Goal: Task Accomplishment & Management: Complete application form

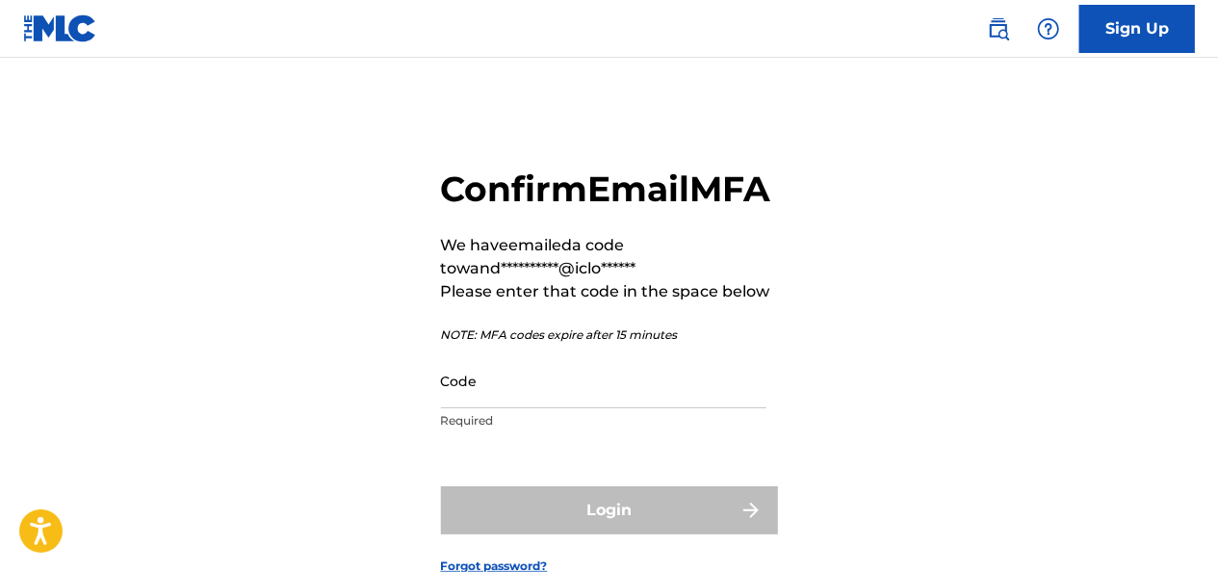
click at [562, 408] on input "Code" at bounding box center [603, 380] width 325 height 55
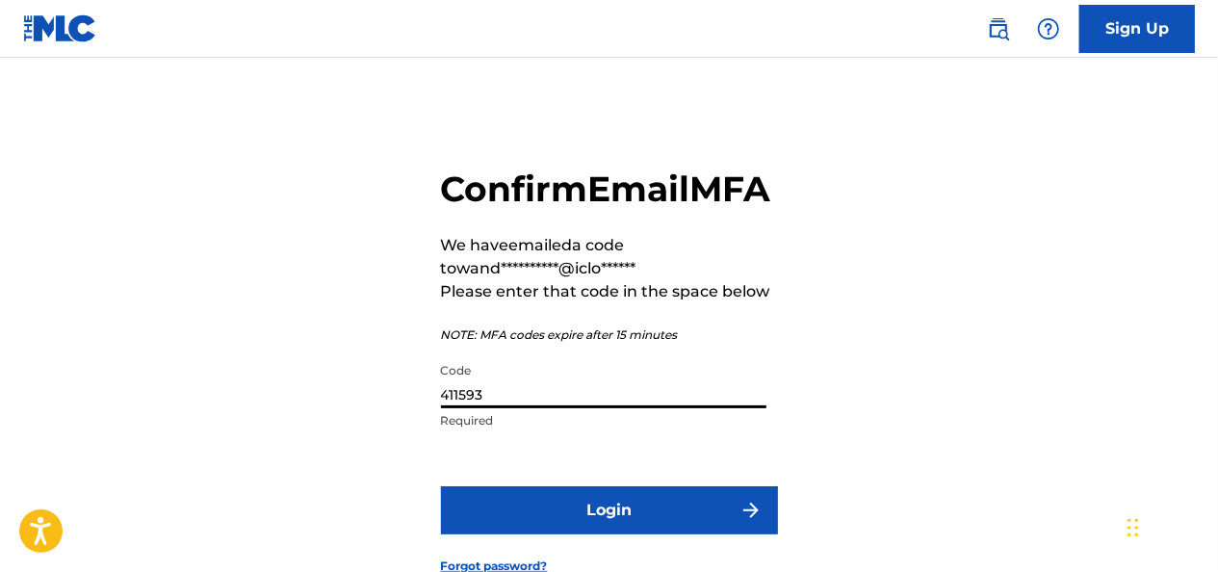
type input "411593"
click at [620, 534] on button "Login" at bounding box center [609, 510] width 337 height 48
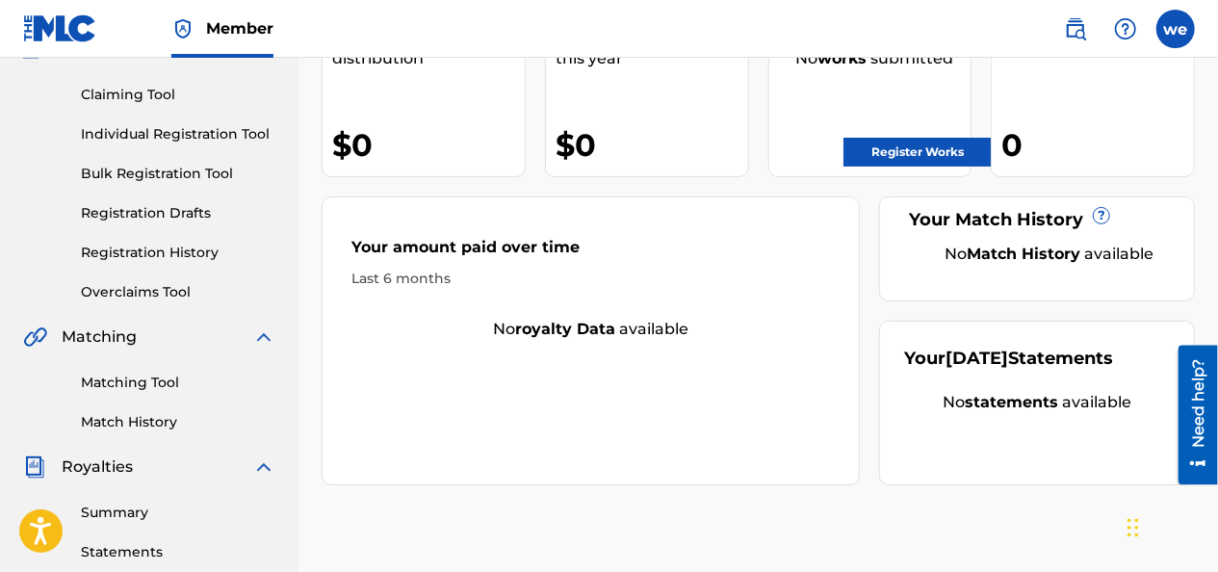
scroll to position [193, 0]
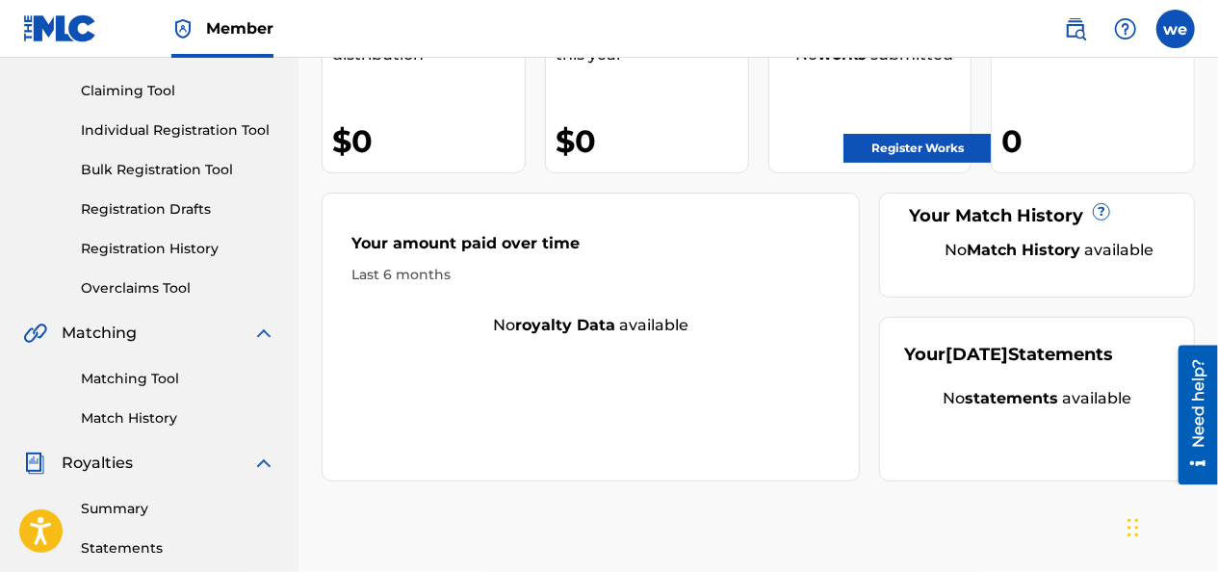
click at [878, 152] on link "Register Works" at bounding box center [917, 148] width 148 height 29
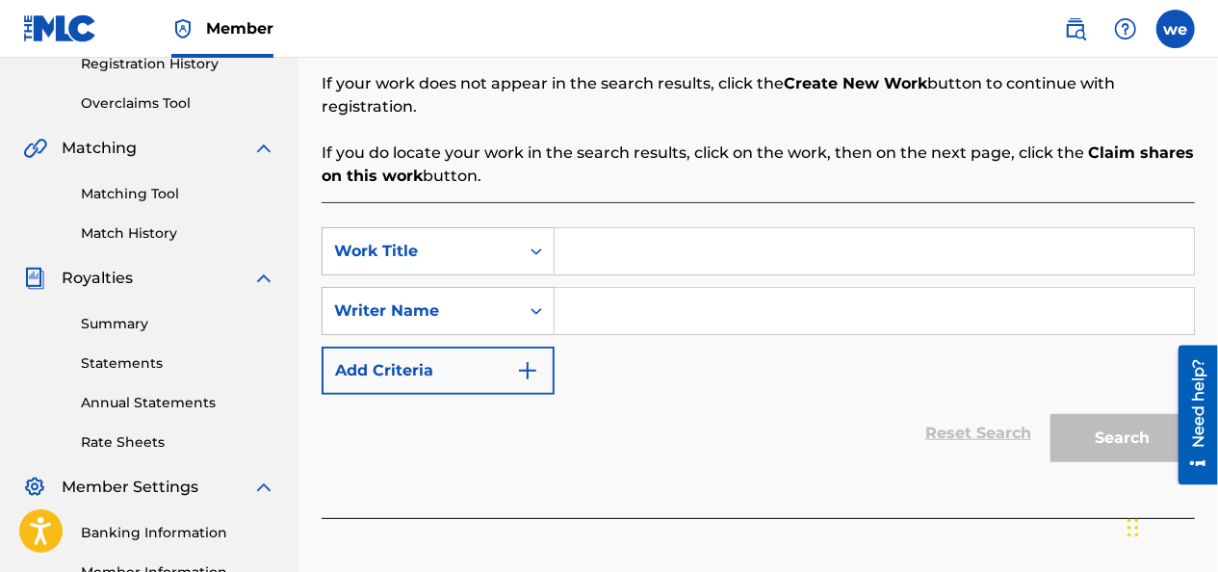
scroll to position [385, 0]
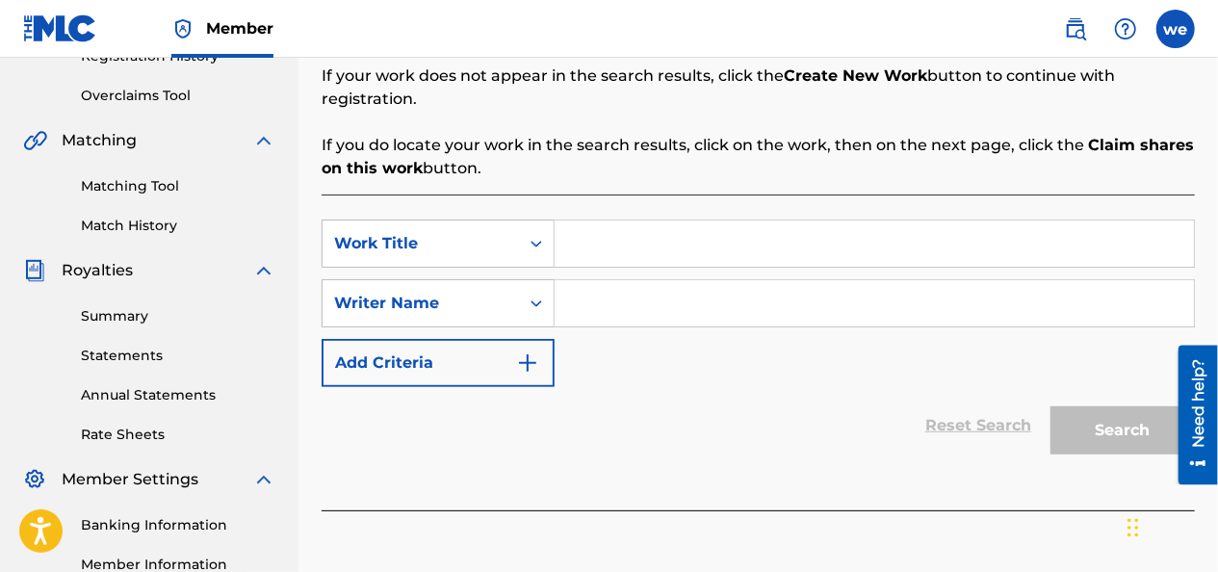
click at [612, 225] on input "Search Form" at bounding box center [874, 243] width 639 height 46
type input "llego el viernes"
click at [620, 280] on input "Search Form" at bounding box center [874, 303] width 639 height 46
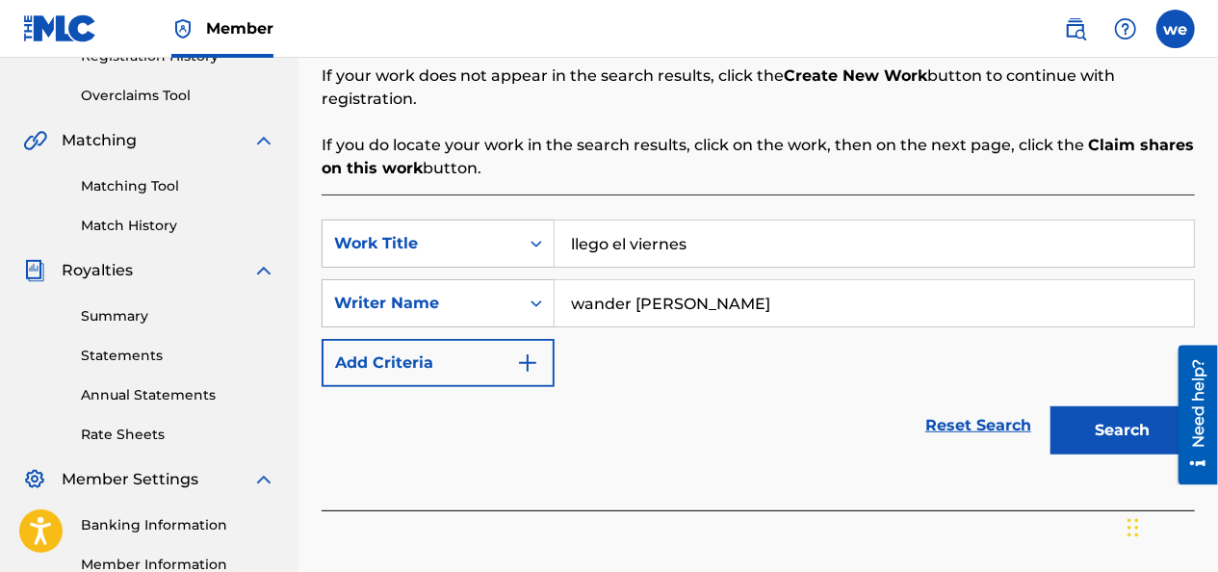
type input "wander [PERSON_NAME]"
click at [1096, 406] on button "Search" at bounding box center [1122, 430] width 144 height 48
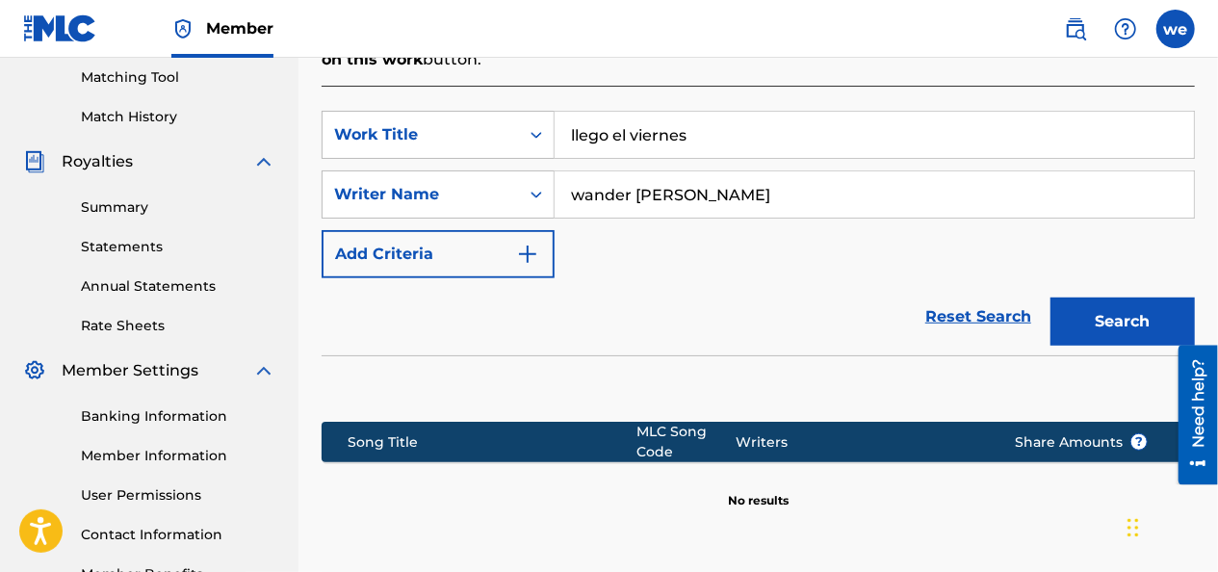
scroll to position [453, 0]
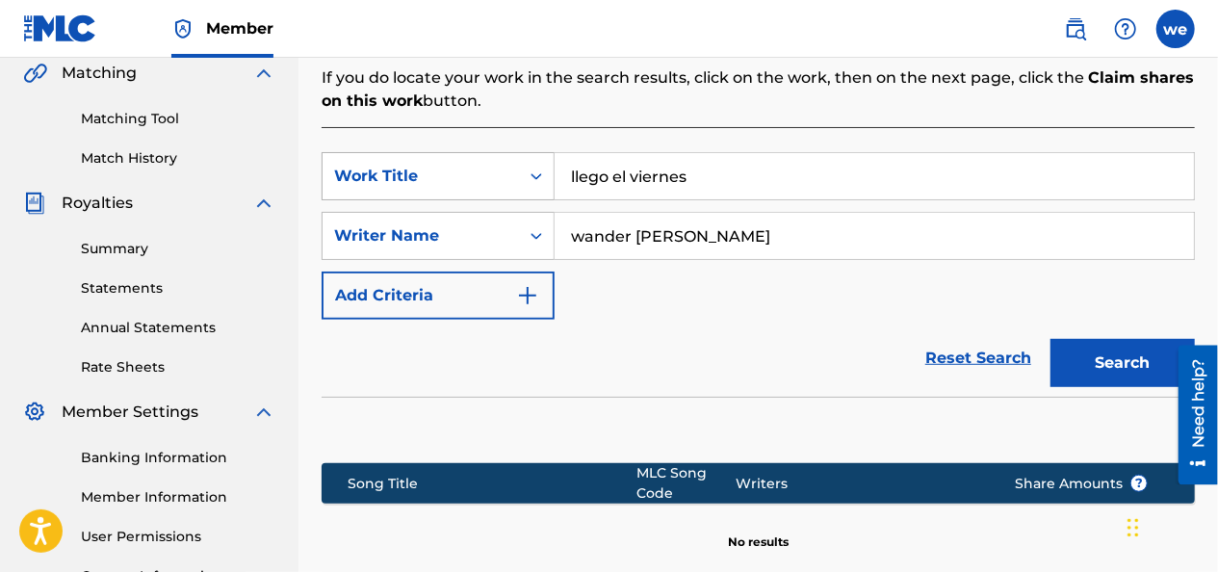
drag, startPoint x: 728, startPoint y: 142, endPoint x: 435, endPoint y: 138, distance: 292.7
click at [438, 152] on div "SearchWithCriteria4a6d7e8e-af3b-4aee-adfc-99a8402d86f4 Work Title llego el vier…" at bounding box center [758, 176] width 873 height 48
type input "la beca"
click at [1125, 339] on button "Search" at bounding box center [1122, 363] width 144 height 48
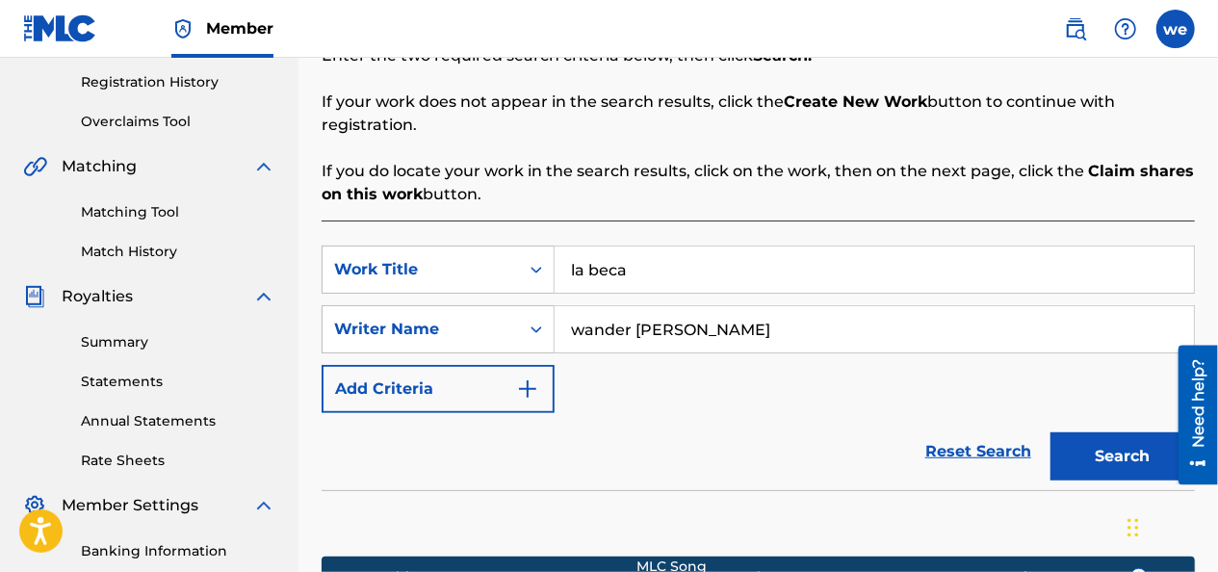
scroll to position [356, 0]
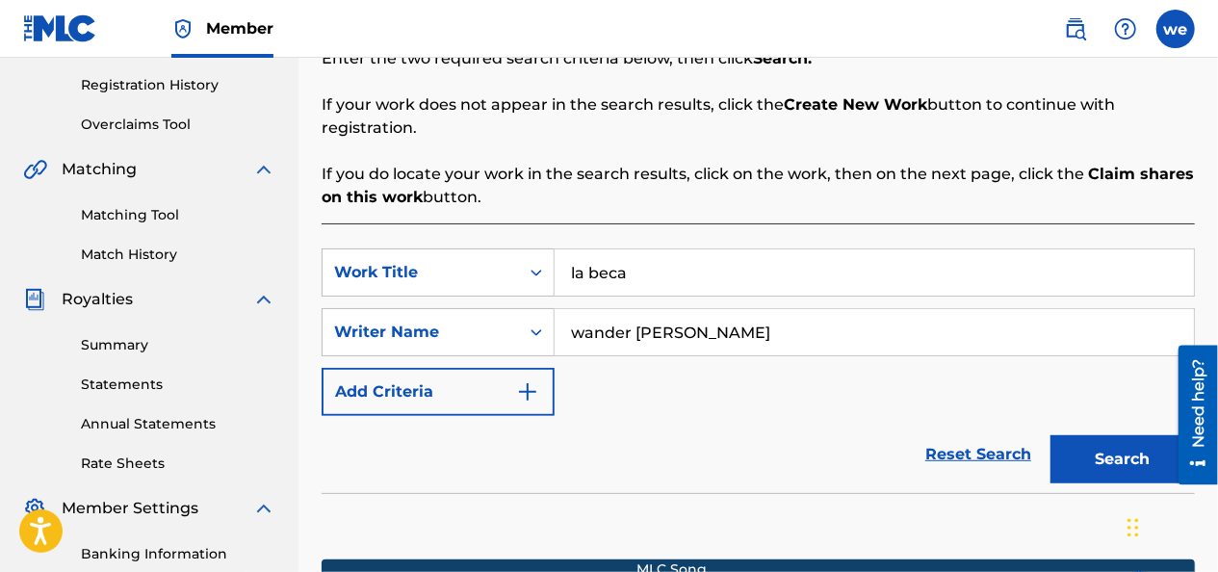
drag, startPoint x: 776, startPoint y: 299, endPoint x: 625, endPoint y: 320, distance: 152.5
click at [625, 320] on input "wander [PERSON_NAME]" at bounding box center [874, 332] width 639 height 46
click at [1106, 435] on button "Search" at bounding box center [1122, 459] width 144 height 48
drag, startPoint x: 584, startPoint y: 305, endPoint x: 546, endPoint y: 323, distance: 42.2
click at [546, 323] on div "SearchWithCriteria03f98270-a0d1-499f-88fe-dcf418c345d6 Writer Name [PERSON_NAME]" at bounding box center [758, 332] width 873 height 48
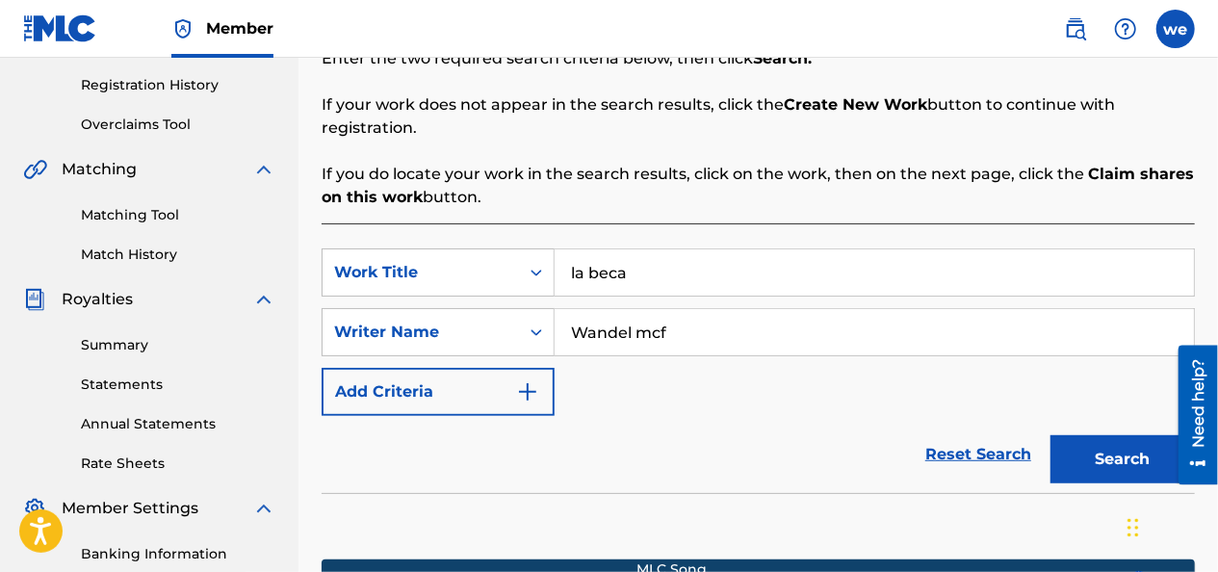
drag, startPoint x: 678, startPoint y: 309, endPoint x: 641, endPoint y: 321, distance: 38.4
click at [641, 321] on input "Wandel mcf" at bounding box center [874, 332] width 639 height 46
type input "Wandel MCF"
drag, startPoint x: 697, startPoint y: 359, endPoint x: 813, endPoint y: 378, distance: 117.1
click at [697, 359] on div "SearchWithCriteria4a6d7e8e-af3b-4aee-adfc-99a8402d86f4 Work Title la beca Searc…" at bounding box center [758, 332] width 873 height 168
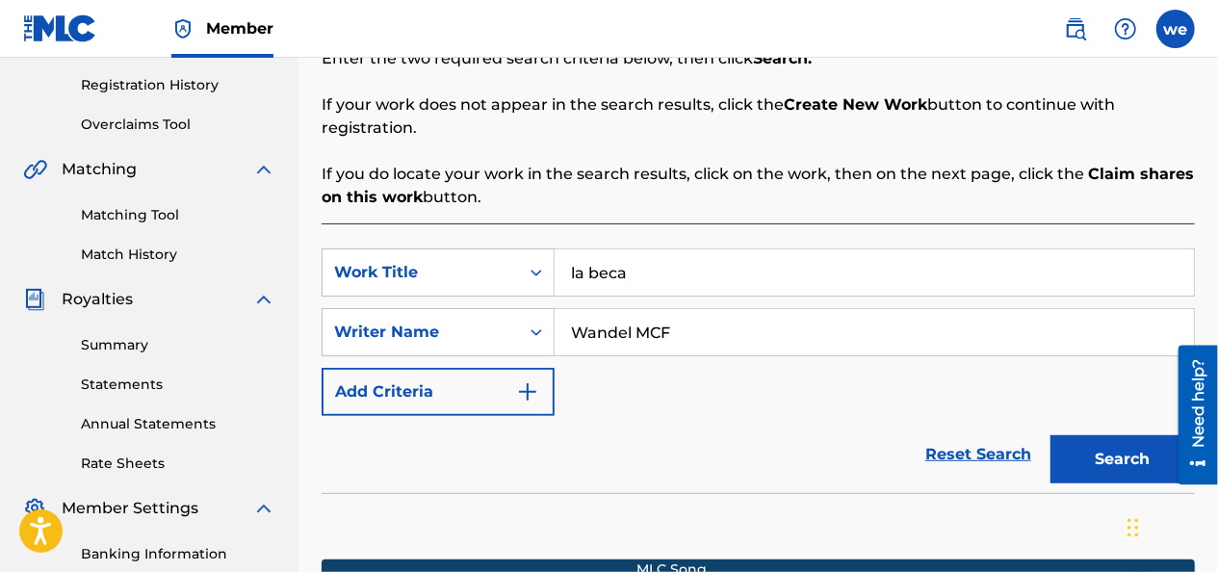
click at [1142, 449] on button "Search" at bounding box center [1122, 459] width 144 height 48
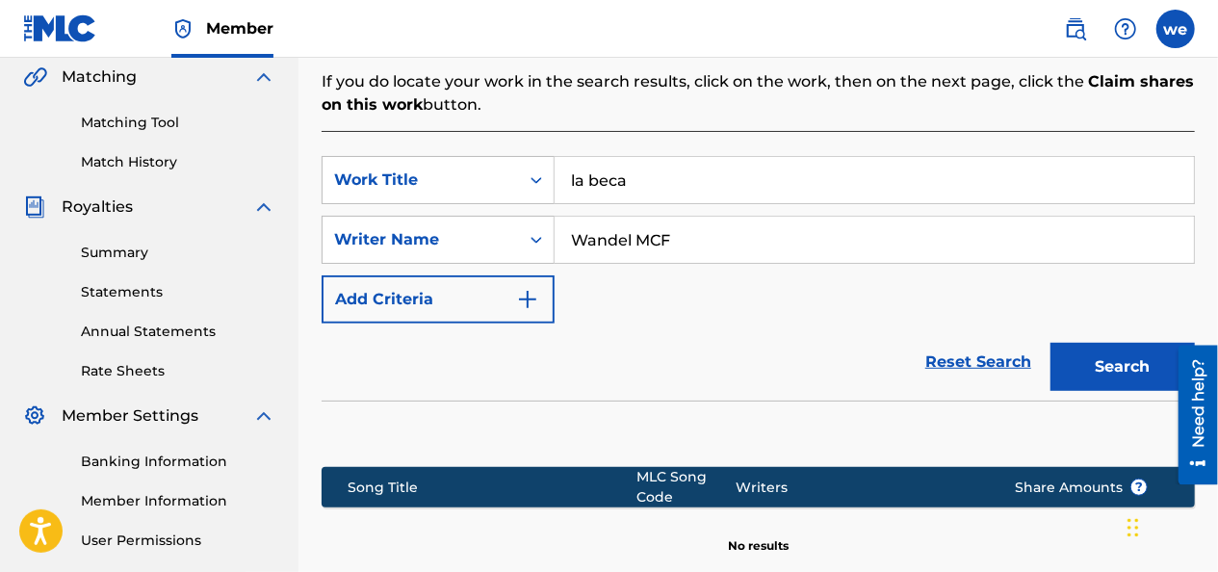
scroll to position [453, 0]
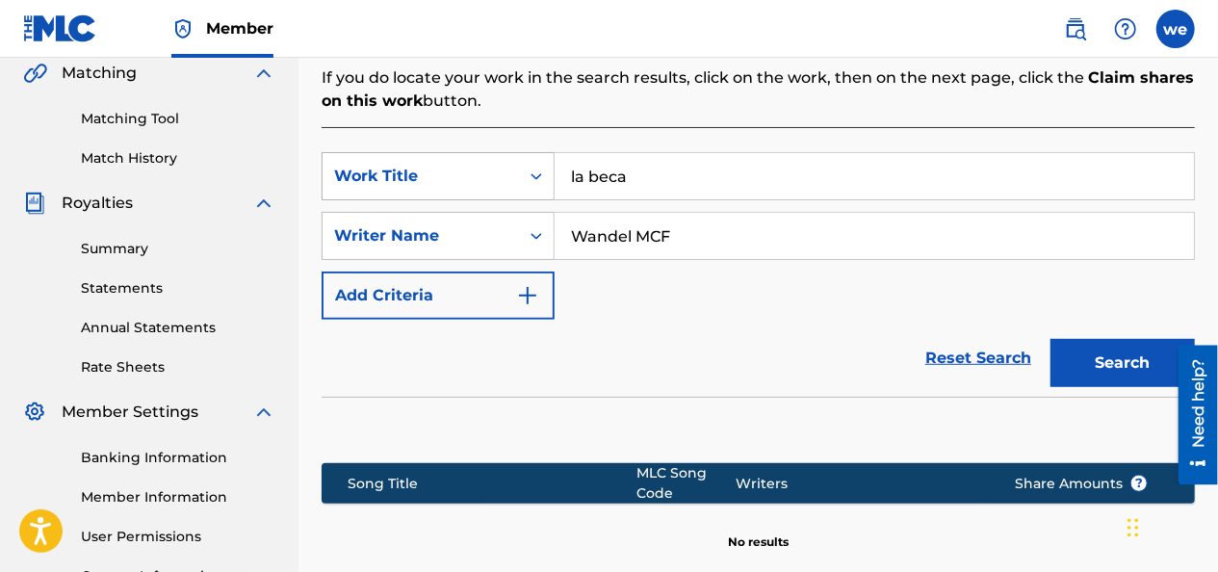
drag, startPoint x: 678, startPoint y: 150, endPoint x: 432, endPoint y: 162, distance: 245.8
click at [433, 162] on div "SearchWithCriteria4a6d7e8e-af3b-4aee-adfc-99a8402d86f4 Work Title la beca" at bounding box center [758, 176] width 873 height 48
type input "E"
type input "el desorden"
click at [1082, 339] on button "Search" at bounding box center [1122, 363] width 144 height 48
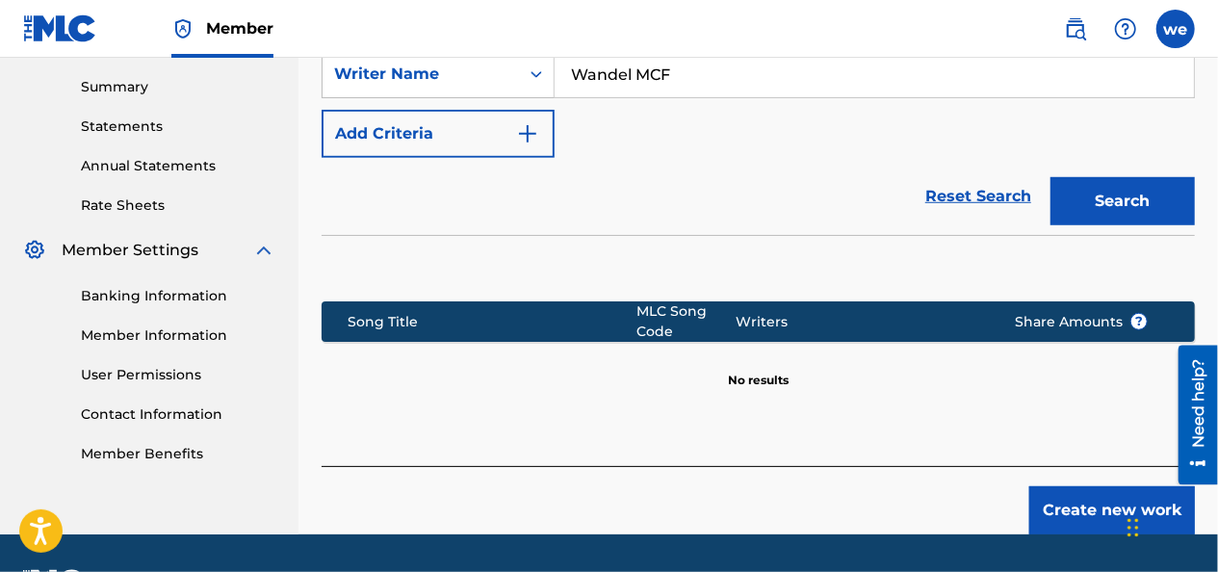
scroll to position [645, 0]
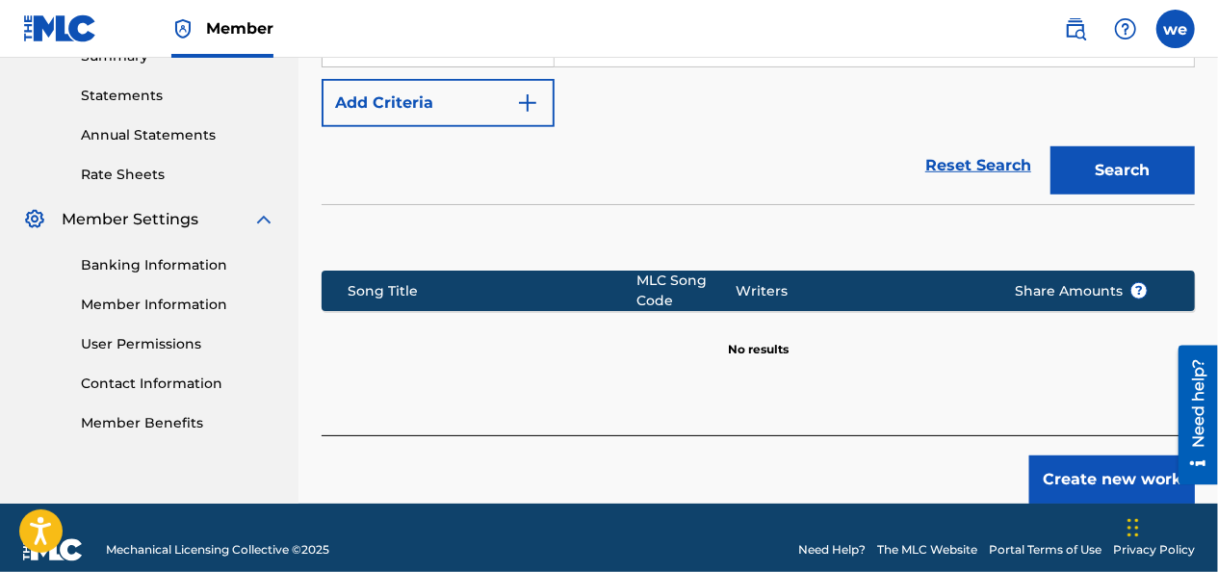
click at [1119, 455] on button "Create new work" at bounding box center [1112, 479] width 166 height 48
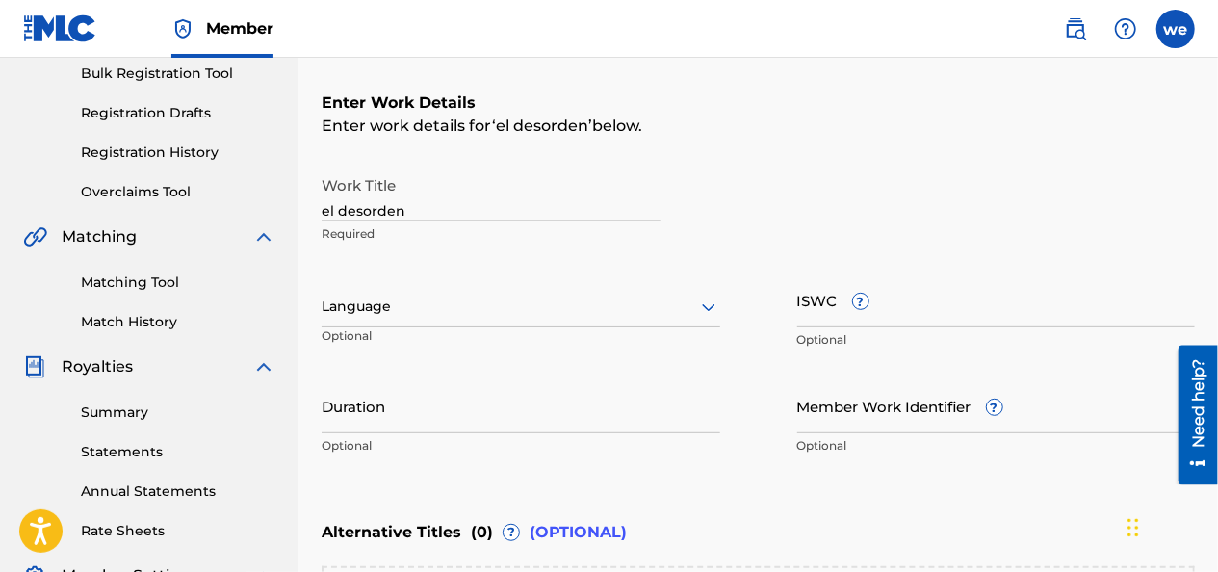
scroll to position [248, 0]
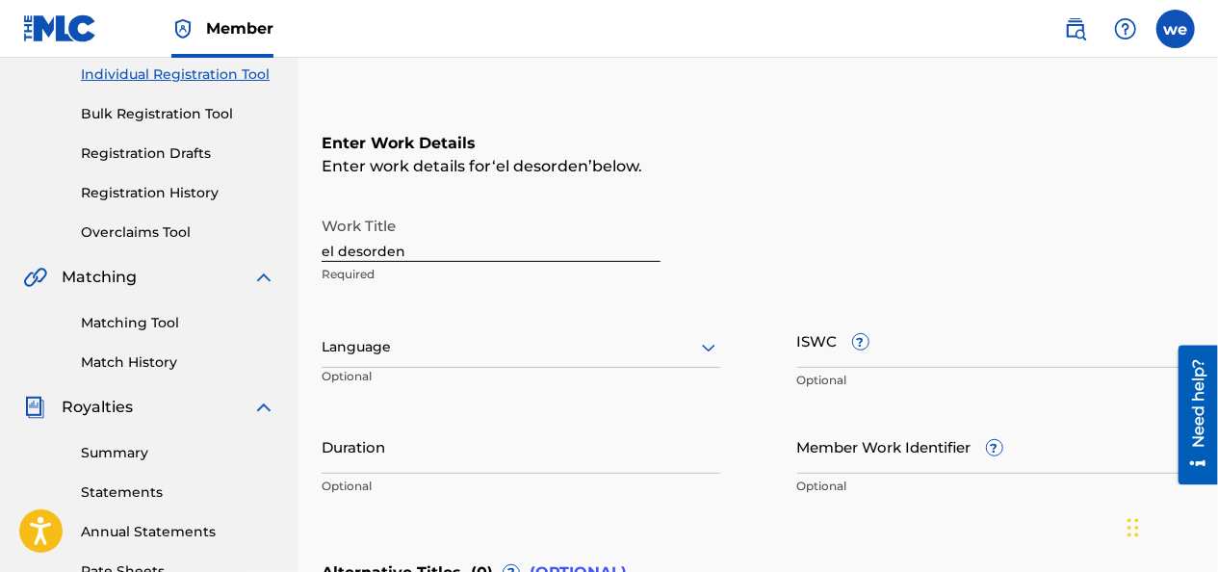
click at [484, 353] on div at bounding box center [521, 347] width 399 height 24
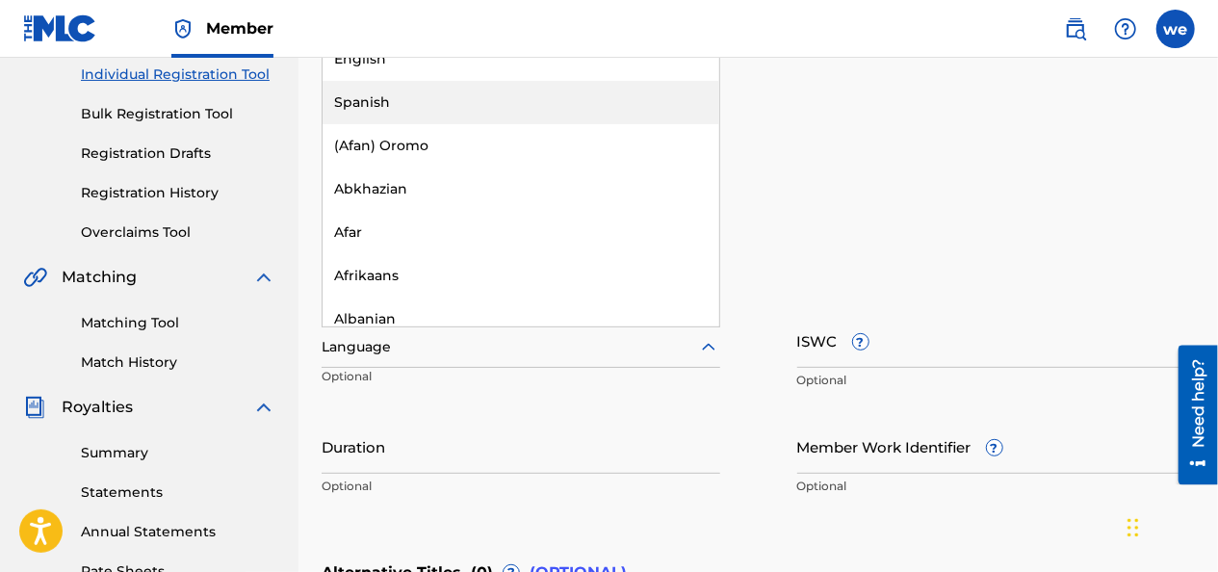
click at [395, 110] on div "Spanish" at bounding box center [521, 102] width 397 height 43
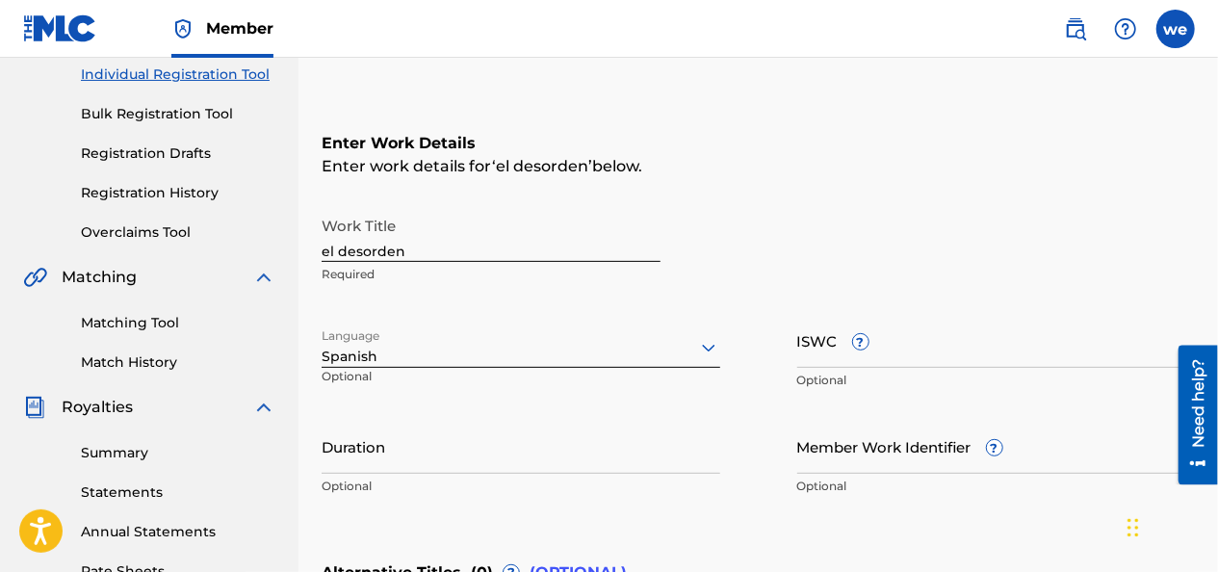
click at [395, 443] on input "Duration" at bounding box center [521, 446] width 399 height 55
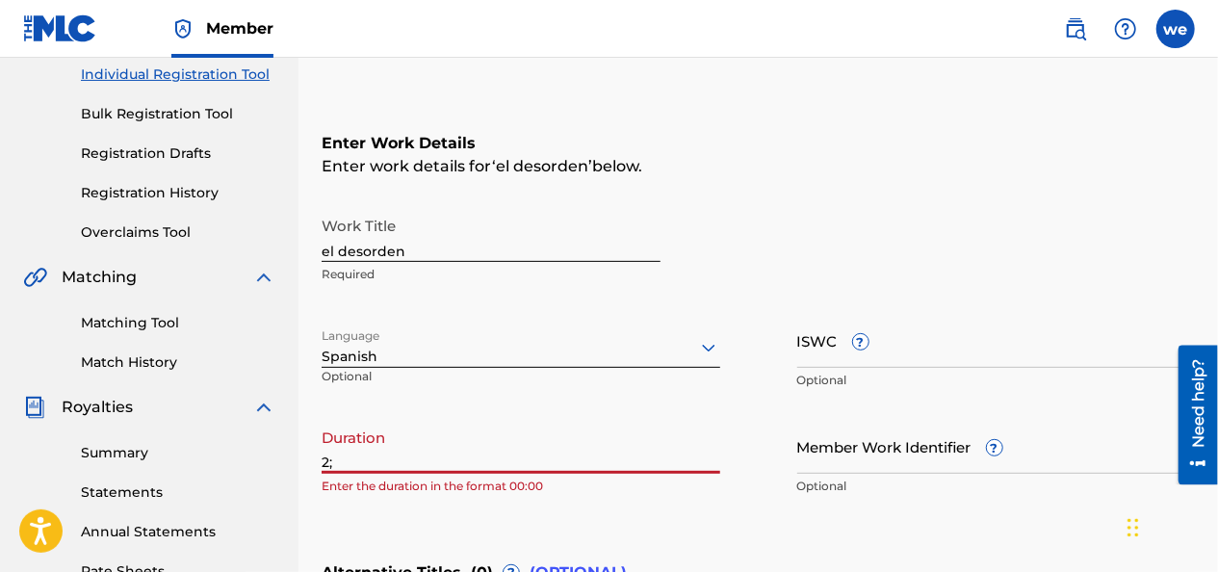
click at [386, 459] on input "2;" at bounding box center [521, 446] width 399 height 55
click at [320, 459] on div "Register Work Search Enter Work Details Add Writers Add Publishers & Shares Add…" at bounding box center [757, 362] width 919 height 1008
click at [322, 461] on input "2:30" at bounding box center [521, 446] width 399 height 55
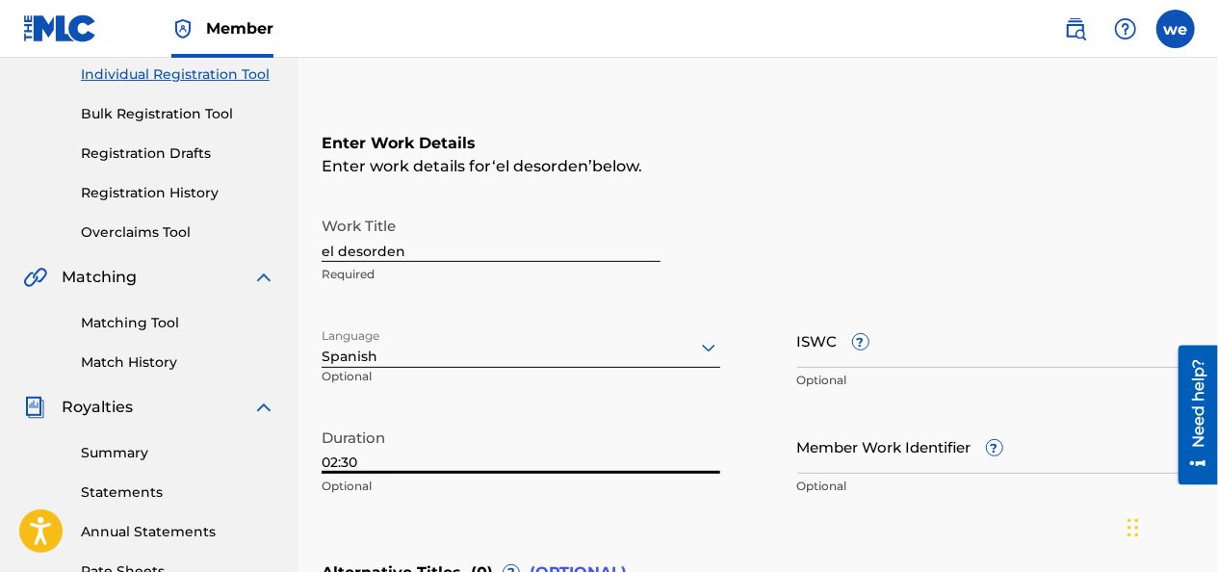
type input "02:30"
click at [401, 489] on p "Optional" at bounding box center [521, 486] width 399 height 17
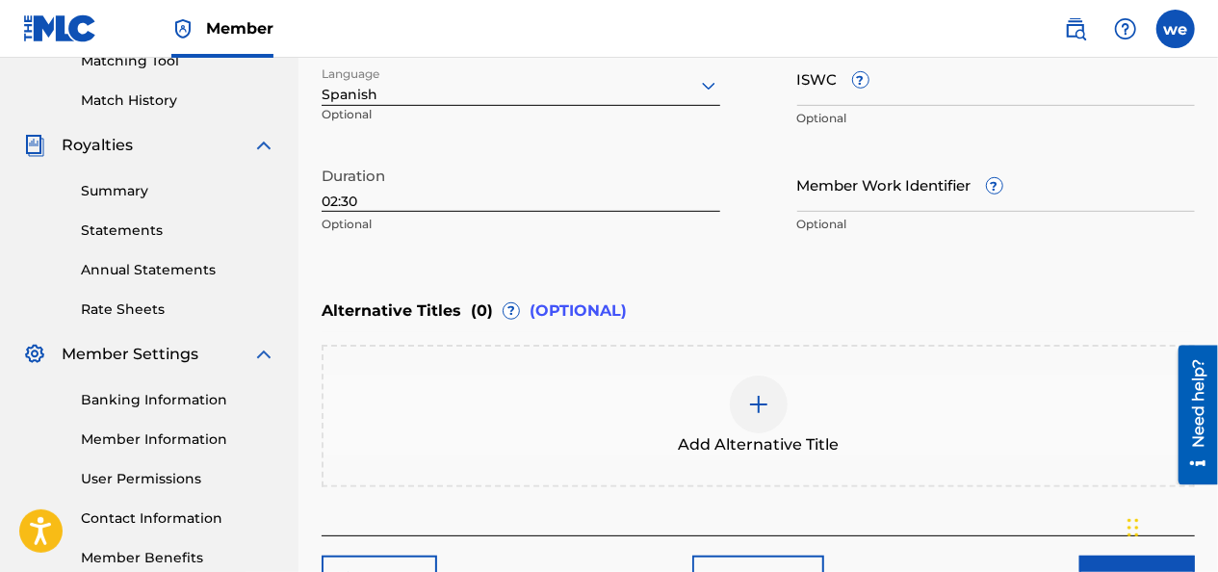
scroll to position [634, 0]
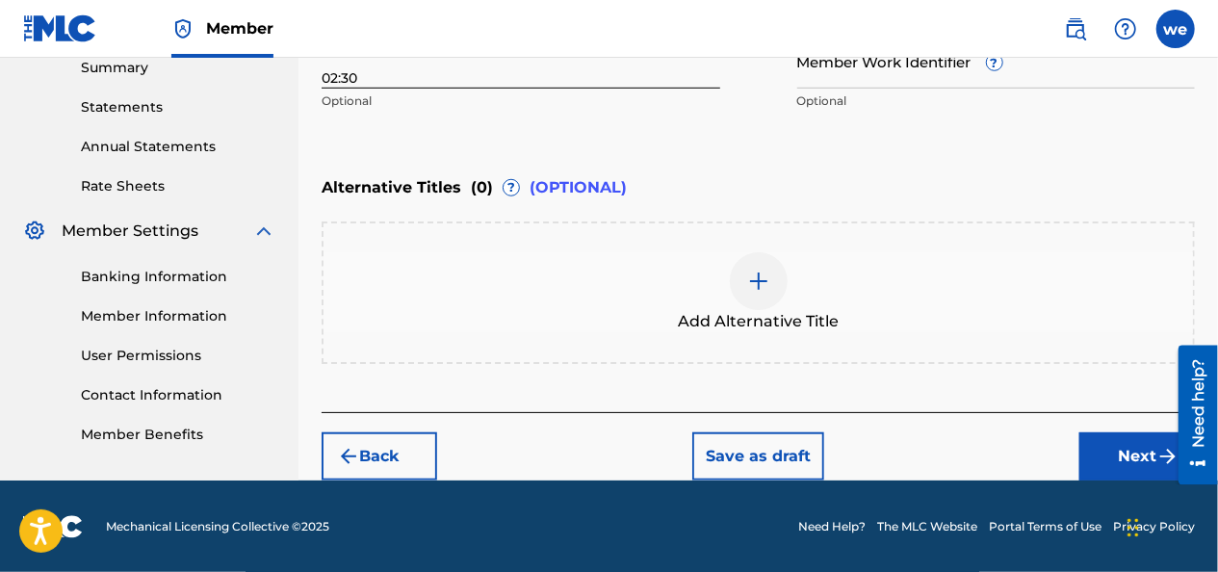
click at [1136, 448] on button "Next" at bounding box center [1137, 456] width 116 height 48
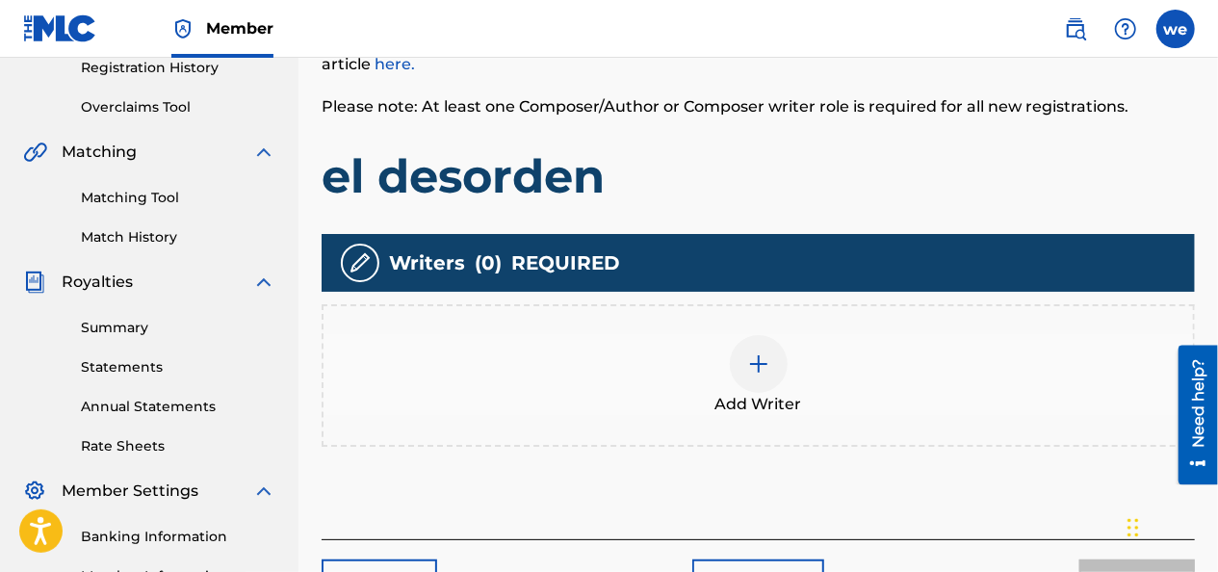
scroll to position [375, 0]
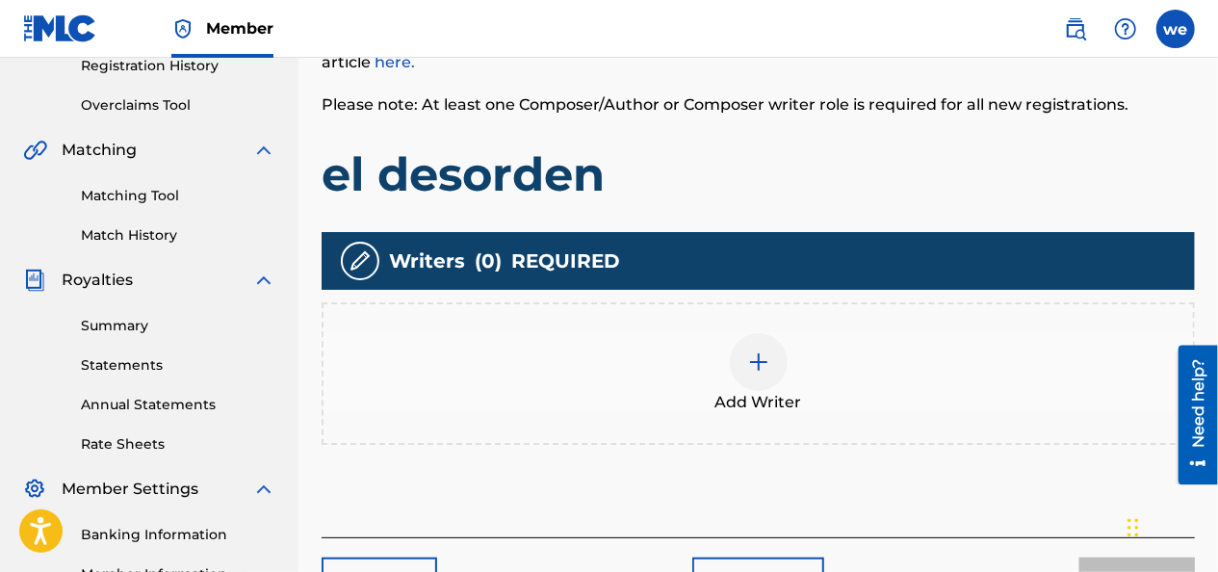
click at [755, 358] on img at bounding box center [758, 361] width 23 height 23
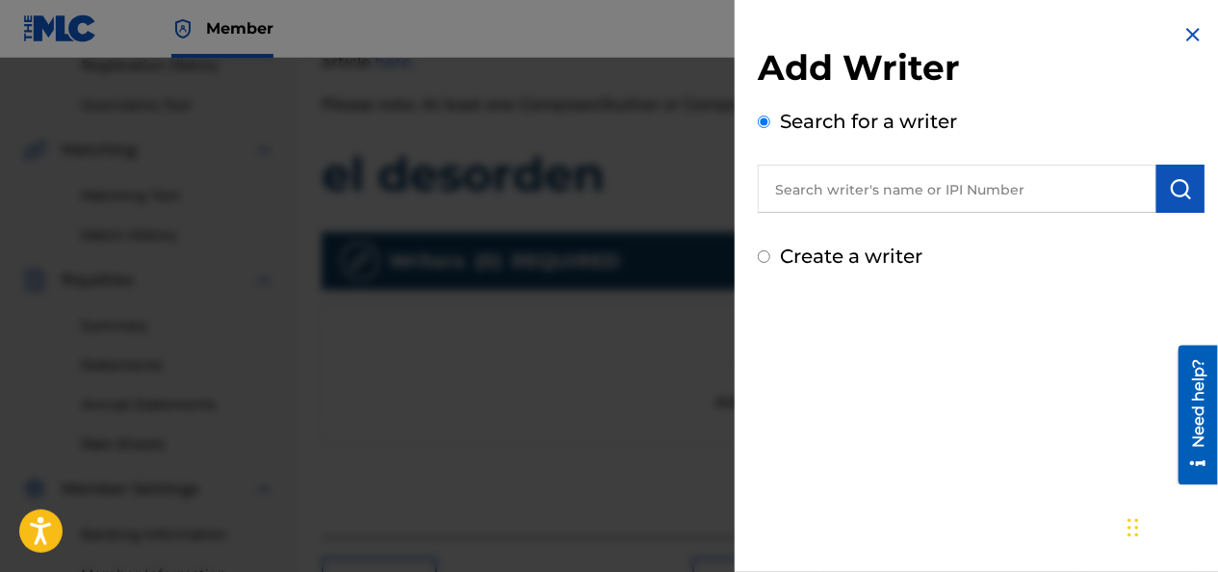
click at [833, 189] on input "text" at bounding box center [957, 189] width 399 height 48
type input "wander [PERSON_NAME]"
click at [1169, 189] on img "submit" at bounding box center [1180, 188] width 23 height 23
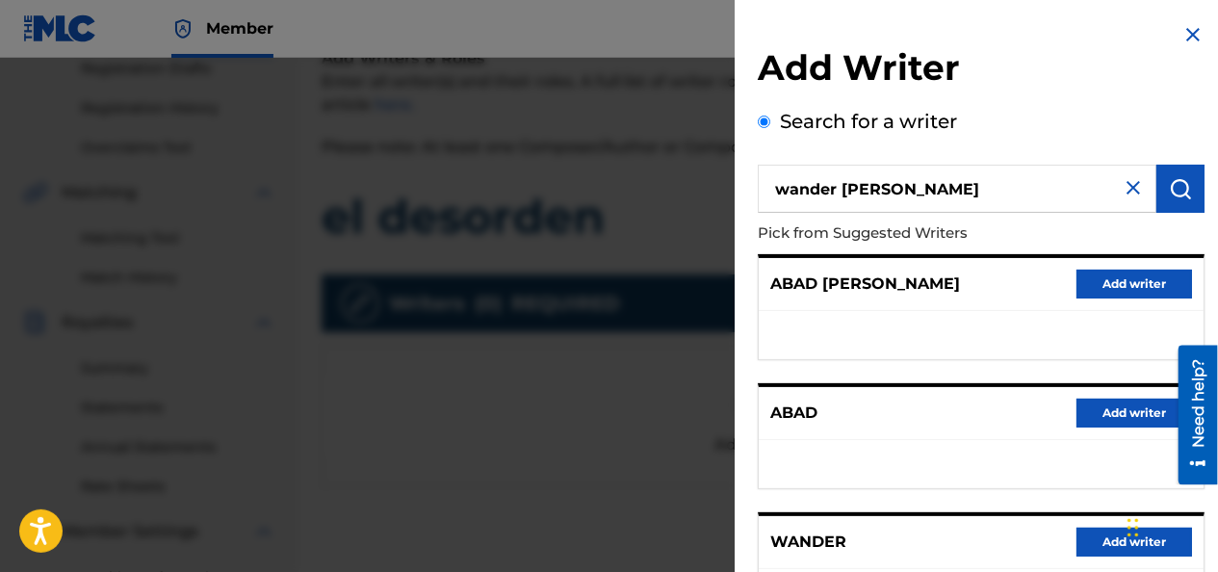
scroll to position [333, 0]
click at [1130, 183] on img at bounding box center [1133, 187] width 23 height 23
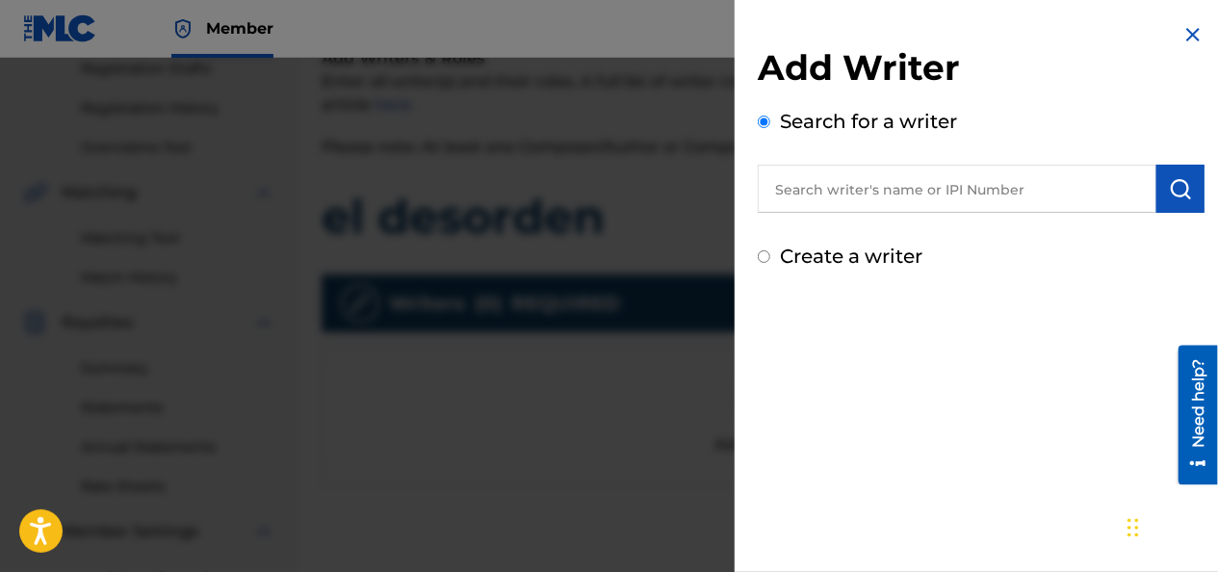
drag, startPoint x: 985, startPoint y: 188, endPoint x: 882, endPoint y: 188, distance: 103.0
click at [882, 188] on input "text" at bounding box center [957, 189] width 399 height 48
paste input "01135942459"
type input "01135942459"
click at [1182, 188] on img "submit" at bounding box center [1180, 188] width 23 height 23
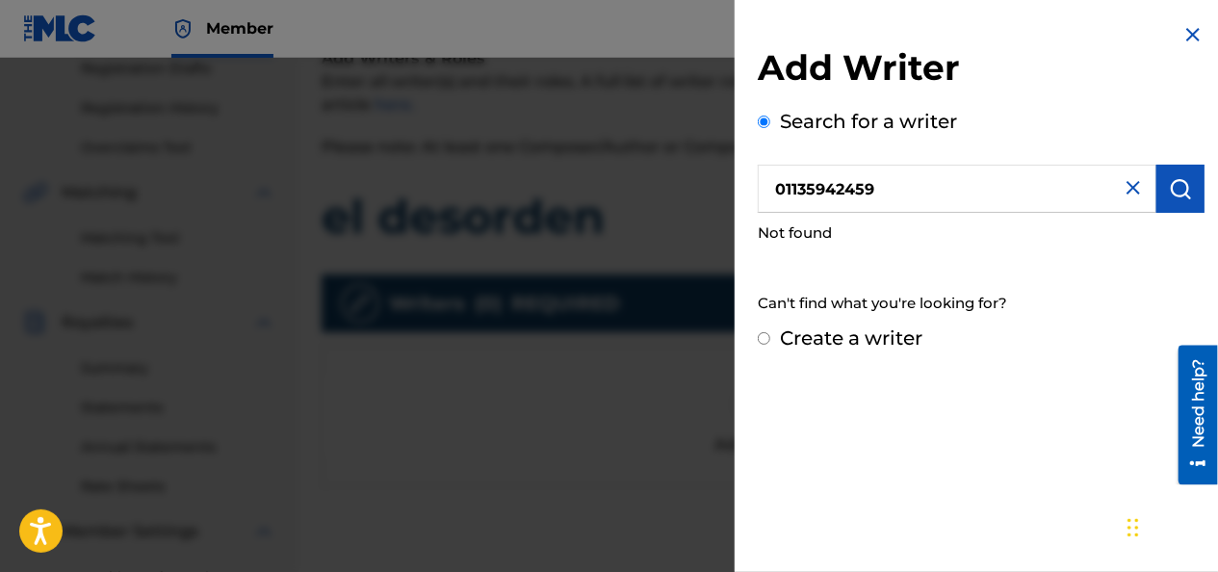
click at [1187, 39] on img at bounding box center [1192, 34] width 23 height 23
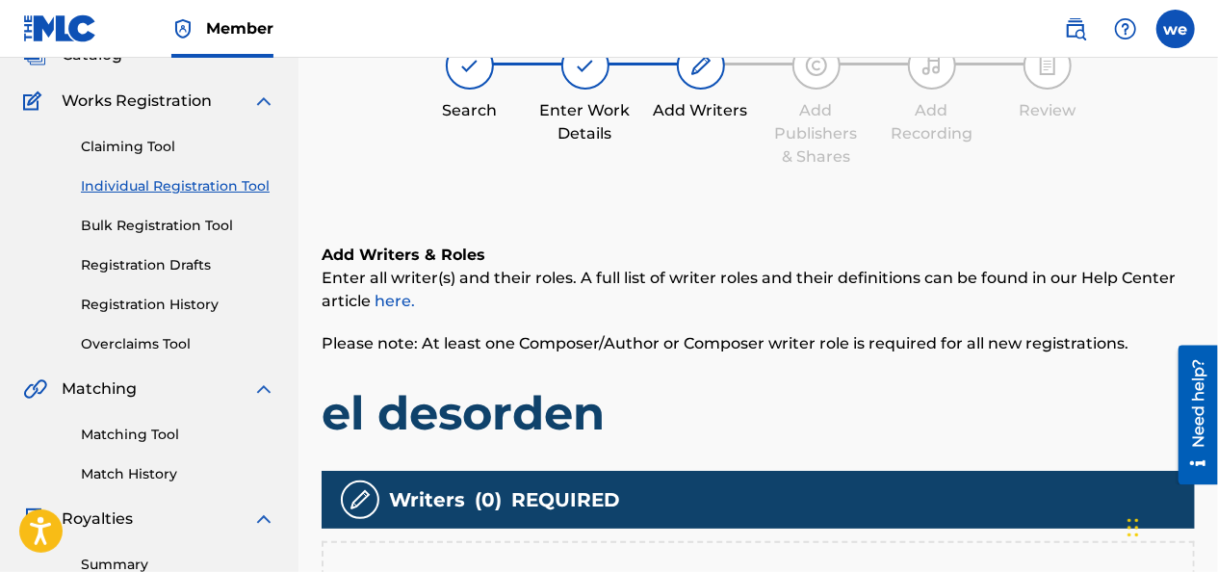
scroll to position [0, 0]
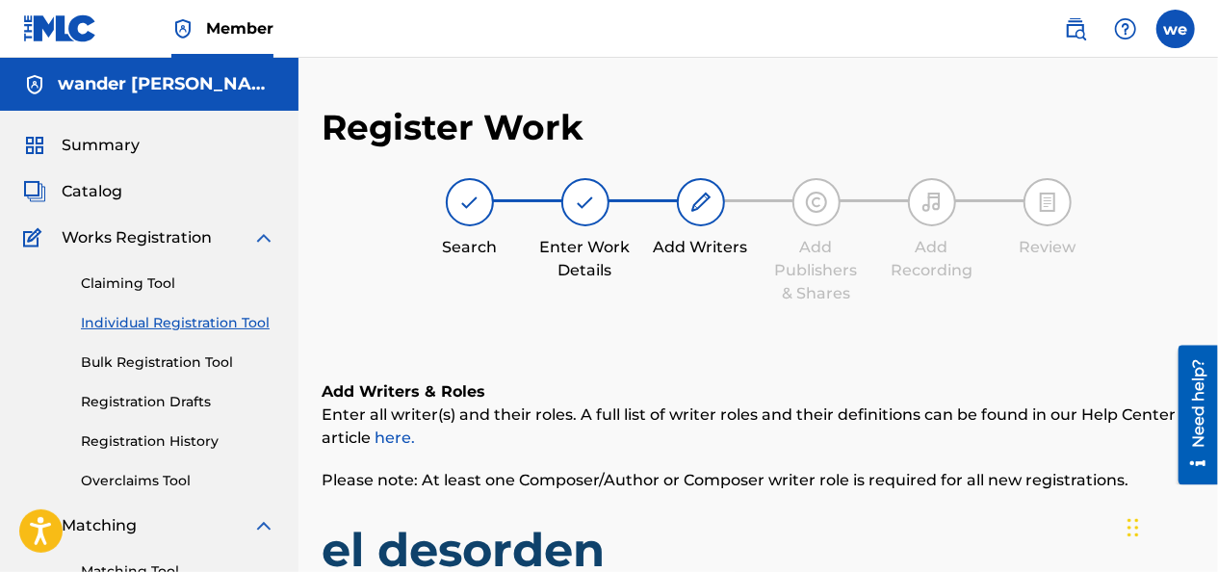
click at [1180, 28] on label at bounding box center [1175, 29] width 39 height 39
click at [1176, 29] on input "we wander [PERSON_NAME] [EMAIL_ADDRESS][DOMAIN_NAME] Notification Preferences P…" at bounding box center [1176, 29] width 0 height 0
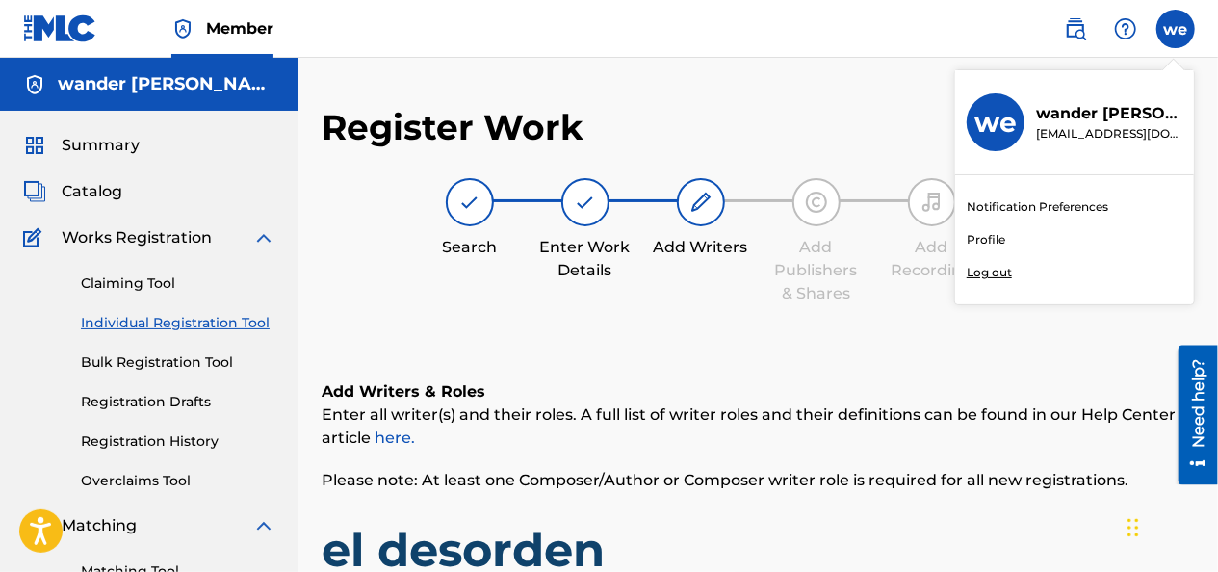
click at [985, 241] on link "Profile" at bounding box center [986, 239] width 39 height 17
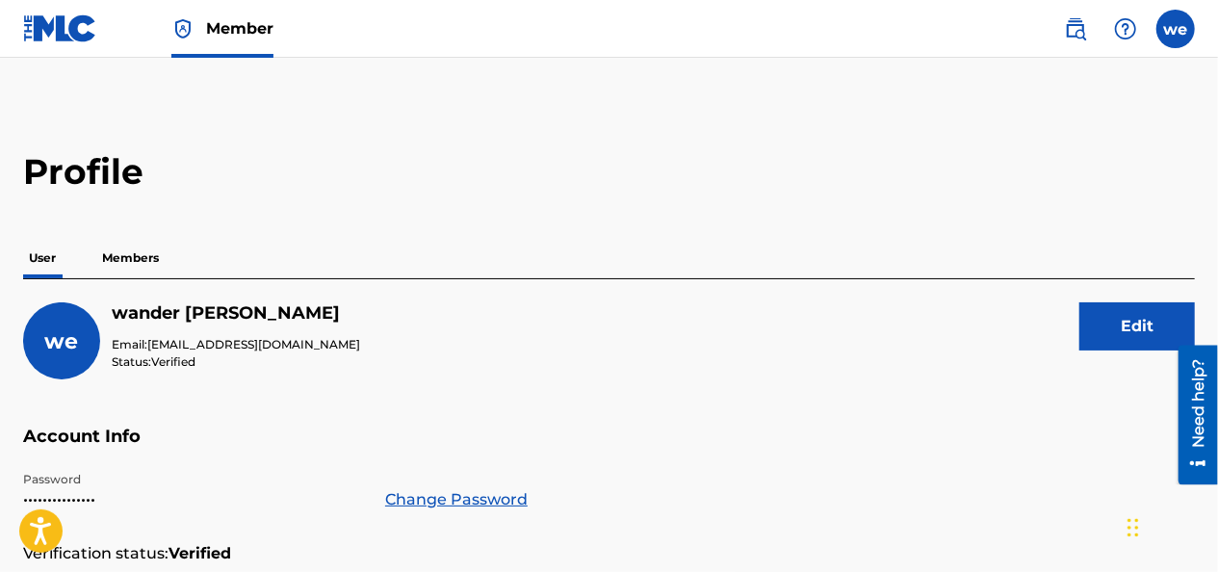
click at [129, 266] on p "Members" at bounding box center [130, 258] width 68 height 40
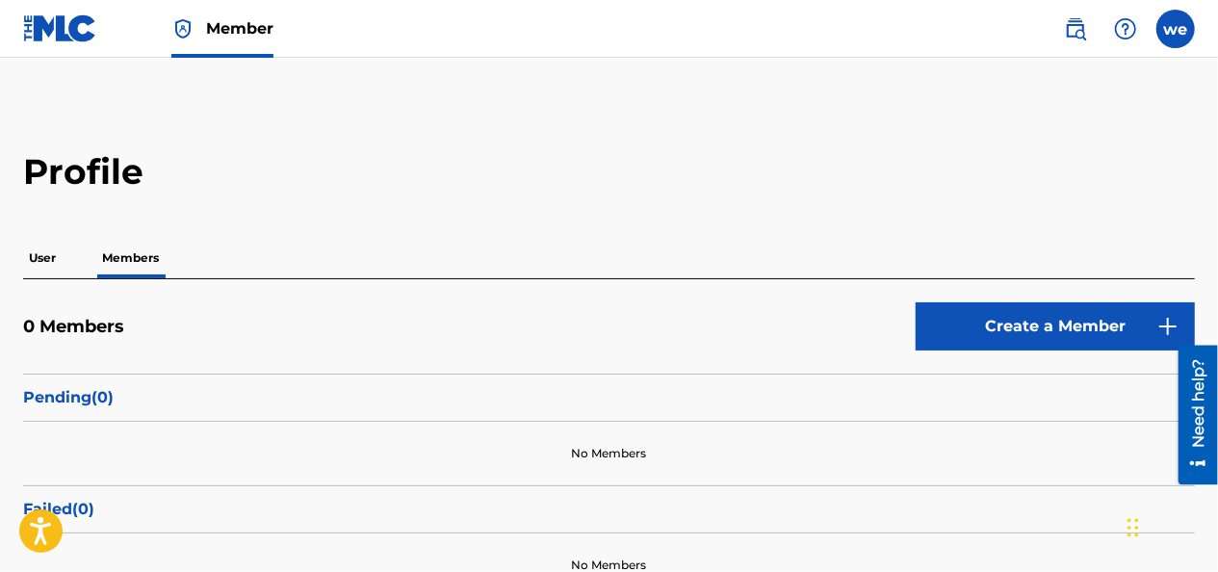
click at [985, 327] on link "Create a Member" at bounding box center [1055, 326] width 279 height 48
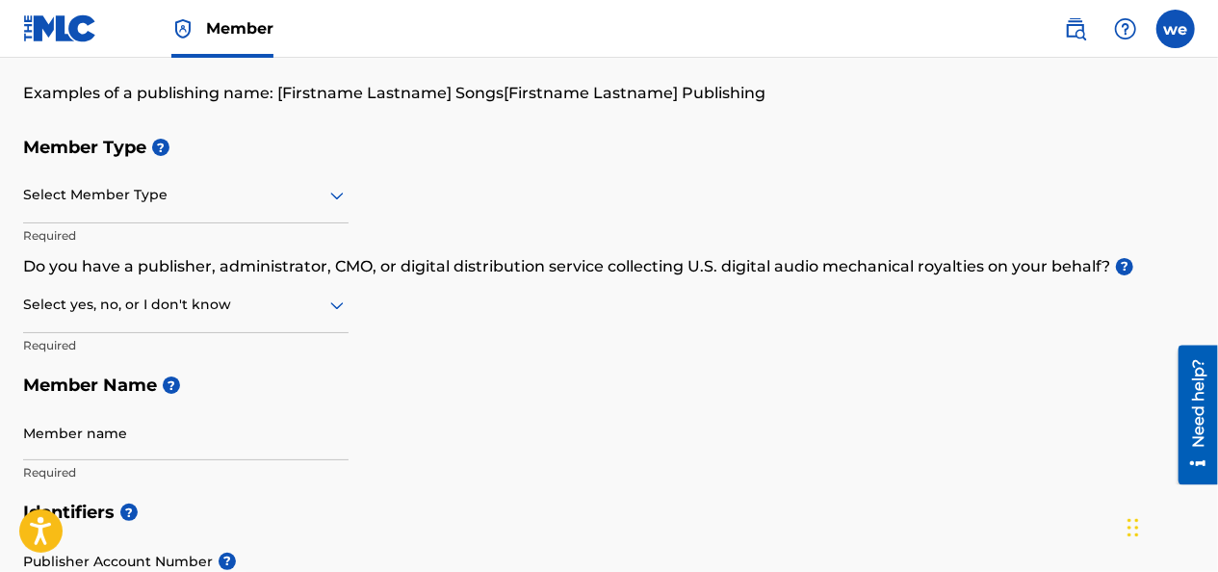
scroll to position [193, 0]
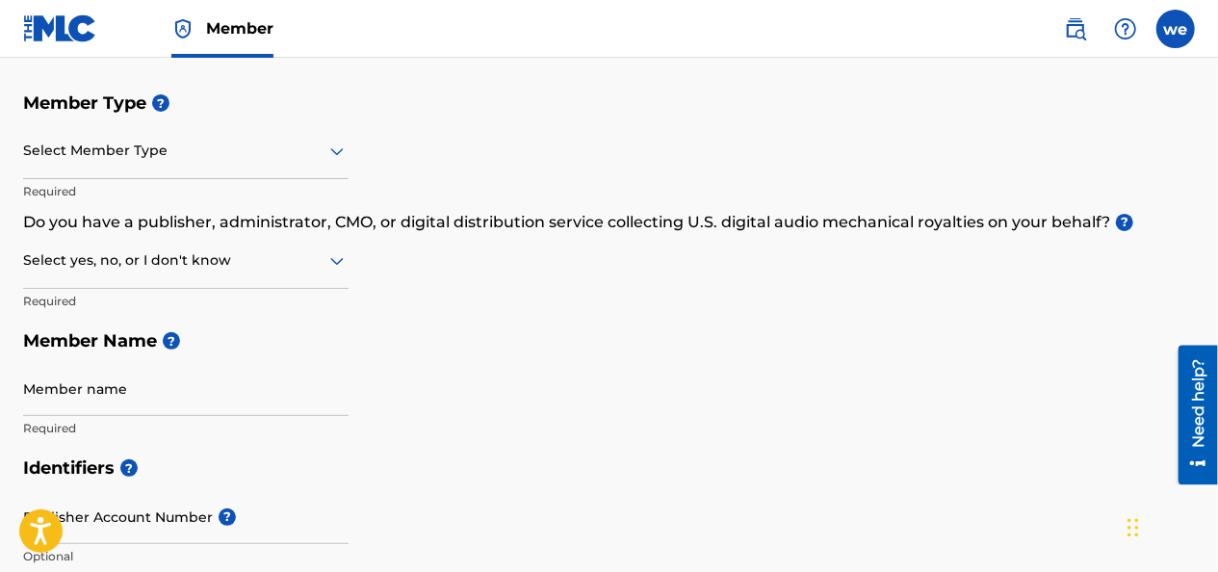
click at [189, 149] on div at bounding box center [185, 151] width 325 height 24
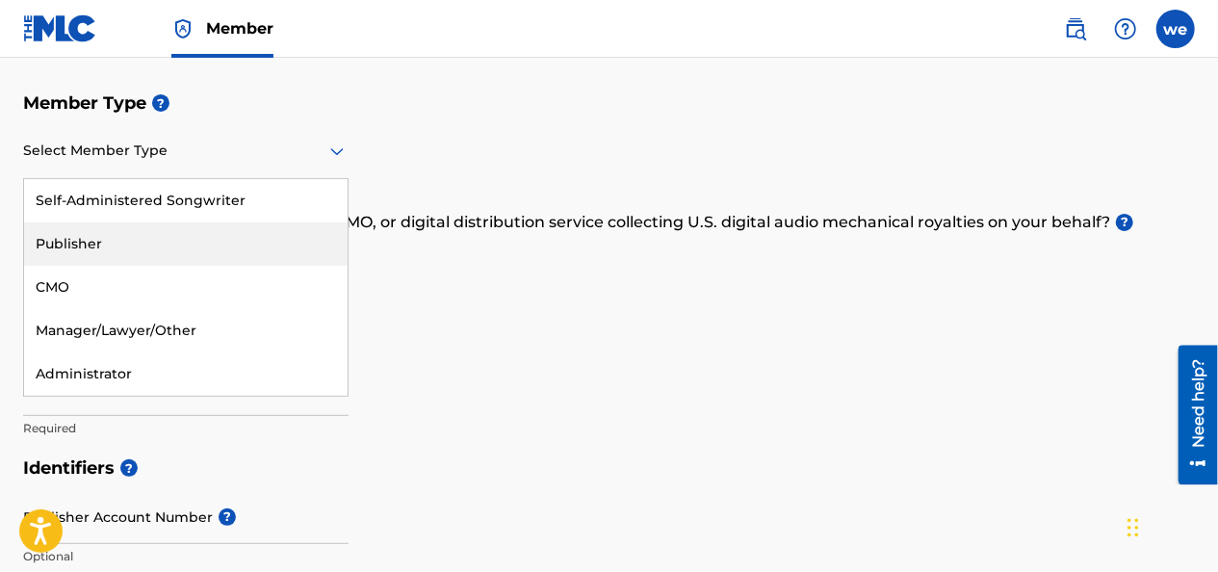
click at [118, 245] on div "Publisher" at bounding box center [185, 243] width 323 height 43
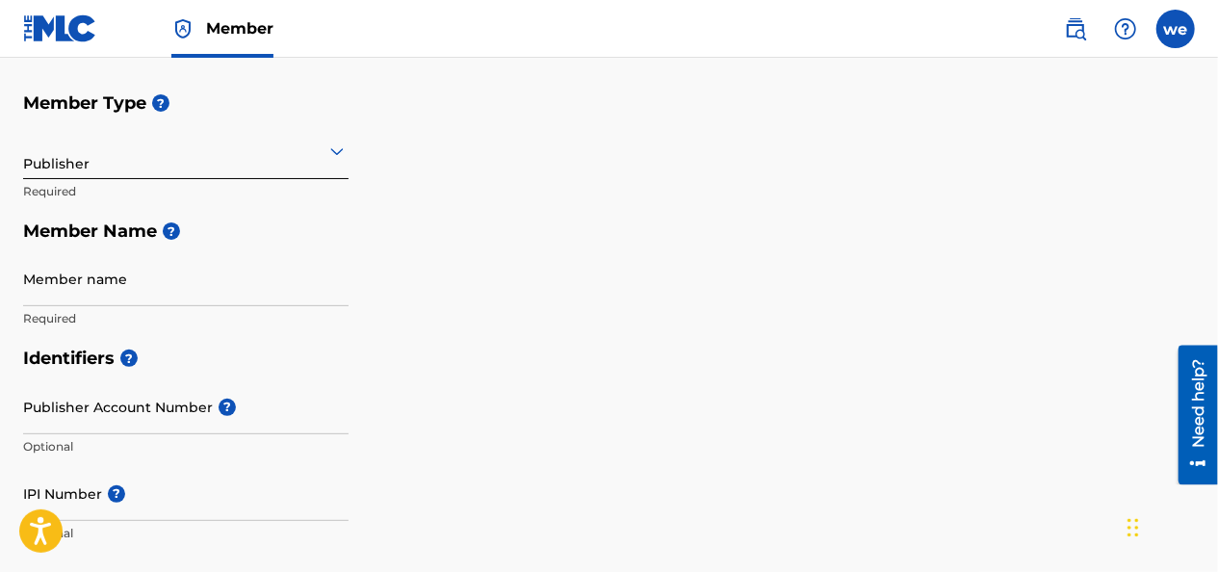
scroll to position [289, 0]
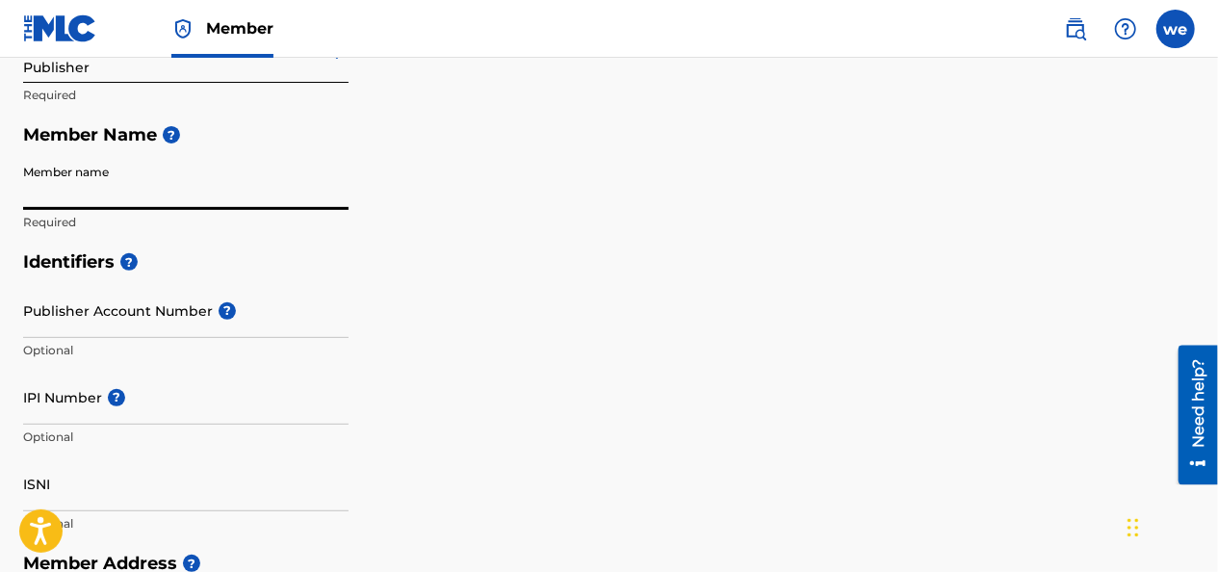
click at [87, 191] on input "Member name" at bounding box center [185, 182] width 325 height 55
type input "wander [PERSON_NAME]"
click at [389, 198] on div "Member Type ? Publisher Required Member Name ? Member name wander [PERSON_NAME]…" at bounding box center [609, 114] width 1172 height 255
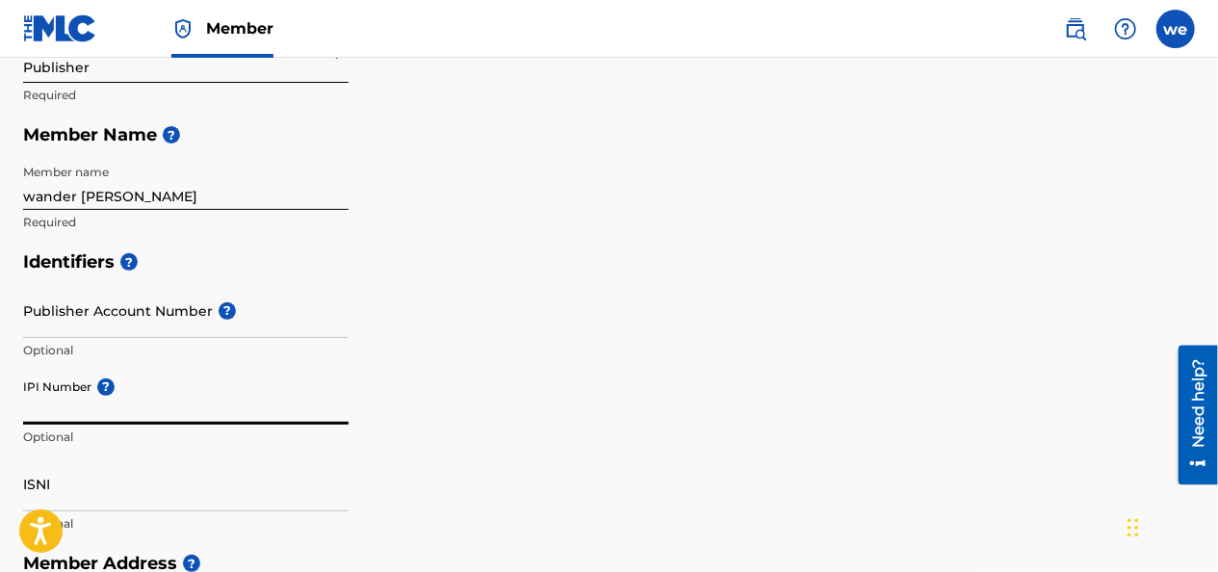
paste input "01135942459"
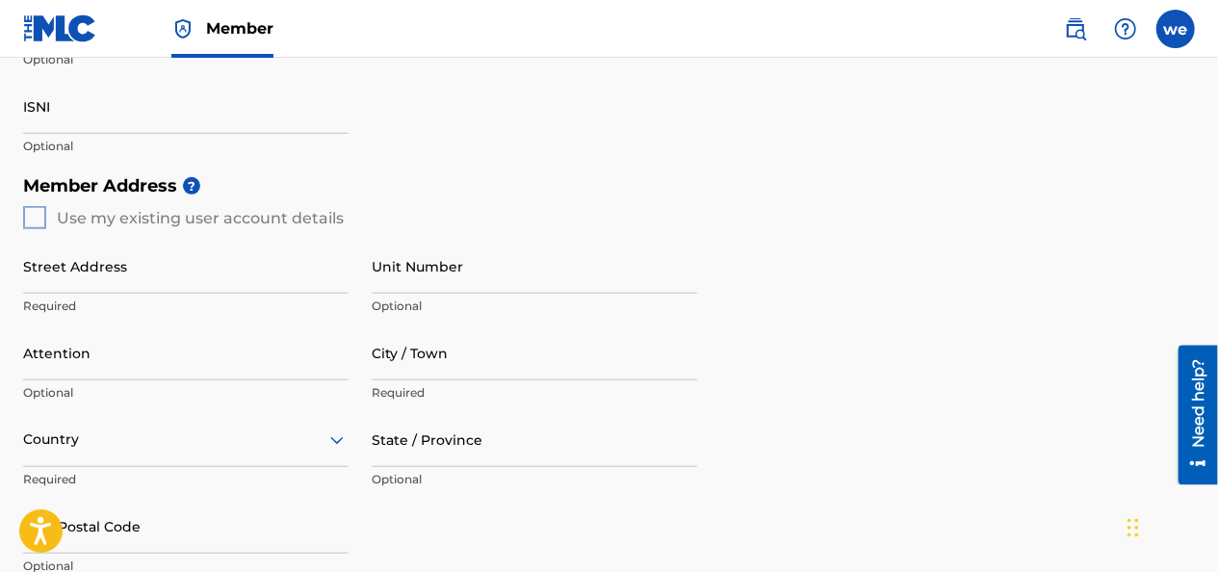
scroll to position [674, 0]
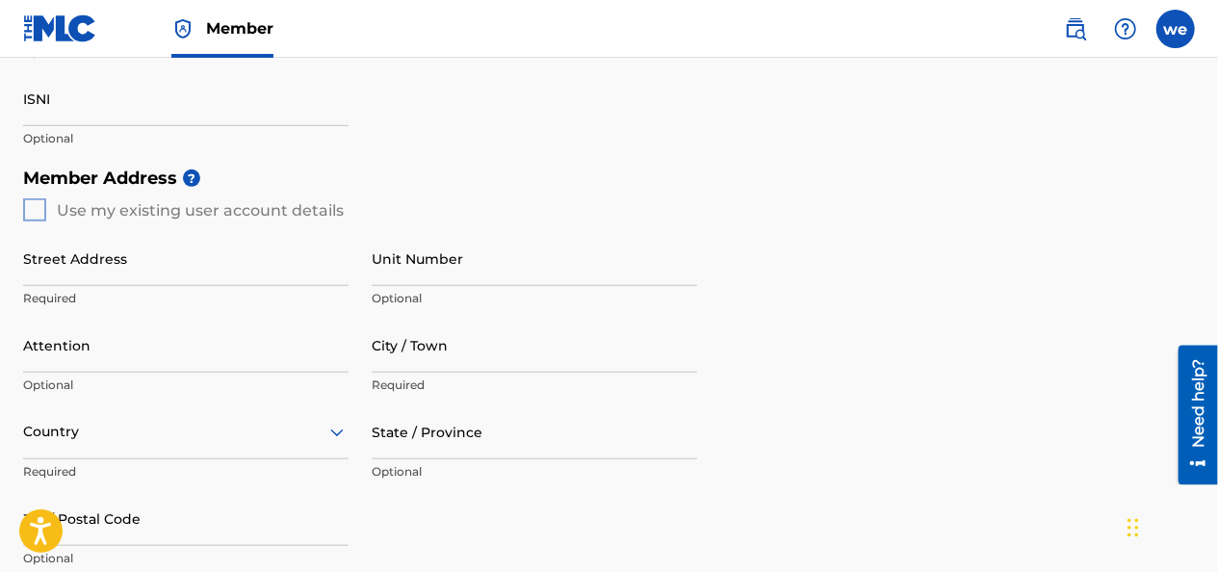
type input "01135942459"
click at [26, 206] on div "Member Address ? Use my existing user account details Street Address Required U…" at bounding box center [609, 378] width 1172 height 440
click at [37, 212] on div "Member Address ? Use my existing user account details Street Address Required U…" at bounding box center [609, 378] width 1172 height 440
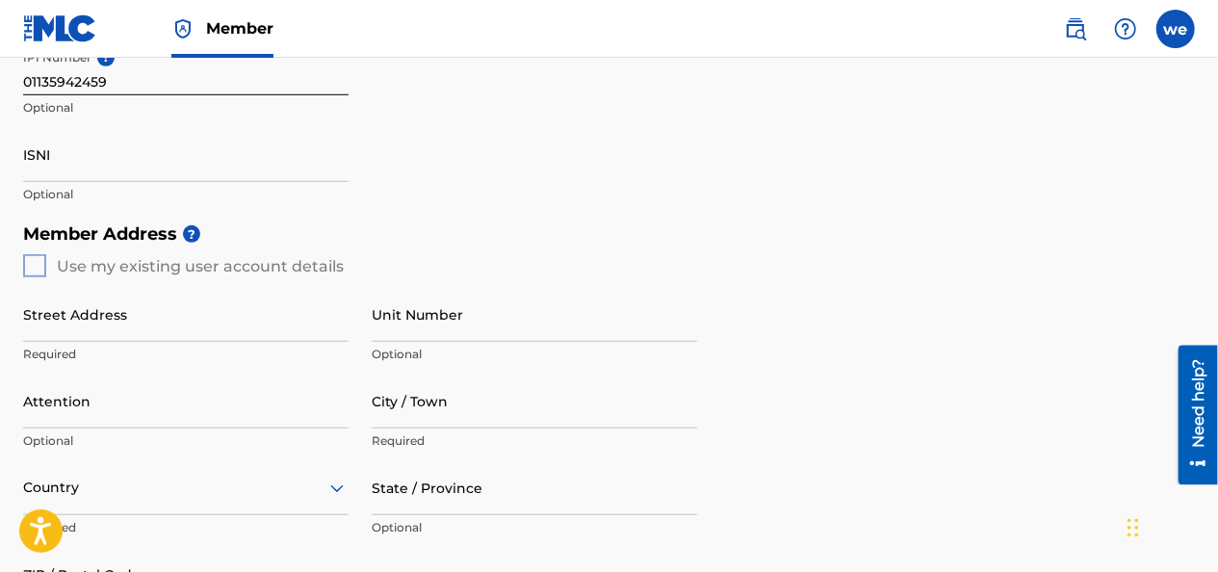
scroll to position [578, 0]
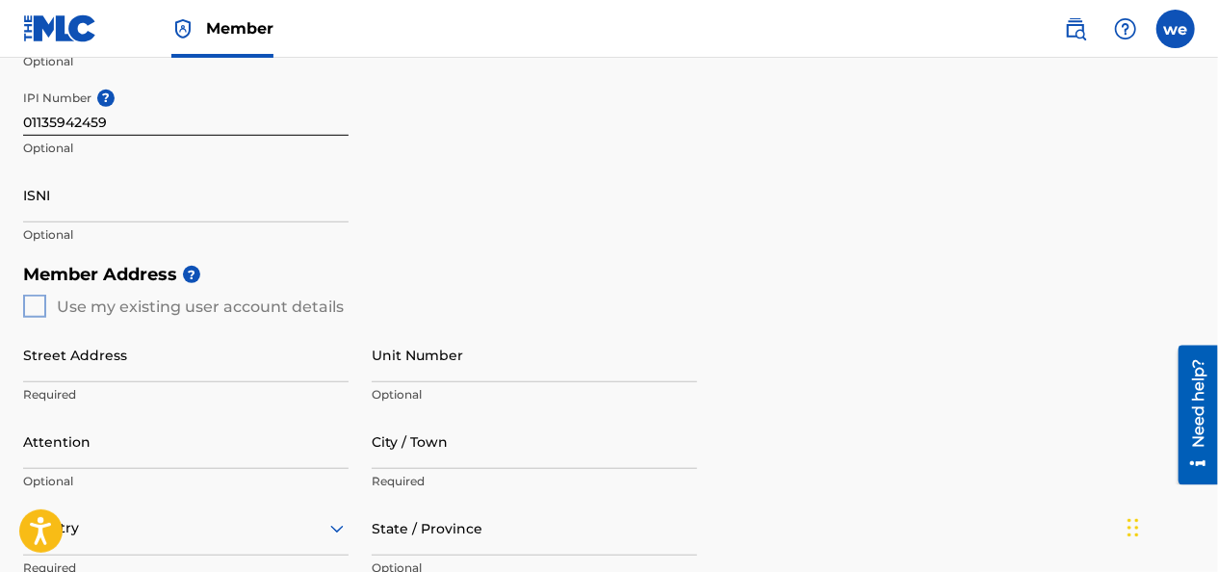
click at [39, 309] on div "Member Address ? Use my existing user account details Street Address Required U…" at bounding box center [609, 474] width 1172 height 440
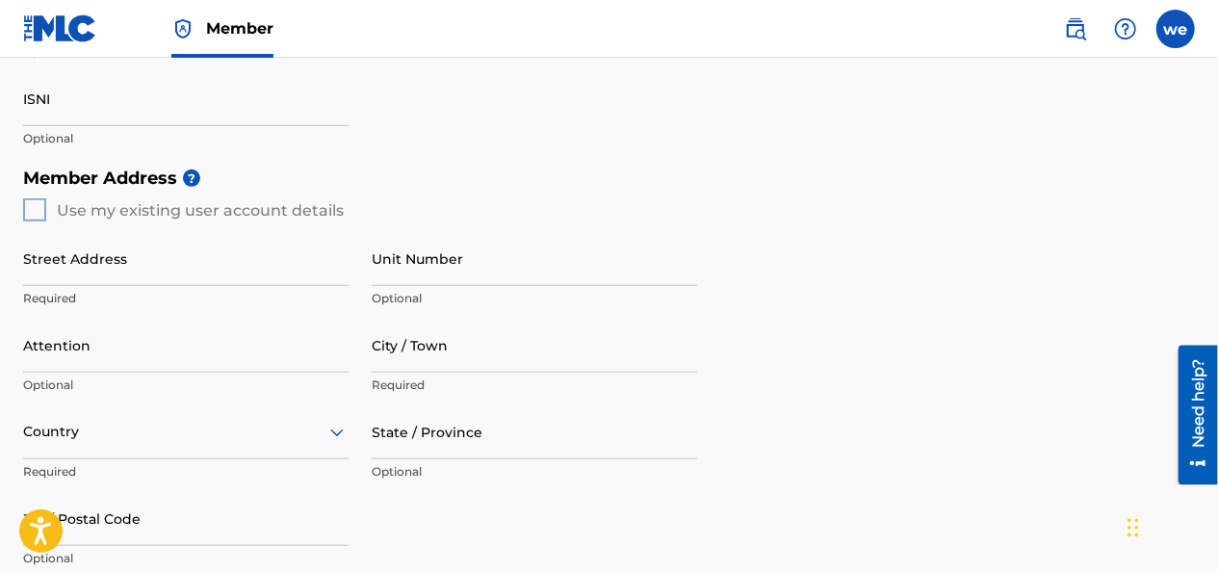
click at [21, 206] on div "Create a Member If you are a self-administered songwriter without a publisher t…" at bounding box center [609, 145] width 1218 height 1427
drag, startPoint x: 31, startPoint y: 215, endPoint x: 153, endPoint y: 187, distance: 125.4
click at [32, 215] on div "Member Address ? Use my existing user account details Street Address Required U…" at bounding box center [609, 378] width 1172 height 440
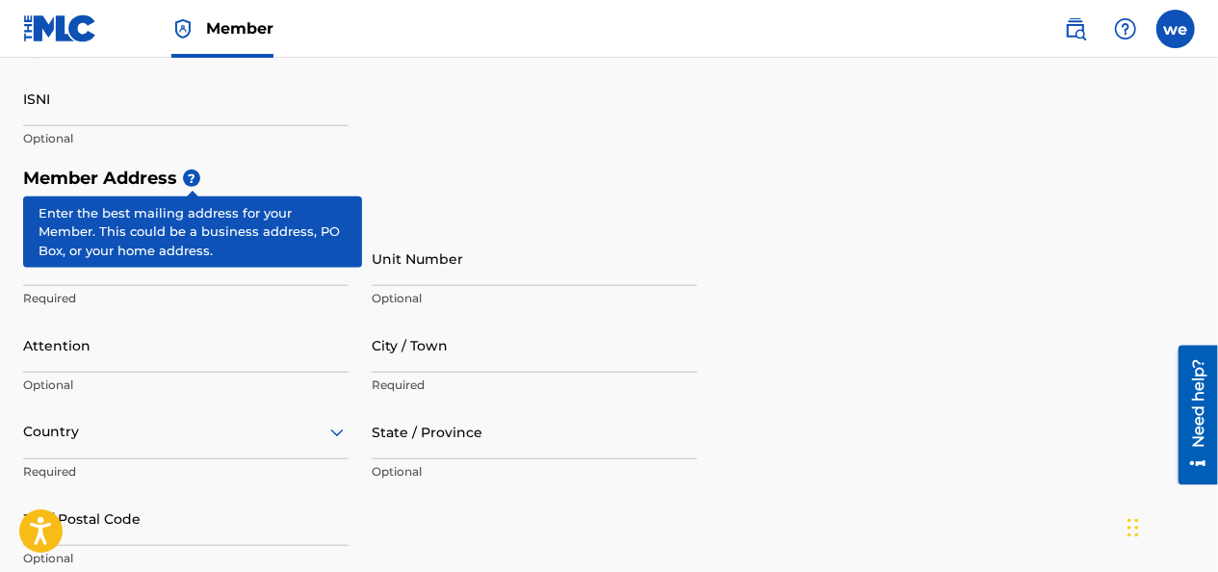
click at [192, 179] on span "?" at bounding box center [191, 177] width 17 height 17
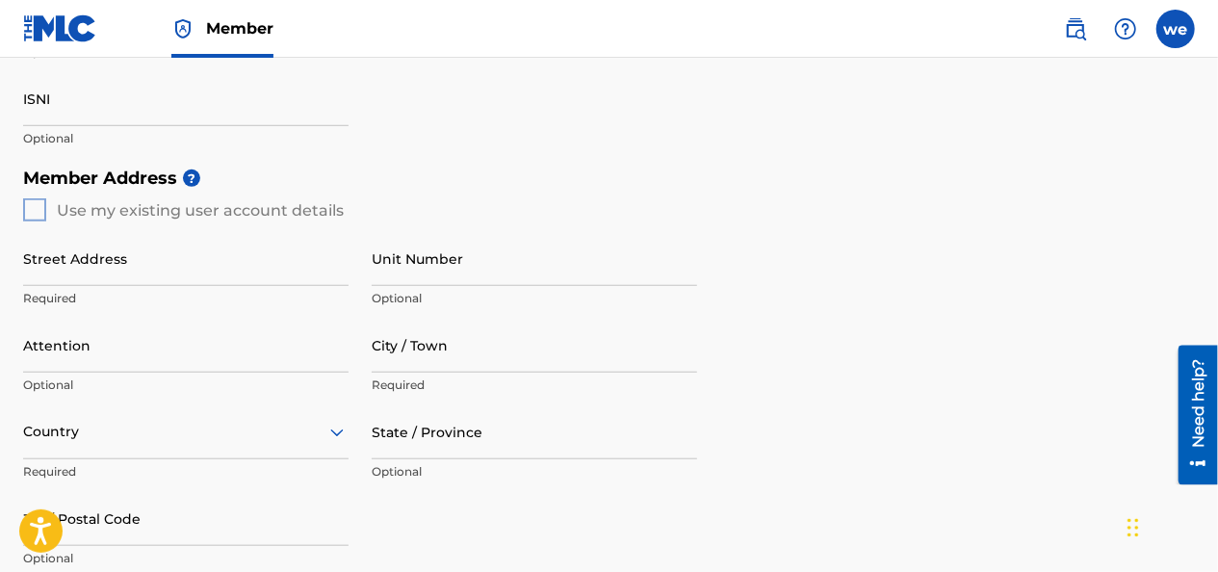
click at [39, 209] on div "Member Address ? Use my existing user account details Street Address Required U…" at bounding box center [609, 378] width 1172 height 440
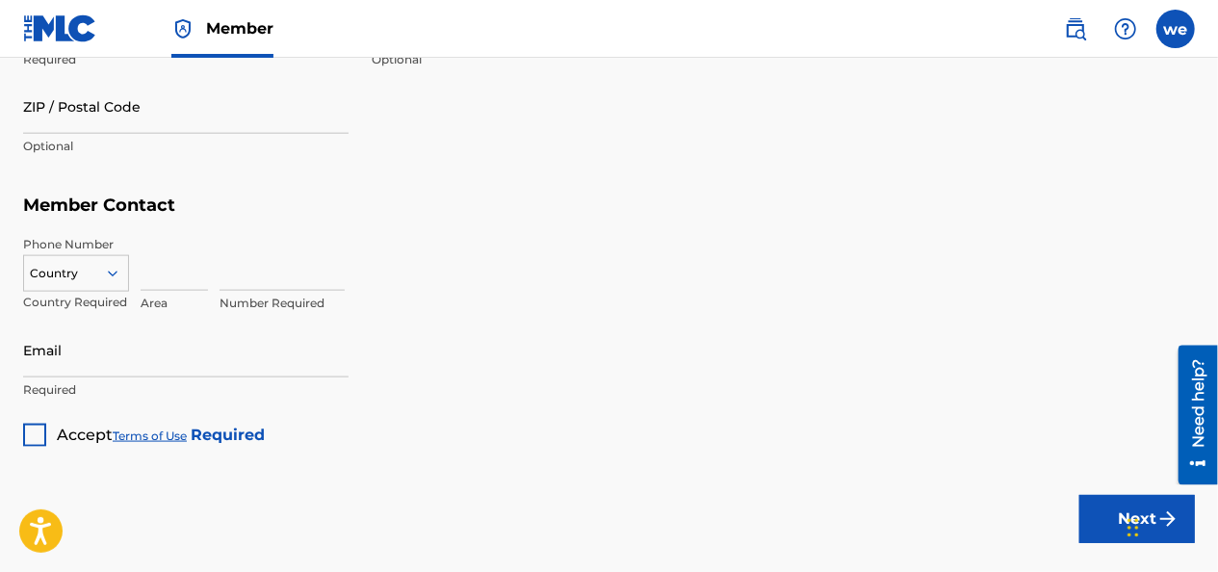
scroll to position [1155, 0]
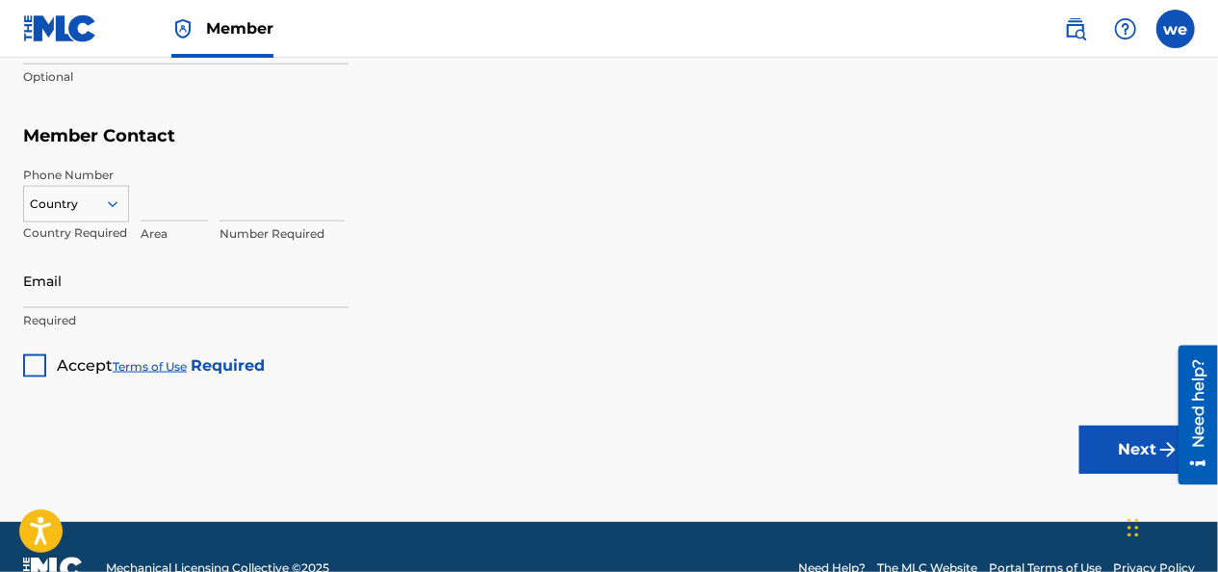
click at [28, 364] on div at bounding box center [34, 365] width 23 height 23
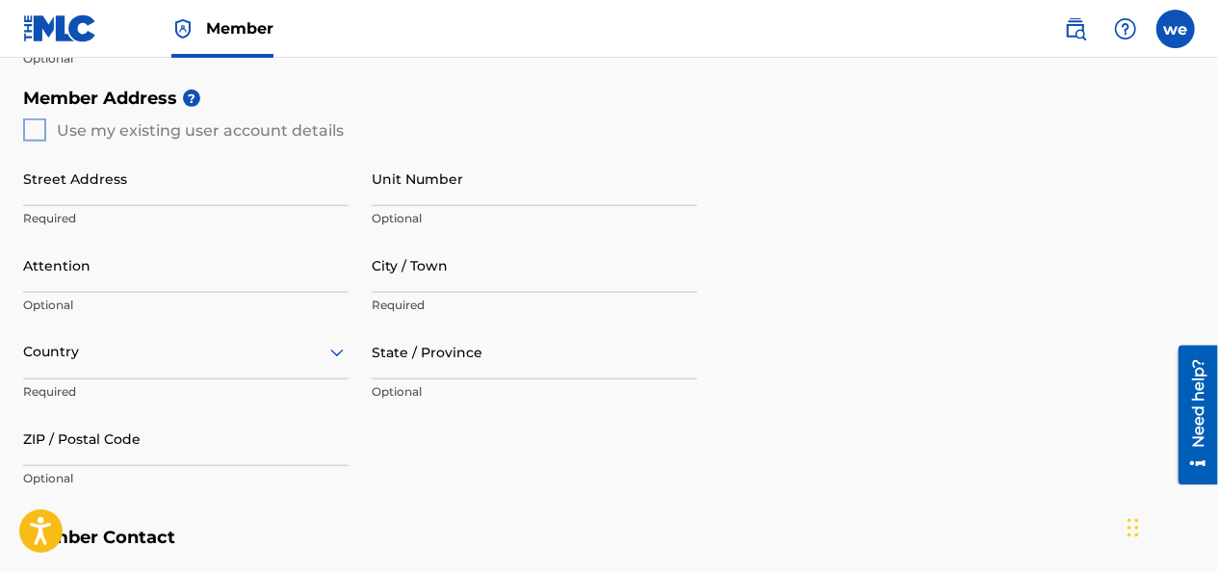
scroll to position [674, 0]
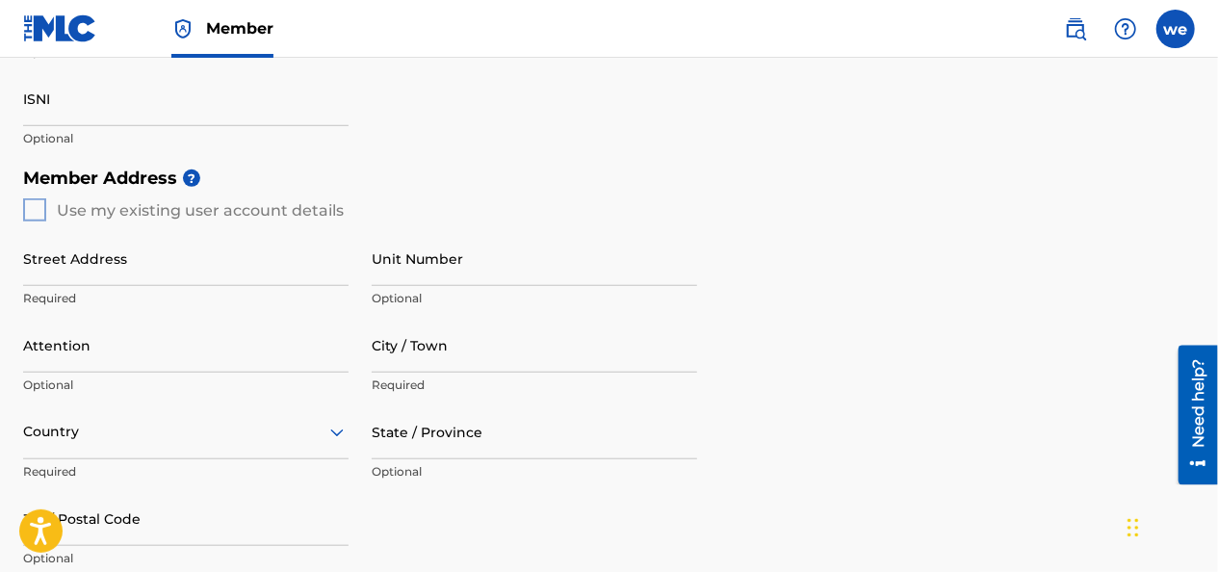
click at [36, 218] on div "Member Address ? Use my existing user account details Street Address Required U…" at bounding box center [609, 378] width 1172 height 440
click at [38, 211] on div "Member Address ? Use my existing user account details Street Address Required U…" at bounding box center [609, 378] width 1172 height 440
click at [39, 210] on div "Member Address ? Use my existing user account details Street Address Required U…" at bounding box center [609, 378] width 1172 height 440
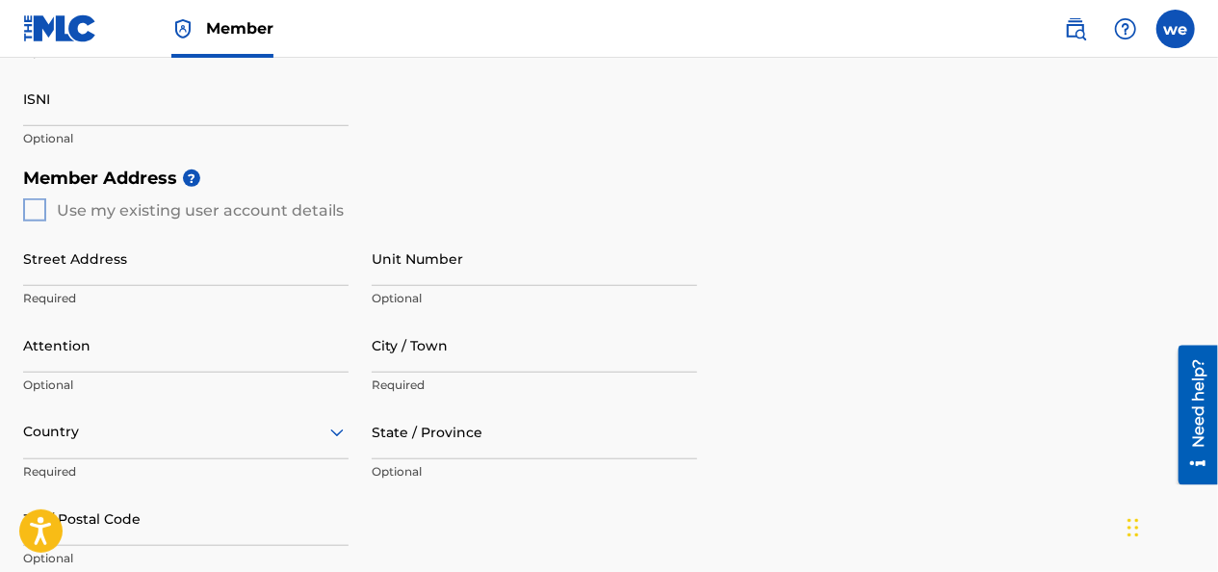
click at [39, 210] on div "Member Address ? Use my existing user account details Street Address Required U…" at bounding box center [609, 378] width 1172 height 440
click at [39, 209] on div "Member Address ? Use my existing user account details Street Address Required U…" at bounding box center [609, 378] width 1172 height 440
click at [39, 208] on div "Member Address ? Use my existing user account details Street Address Required U…" at bounding box center [609, 378] width 1172 height 440
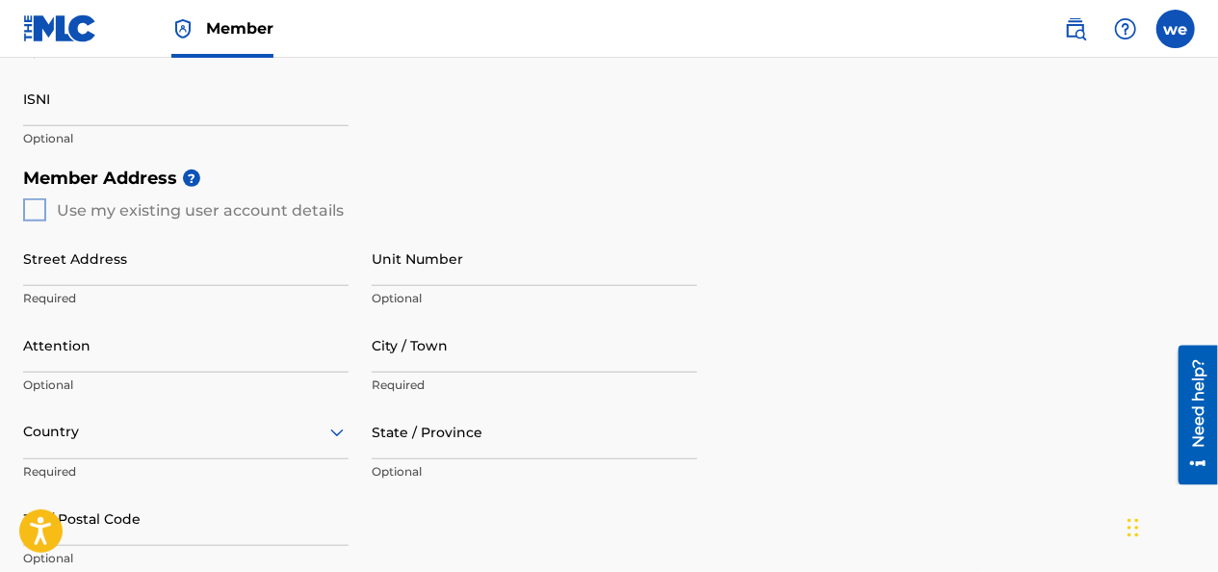
click at [39, 208] on div "Member Address ? Use my existing user account details Street Address Required U…" at bounding box center [609, 378] width 1172 height 440
click at [73, 273] on input "Street Address" at bounding box center [185, 258] width 325 height 55
type input "1808 altamont pl"
type input "[GEOGRAPHIC_DATA]"
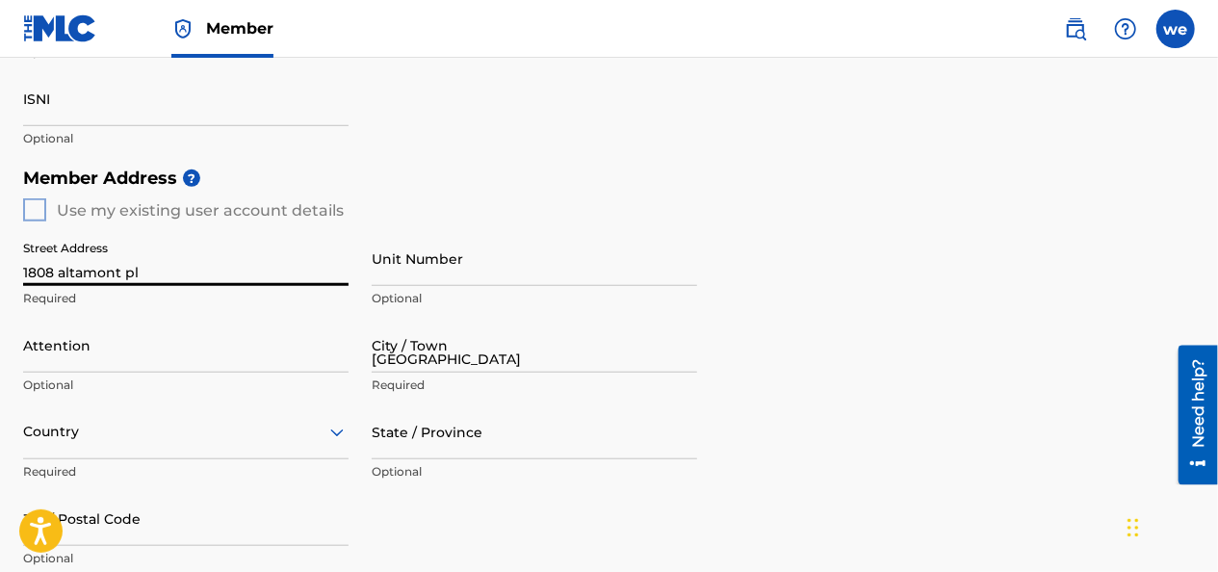
type input "[GEOGRAPHIC_DATA]"
type input "20747"
type input "240"
type input "9178083"
type input "[EMAIL_ADDRESS][DOMAIN_NAME]"
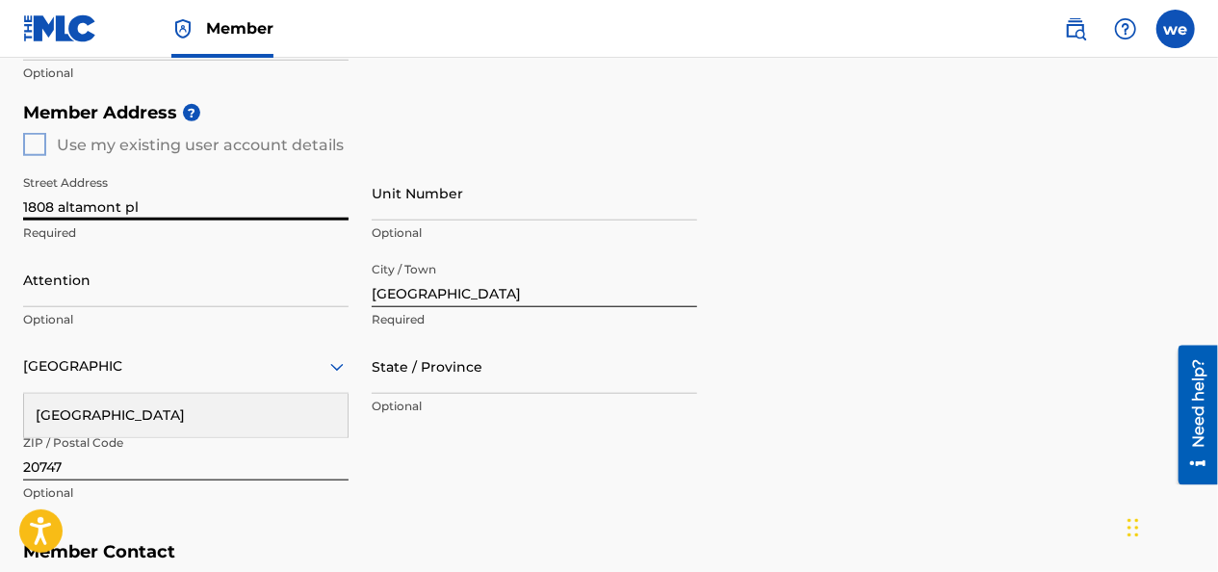
scroll to position [770, 0]
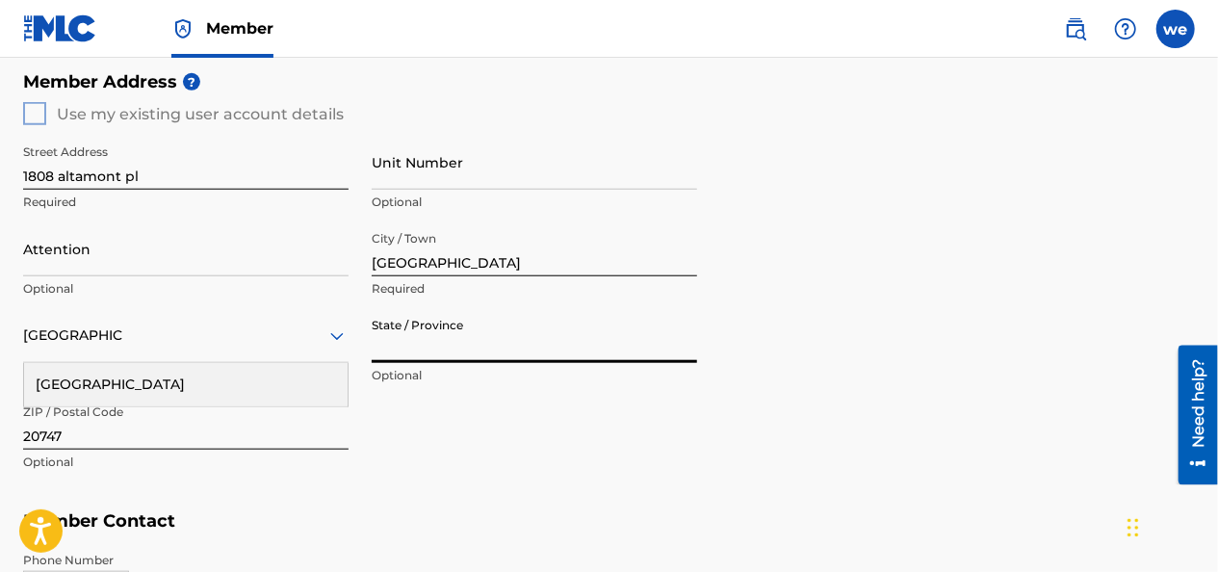
click at [401, 349] on input "State / Province" at bounding box center [534, 335] width 325 height 55
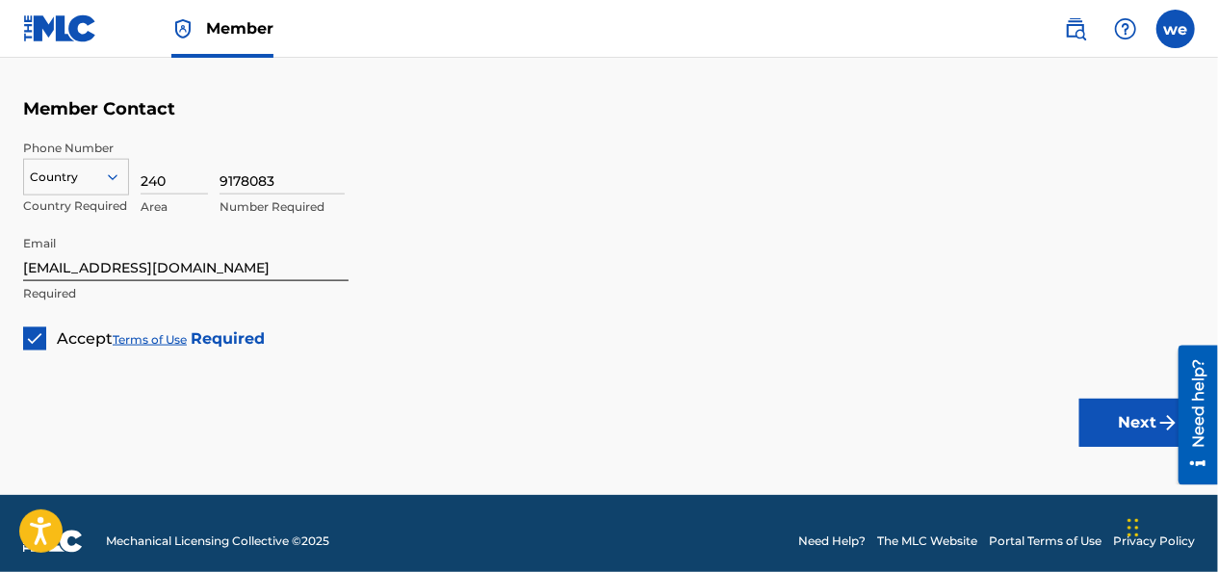
scroll to position [1197, 0]
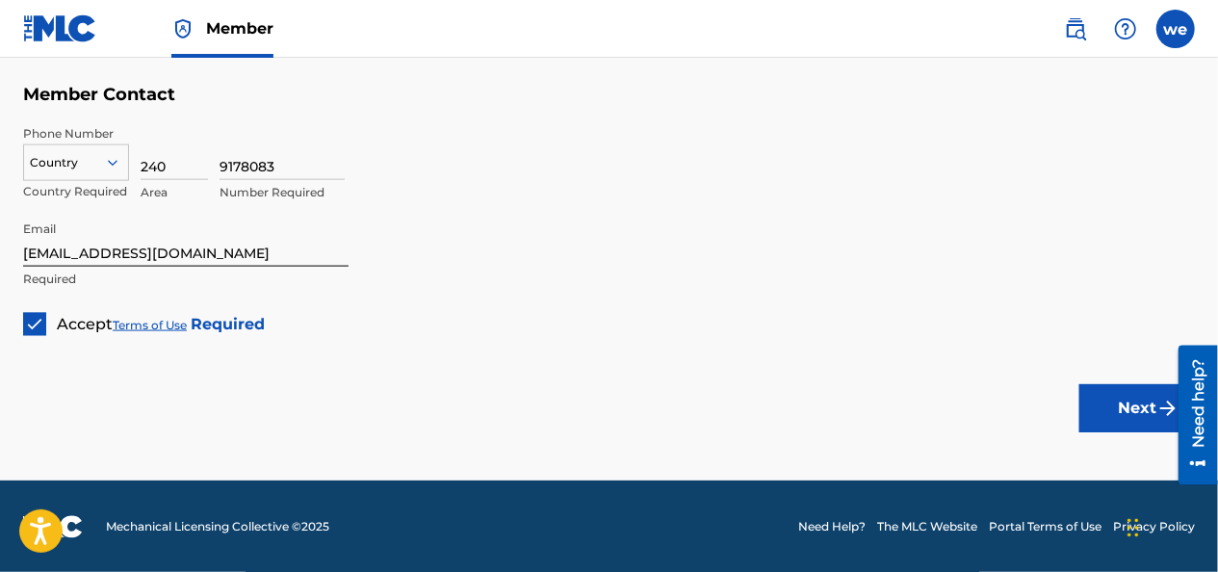
type input "md"
click at [1121, 412] on button "Next" at bounding box center [1137, 408] width 116 height 48
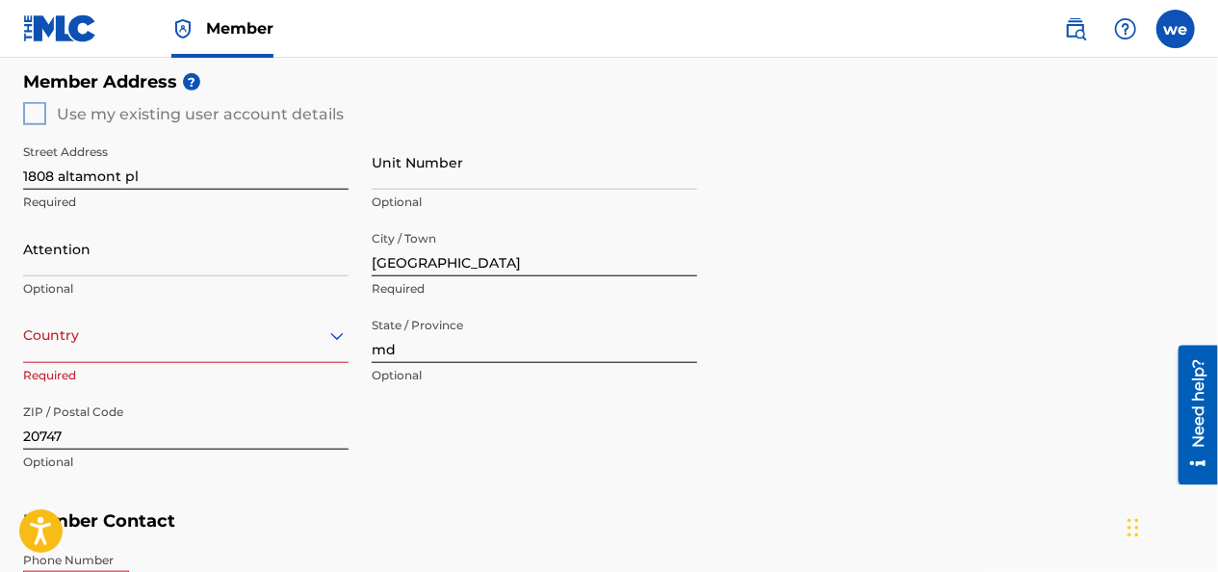
scroll to position [851, 0]
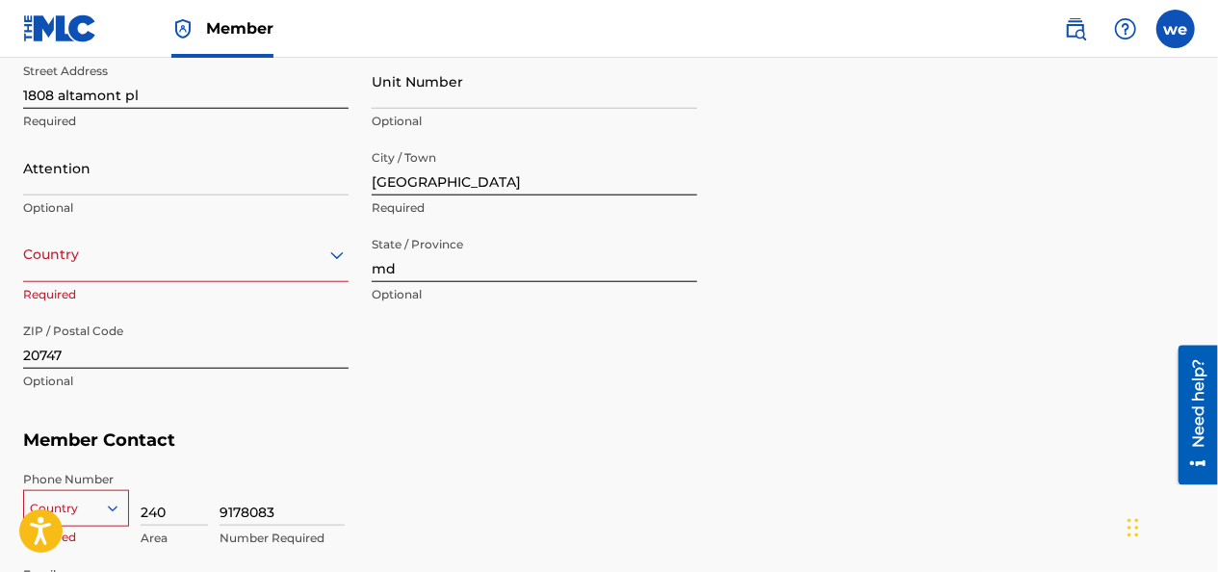
click at [115, 282] on div "option , selected. Select is focused ,type to refine list, press Down to open t…" at bounding box center [185, 254] width 325 height 55
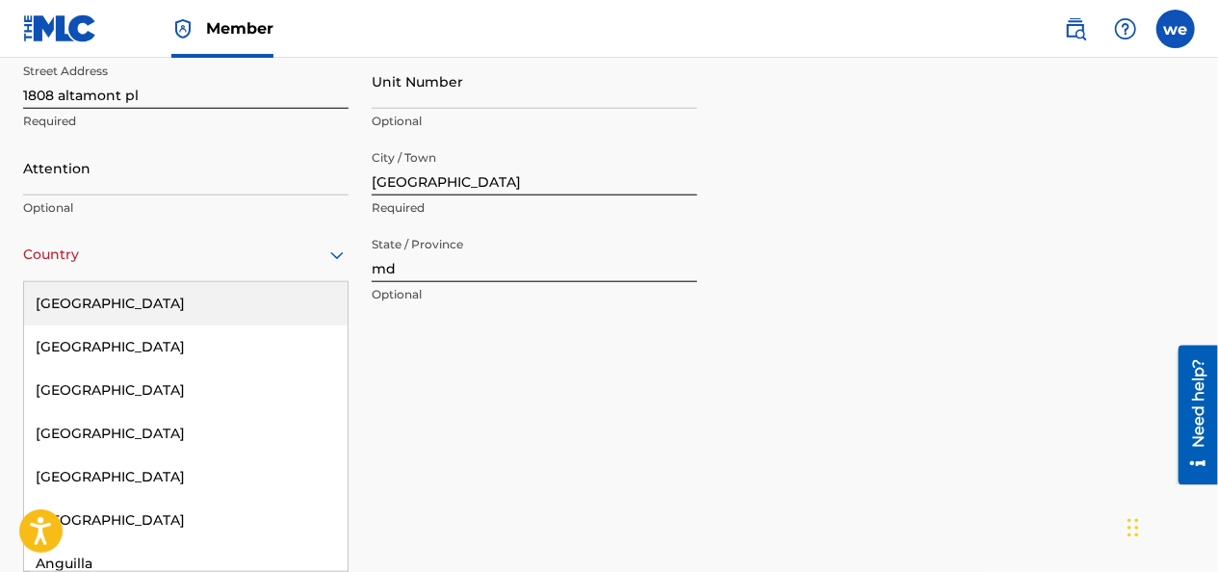
click at [117, 303] on div "[GEOGRAPHIC_DATA]" at bounding box center [185, 303] width 323 height 43
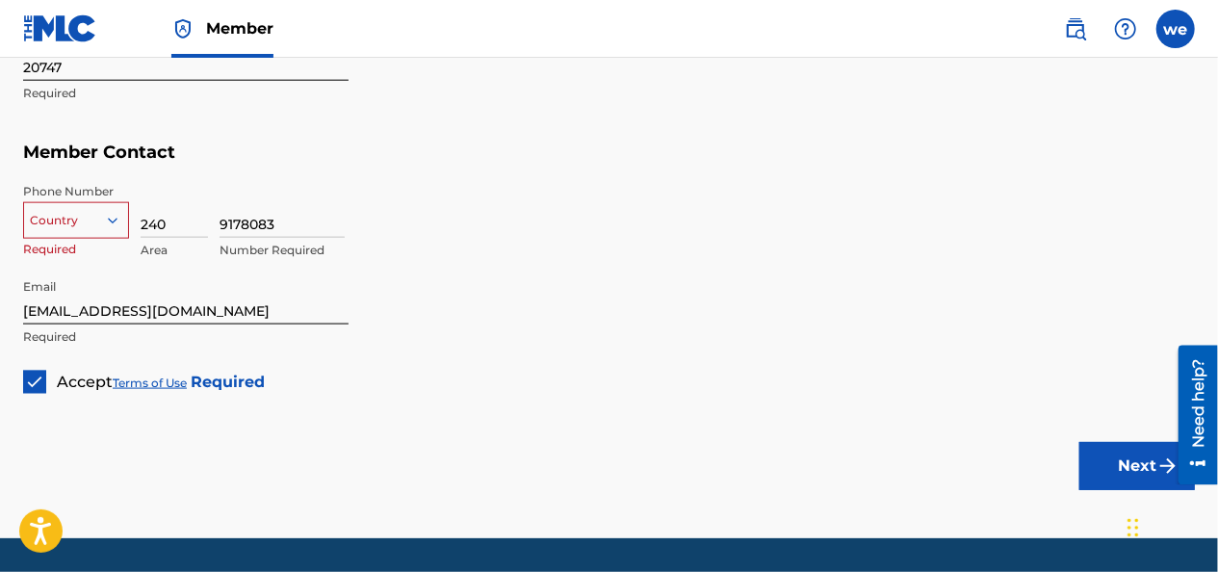
scroll to position [1140, 0]
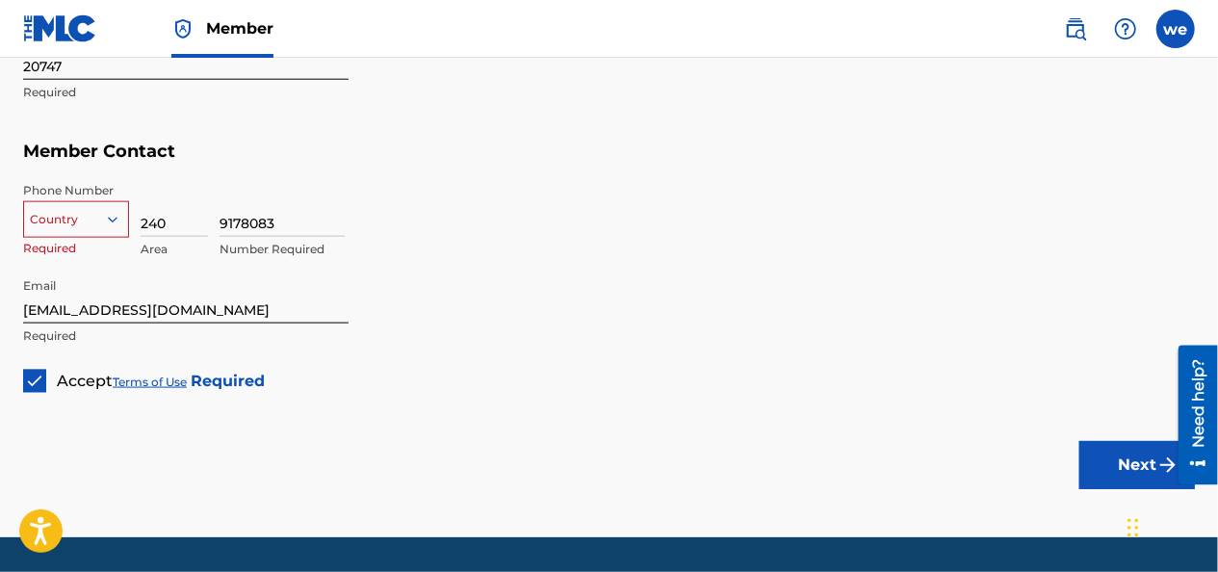
click at [88, 218] on div at bounding box center [76, 219] width 104 height 21
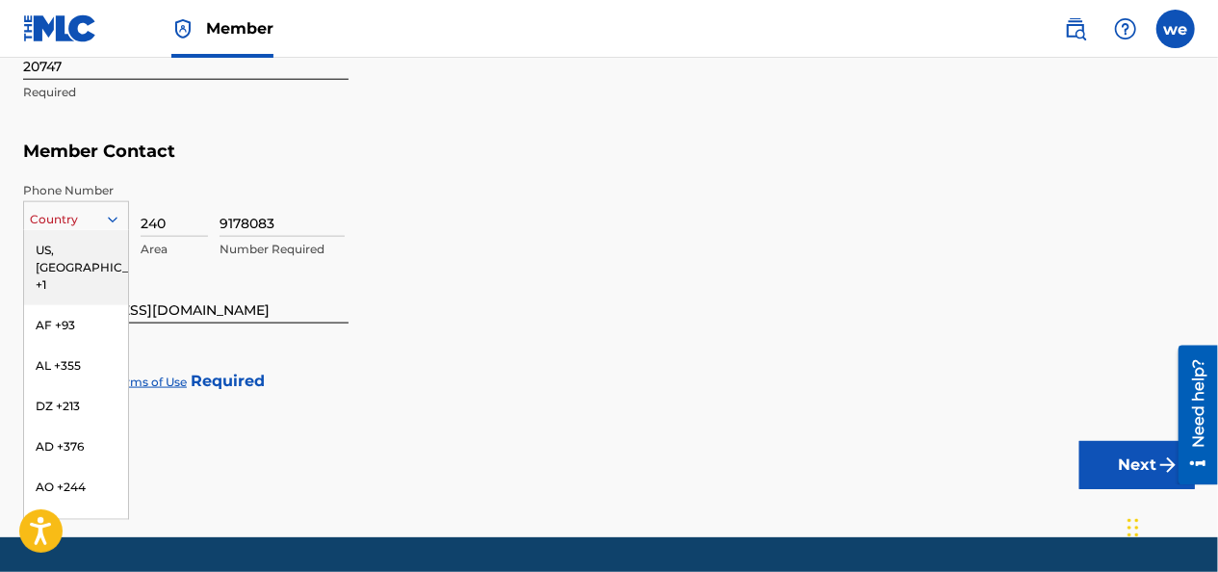
click at [81, 252] on div "US, [GEOGRAPHIC_DATA] +1" at bounding box center [76, 267] width 104 height 75
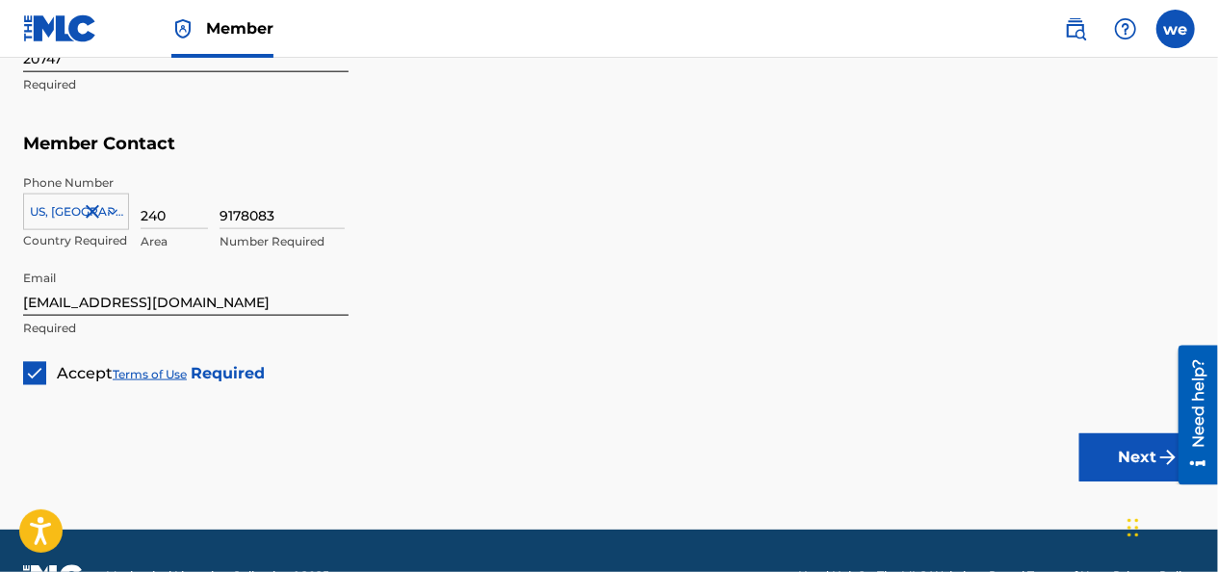
scroll to position [1197, 0]
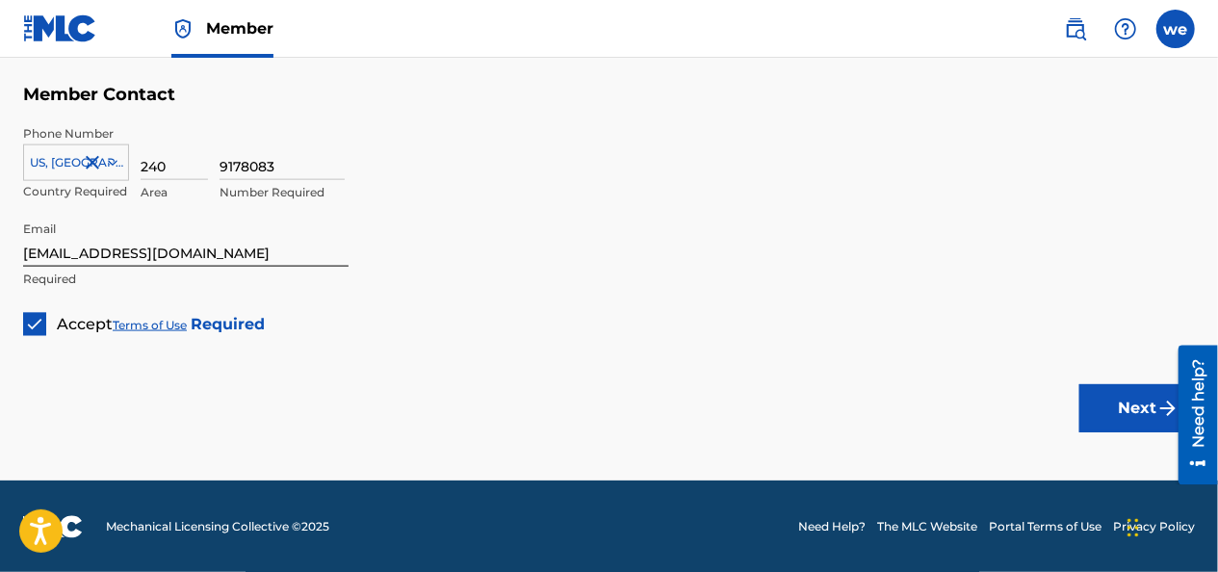
click at [1113, 397] on button "Next" at bounding box center [1137, 408] width 116 height 48
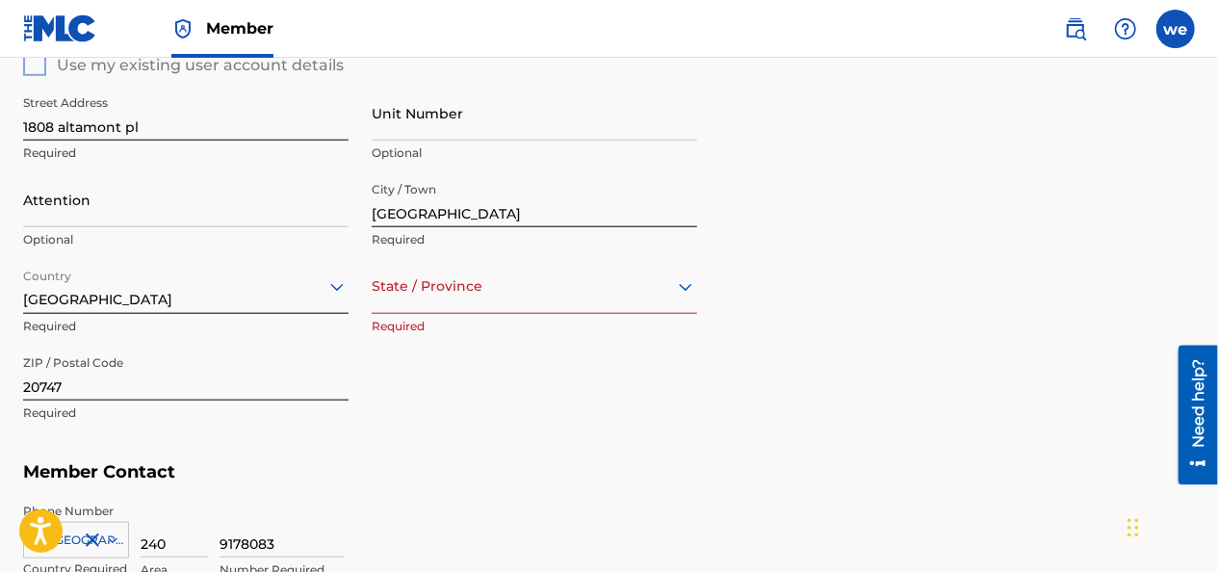
click at [457, 308] on div "option , selected. Select is focused ,type to refine list, press Down to open t…" at bounding box center [534, 286] width 325 height 55
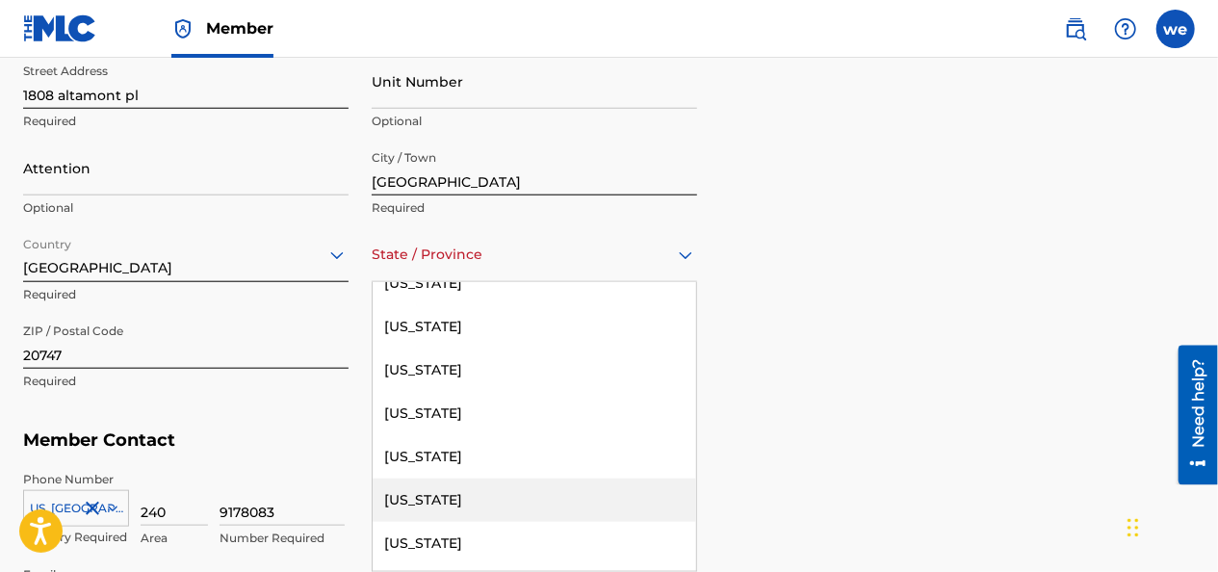
scroll to position [963, 0]
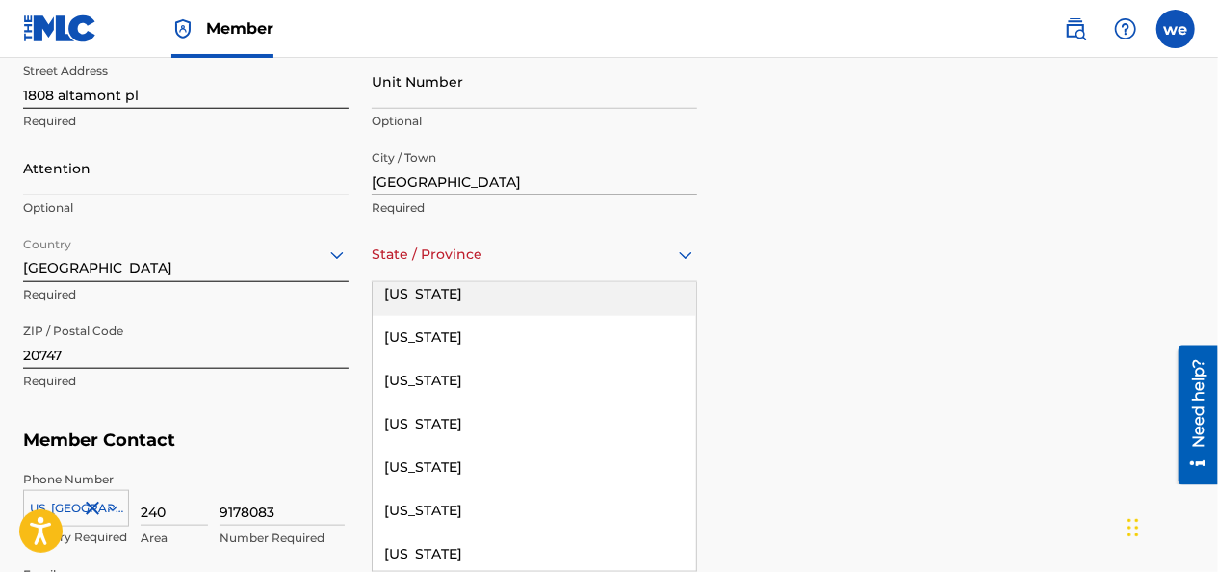
drag, startPoint x: 445, startPoint y: 304, endPoint x: 455, endPoint y: 304, distance: 10.6
click at [447, 302] on div "[US_STATE]" at bounding box center [534, 293] width 323 height 43
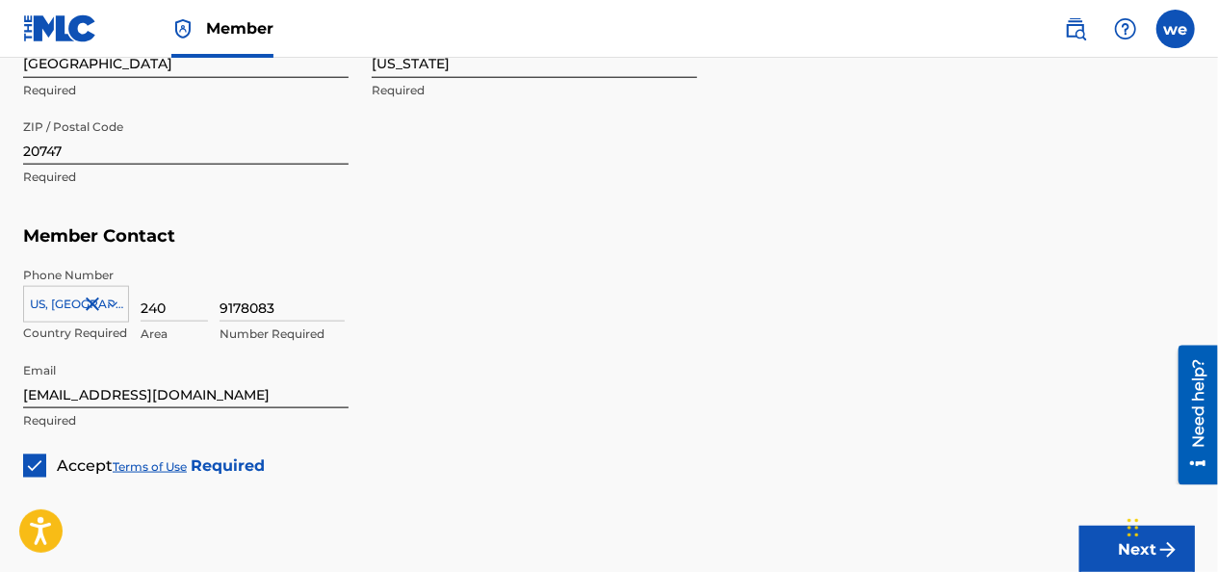
scroll to position [1140, 0]
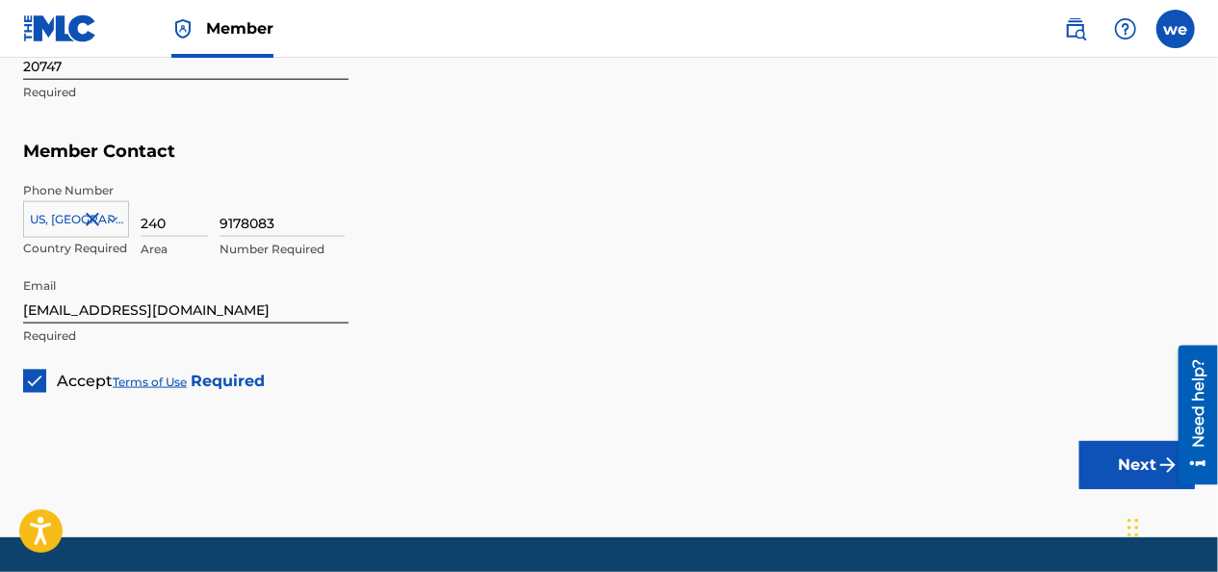
click at [1114, 467] on button "Next" at bounding box center [1137, 465] width 116 height 48
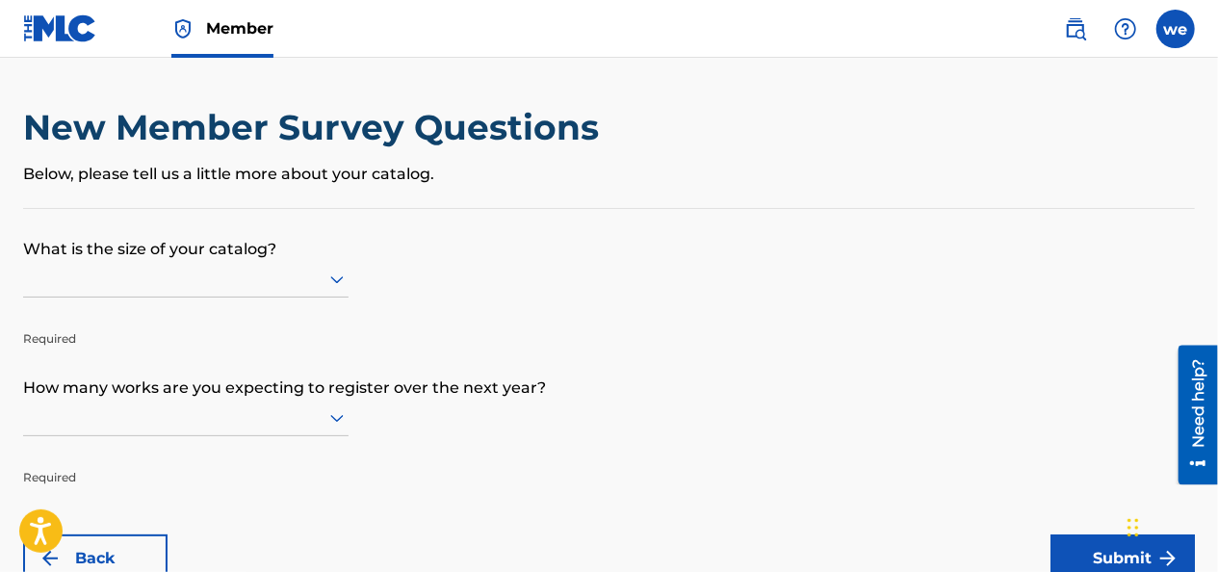
click at [256, 186] on div "New Member Survey Questions Below, please tell us a little more about your cata…" at bounding box center [609, 157] width 1172 height 102
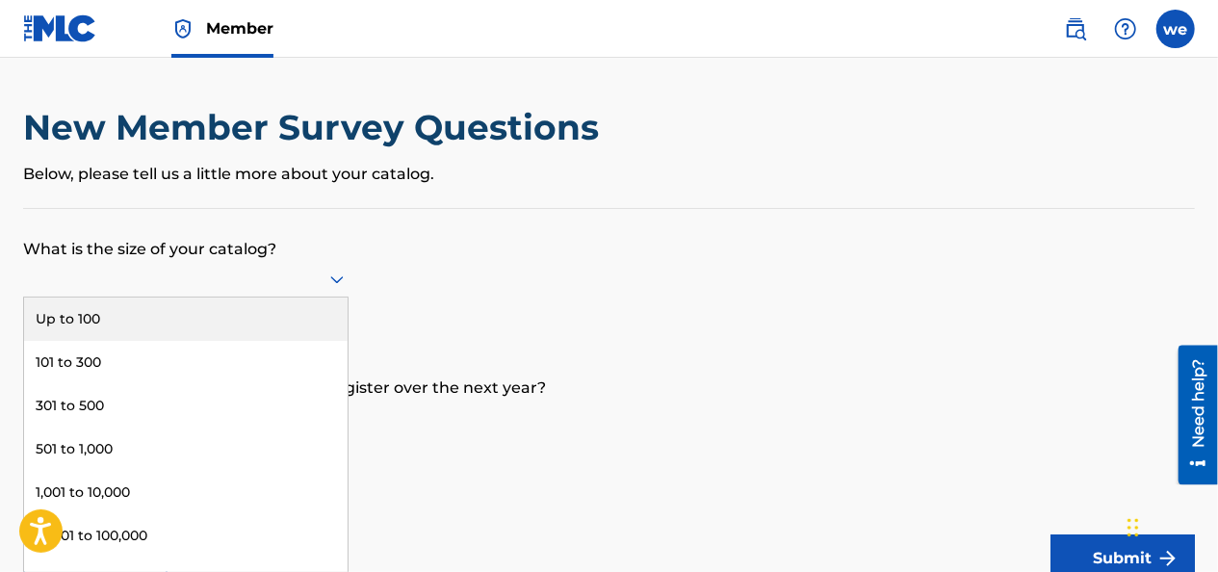
click at [323, 281] on div at bounding box center [185, 279] width 325 height 37
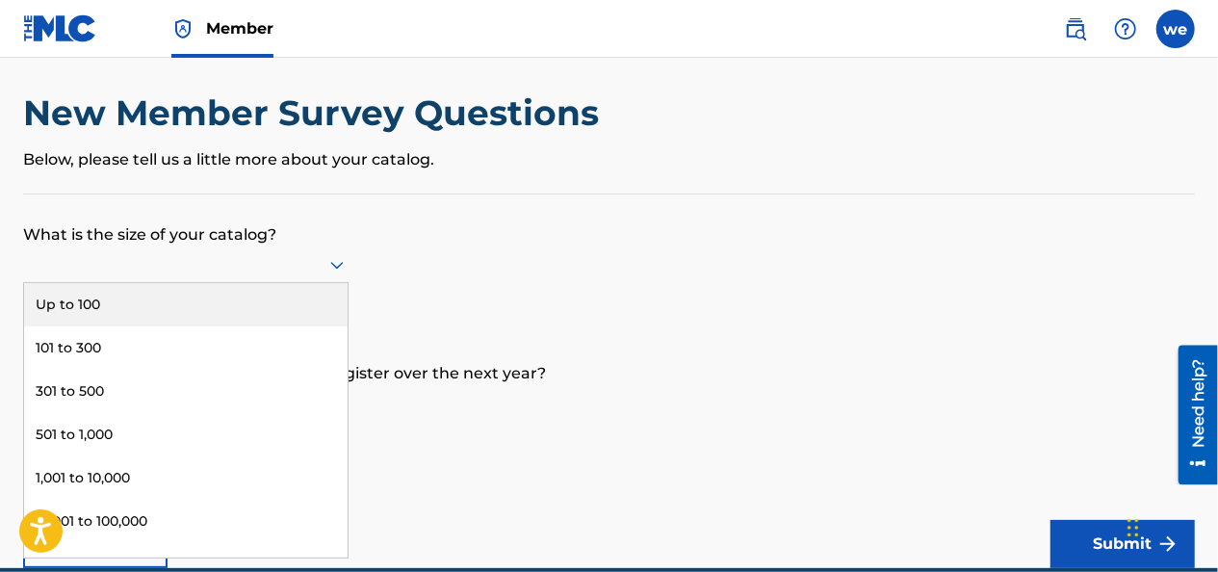
click at [168, 314] on div "Up to 100" at bounding box center [185, 304] width 323 height 43
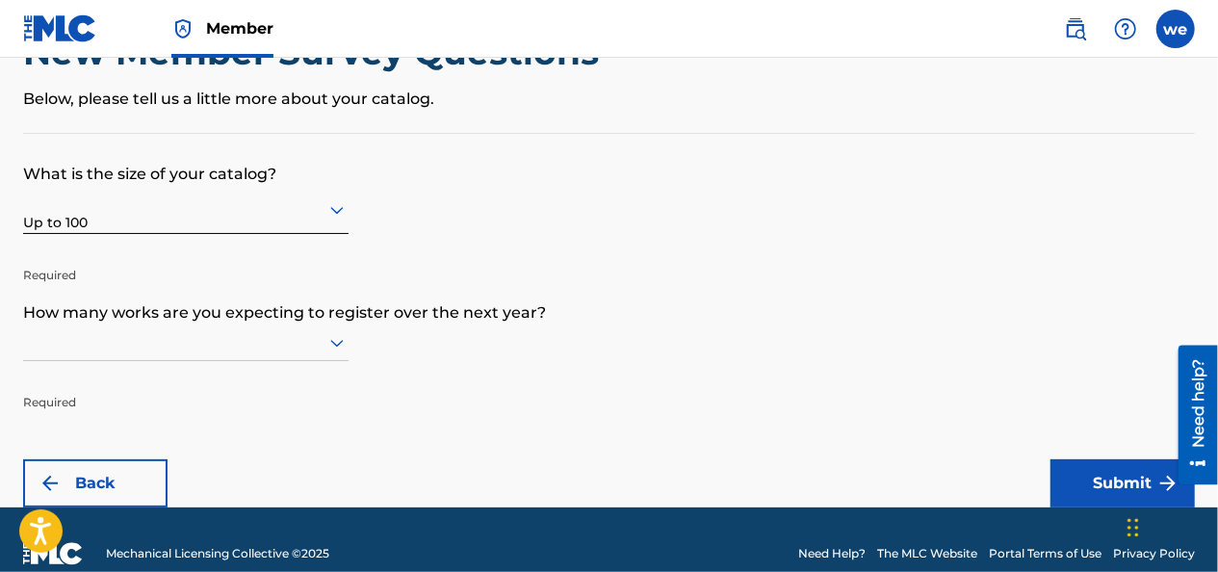
scroll to position [102, 0]
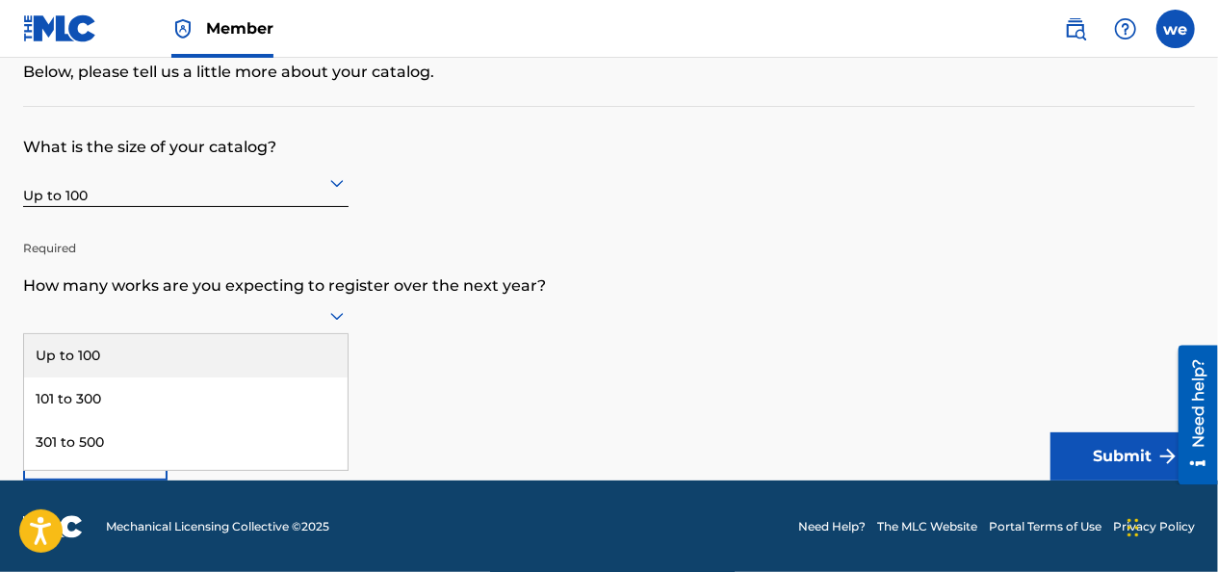
click at [288, 318] on div at bounding box center [185, 315] width 325 height 24
click at [229, 352] on div "Up to 100" at bounding box center [185, 355] width 323 height 43
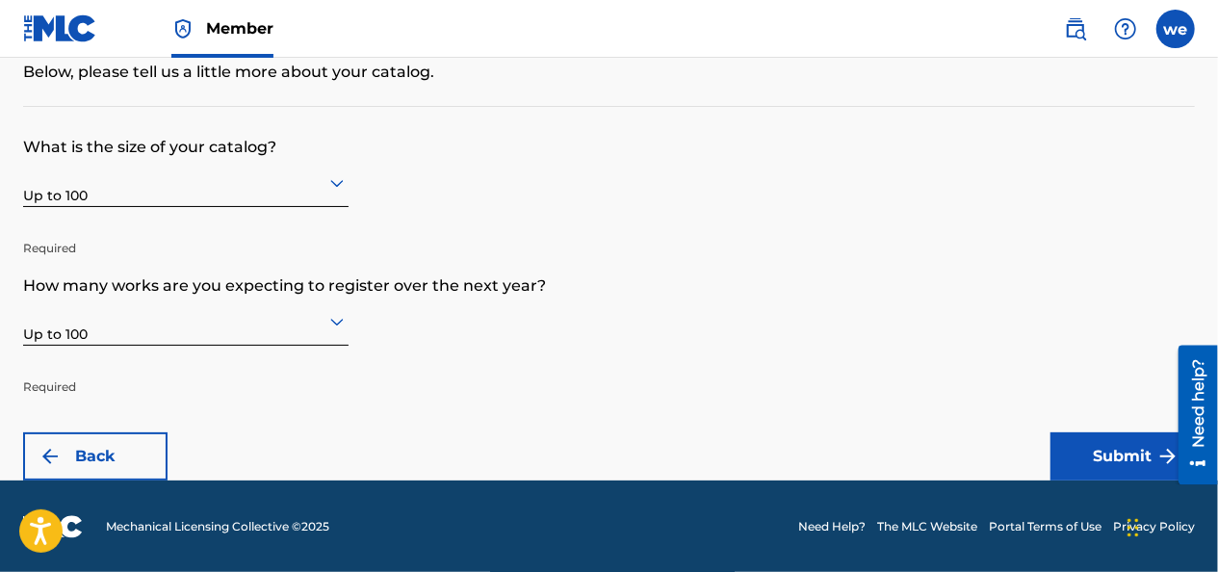
click at [1104, 453] on button "Submit" at bounding box center [1122, 456] width 144 height 48
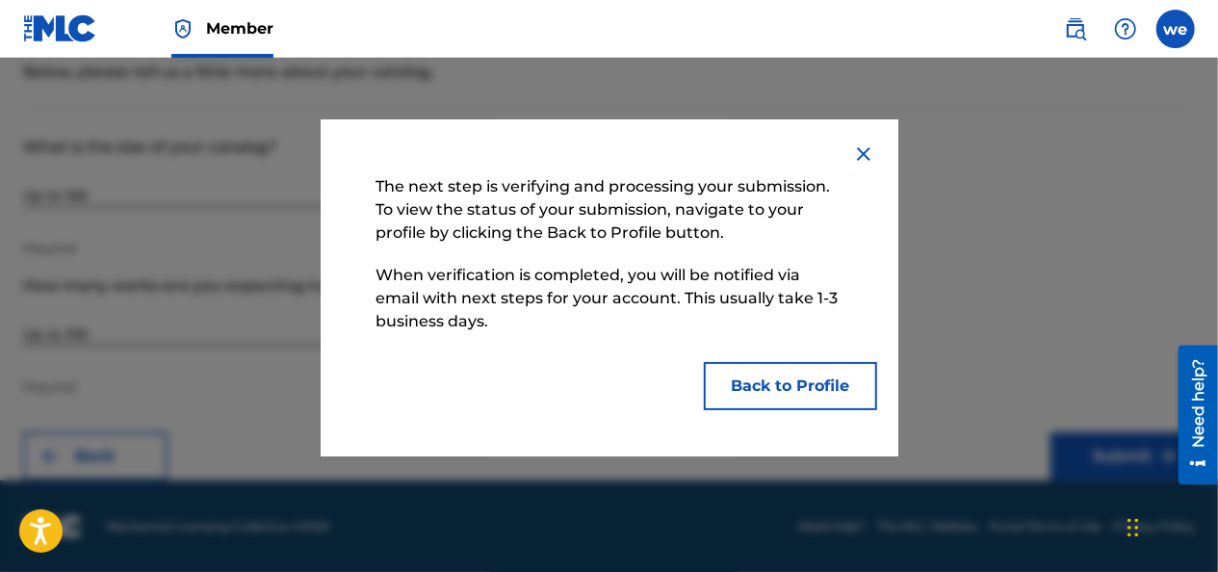
click at [784, 382] on button "Back to Profile" at bounding box center [790, 386] width 173 height 48
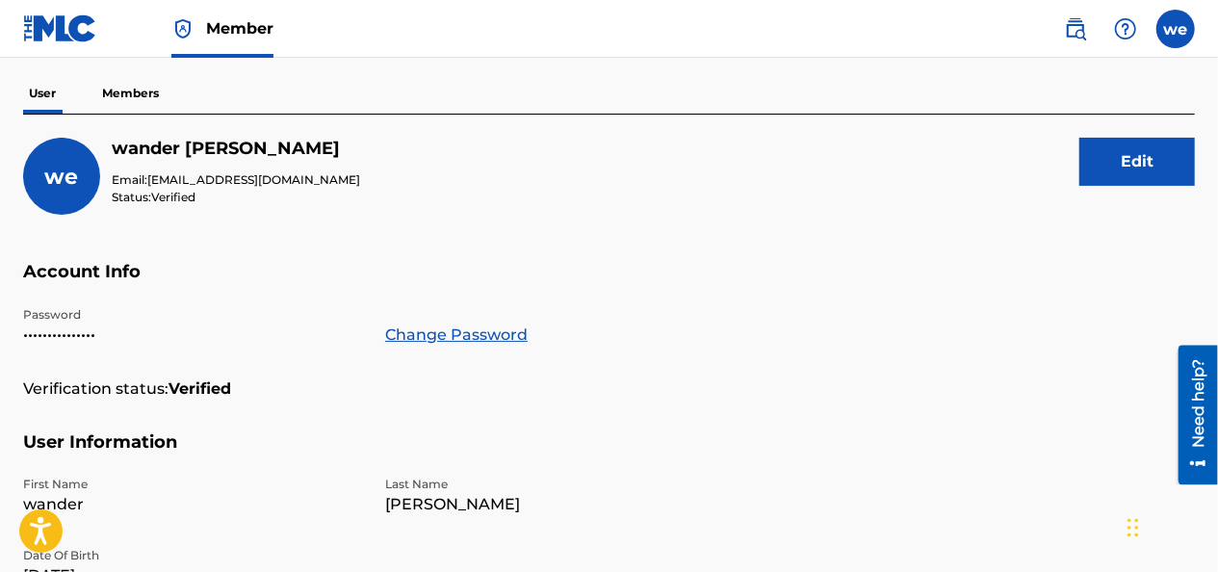
scroll to position [50, 0]
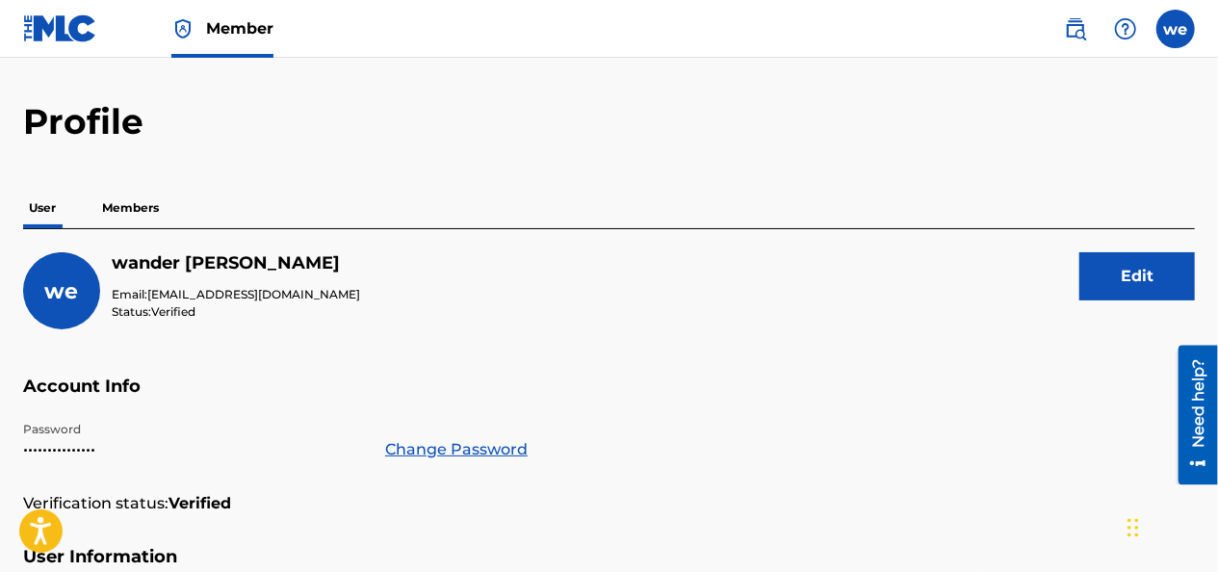
click at [125, 205] on p "Members" at bounding box center [130, 208] width 68 height 40
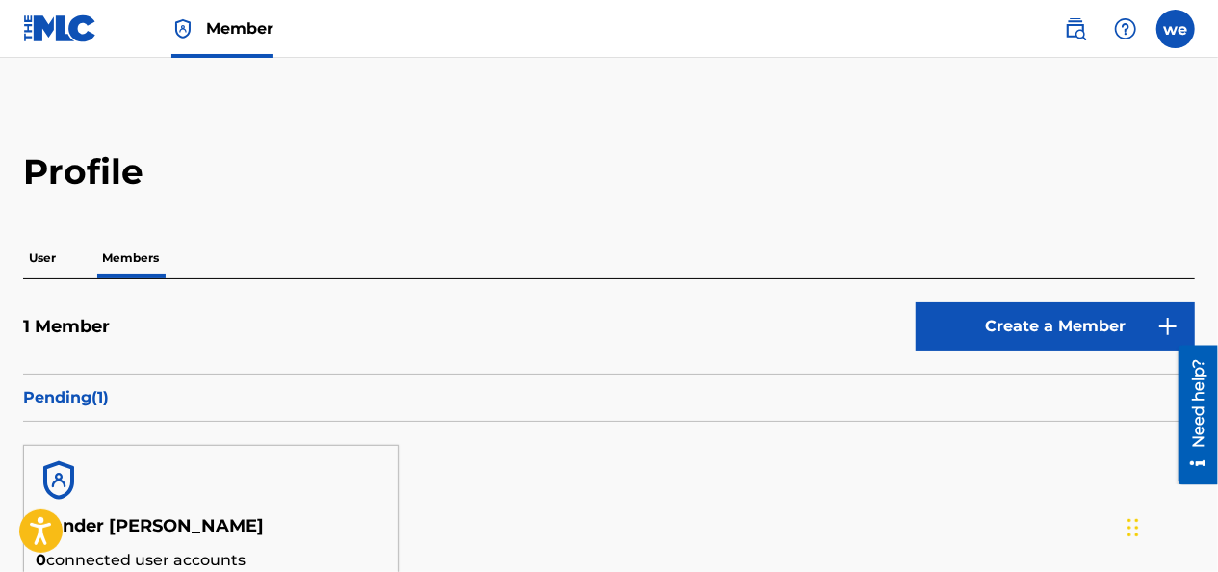
click at [69, 21] on img at bounding box center [60, 28] width 74 height 28
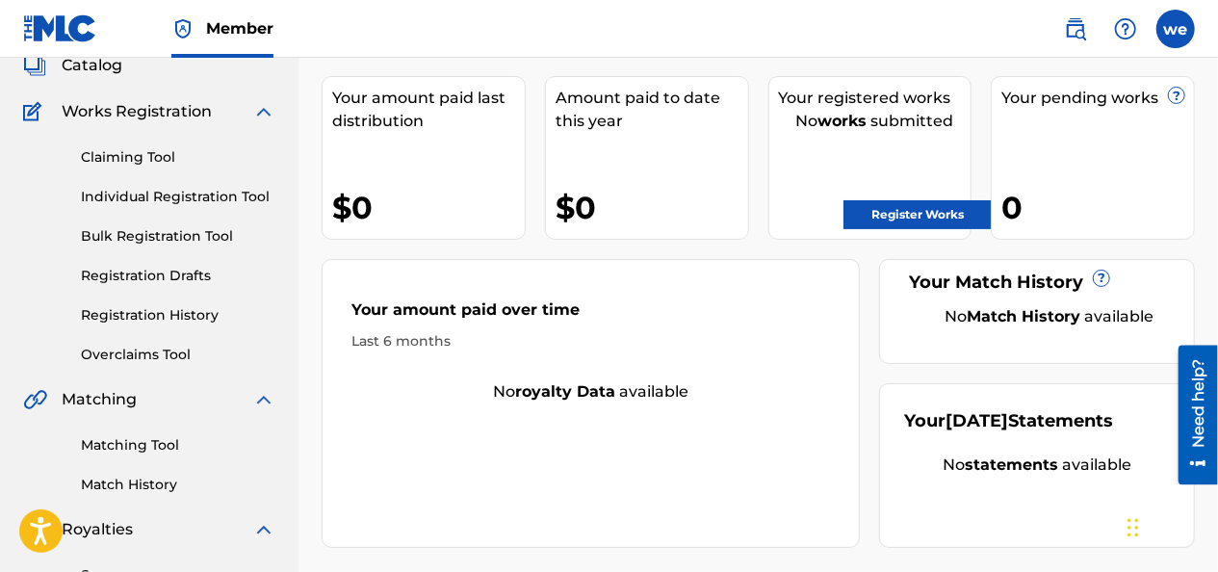
scroll to position [96, 0]
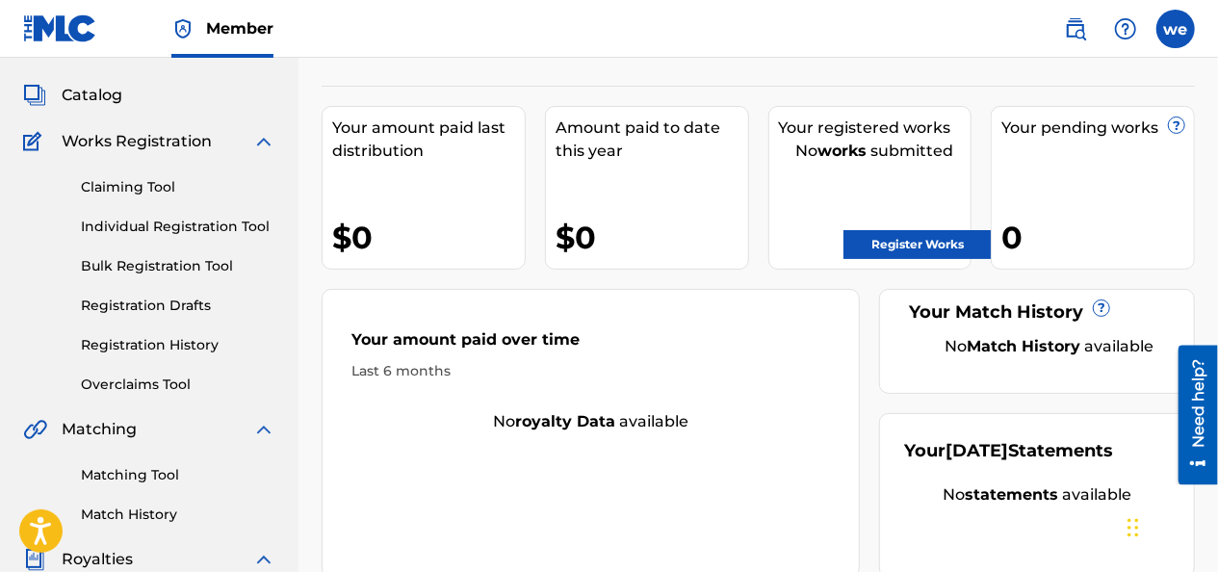
click at [908, 250] on link "Register Works" at bounding box center [917, 244] width 148 height 29
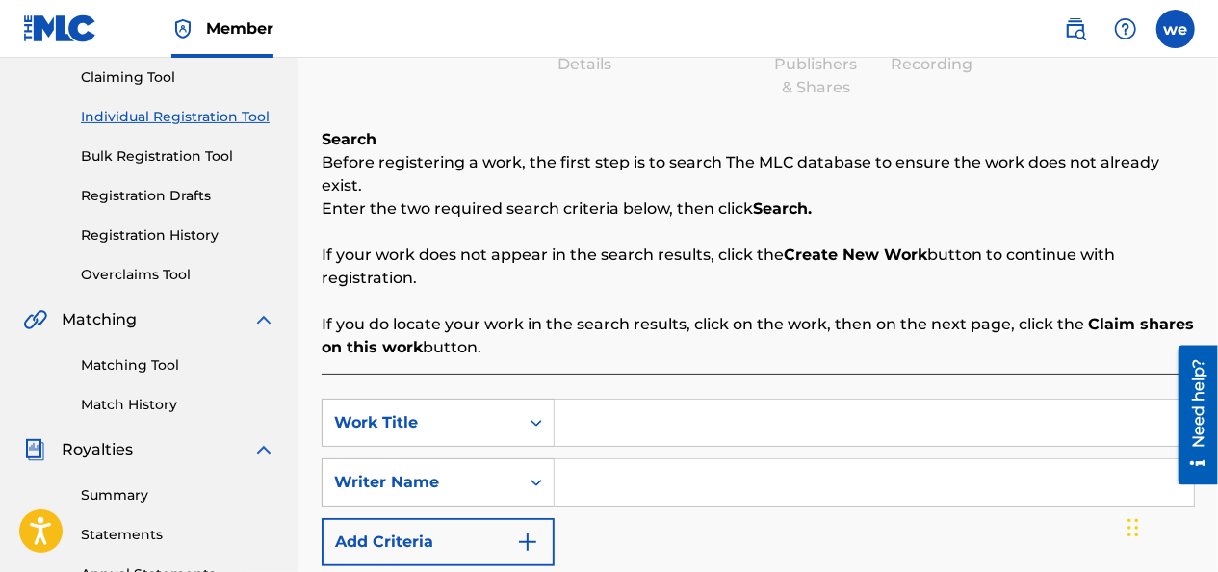
scroll to position [289, 0]
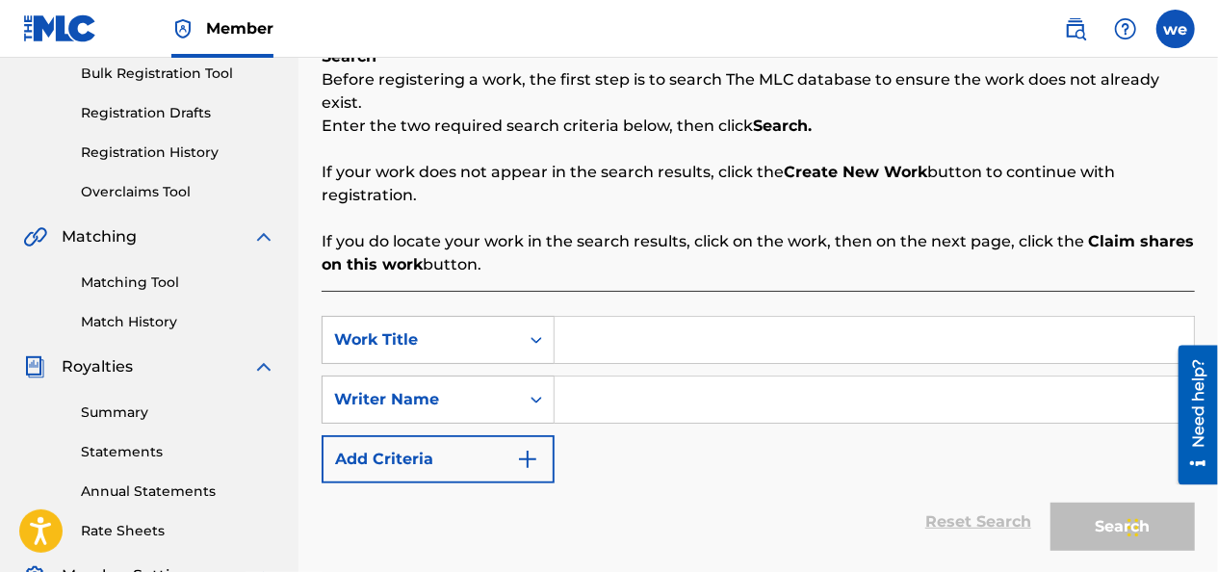
click at [616, 317] on input "Search Form" at bounding box center [874, 340] width 639 height 46
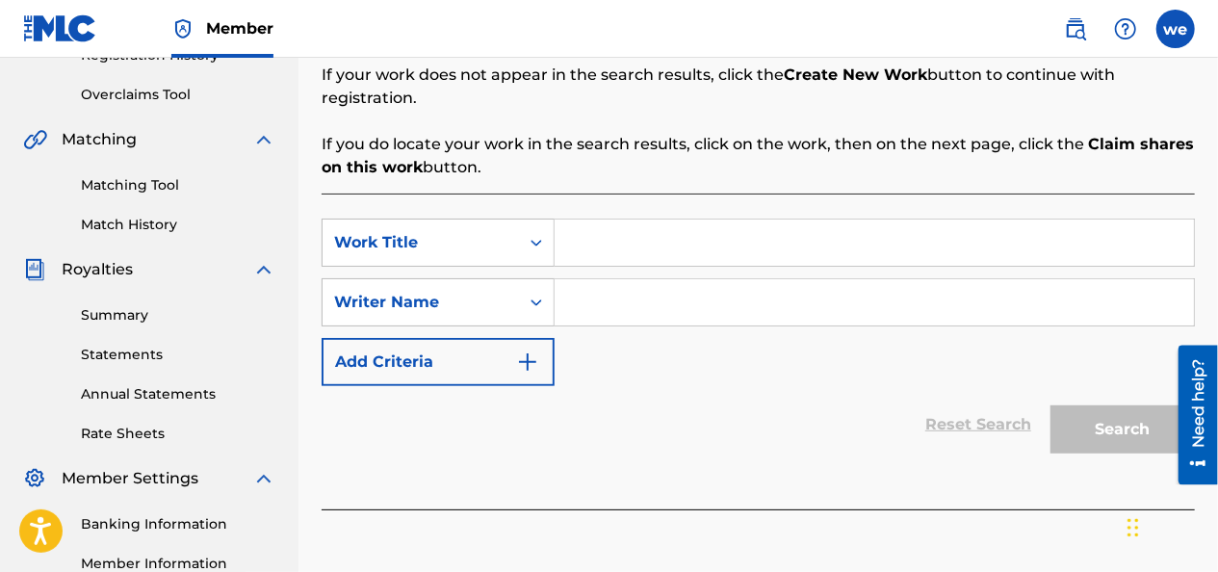
scroll to position [481, 0]
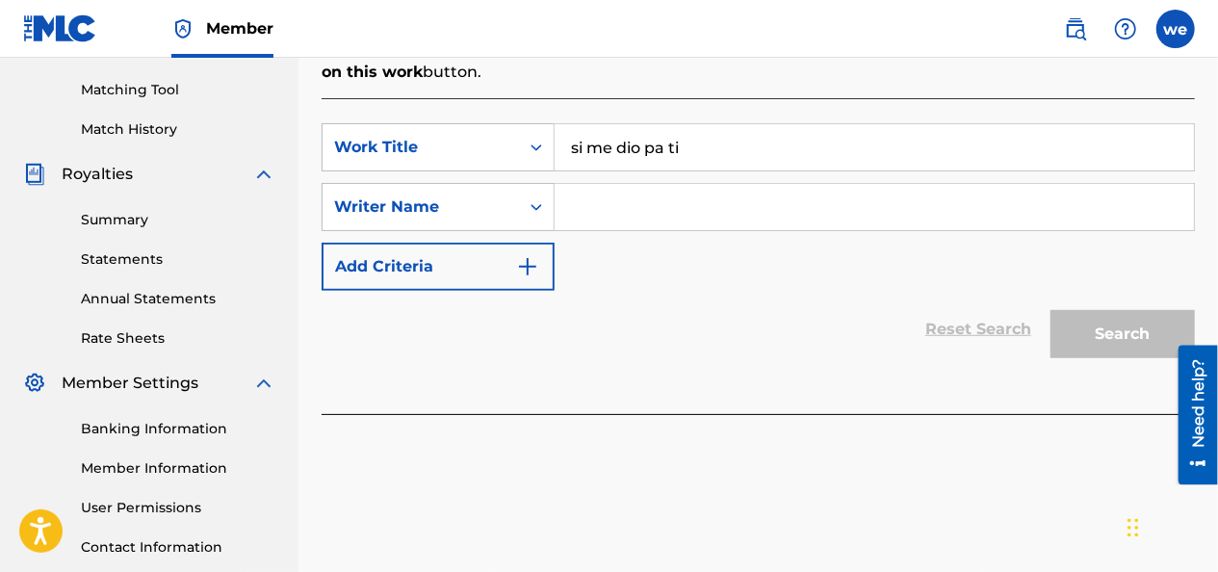
type input "si me dio pa ti"
click at [618, 184] on input "Search Form" at bounding box center [874, 207] width 639 height 46
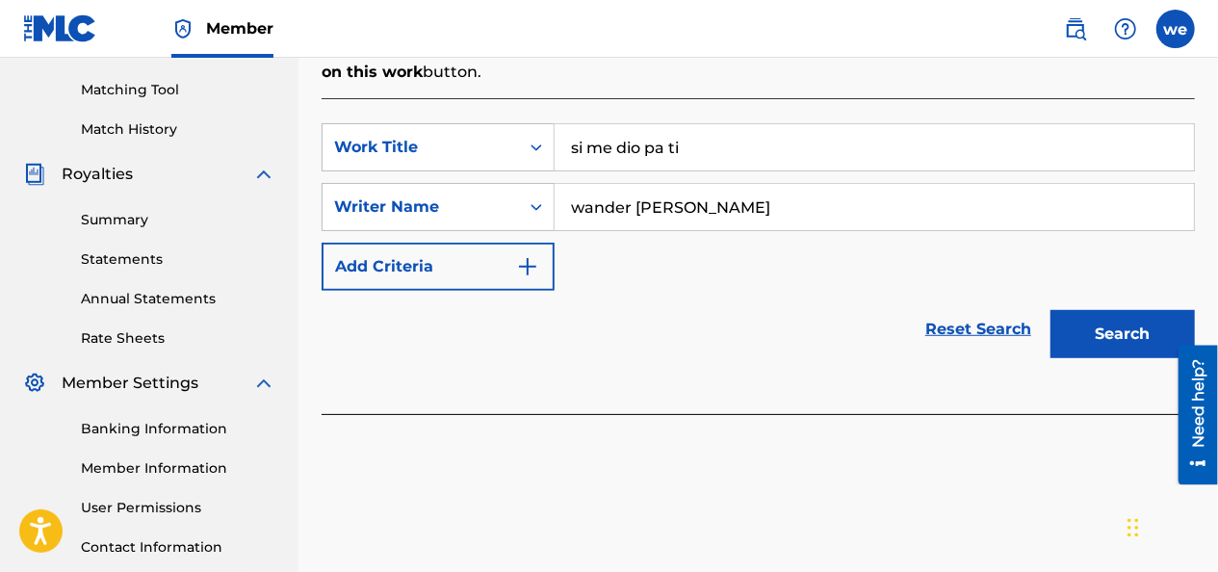
type input "wander [PERSON_NAME]"
click at [1089, 310] on button "Search" at bounding box center [1122, 334] width 144 height 48
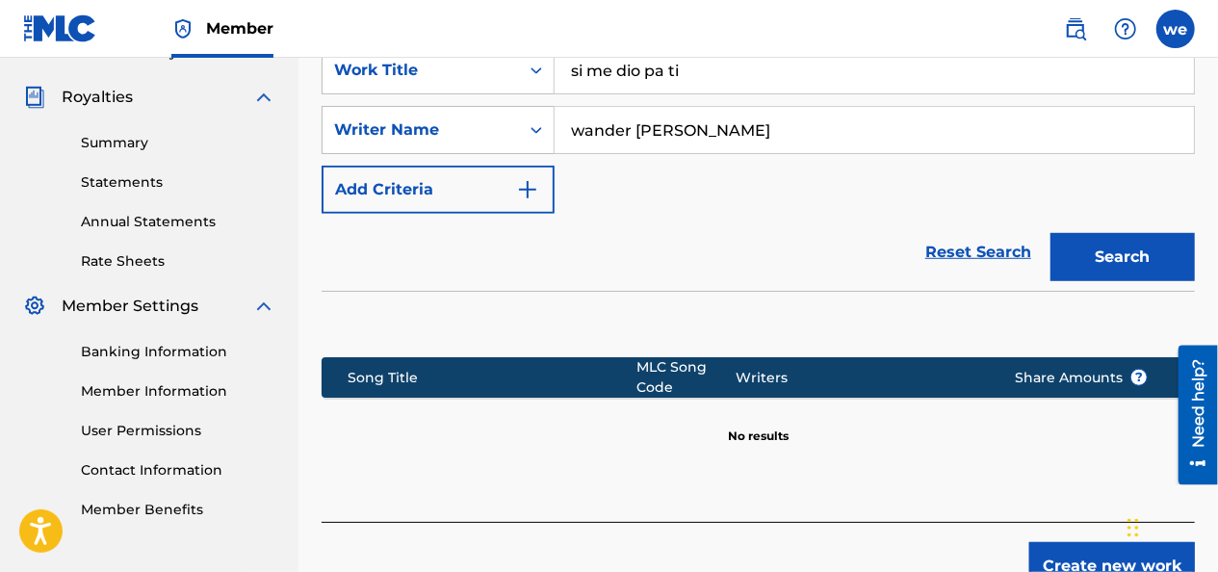
scroll to position [645, 0]
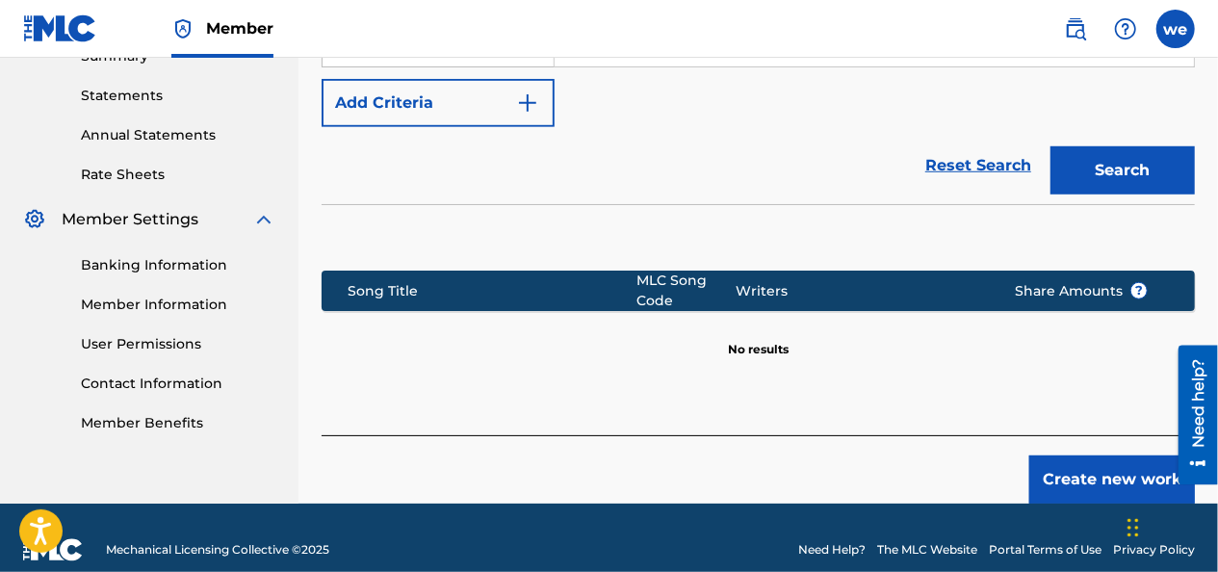
click at [1105, 455] on button "Create new work" at bounding box center [1112, 479] width 166 height 48
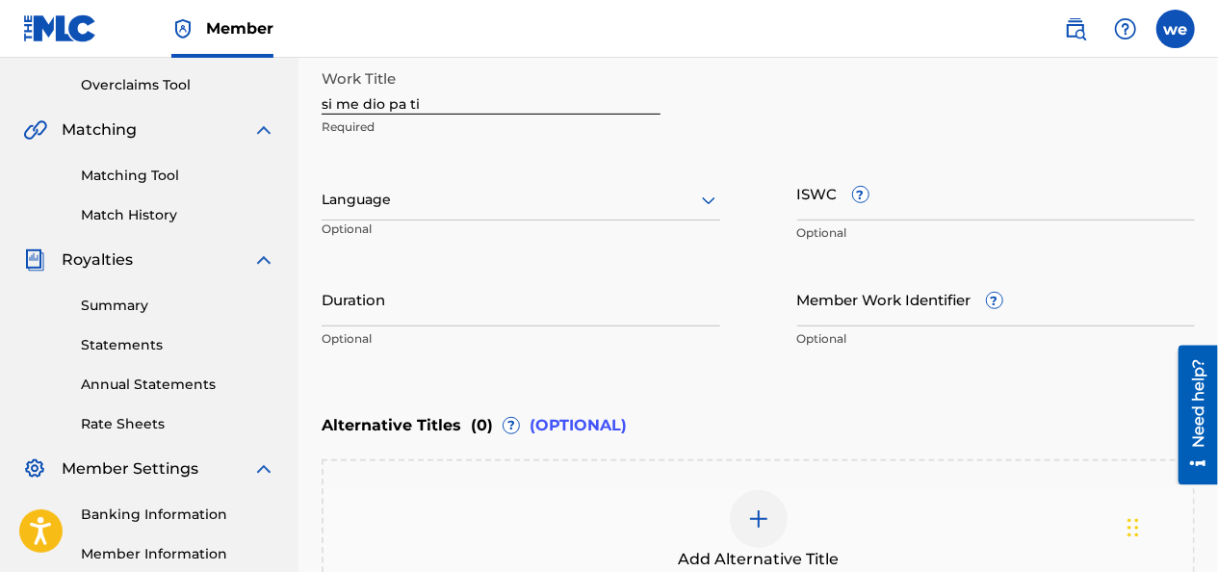
scroll to position [345, 0]
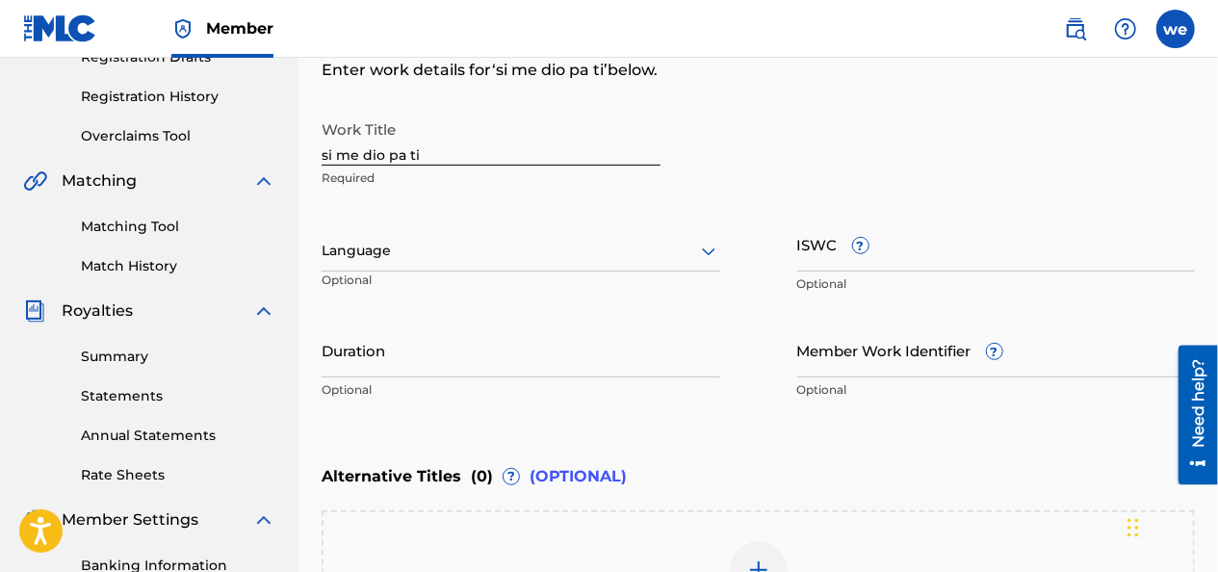
click at [397, 251] on div at bounding box center [521, 251] width 399 height 24
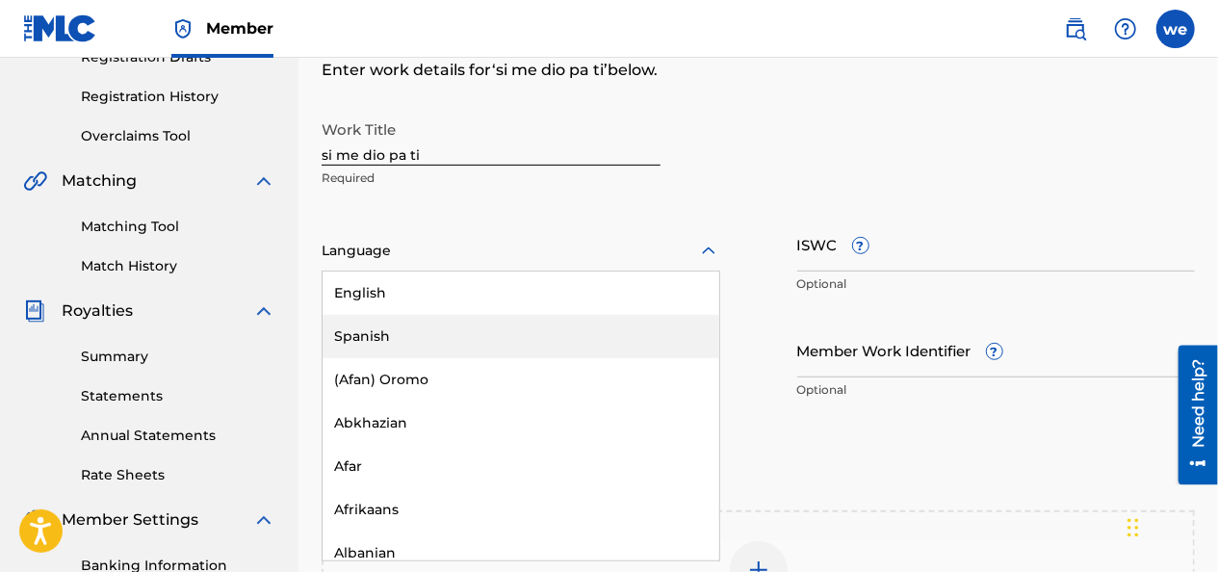
click at [382, 329] on div "Spanish" at bounding box center [521, 336] width 397 height 43
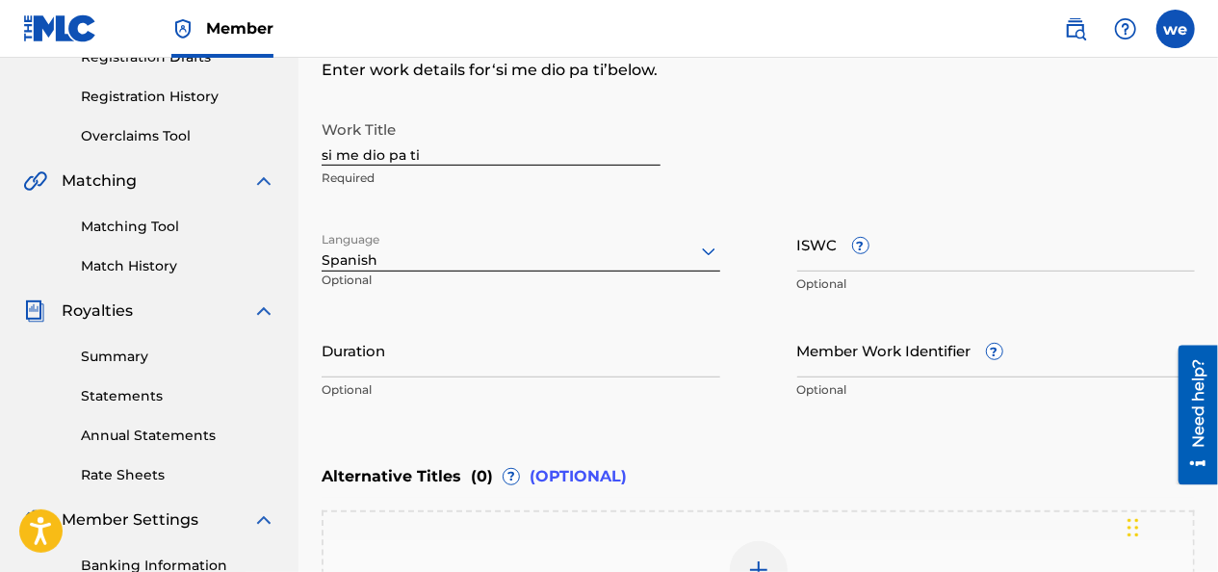
click at [371, 353] on input "Duration" at bounding box center [521, 350] width 399 height 55
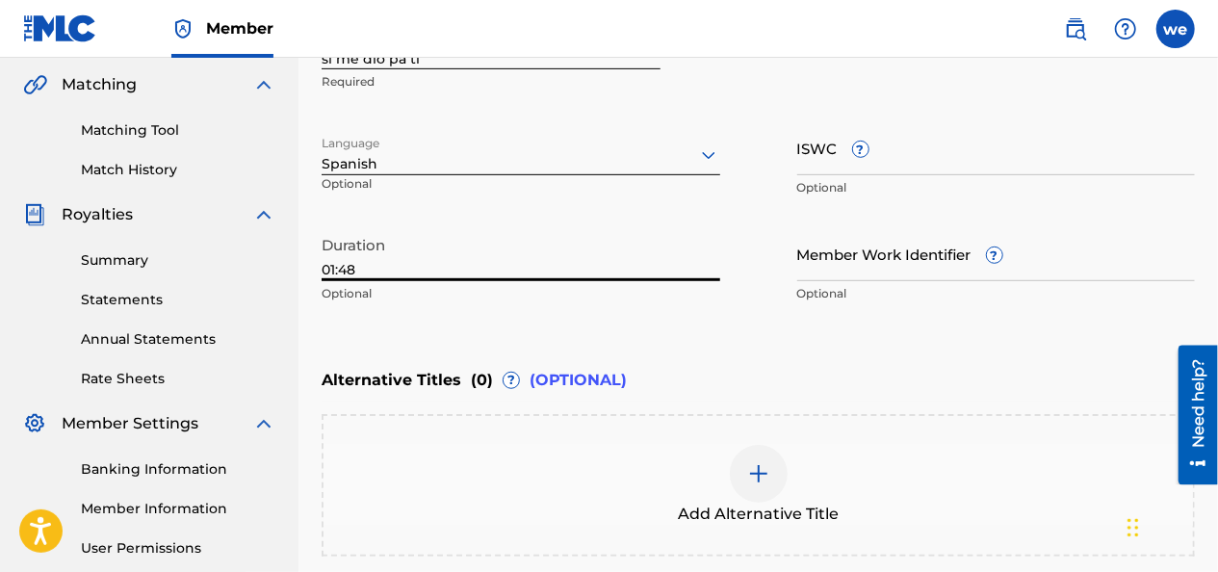
type input "01:48"
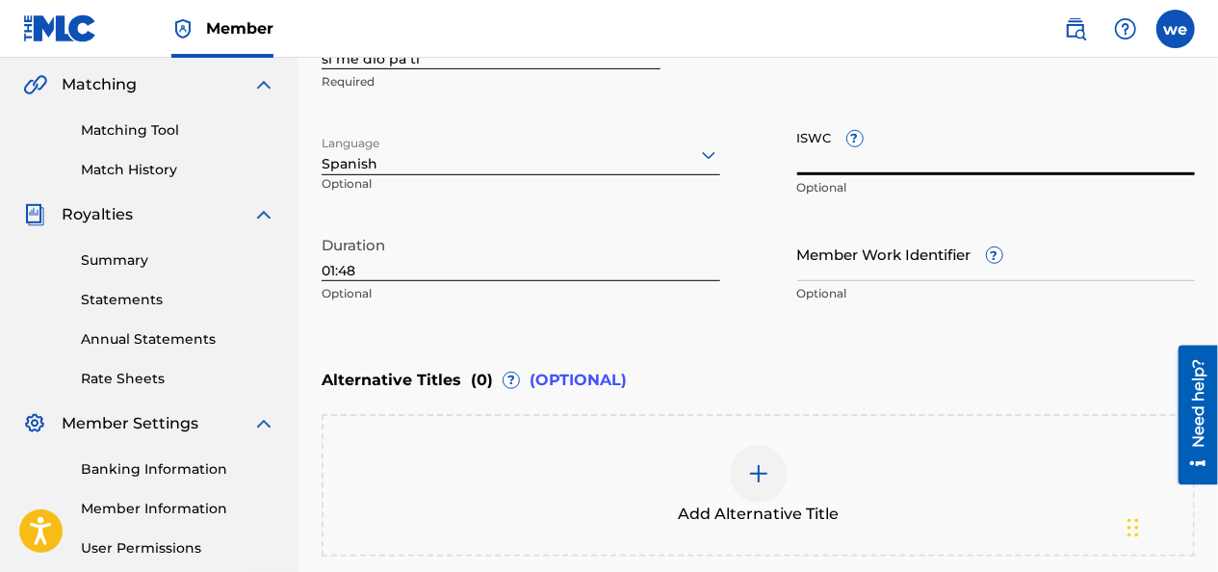
paste input "T-327.615.286-0"
type input "T-327.615.286-0"
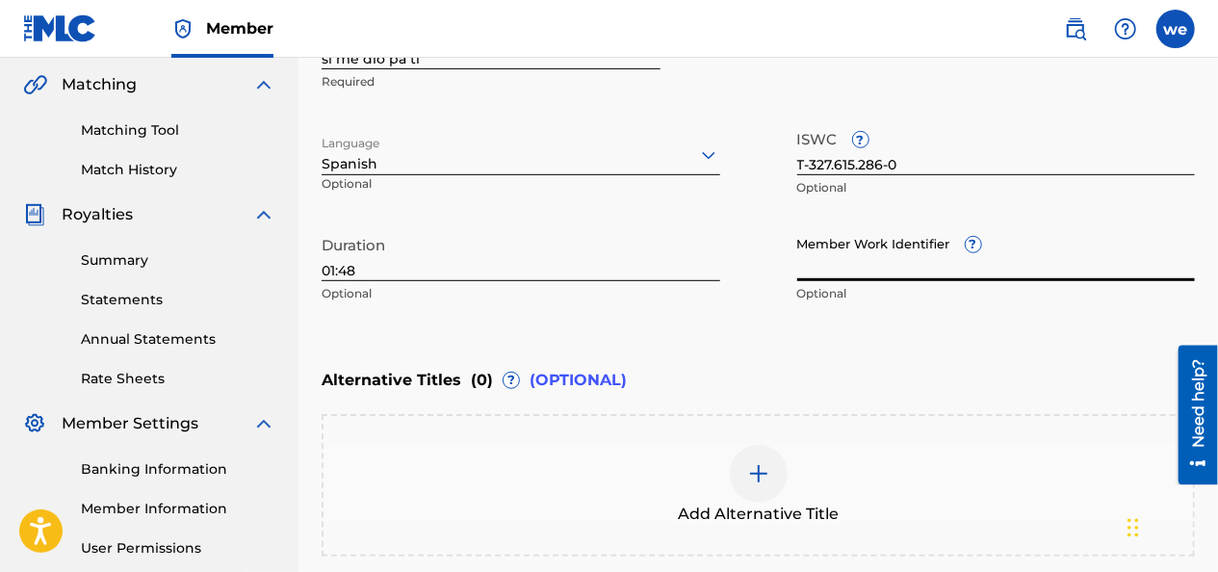
paste input "69410078"
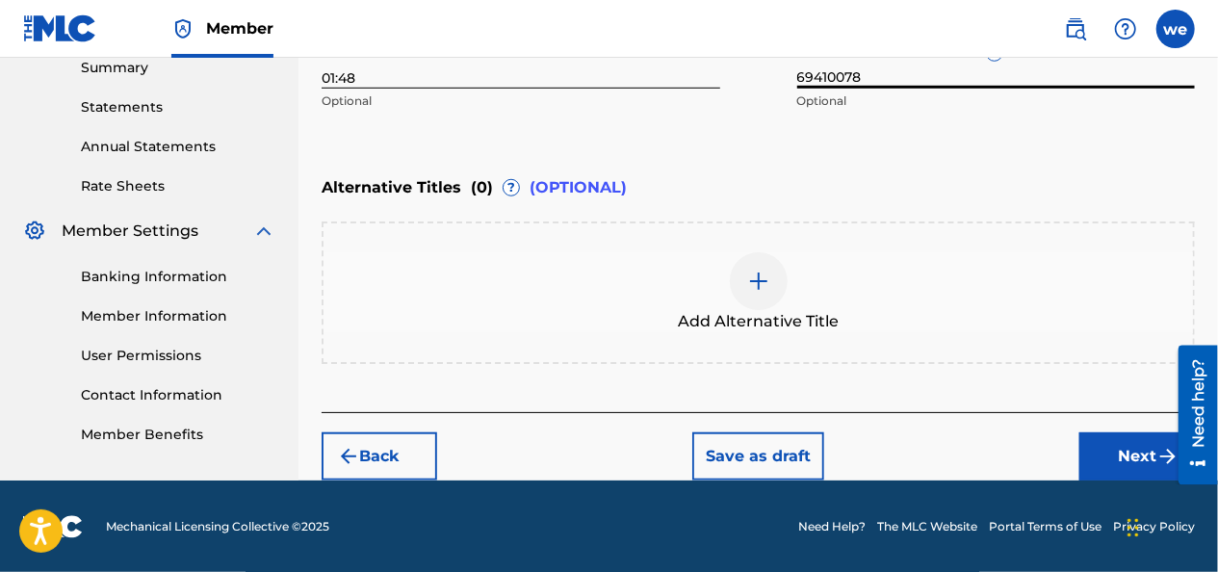
type input "69410078"
click at [1121, 466] on button "Next" at bounding box center [1137, 456] width 116 height 48
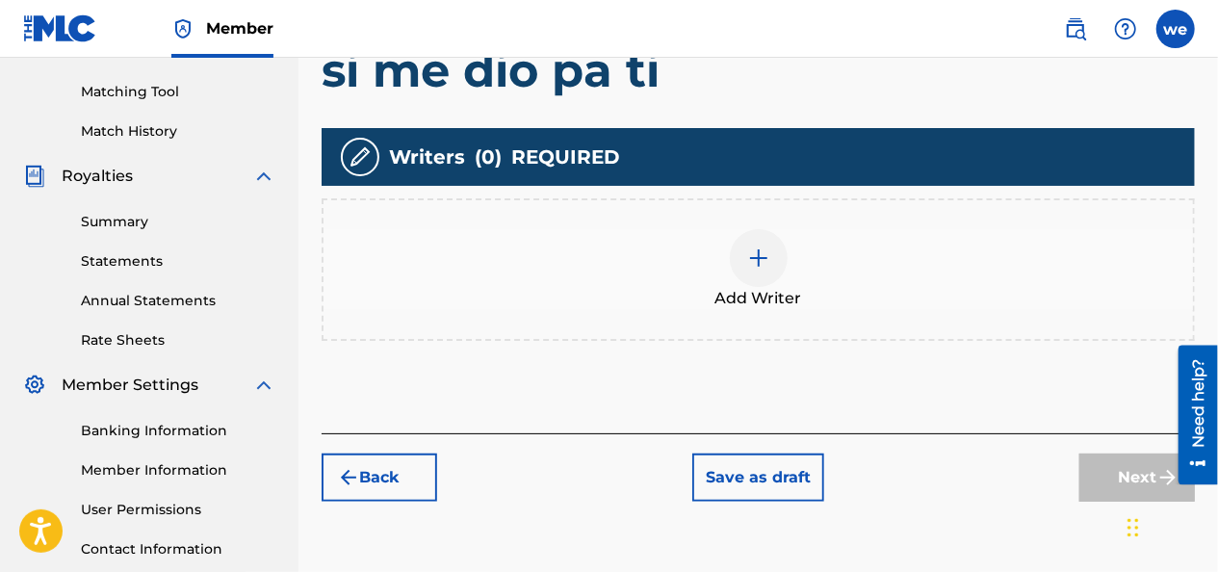
scroll to position [568, 0]
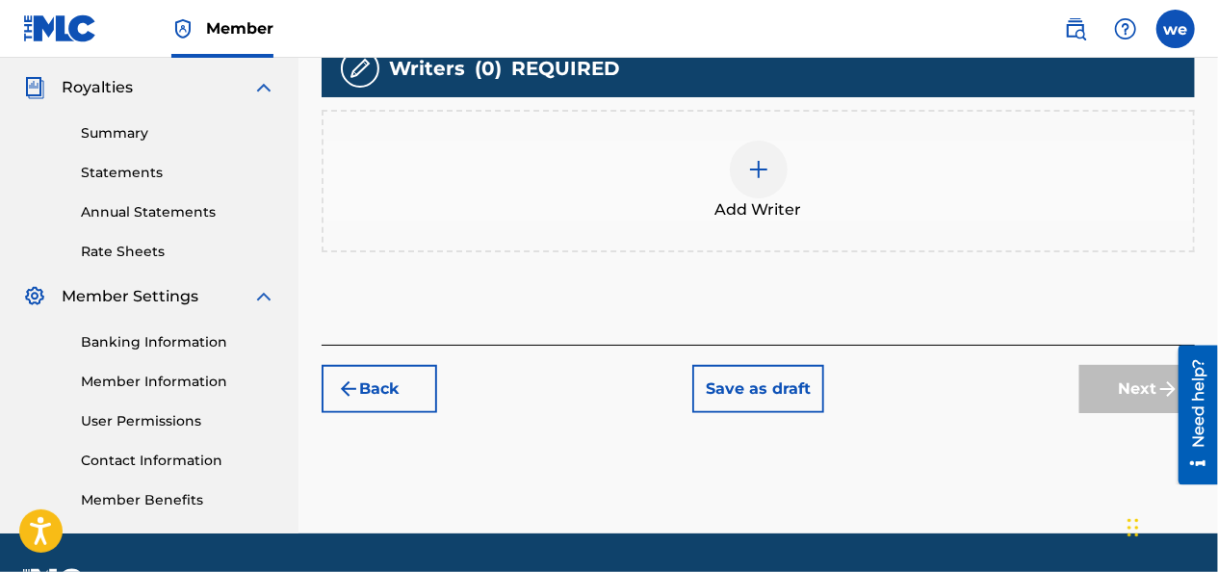
click at [757, 183] on div at bounding box center [759, 170] width 58 height 58
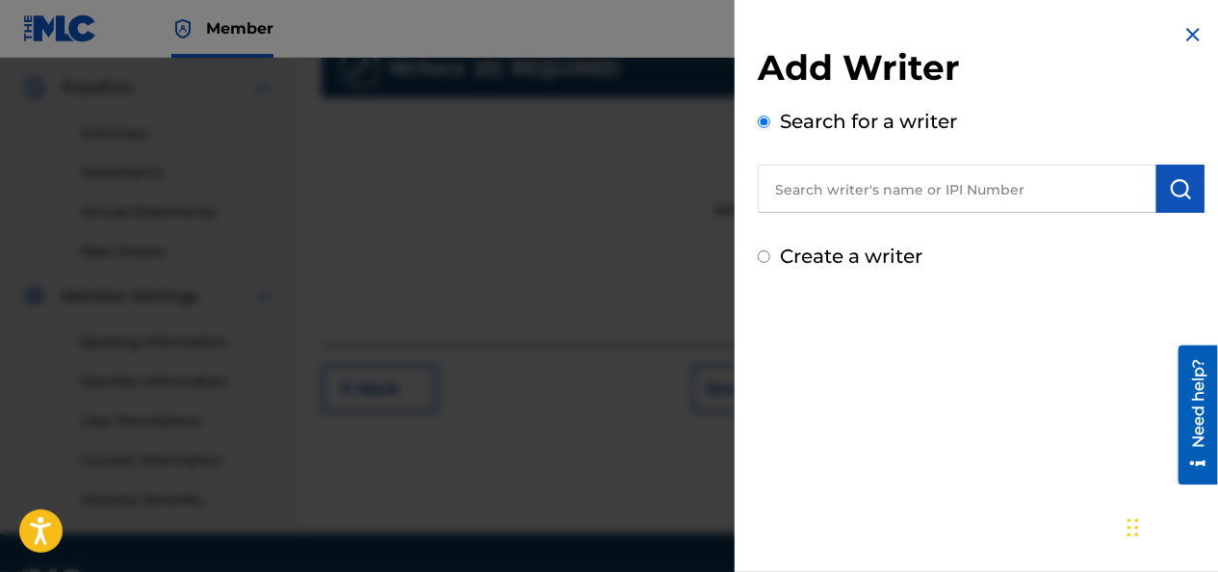
click at [758, 252] on input "Create a writer" at bounding box center [764, 256] width 13 height 13
radio input "false"
radio input "true"
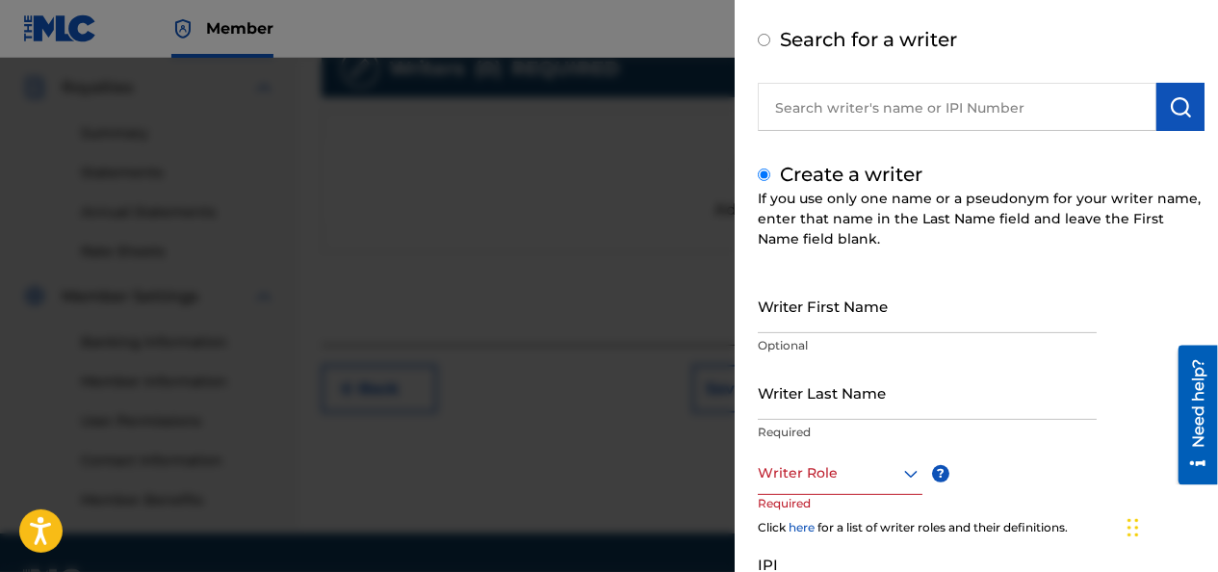
scroll to position [193, 0]
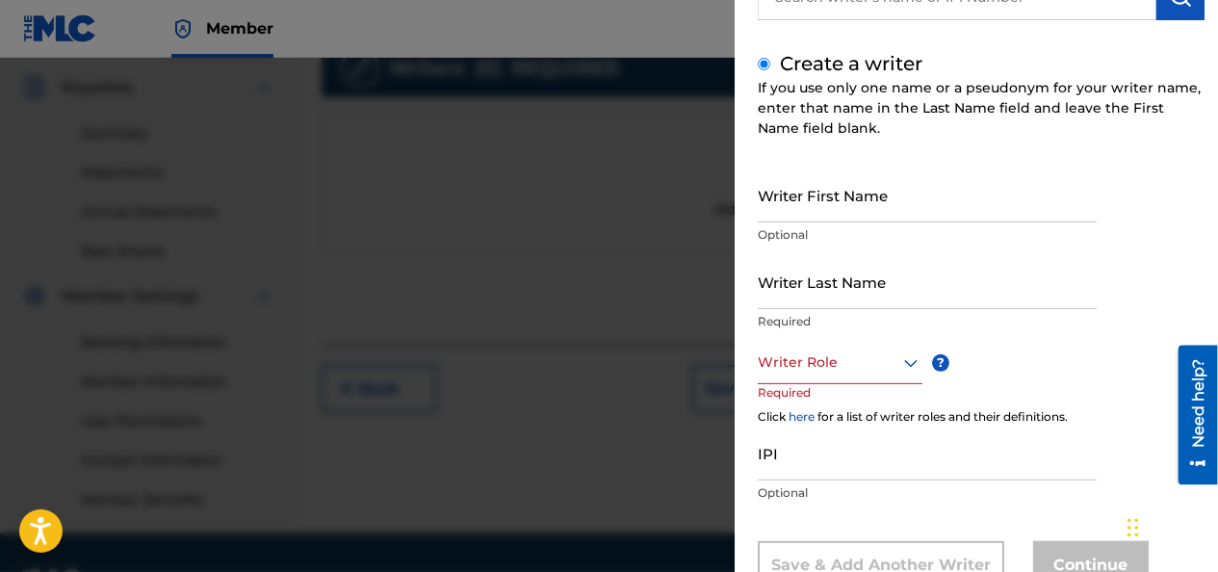
click at [805, 207] on input "Writer First Name" at bounding box center [927, 195] width 339 height 55
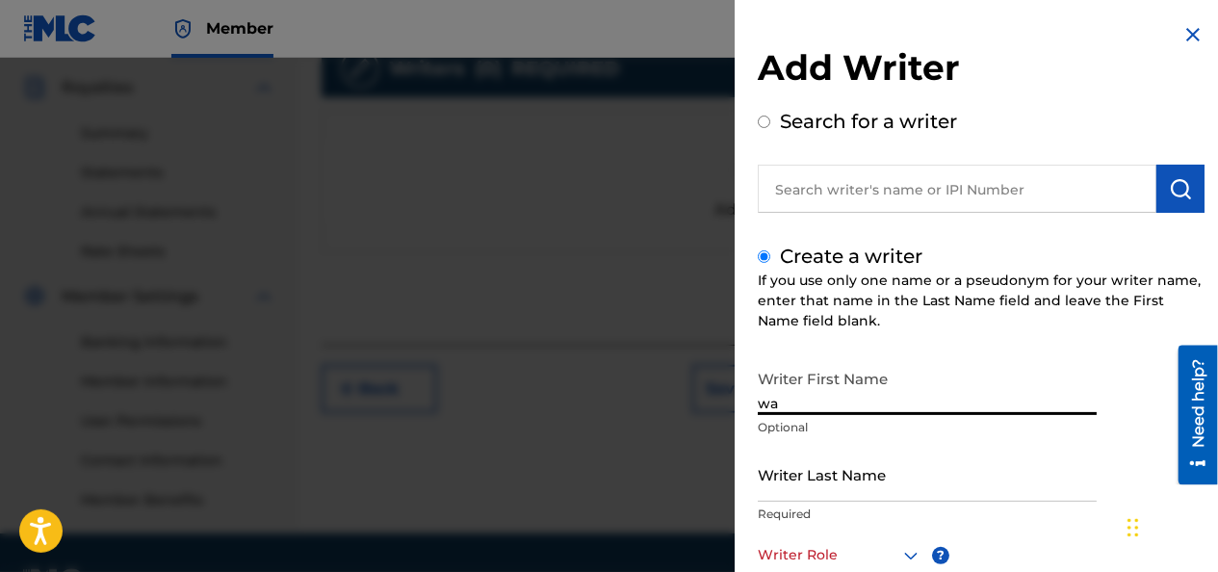
type input "wa"
click at [766, 121] on input "Search for a writer" at bounding box center [764, 122] width 13 height 13
radio input "true"
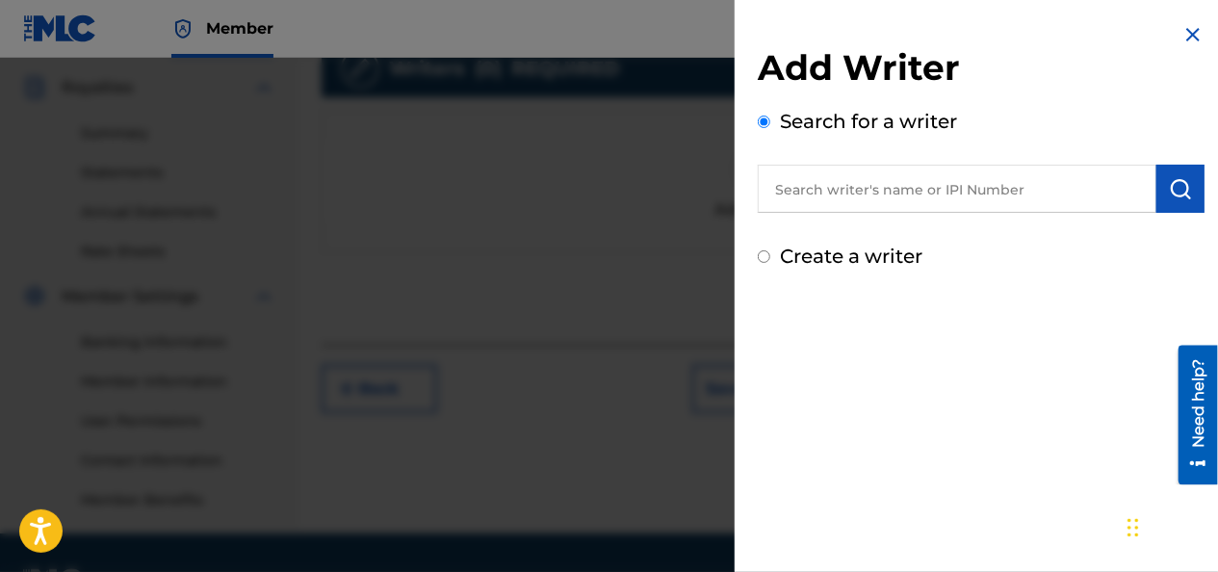
click at [807, 194] on input "text" at bounding box center [957, 189] width 399 height 48
paste input "01135942459"
click at [1177, 187] on img "submit" at bounding box center [1180, 188] width 23 height 23
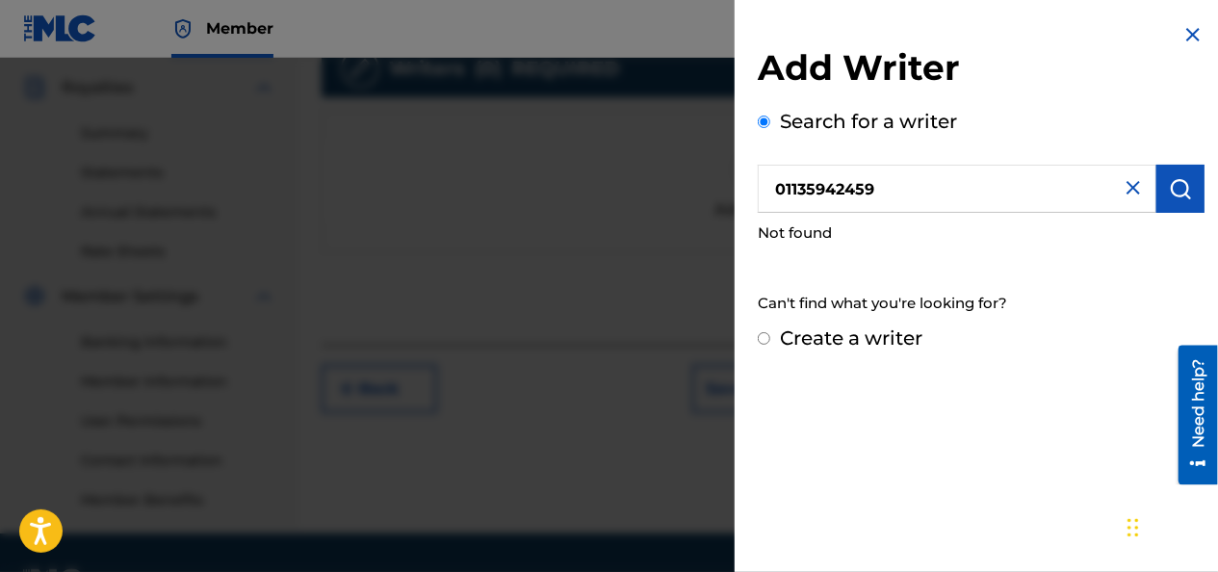
drag, startPoint x: 904, startPoint y: 186, endPoint x: 653, endPoint y: 162, distance: 252.4
drag, startPoint x: 653, startPoint y: 162, endPoint x: 1019, endPoint y: 198, distance: 367.7
click at [1019, 198] on input "01135942459" at bounding box center [957, 189] width 399 height 48
drag, startPoint x: 840, startPoint y: 189, endPoint x: 801, endPoint y: 190, distance: 38.5
drag, startPoint x: 801, startPoint y: 190, endPoint x: 917, endPoint y: 176, distance: 116.3
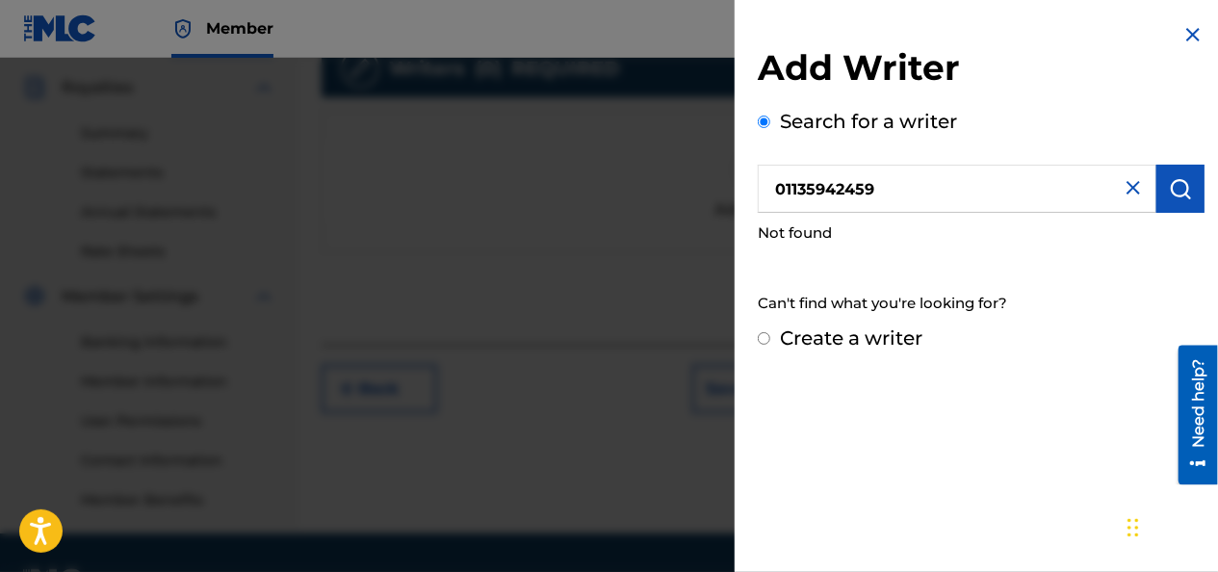
click at [917, 176] on input "01135942459" at bounding box center [957, 189] width 399 height 48
type input "0"
paste input "00686021835"
click at [1169, 196] on img "submit" at bounding box center [1180, 188] width 23 height 23
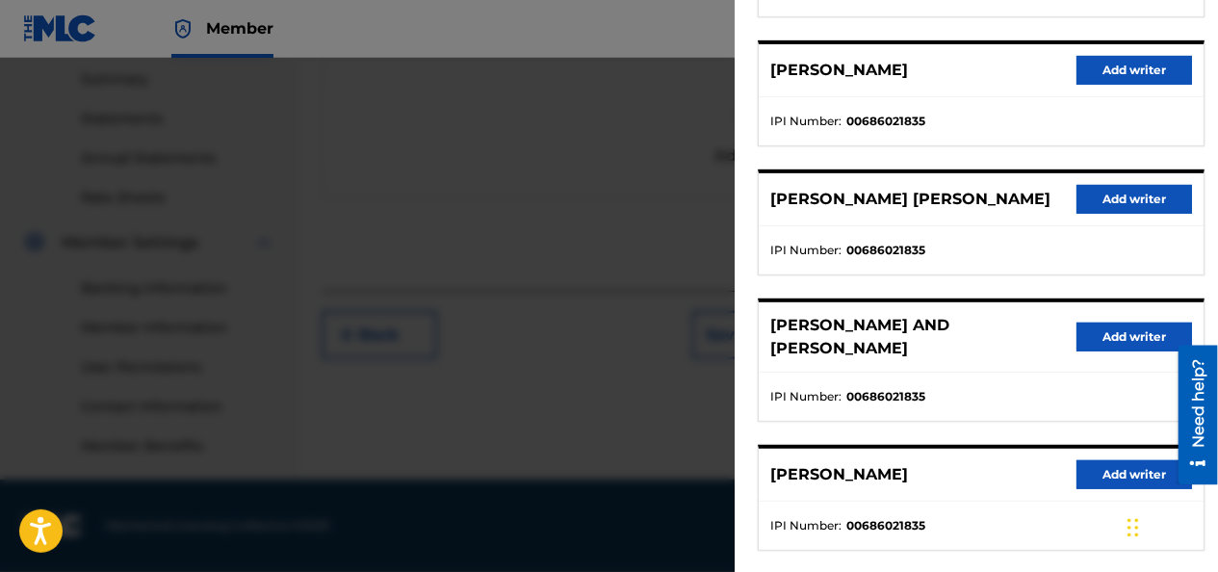
scroll to position [246, 0]
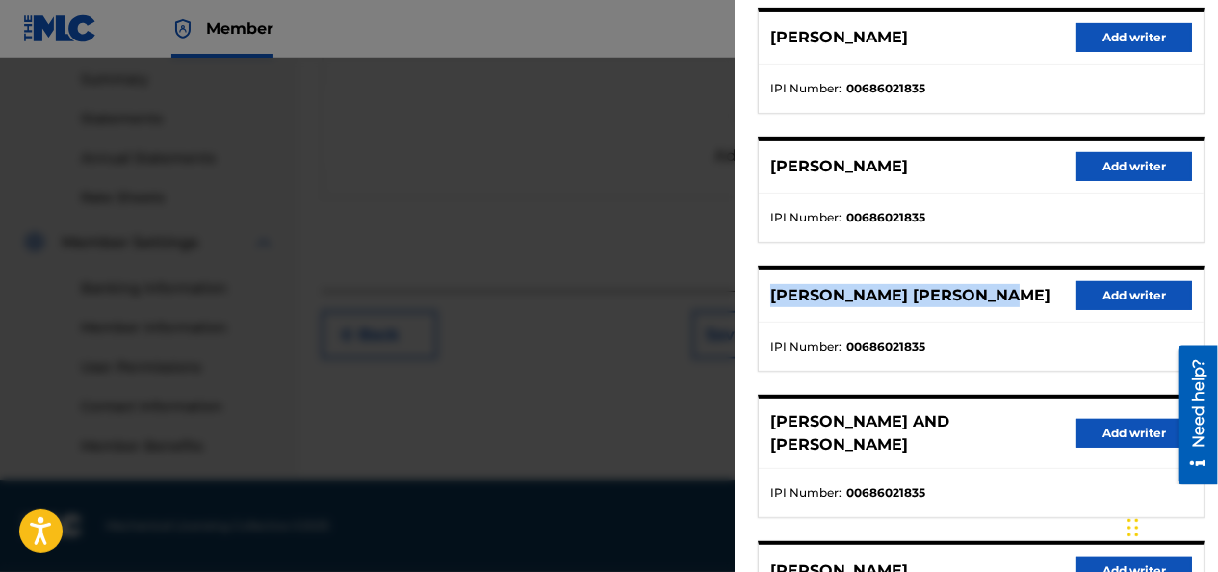
drag, startPoint x: 768, startPoint y: 297, endPoint x: 1028, endPoint y: 293, distance: 260.0
click at [1029, 293] on div "[PERSON_NAME] [PERSON_NAME] Add writer" at bounding box center [981, 296] width 445 height 53
drag, startPoint x: 1028, startPoint y: 293, endPoint x: 1000, endPoint y: 293, distance: 27.9
drag, startPoint x: 1000, startPoint y: 293, endPoint x: 1015, endPoint y: 298, distance: 15.6
click at [1015, 298] on p "[PERSON_NAME] [PERSON_NAME]" at bounding box center [910, 295] width 280 height 23
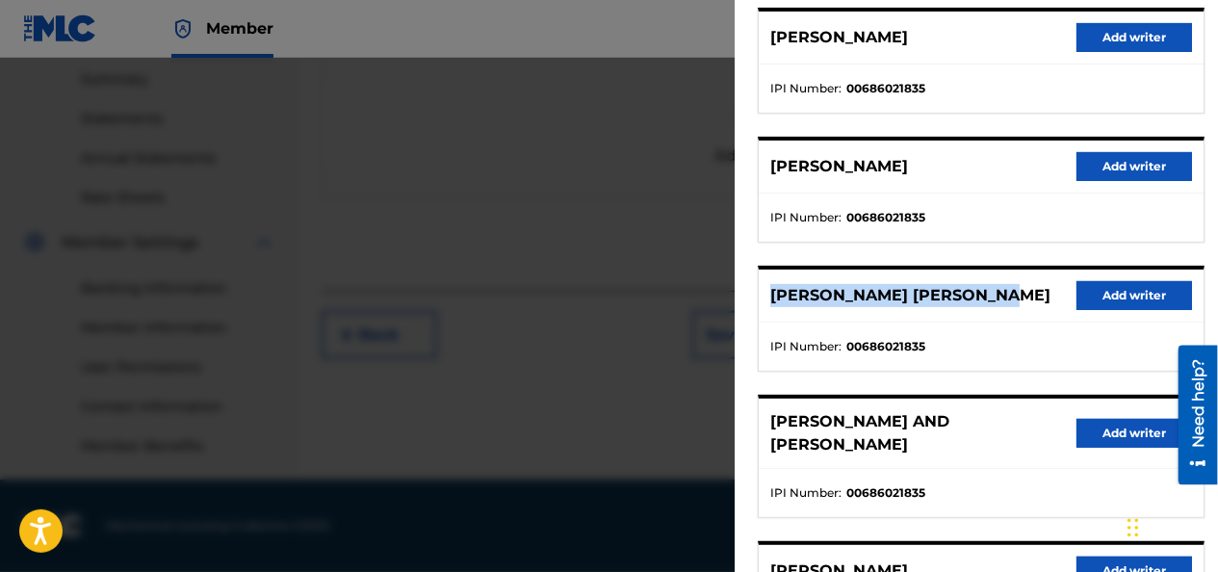
drag, startPoint x: 1008, startPoint y: 297, endPoint x: 953, endPoint y: 305, distance: 55.6
click at [953, 305] on div "[PERSON_NAME] [PERSON_NAME] Add writer" at bounding box center [981, 296] width 445 height 53
click at [969, 293] on p "[PERSON_NAME] [PERSON_NAME]" at bounding box center [910, 295] width 280 height 23
drag, startPoint x: 773, startPoint y: 295, endPoint x: 1032, endPoint y: 291, distance: 259.0
click at [1032, 291] on div "[PERSON_NAME] [PERSON_NAME] Add writer" at bounding box center [981, 296] width 445 height 53
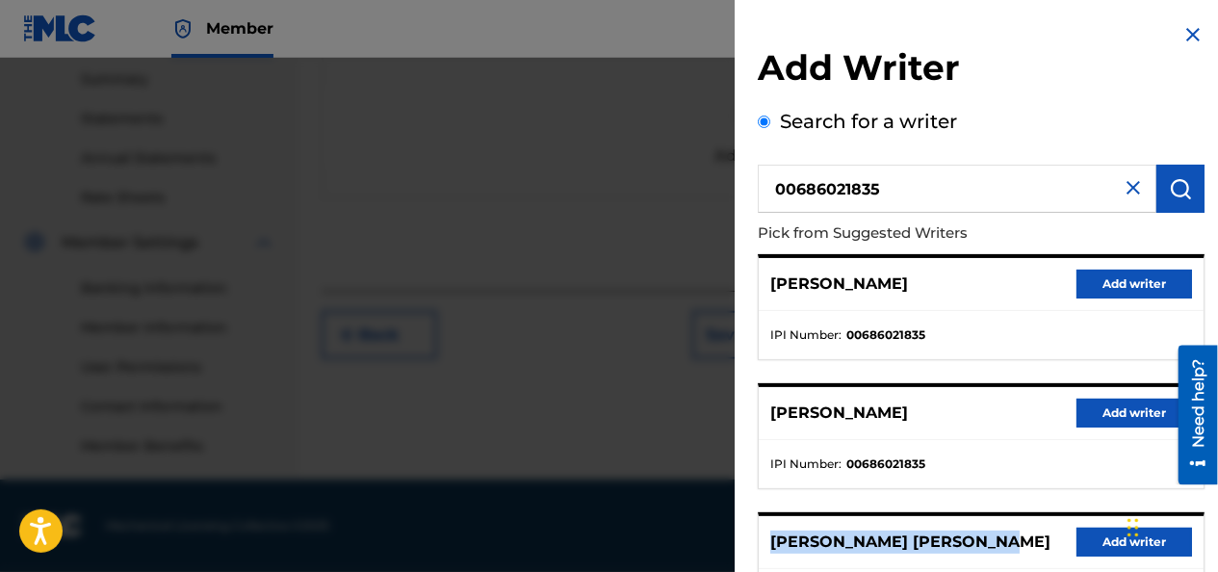
scroll to position [237, 0]
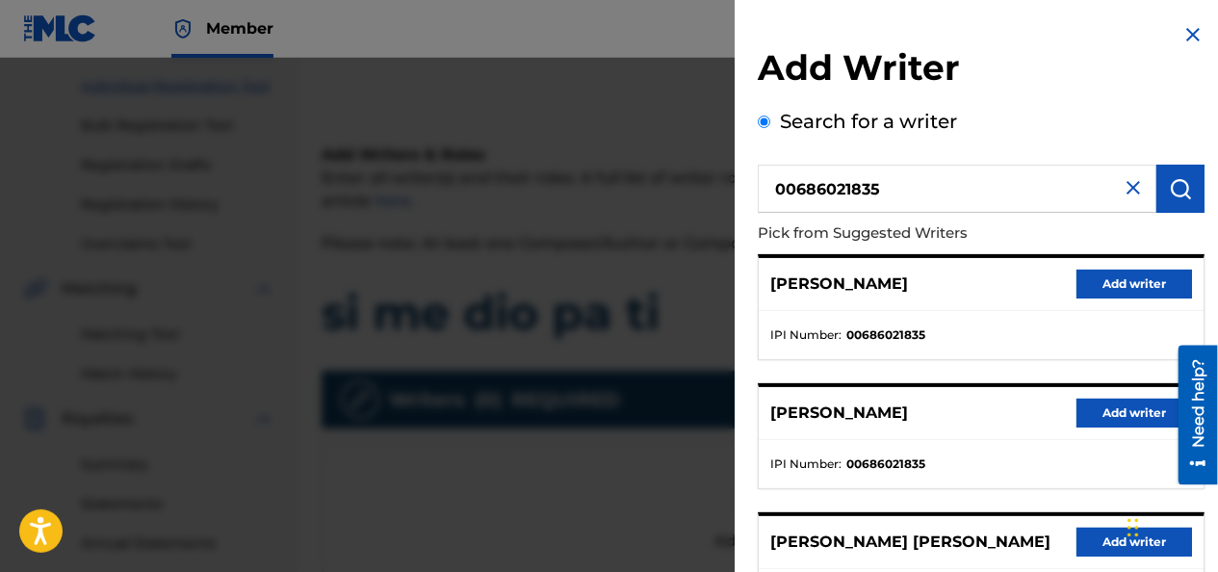
drag, startPoint x: 892, startPoint y: 182, endPoint x: 613, endPoint y: 165, distance: 278.8
click at [615, 166] on div "Add Writer Search for a writer 00686021835 Pick from Suggested Writers [PERSON_…" at bounding box center [609, 315] width 1218 height 514
click at [1176, 193] on img "submit" at bounding box center [1180, 188] width 23 height 23
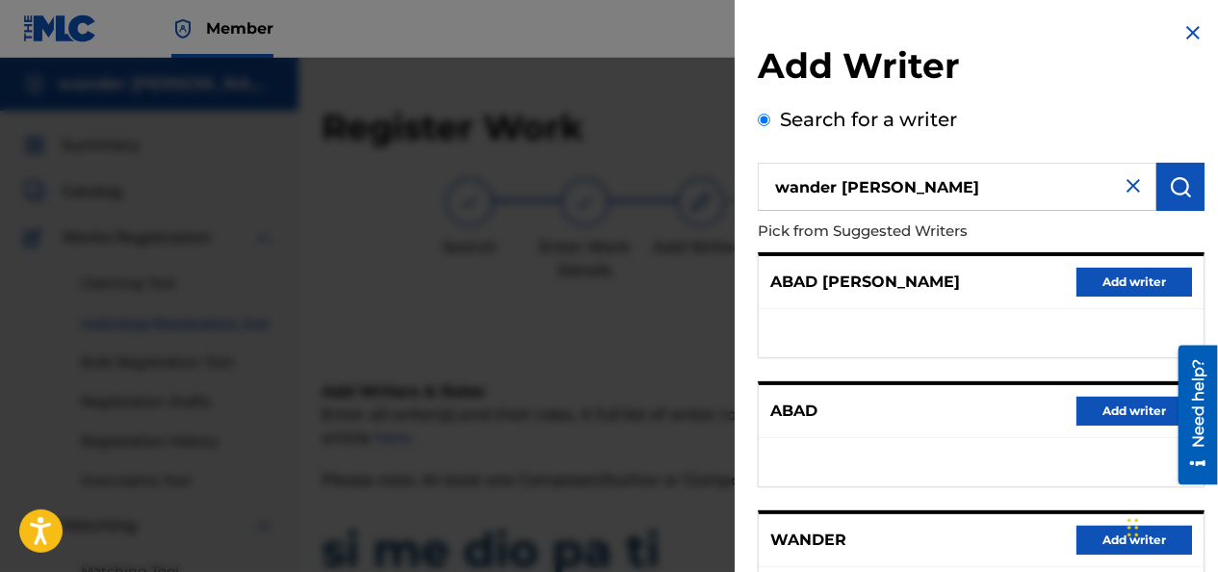
scroll to position [0, 0]
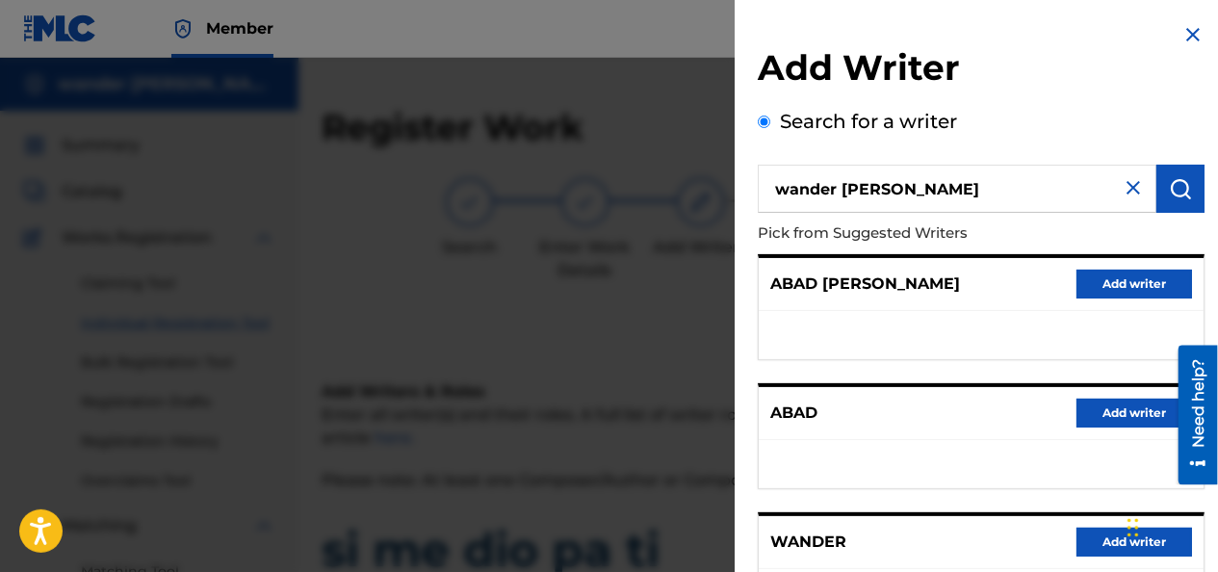
drag, startPoint x: 980, startPoint y: 176, endPoint x: 585, endPoint y: 173, distance: 394.8
click at [591, 175] on div "Add Writer Search for a writer wander [PERSON_NAME] from Suggested Writers [PER…" at bounding box center [609, 315] width 1218 height 514
type input "[PERSON_NAME] [PERSON_NAME]"
click at [1169, 190] on img "submit" at bounding box center [1180, 188] width 23 height 23
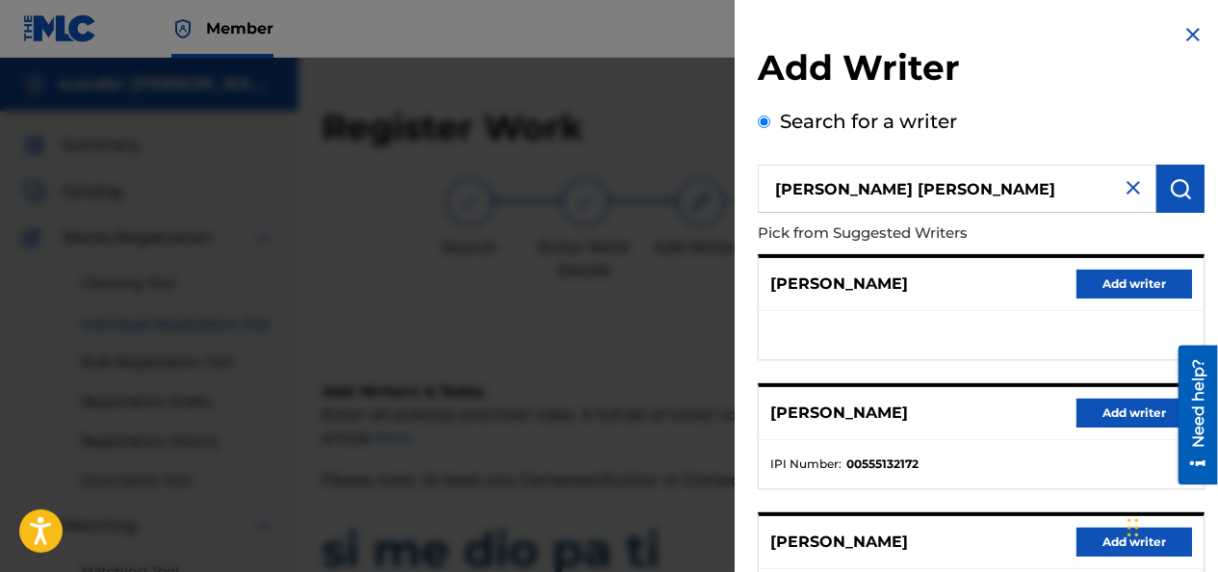
click at [1127, 189] on img at bounding box center [1133, 187] width 23 height 23
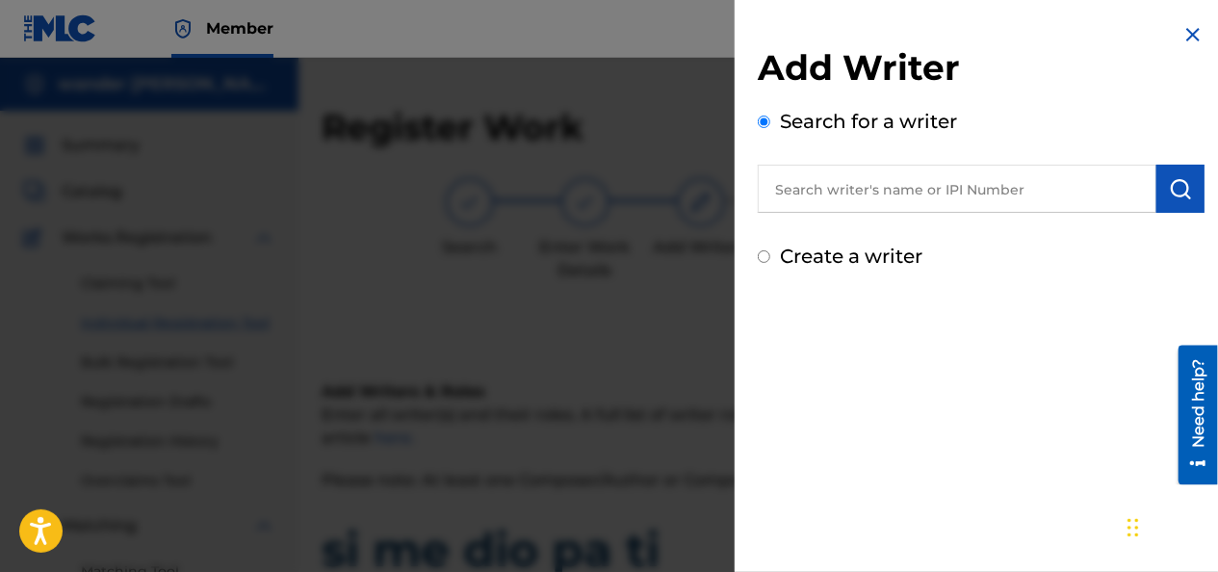
click at [874, 194] on input "text" at bounding box center [957, 189] width 399 height 48
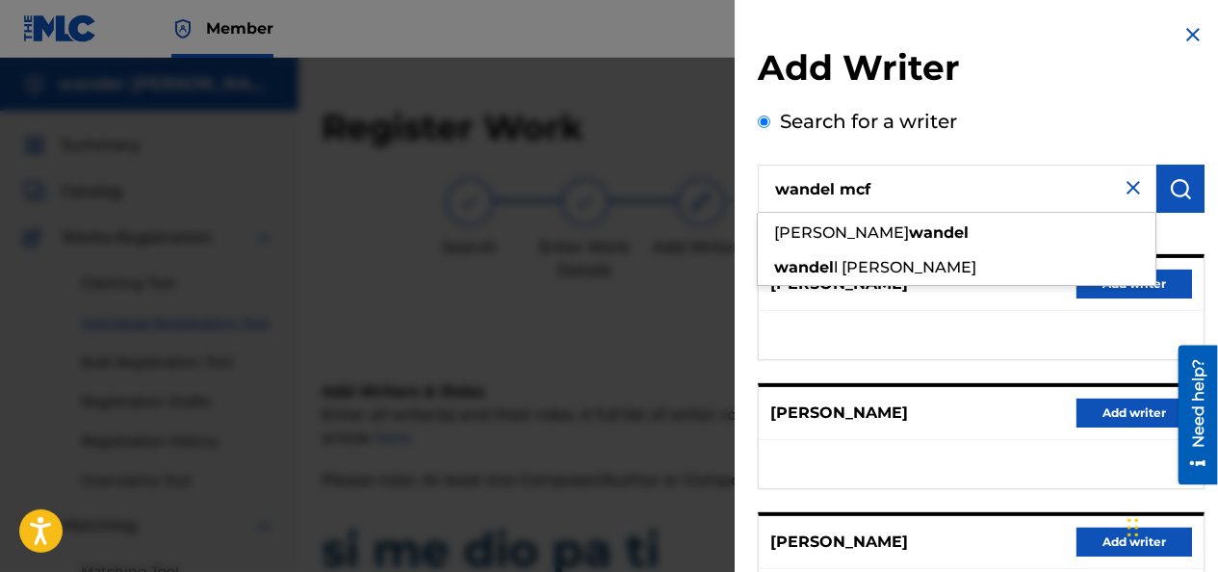
click at [1035, 122] on div "Search for a writer [PERSON_NAME] [PERSON_NAME] [PERSON_NAME] [PERSON_NAME] l […" at bounding box center [981, 526] width 447 height 839
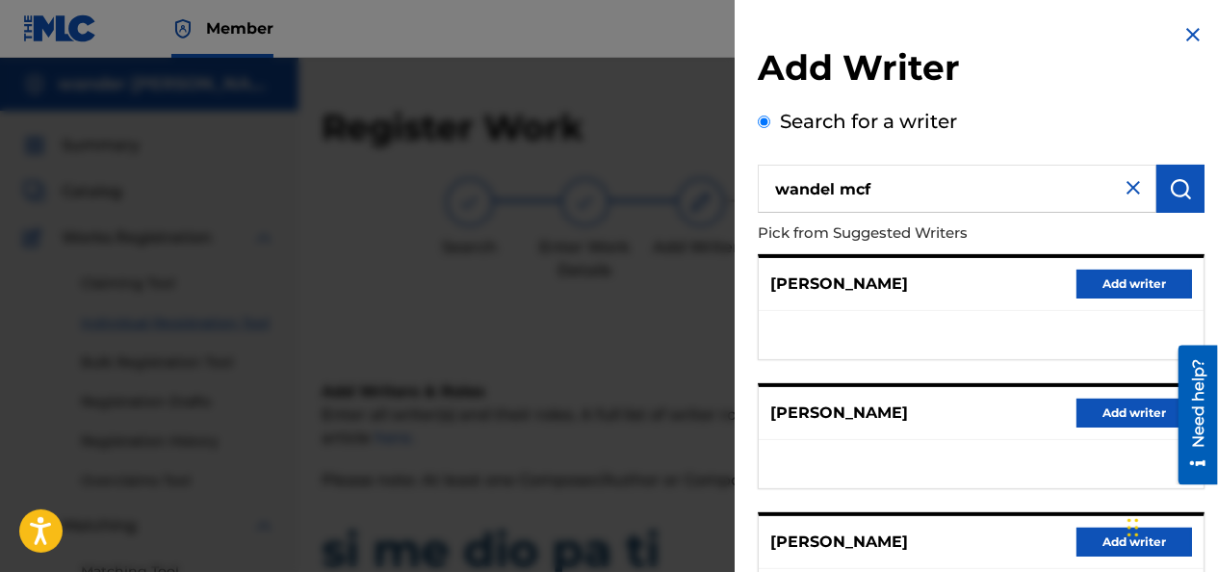
drag, startPoint x: 928, startPoint y: 183, endPoint x: 679, endPoint y: 191, distance: 249.5
click at [682, 193] on div "Add Writer Search for a writer [PERSON_NAME] Pick from Suggested Writers [PERSO…" at bounding box center [609, 315] width 1218 height 514
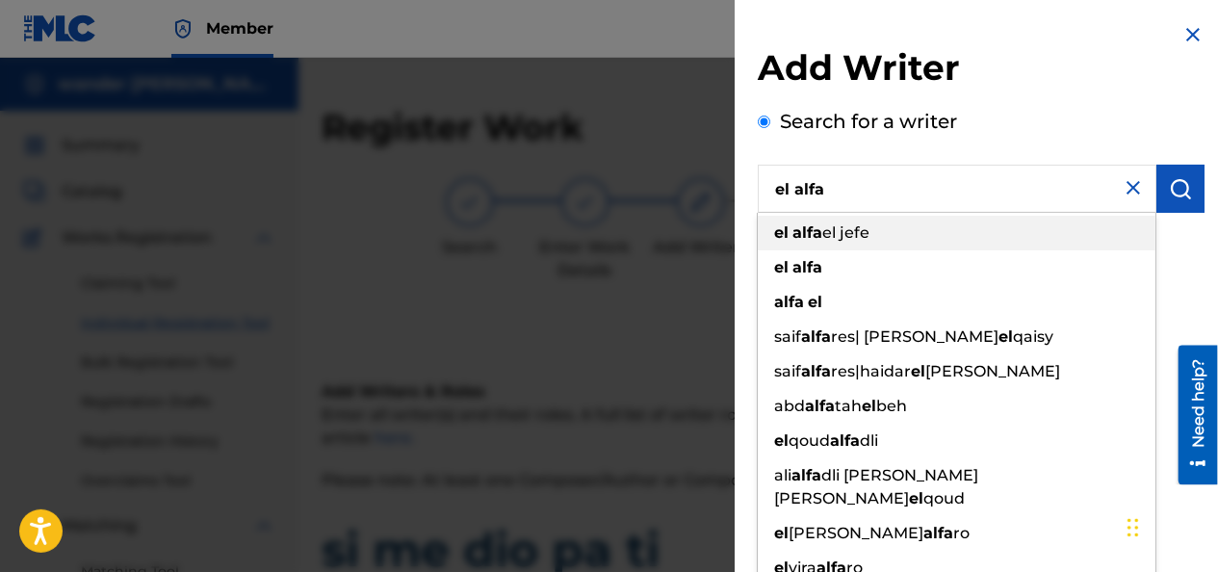
click at [869, 231] on span "el jefe" at bounding box center [845, 232] width 47 height 18
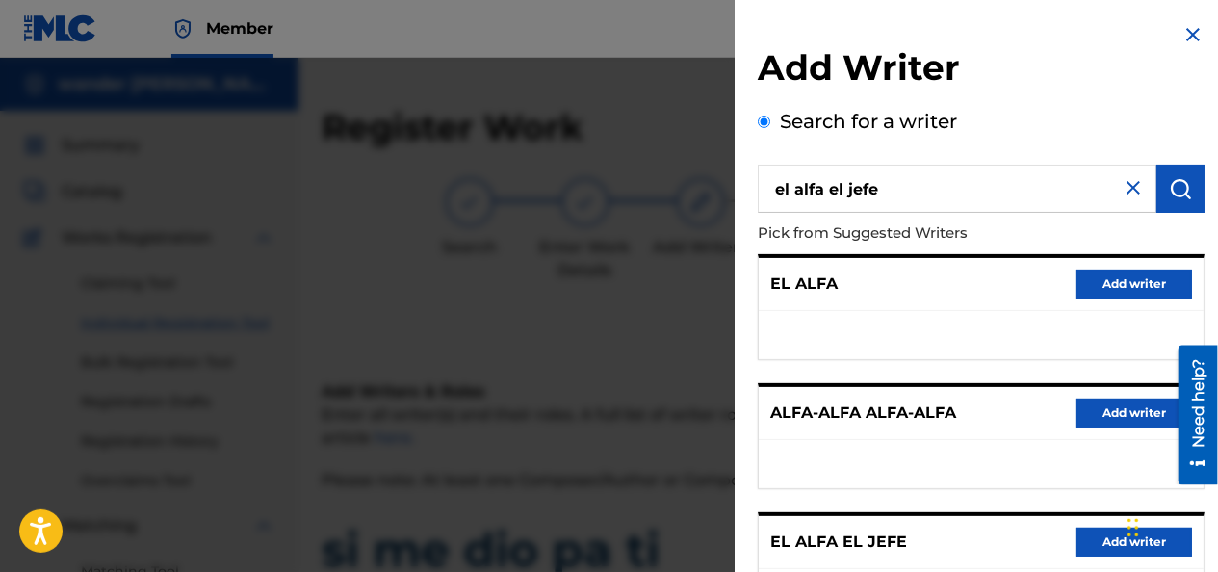
drag, startPoint x: 905, startPoint y: 187, endPoint x: 628, endPoint y: 185, distance: 277.3
click at [628, 185] on div "Add Writer Search for a writer el alfa el jefe Pick from Suggested Writers EL A…" at bounding box center [609, 315] width 1218 height 514
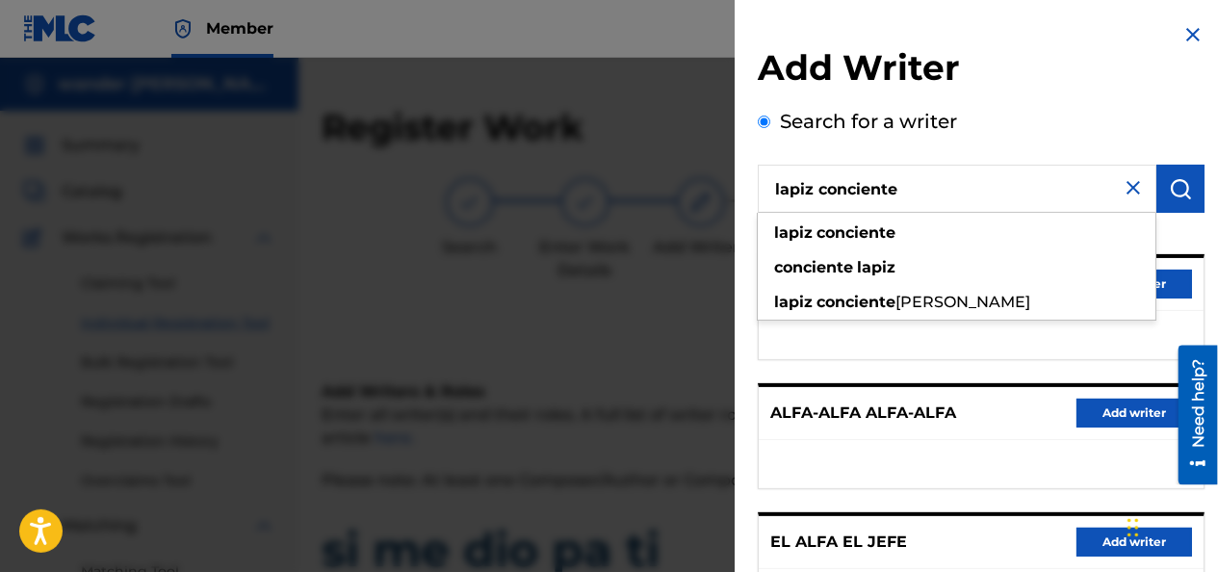
click at [1180, 176] on button "submit" at bounding box center [1180, 189] width 48 height 48
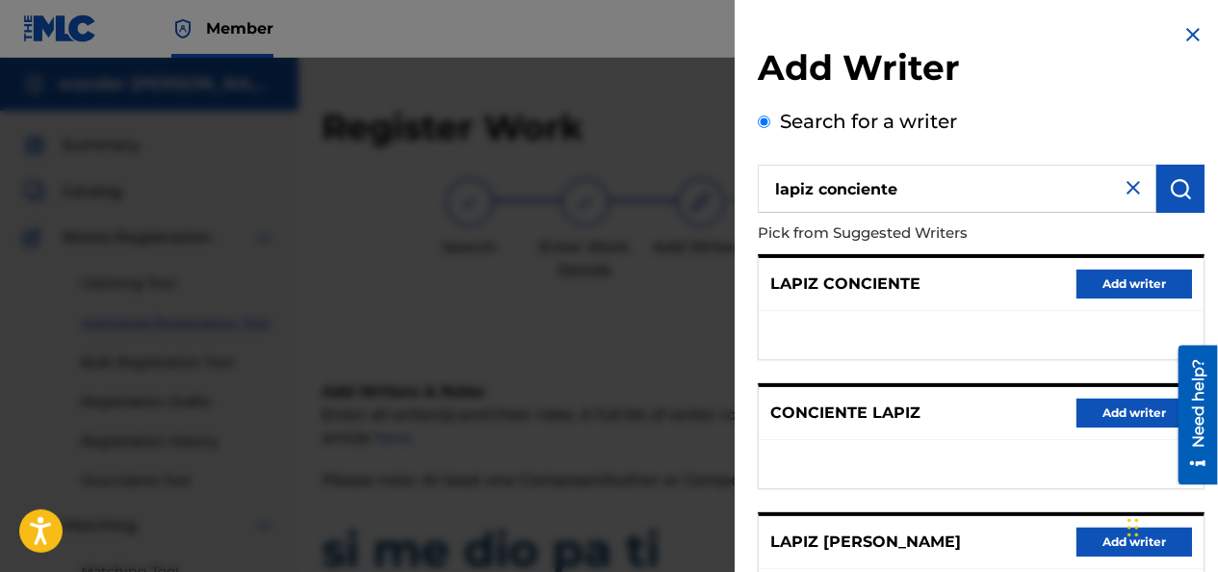
drag, startPoint x: 855, startPoint y: 198, endPoint x: 578, endPoint y: 194, distance: 277.3
click at [583, 196] on div "Add Writer Search for a writer lapiz conciente Pick from Suggested Writers LAPI…" at bounding box center [609, 315] width 1218 height 514
type input "alofoke"
click at [1169, 183] on img "submit" at bounding box center [1180, 188] width 23 height 23
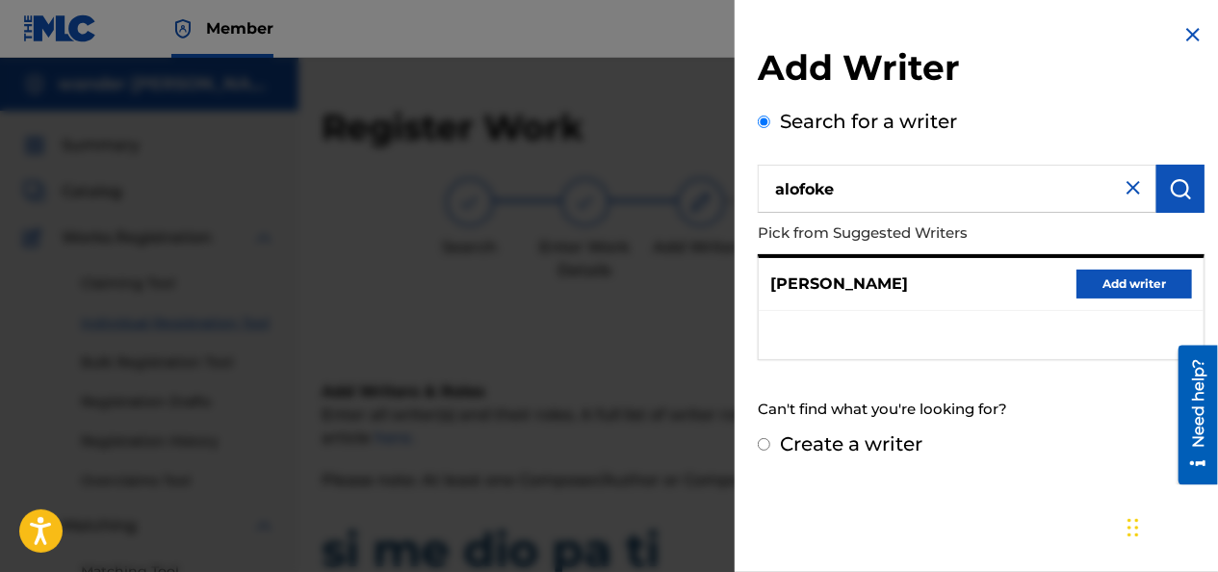
click at [1124, 183] on img at bounding box center [1133, 187] width 23 height 23
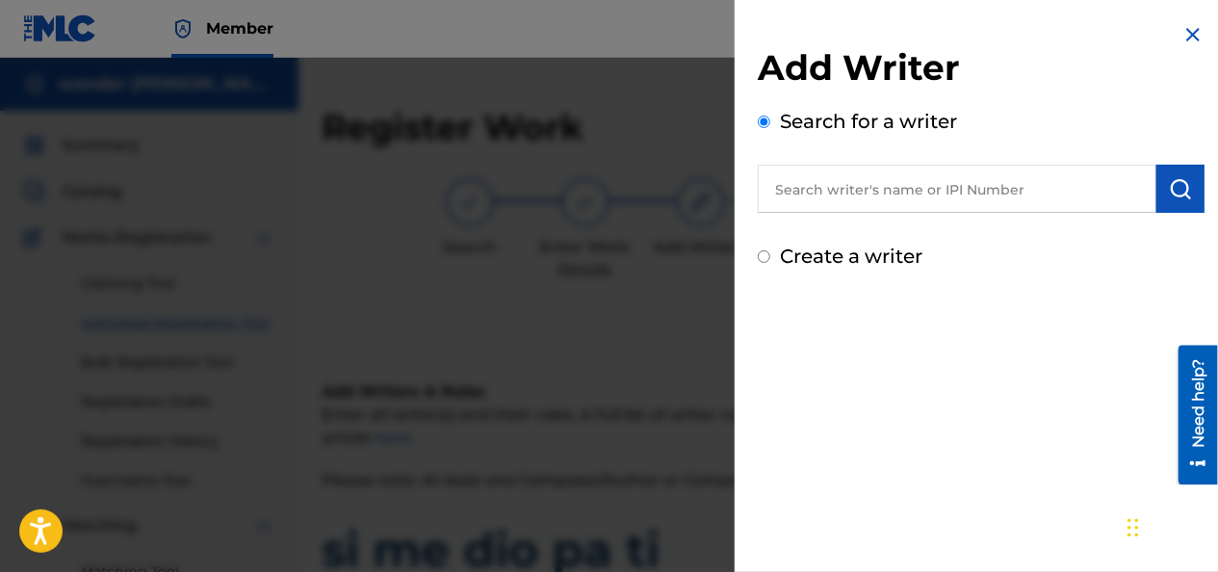
click at [890, 195] on input "text" at bounding box center [957, 189] width 399 height 48
type input "[PERSON_NAME]"
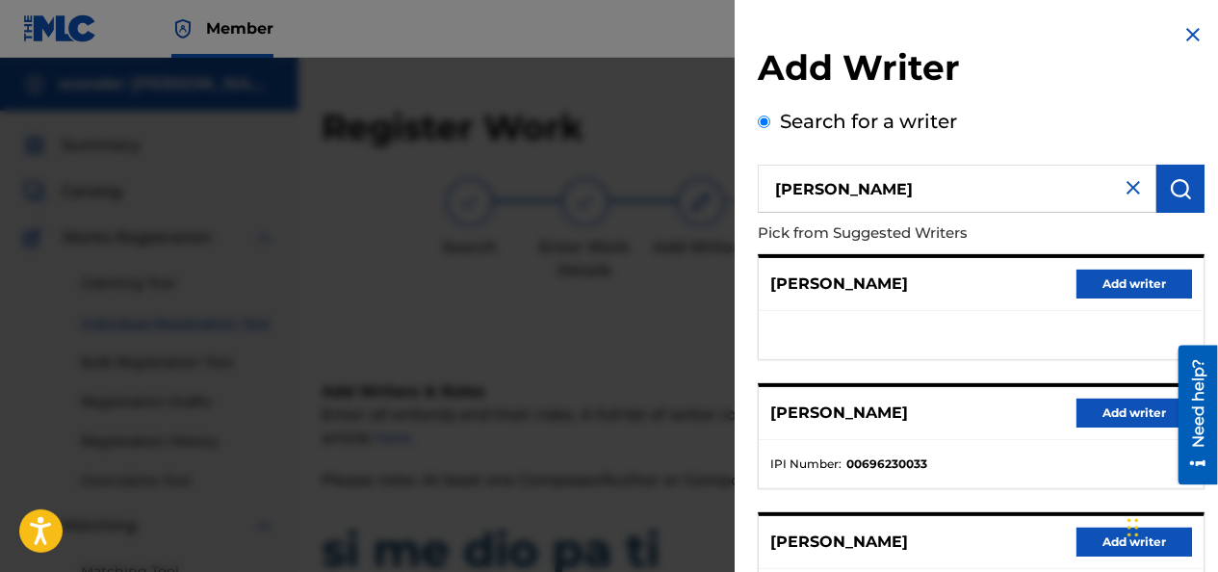
click at [1109, 121] on div "Search for a writer [PERSON_NAME] Pick from Suggested Writers [PERSON_NAME] Add…" at bounding box center [981, 526] width 447 height 839
click at [1191, 25] on img at bounding box center [1192, 34] width 23 height 23
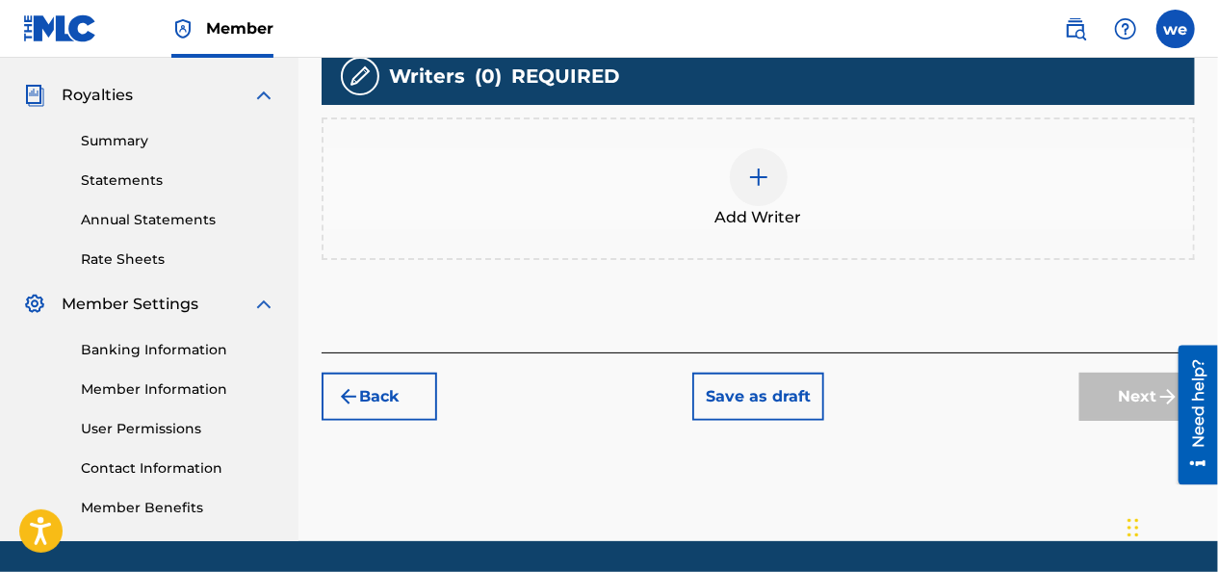
scroll to position [578, 0]
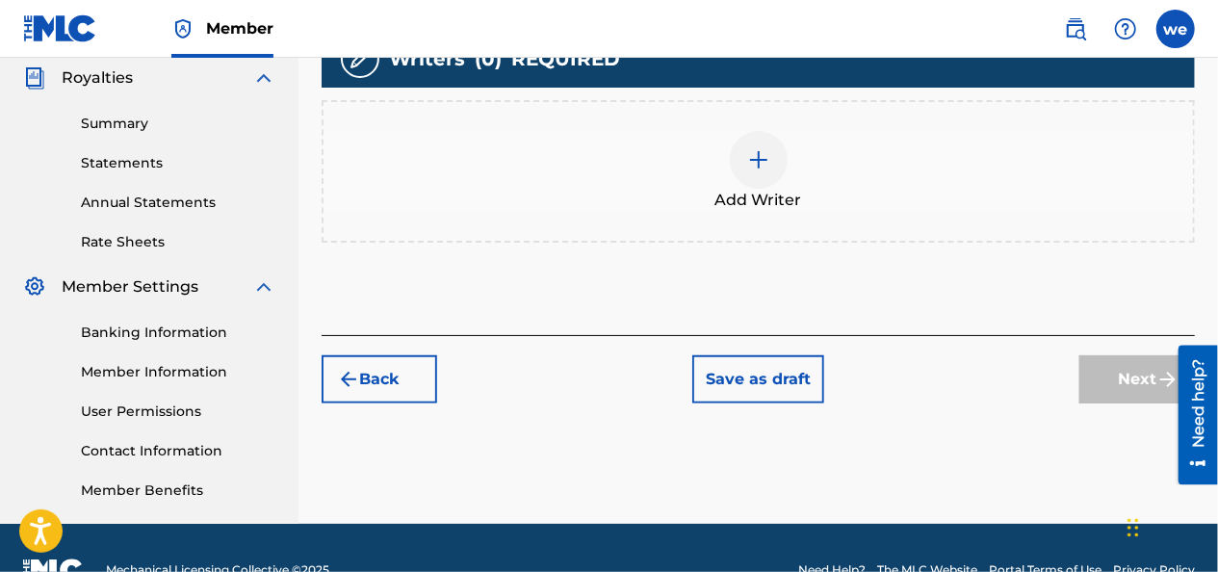
click at [795, 375] on button "Save as draft" at bounding box center [758, 379] width 132 height 48
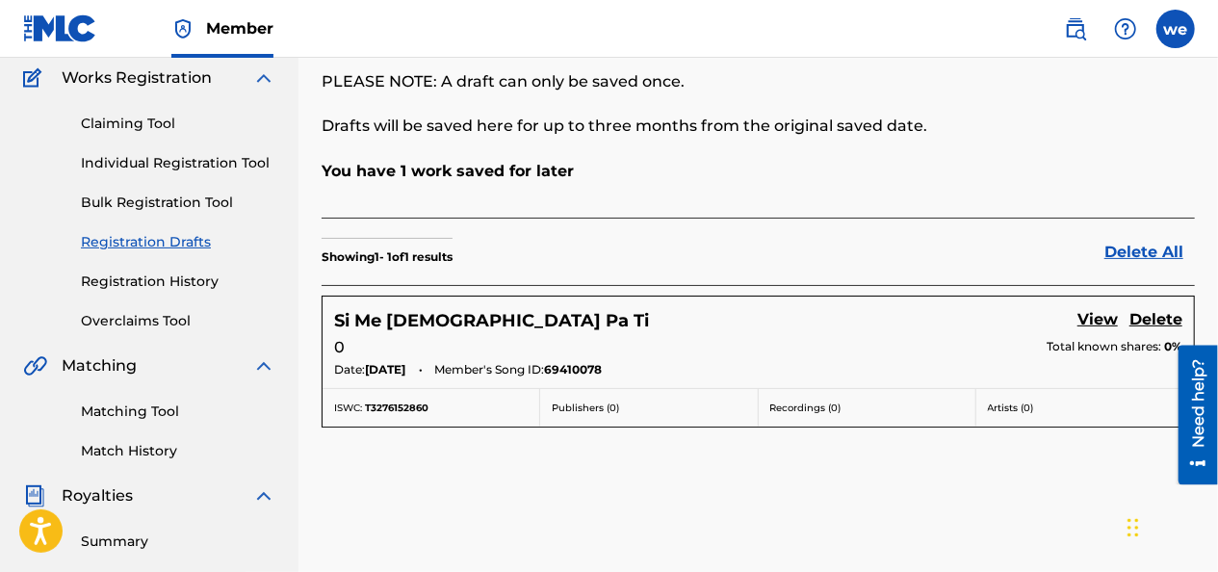
scroll to position [193, 0]
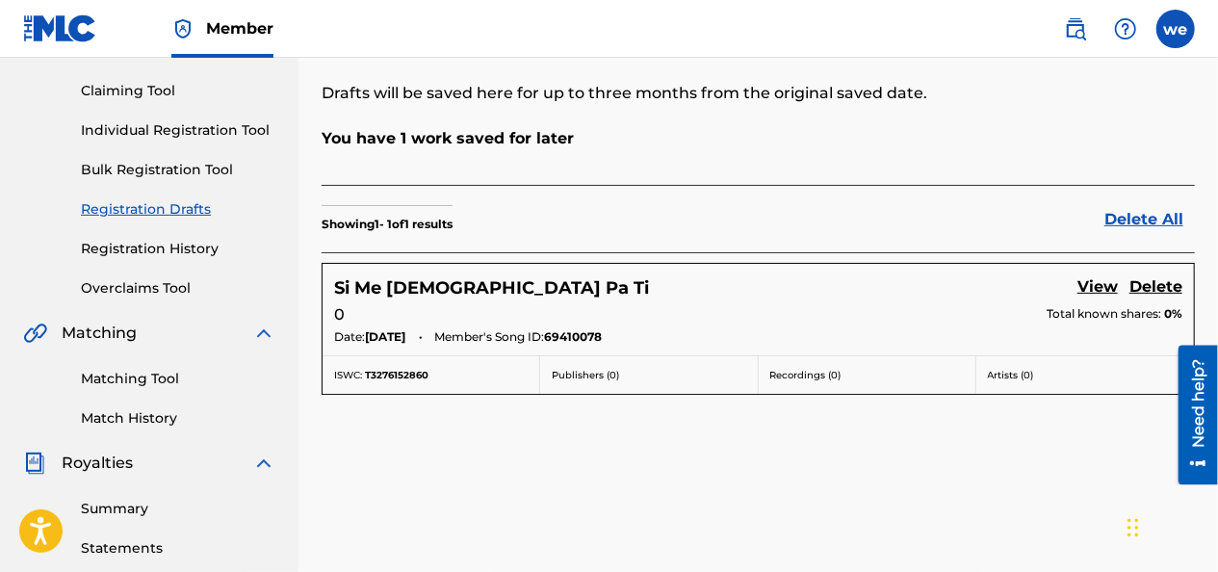
click at [1094, 280] on link "View" at bounding box center [1097, 288] width 40 height 26
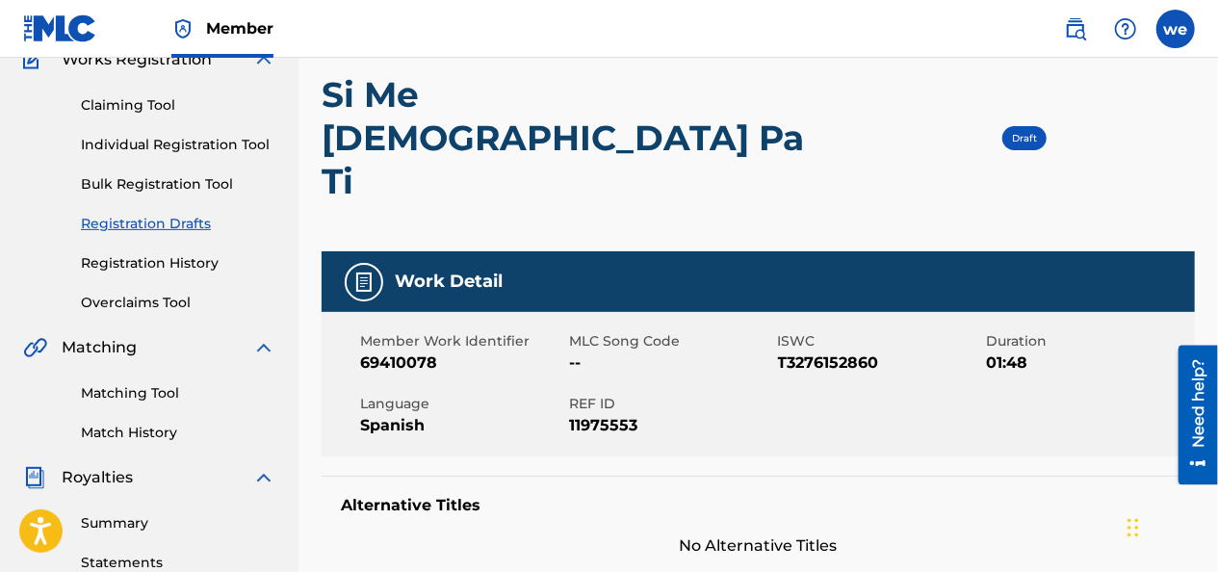
scroll to position [169, 0]
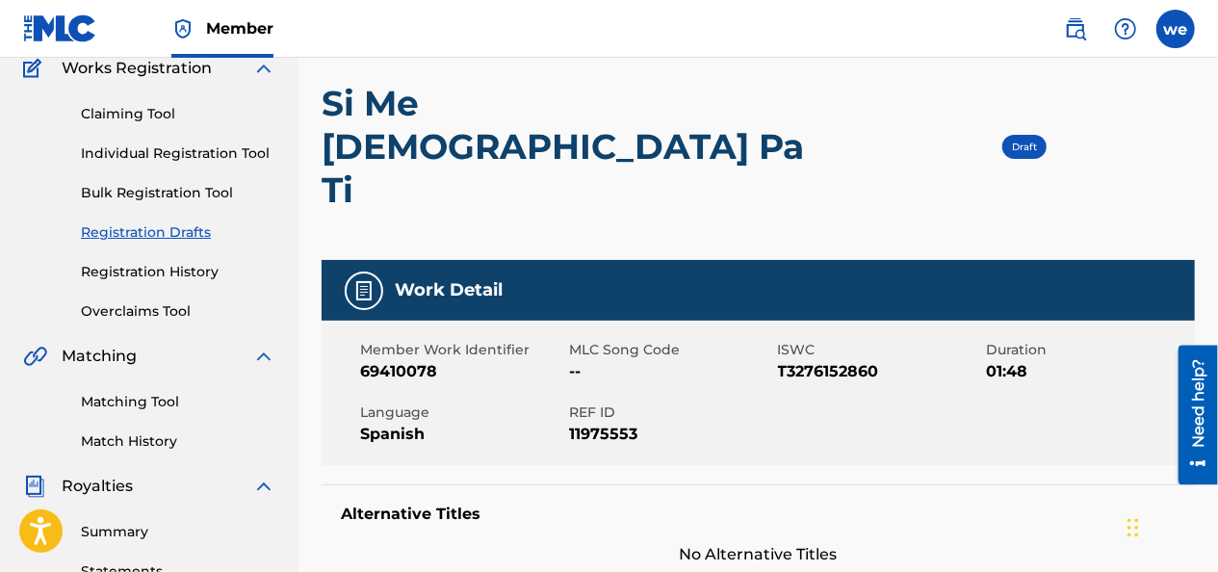
click at [448, 279] on h5 "Work Detail" at bounding box center [449, 290] width 108 height 22
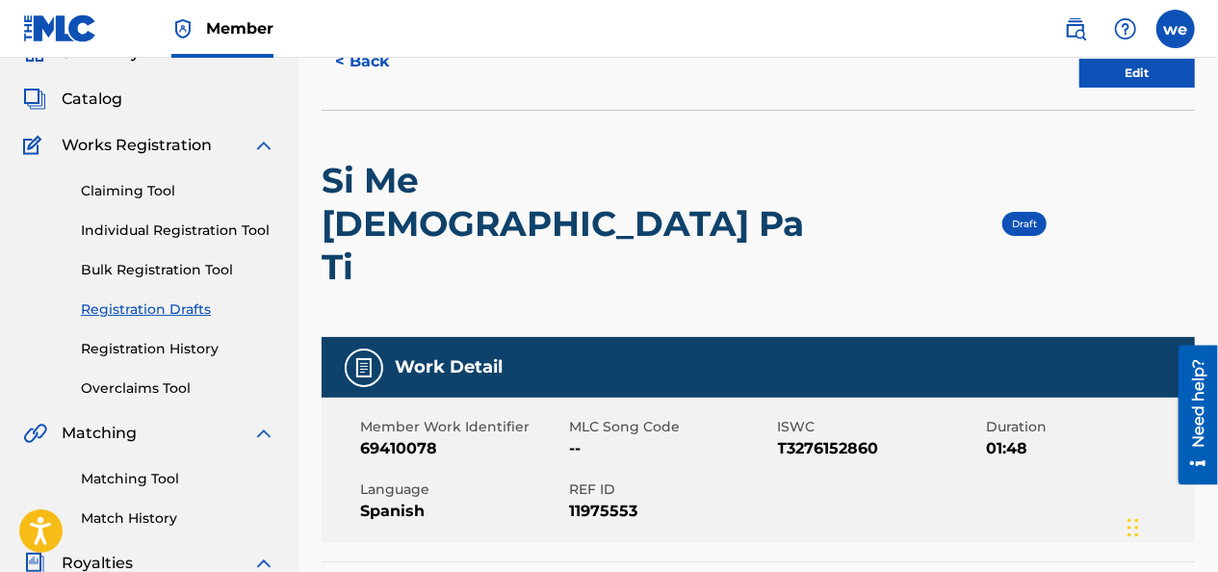
scroll to position [0, 0]
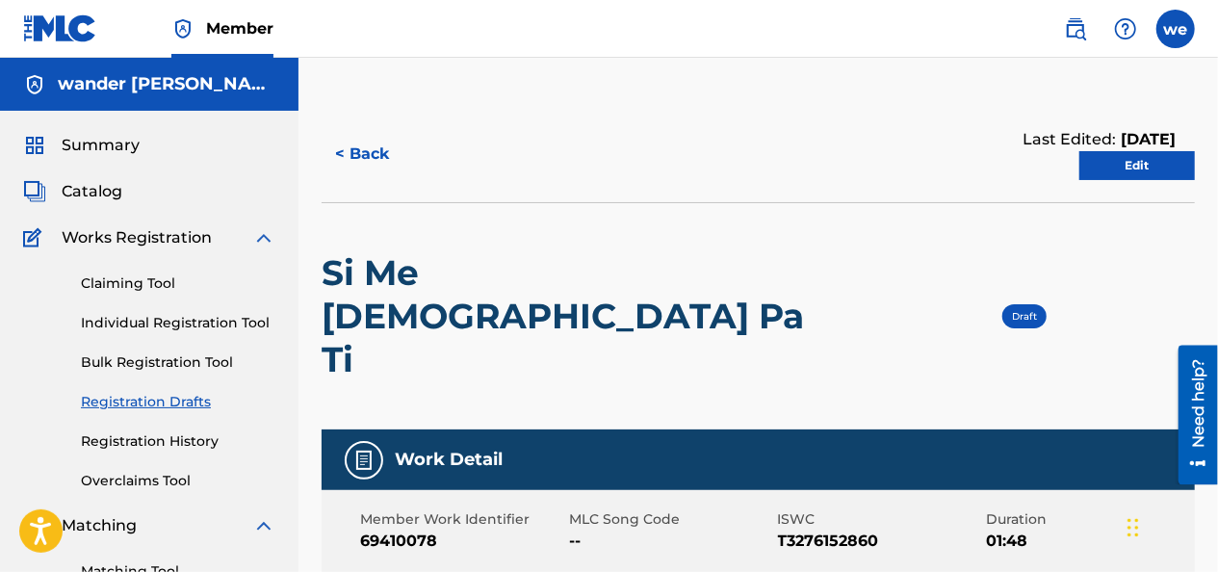
click at [1096, 159] on link "Edit" at bounding box center [1137, 165] width 116 height 29
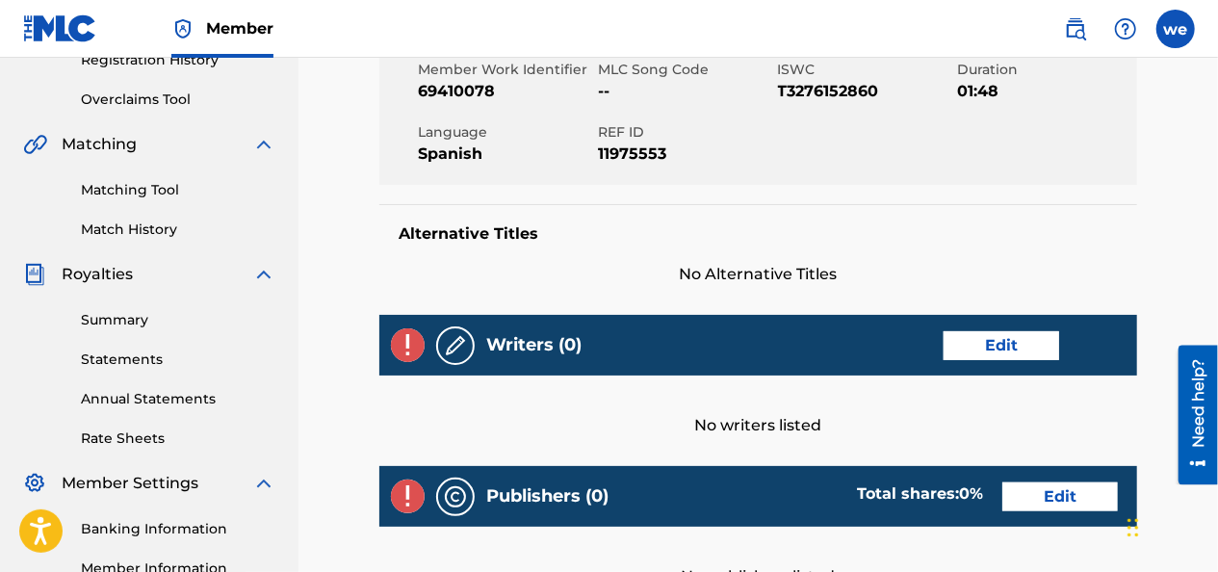
scroll to position [385, 0]
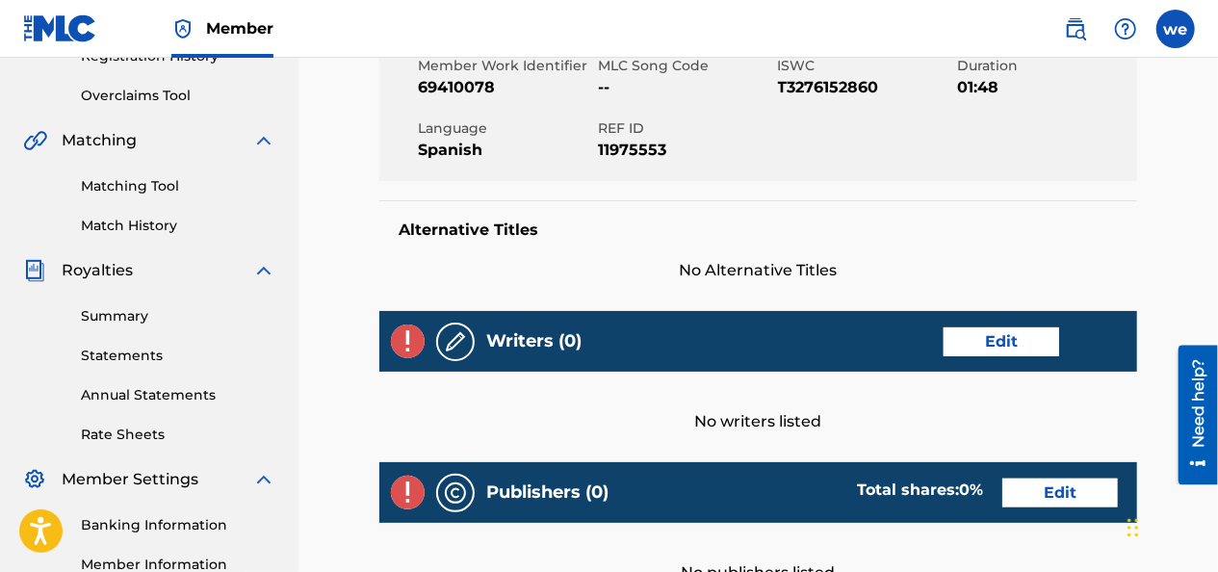
click at [988, 327] on link "Edit" at bounding box center [1002, 341] width 116 height 29
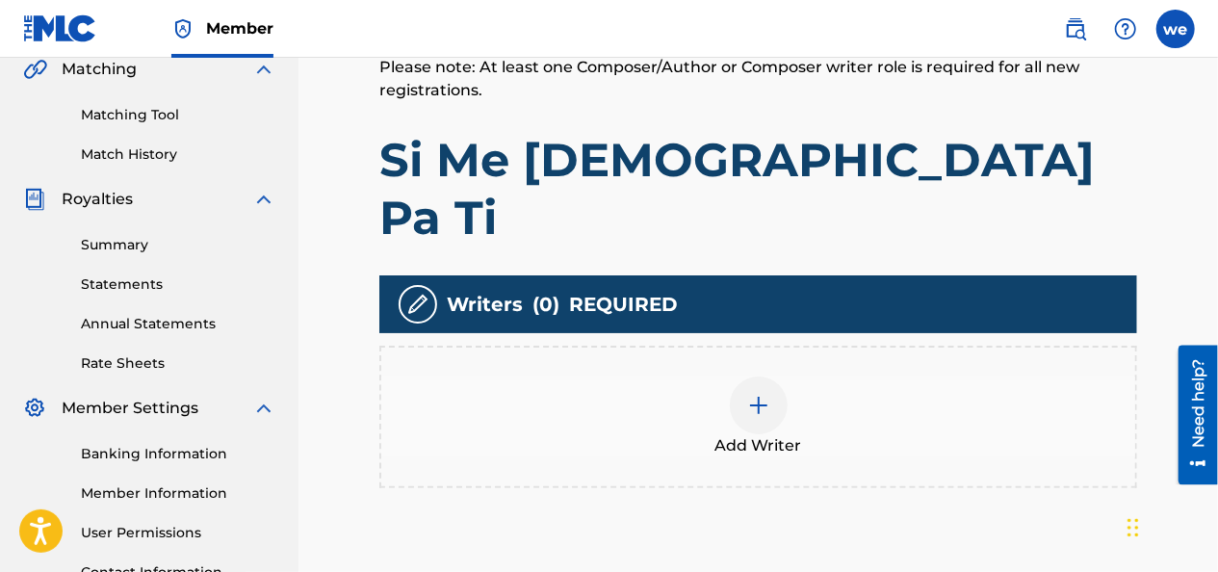
scroll to position [578, 0]
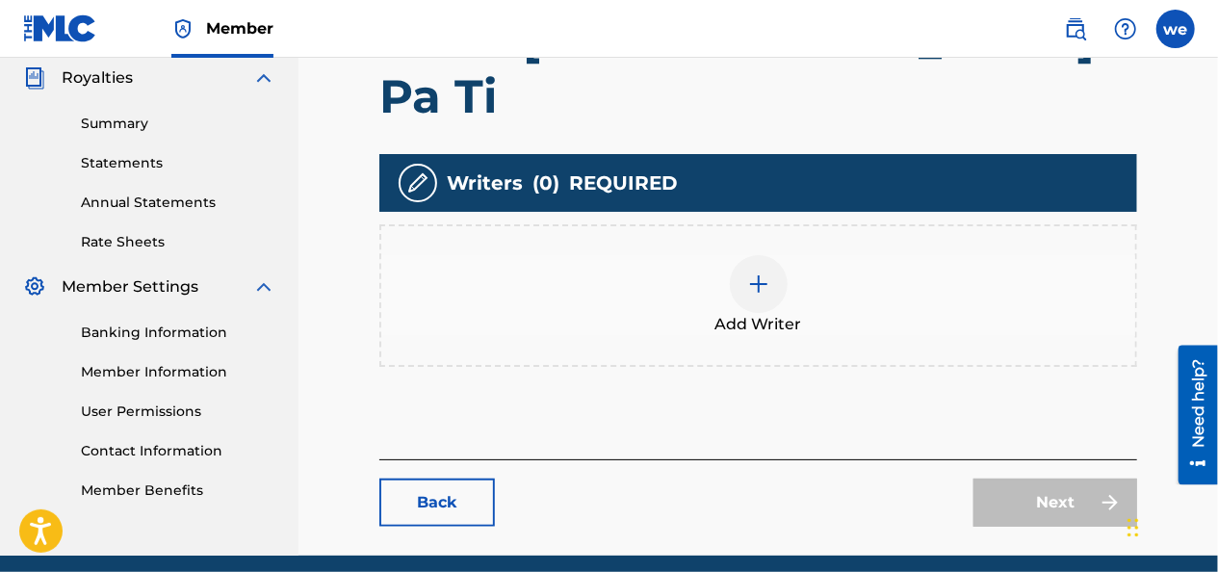
click at [770, 255] on div at bounding box center [759, 284] width 58 height 58
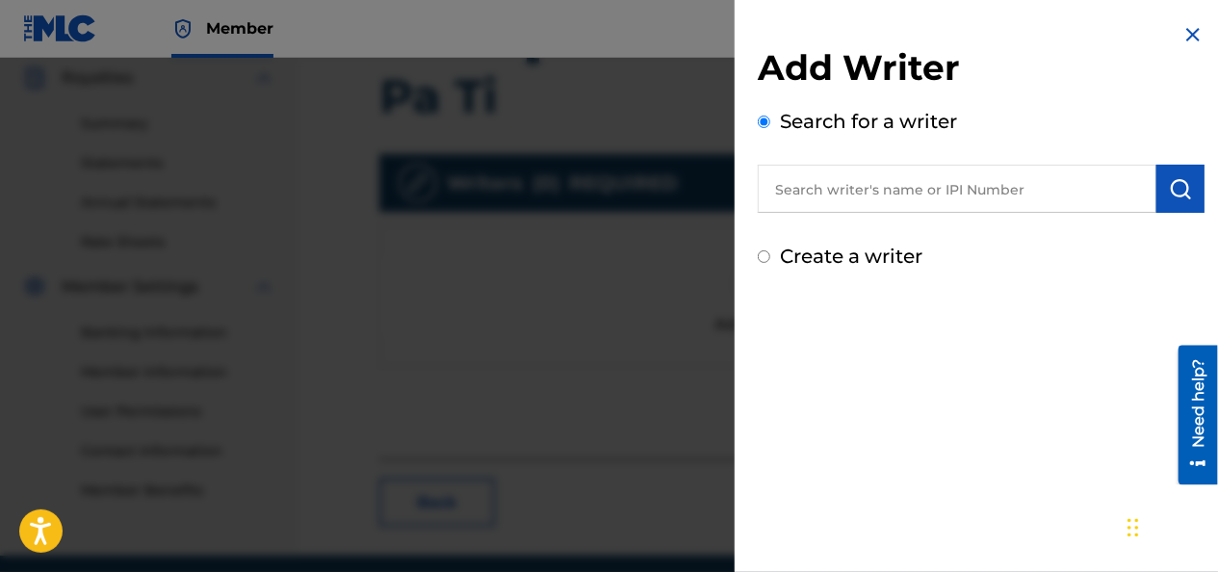
click at [836, 194] on input "text" at bounding box center [957, 189] width 399 height 48
paste input "551037734"
click at [1188, 197] on button "submit" at bounding box center [1180, 189] width 48 height 48
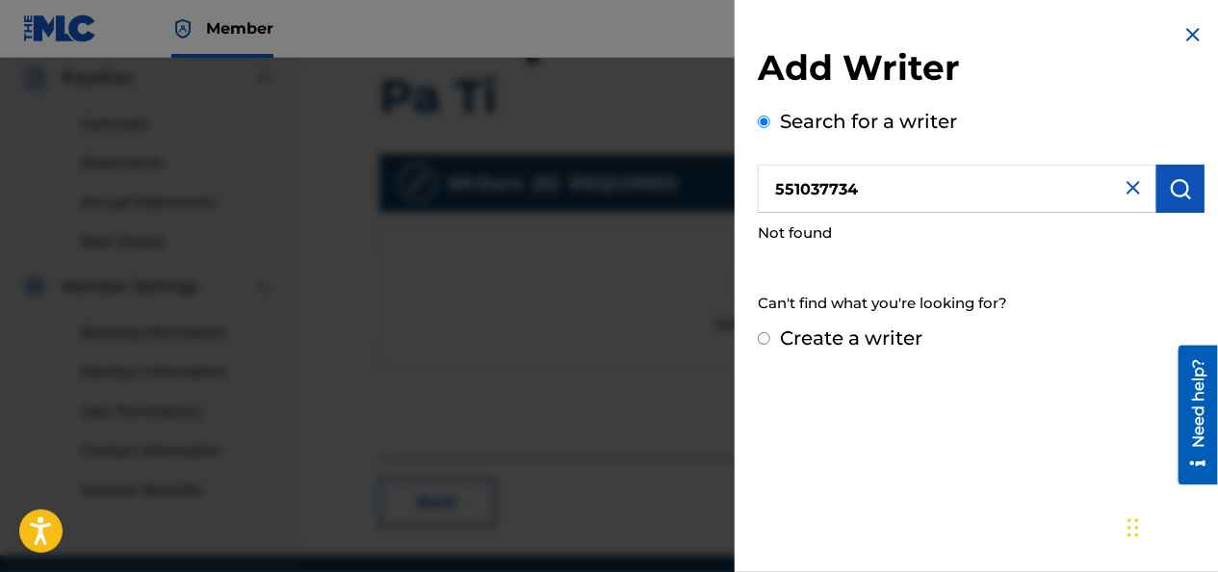
drag, startPoint x: 929, startPoint y: 189, endPoint x: 559, endPoint y: 162, distance: 370.7
click at [583, 161] on div "Add Writer Search for a writer 551037734 Not found Can't find what you're looki…" at bounding box center [609, 315] width 1218 height 514
type input "[PERSON_NAME]"
click at [1176, 179] on img "submit" at bounding box center [1180, 188] width 23 height 23
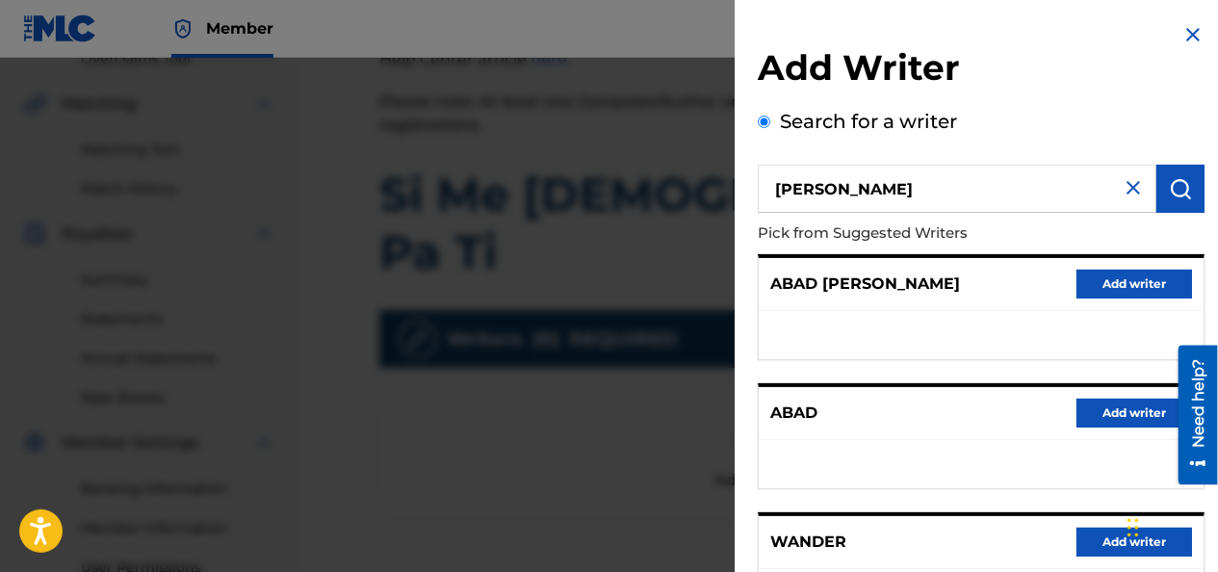
scroll to position [289, 0]
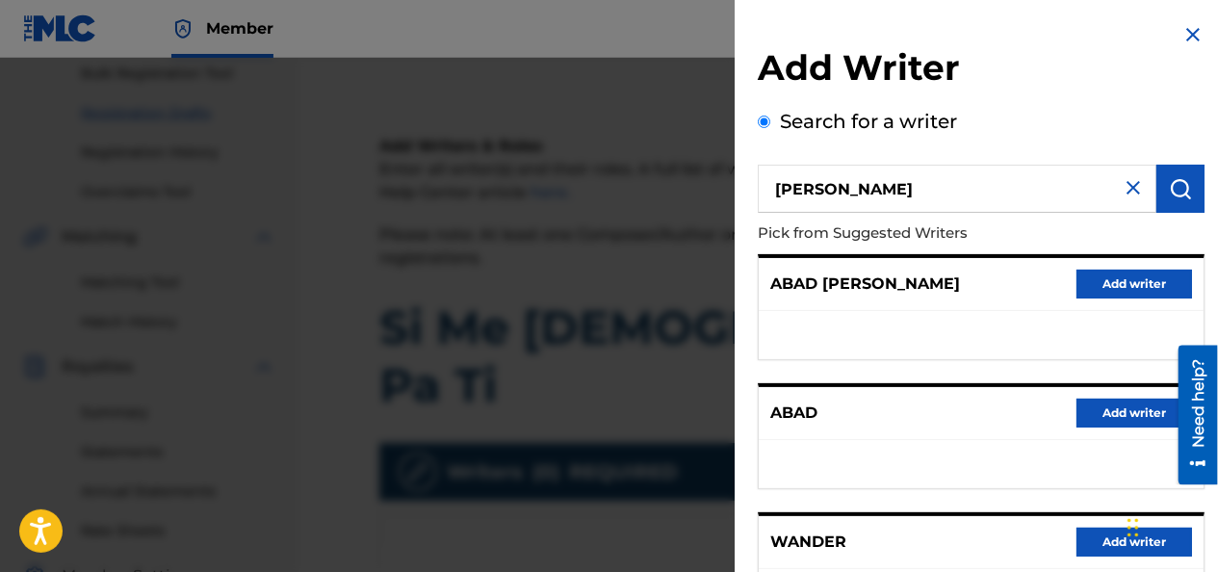
click at [1189, 40] on img at bounding box center [1192, 34] width 23 height 23
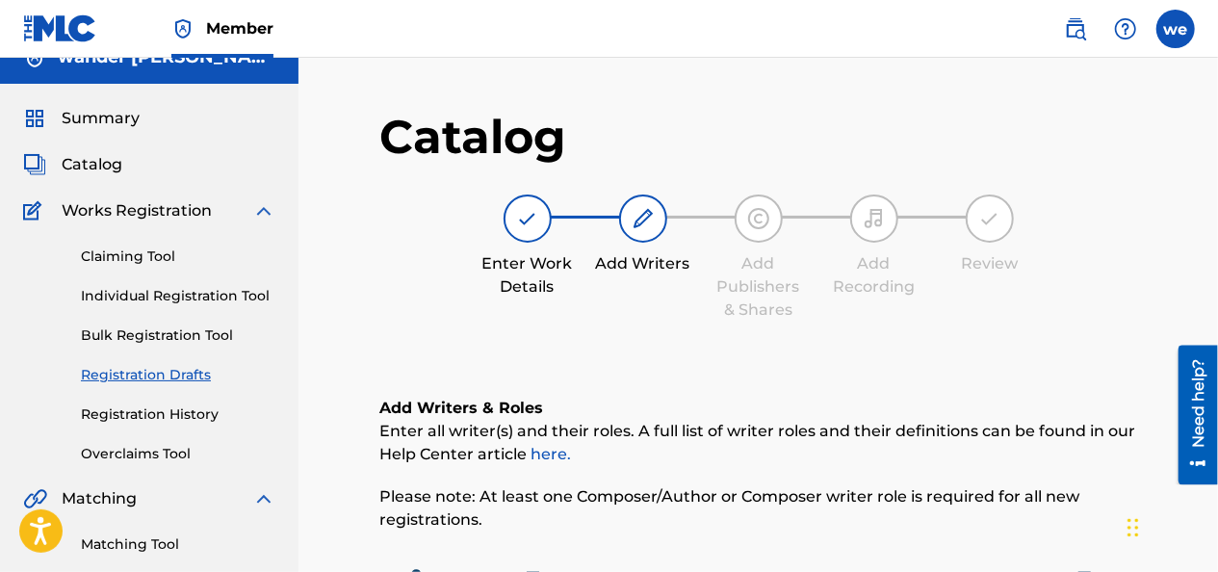
scroll to position [0, 0]
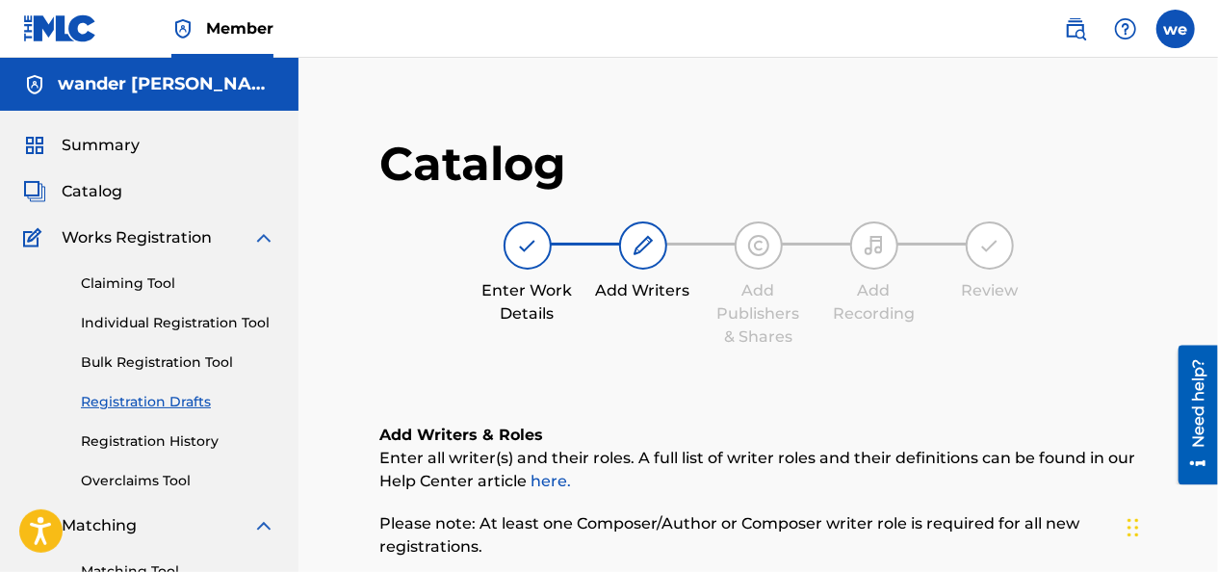
click at [48, 15] on img at bounding box center [60, 28] width 74 height 28
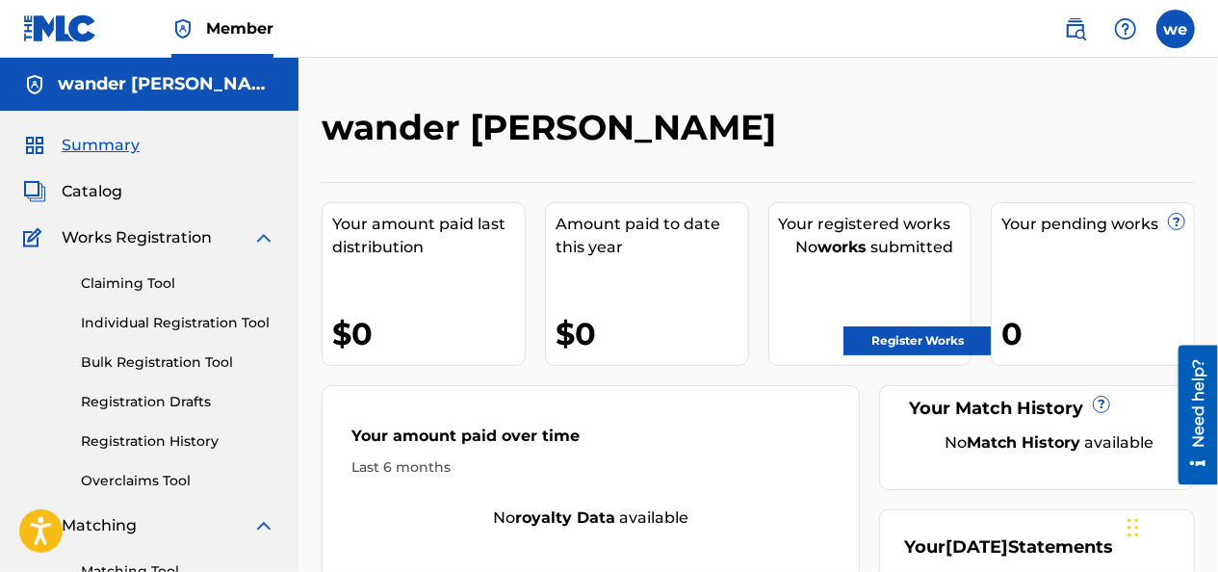
click at [96, 194] on span "Catalog" at bounding box center [92, 191] width 61 height 23
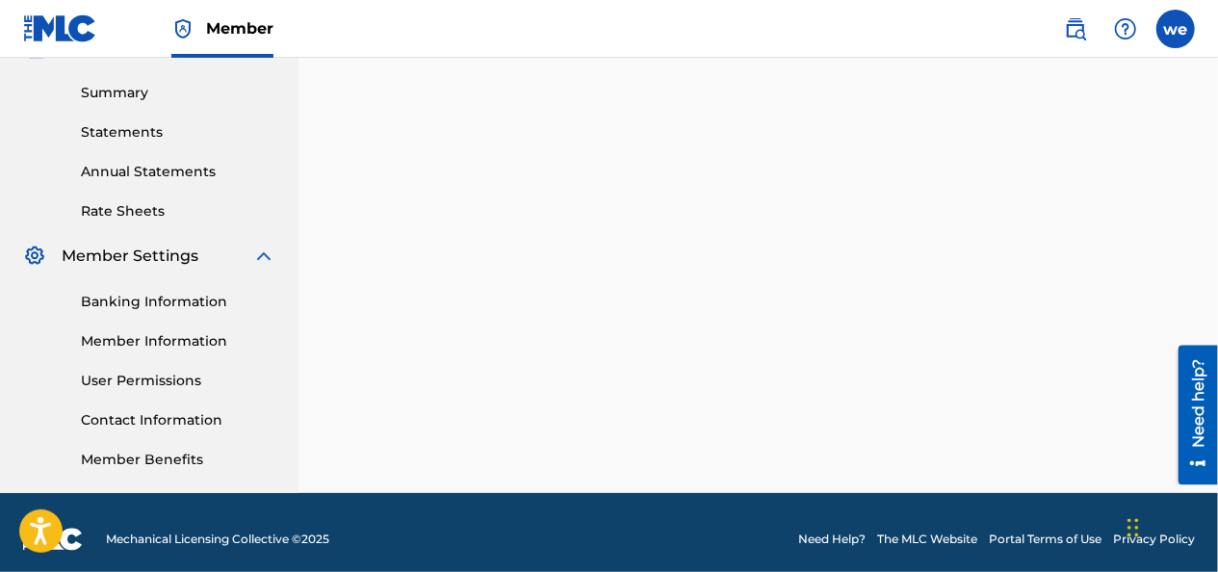
scroll to position [622, 0]
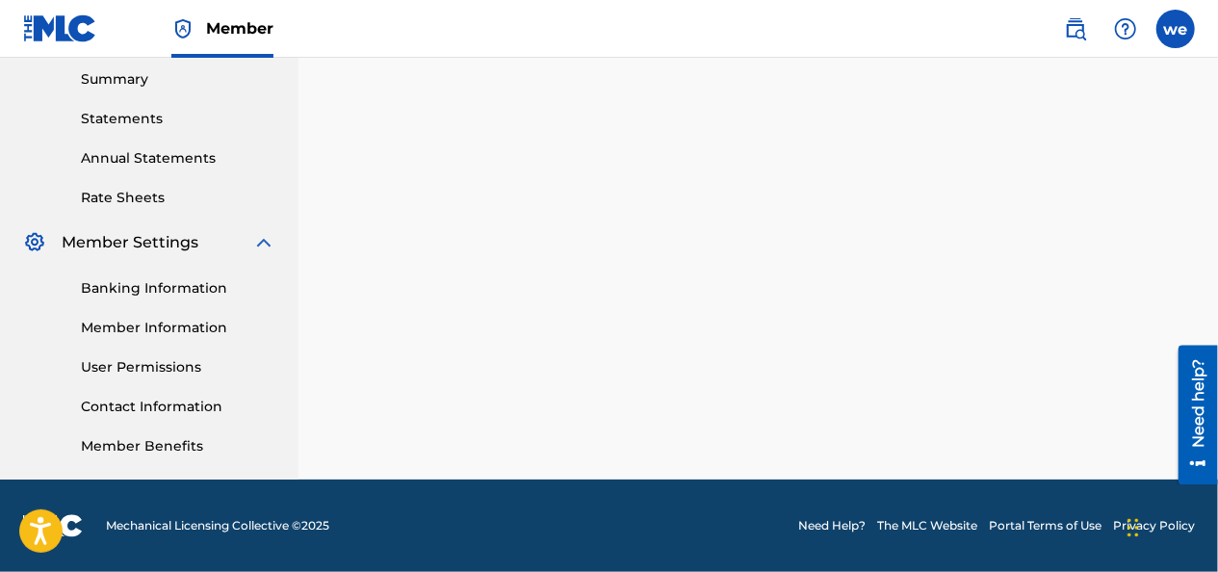
click at [160, 447] on link "Member Benefits" at bounding box center [178, 446] width 194 height 20
click at [162, 323] on link "Member Information" at bounding box center [178, 328] width 194 height 20
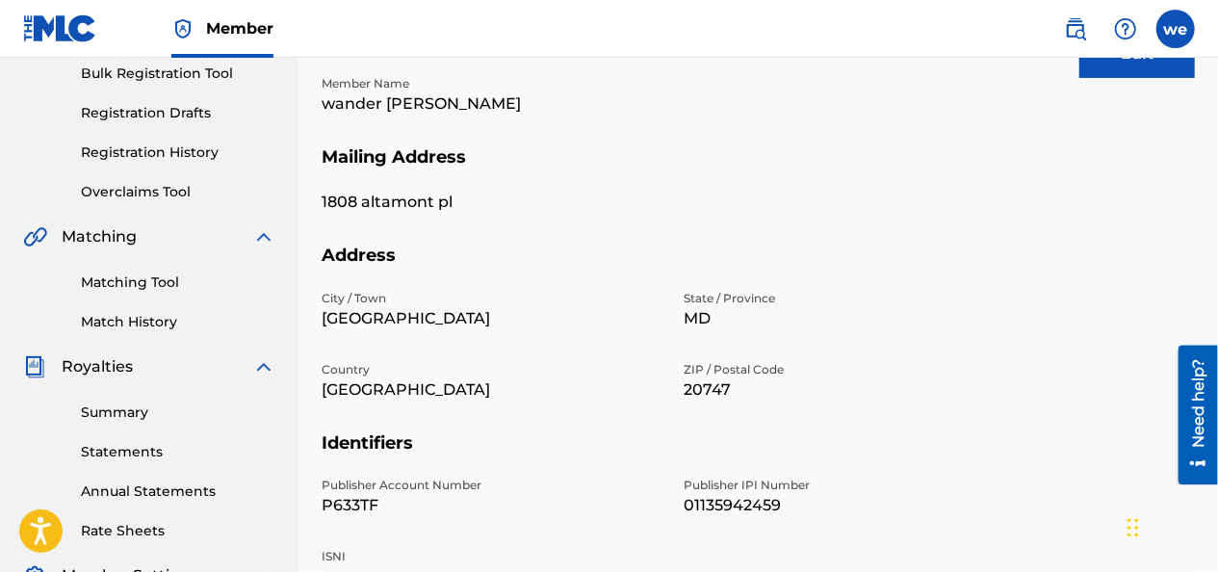
scroll to position [481, 0]
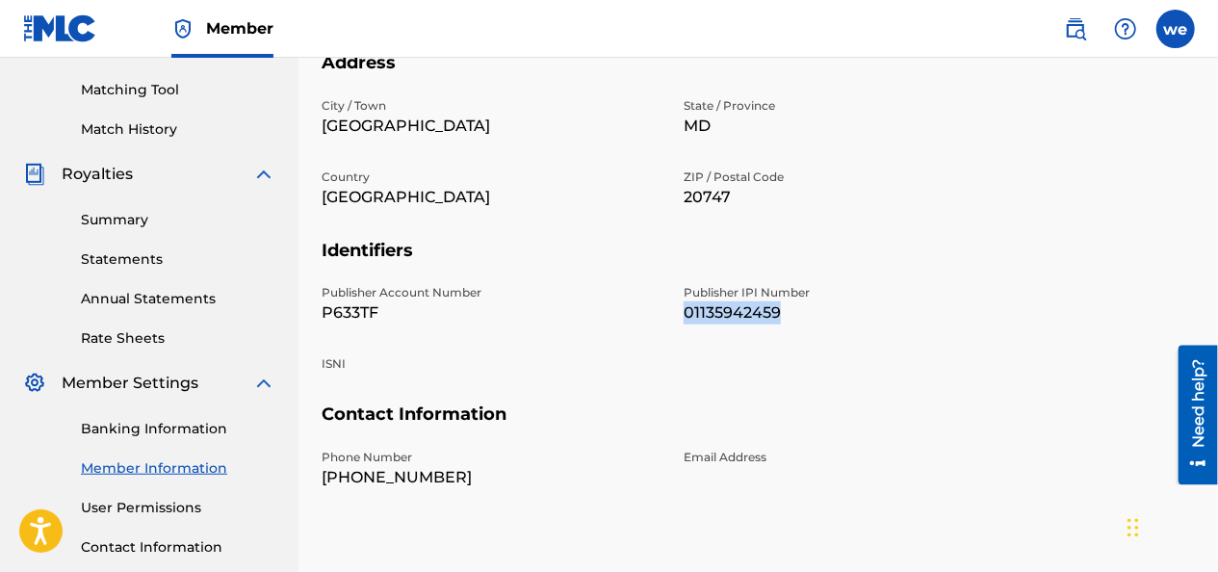
drag, startPoint x: 686, startPoint y: 287, endPoint x: 789, endPoint y: 287, distance: 102.1
click at [789, 301] on p "01135942459" at bounding box center [853, 312] width 339 height 23
drag, startPoint x: 789, startPoint y: 287, endPoint x: 768, endPoint y: 287, distance: 20.2
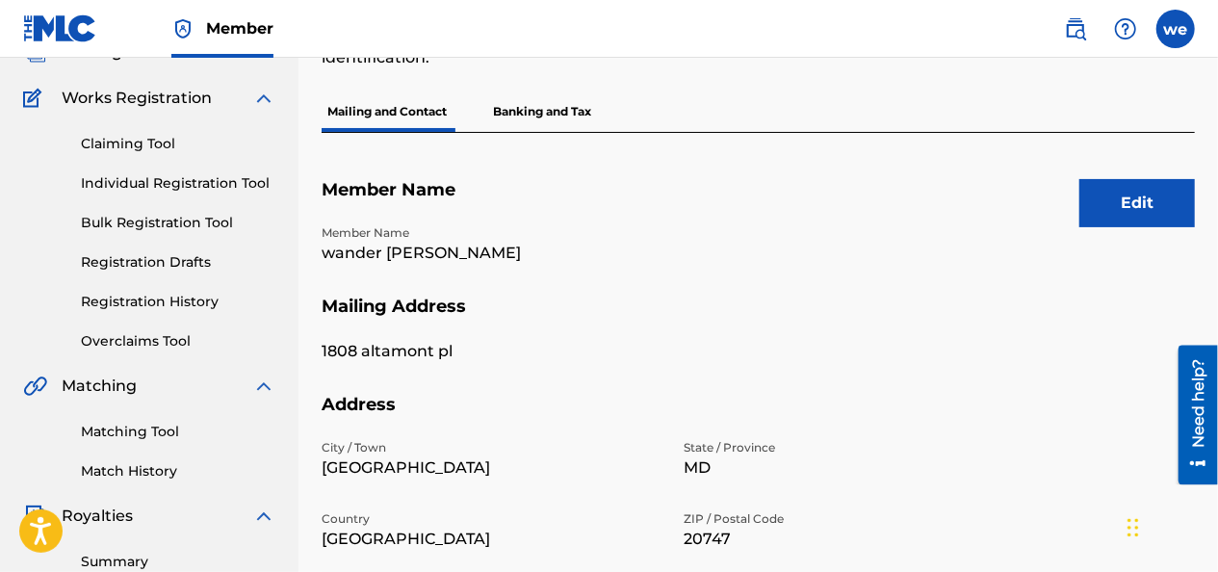
scroll to position [44, 0]
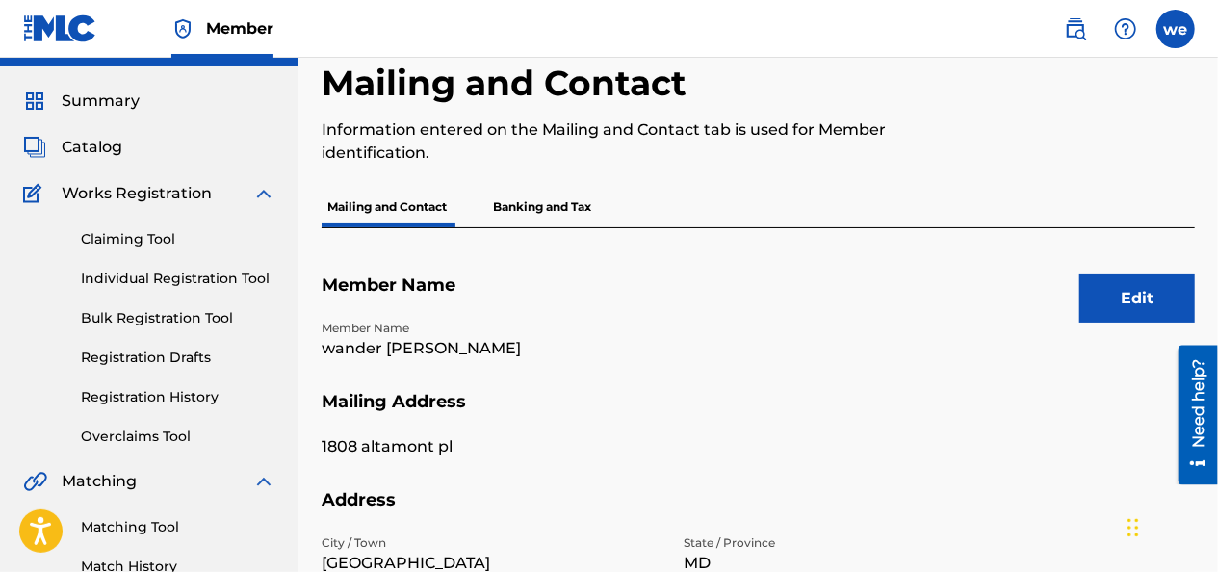
click at [541, 187] on p "Banking and Tax" at bounding box center [542, 207] width 110 height 40
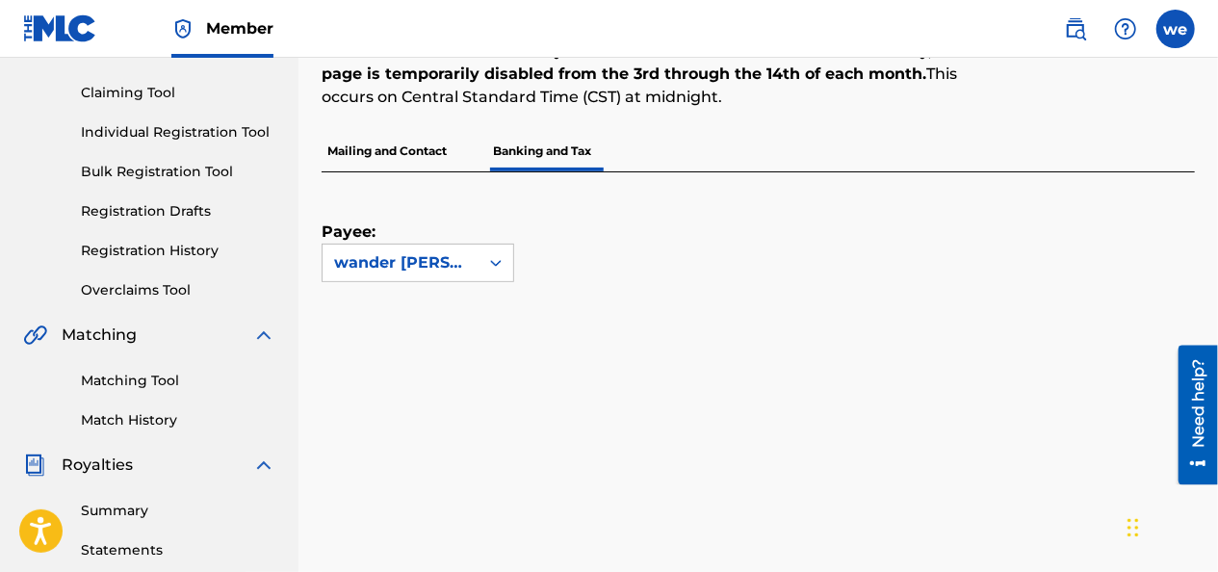
scroll to position [96, 0]
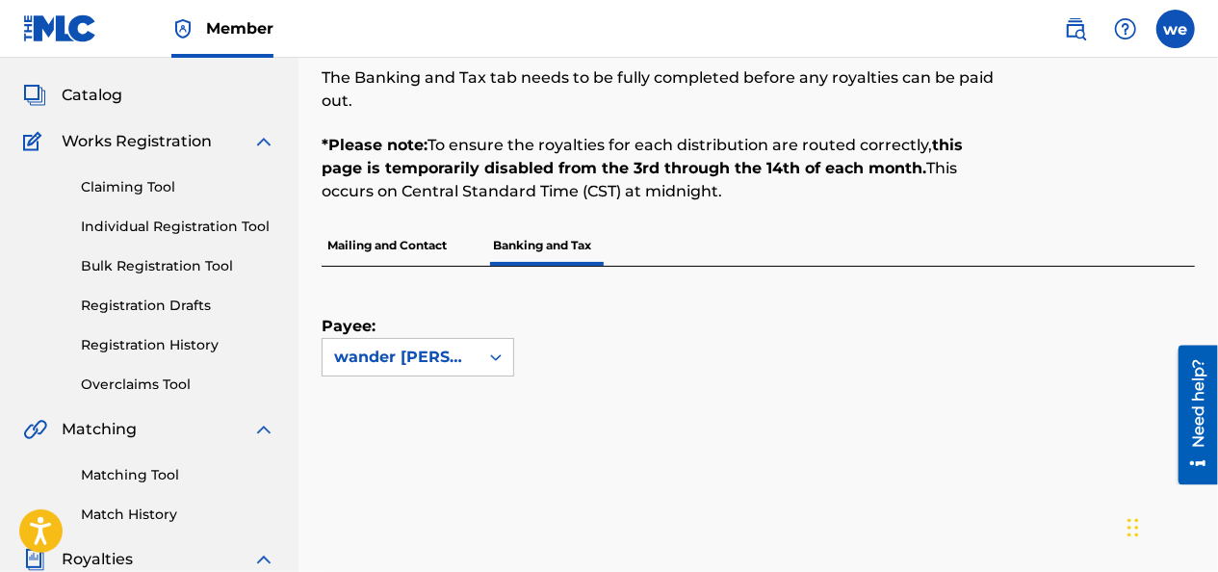
click at [417, 239] on p "Mailing and Contact" at bounding box center [387, 245] width 131 height 40
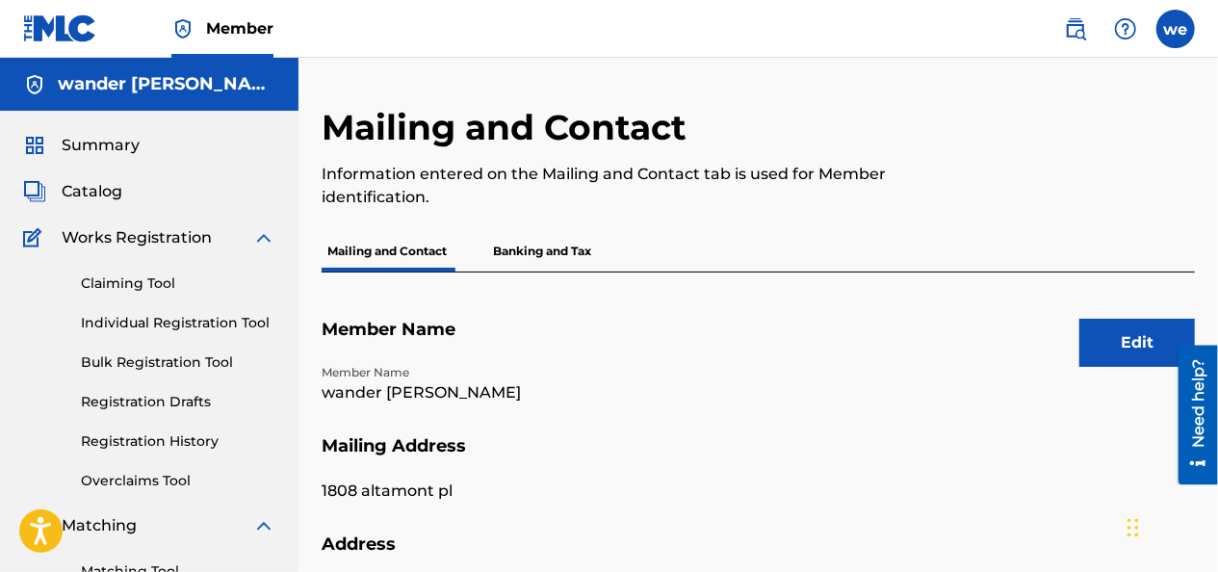
click at [1185, 35] on label at bounding box center [1175, 29] width 39 height 39
click at [1176, 29] on input "we wander [PERSON_NAME] [EMAIL_ADDRESS][DOMAIN_NAME] Notification Preferences P…" at bounding box center [1176, 29] width 0 height 0
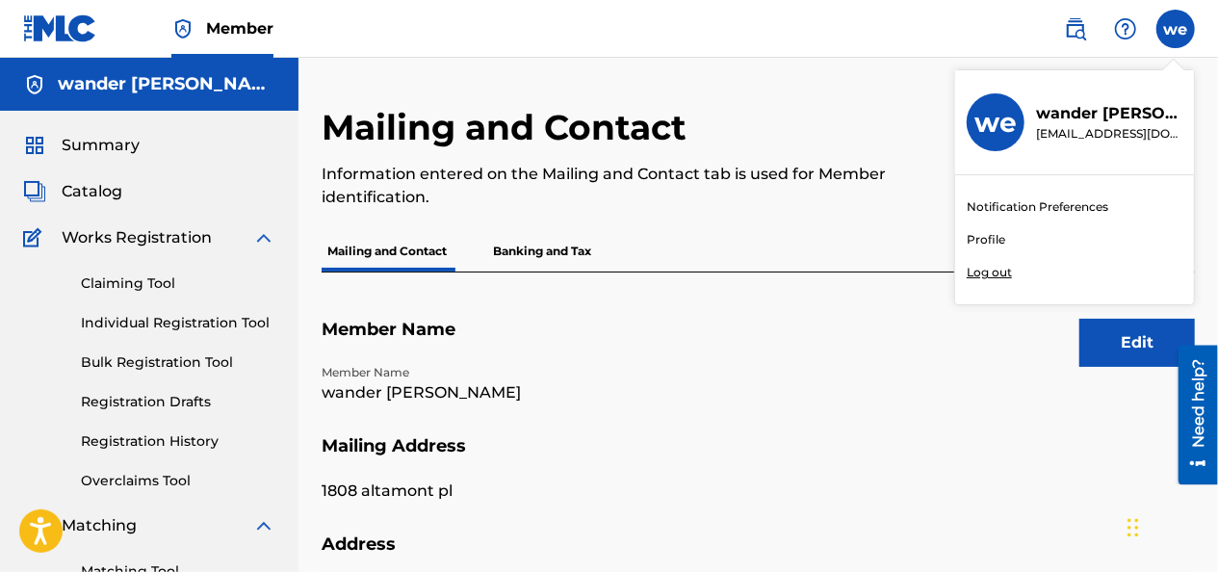
click at [79, 25] on img at bounding box center [60, 28] width 74 height 28
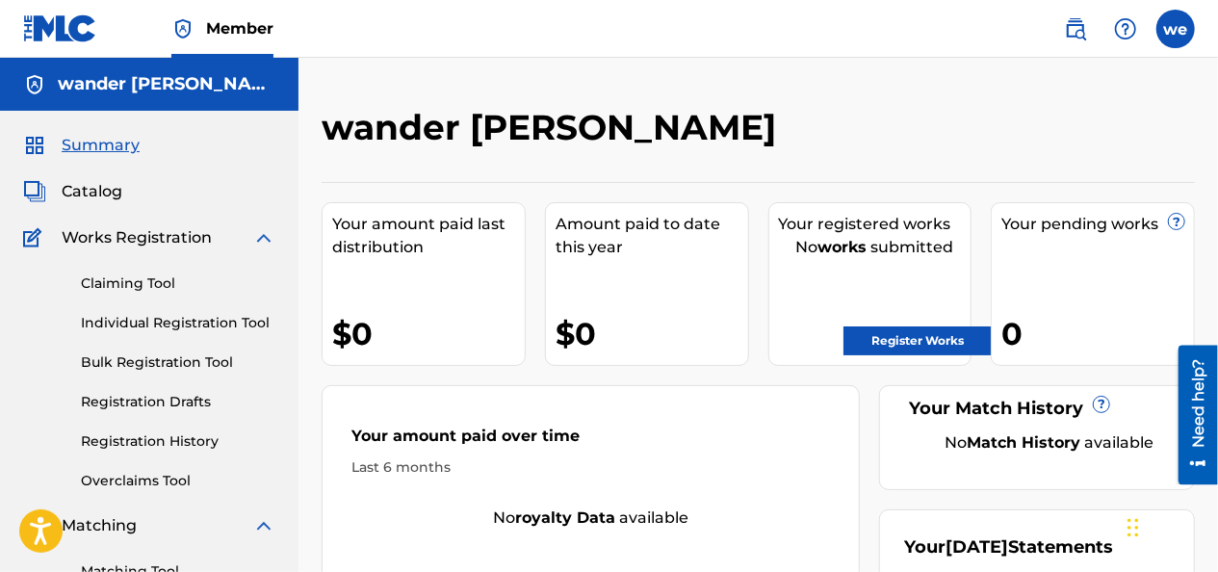
click at [892, 337] on link "Register Works" at bounding box center [917, 340] width 148 height 29
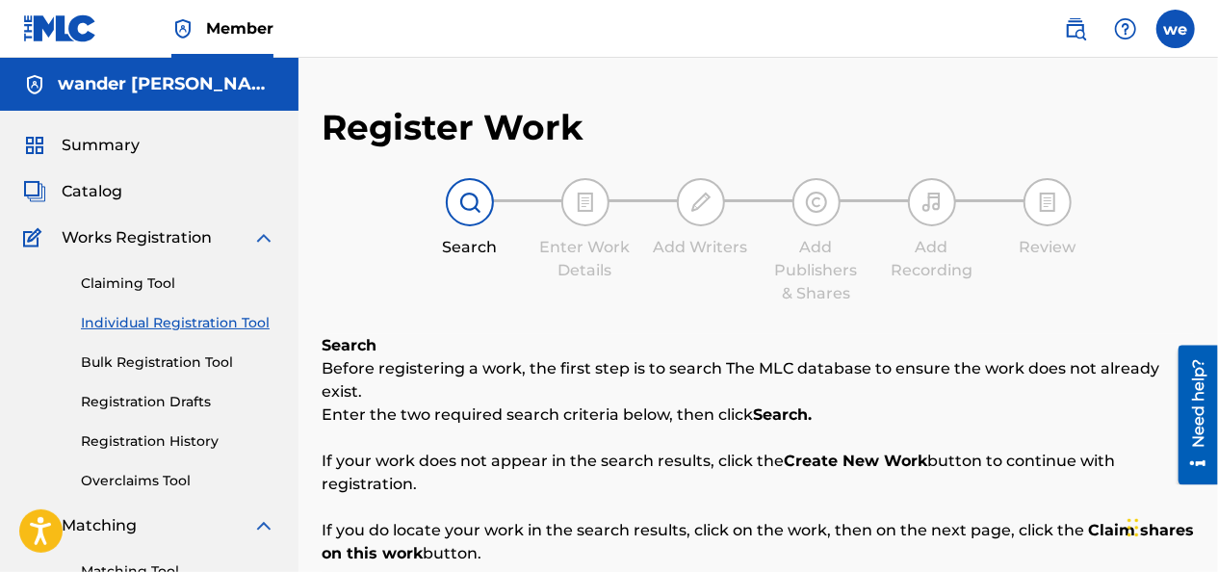
click at [54, 22] on img at bounding box center [60, 28] width 74 height 28
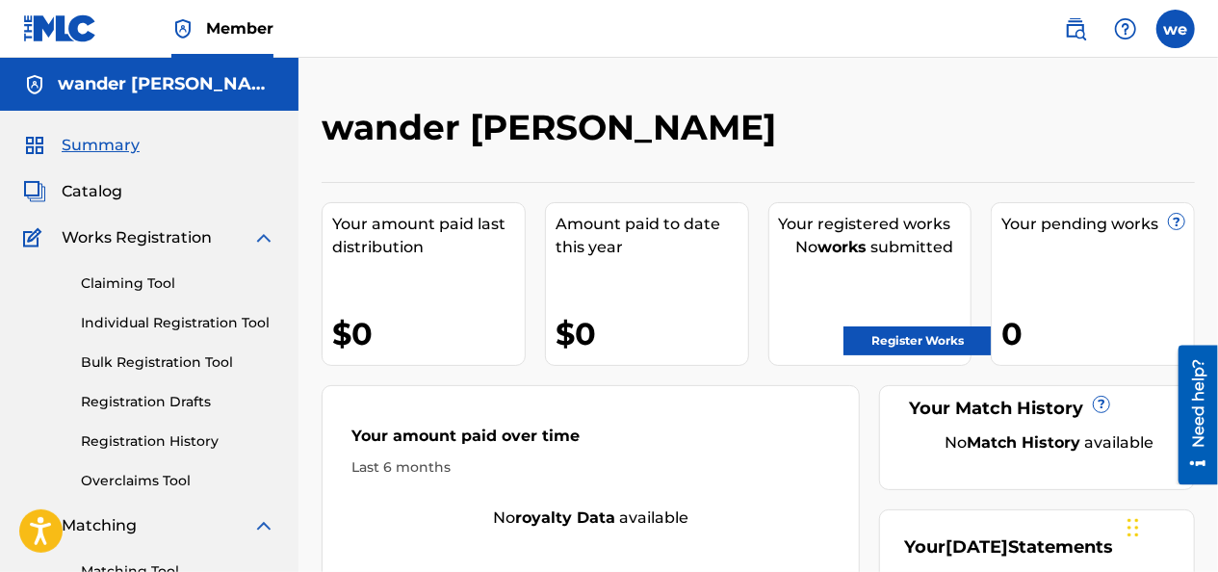
click at [92, 150] on span "Summary" at bounding box center [101, 145] width 78 height 23
click at [92, 142] on span "Summary" at bounding box center [101, 145] width 78 height 23
click at [96, 186] on span "Catalog" at bounding box center [92, 191] width 61 height 23
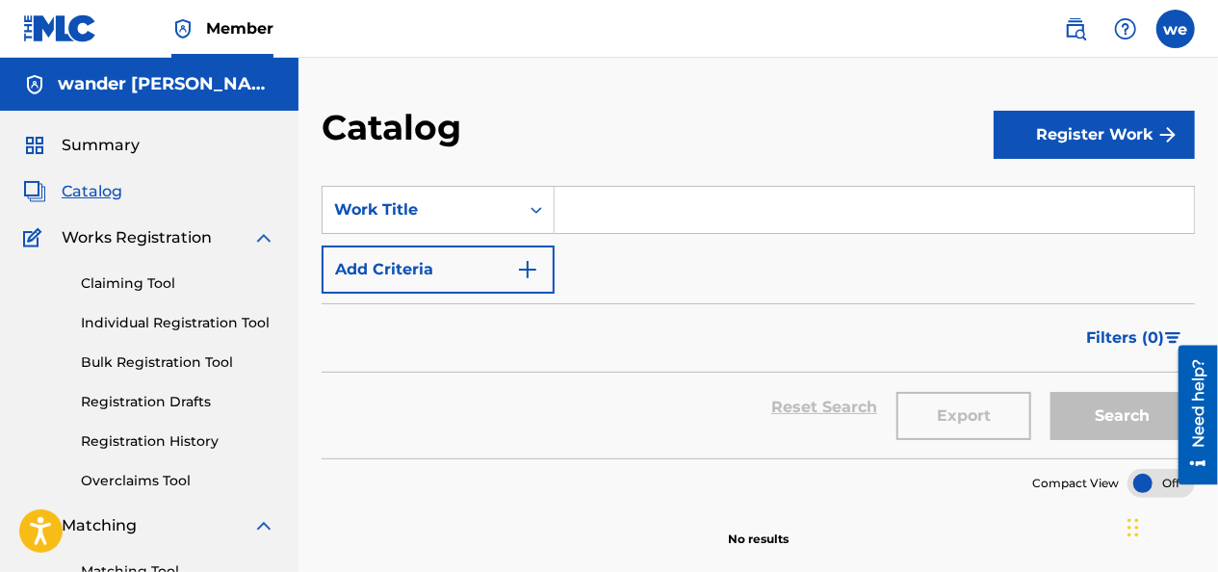
click at [1094, 156] on button "Register Work" at bounding box center [1094, 135] width 201 height 48
click at [1056, 242] on link "By File Upload" at bounding box center [1094, 243] width 201 height 46
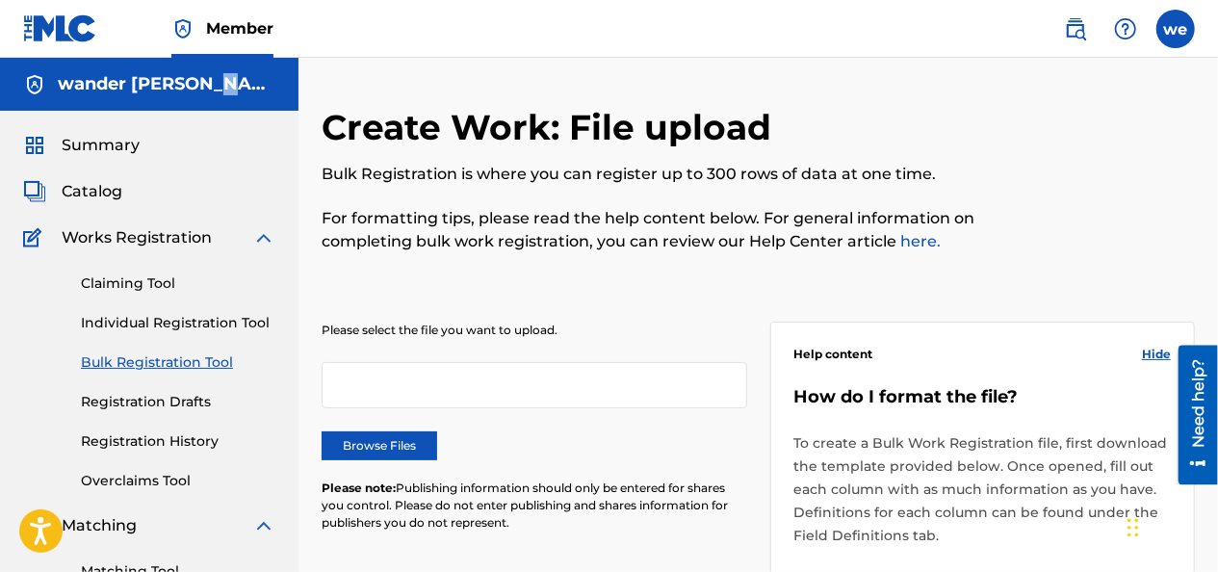
click at [212, 89] on h5 "wander [PERSON_NAME]" at bounding box center [167, 84] width 218 height 22
click at [70, 40] on img at bounding box center [60, 28] width 74 height 28
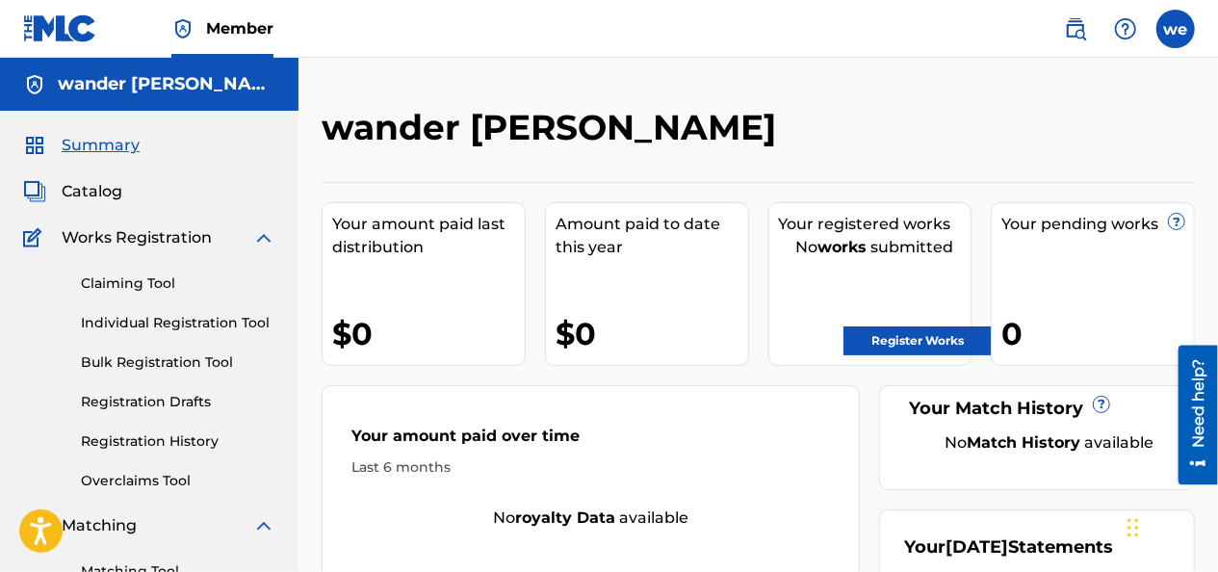
click at [954, 327] on link "Register Works" at bounding box center [917, 340] width 148 height 29
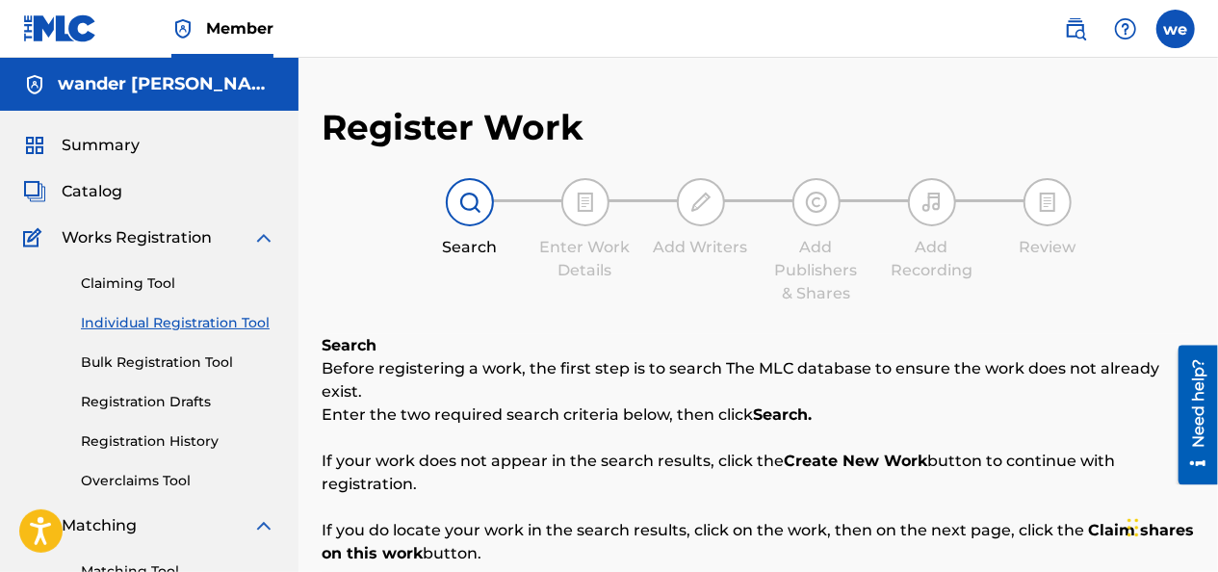
click at [36, 29] on img at bounding box center [60, 28] width 74 height 28
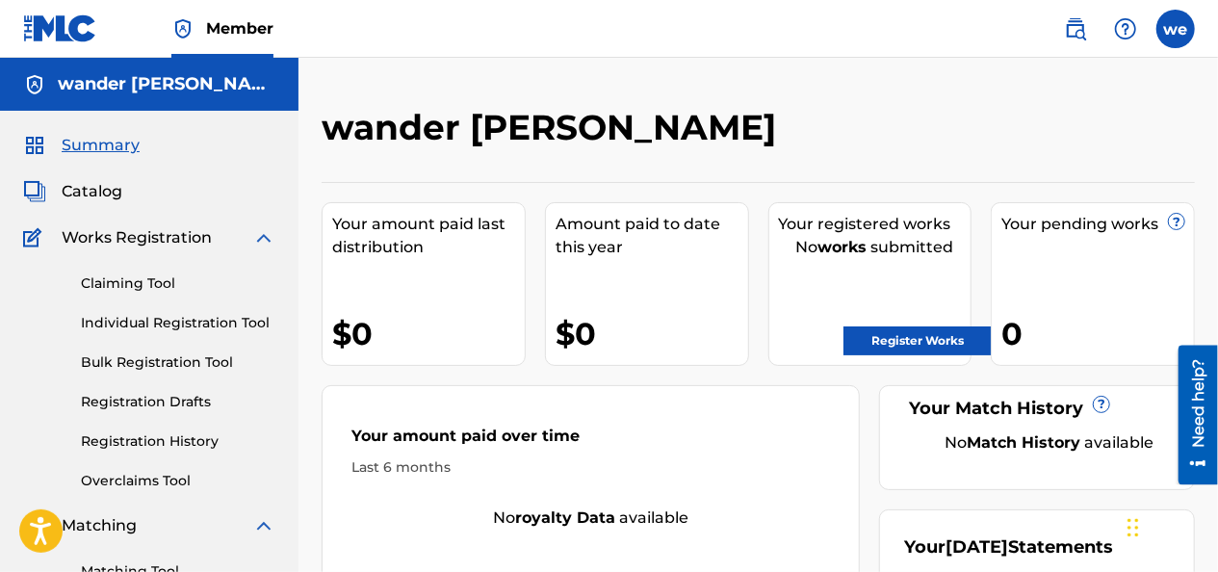
click at [110, 192] on span "Catalog" at bounding box center [92, 191] width 61 height 23
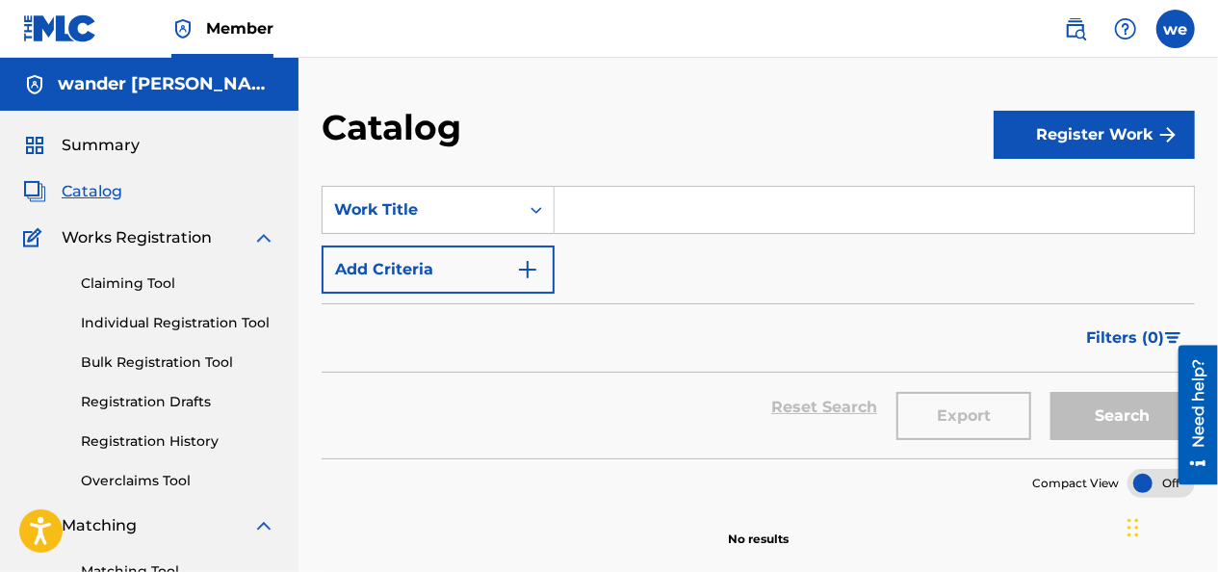
click at [1073, 144] on button "Register Work" at bounding box center [1094, 135] width 201 height 48
click at [1080, 193] on link "Individual" at bounding box center [1094, 197] width 201 height 46
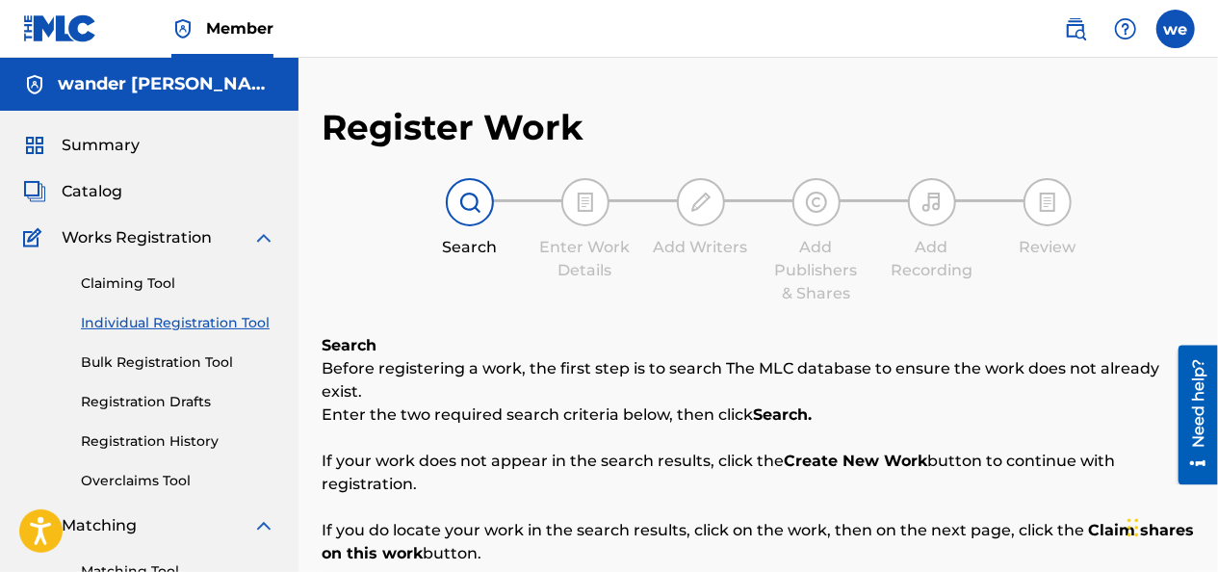
click at [90, 139] on span "Summary" at bounding box center [101, 145] width 78 height 23
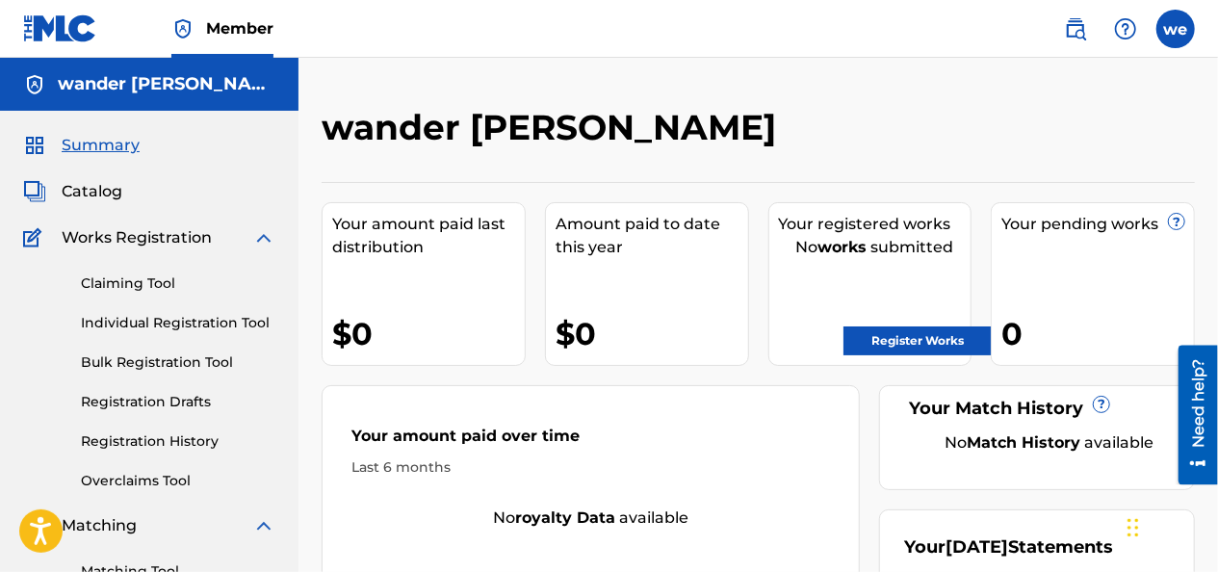
click at [967, 339] on link "Register Works" at bounding box center [917, 340] width 148 height 29
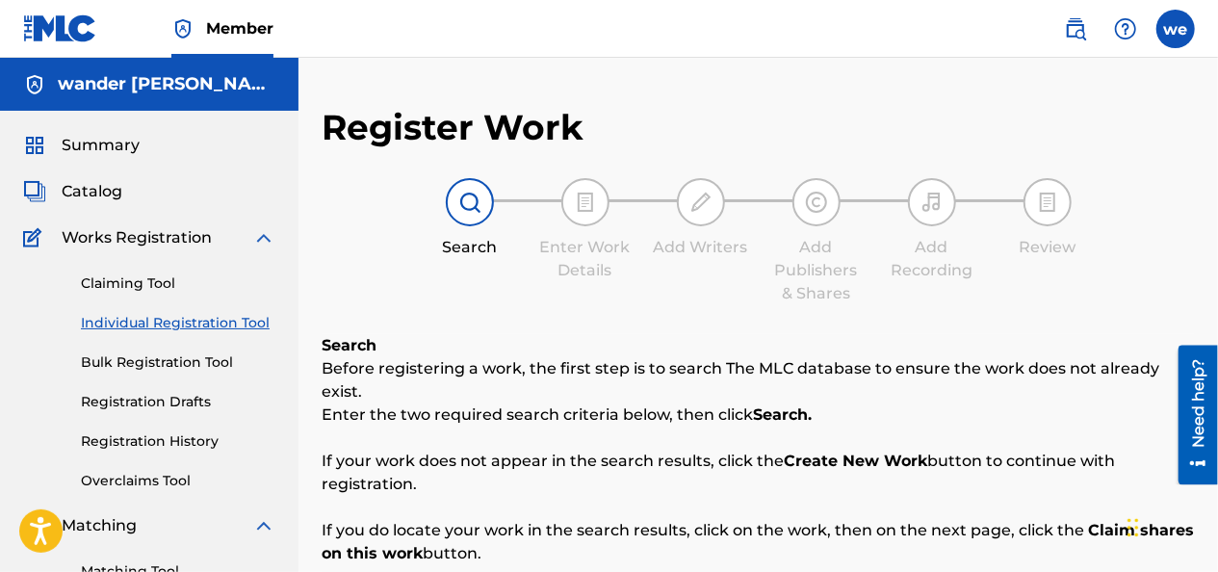
click at [92, 146] on span "Summary" at bounding box center [101, 145] width 78 height 23
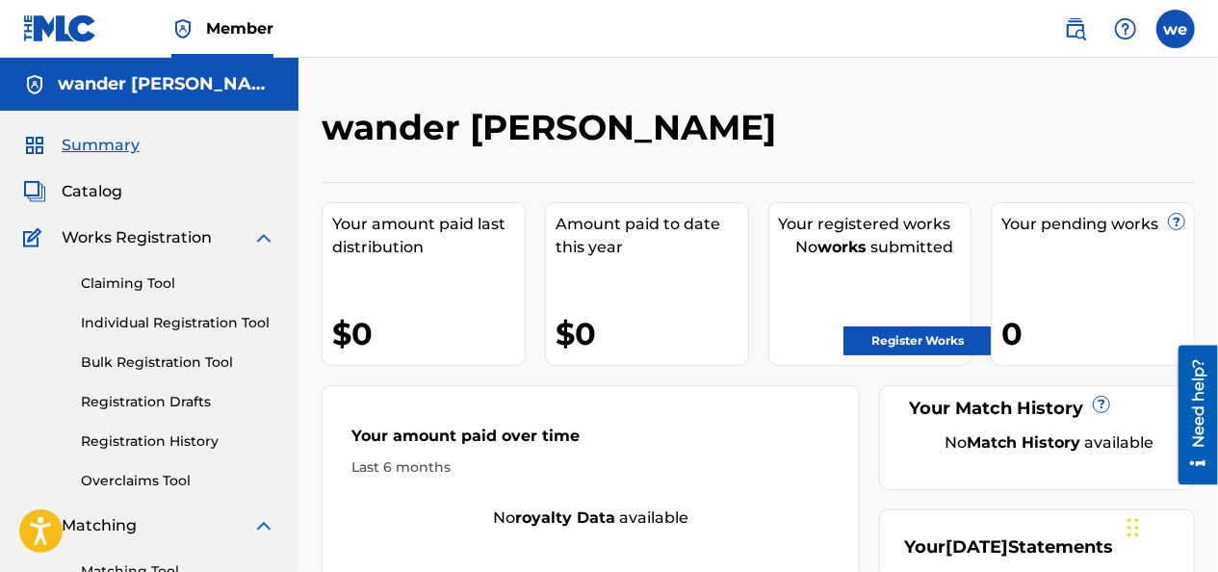
click at [101, 201] on span "Catalog" at bounding box center [92, 191] width 61 height 23
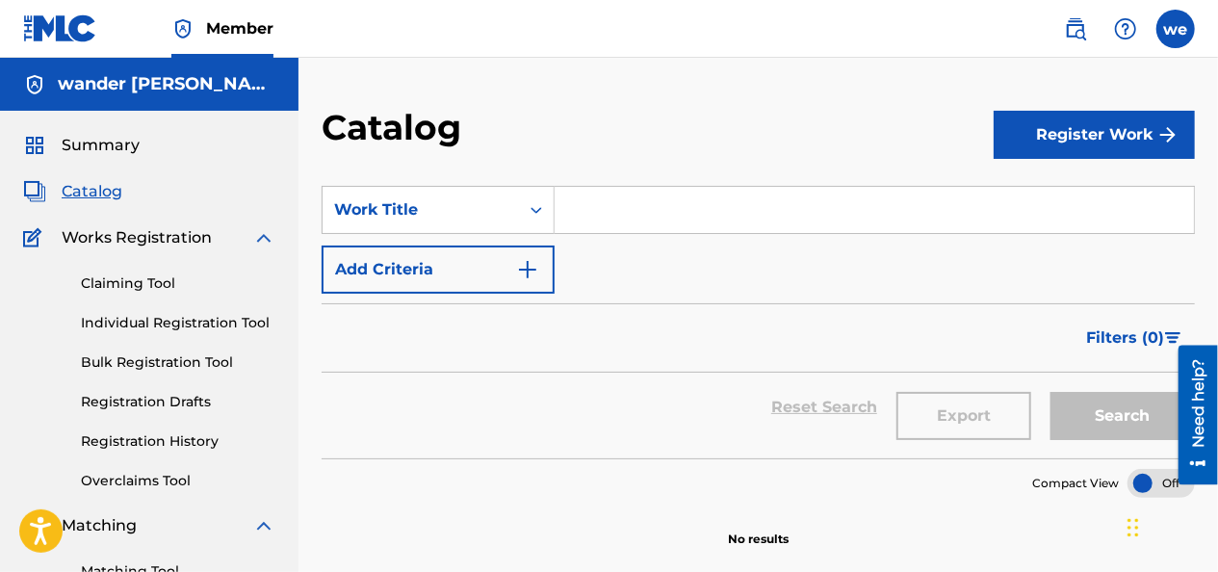
click at [653, 221] on input "Search Form" at bounding box center [874, 210] width 639 height 46
click at [1056, 123] on button "Register Work" at bounding box center [1094, 135] width 201 height 48
click at [1046, 249] on link "By File Upload" at bounding box center [1094, 243] width 201 height 46
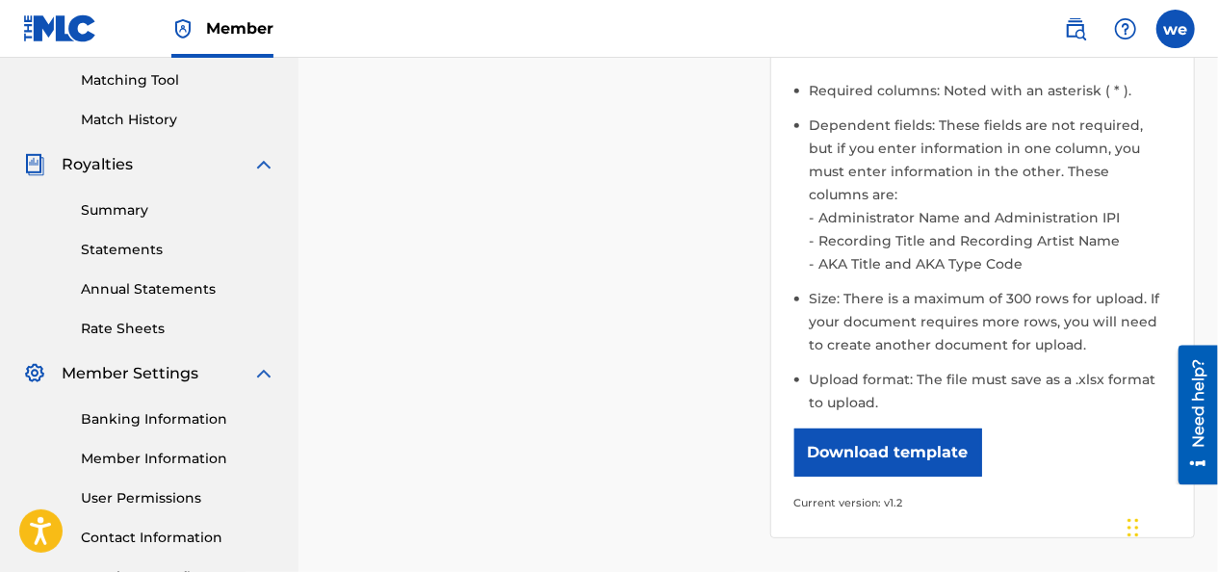
scroll to position [578, 0]
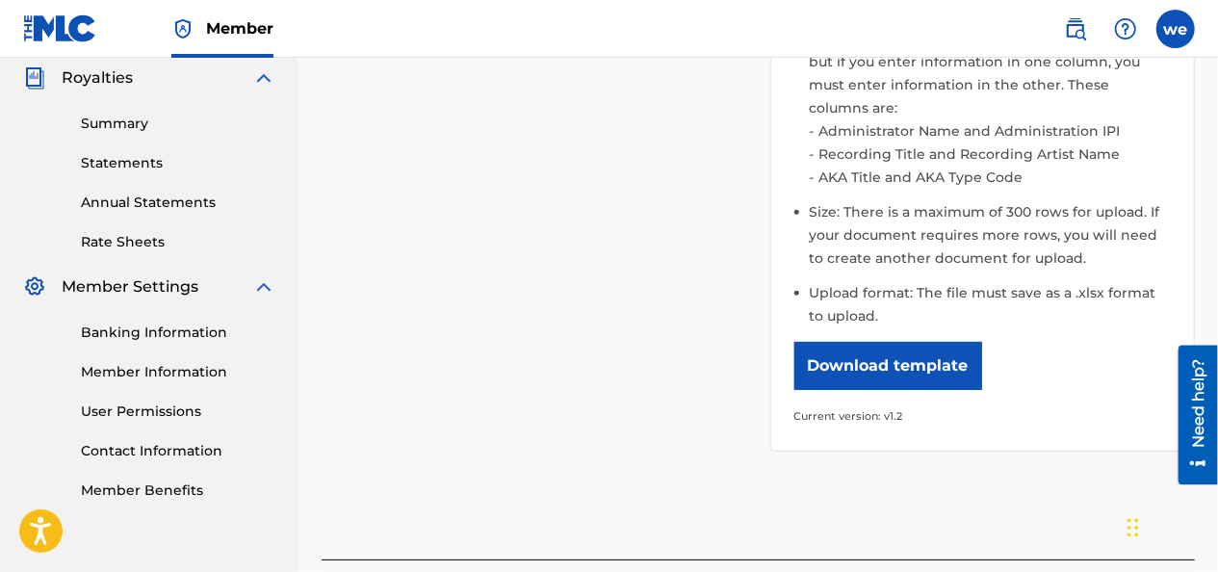
click at [849, 345] on button "Download template" at bounding box center [888, 366] width 188 height 48
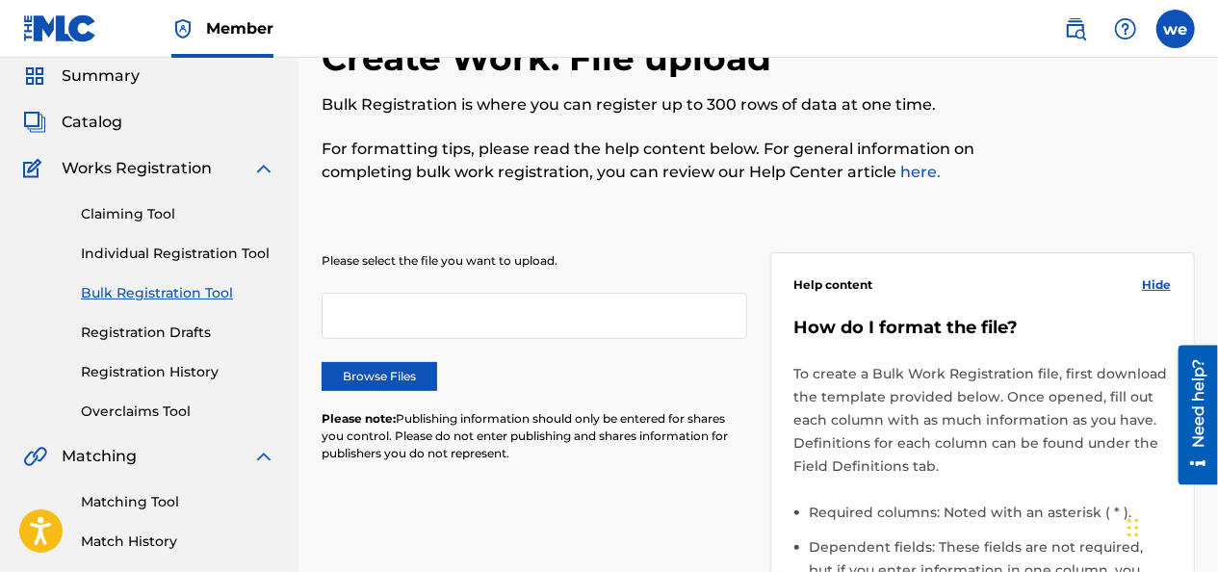
scroll to position [0, 0]
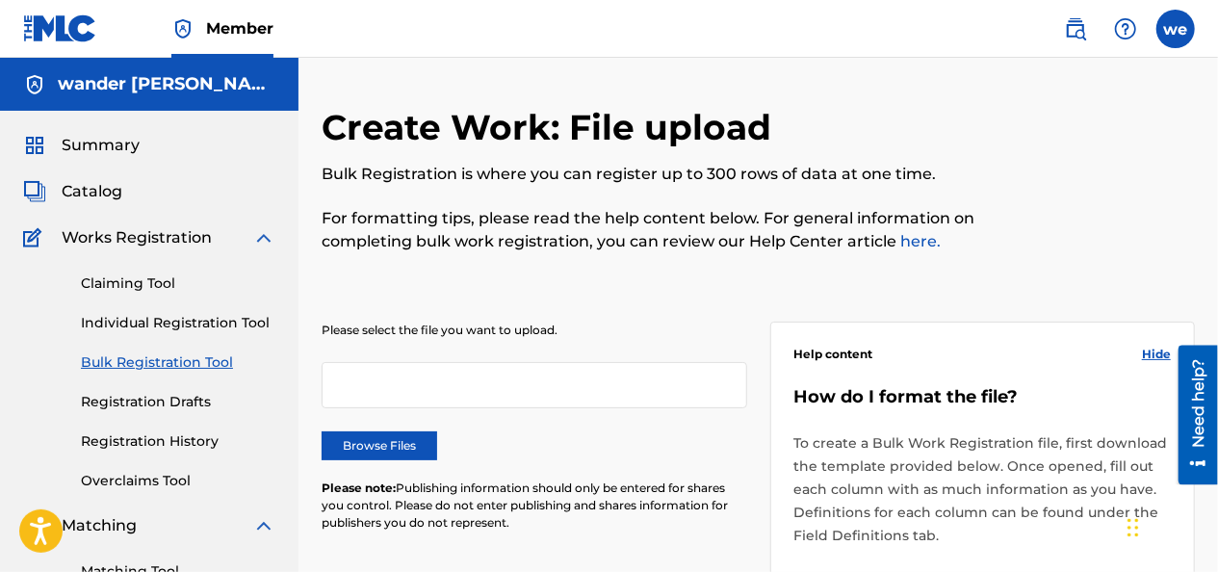
click at [102, 92] on h5 "wander [PERSON_NAME]" at bounding box center [167, 84] width 218 height 22
click at [80, 154] on span "Summary" at bounding box center [101, 145] width 78 height 23
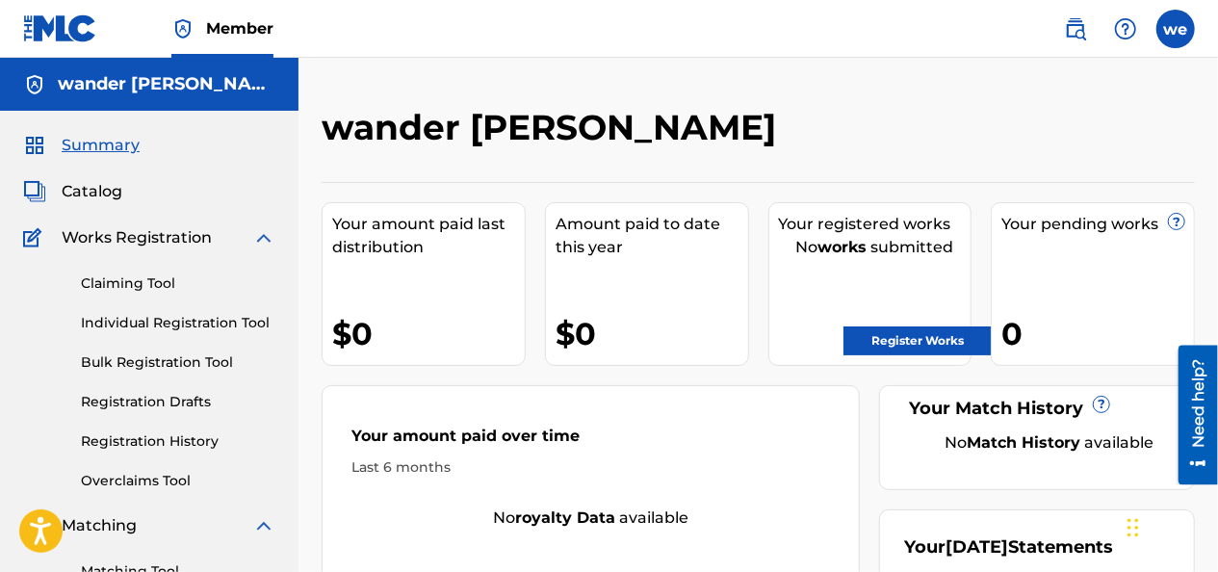
click at [930, 330] on link "Register Works" at bounding box center [917, 340] width 148 height 29
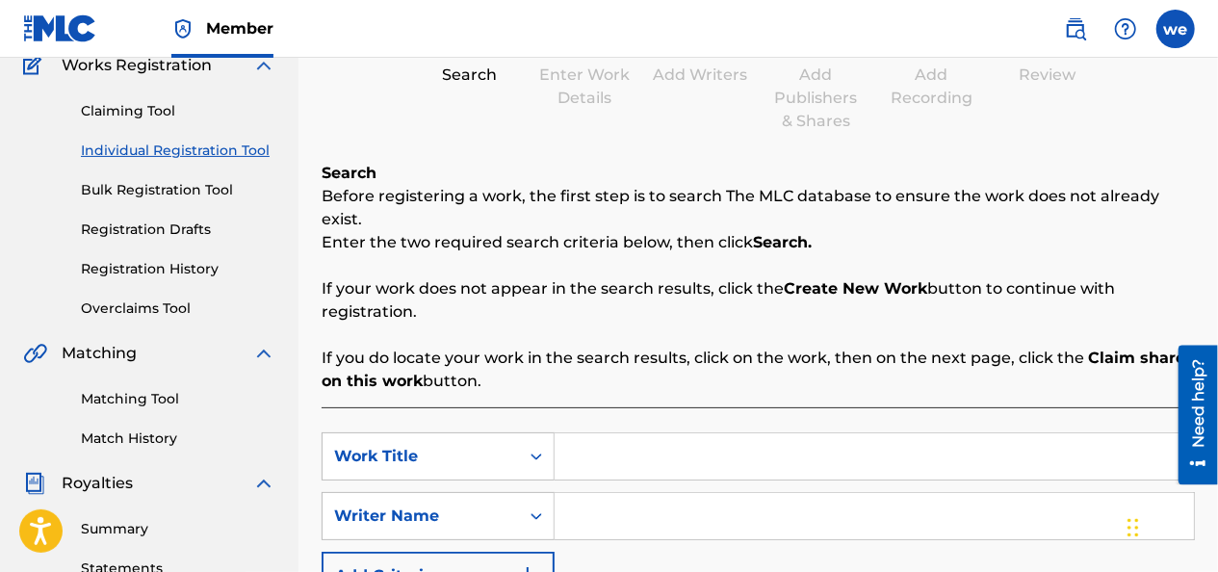
scroll to position [289, 0]
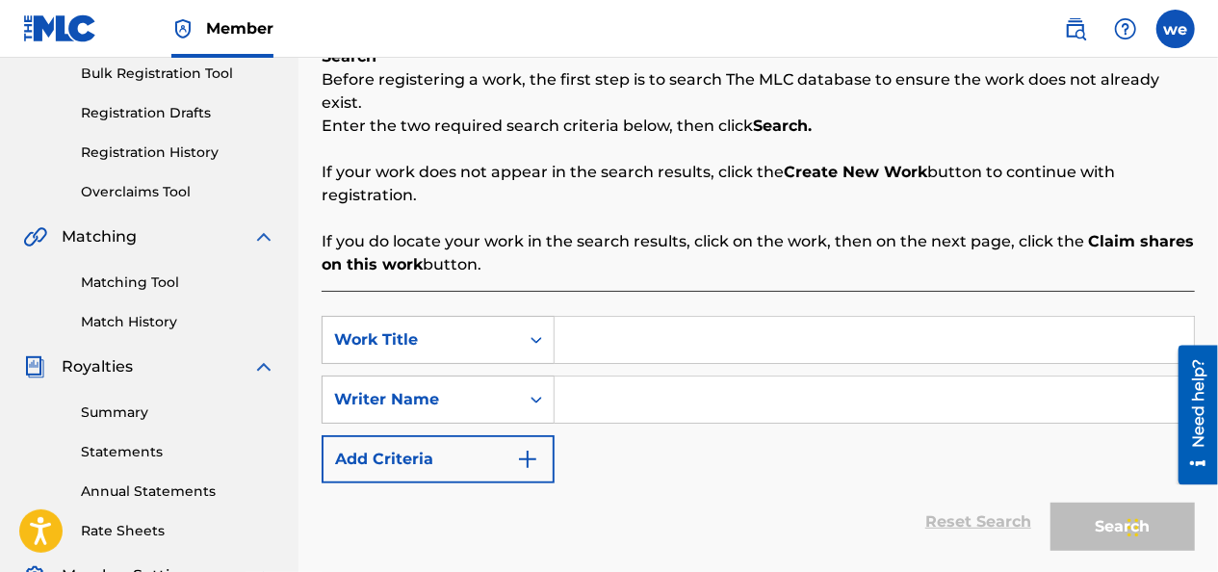
click at [611, 324] on input "Search Form" at bounding box center [874, 340] width 639 height 46
click at [641, 317] on input "Search Form" at bounding box center [874, 340] width 639 height 46
type input "mami im sorry"
click at [632, 378] on input "Search Form" at bounding box center [874, 399] width 639 height 46
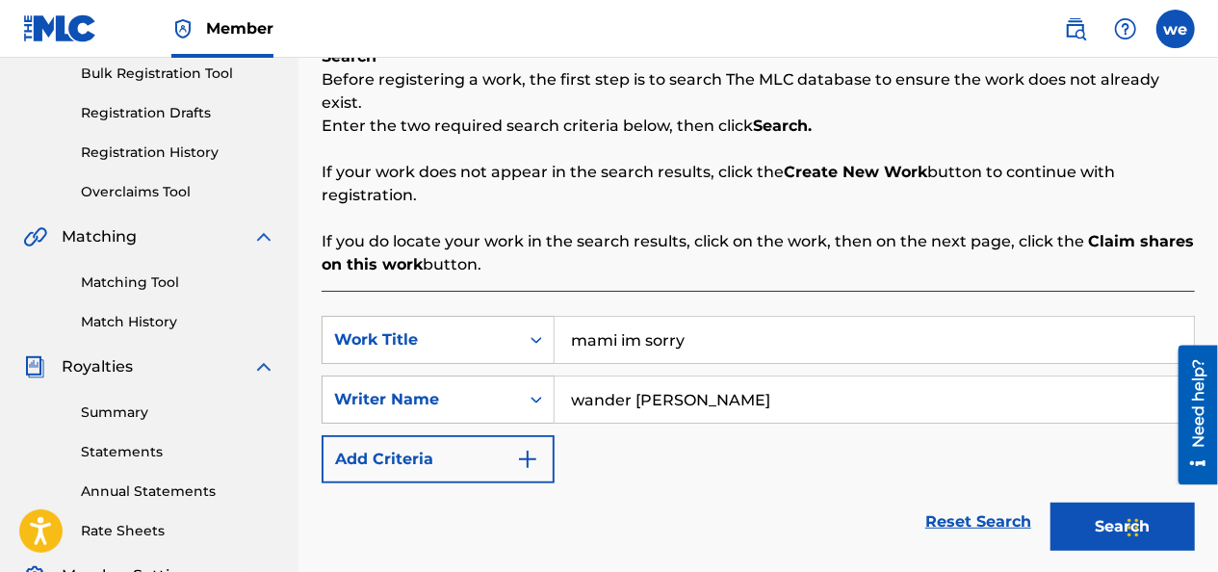
type input "wander [PERSON_NAME]"
click at [1105, 506] on button "Search" at bounding box center [1122, 527] width 144 height 48
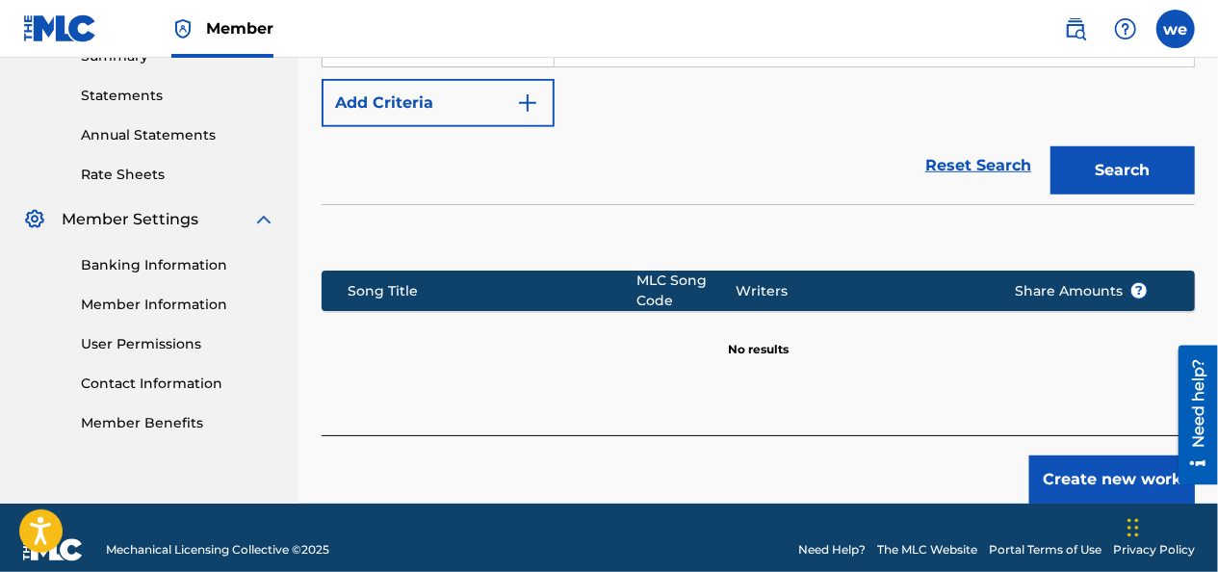
click at [1094, 455] on button "Create new work" at bounding box center [1112, 479] width 166 height 48
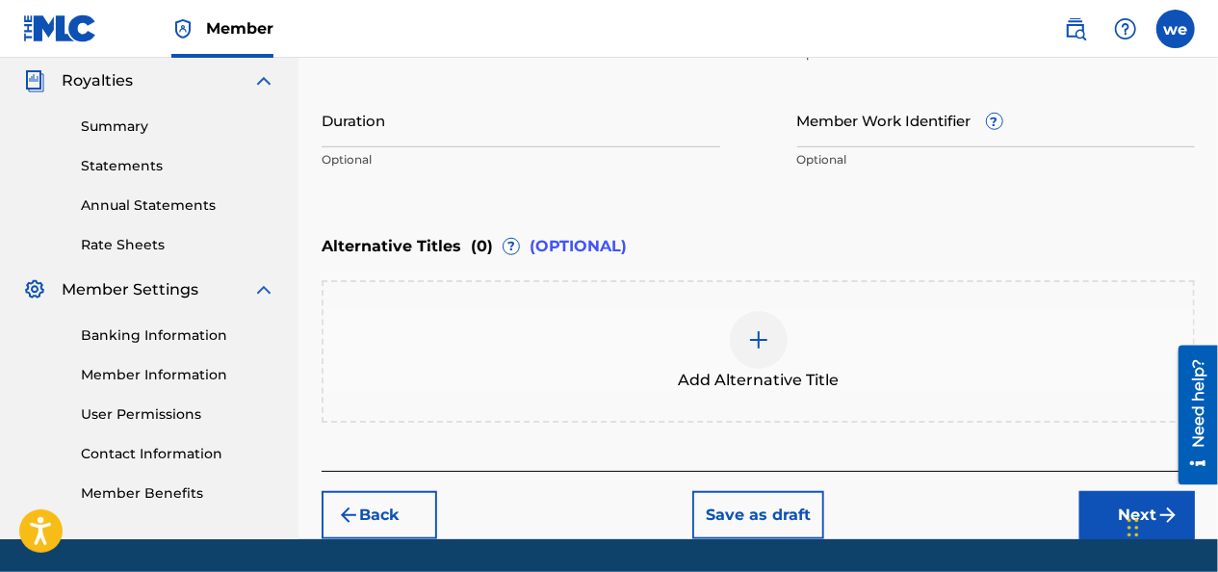
scroll to position [634, 0]
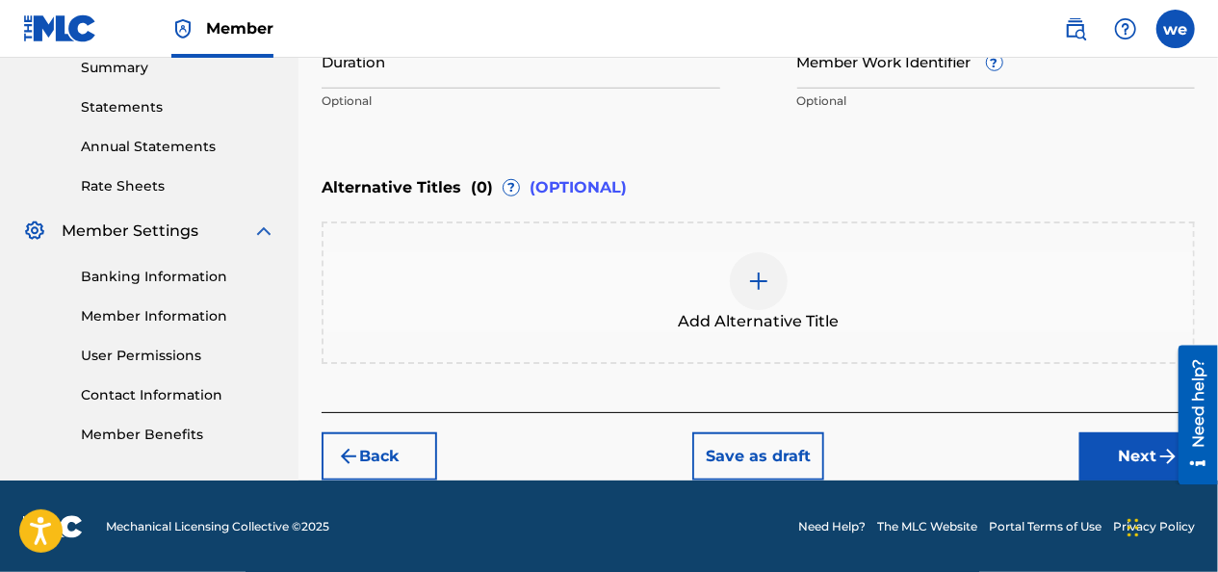
click at [1166, 449] on div at bounding box center [1190, 415] width 54 height 140
click at [1128, 455] on button "Next" at bounding box center [1137, 456] width 116 height 48
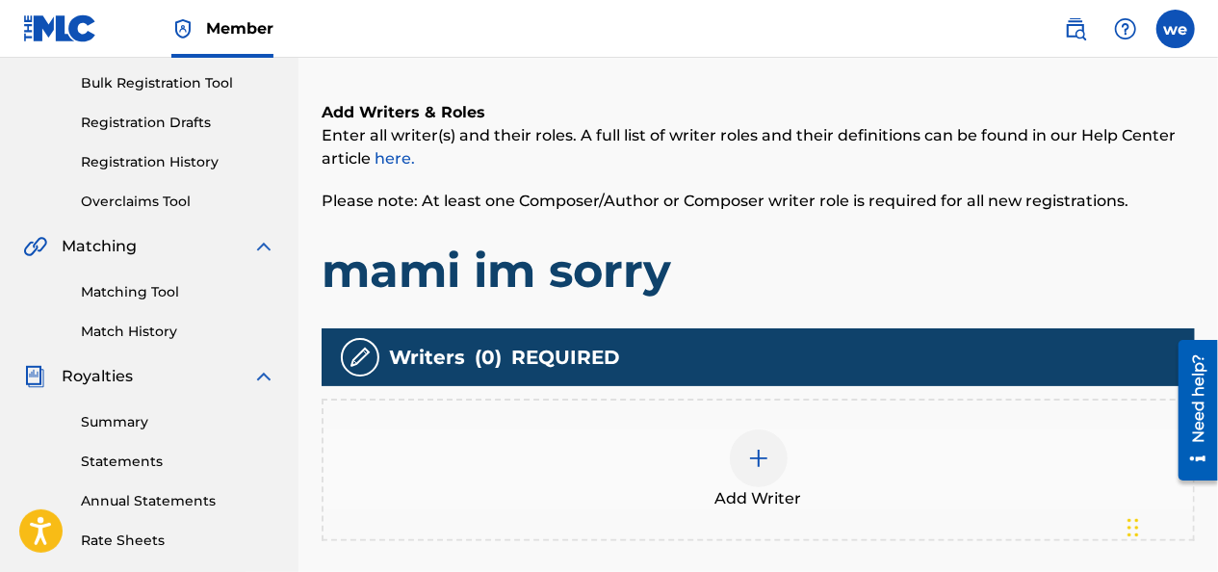
scroll to position [472, 0]
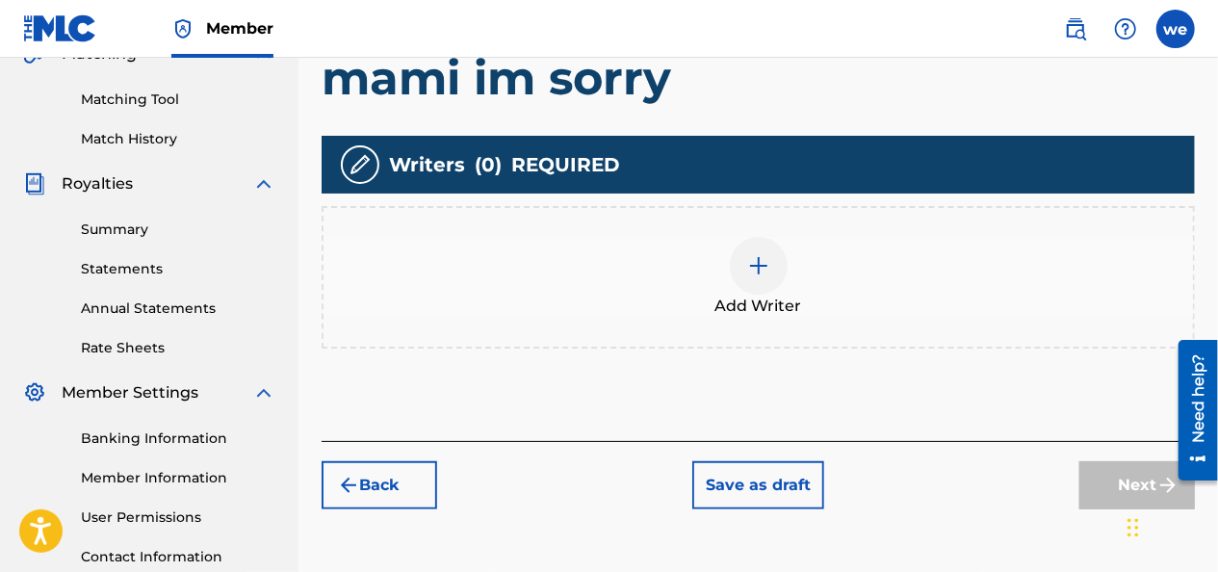
click at [746, 278] on div at bounding box center [759, 266] width 58 height 58
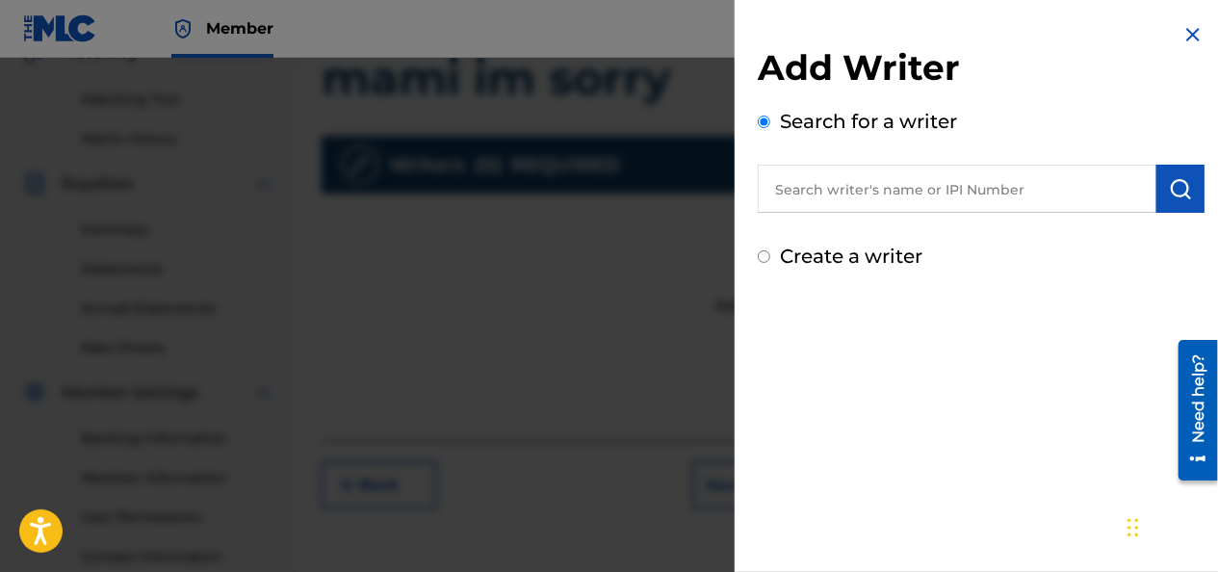
click at [872, 189] on input "text" at bounding box center [957, 189] width 399 height 48
drag, startPoint x: 893, startPoint y: 195, endPoint x: 899, endPoint y: 183, distance: 14.2
click at [899, 183] on input "text" at bounding box center [957, 189] width 399 height 48
drag, startPoint x: 903, startPoint y: 193, endPoint x: 763, endPoint y: 259, distance: 155.5
click at [764, 260] on input "Create a writer" at bounding box center [764, 256] width 13 height 13
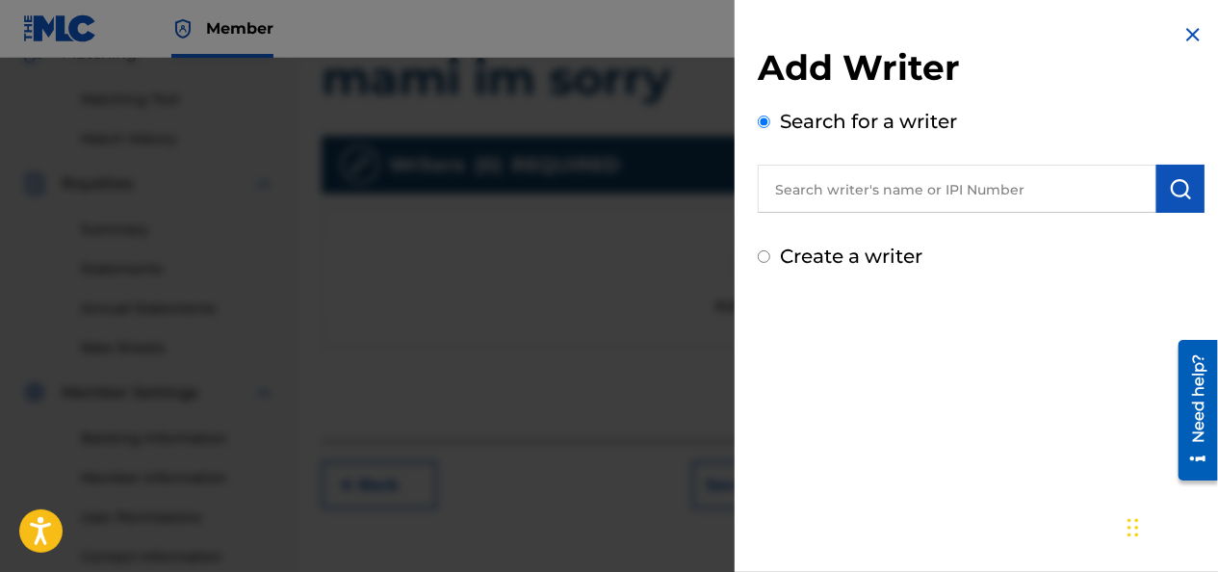
radio input "false"
radio input "true"
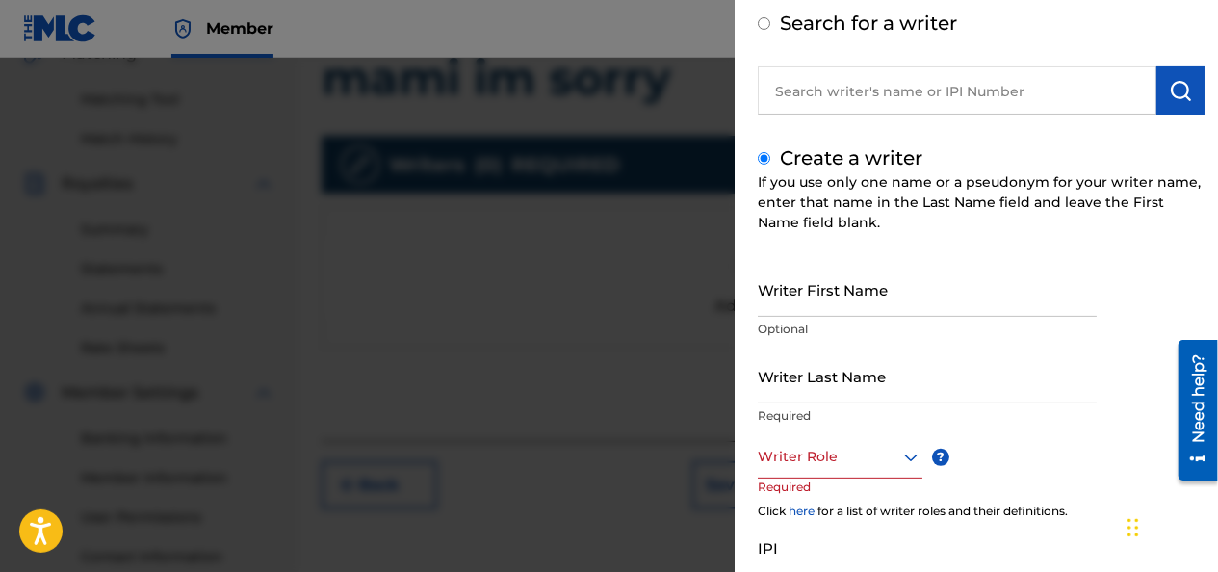
scroll to position [193, 0]
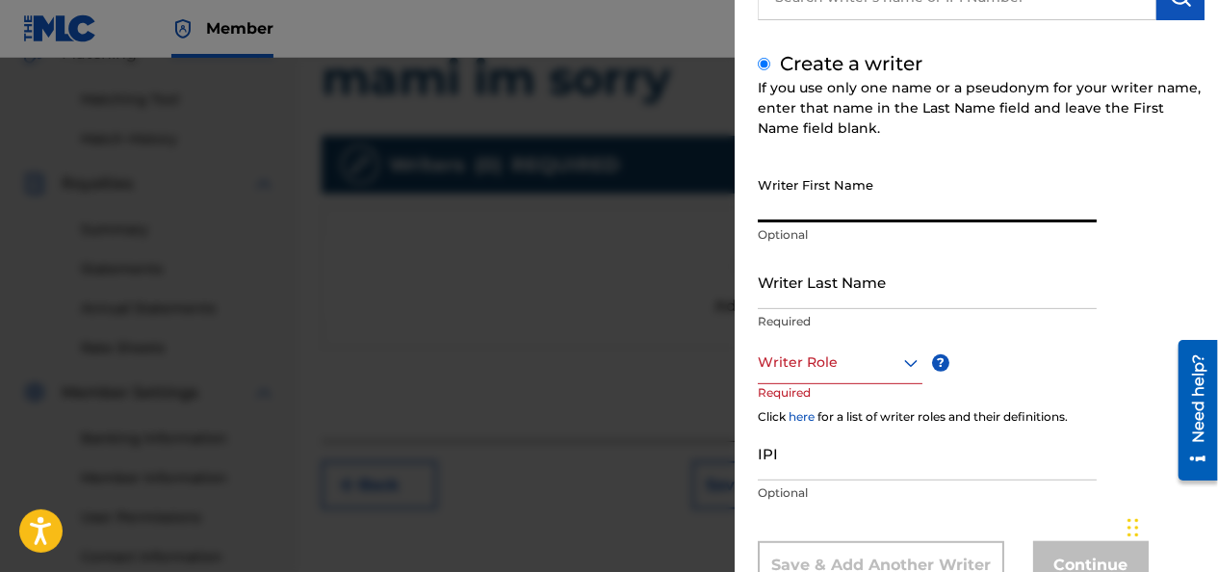
click at [839, 201] on input "Writer First Name" at bounding box center [927, 195] width 339 height 55
type input "wander"
click at [834, 288] on input "Writer Last Name" at bounding box center [927, 281] width 339 height 55
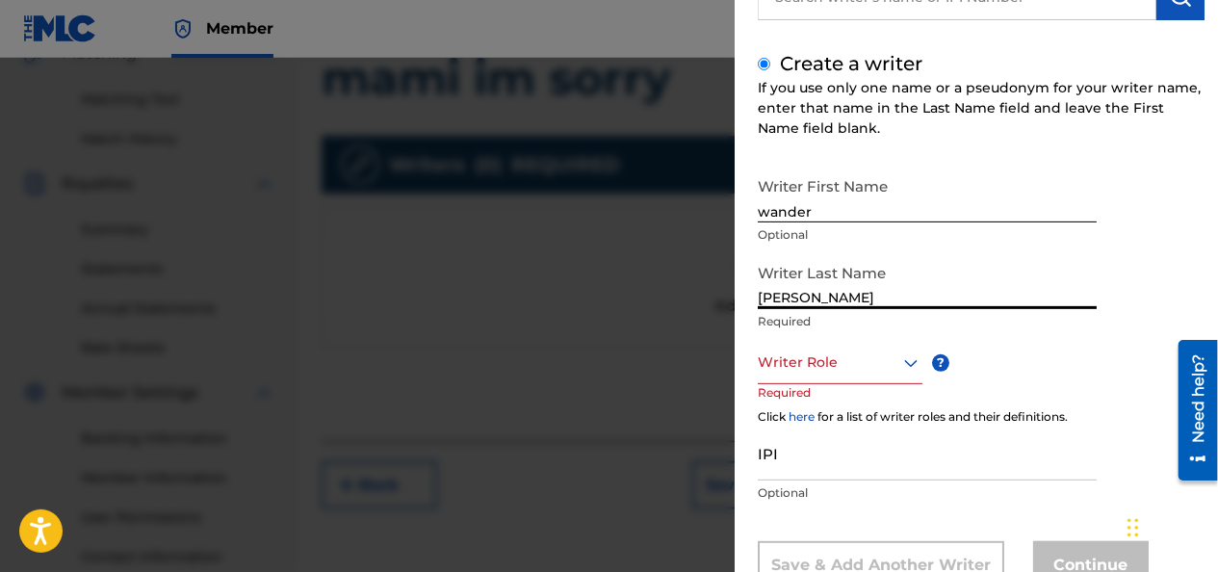
type input "[PERSON_NAME]"
click at [866, 364] on div at bounding box center [840, 362] width 165 height 24
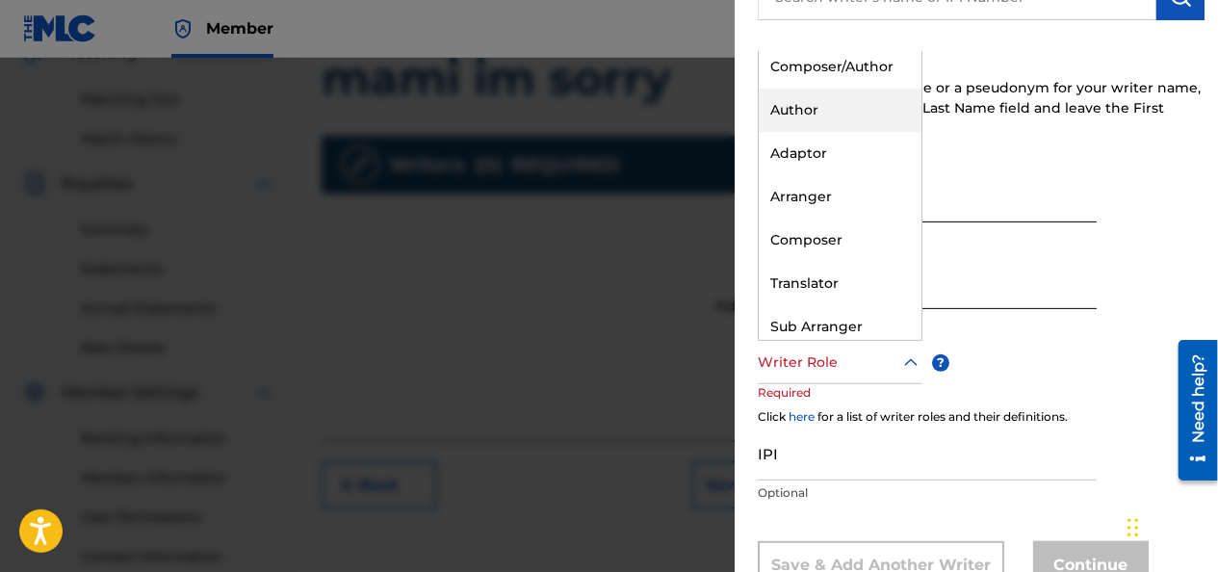
scroll to position [0, 0]
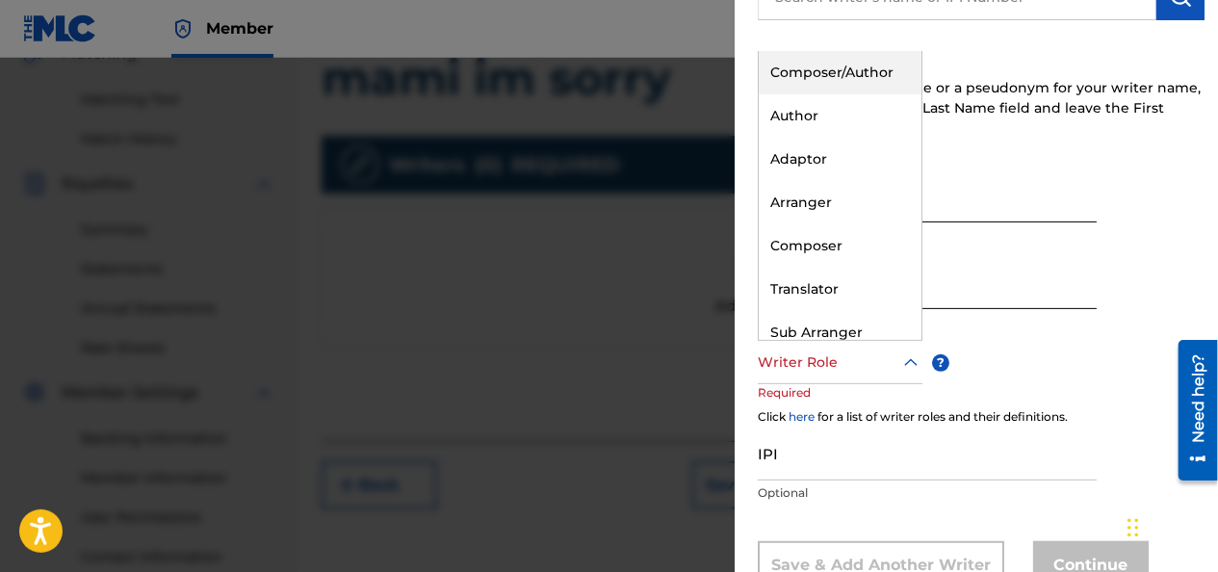
click at [861, 71] on div "Composer/Author" at bounding box center [840, 72] width 163 height 43
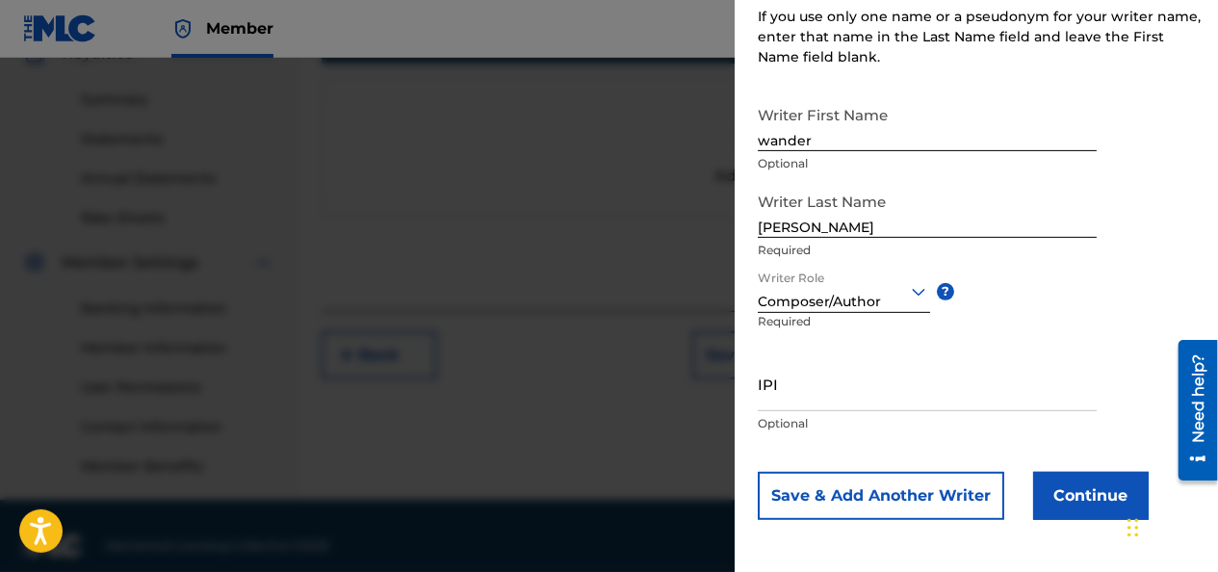
scroll to position [622, 0]
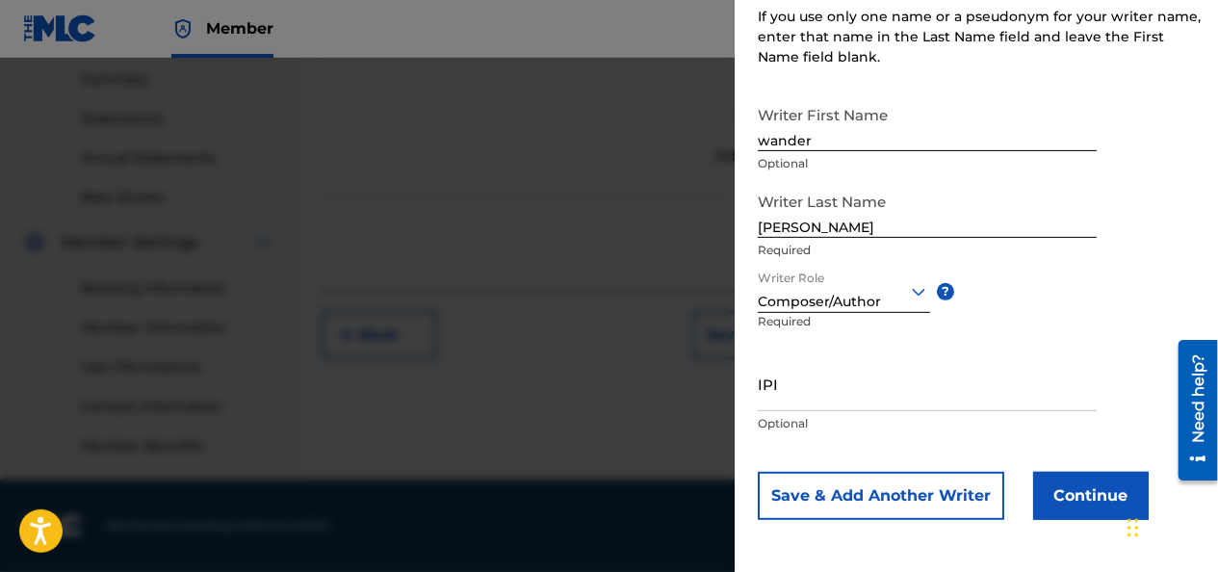
click at [1073, 483] on button "Continue" at bounding box center [1091, 496] width 116 height 48
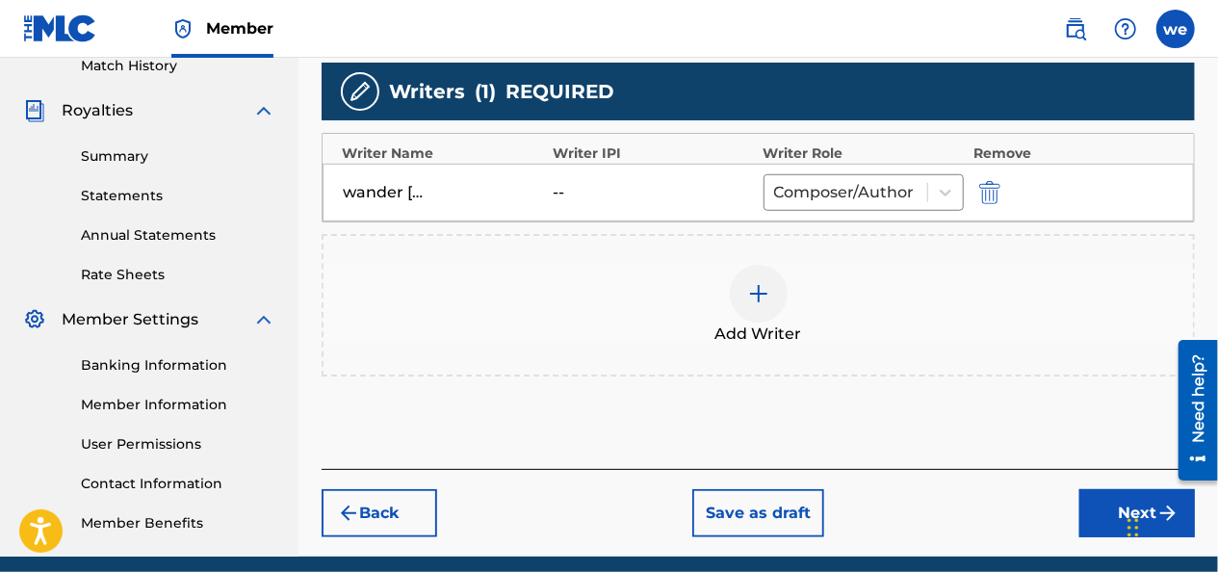
scroll to position [429, 0]
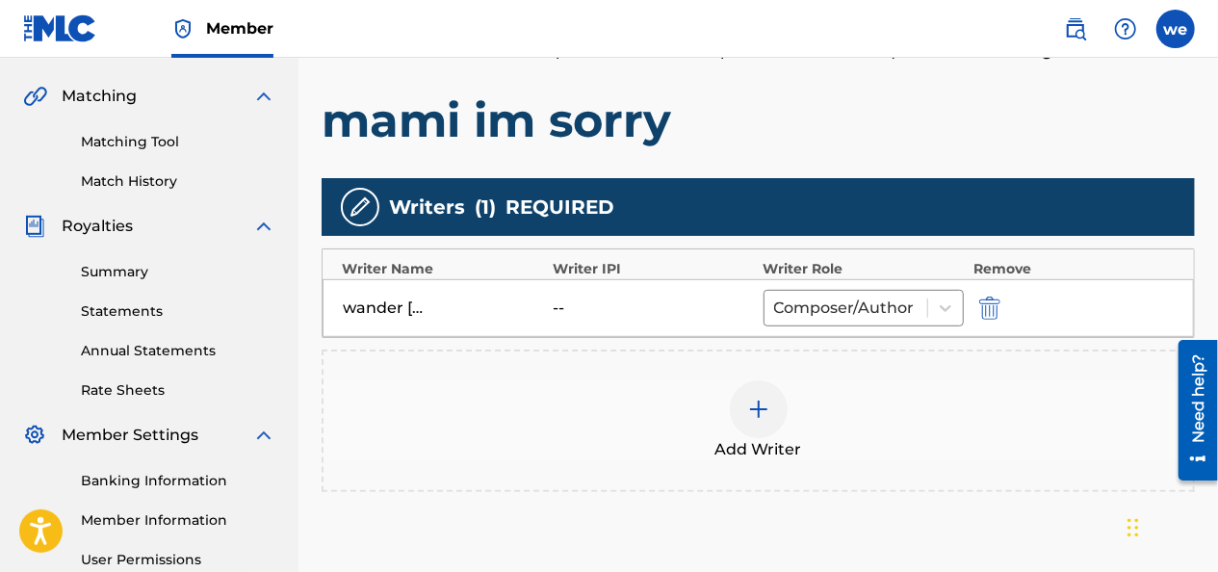
click at [548, 308] on div "[PERSON_NAME] -- Composer/Author" at bounding box center [758, 308] width 871 height 58
click at [554, 305] on div "--" at bounding box center [596, 308] width 87 height 23
drag, startPoint x: 595, startPoint y: 301, endPoint x: 578, endPoint y: 304, distance: 17.6
click at [583, 304] on div "--" at bounding box center [596, 308] width 87 height 23
drag, startPoint x: 561, startPoint y: 304, endPoint x: 865, endPoint y: 318, distance: 303.6
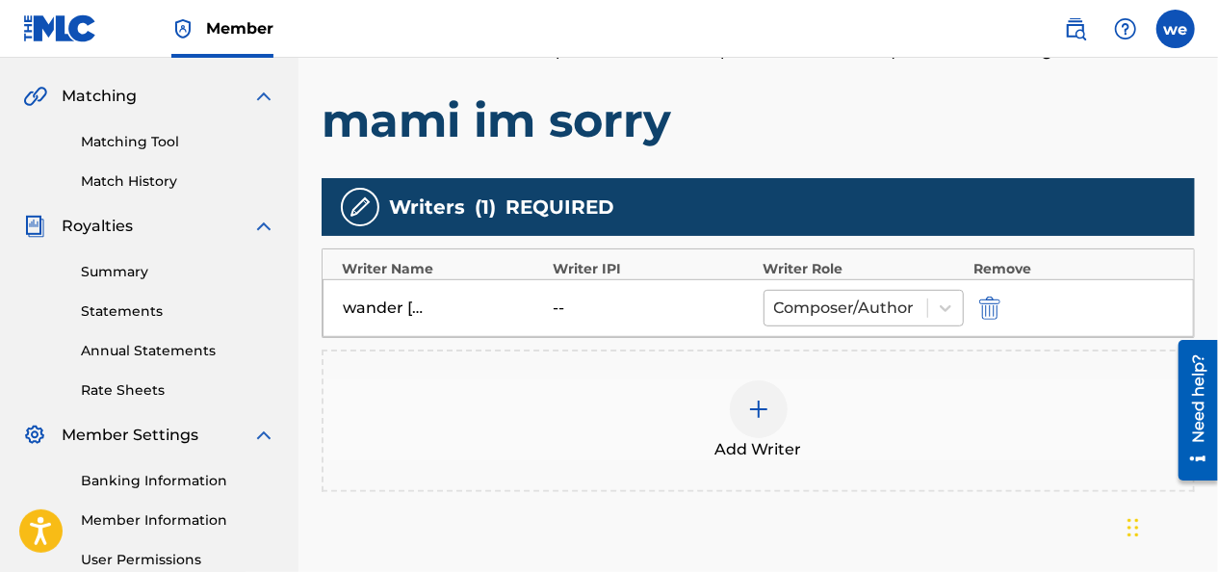
click at [573, 304] on div "--" at bounding box center [596, 308] width 87 height 23
click at [942, 309] on icon at bounding box center [945, 307] width 19 height 19
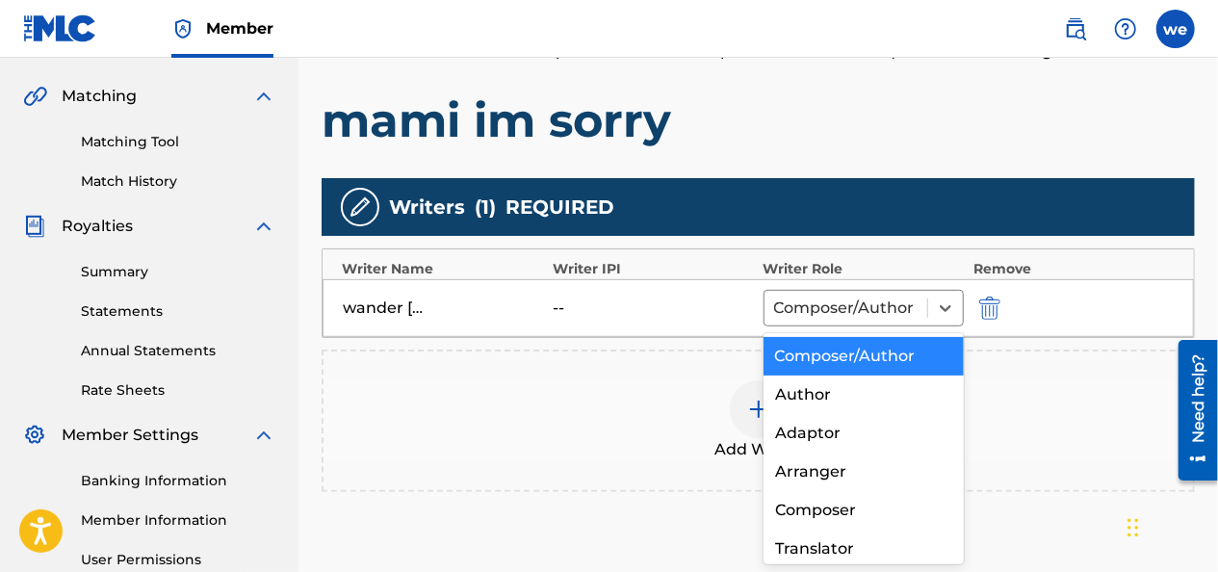
click at [575, 373] on div "Add Writer" at bounding box center [758, 420] width 873 height 142
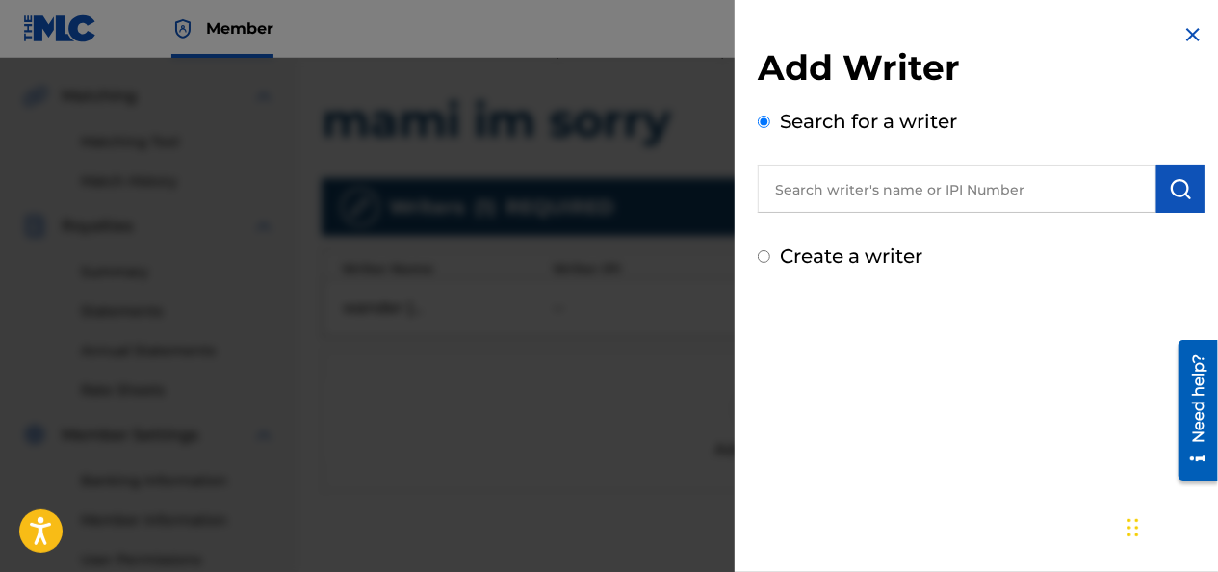
click at [1186, 31] on img at bounding box center [1192, 34] width 23 height 23
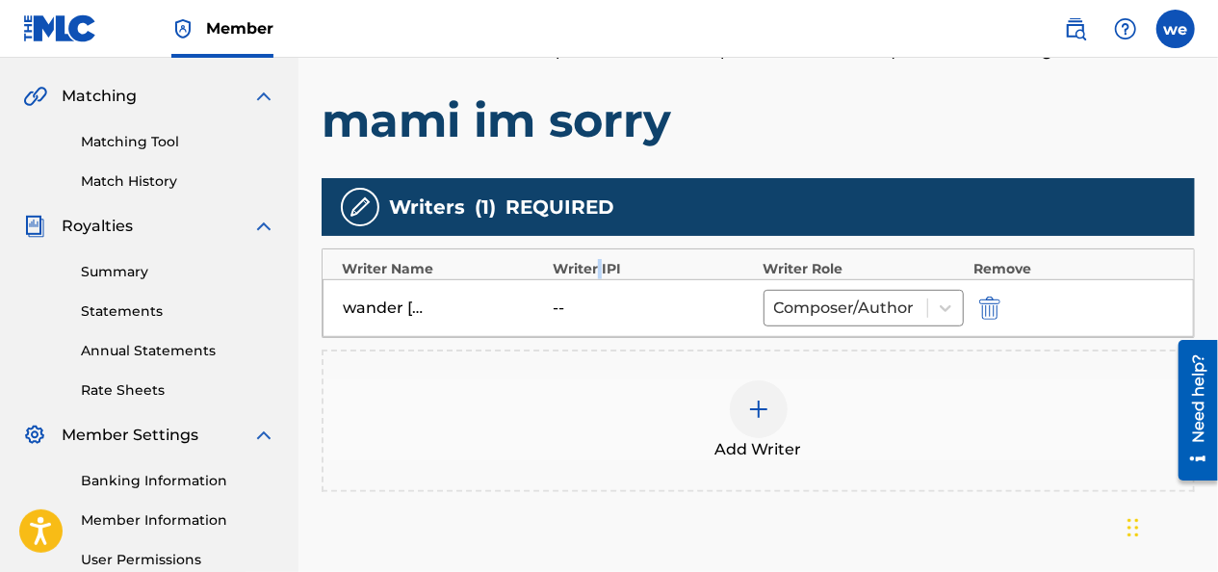
click at [599, 263] on div "Writer IPI" at bounding box center [653, 269] width 201 height 20
click at [994, 309] on img "submit" at bounding box center [989, 308] width 21 height 23
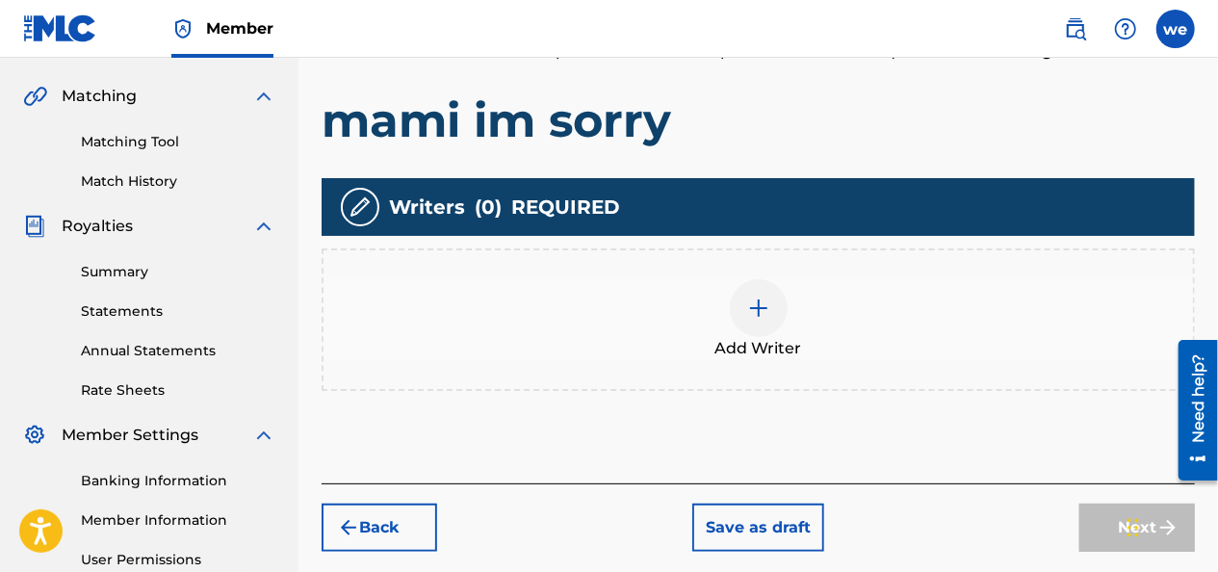
click at [755, 318] on img at bounding box center [758, 308] width 23 height 23
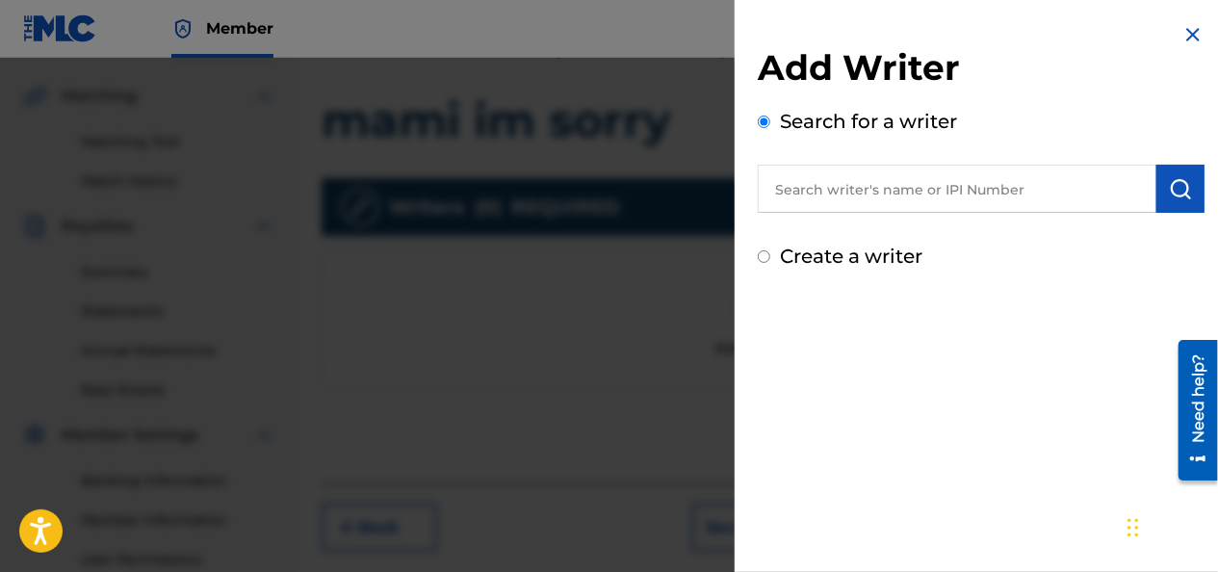
click at [763, 254] on input "Create a writer" at bounding box center [764, 256] width 13 height 13
radio input "false"
radio input "true"
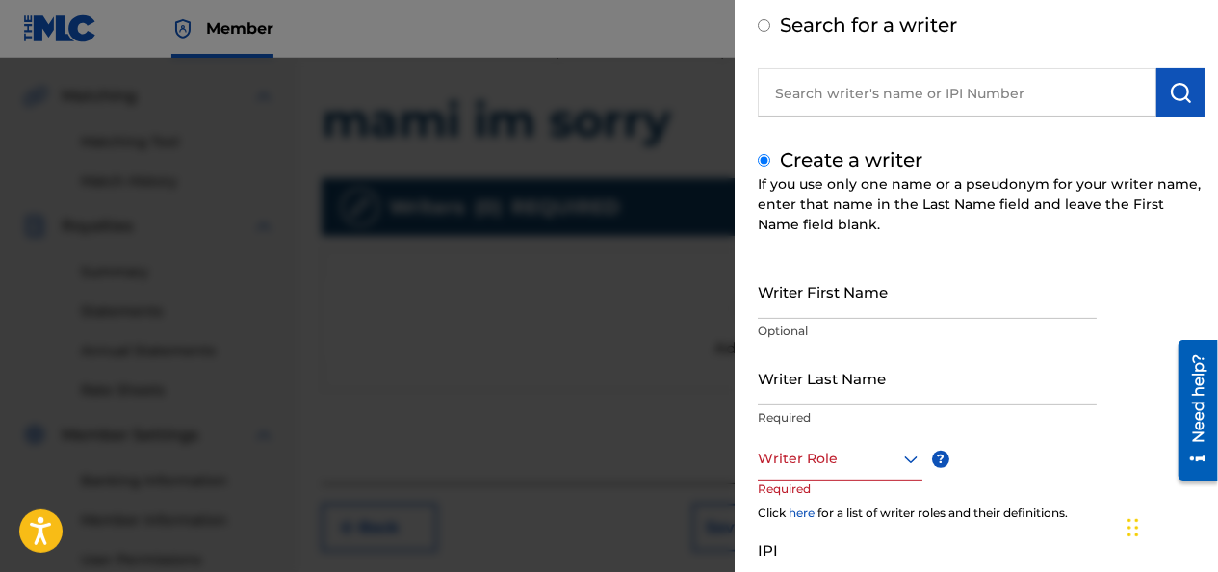
scroll to position [262, 0]
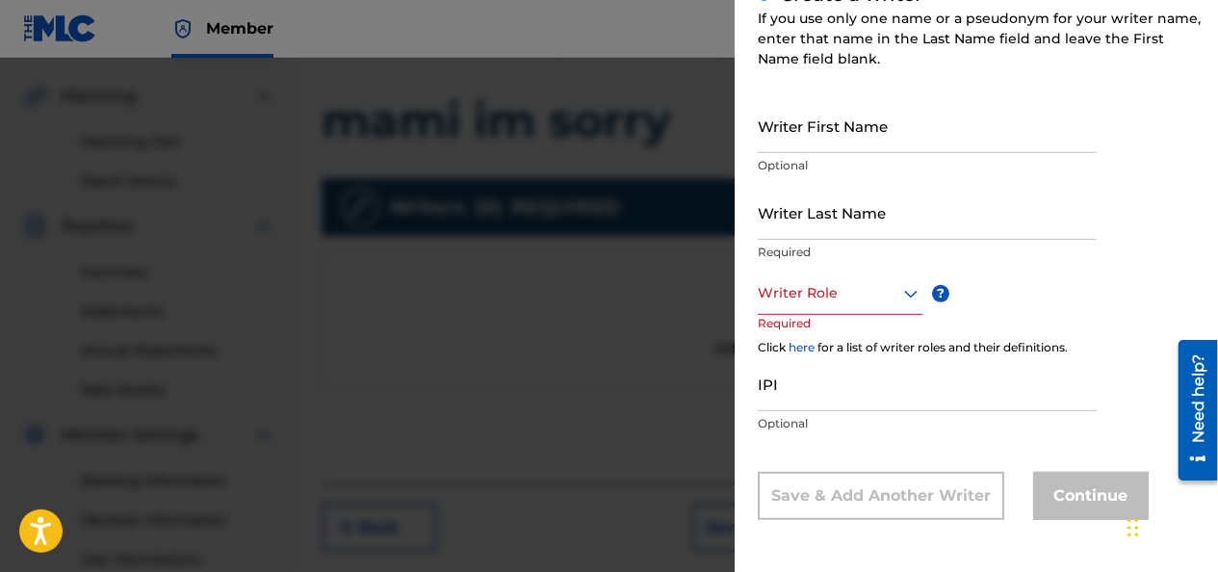
click at [795, 127] on input "Writer First Name" at bounding box center [927, 125] width 339 height 55
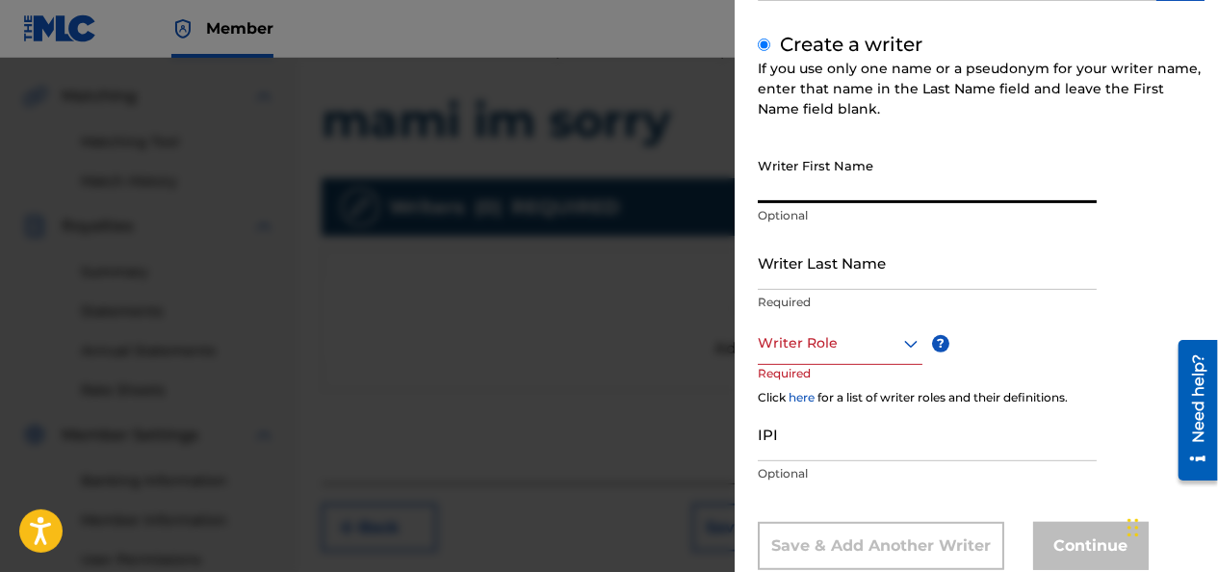
scroll to position [0, 0]
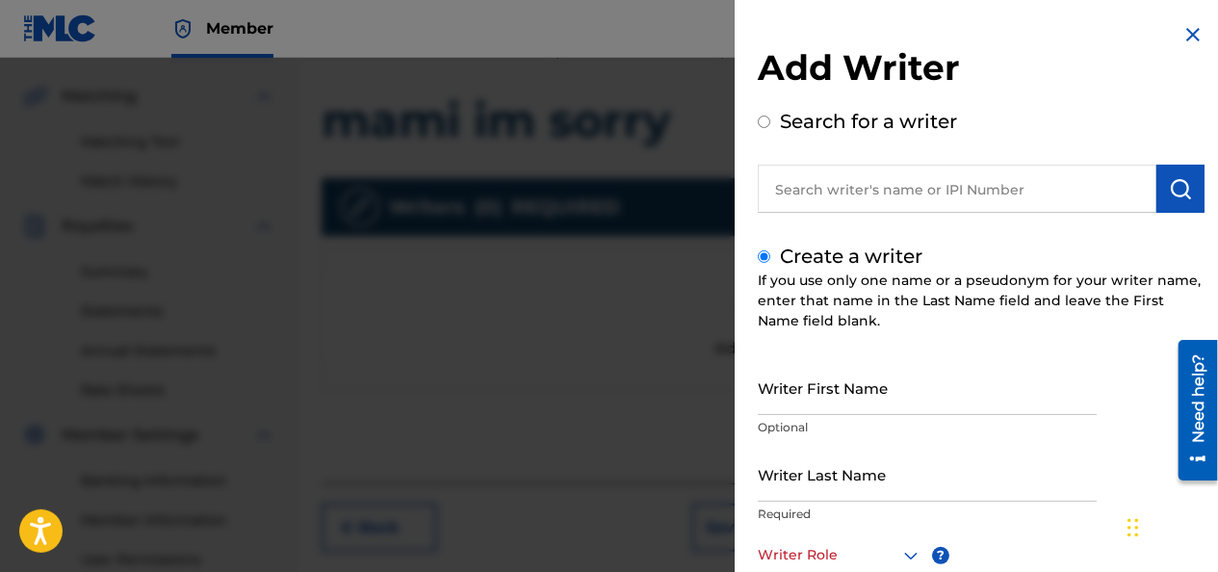
click at [764, 118] on input "Search for a writer" at bounding box center [764, 122] width 13 height 13
radio input "true"
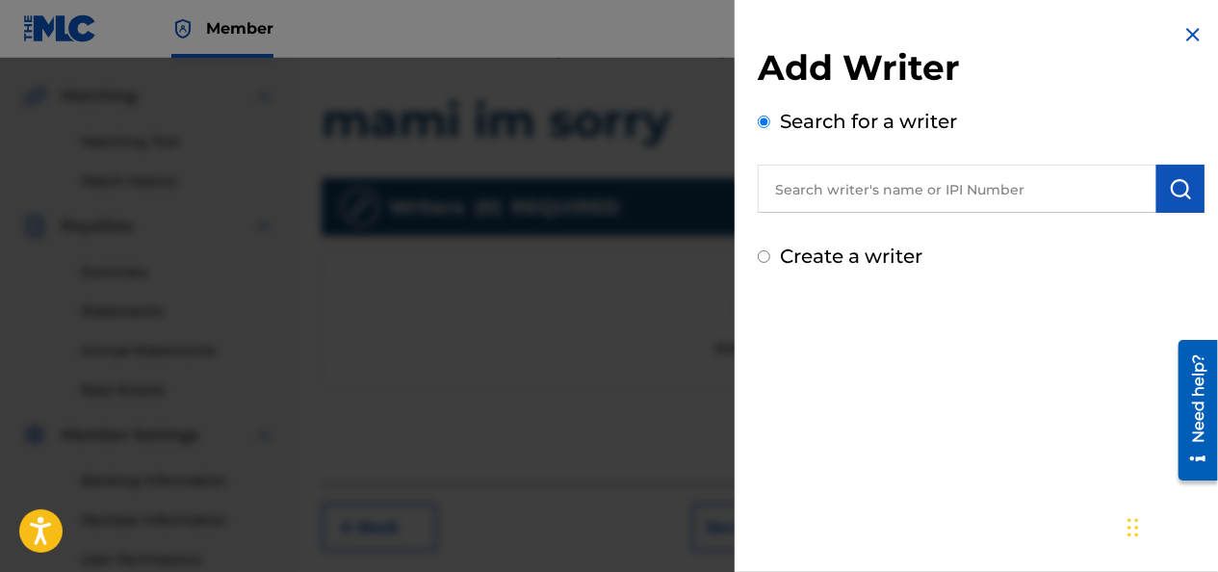
click at [793, 190] on input "text" at bounding box center [957, 189] width 399 height 48
click at [1169, 177] on img "submit" at bounding box center [1180, 188] width 23 height 23
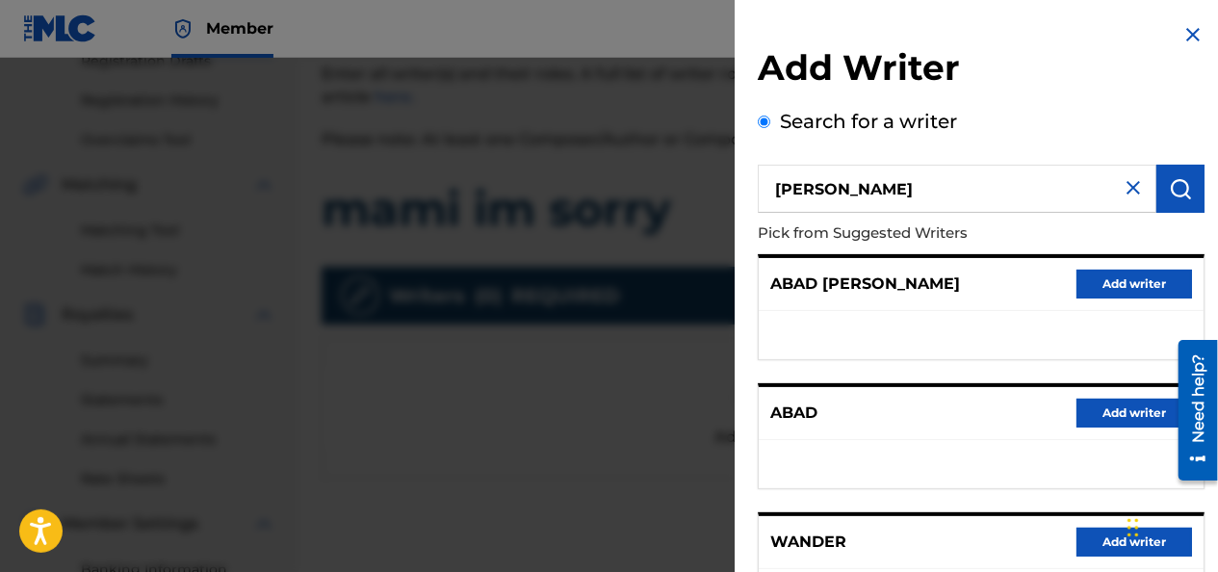
scroll to position [237, 0]
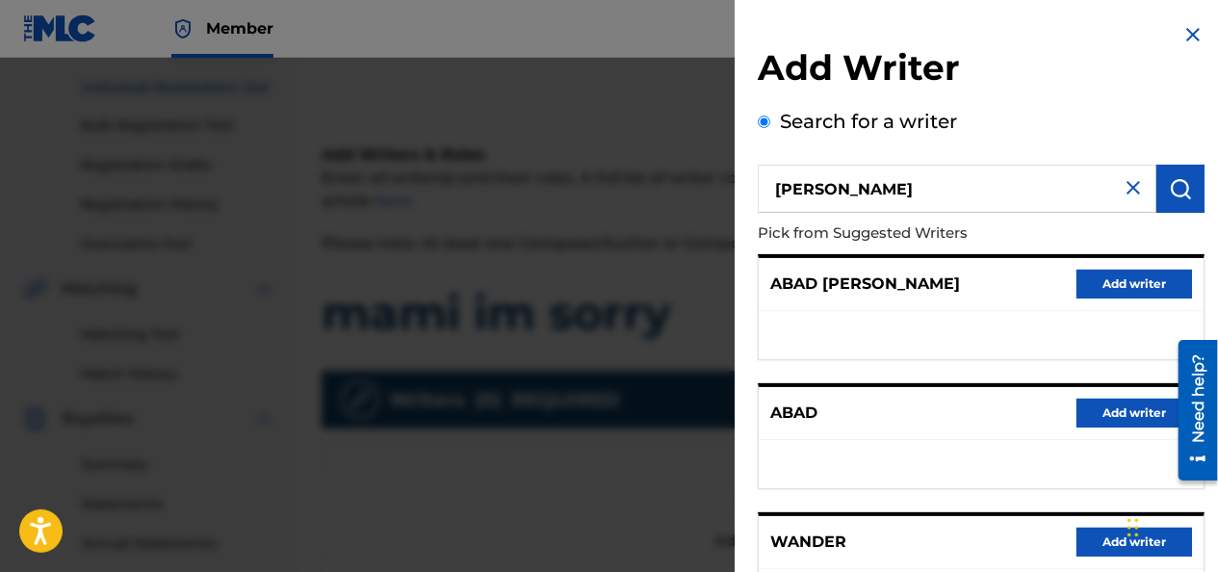
click at [772, 191] on input "[PERSON_NAME]" at bounding box center [957, 189] width 399 height 48
drag, startPoint x: 1034, startPoint y: 174, endPoint x: 959, endPoint y: 194, distance: 77.8
click at [959, 194] on input "wander [PERSON_NAME]" at bounding box center [957, 189] width 399 height 48
type input "wander [PERSON_NAME]"
click at [1171, 183] on img "submit" at bounding box center [1180, 188] width 23 height 23
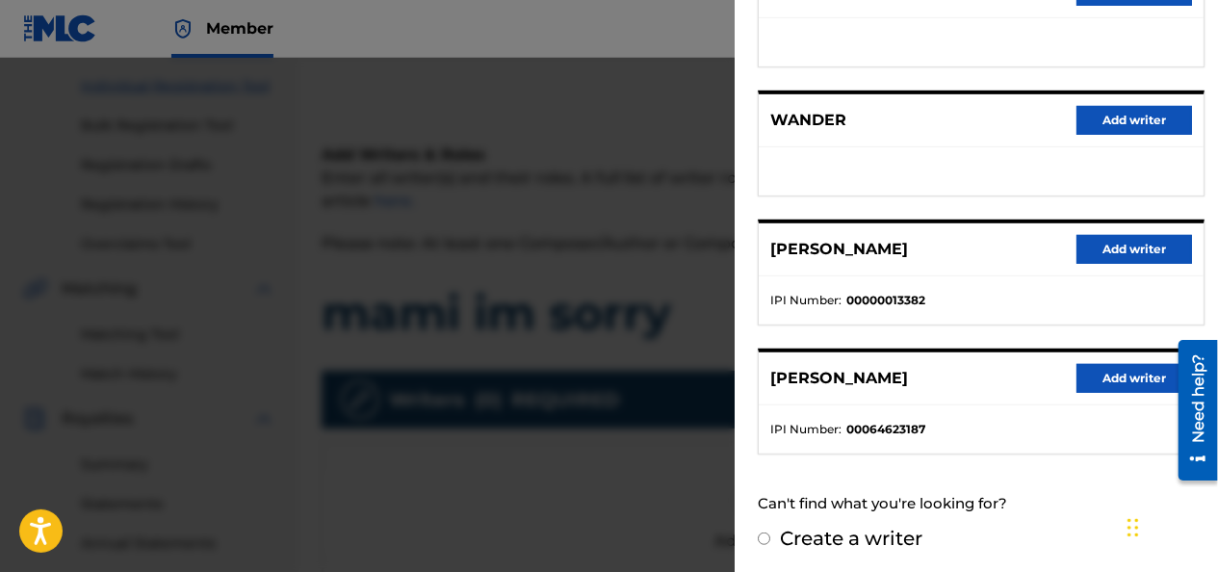
scroll to position [429, 0]
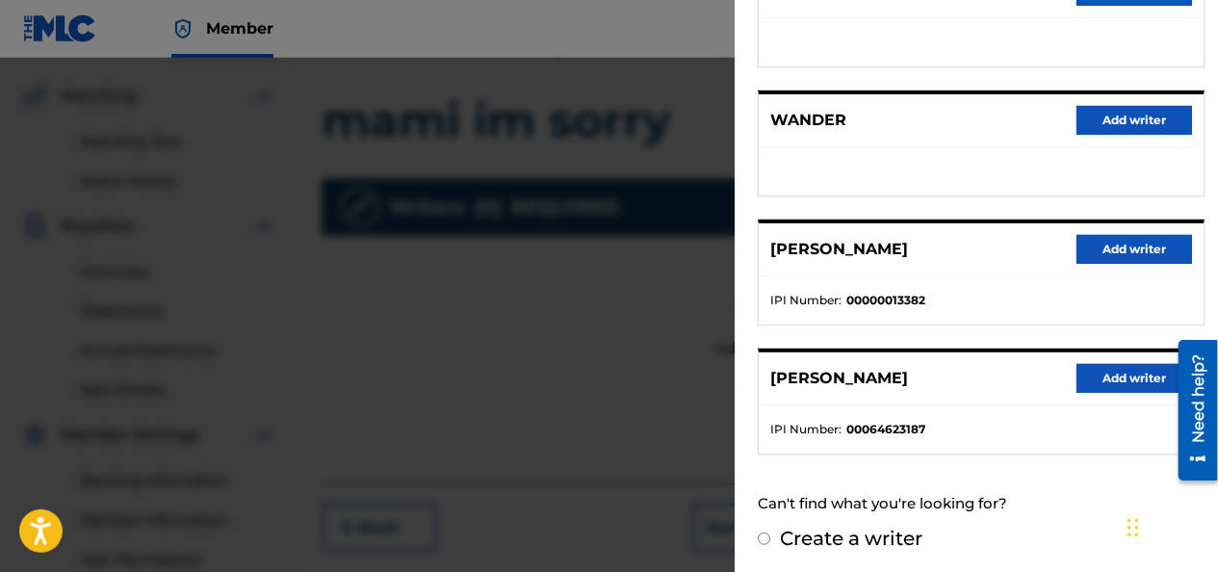
click at [756, 537] on div "Add Writer Search for a writer wander [PERSON_NAME] from Suggested Writers [PER…" at bounding box center [981, 76] width 493 height 997
click at [760, 535] on input "Create a writer" at bounding box center [764, 538] width 13 height 13
radio input "false"
radio input "true"
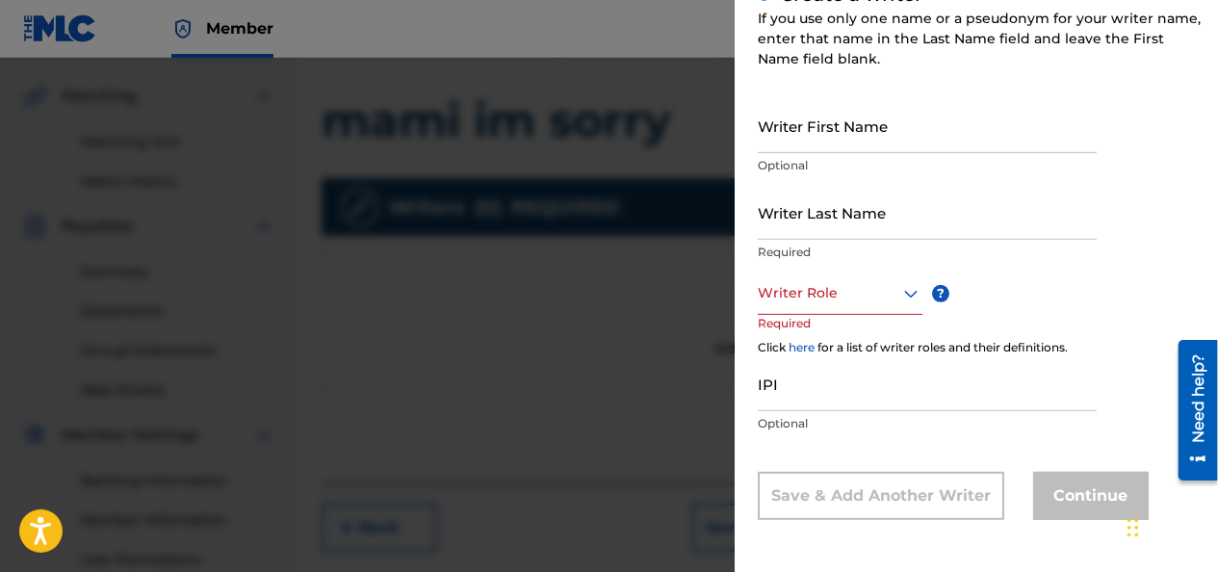
click at [801, 140] on input "Writer First Name" at bounding box center [927, 125] width 339 height 55
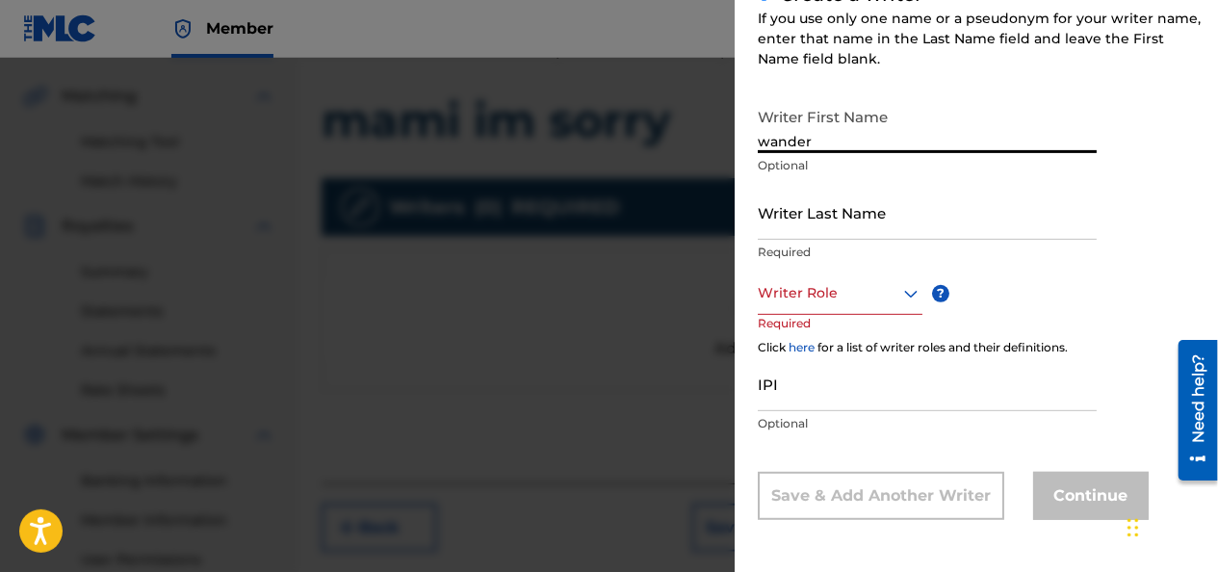
type input "wander"
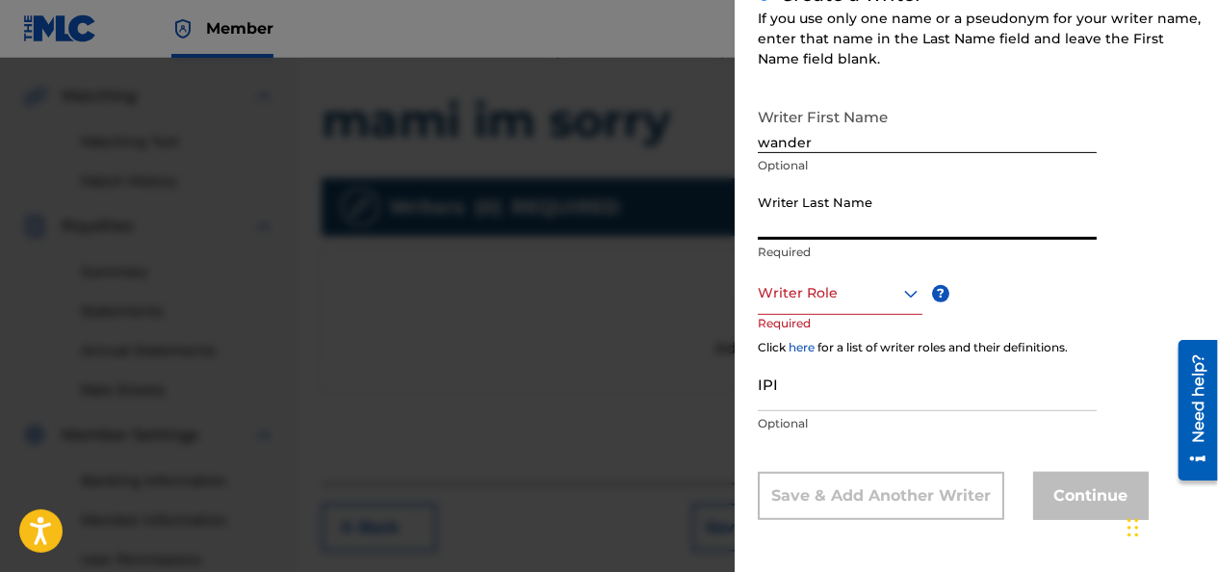
click at [803, 218] on input "Writer Last Name" at bounding box center [927, 212] width 339 height 55
type input "[PERSON_NAME]"
click at [849, 305] on div "Writer Role" at bounding box center [840, 293] width 165 height 43
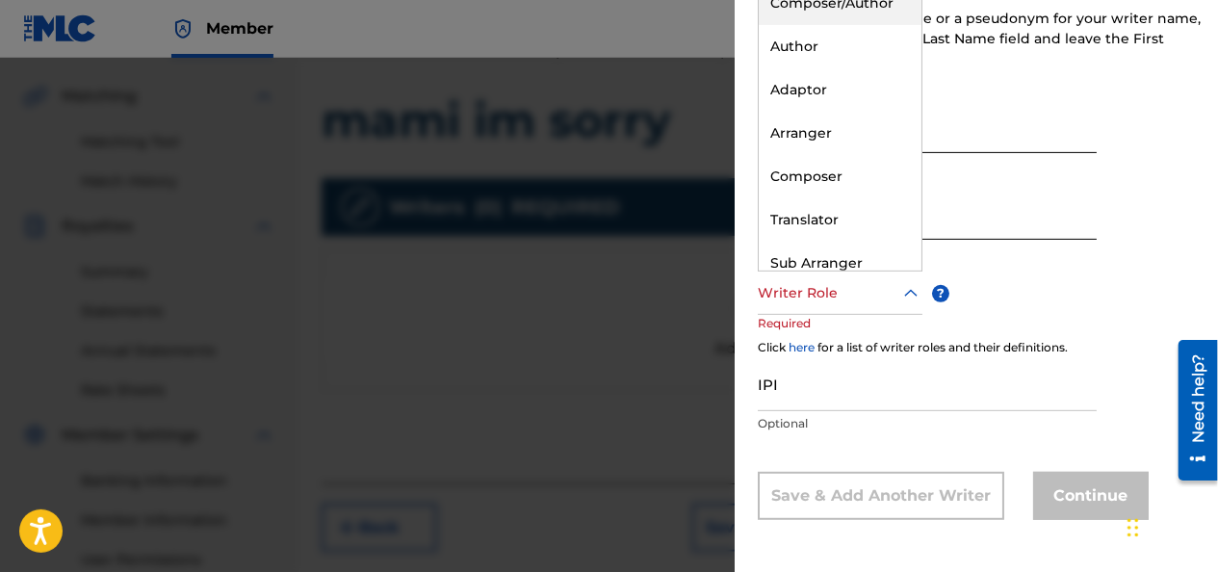
click at [858, 8] on div "Composer/Author" at bounding box center [840, 3] width 163 height 43
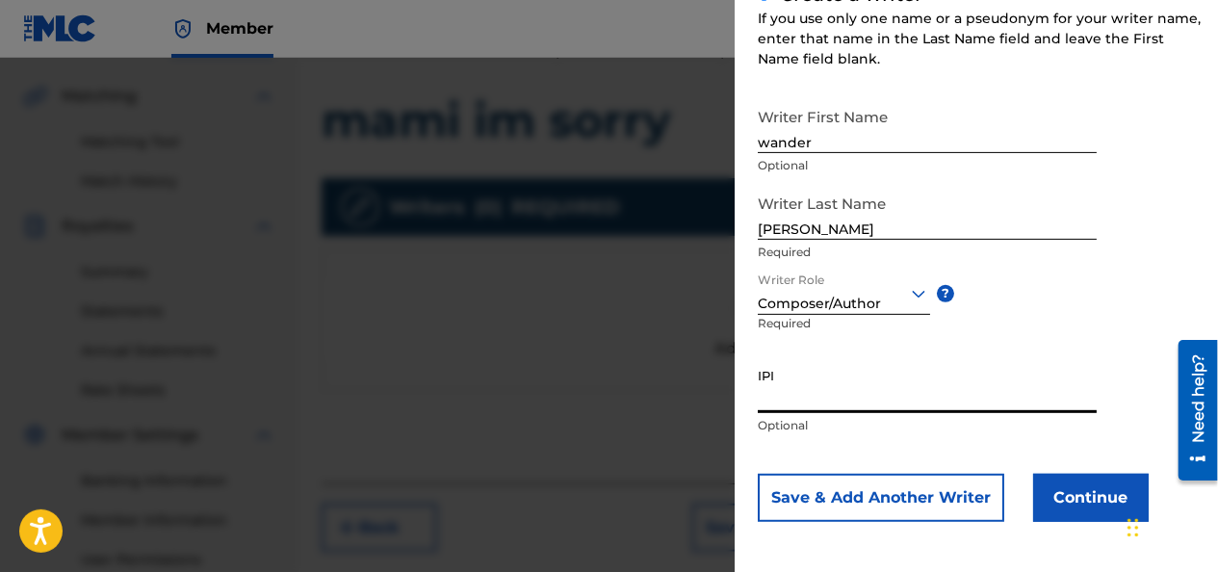
paste input "01135942459"
type input "01135942459"
click at [1070, 497] on button "Continue" at bounding box center [1091, 498] width 116 height 48
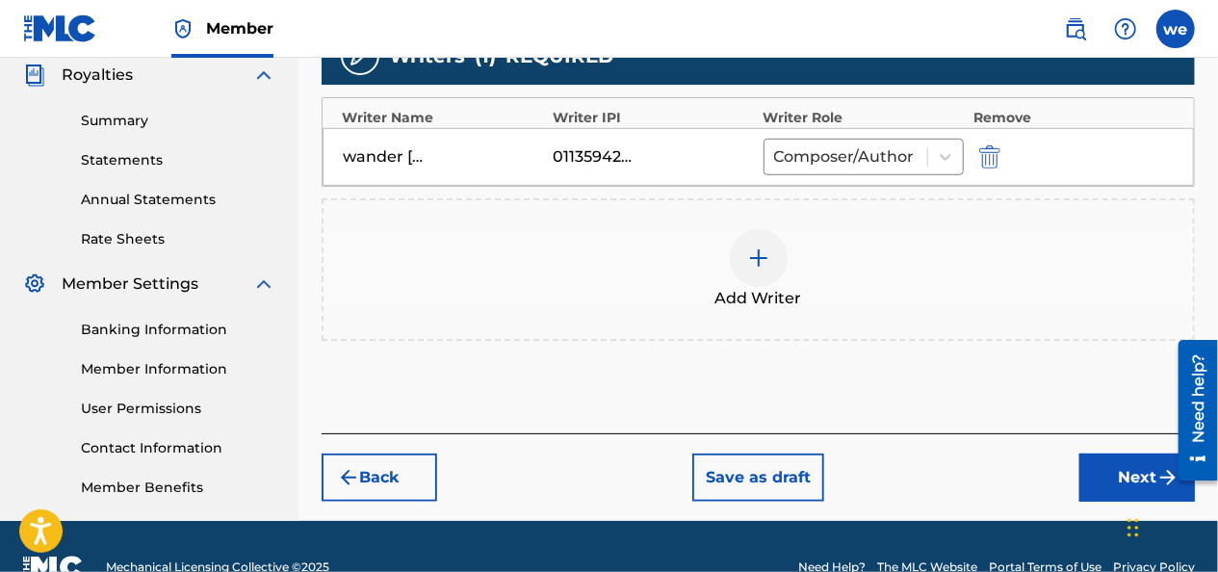
scroll to position [622, 0]
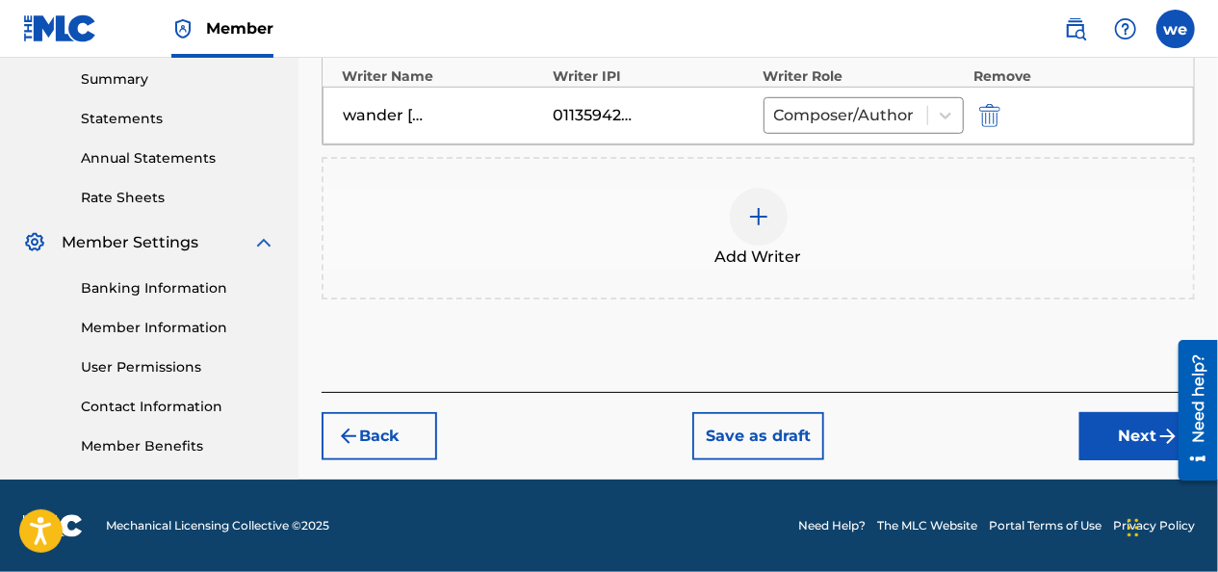
click at [1134, 427] on button "Next" at bounding box center [1137, 436] width 116 height 48
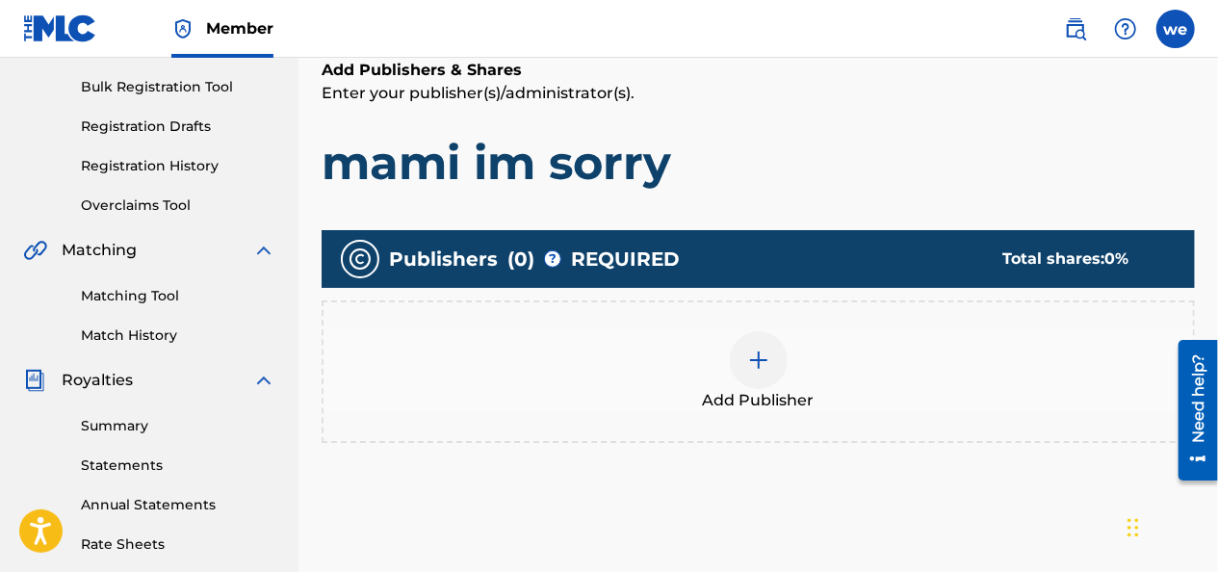
scroll to position [289, 0]
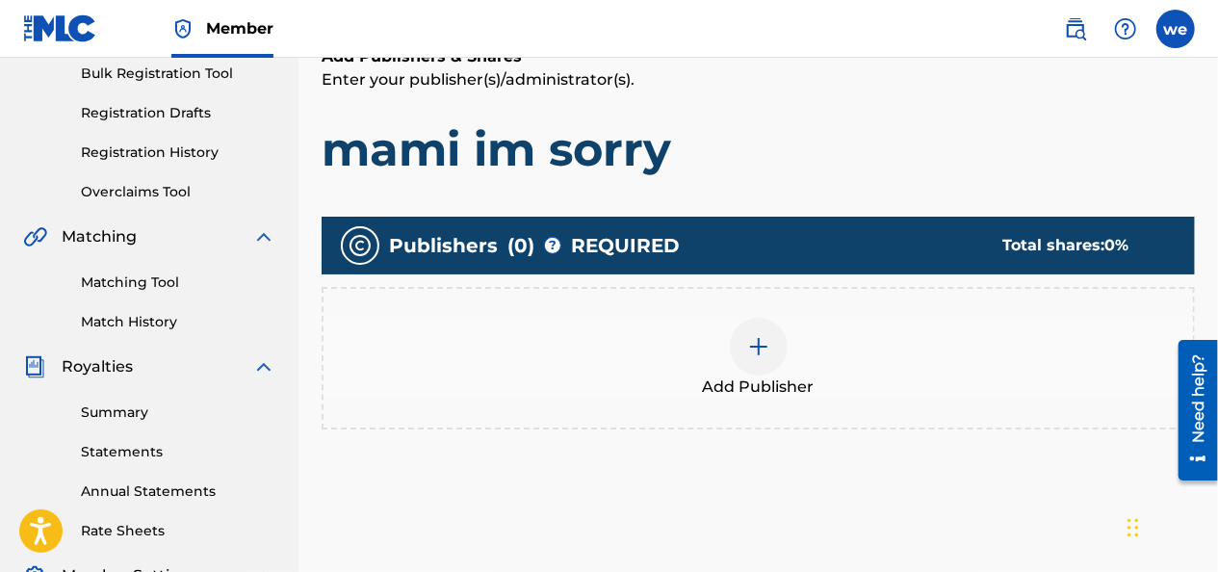
click at [743, 353] on div at bounding box center [759, 347] width 58 height 58
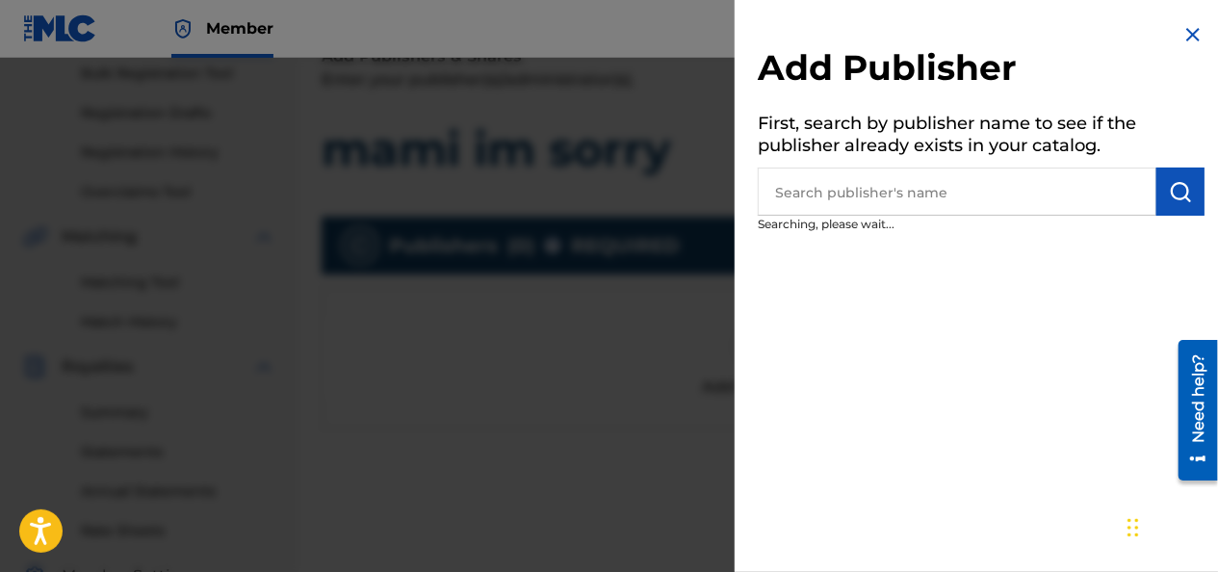
click at [910, 199] on input "text" at bounding box center [957, 192] width 399 height 48
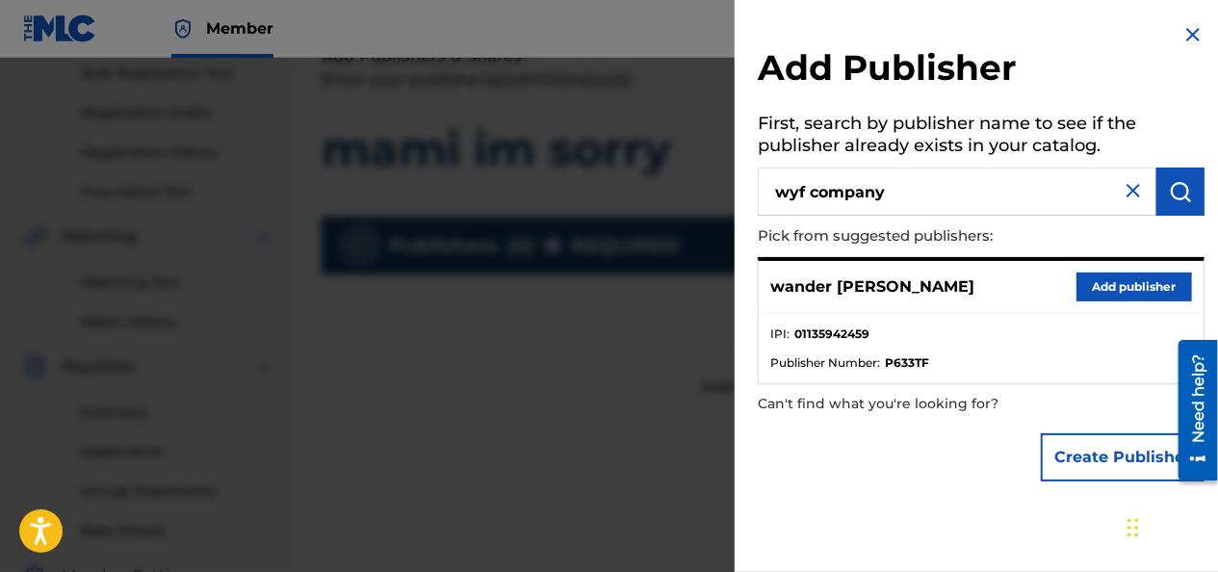
type input "wyf company"
click at [1105, 278] on button "Add publisher" at bounding box center [1134, 286] width 116 height 29
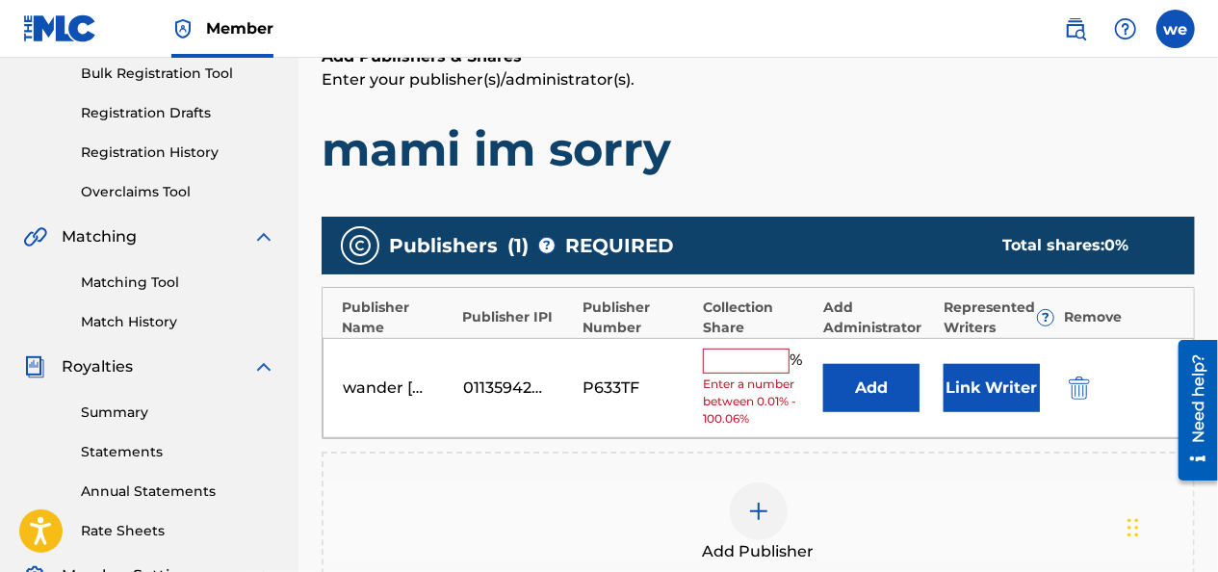
click at [732, 362] on input "text" at bounding box center [746, 361] width 87 height 25
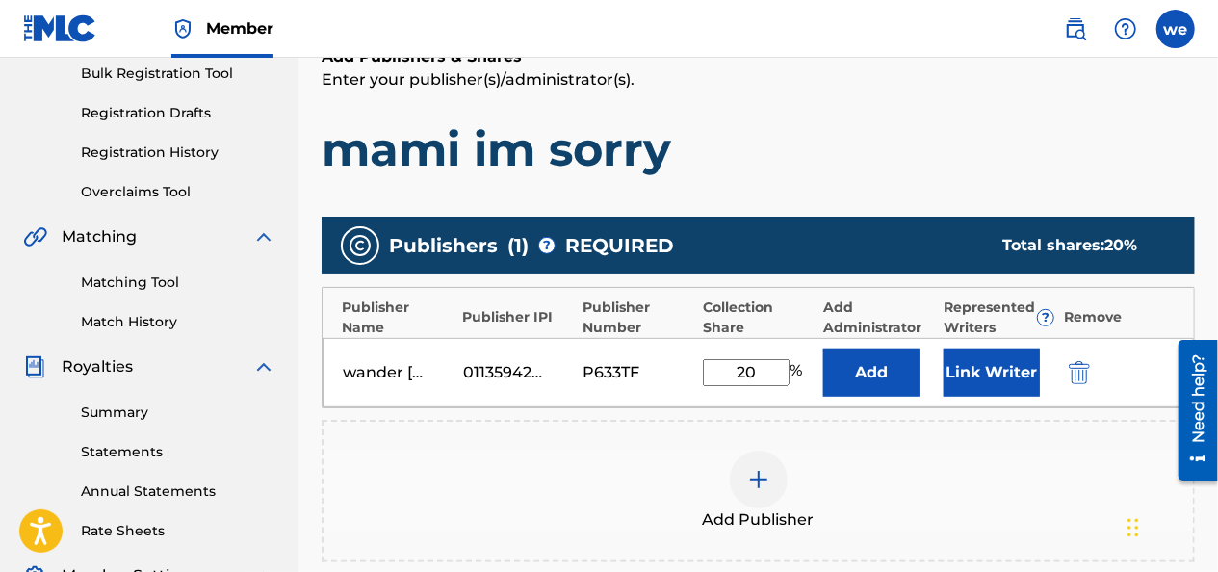
type input "2"
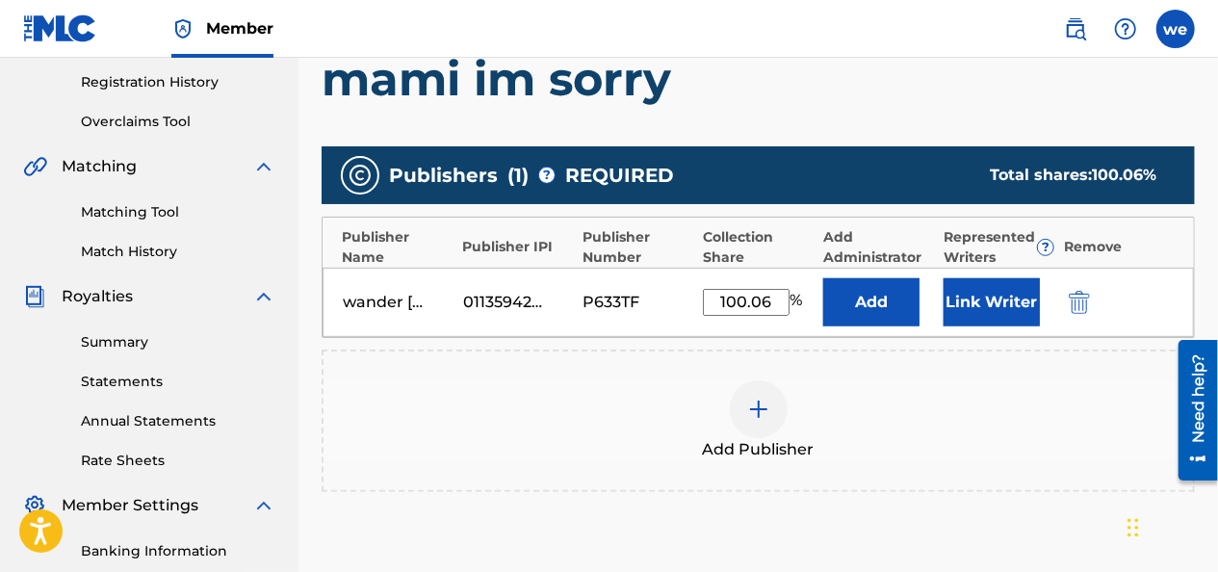
scroll to position [385, 0]
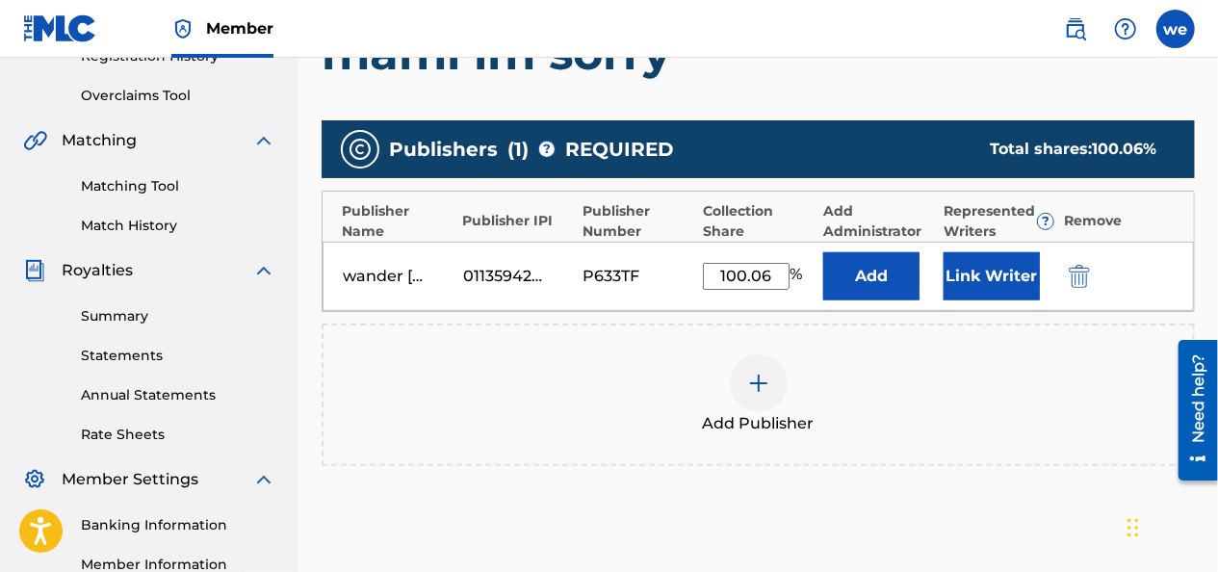
type input "100.06"
click at [876, 274] on button "Add" at bounding box center [871, 276] width 96 height 48
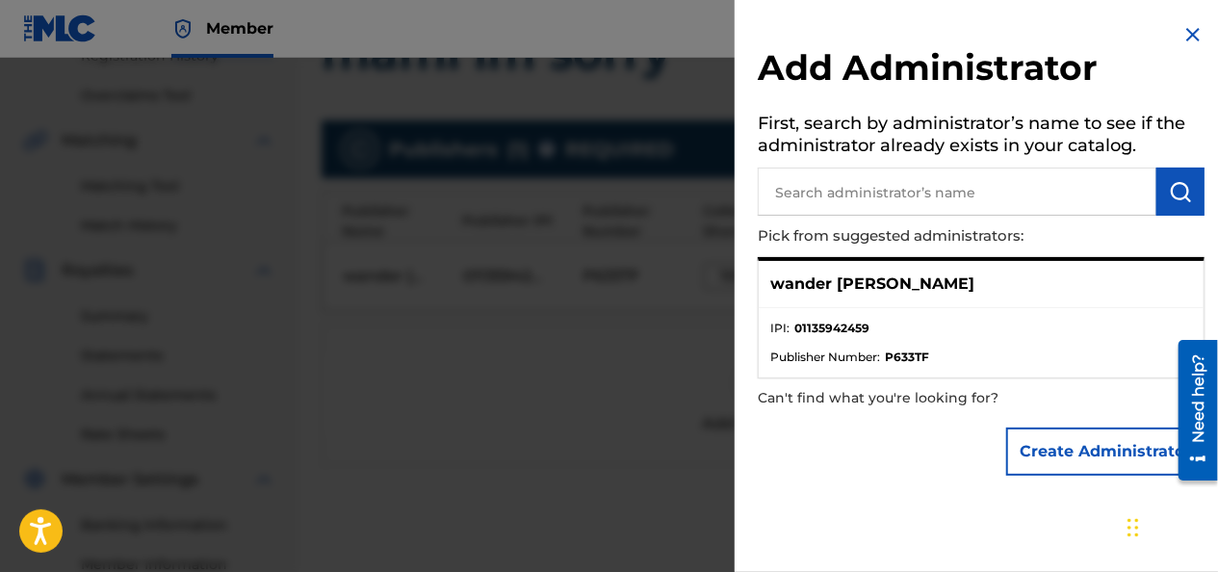
click at [1183, 29] on img at bounding box center [1192, 34] width 23 height 23
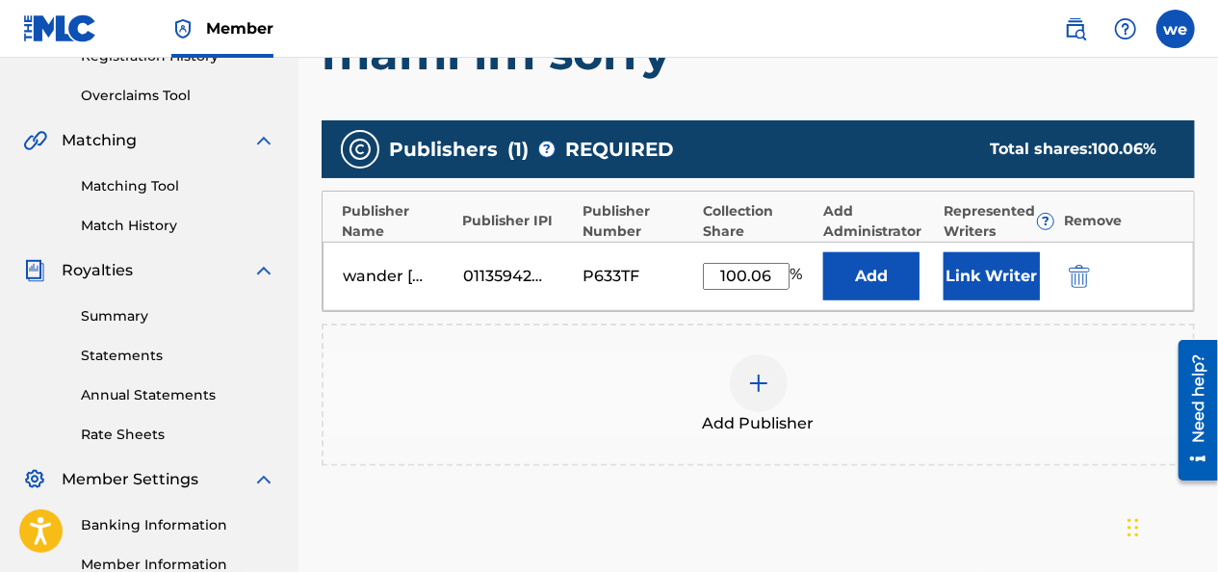
click at [1007, 270] on button "Link Writer" at bounding box center [992, 276] width 96 height 48
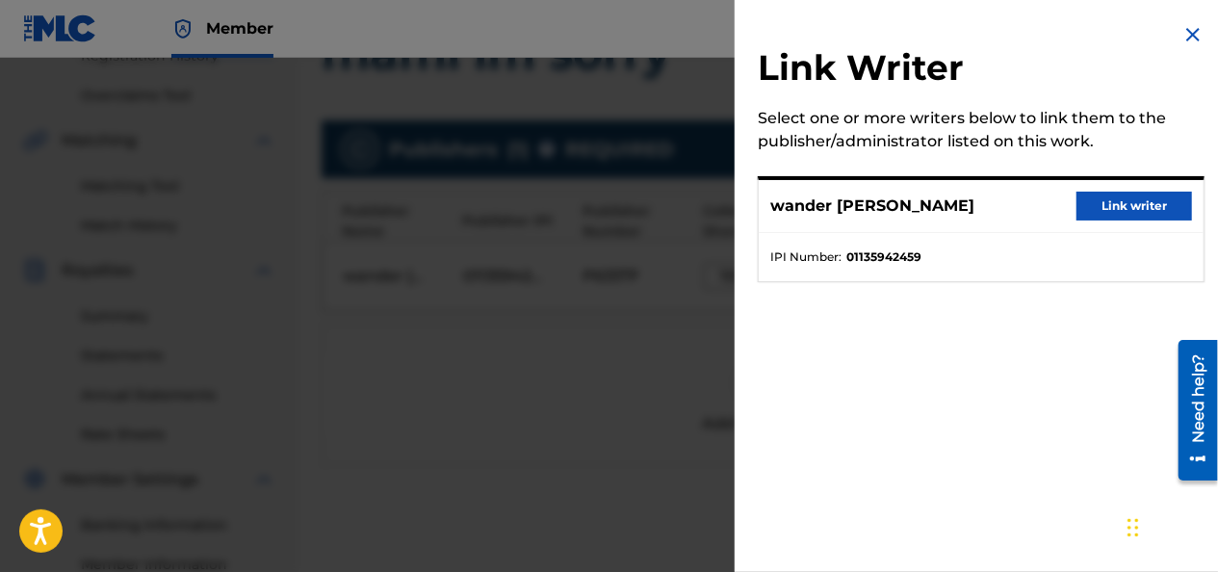
click at [1094, 199] on button "Link writer" at bounding box center [1134, 206] width 116 height 29
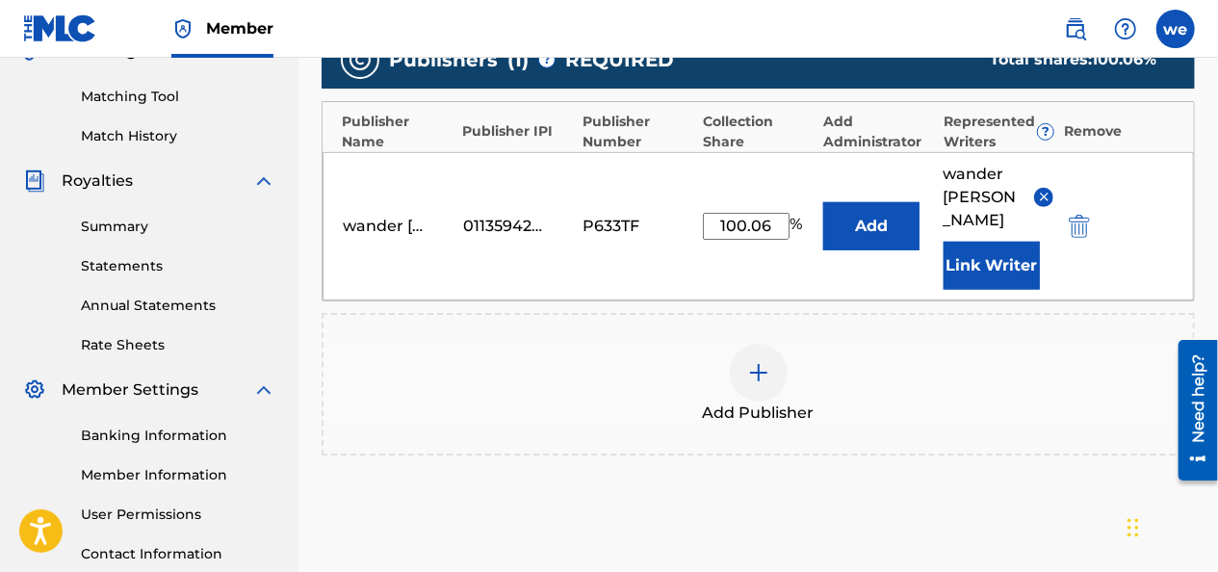
scroll to position [667, 0]
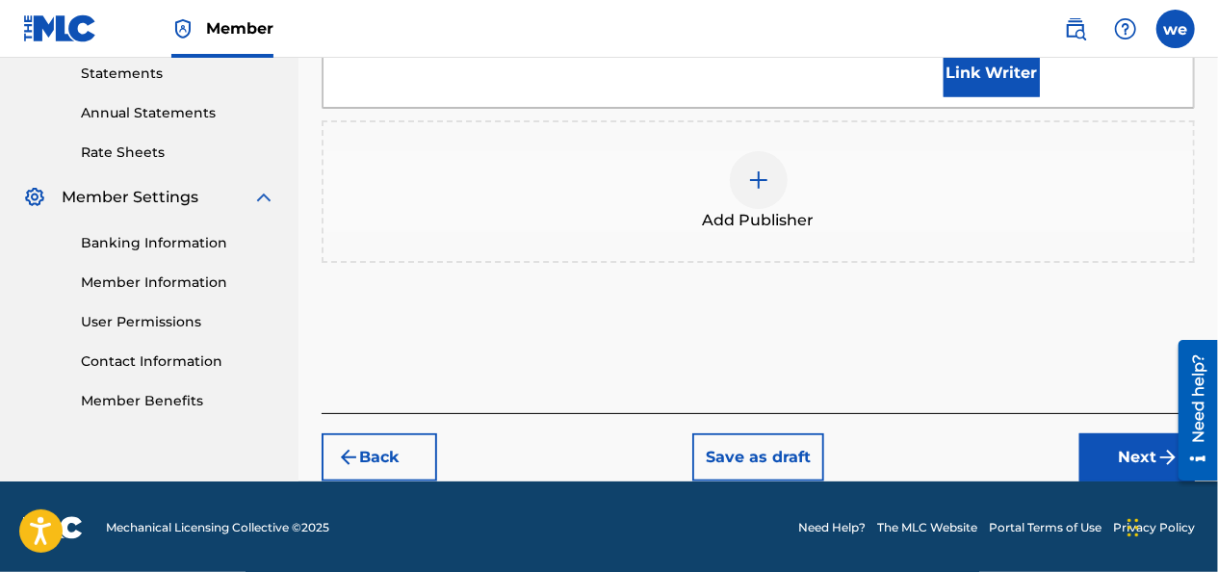
click at [781, 451] on button "Save as draft" at bounding box center [758, 457] width 132 height 48
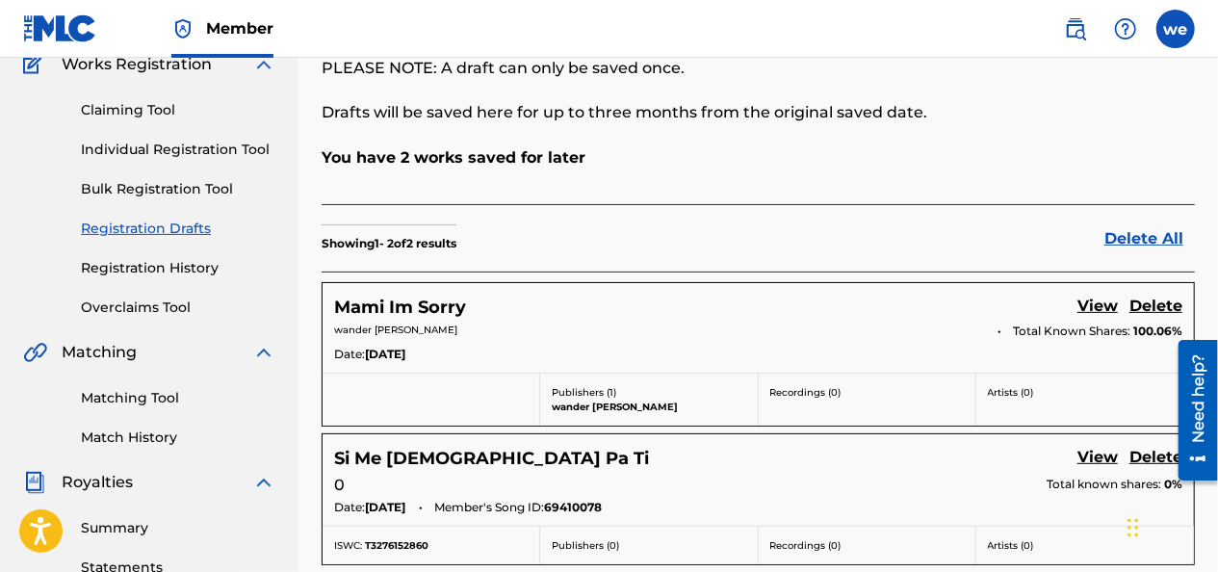
scroll to position [289, 0]
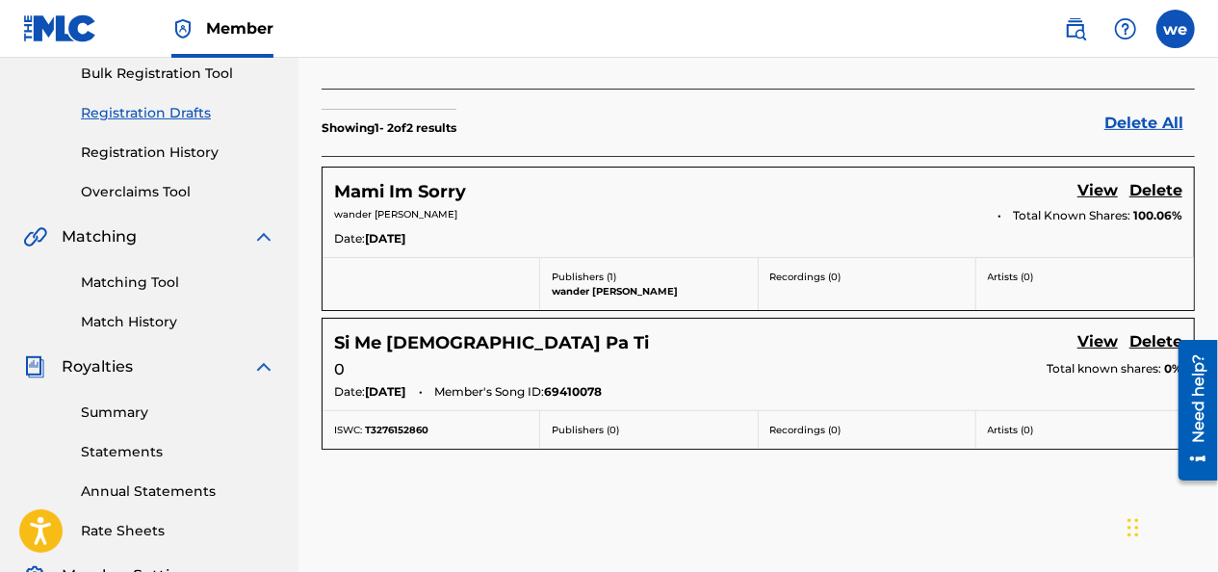
click at [1100, 191] on link "View" at bounding box center [1097, 192] width 40 height 26
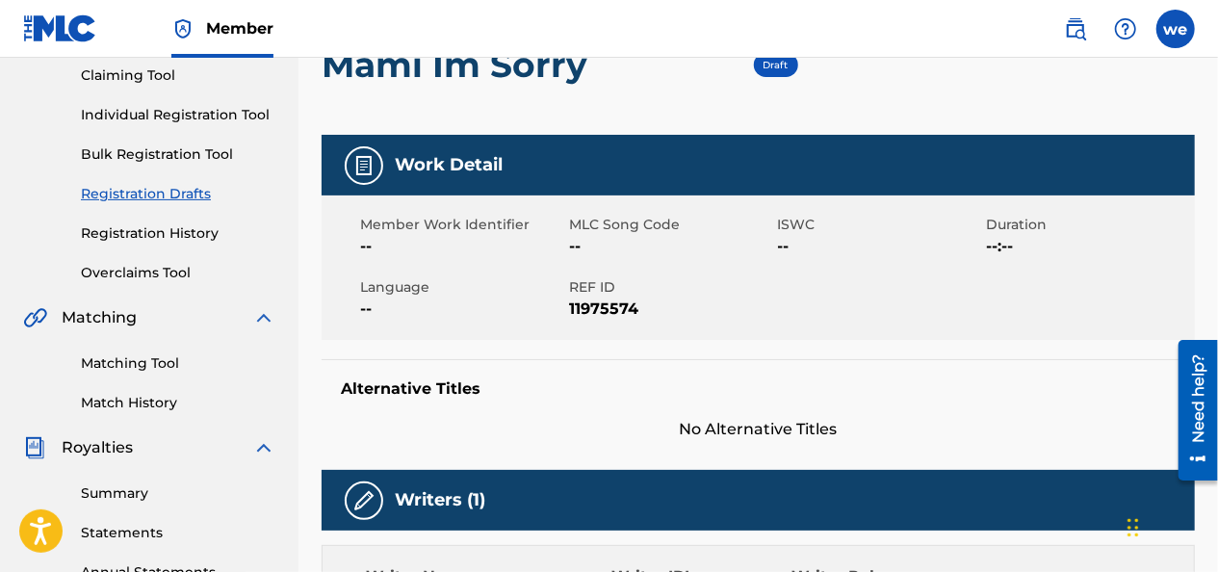
scroll to position [96, 0]
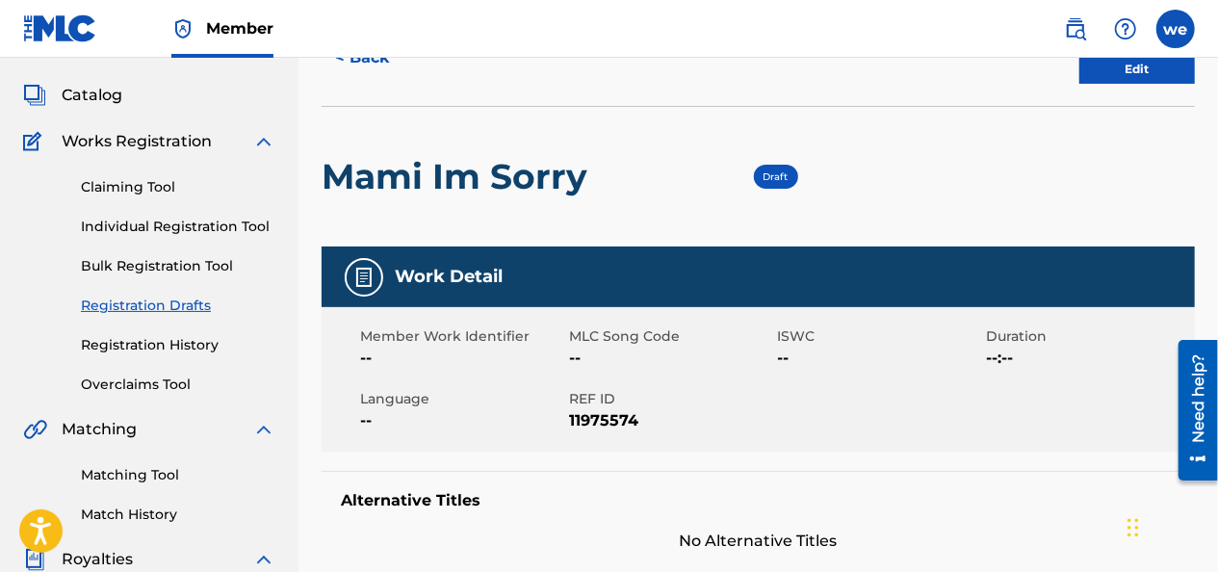
click at [354, 277] on img at bounding box center [363, 277] width 23 height 23
click at [497, 279] on h5 "Work Detail" at bounding box center [449, 277] width 108 height 22
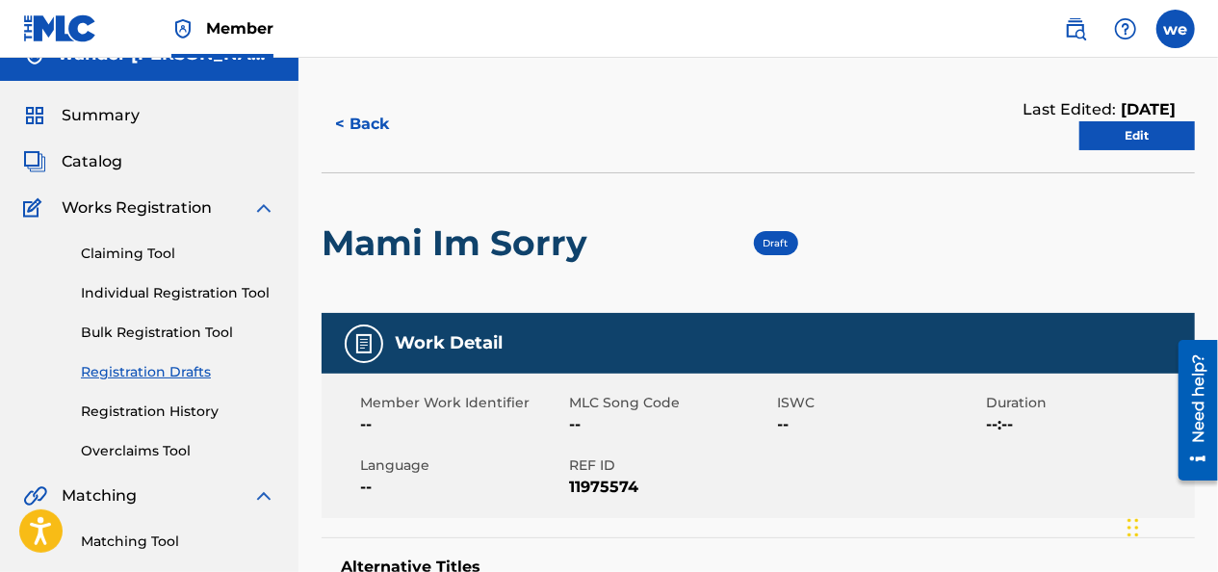
scroll to position [0, 0]
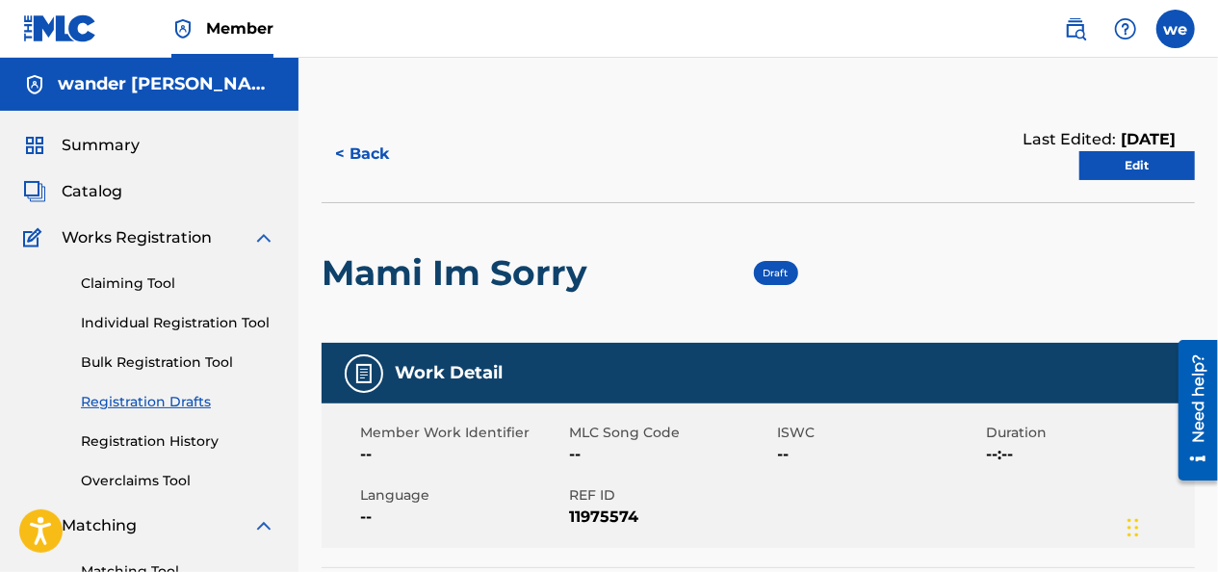
click at [1130, 164] on link "Edit" at bounding box center [1137, 165] width 116 height 29
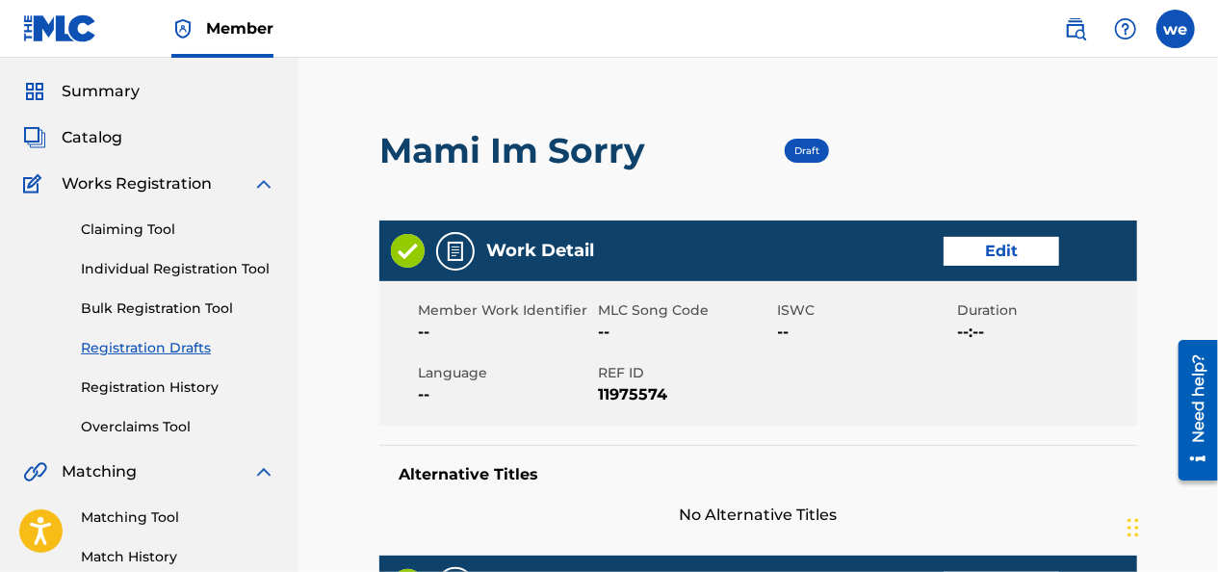
scroll to position [96, 0]
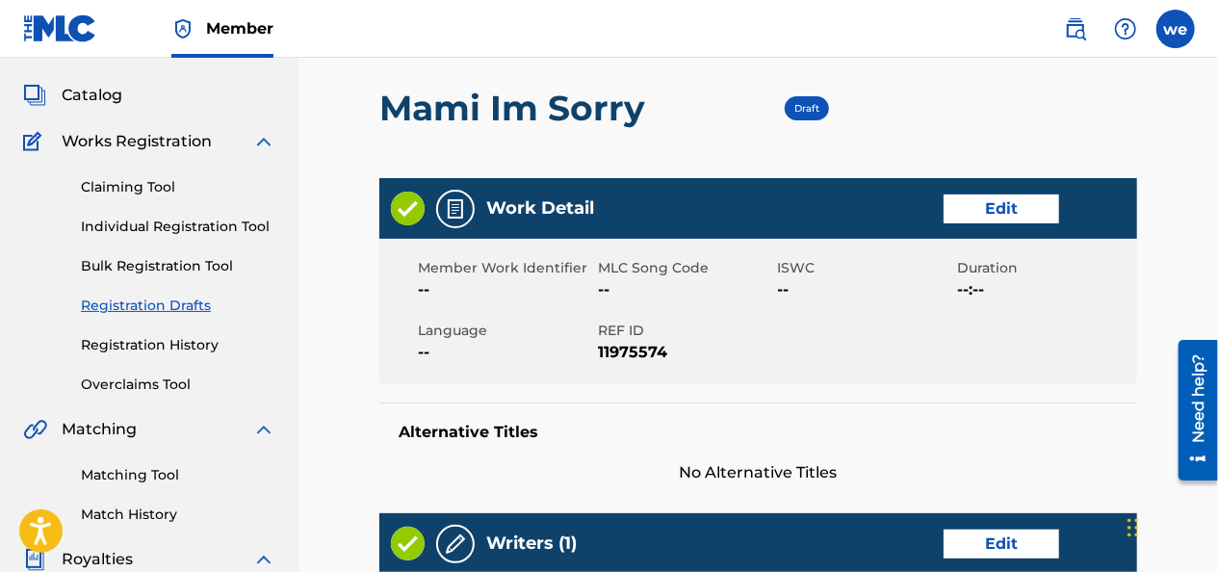
click at [971, 214] on link "Edit" at bounding box center [1002, 208] width 116 height 29
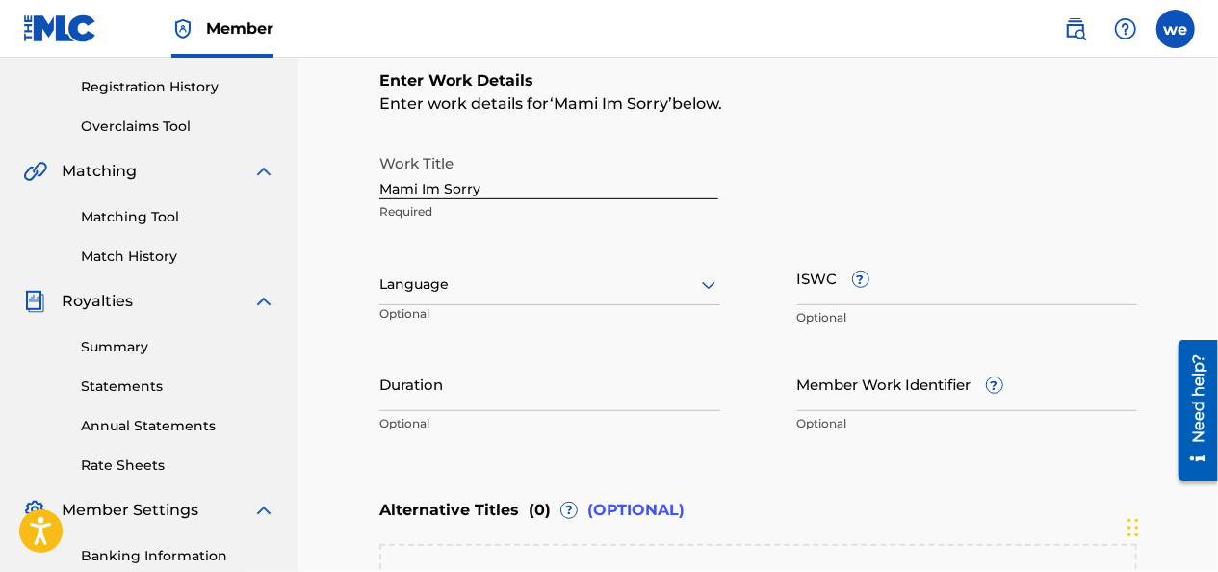
scroll to position [385, 0]
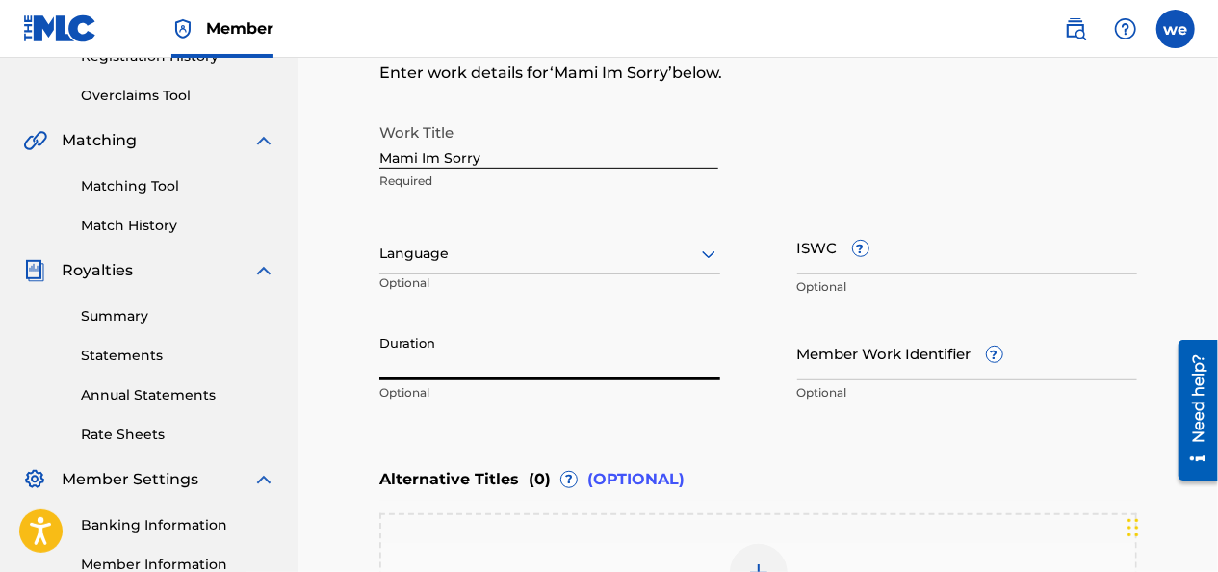
click at [412, 360] on input "Duration" at bounding box center [549, 352] width 341 height 55
type input "02:37"
click at [529, 254] on div at bounding box center [549, 254] width 341 height 24
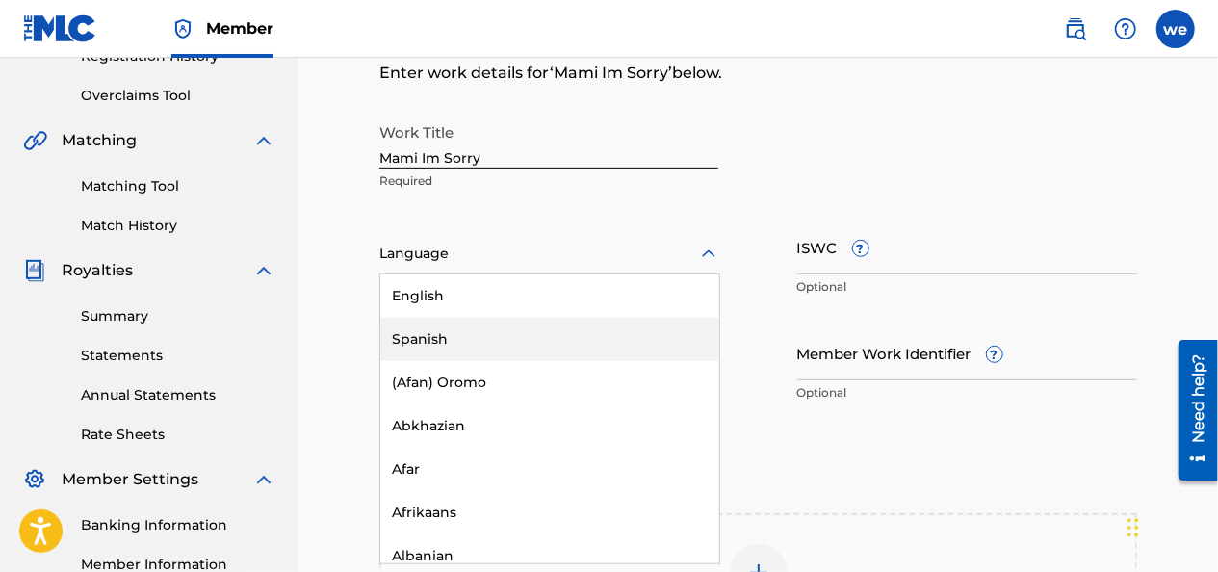
click at [484, 336] on div "Spanish" at bounding box center [549, 339] width 339 height 43
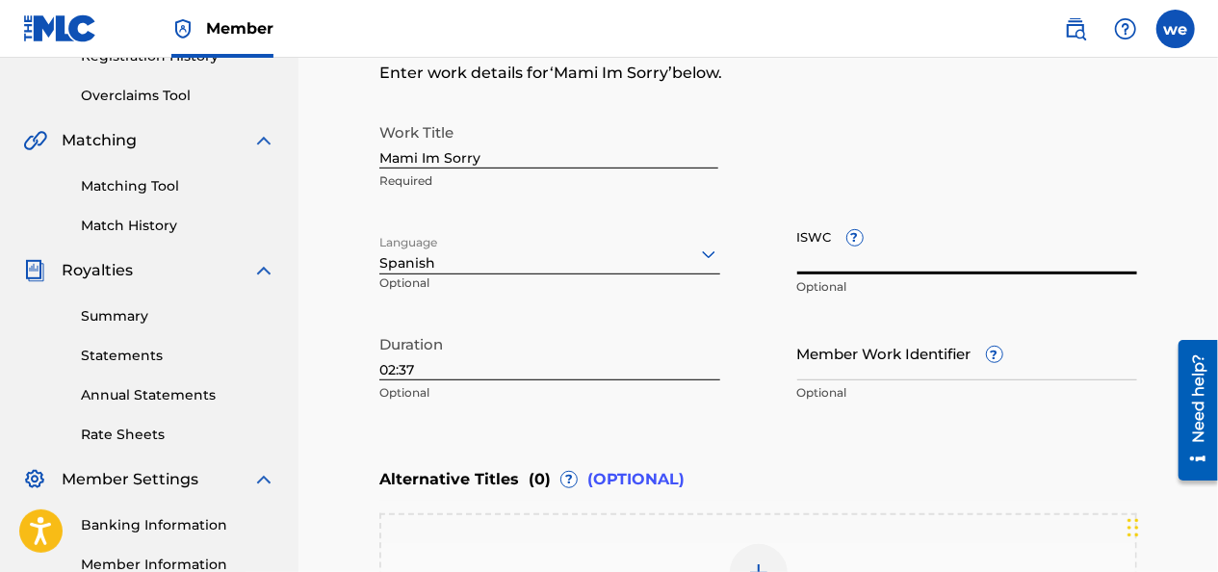
paste input "T-325.788.845-8"
type input "T-325.788.845-8"
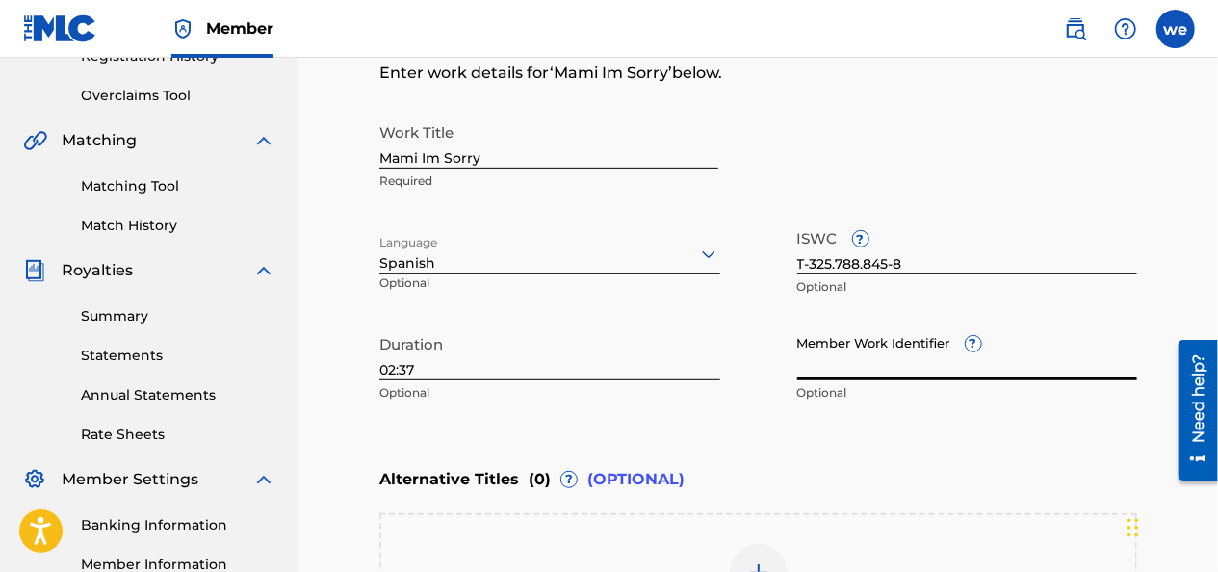
paste input "67657711"
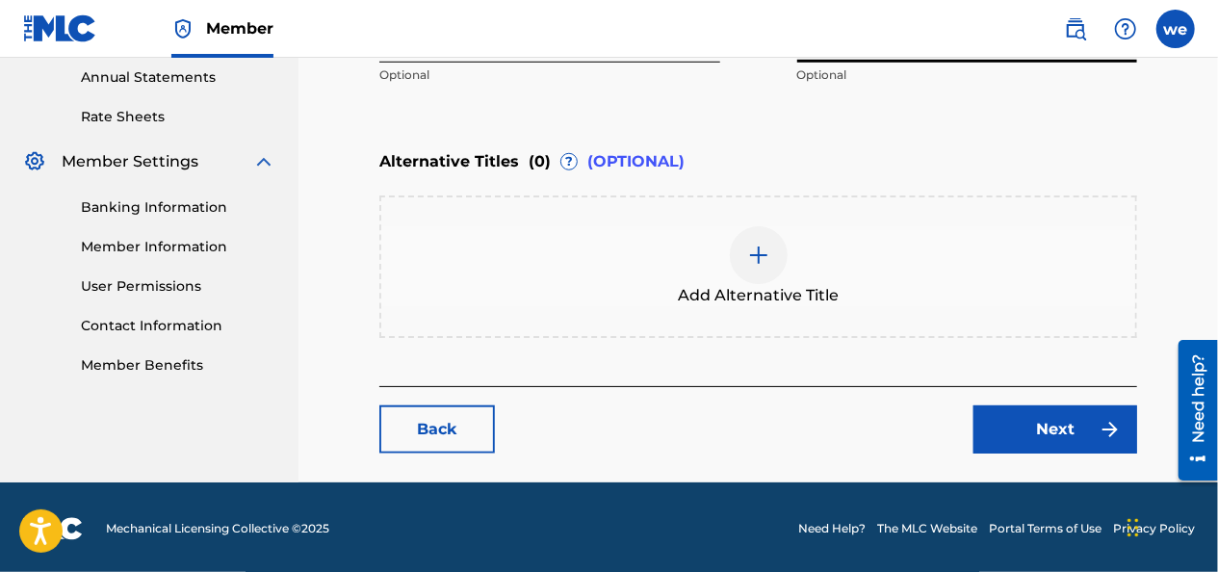
scroll to position [705, 0]
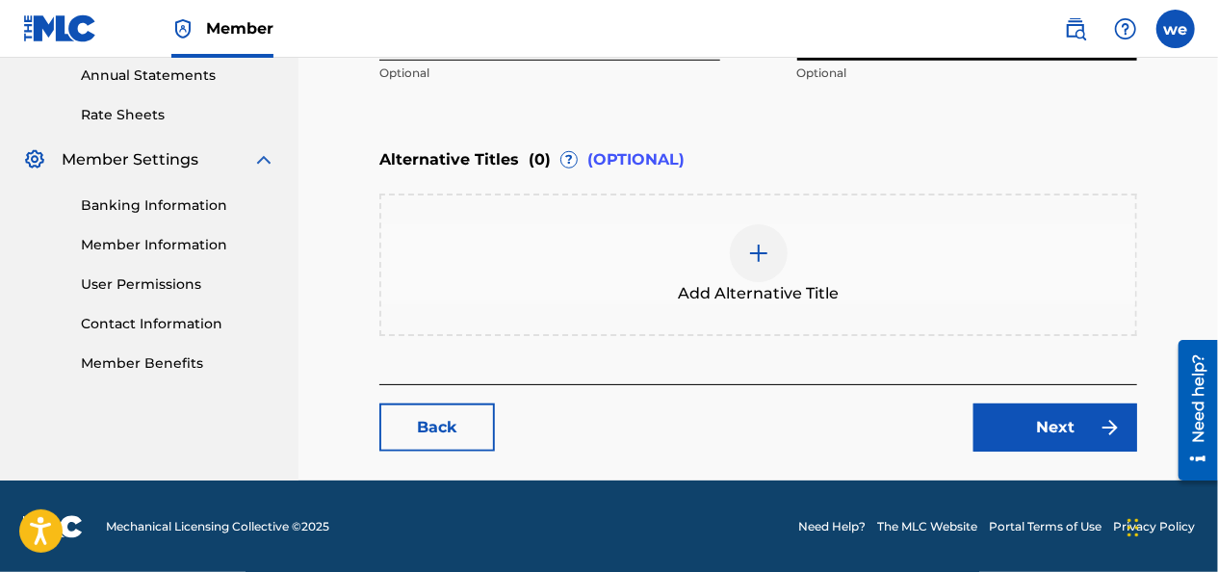
type input "67657711"
click at [1007, 429] on button "Next" at bounding box center [1055, 427] width 164 height 48
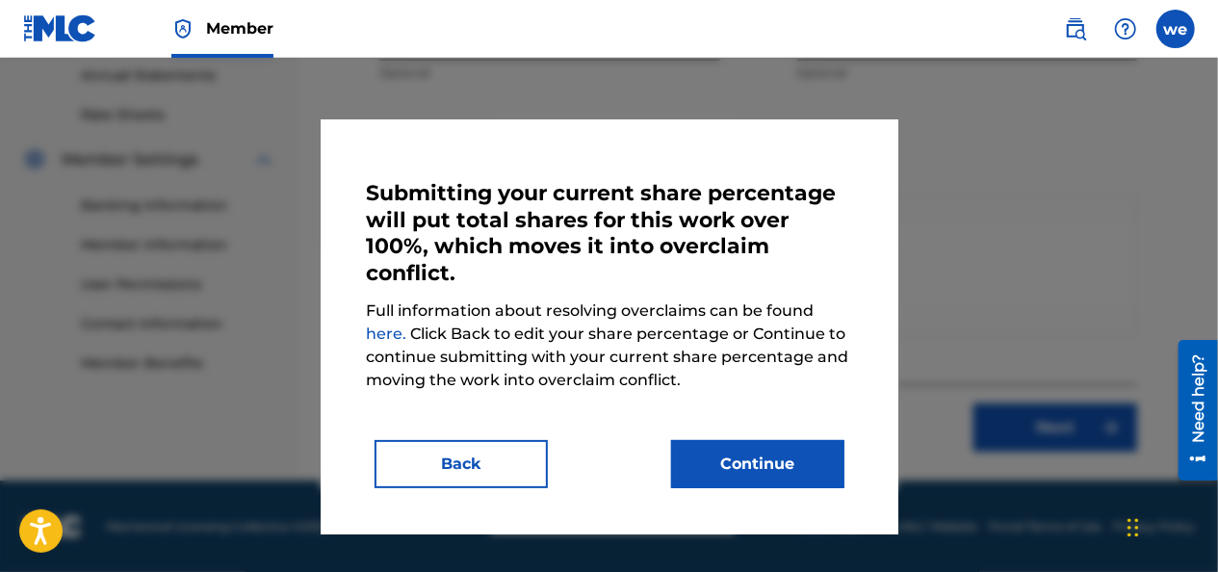
click at [533, 466] on button "Back" at bounding box center [461, 464] width 173 height 48
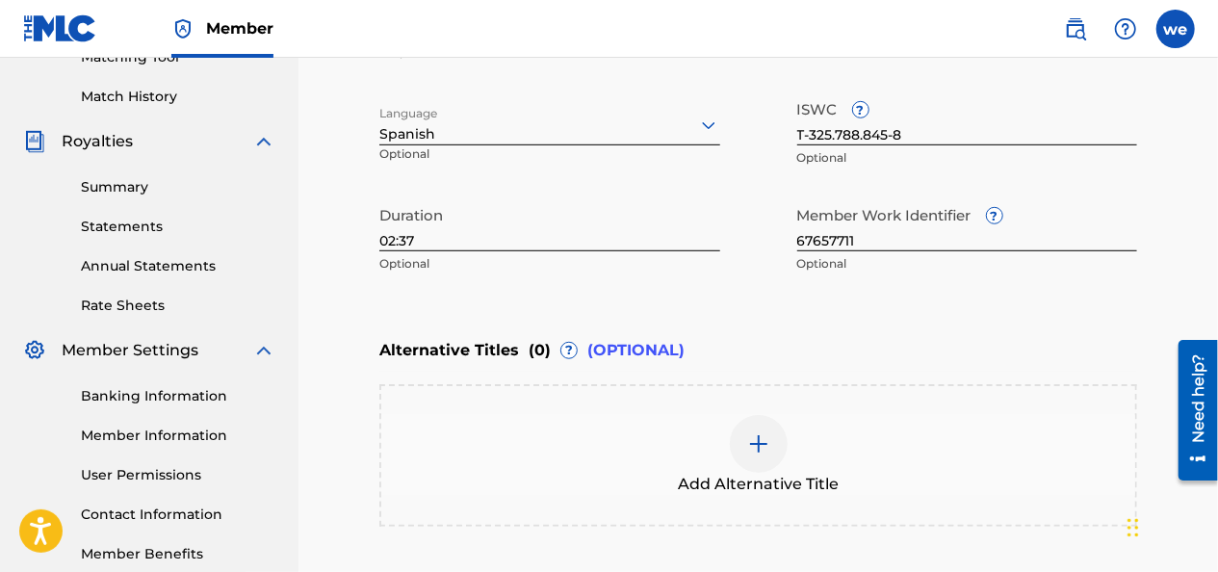
scroll to position [608, 0]
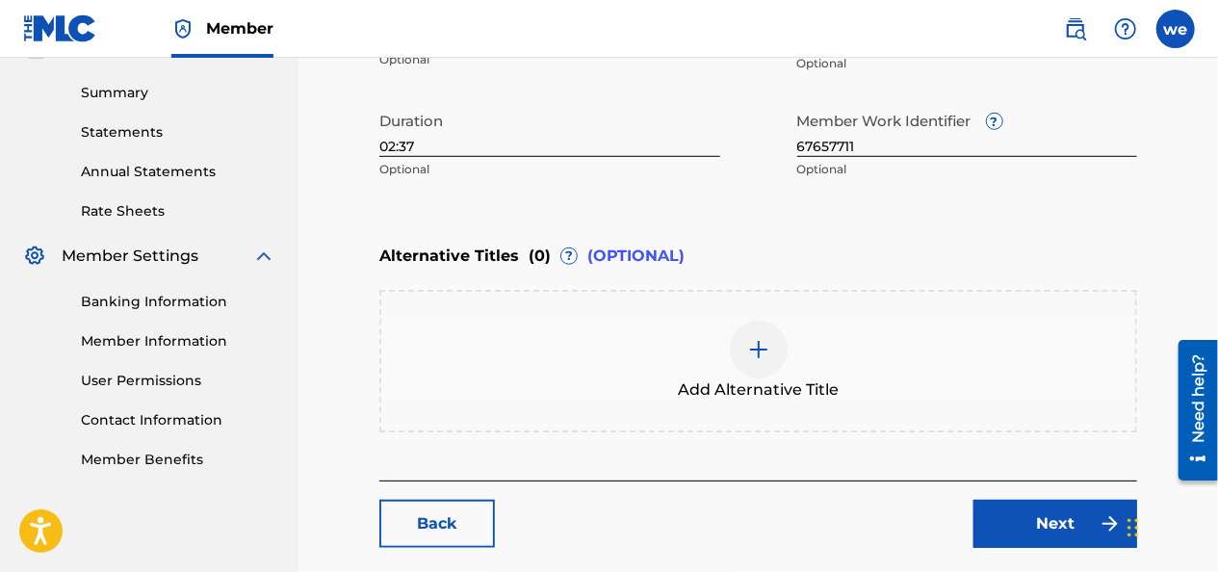
click at [997, 510] on button "Next" at bounding box center [1055, 524] width 164 height 48
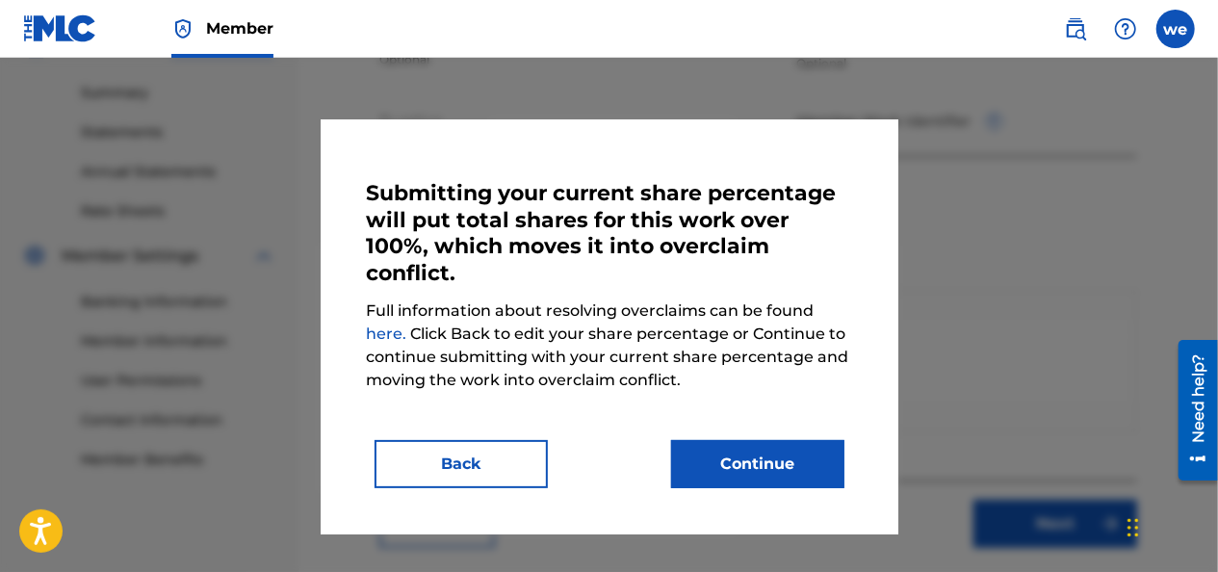
click at [485, 462] on button "Back" at bounding box center [461, 464] width 173 height 48
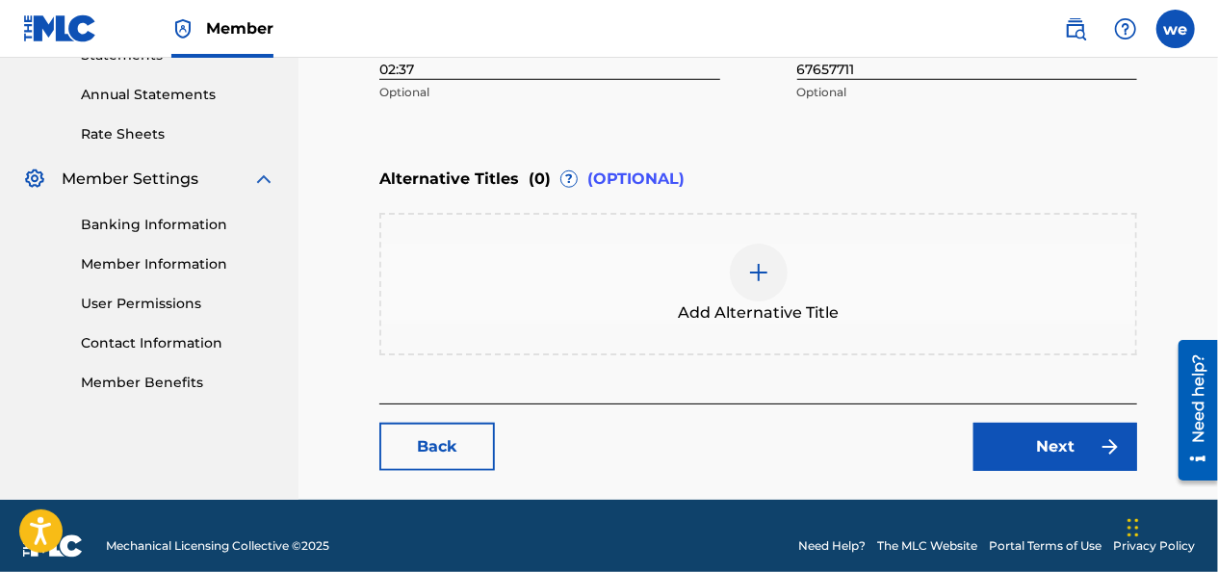
scroll to position [705, 0]
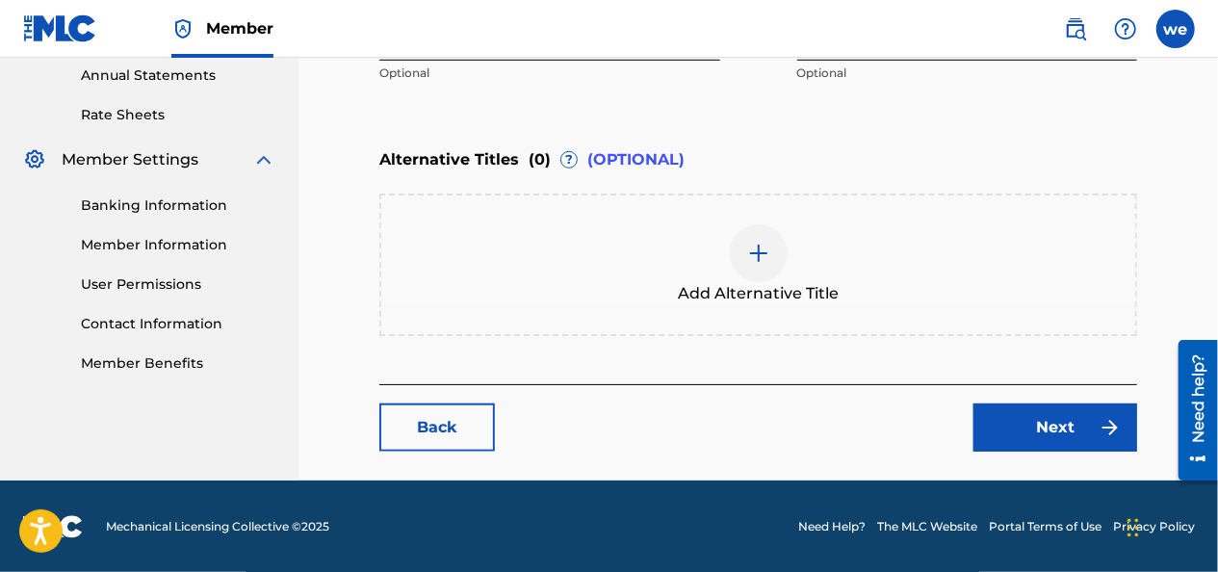
click at [760, 261] on img at bounding box center [758, 253] width 23 height 23
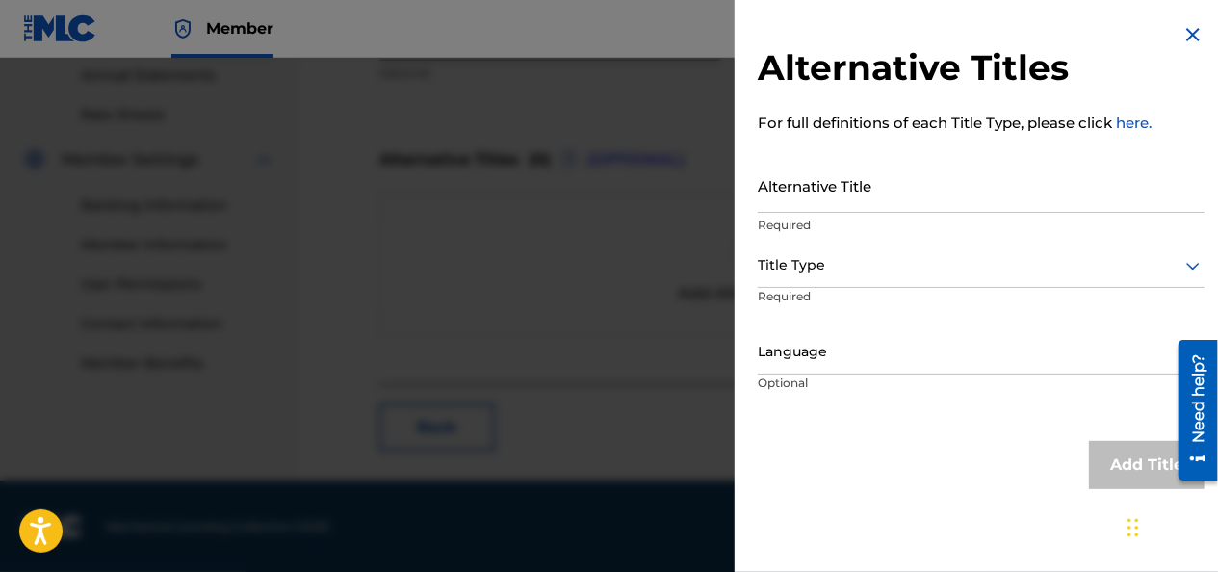
click at [845, 199] on input "Alternative Title" at bounding box center [981, 185] width 447 height 55
paste input "Wandel MCF - Mami I'm sorry |mi tranza| ( Video Oficial)"
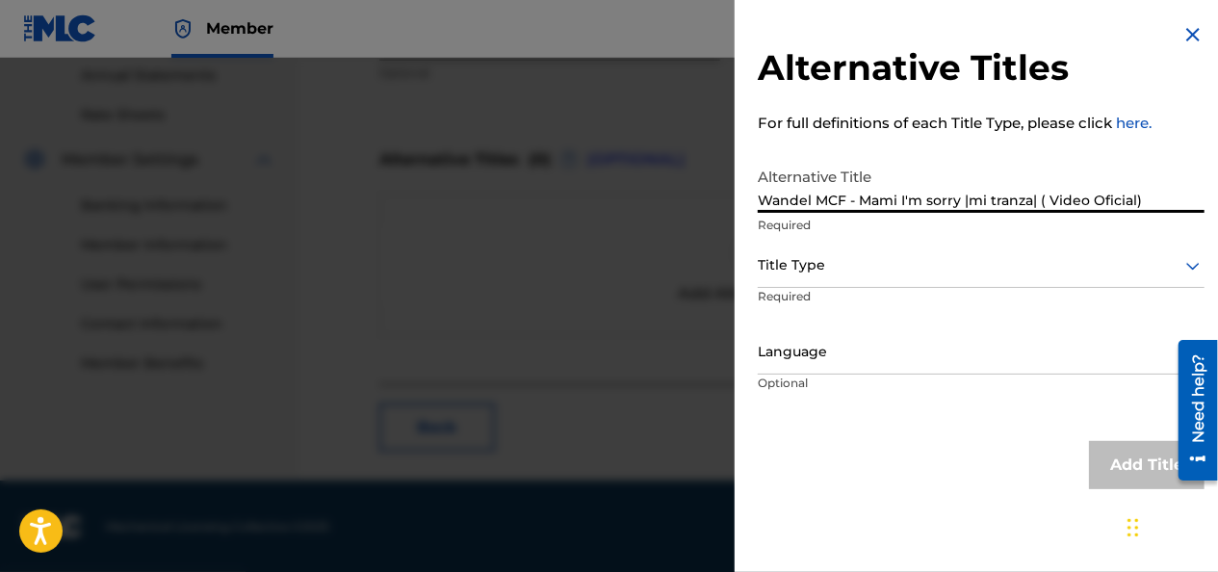
type input "Wandel MCF - Mami I'm sorry |mi tranza| ( Video Oficial)"
click at [832, 270] on div at bounding box center [981, 265] width 447 height 24
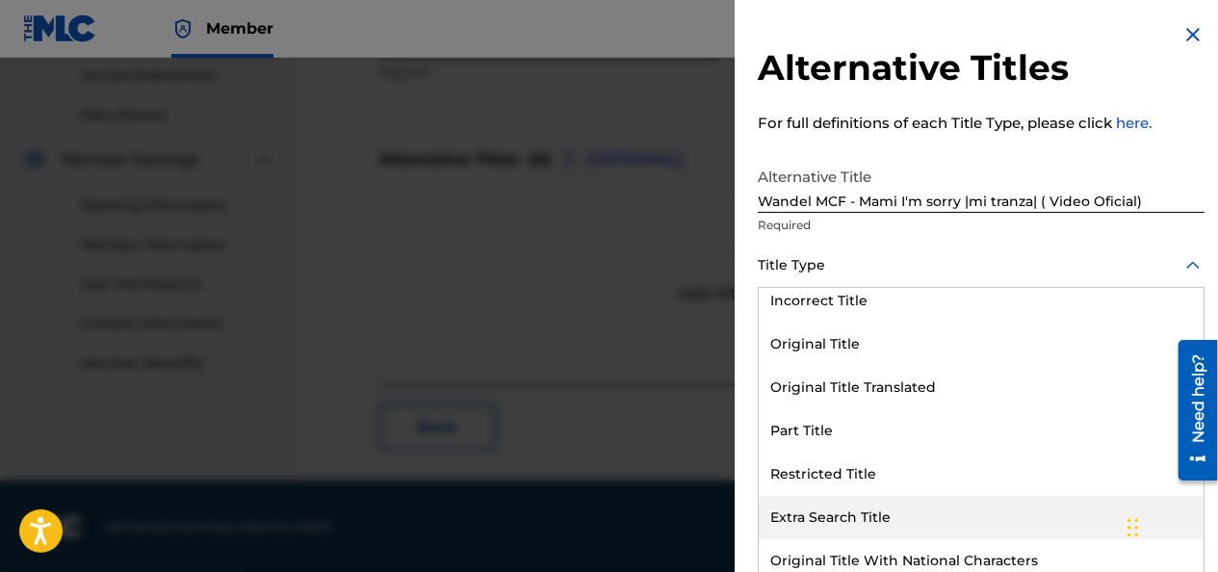
scroll to position [193, 0]
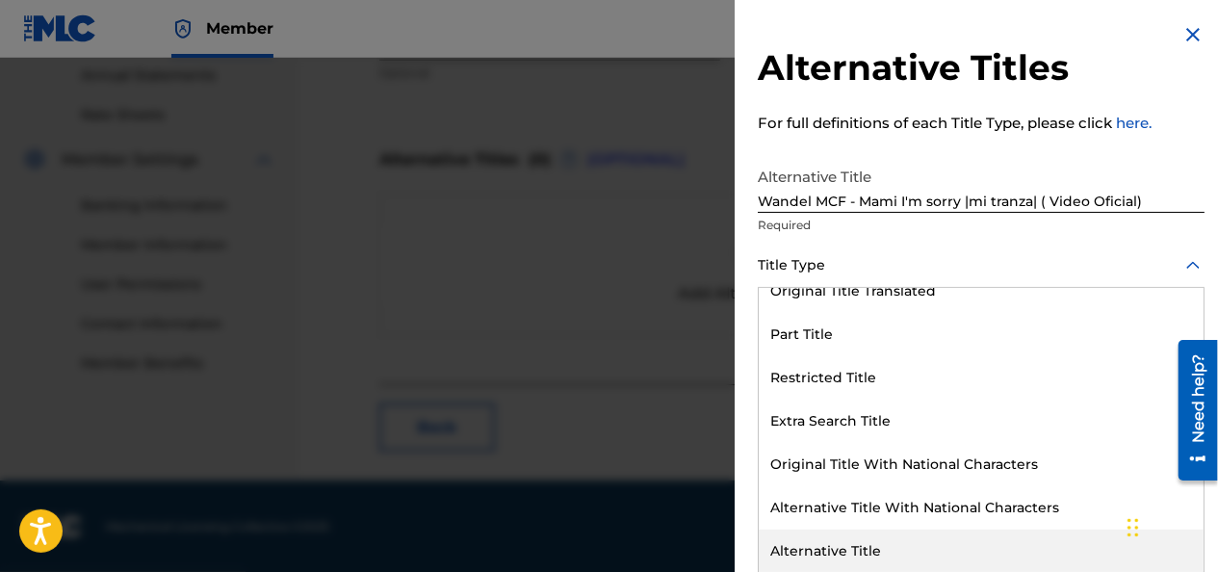
click at [877, 545] on div "Alternative Title" at bounding box center [981, 551] width 445 height 43
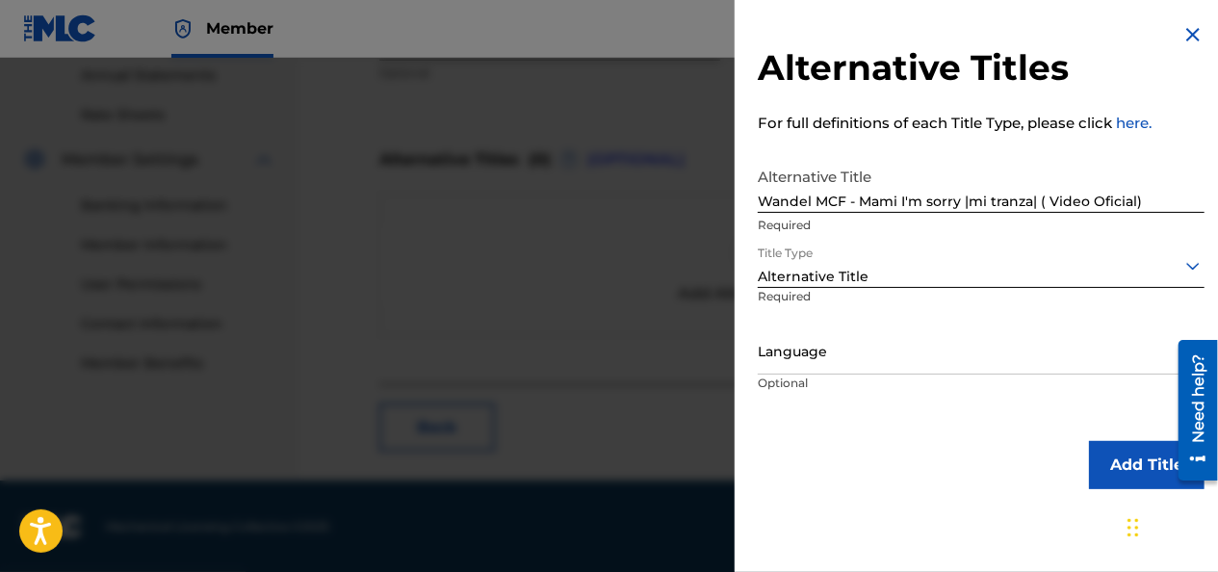
click at [860, 359] on div at bounding box center [981, 352] width 447 height 24
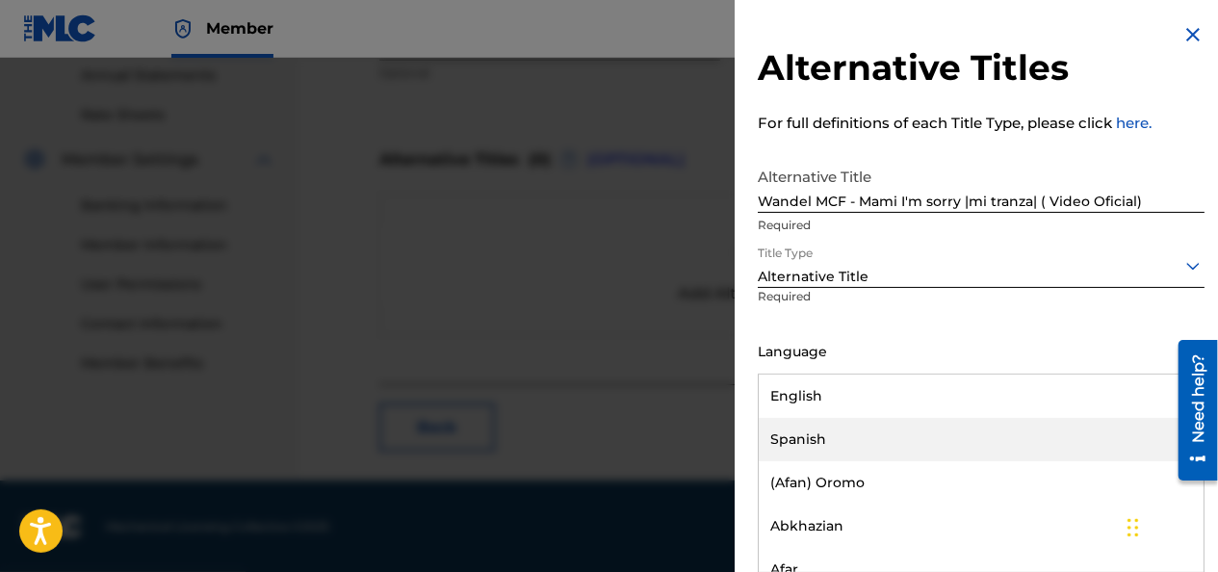
click at [816, 440] on div "Spanish" at bounding box center [981, 439] width 445 height 43
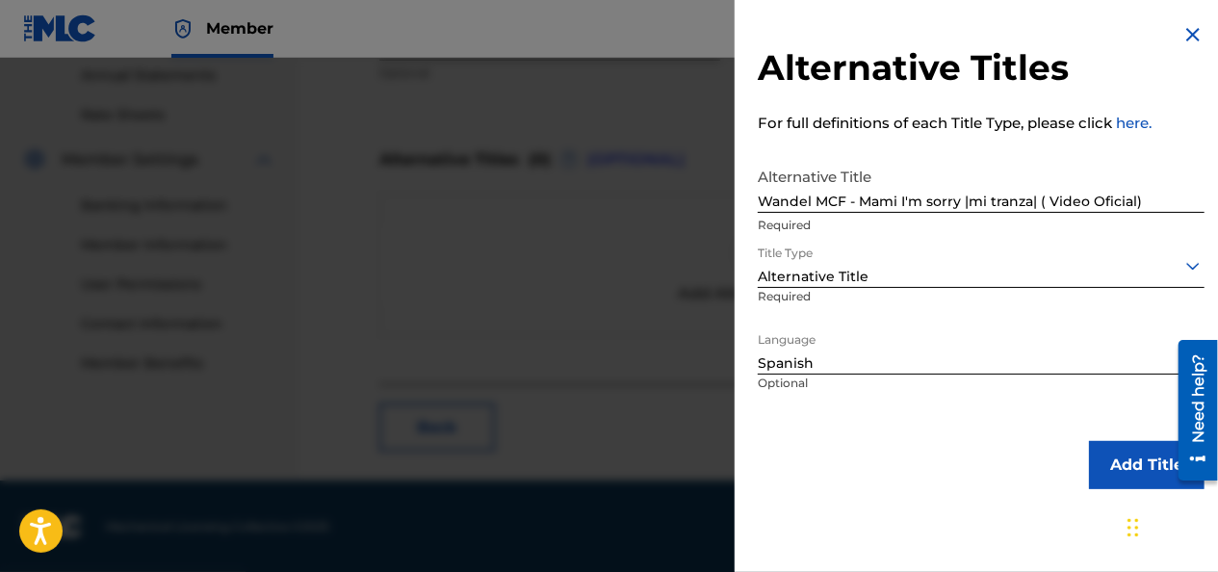
click at [1142, 464] on button "Add Title" at bounding box center [1147, 465] width 116 height 48
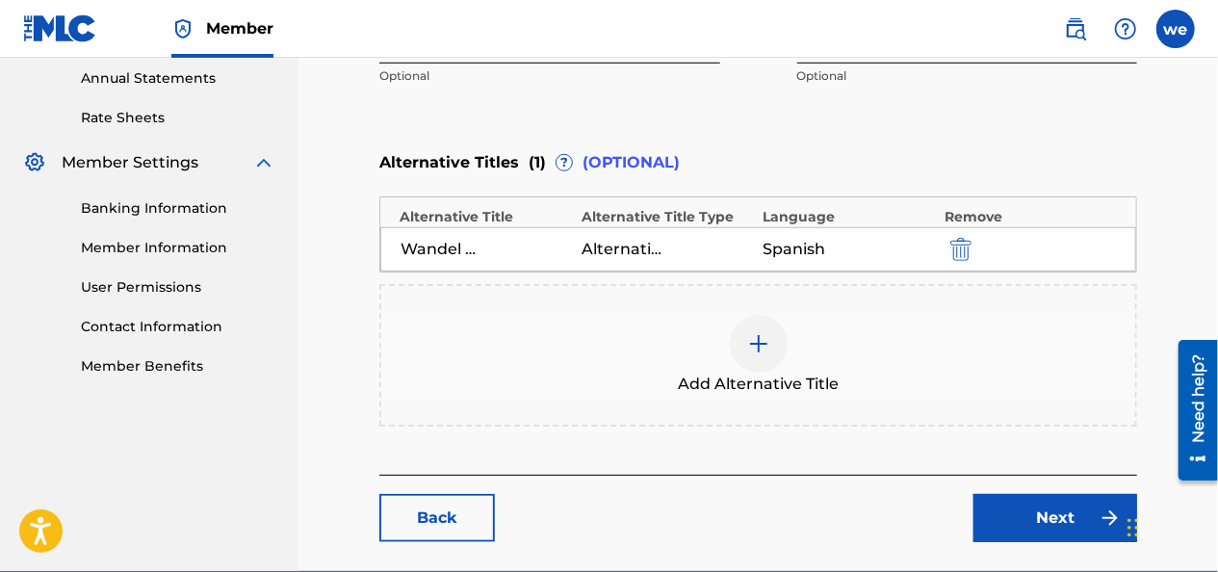
scroll to position [791, 0]
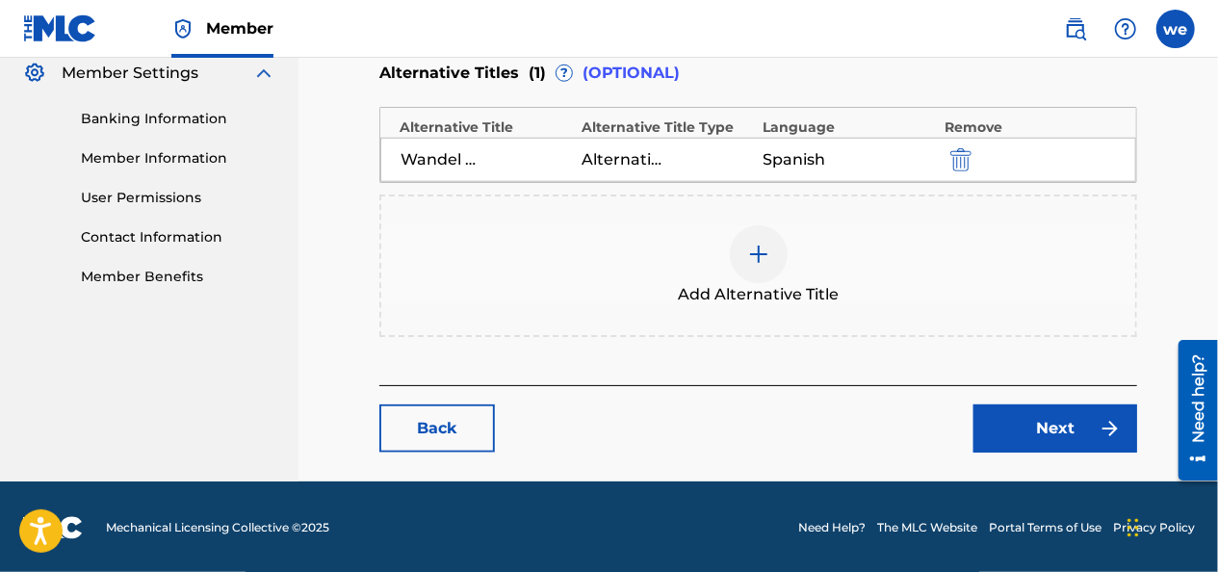
click at [1043, 425] on button "Next" at bounding box center [1055, 428] width 164 height 48
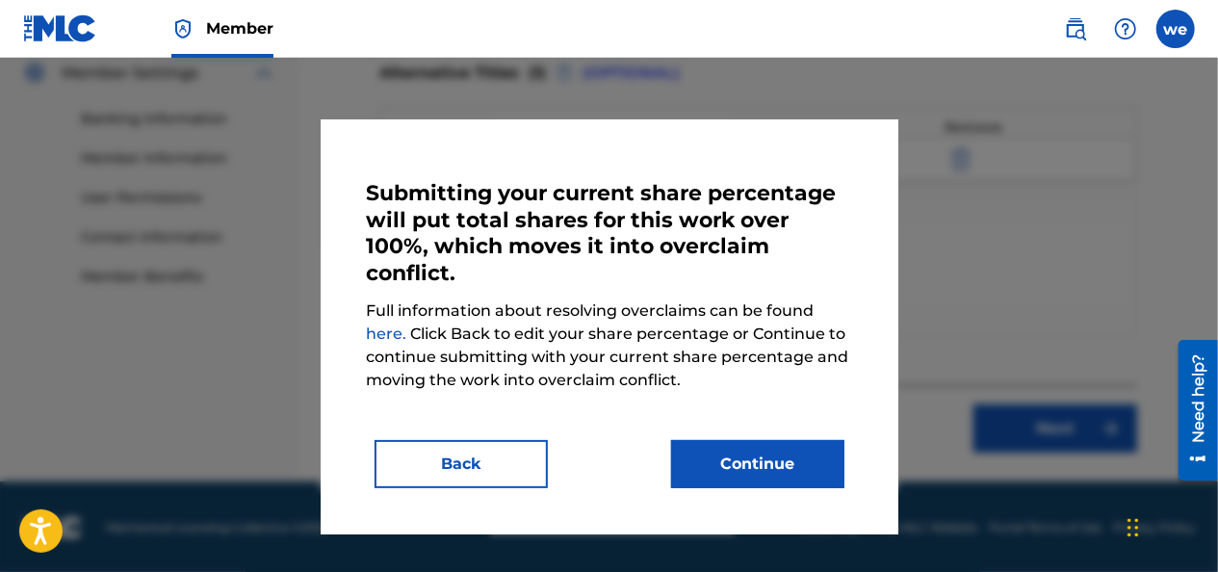
click at [714, 465] on button "Continue" at bounding box center [757, 464] width 173 height 48
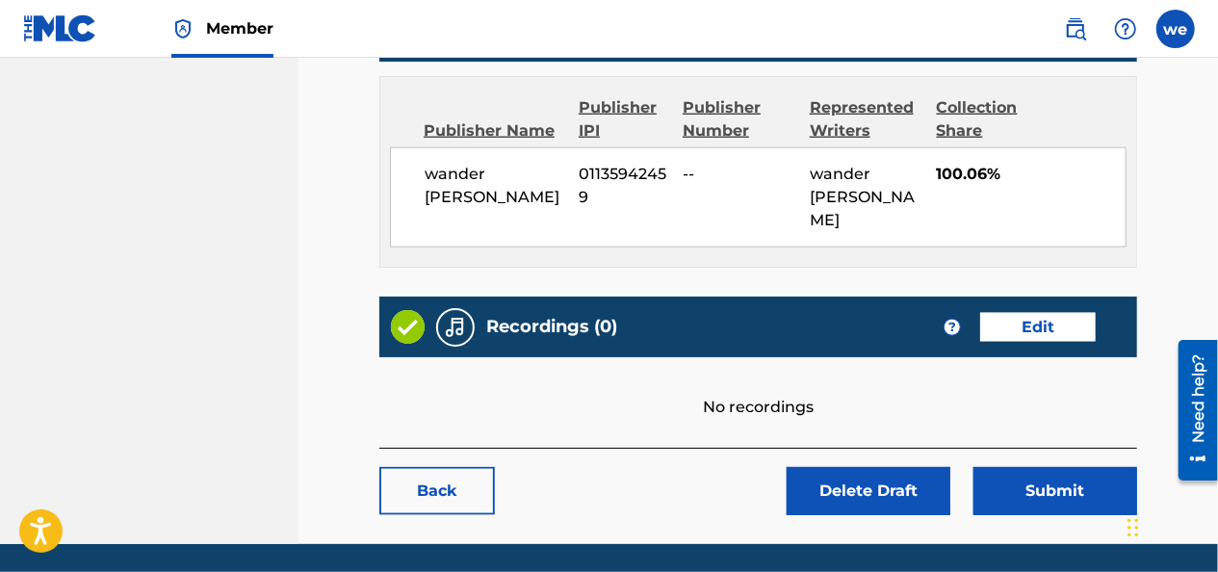
scroll to position [1043, 0]
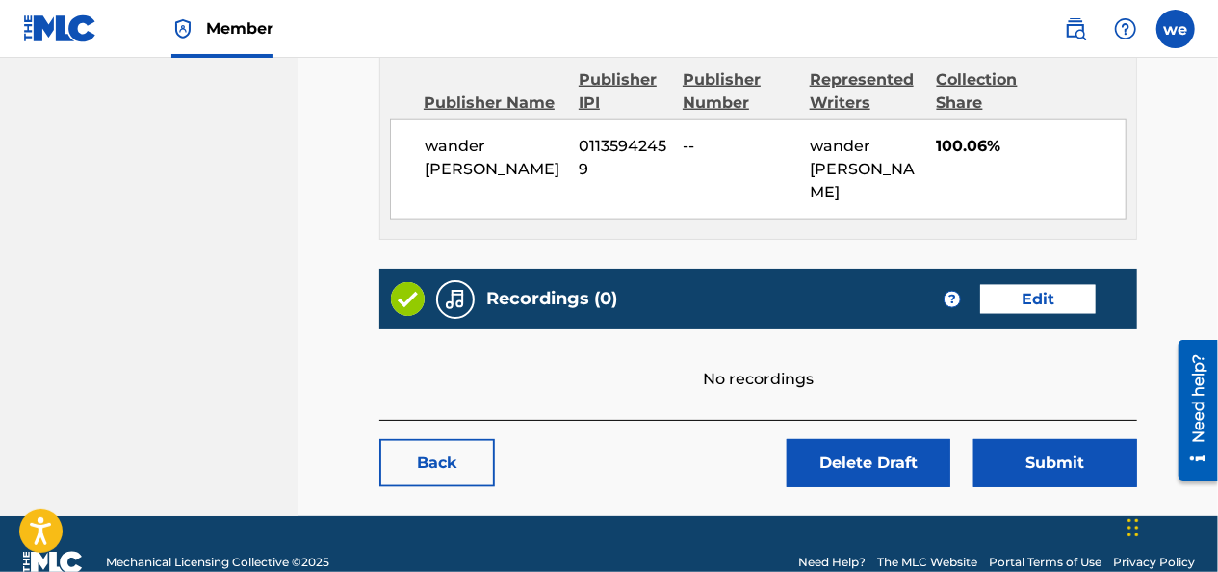
click at [1027, 285] on link "Edit" at bounding box center [1038, 299] width 116 height 29
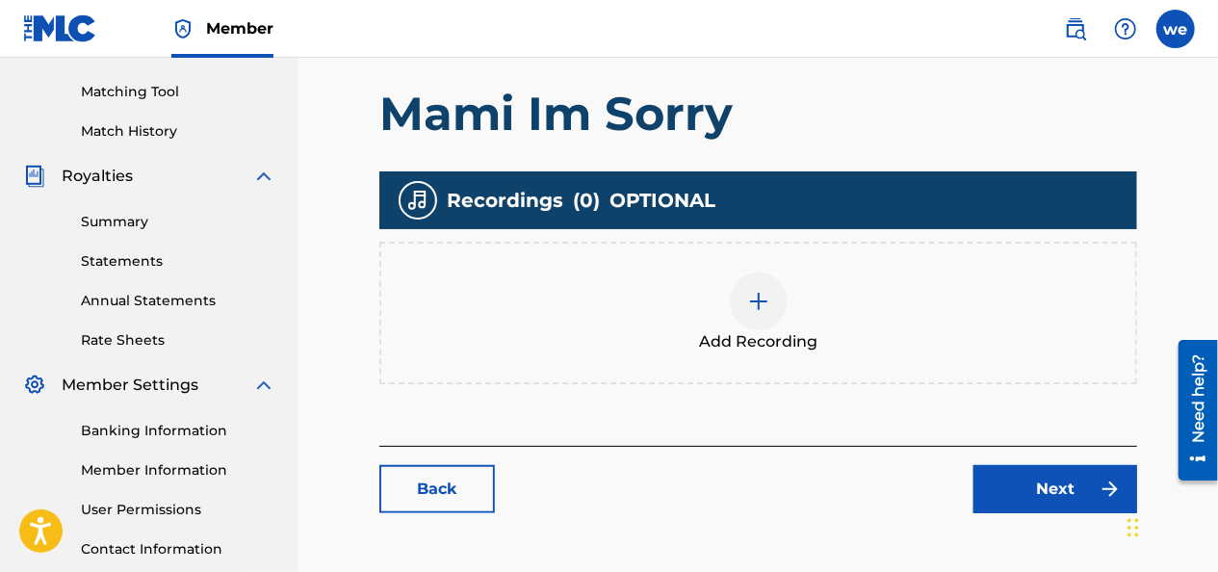
scroll to position [481, 0]
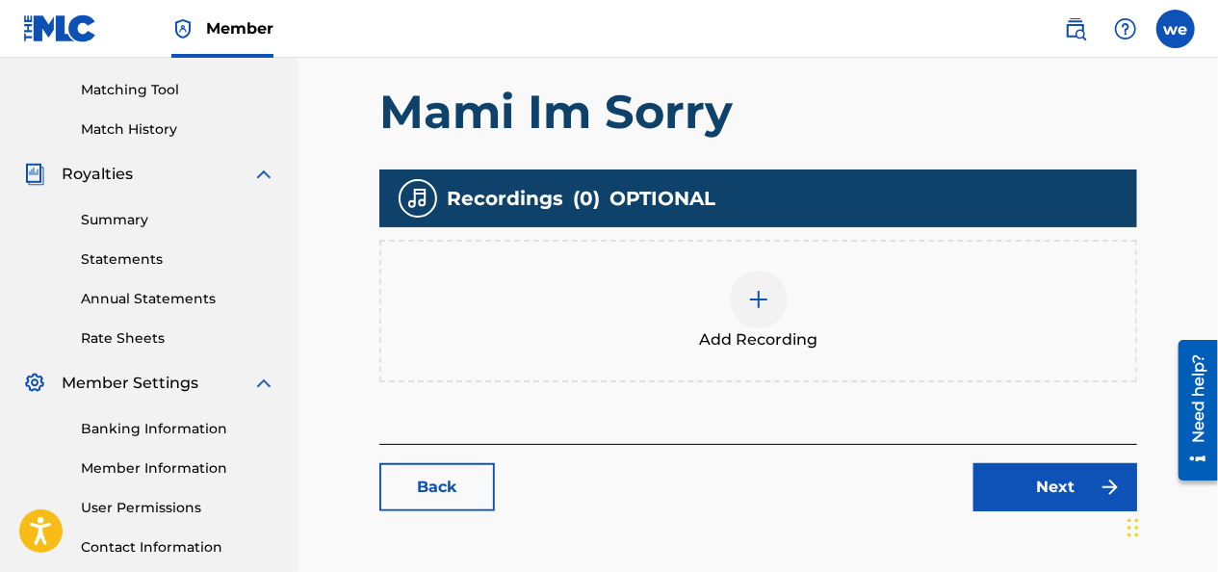
click at [756, 300] on img at bounding box center [758, 299] width 23 height 23
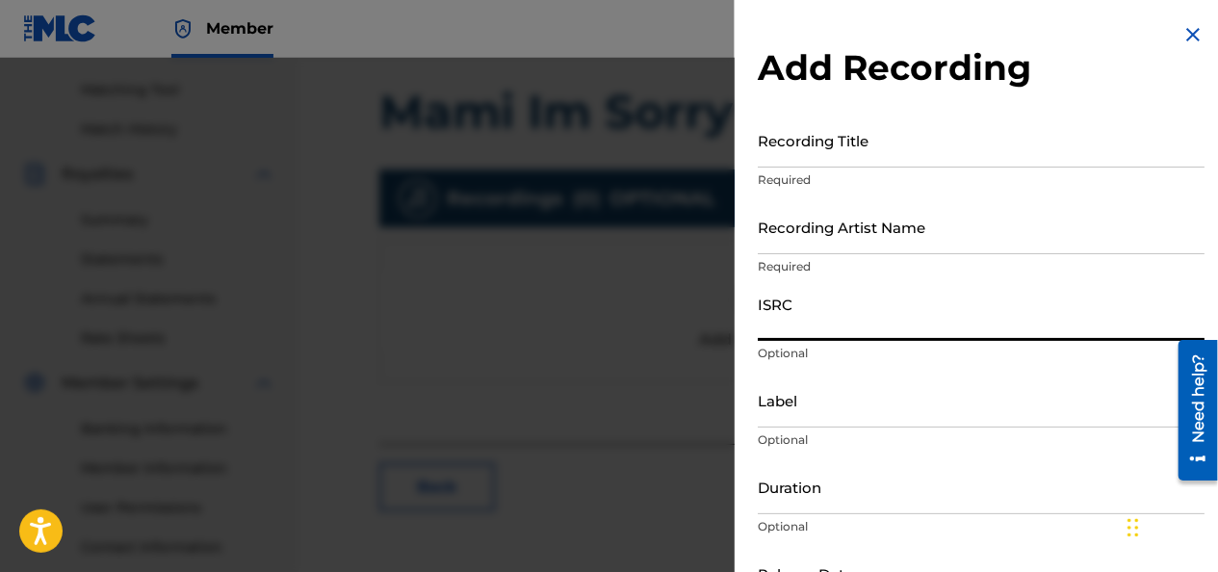
click at [792, 323] on input "ISRC" at bounding box center [981, 313] width 447 height 55
paste input "QZGLS2478553"
type input "QZGLS2478553"
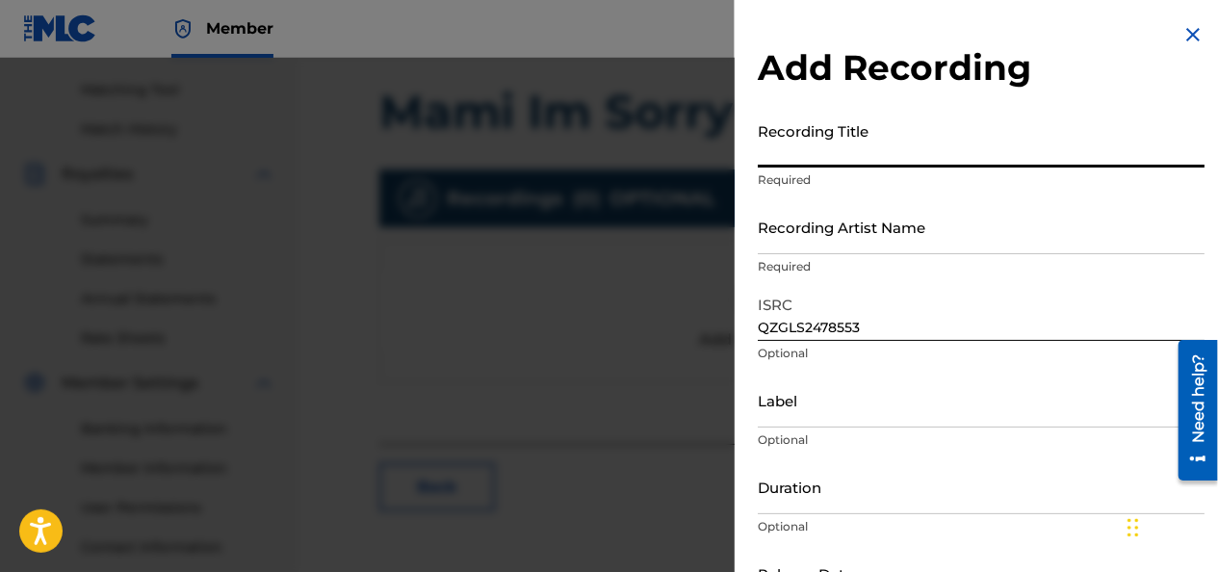
click at [815, 148] on input "Recording Title" at bounding box center [981, 140] width 447 height 55
type input "mami im sorry"
click at [883, 245] on input "Recording Artist Name" at bounding box center [981, 226] width 447 height 55
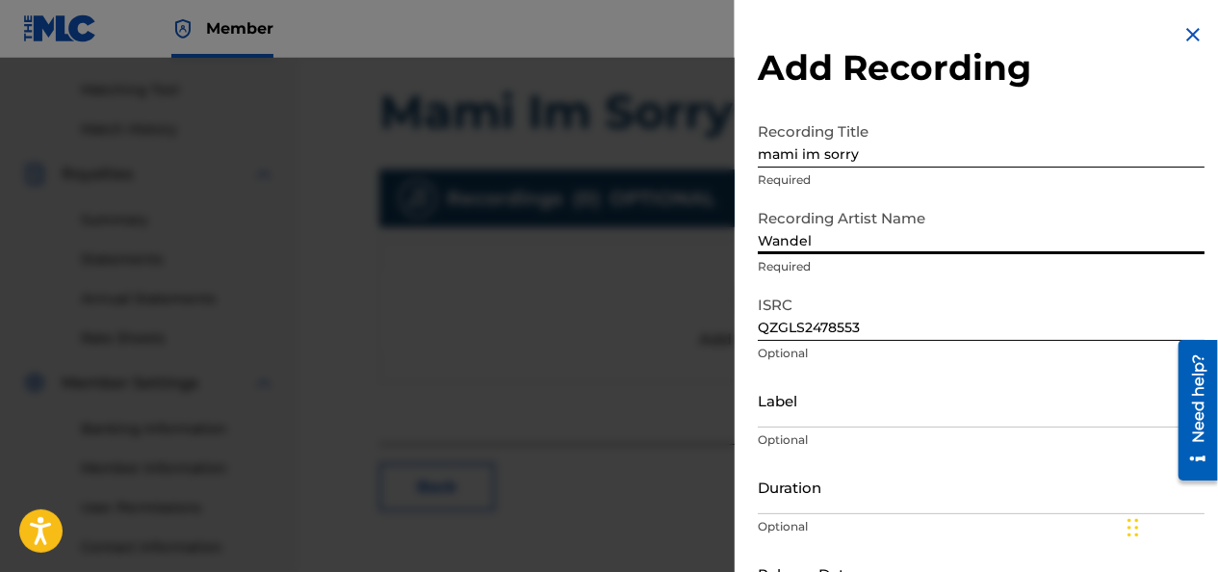
type input "Wandel MCF"
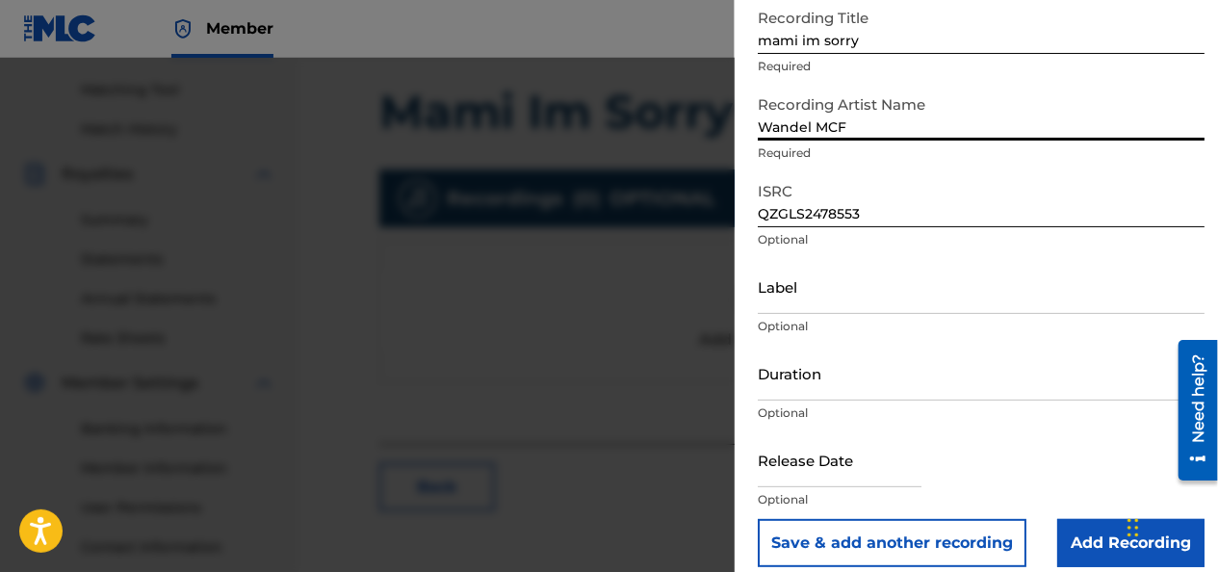
scroll to position [132, 0]
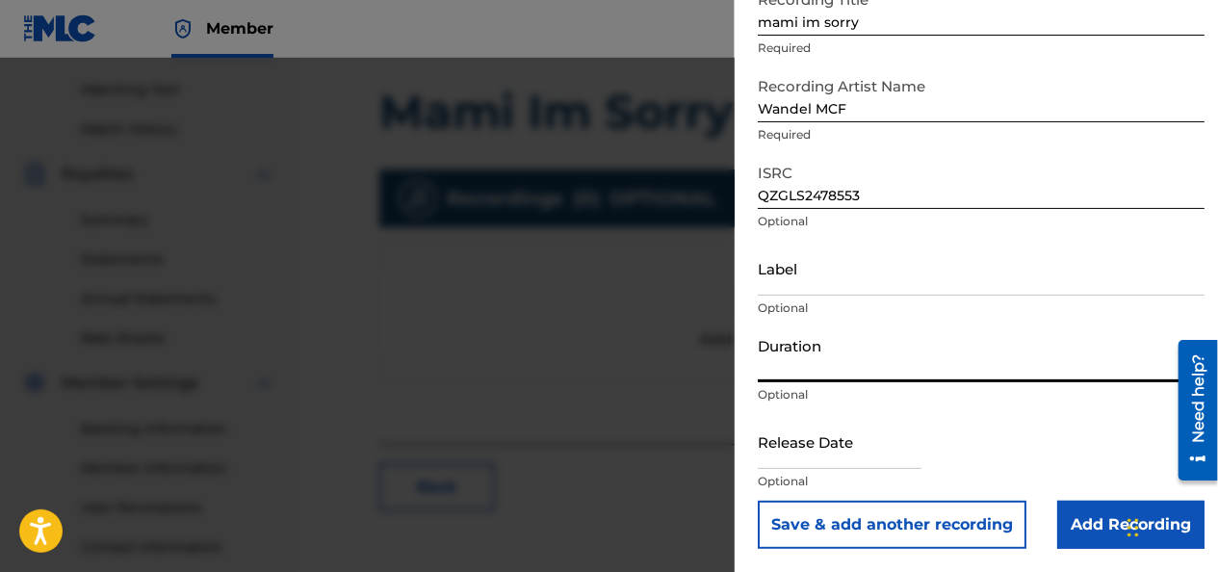
click at [808, 372] on input "Duration" at bounding box center [981, 354] width 447 height 55
type input "02:37"
click at [813, 451] on input "text" at bounding box center [840, 441] width 164 height 55
select select "7"
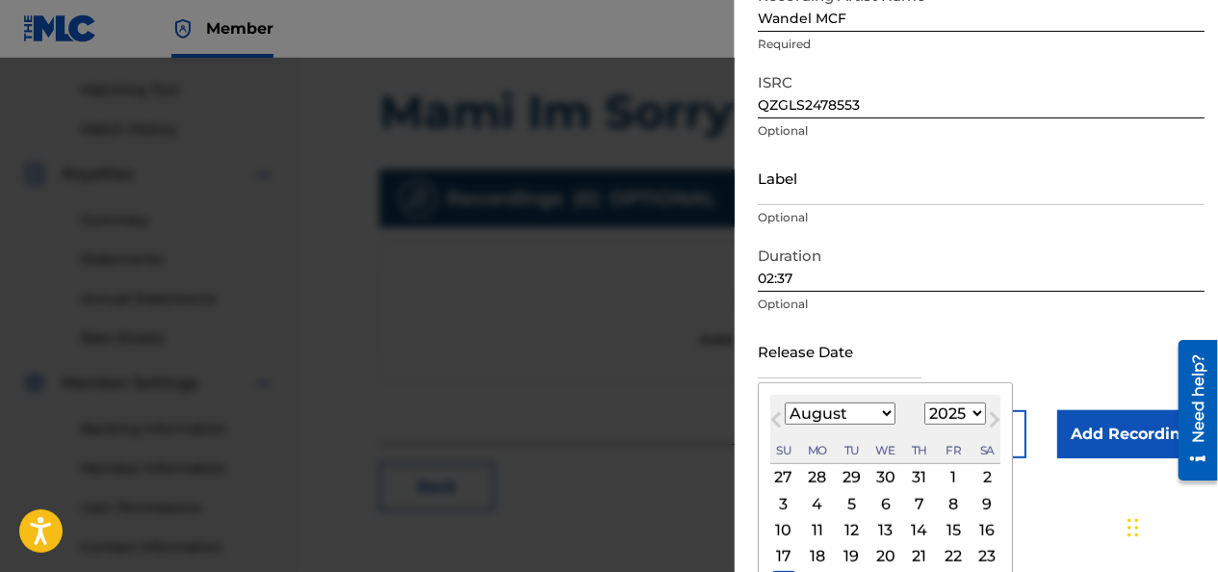
scroll to position [310, 0]
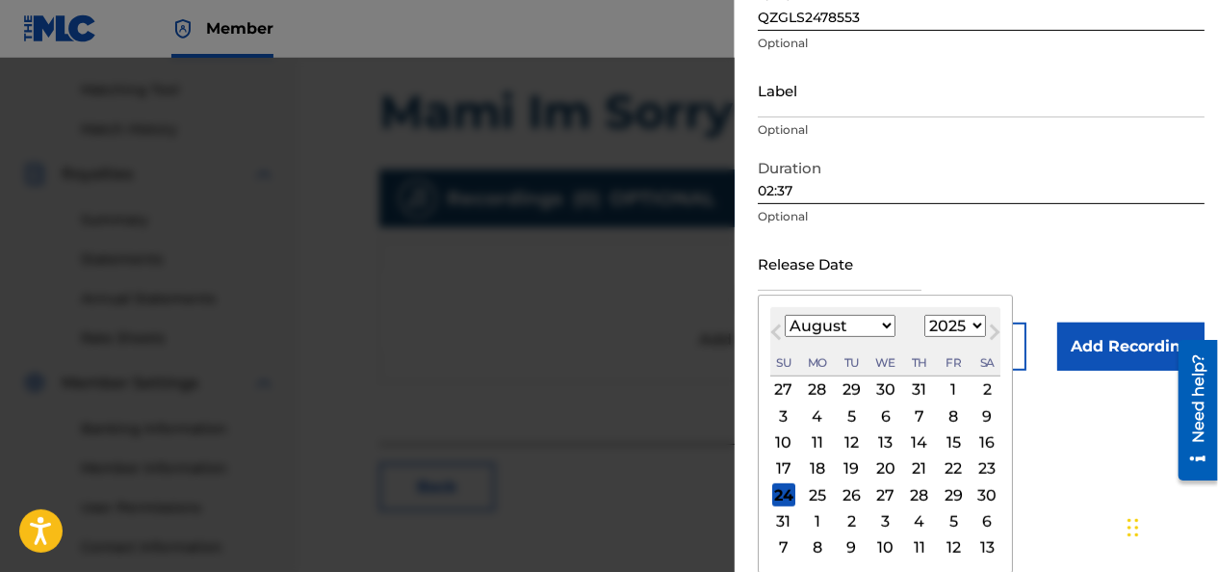
click at [963, 318] on select "1899 1900 1901 1902 1903 1904 1905 1906 1907 1908 1909 1910 1911 1912 1913 1914…" at bounding box center [955, 326] width 62 height 22
select select "2024"
click at [924, 337] on select "1899 1900 1901 1902 1903 1904 1905 1906 1907 1908 1909 1910 1911 1912 1913 1914…" at bounding box center [955, 326] width 62 height 22
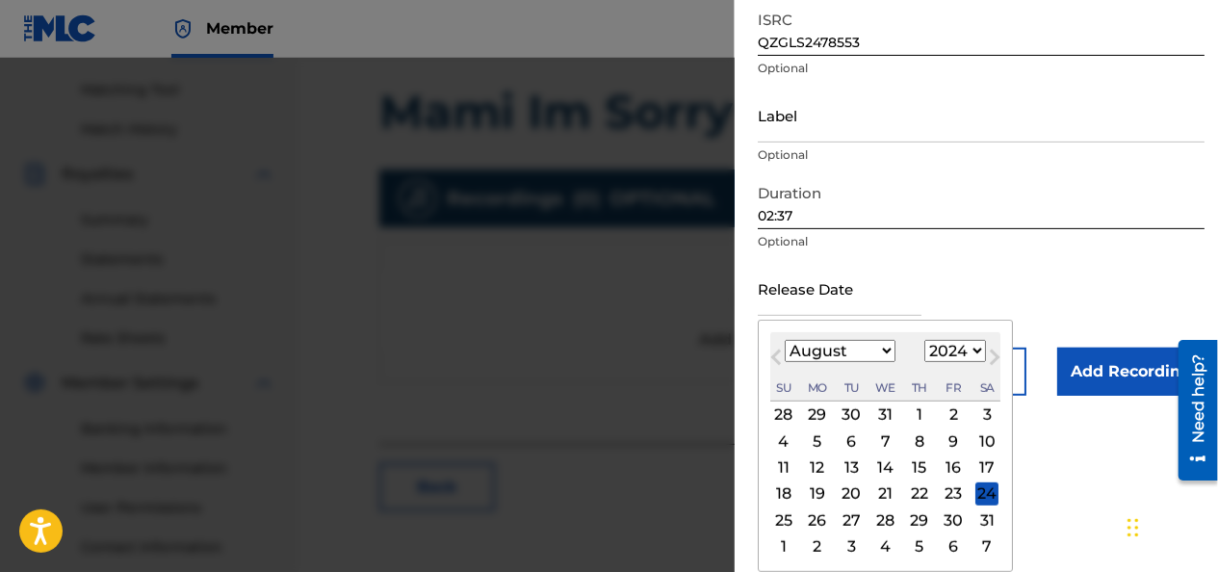
scroll to position [284, 0]
click at [857, 349] on select "January February March April May June July August September October November De…" at bounding box center [840, 352] width 111 height 22
select select "2"
click at [785, 341] on select "January February March April May June July August September October November De…" at bounding box center [840, 352] width 111 height 22
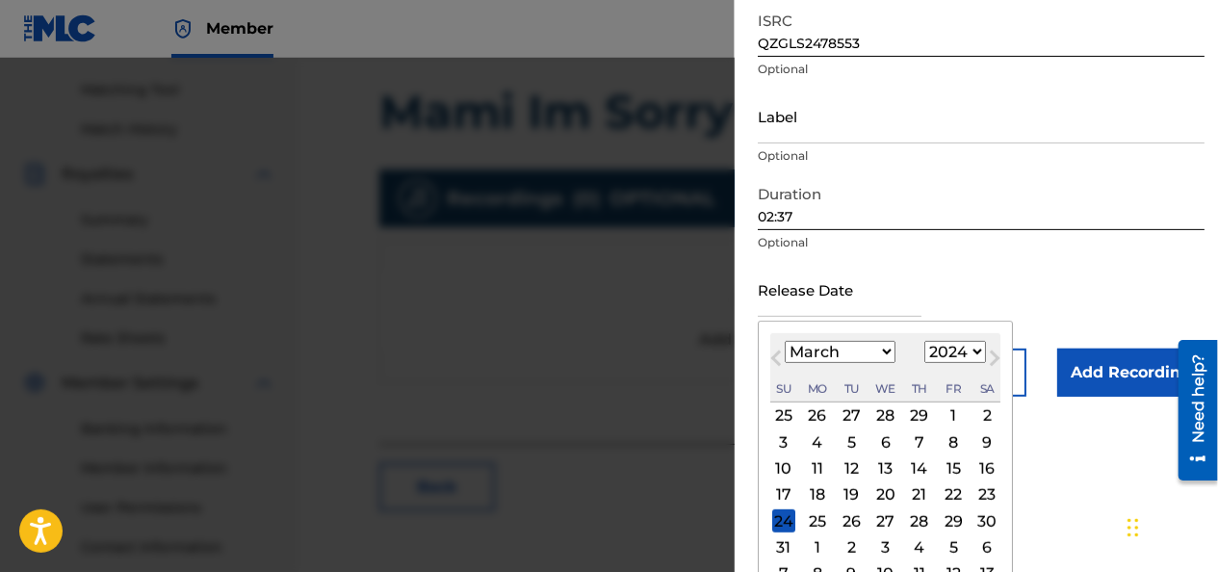
click at [815, 489] on div "18" at bounding box center [817, 494] width 23 height 23
type input "[DATE]"
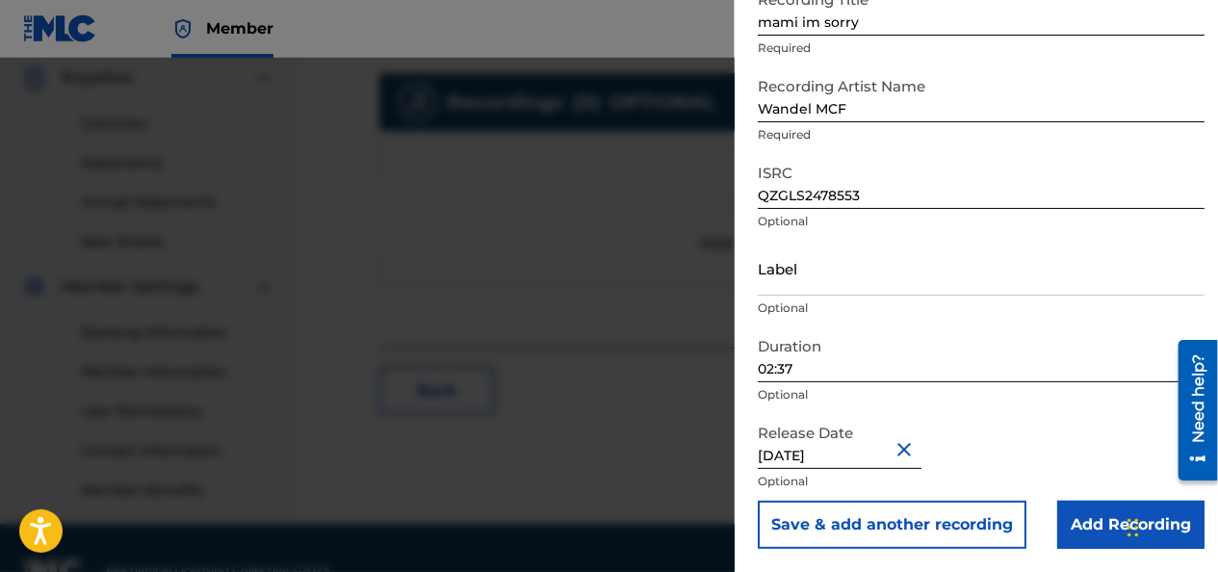
scroll to position [622, 0]
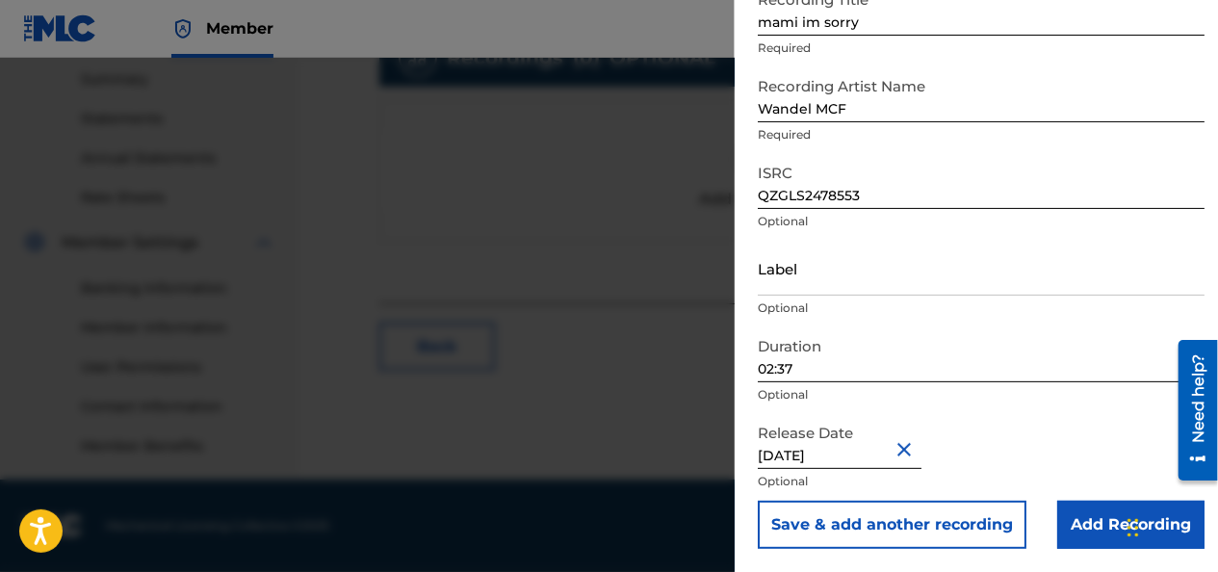
click at [1088, 513] on input "Add Recording" at bounding box center [1130, 525] width 147 height 48
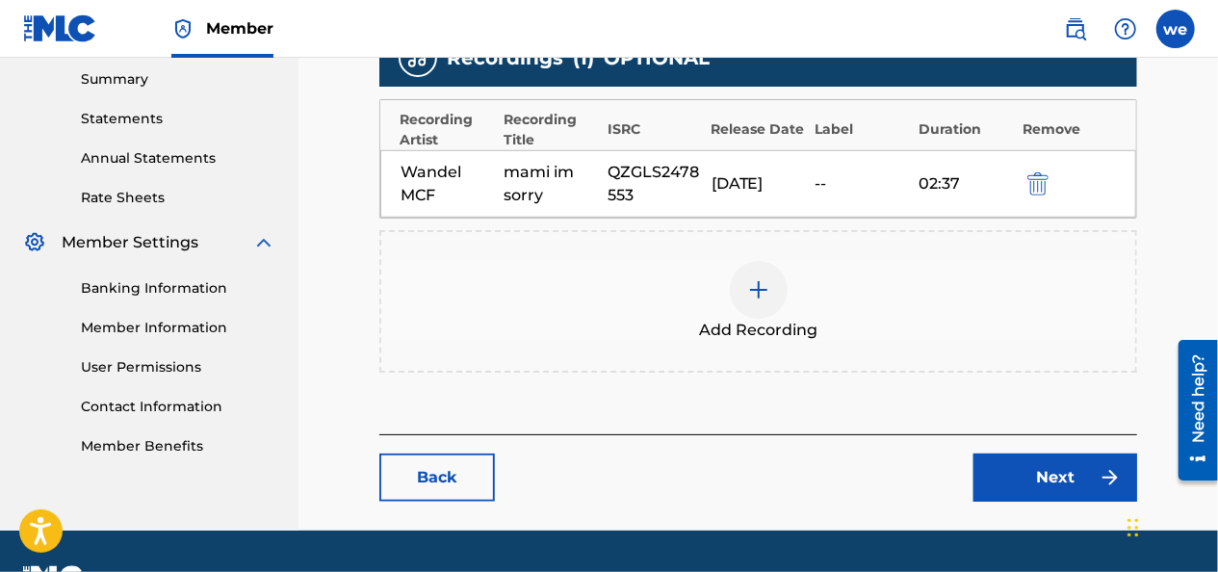
click at [1040, 468] on link "Next" at bounding box center [1055, 477] width 164 height 48
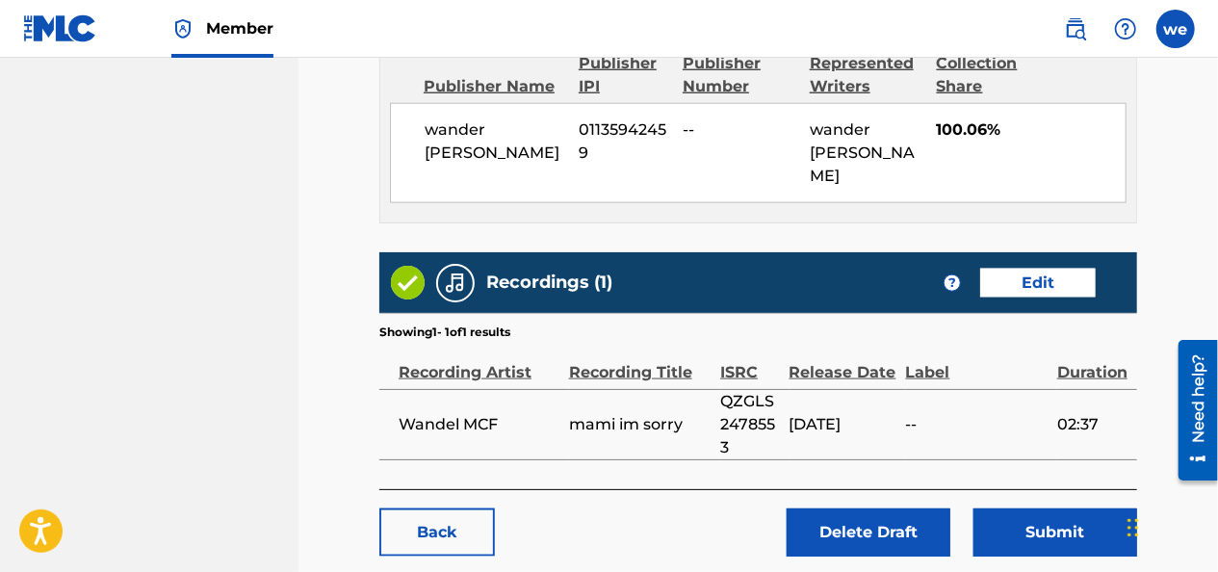
scroll to position [1127, 0]
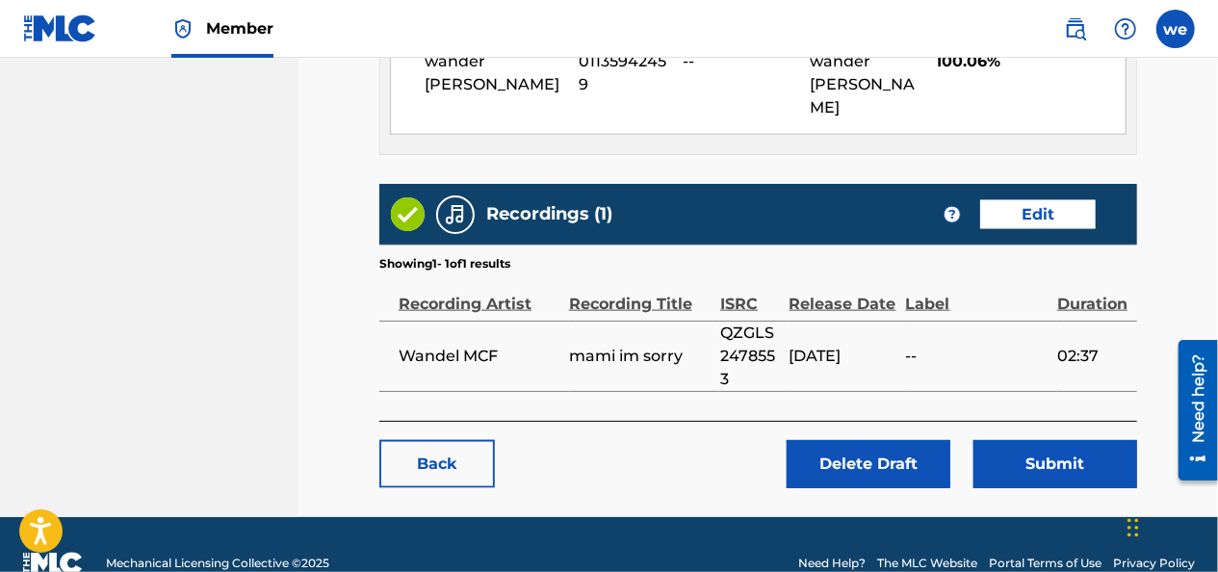
click at [1069, 440] on button "Submit" at bounding box center [1055, 464] width 164 height 48
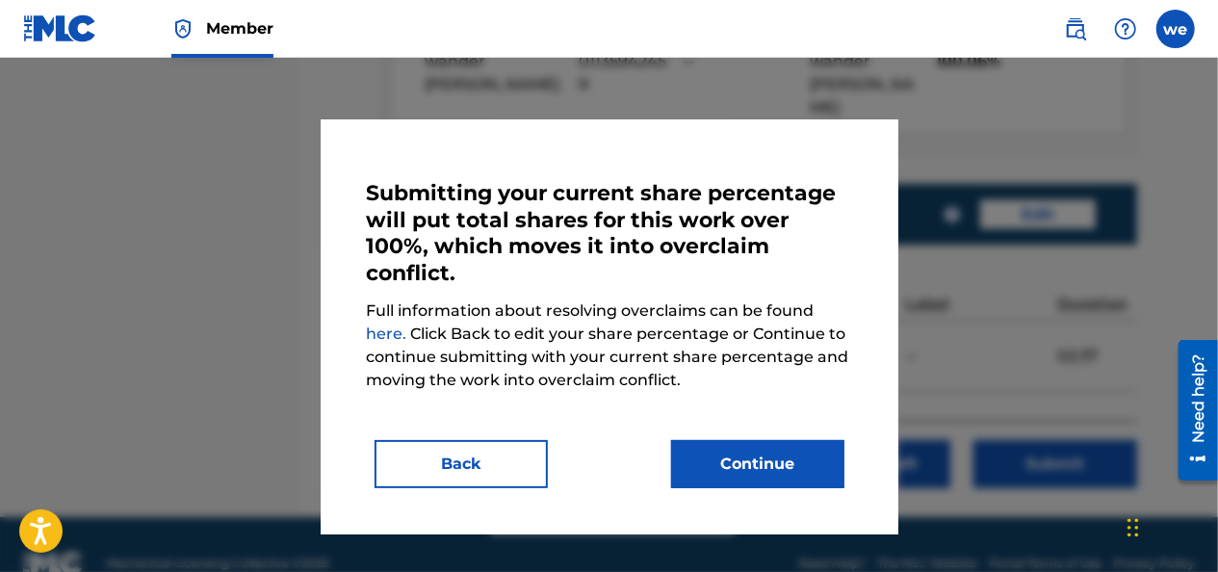
click at [763, 456] on button "Continue" at bounding box center [757, 464] width 173 height 48
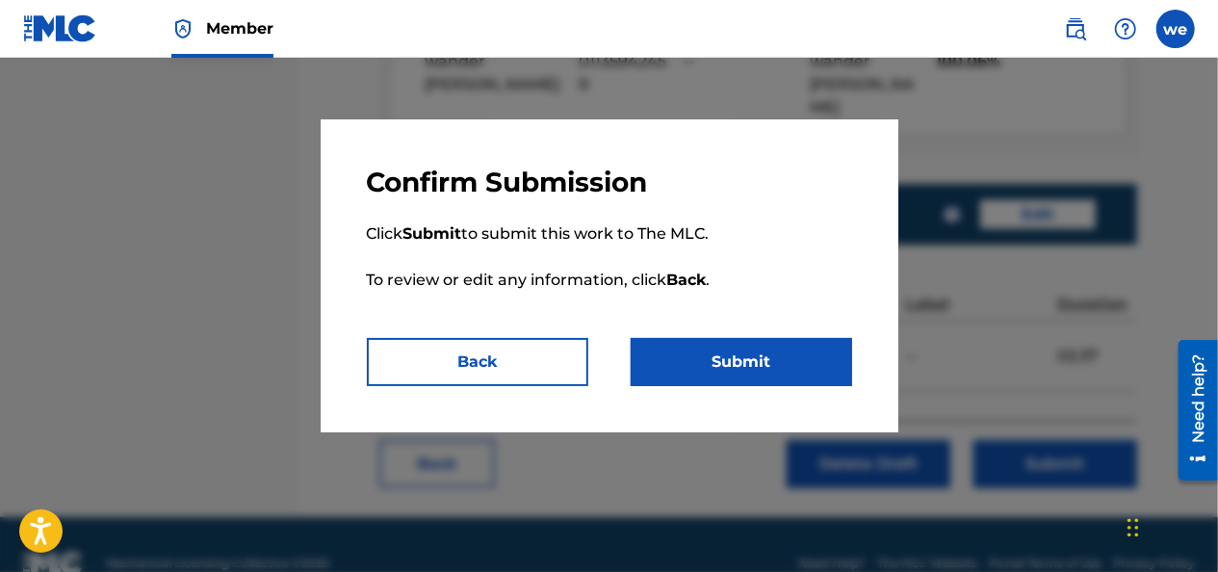
click at [718, 350] on button "Submit" at bounding box center [741, 362] width 221 height 48
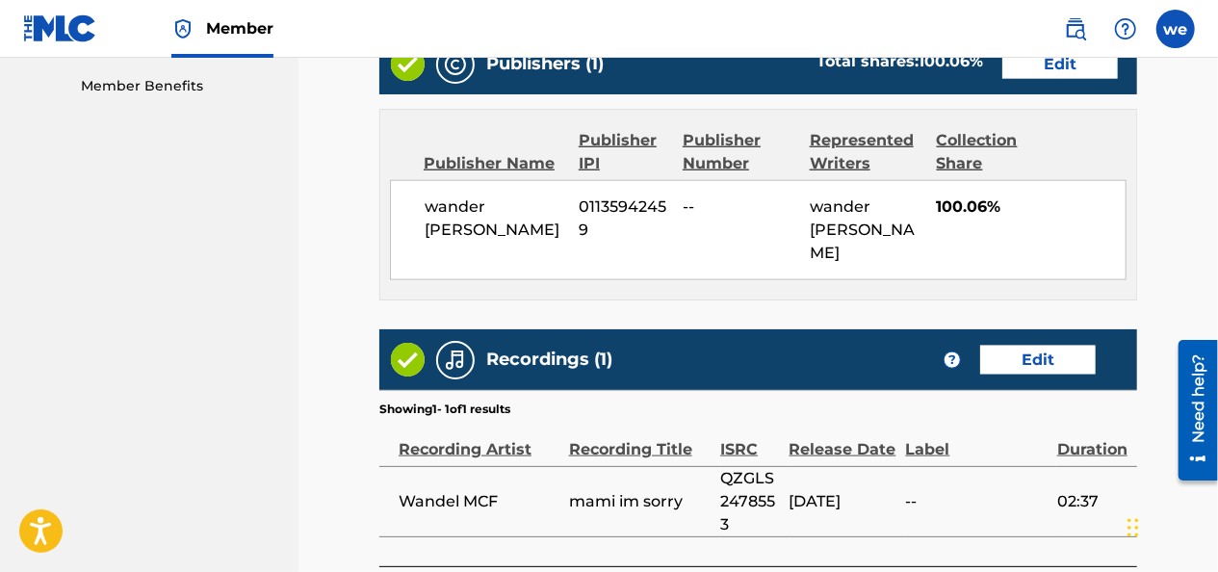
scroll to position [839, 0]
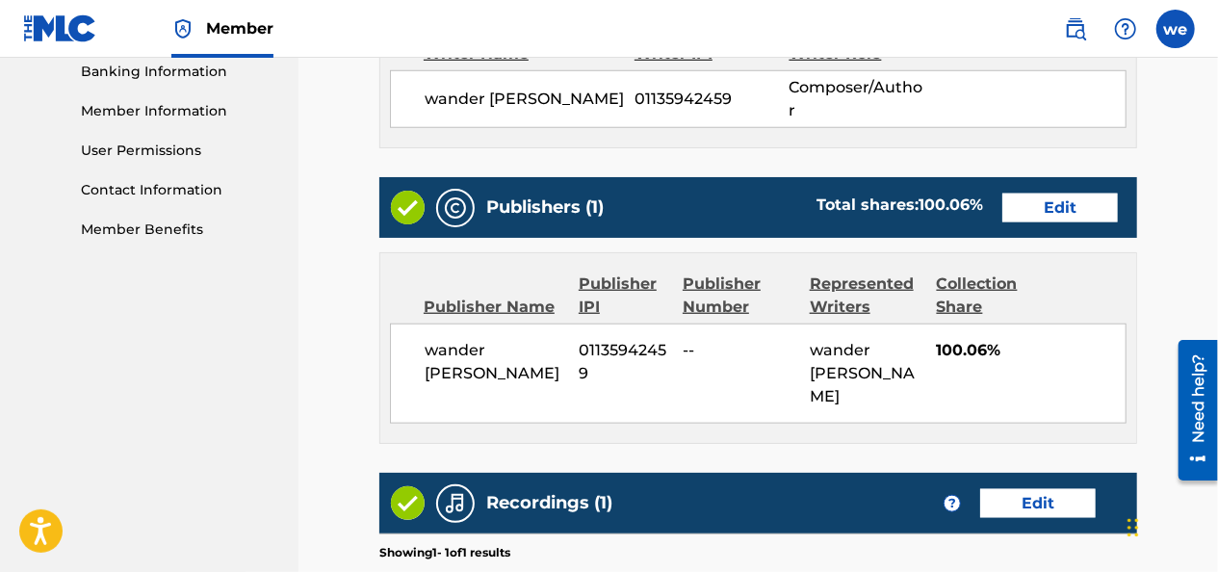
click at [1028, 207] on link "Edit" at bounding box center [1060, 208] width 116 height 29
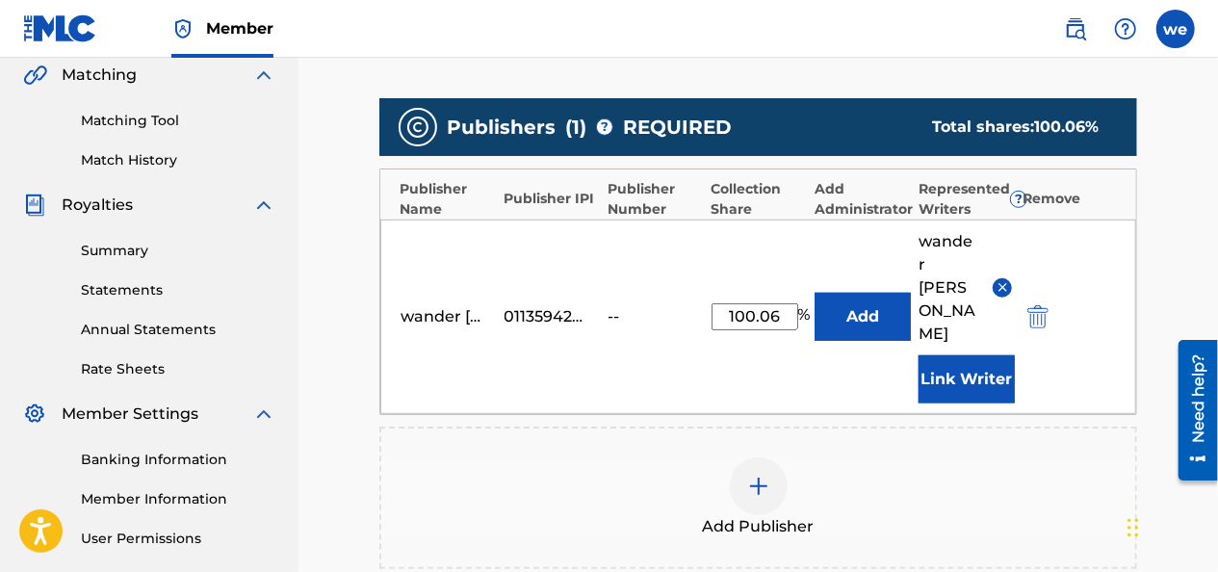
scroll to position [481, 0]
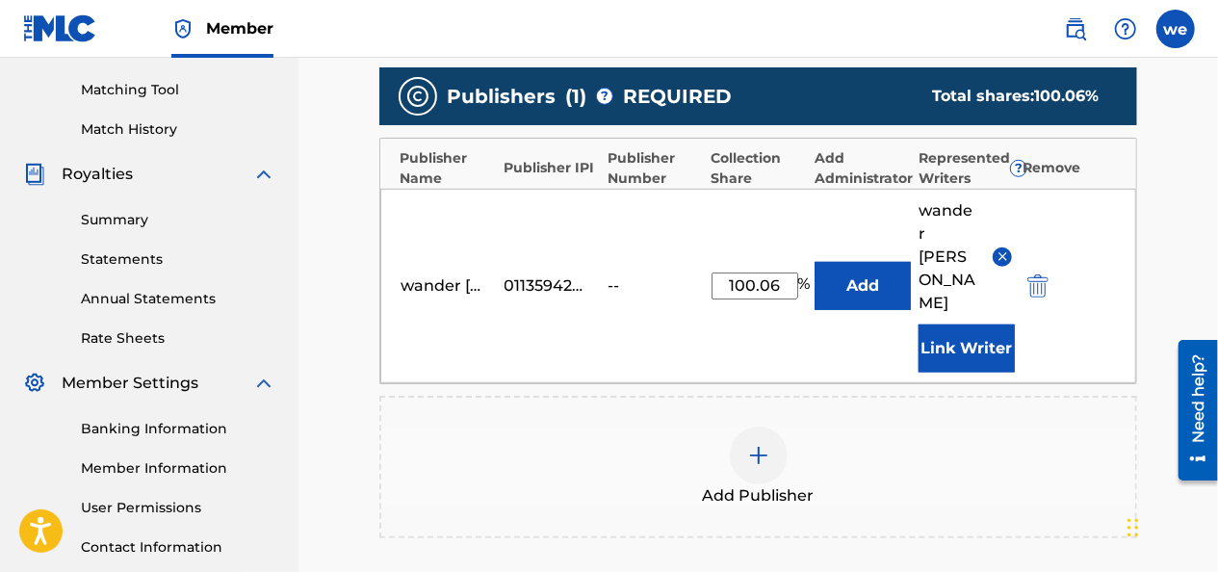
click at [1046, 274] on img "submit" at bounding box center [1037, 285] width 21 height 23
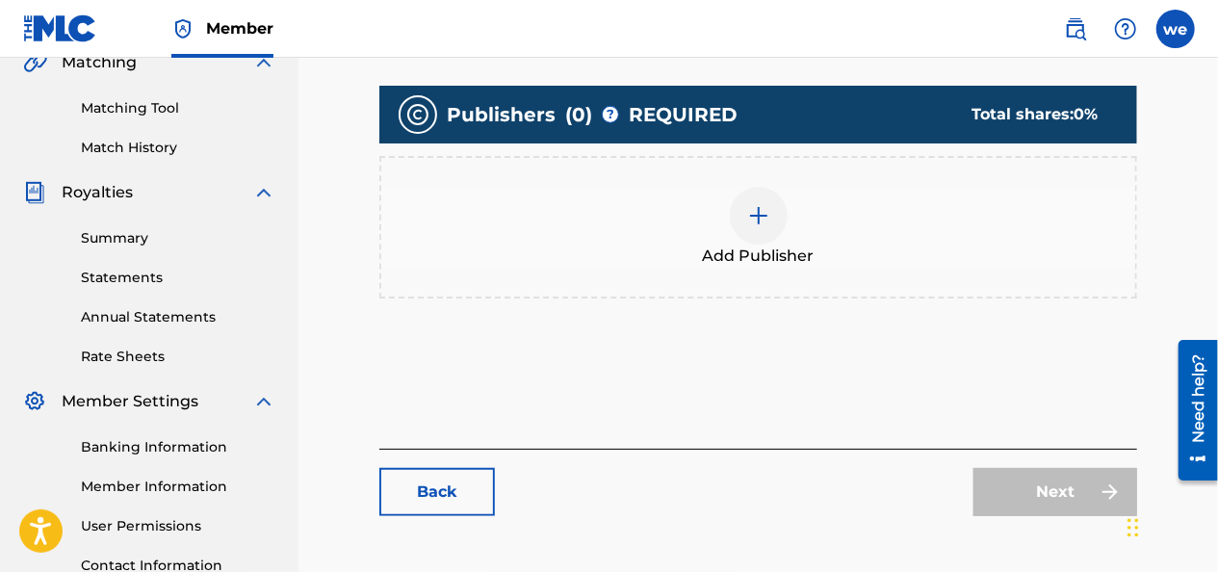
scroll to position [578, 0]
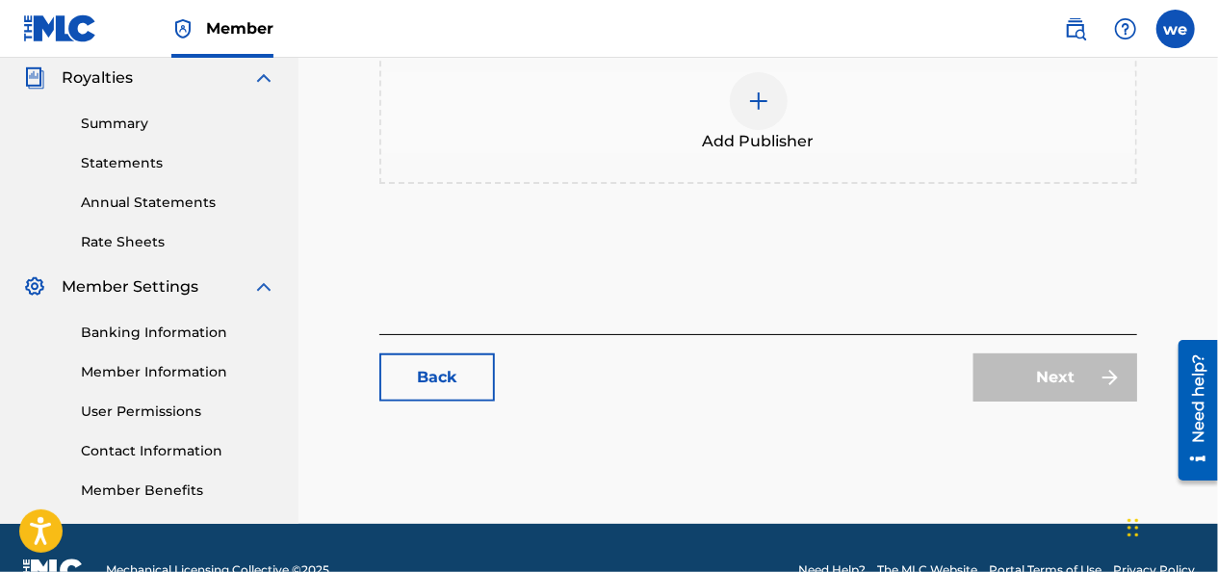
click at [753, 112] on div at bounding box center [759, 101] width 58 height 58
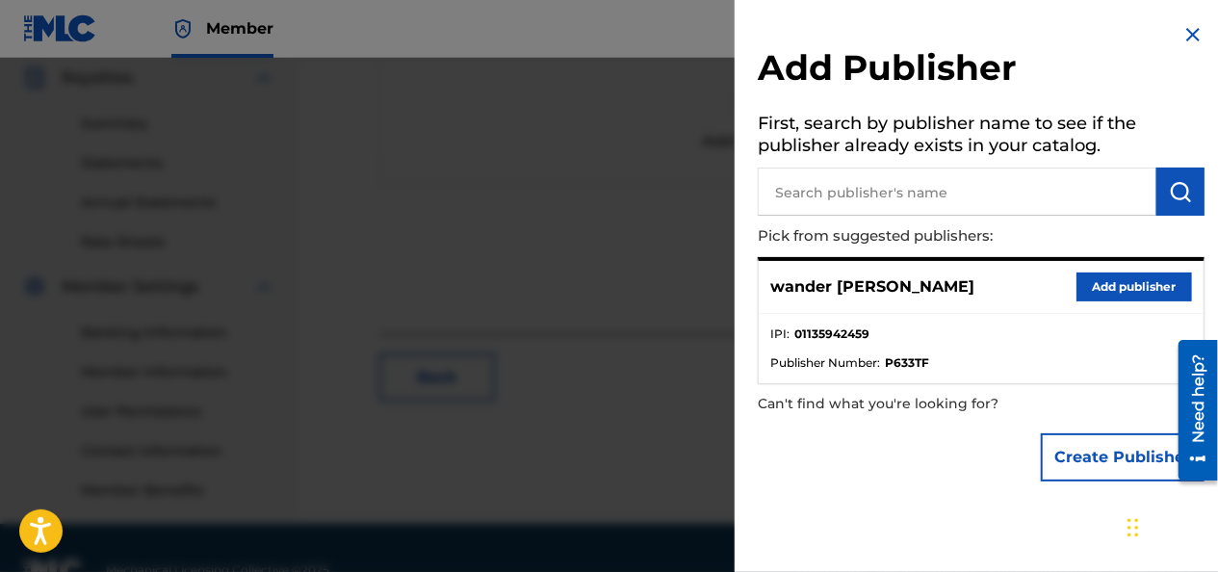
click at [1106, 295] on button "Add publisher" at bounding box center [1134, 286] width 116 height 29
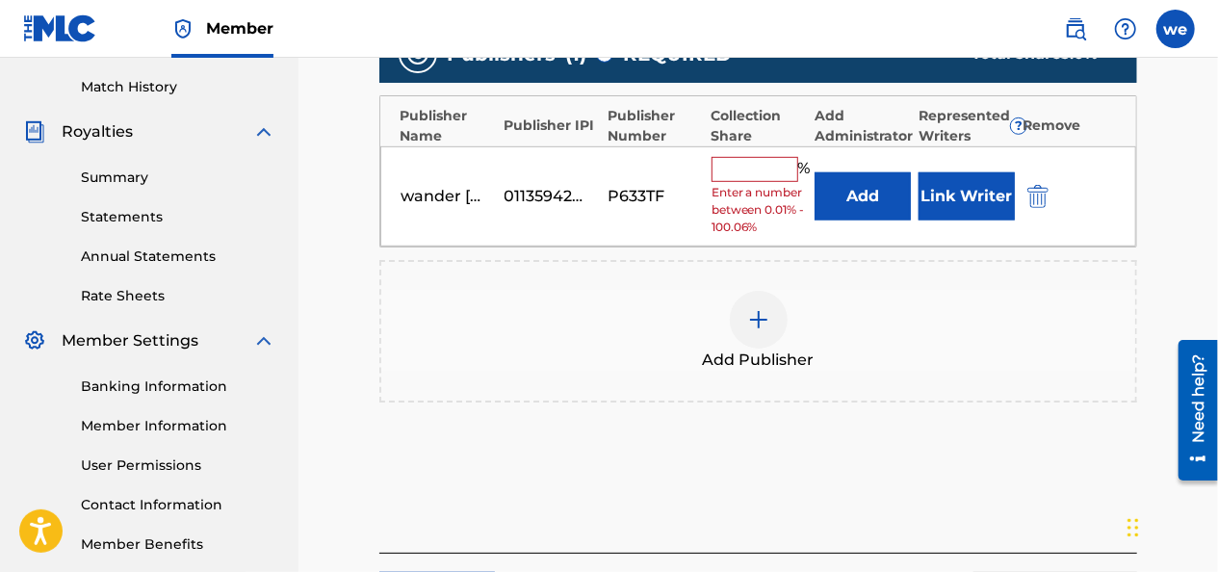
scroll to position [481, 0]
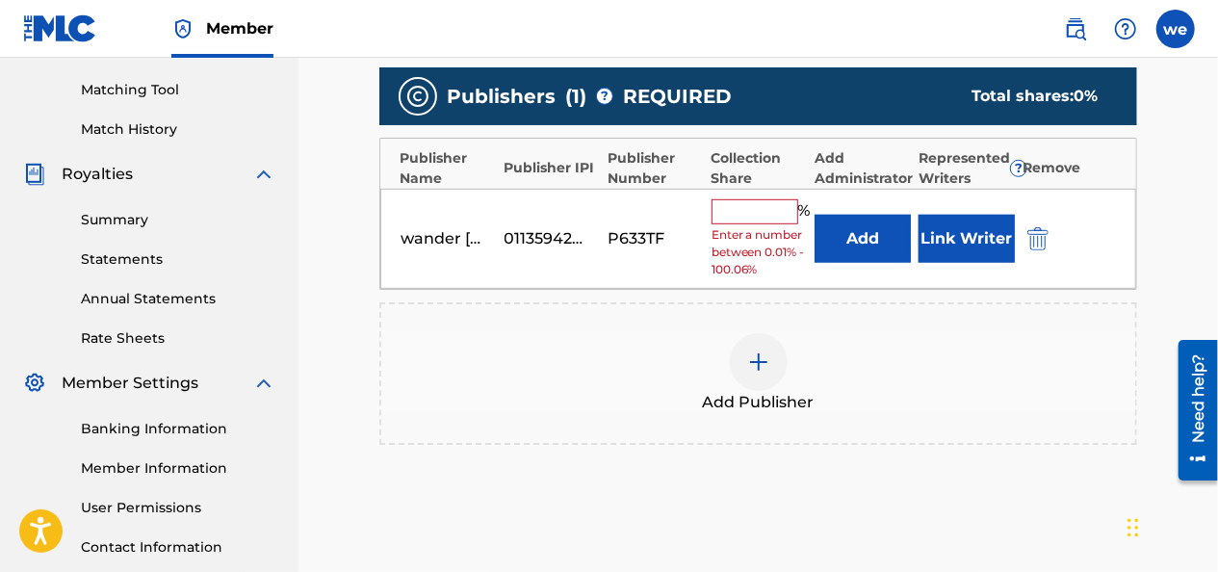
click at [737, 201] on input "text" at bounding box center [754, 211] width 87 height 25
type input "100.06"
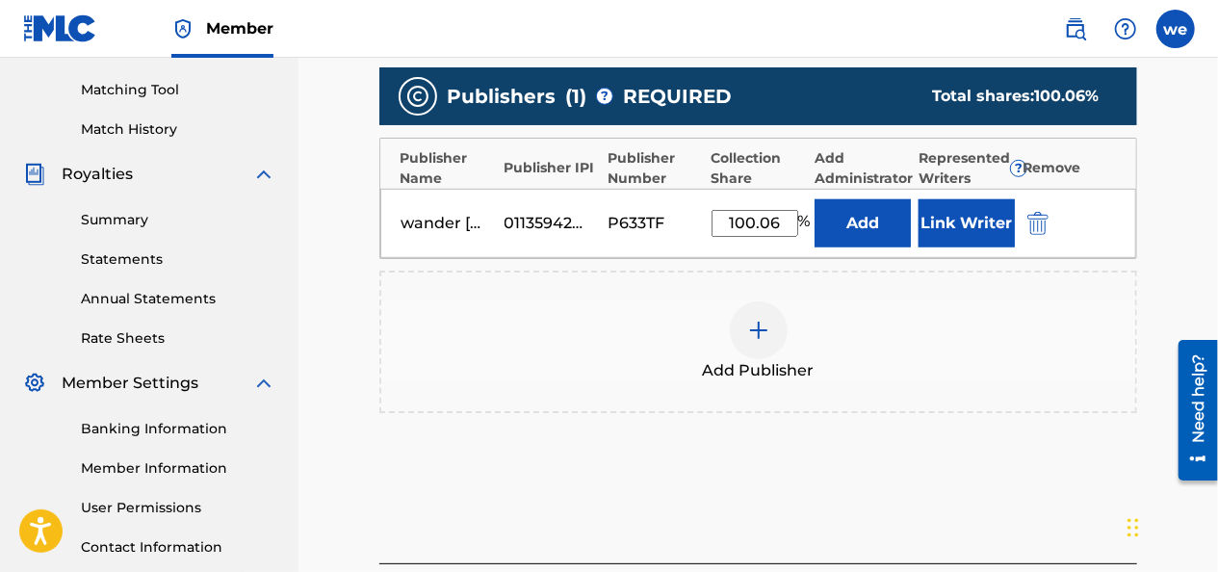
click at [967, 239] on button "Link Writer" at bounding box center [966, 223] width 96 height 48
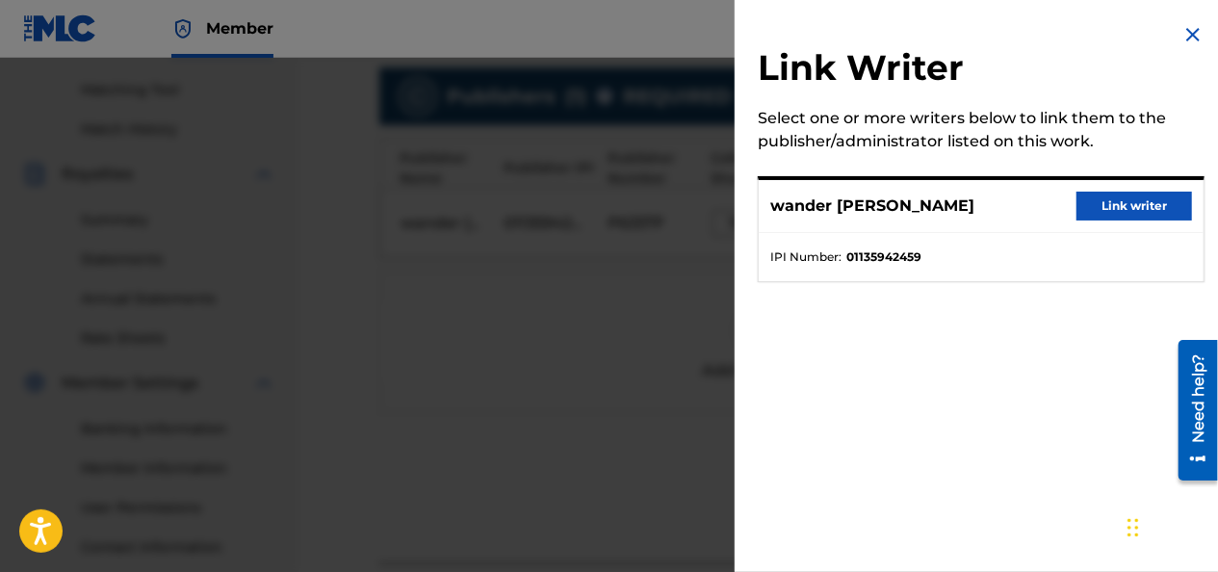
click at [1104, 208] on button "Link writer" at bounding box center [1134, 206] width 116 height 29
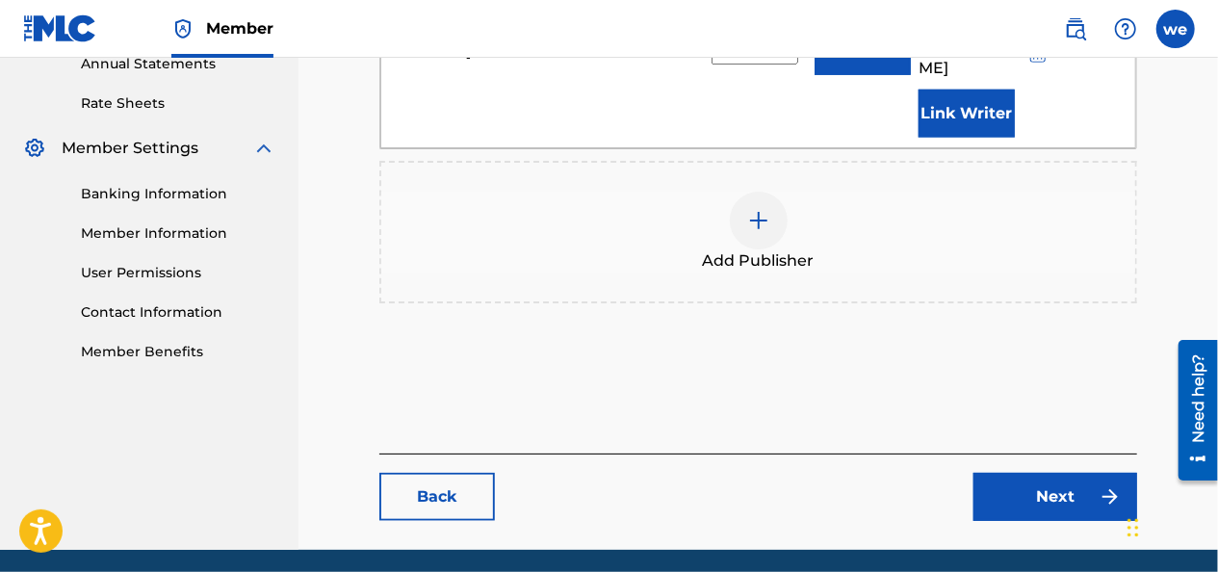
scroll to position [739, 0]
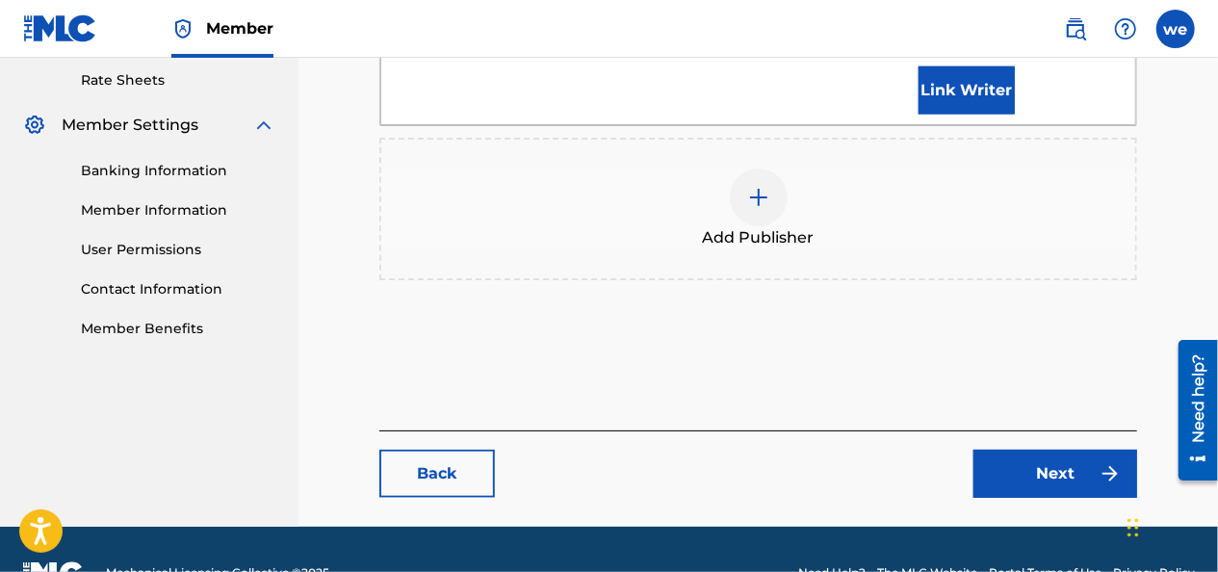
click at [1026, 450] on link "Next" at bounding box center [1055, 474] width 164 height 48
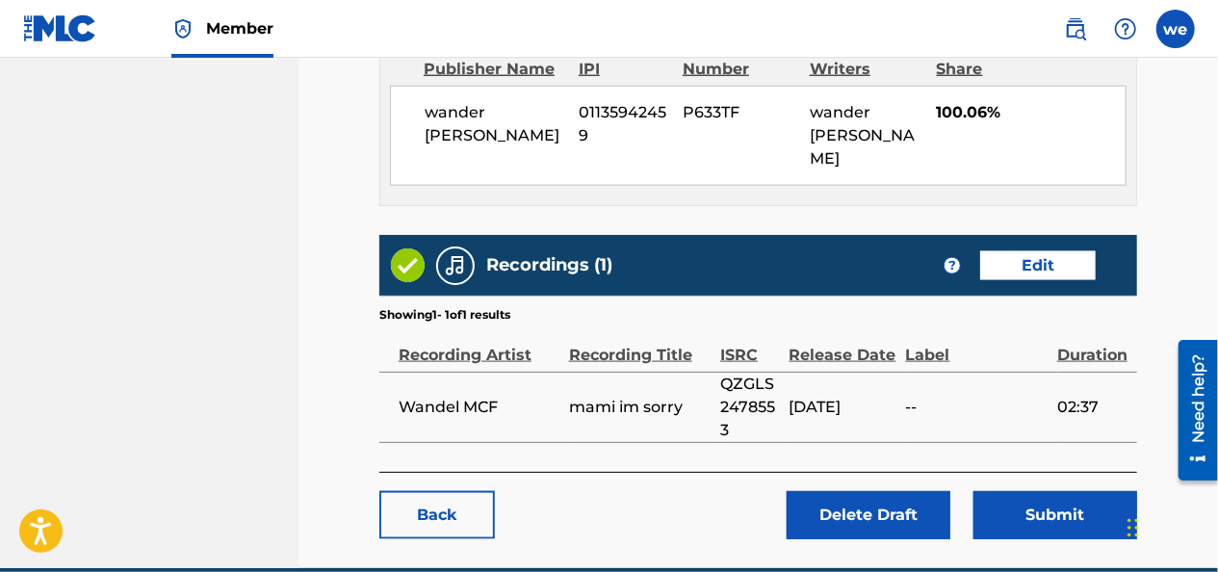
scroll to position [1127, 0]
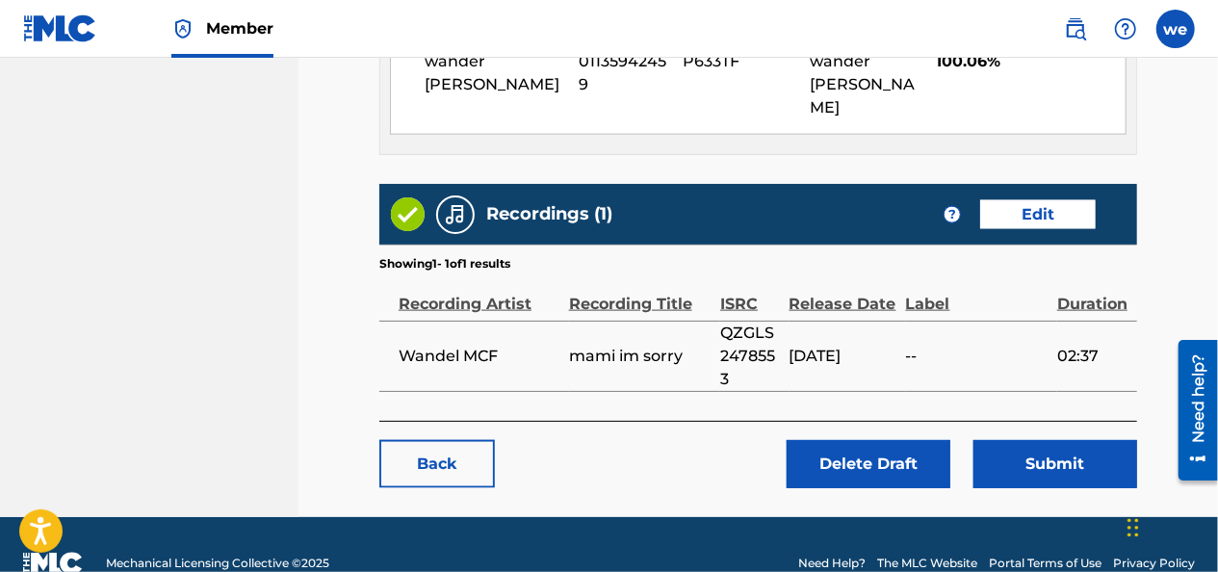
click at [1024, 440] on button "Submit" at bounding box center [1055, 464] width 164 height 48
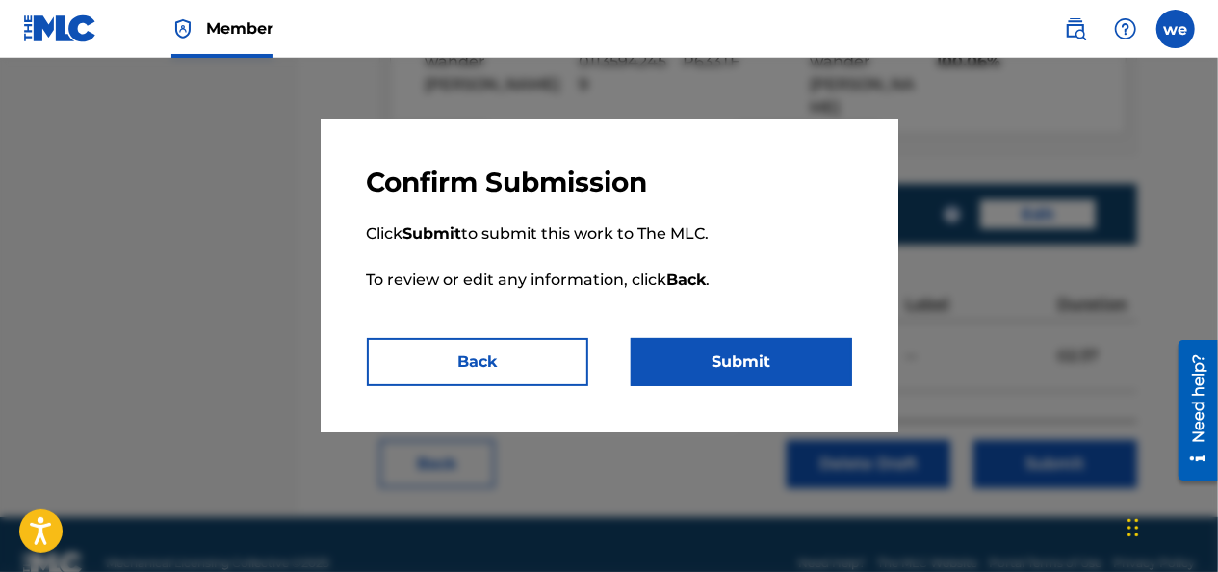
click at [742, 357] on button "Submit" at bounding box center [741, 362] width 221 height 48
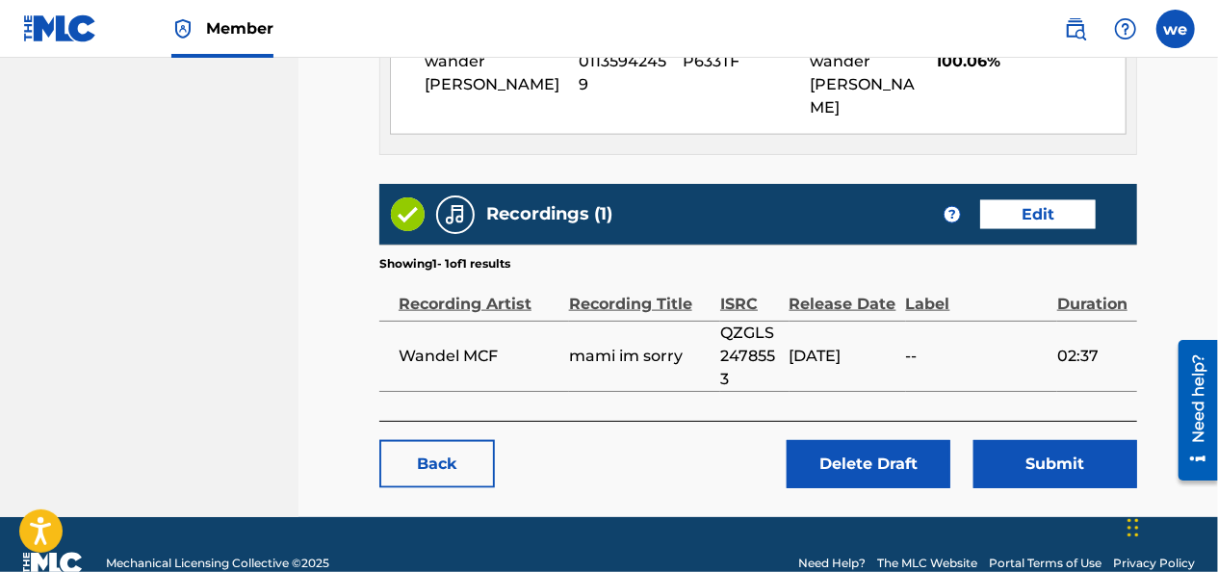
click at [1034, 440] on button "Submit" at bounding box center [1055, 464] width 164 height 48
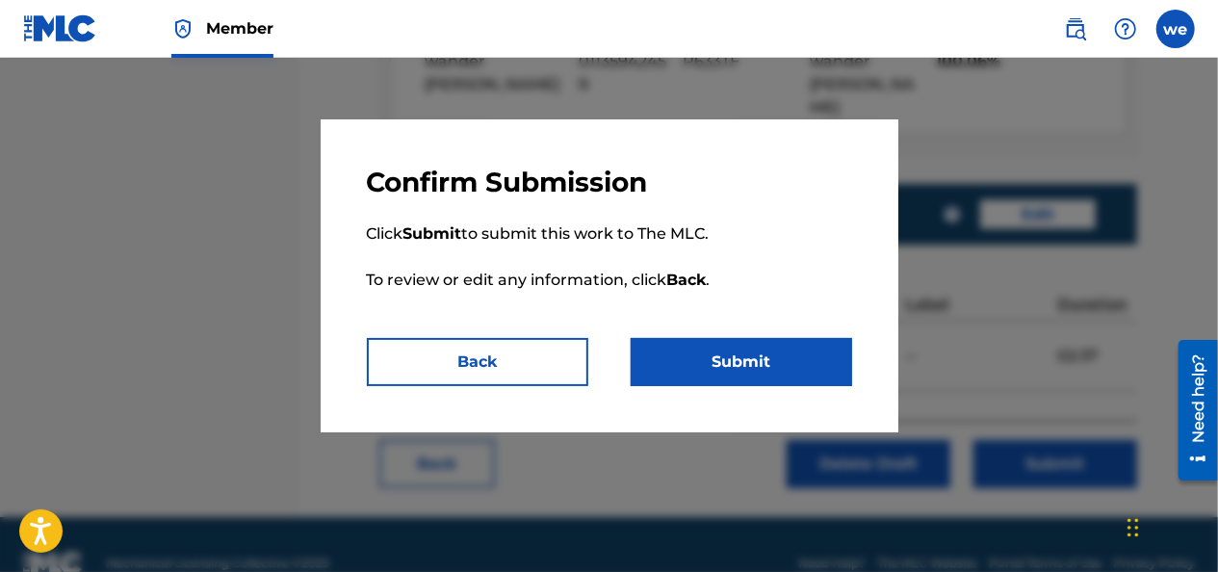
click at [791, 370] on button "Submit" at bounding box center [741, 362] width 221 height 48
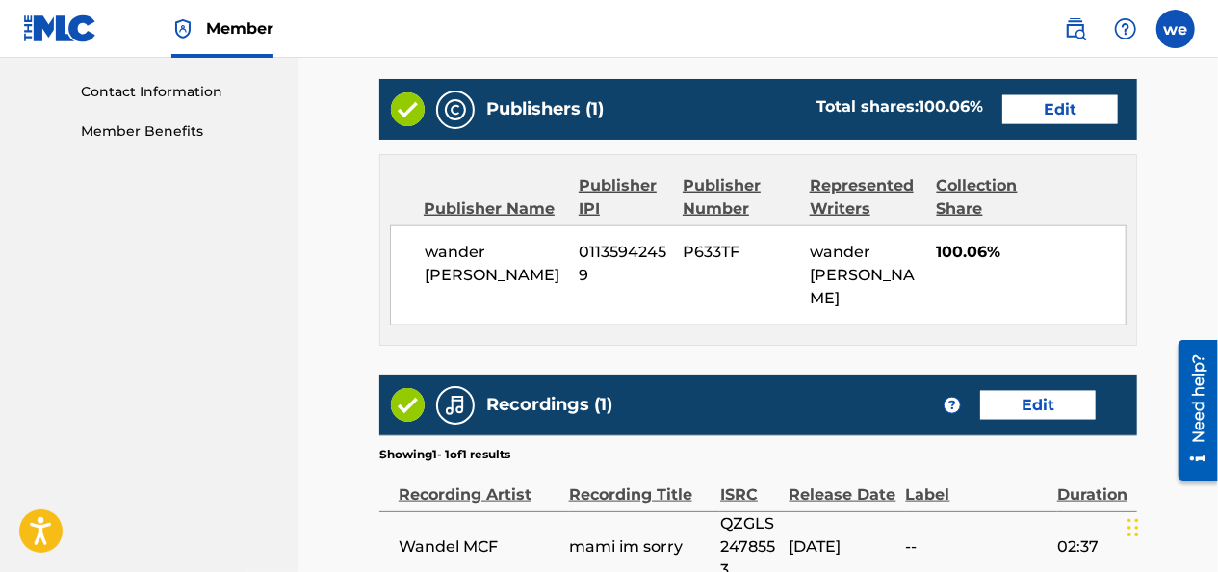
scroll to position [935, 0]
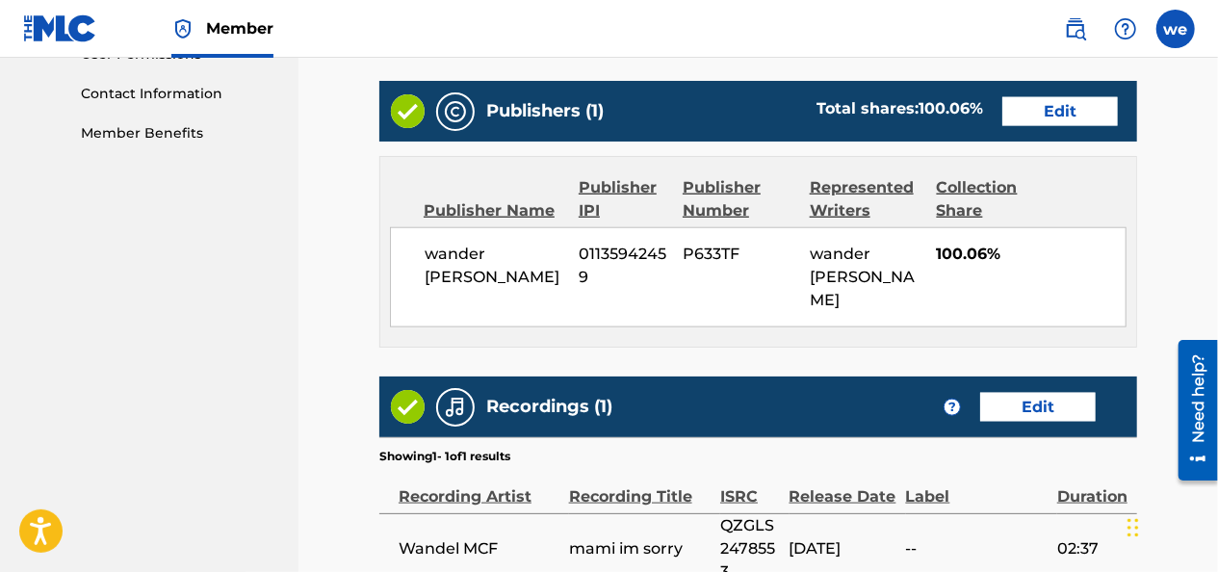
click at [1028, 106] on link "Edit" at bounding box center [1060, 111] width 116 height 29
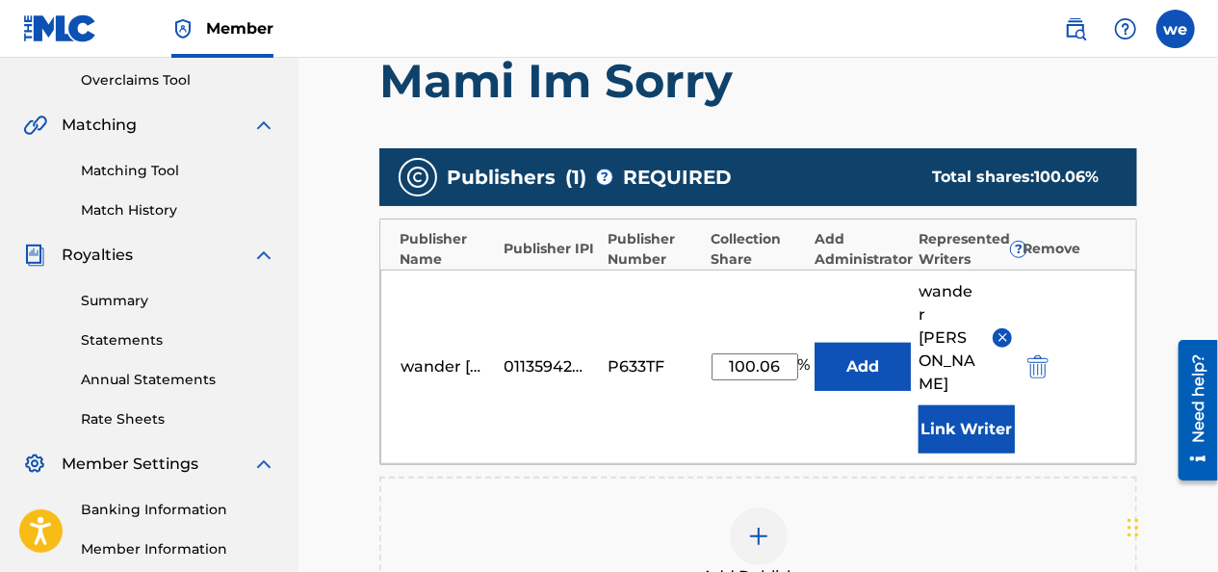
scroll to position [481, 0]
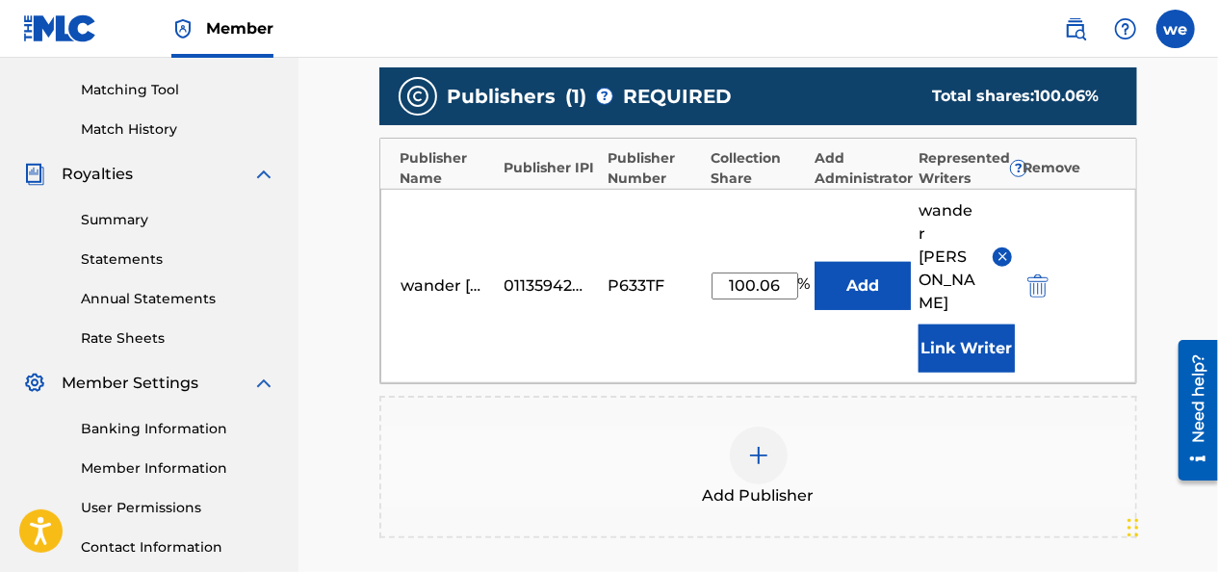
click at [999, 249] on img at bounding box center [1003, 256] width 14 height 14
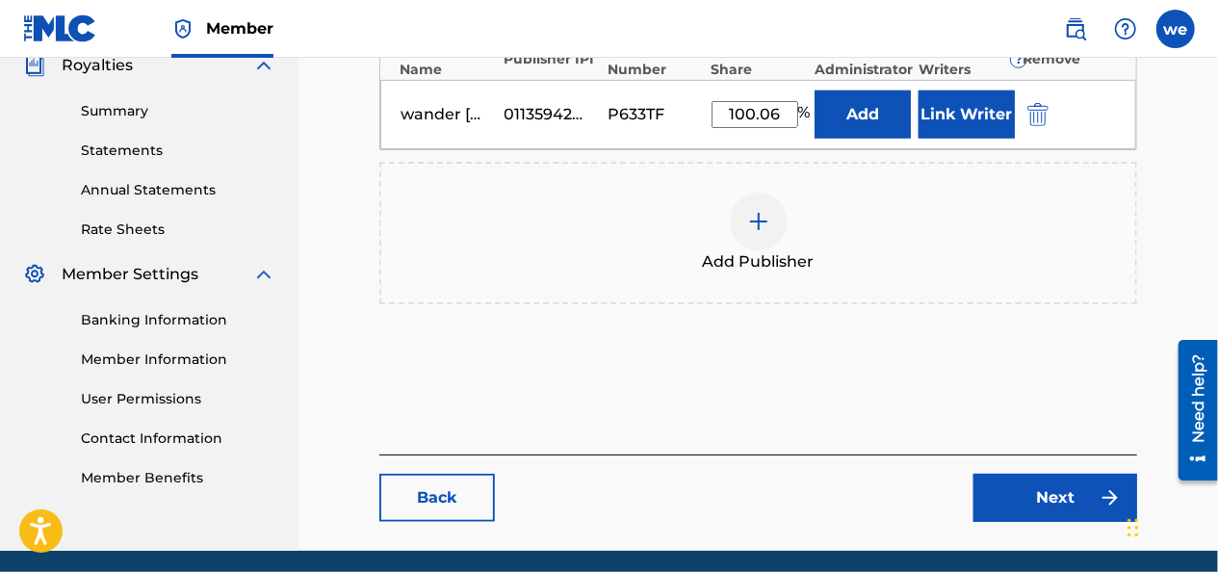
scroll to position [660, 0]
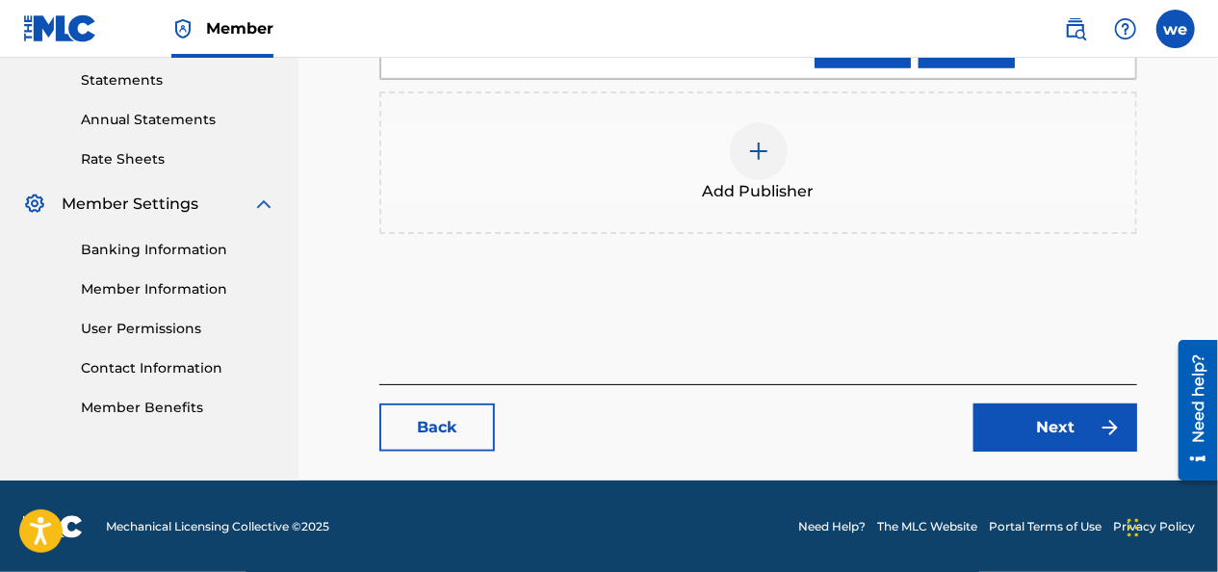
click at [1036, 429] on link "Next" at bounding box center [1055, 427] width 164 height 48
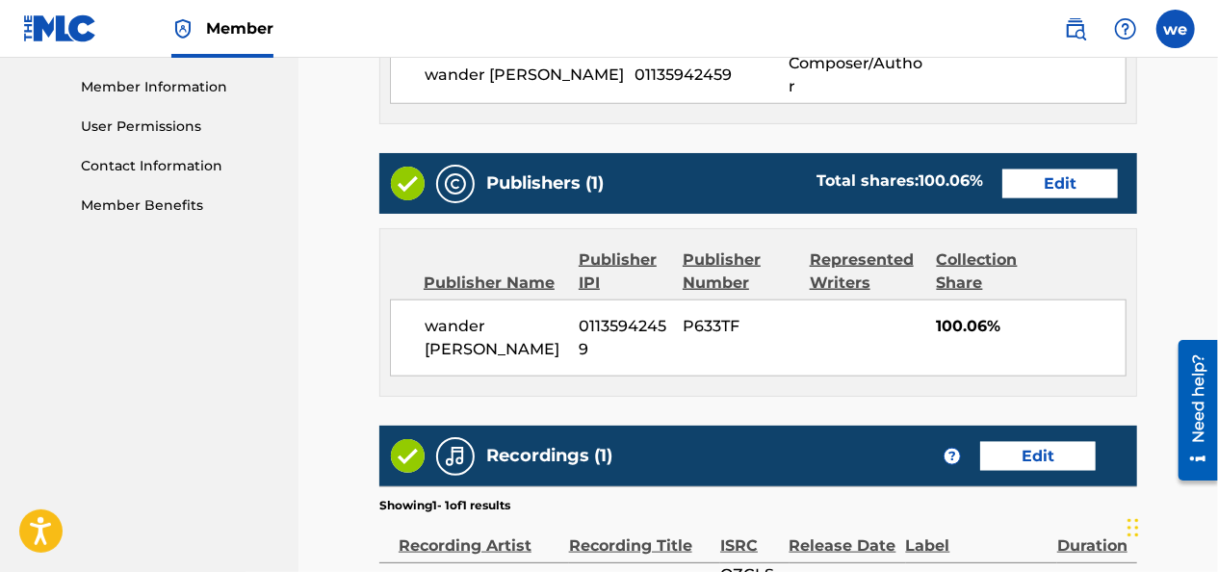
scroll to position [1127, 0]
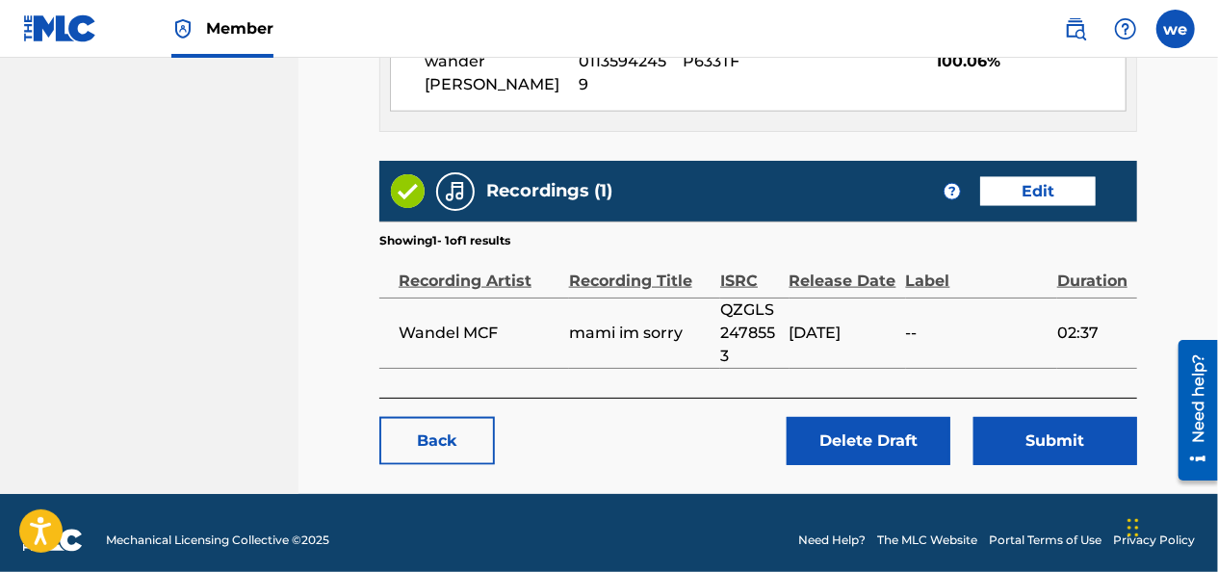
click at [1049, 426] on button "Submit" at bounding box center [1055, 441] width 164 height 48
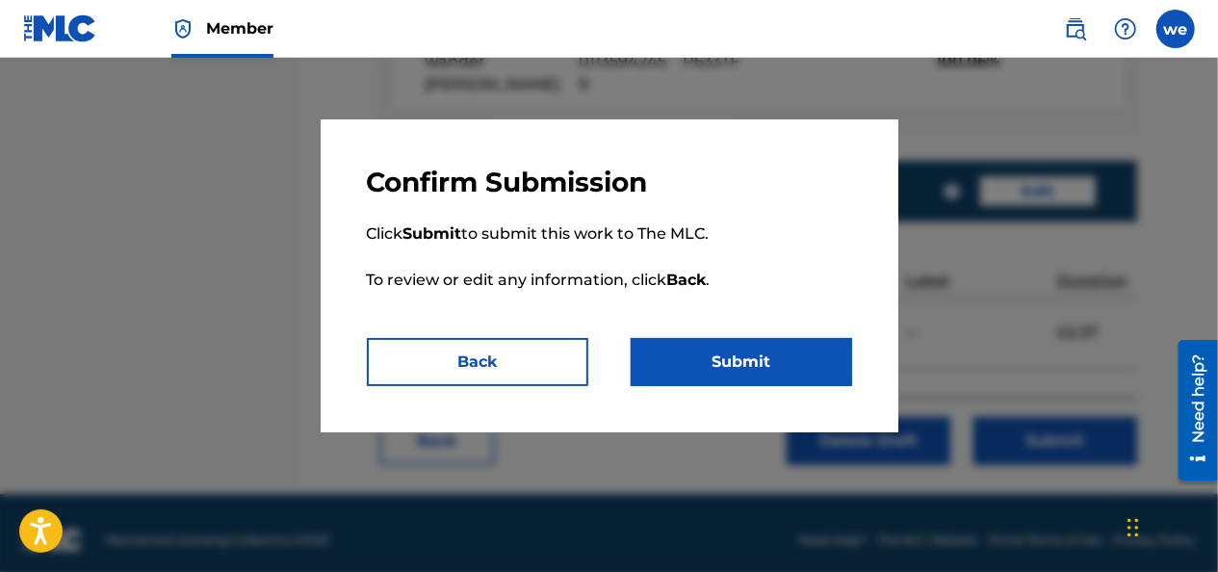
click at [770, 366] on button "Submit" at bounding box center [741, 362] width 221 height 48
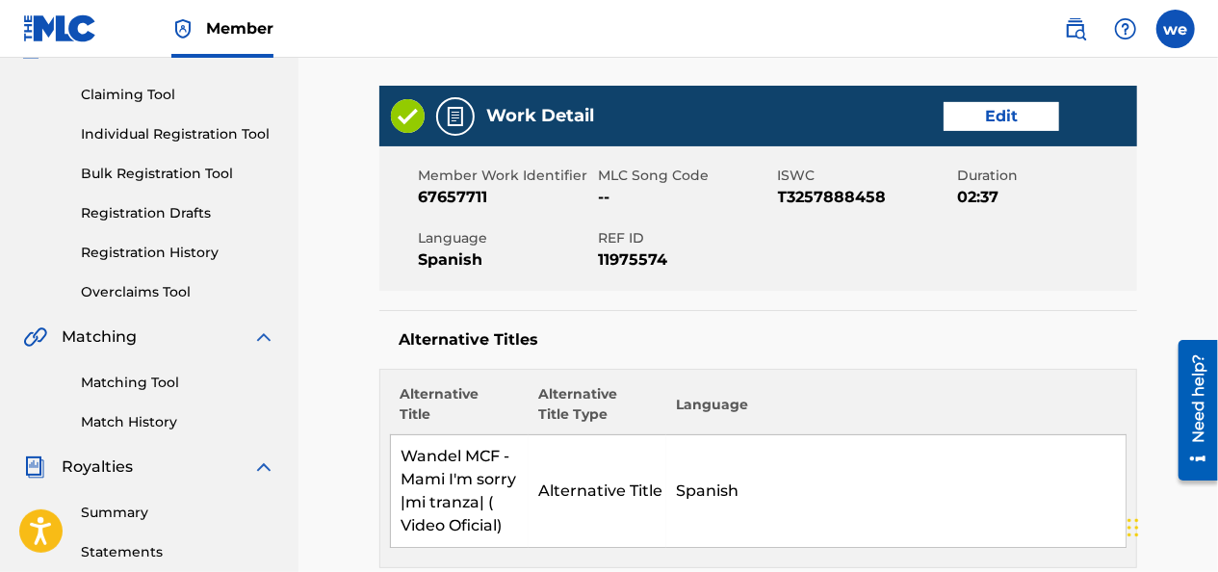
scroll to position [165, 0]
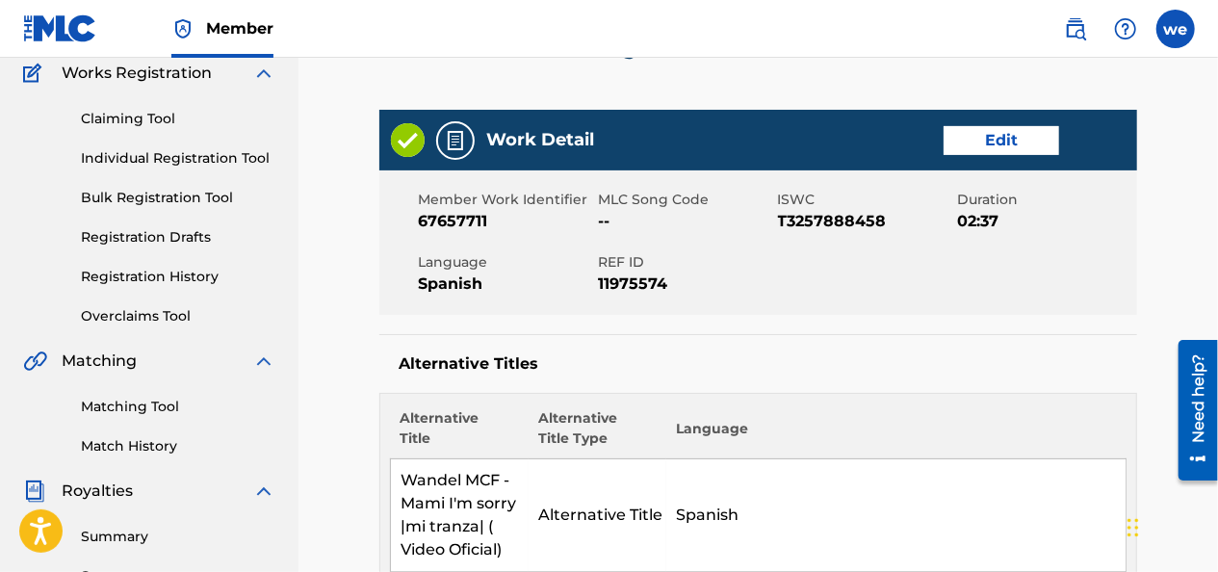
click at [966, 142] on link "Edit" at bounding box center [1002, 140] width 116 height 29
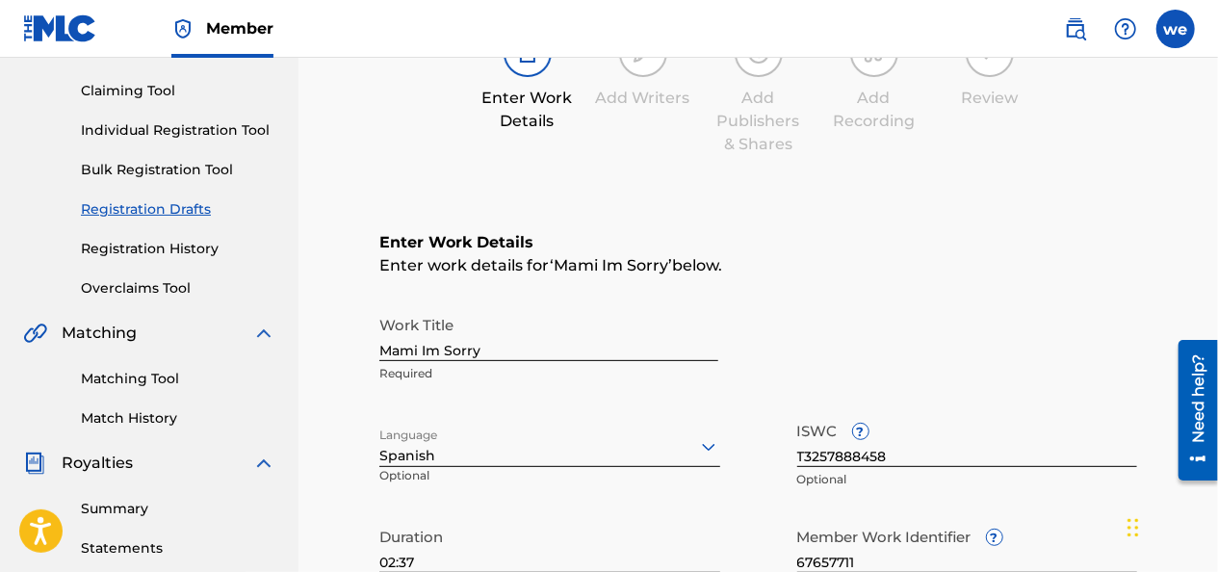
scroll to position [385, 0]
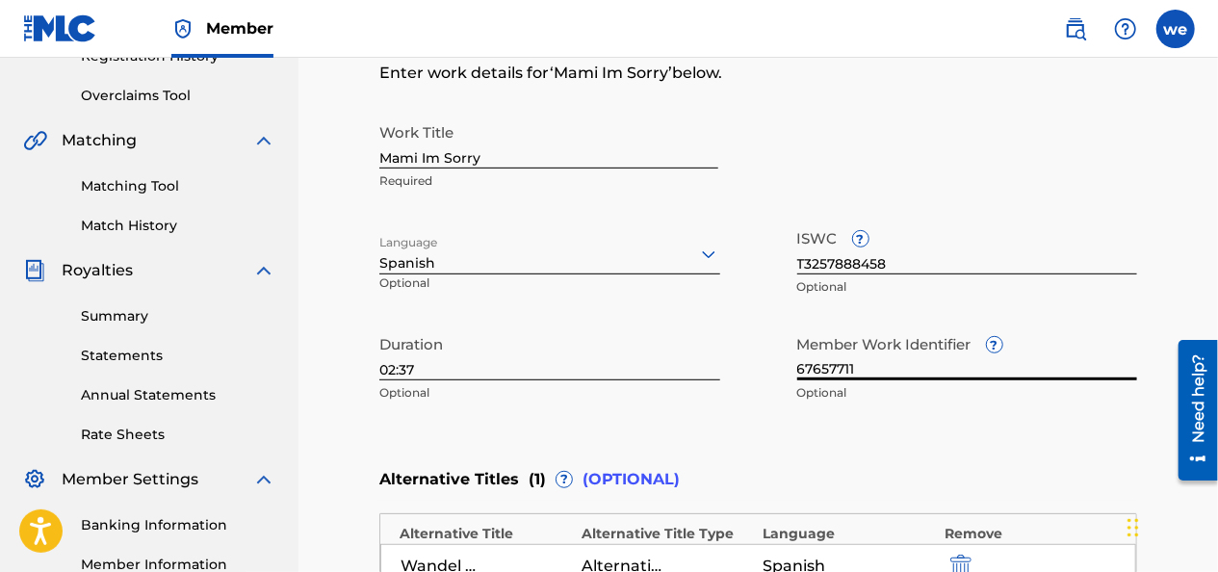
drag, startPoint x: 892, startPoint y: 375, endPoint x: 521, endPoint y: 370, distance: 370.7
click at [570, 375] on div "Work Title Mami Im Sorry Required Language Spanish Optional ISWC ? T3257888458 …" at bounding box center [758, 263] width 758 height 298
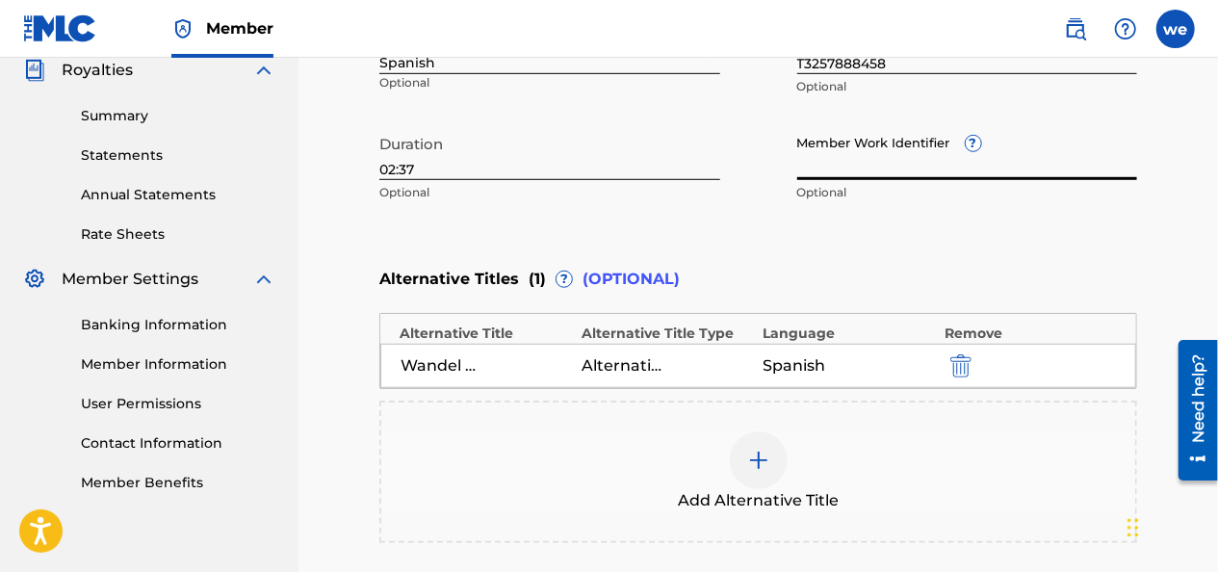
scroll to position [791, 0]
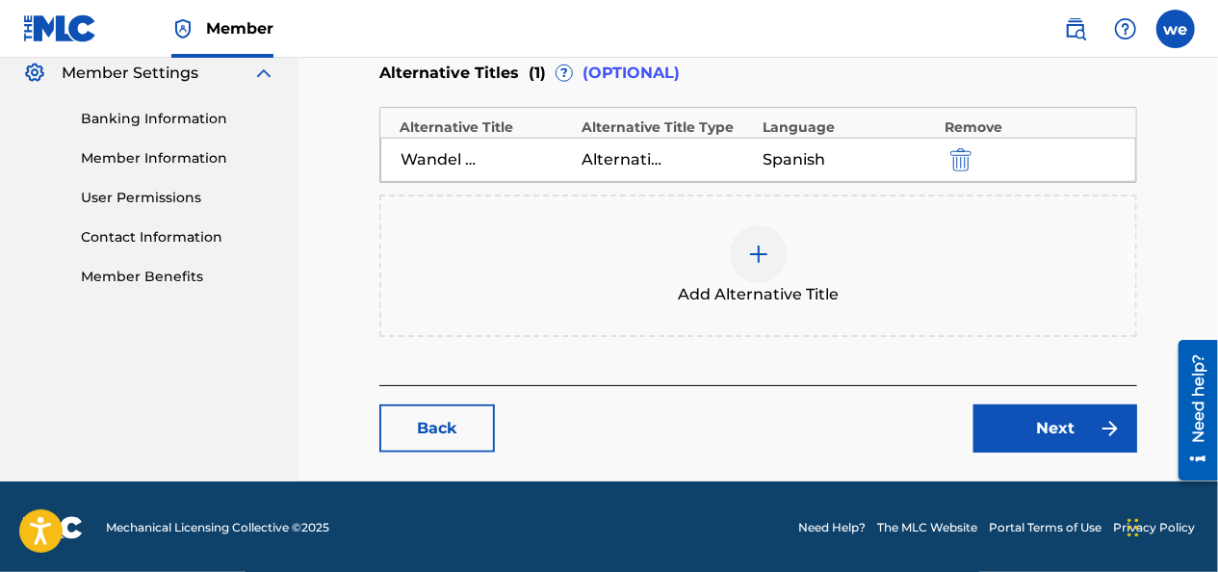
click at [1030, 439] on link "Next" at bounding box center [1055, 428] width 164 height 48
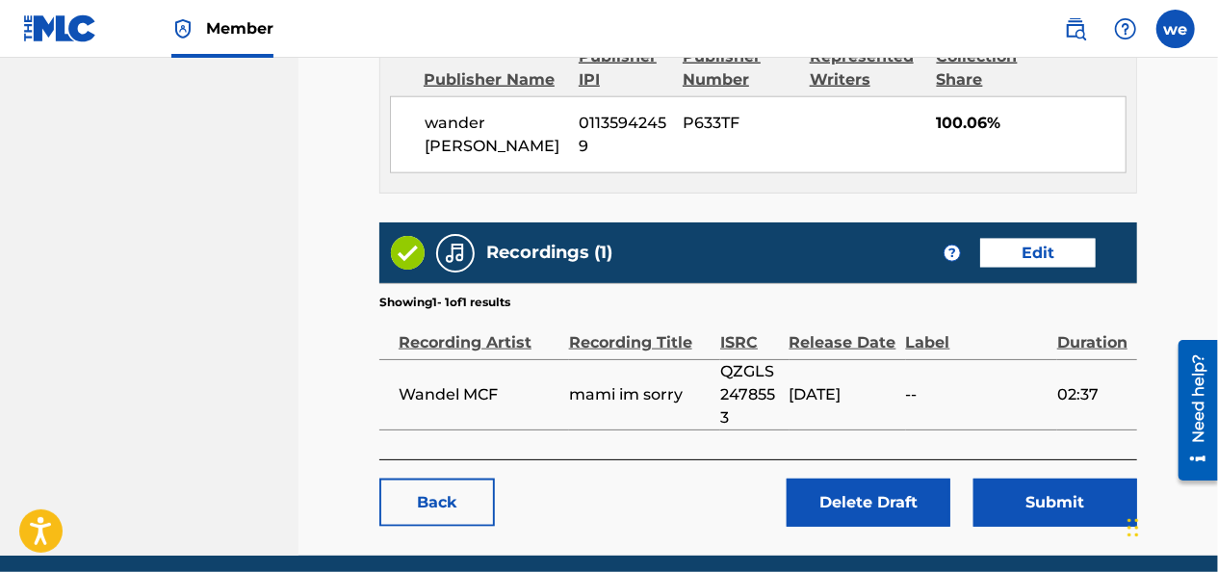
scroll to position [1127, 0]
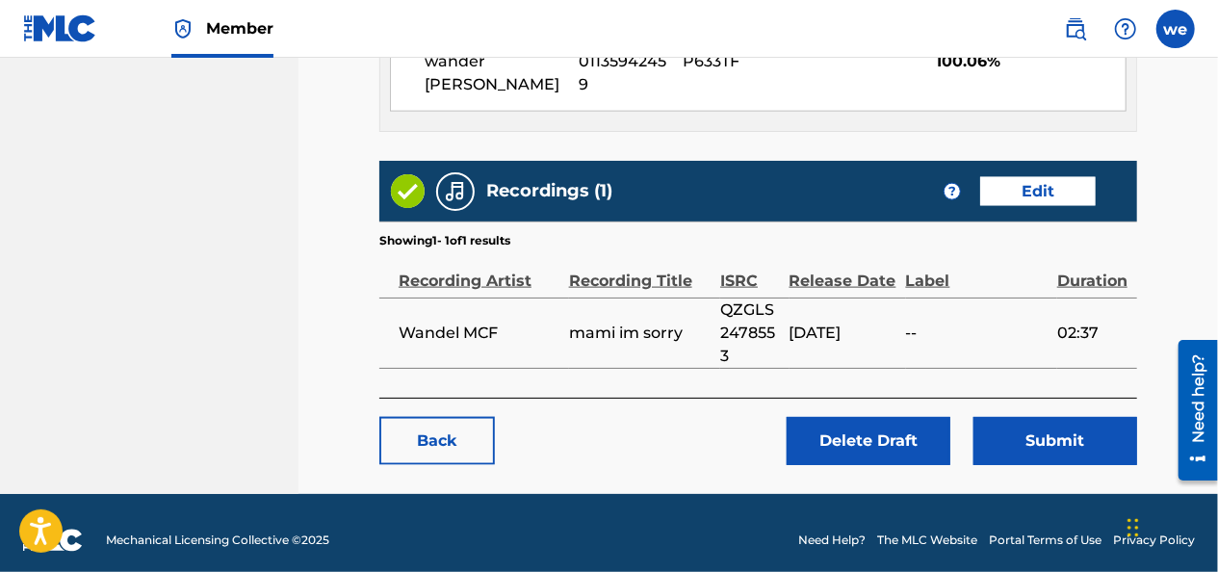
click at [1015, 424] on button "Submit" at bounding box center [1055, 441] width 164 height 48
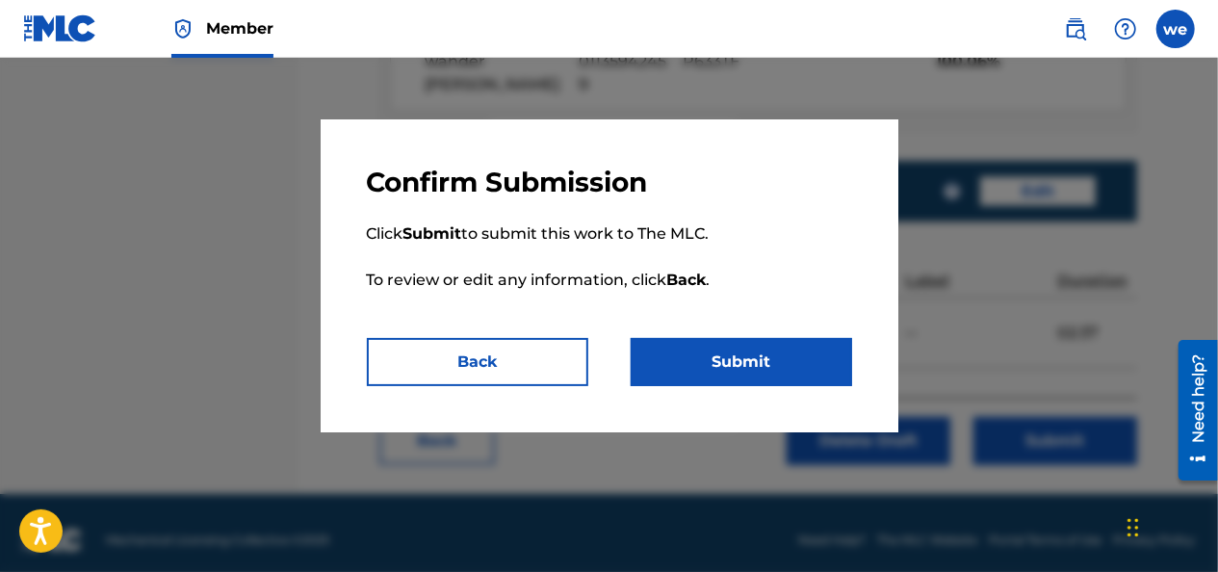
click at [784, 373] on button "Submit" at bounding box center [741, 362] width 221 height 48
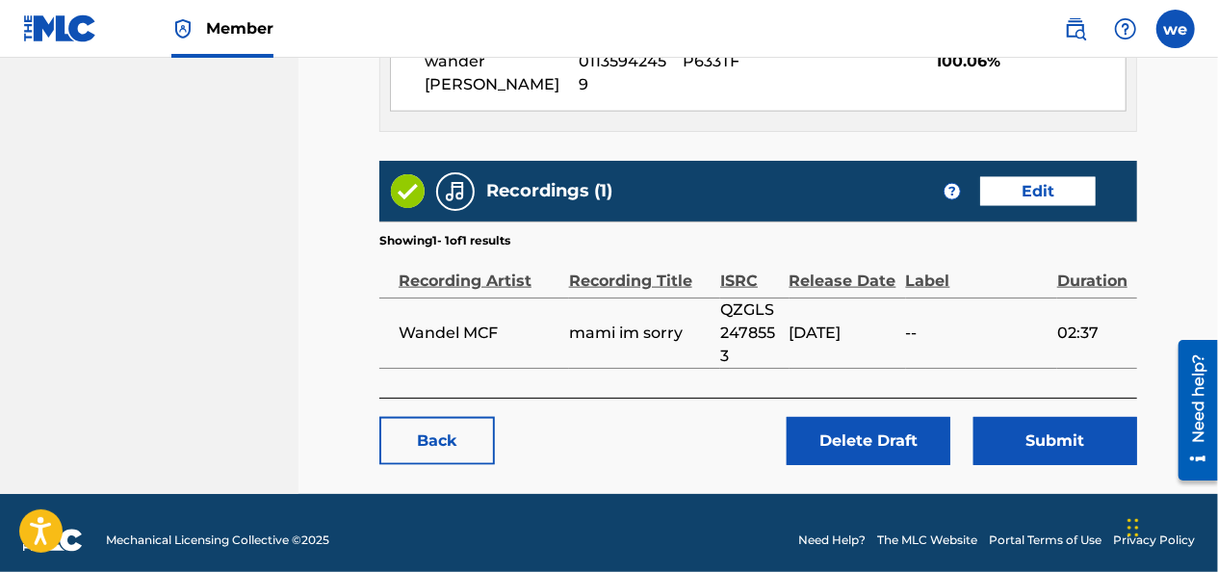
click at [1029, 427] on button "Submit" at bounding box center [1055, 441] width 164 height 48
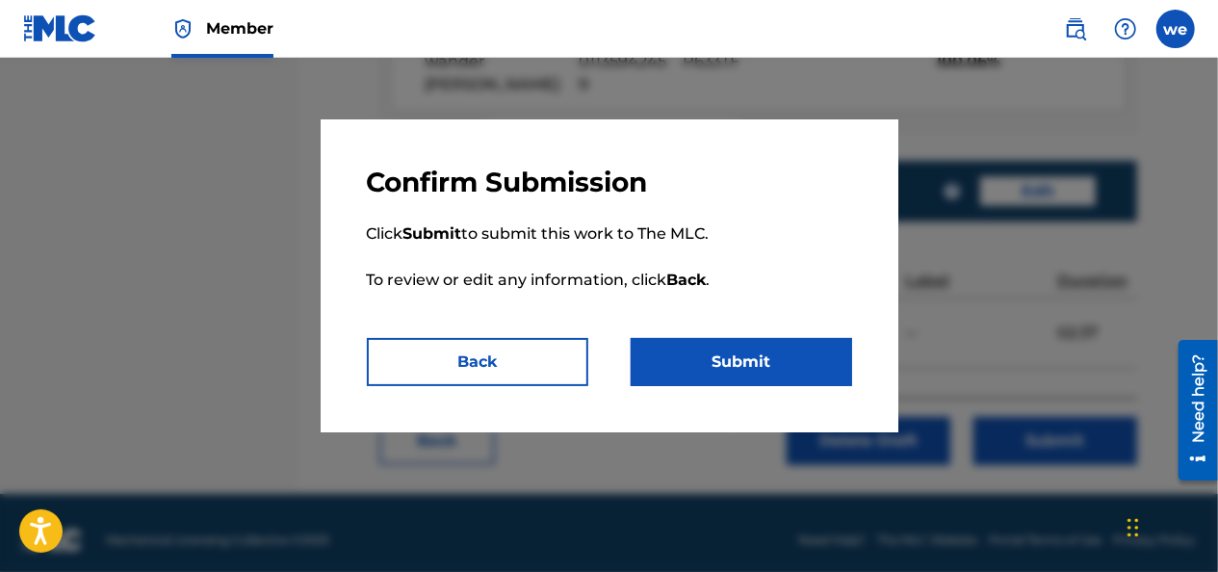
click at [685, 375] on button "Submit" at bounding box center [741, 362] width 221 height 48
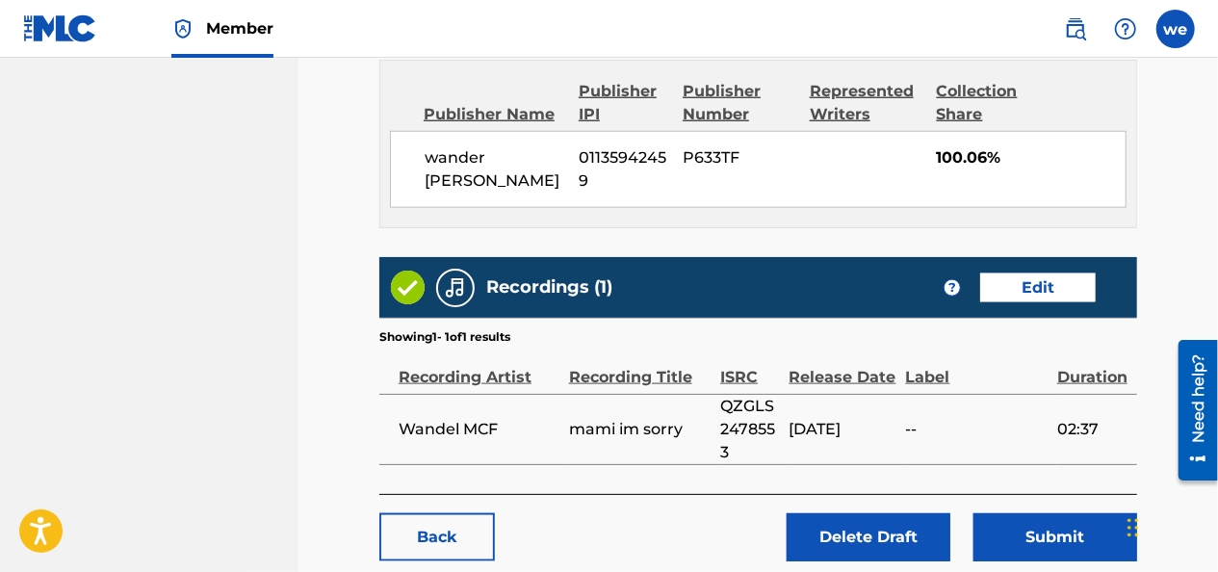
scroll to position [935, 0]
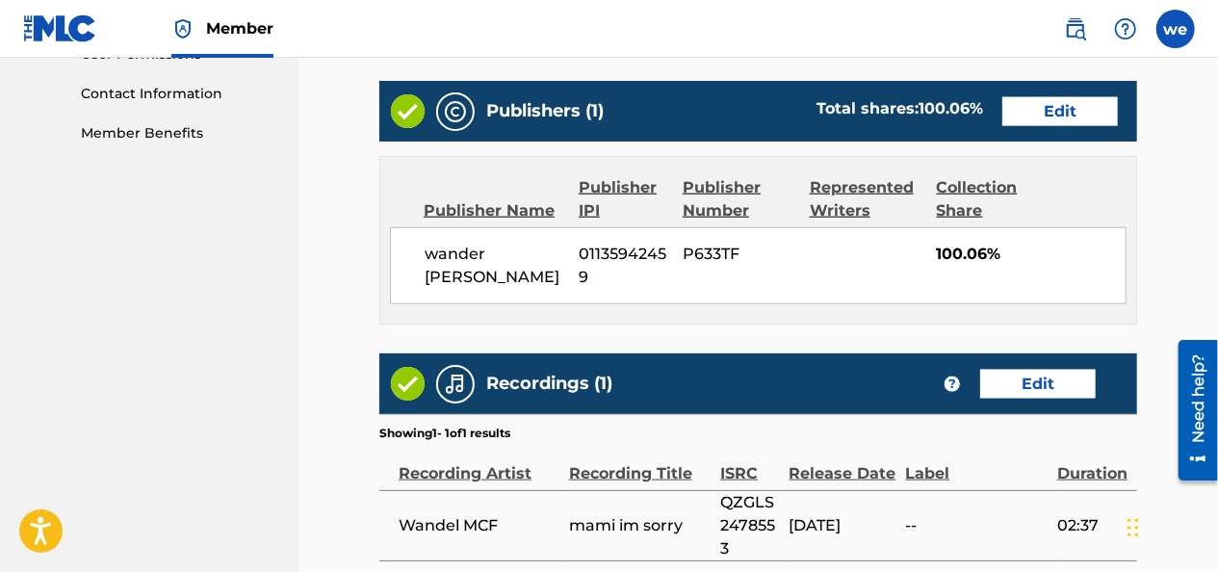
click at [1049, 99] on link "Edit" at bounding box center [1060, 111] width 116 height 29
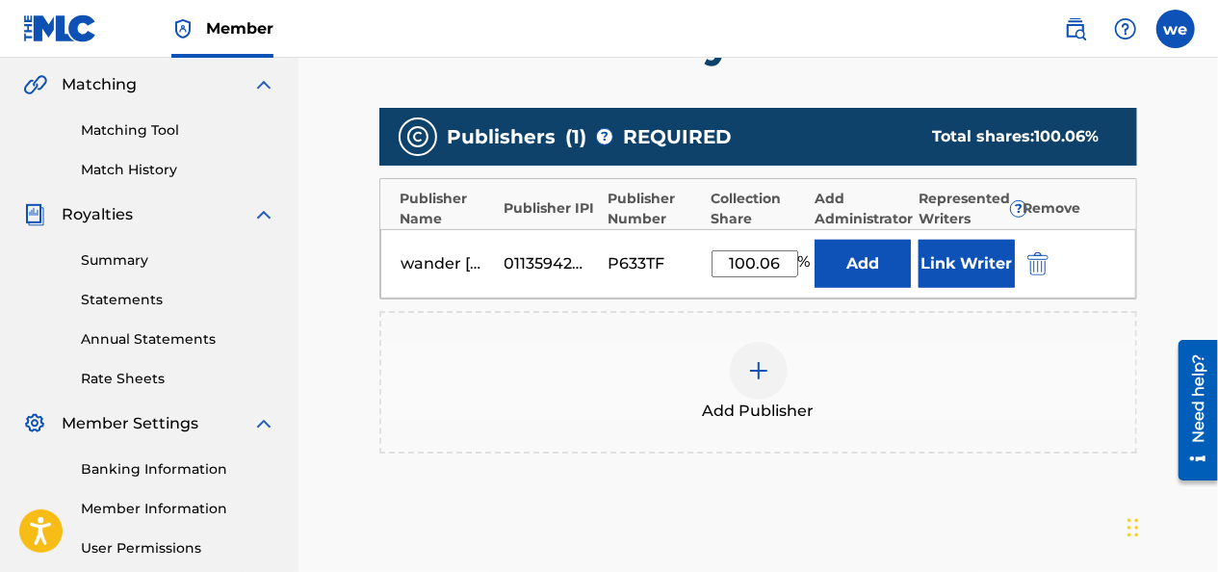
scroll to position [481, 0]
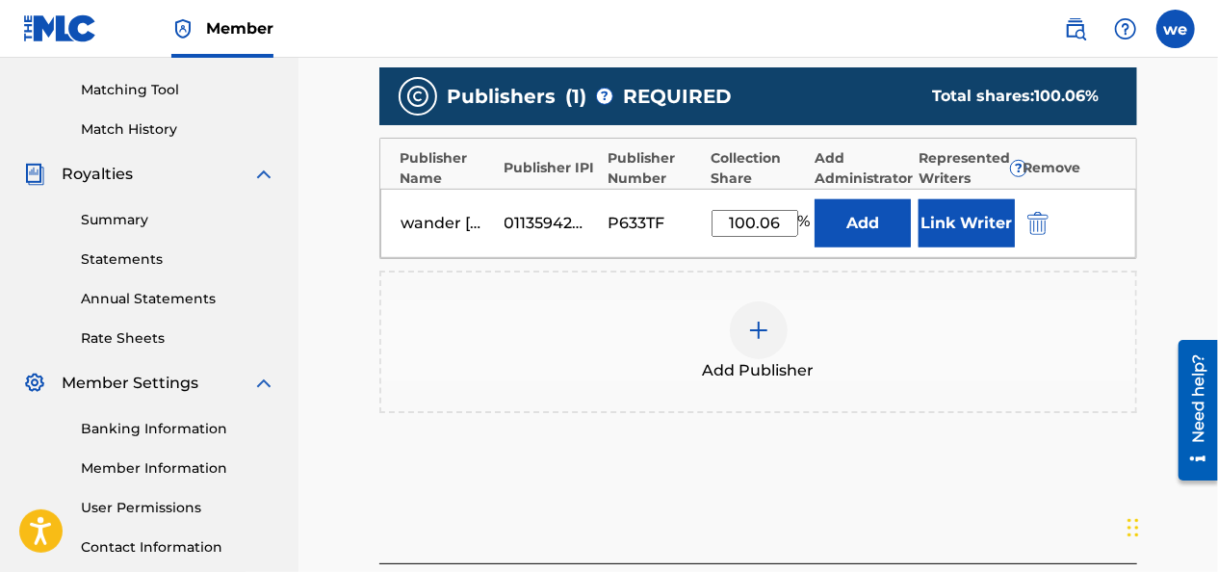
click at [780, 211] on input "100.06" at bounding box center [754, 223] width 87 height 27
click at [937, 350] on div "Add Publisher" at bounding box center [758, 341] width 754 height 81
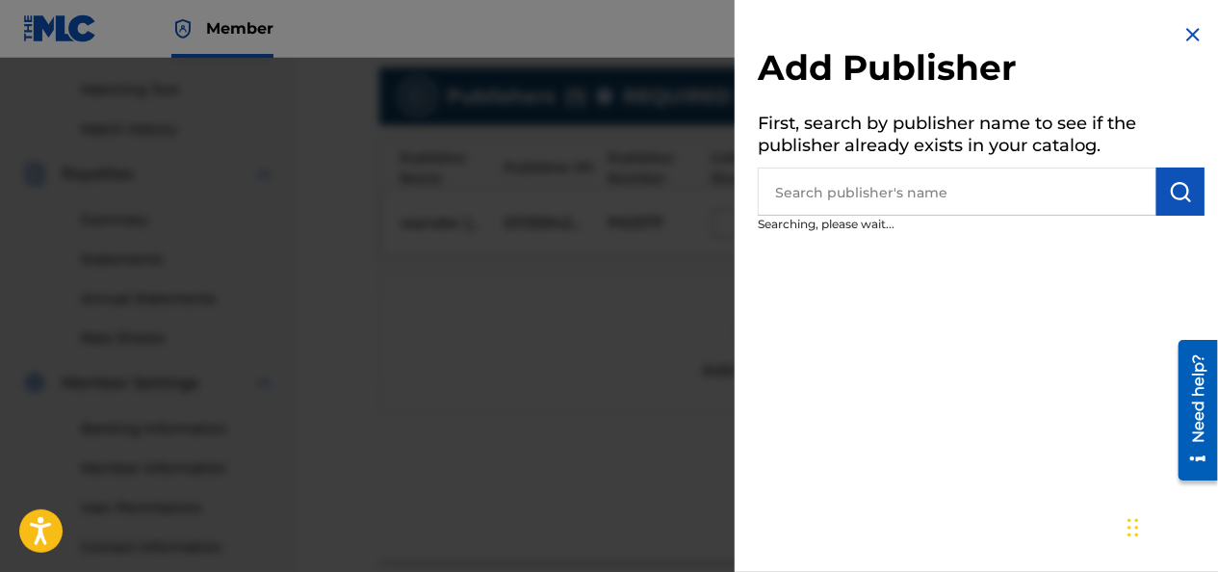
click at [1182, 35] on img at bounding box center [1192, 34] width 23 height 23
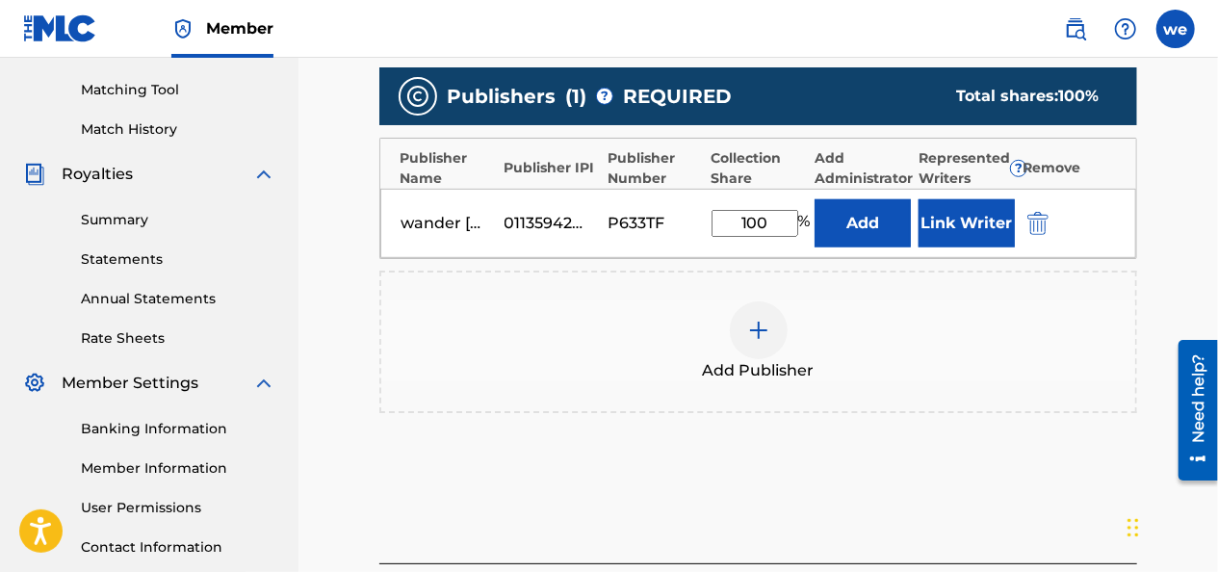
click at [775, 218] on input "100" at bounding box center [754, 223] width 87 height 27
click at [763, 222] on input "100" at bounding box center [754, 223] width 87 height 27
click at [764, 223] on input "100" at bounding box center [754, 223] width 87 height 27
drag, startPoint x: 766, startPoint y: 220, endPoint x: 606, endPoint y: 217, distance: 160.8
click at [612, 218] on div "wander [PERSON_NAME] 01135942459 P633TF 100 % Add Link Writer" at bounding box center [758, 223] width 756 height 69
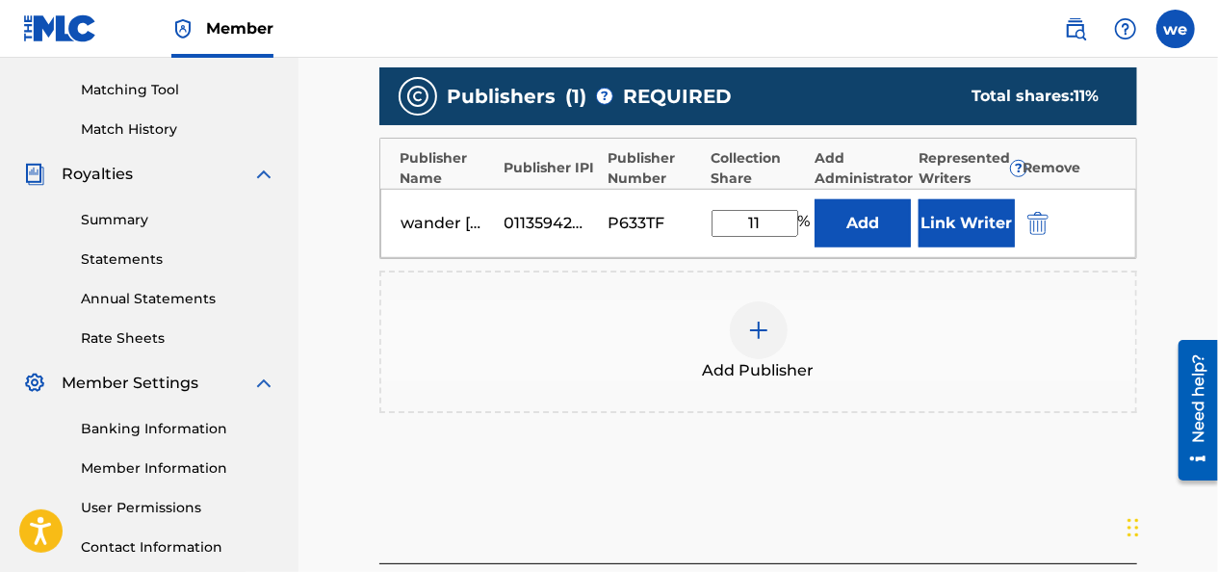
type input "1"
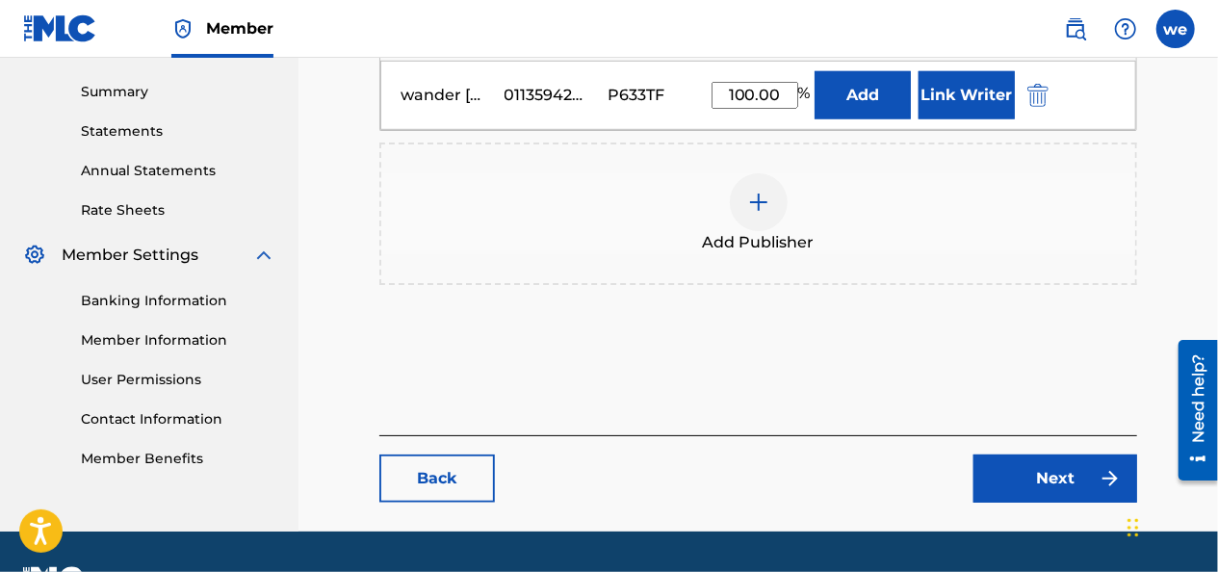
scroll to position [660, 0]
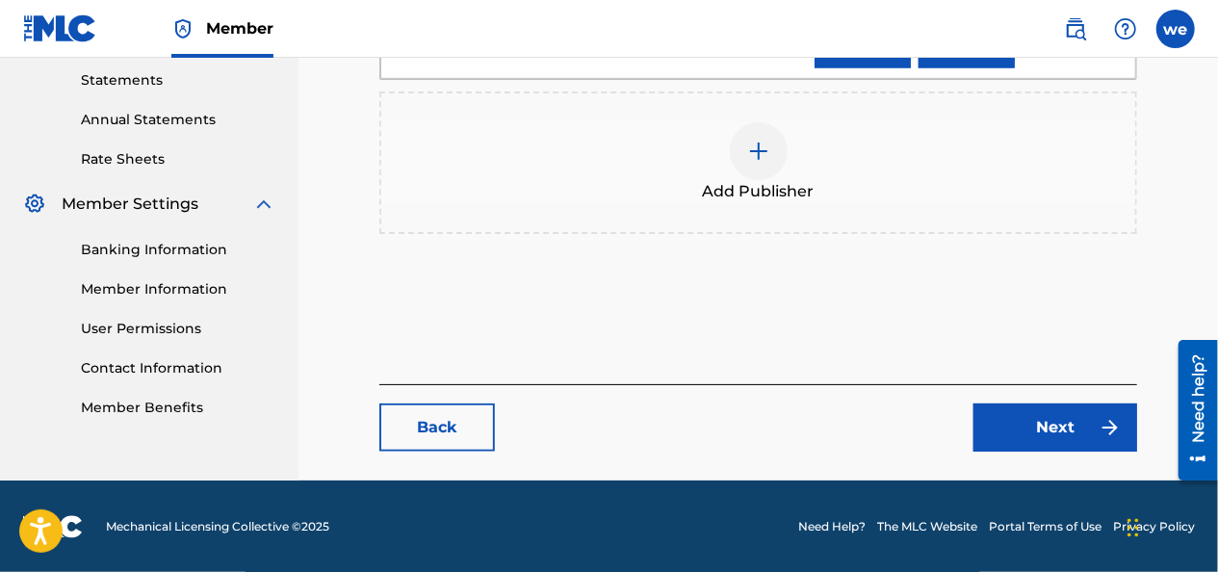
type input "100.00"
click at [1040, 420] on link "Next" at bounding box center [1055, 427] width 164 height 48
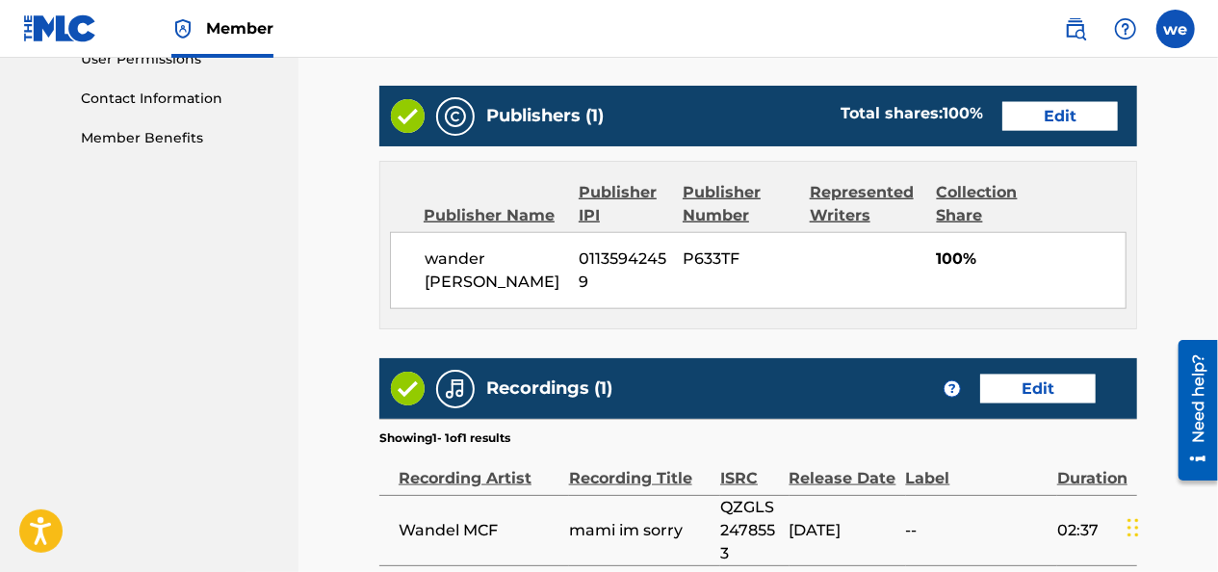
scroll to position [1031, 0]
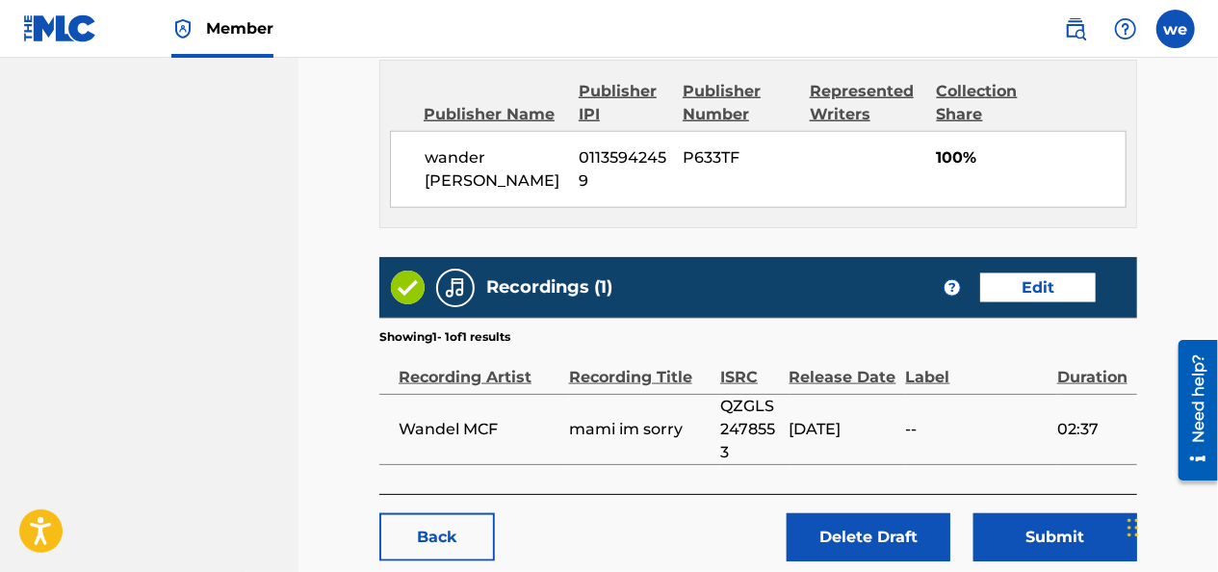
click at [1100, 531] on button "Submit" at bounding box center [1055, 537] width 164 height 48
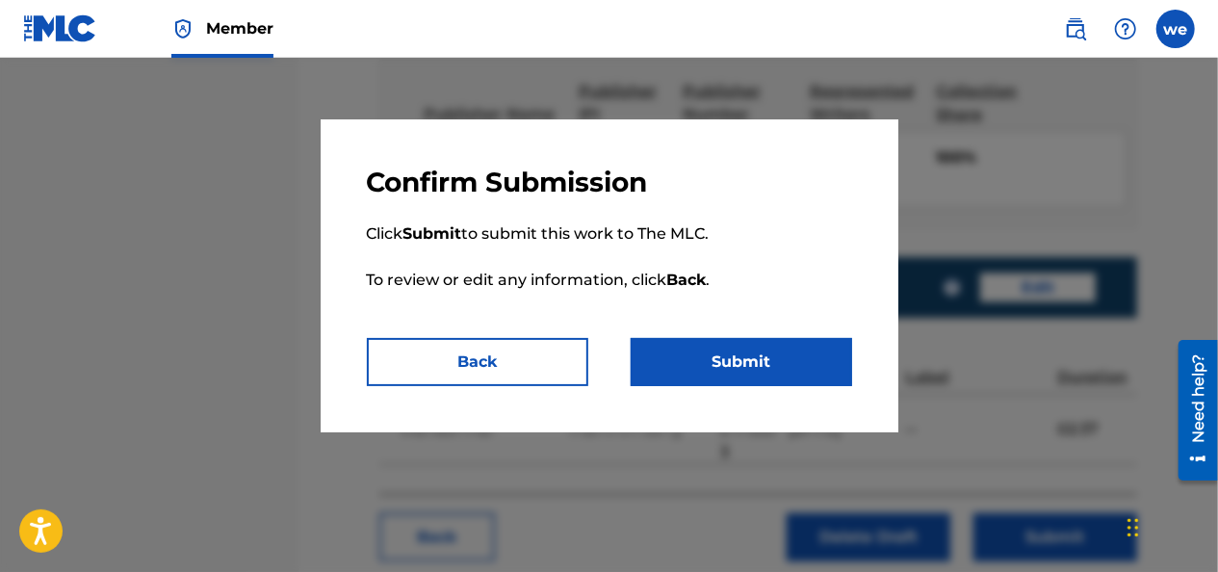
click at [776, 375] on button "Submit" at bounding box center [741, 362] width 221 height 48
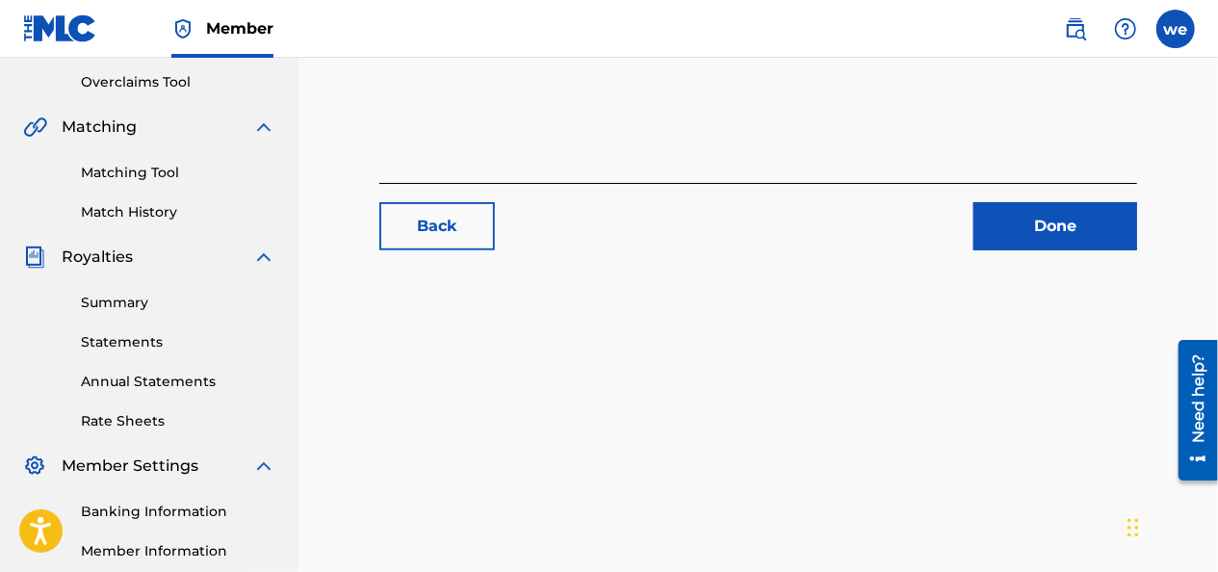
scroll to position [481, 0]
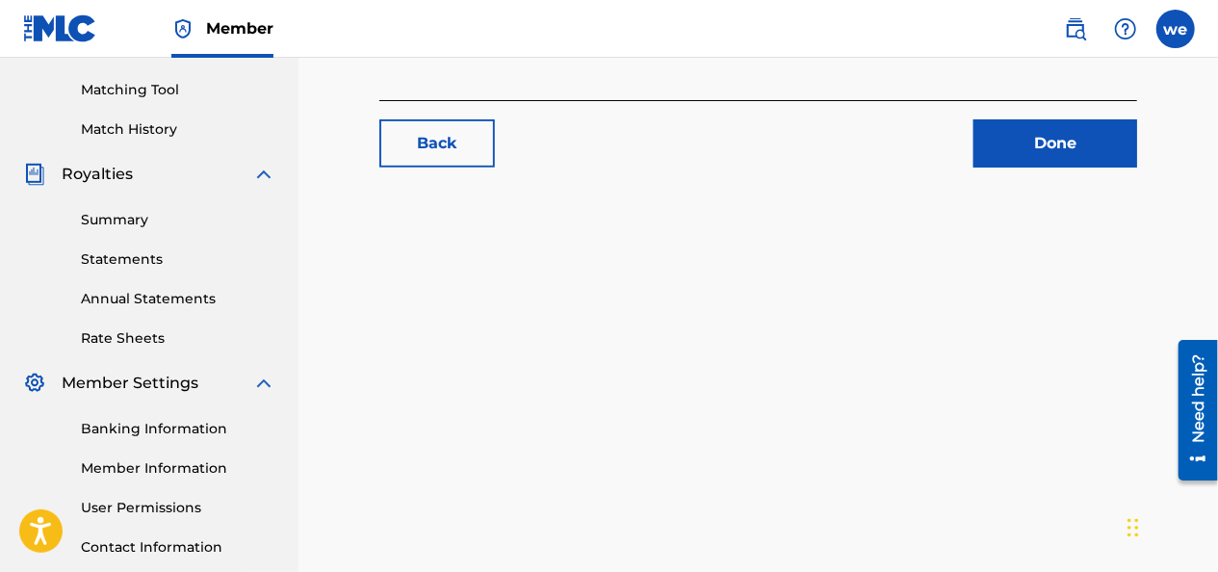
click at [1021, 158] on link "Done" at bounding box center [1055, 143] width 164 height 48
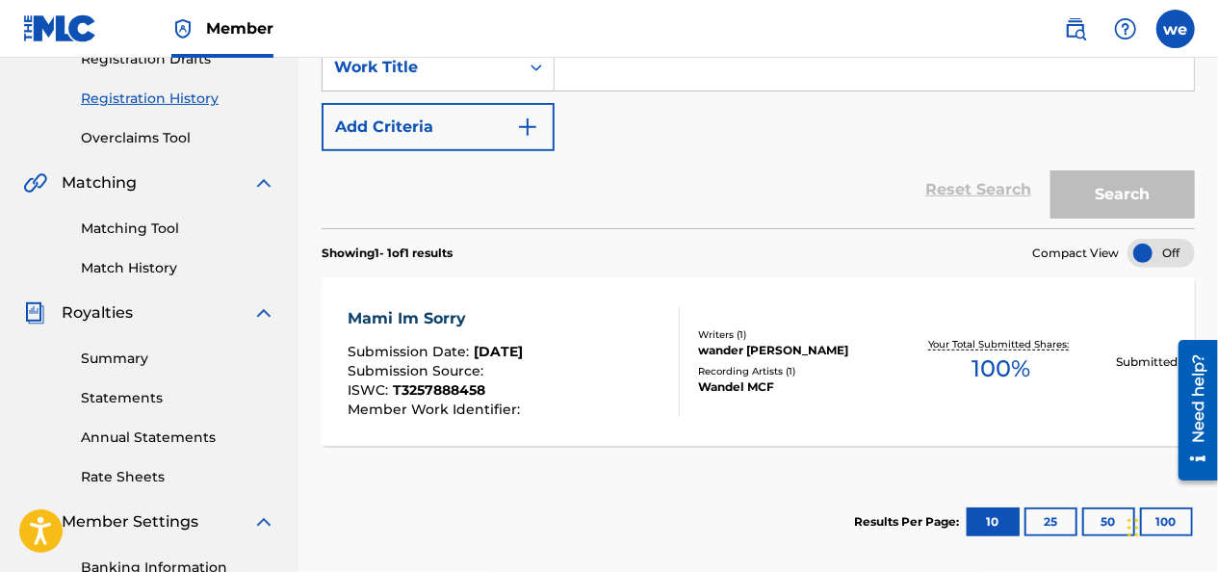
scroll to position [237, 0]
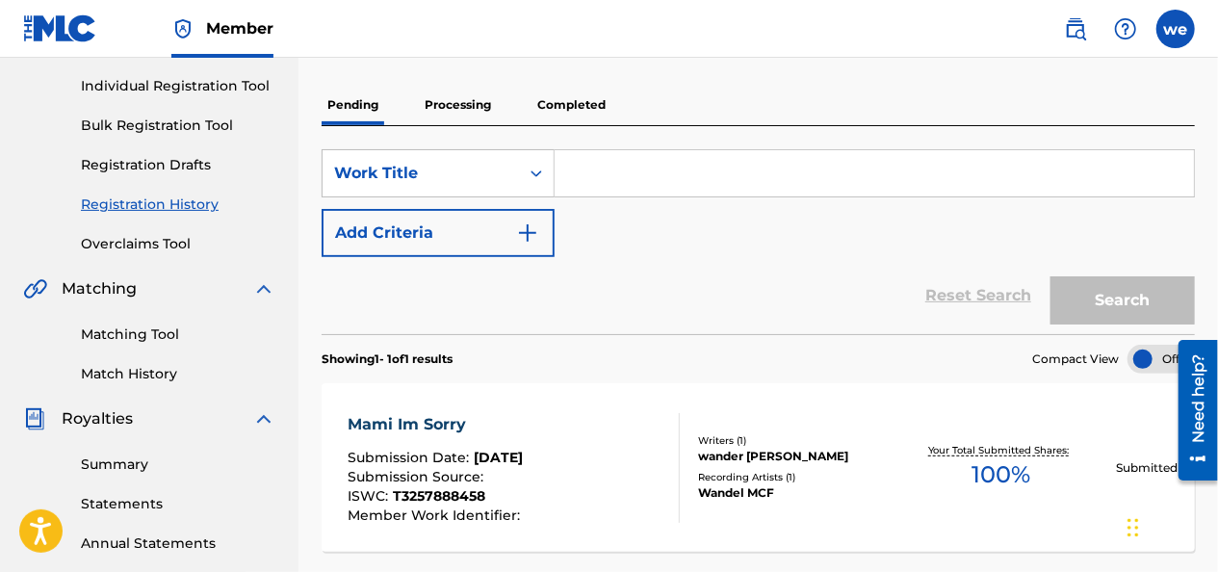
click at [132, 327] on link "Matching Tool" at bounding box center [178, 334] width 194 height 20
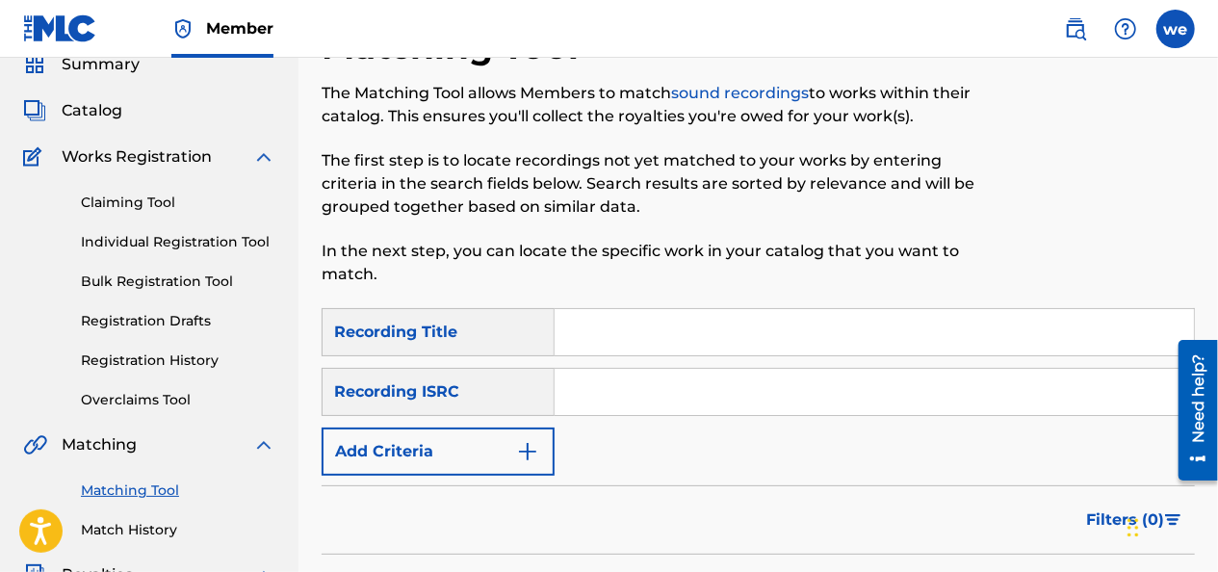
scroll to position [193, 0]
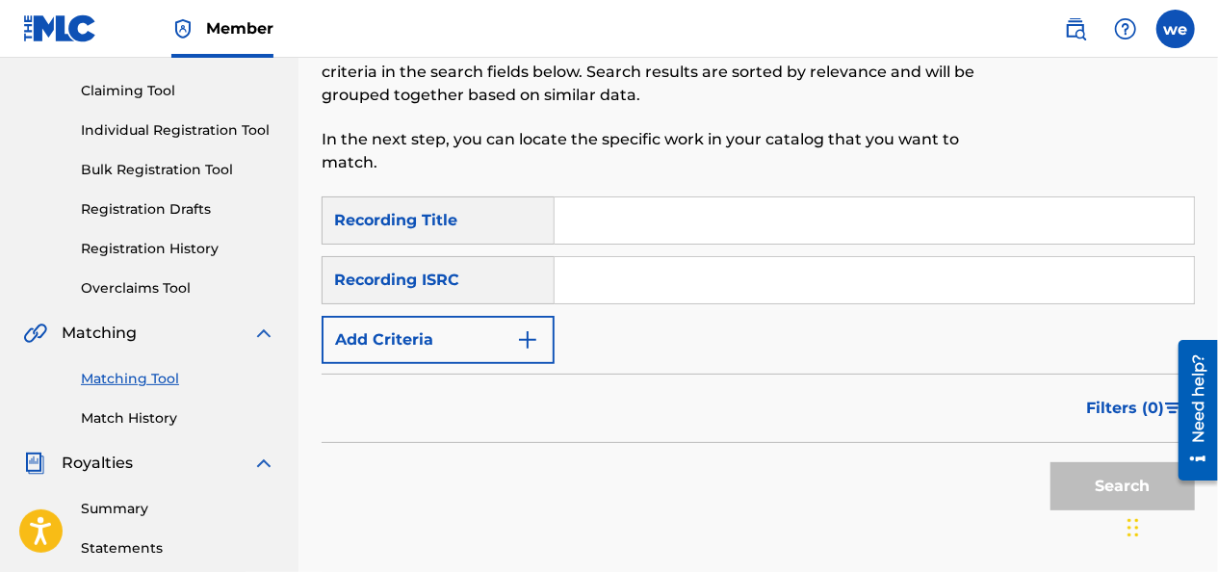
click at [587, 243] on input "Search Form" at bounding box center [874, 220] width 639 height 46
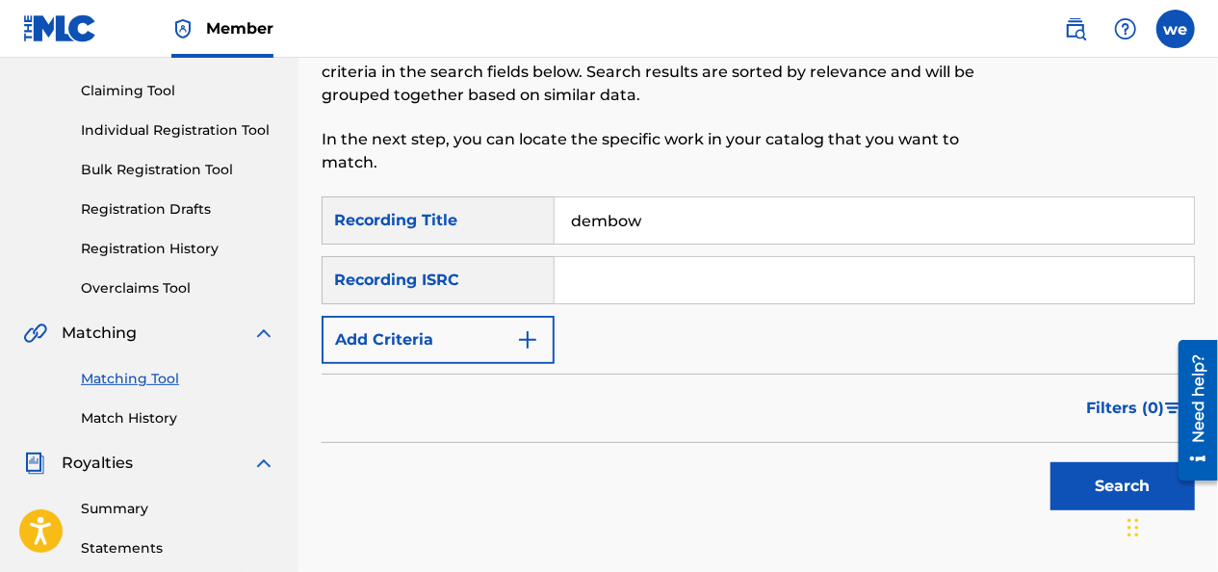
drag, startPoint x: 623, startPoint y: 268, endPoint x: 581, endPoint y: 223, distance: 61.3
click at [576, 223] on input "dembow" at bounding box center [874, 220] width 639 height 46
drag, startPoint x: 666, startPoint y: 221, endPoint x: 422, endPoint y: 204, distance: 245.2
click at [429, 205] on div "SearchWithCriteriafe7c1145-4b75-4bd2-a240-fb133ab0229c Recording Title dembow" at bounding box center [758, 220] width 873 height 48
type input "dj [PERSON_NAME]"
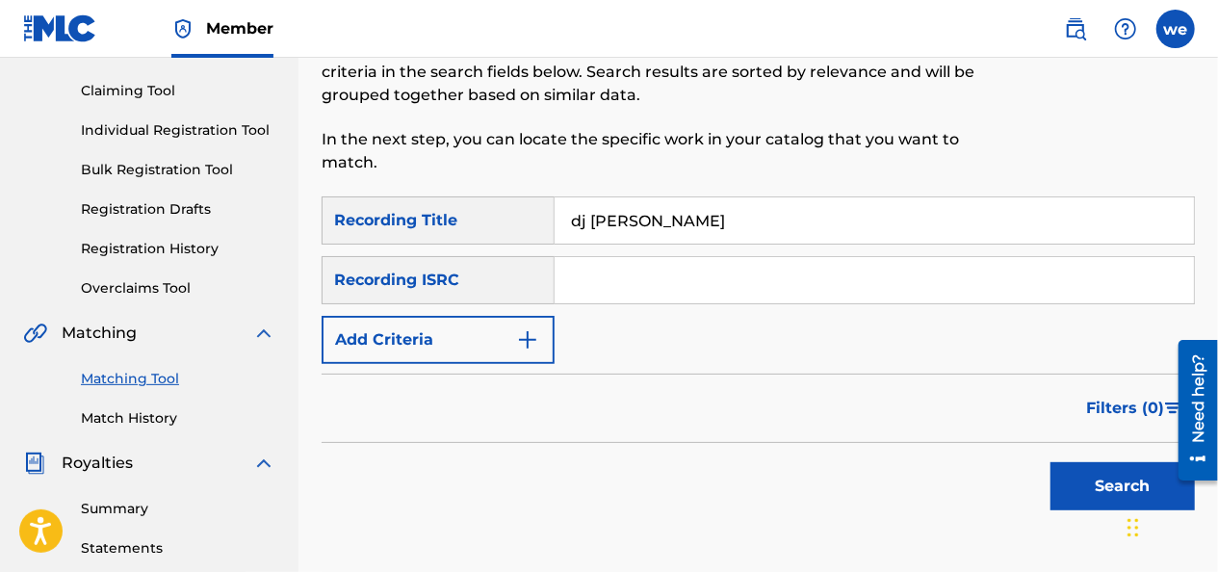
paste input "GBWUL2016302"
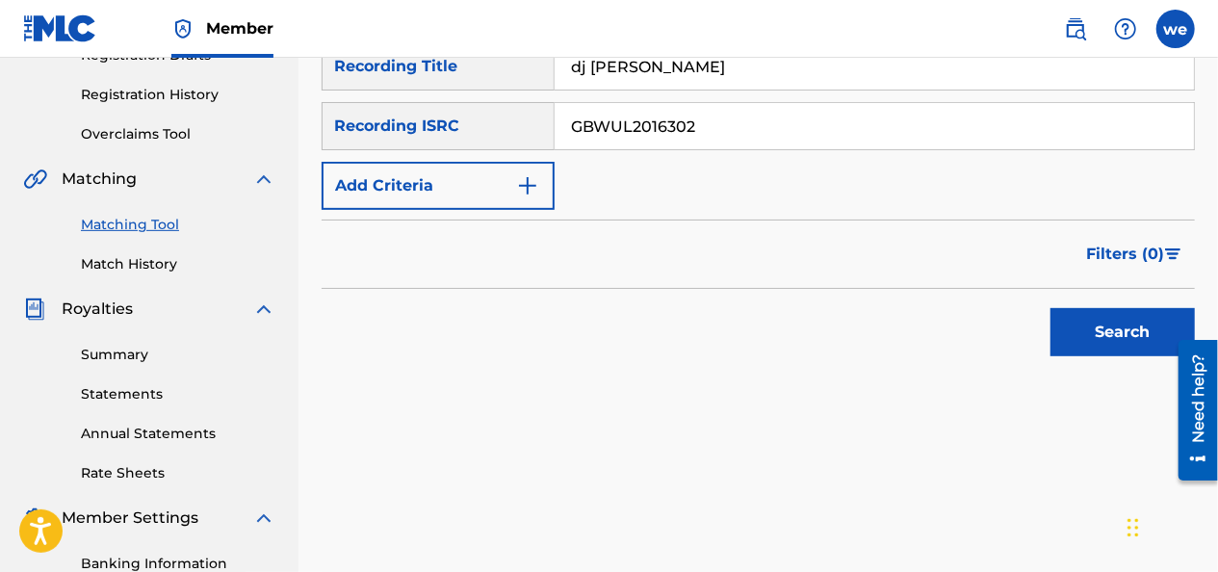
scroll to position [385, 0]
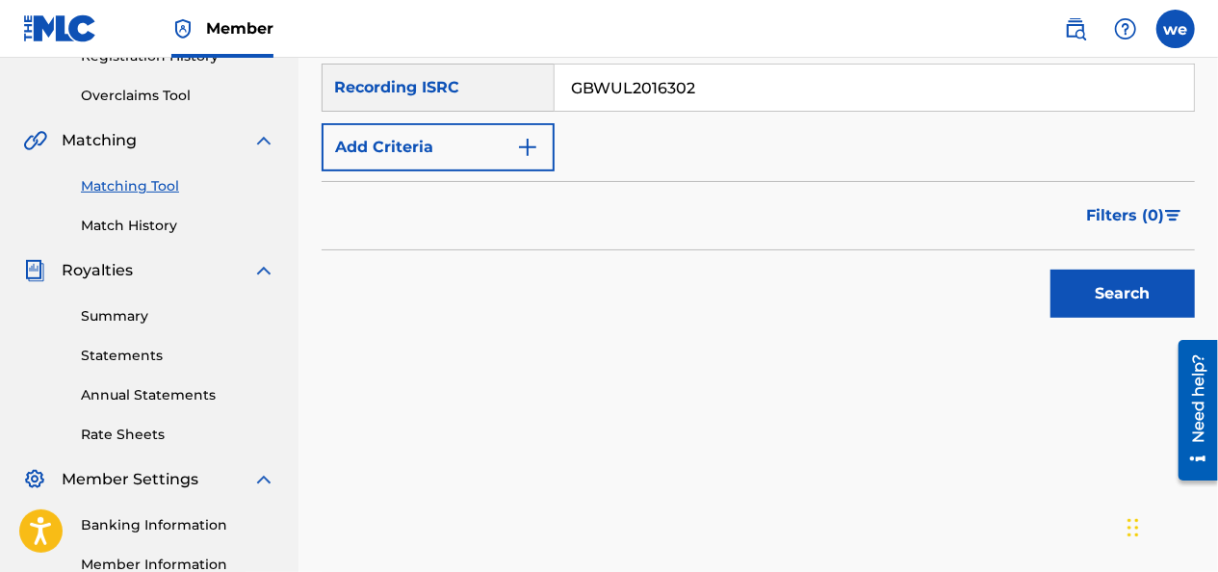
type input "GBWUL2016302"
click at [1109, 289] on button "Search" at bounding box center [1122, 294] width 144 height 48
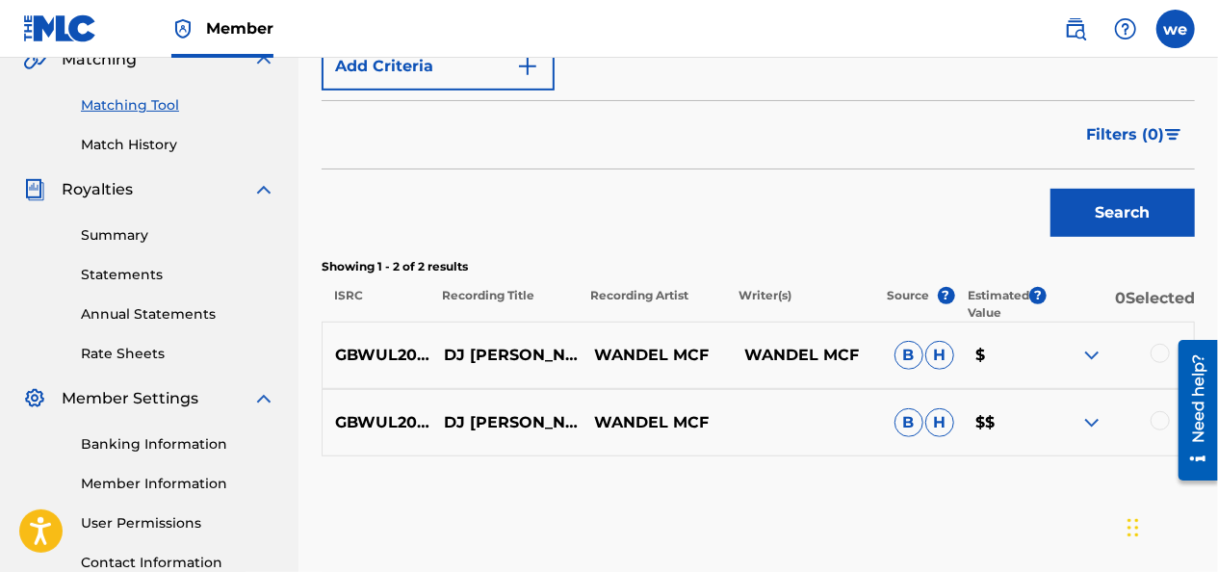
scroll to position [578, 0]
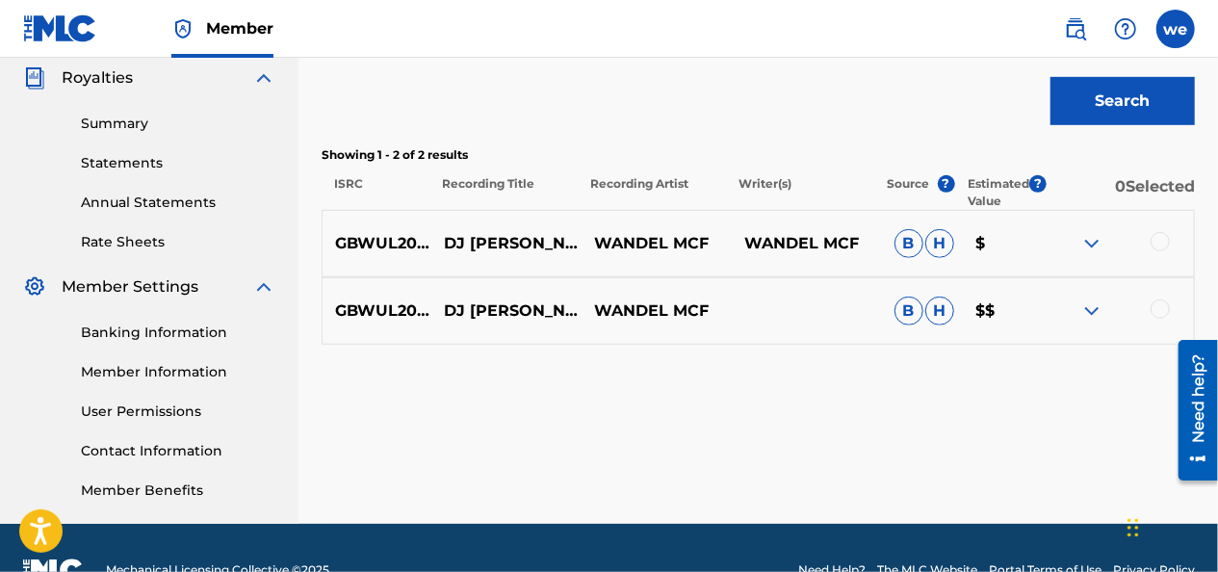
click at [1098, 310] on img at bounding box center [1091, 310] width 23 height 23
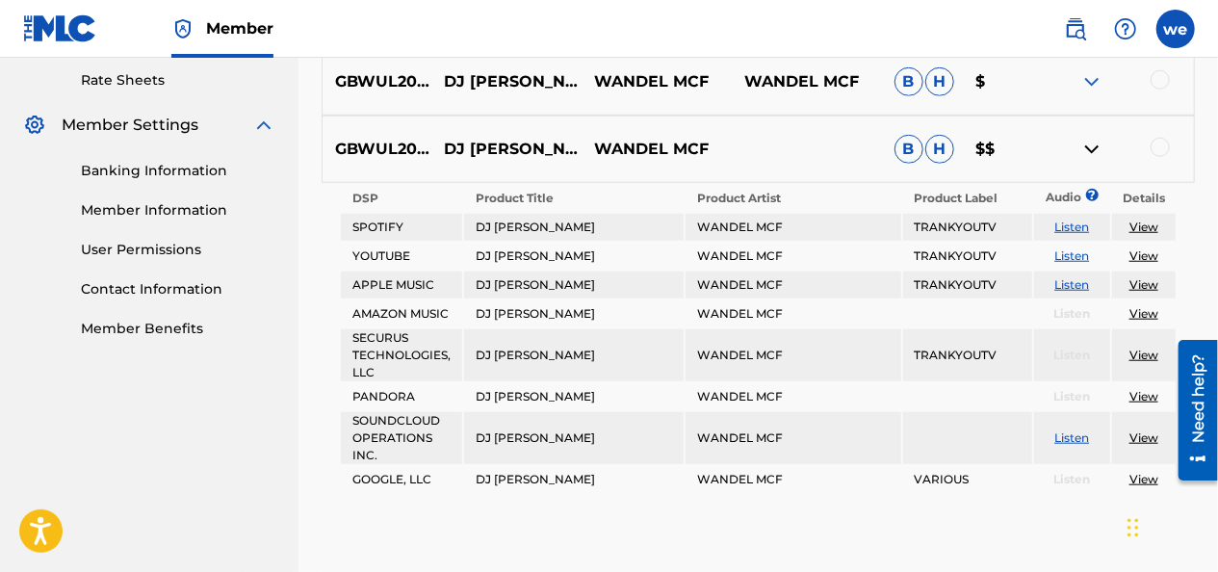
scroll to position [770, 0]
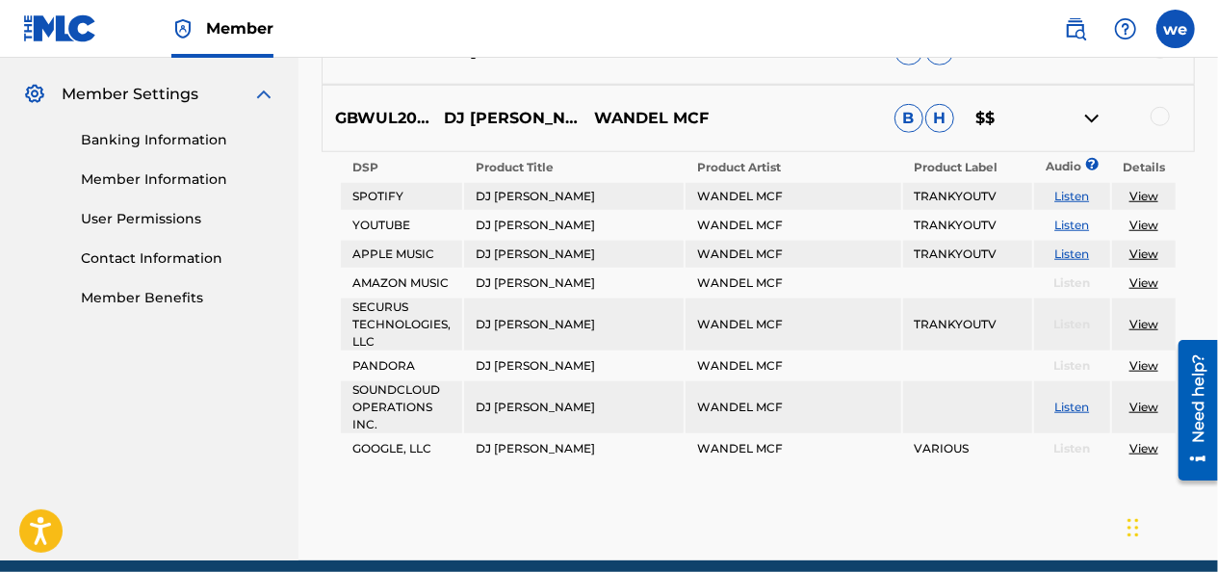
click at [1075, 193] on link "Listen" at bounding box center [1071, 196] width 35 height 14
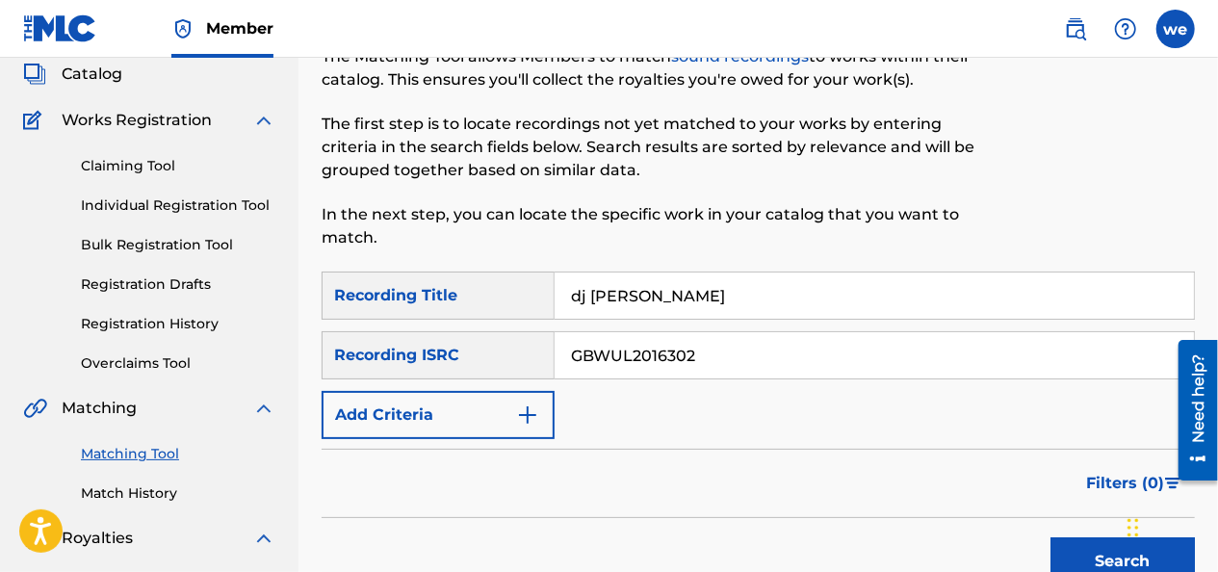
scroll to position [0, 0]
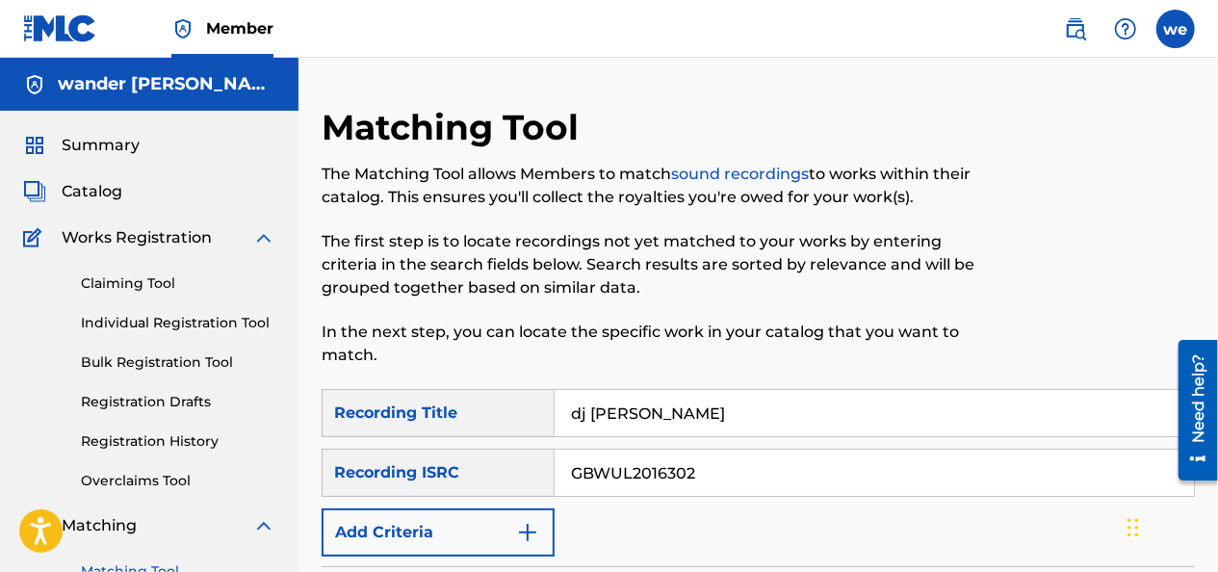
drag, startPoint x: 768, startPoint y: 416, endPoint x: 267, endPoint y: 433, distance: 501.9
type input "la beca"
drag, startPoint x: 693, startPoint y: 474, endPoint x: 311, endPoint y: 410, distance: 387.5
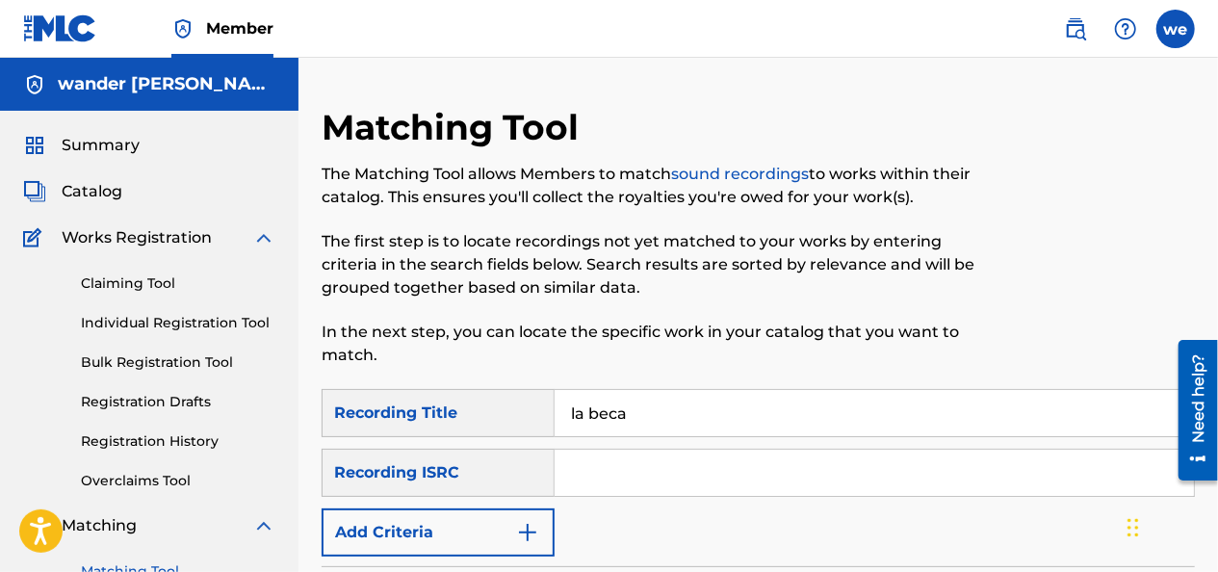
paste input "QM4TX1917041"
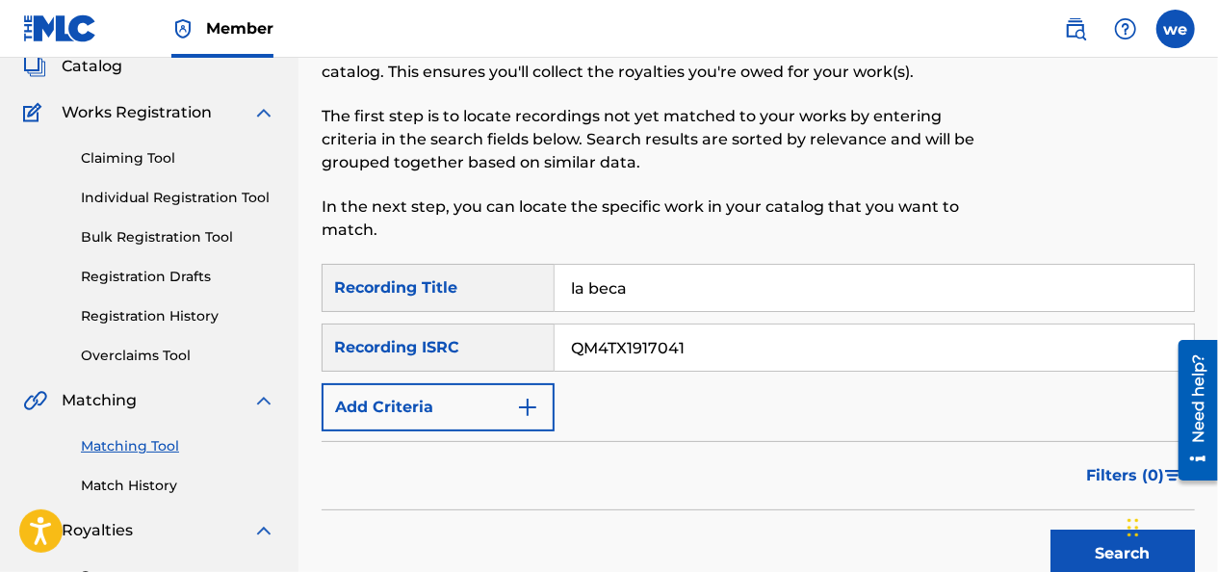
scroll to position [289, 0]
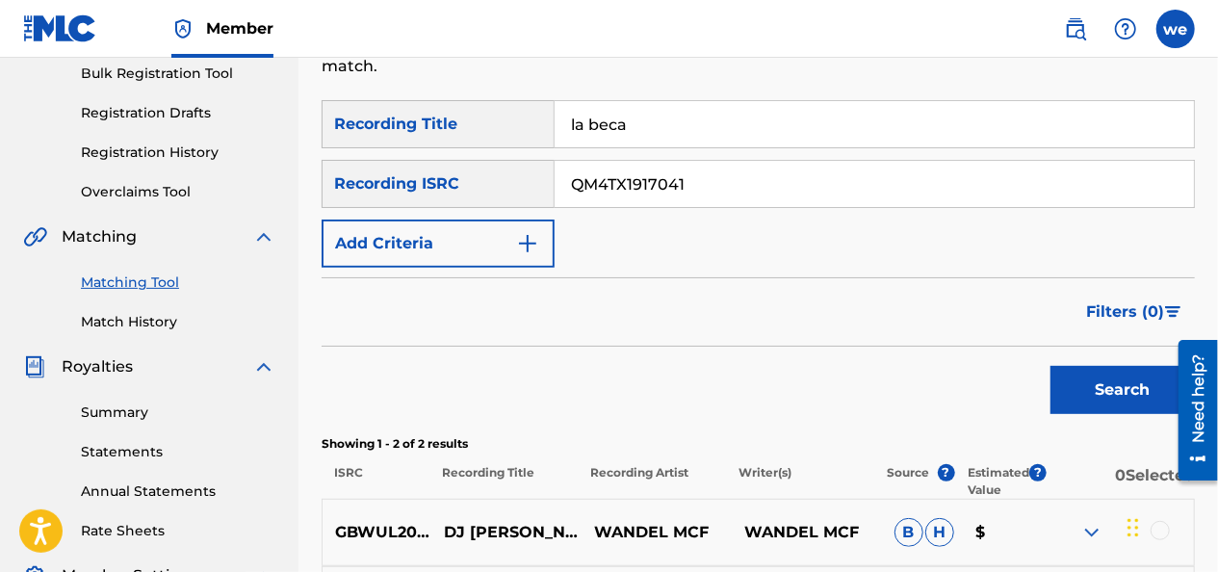
type input "QM4TX1917041"
click at [1110, 407] on button "Search" at bounding box center [1122, 390] width 144 height 48
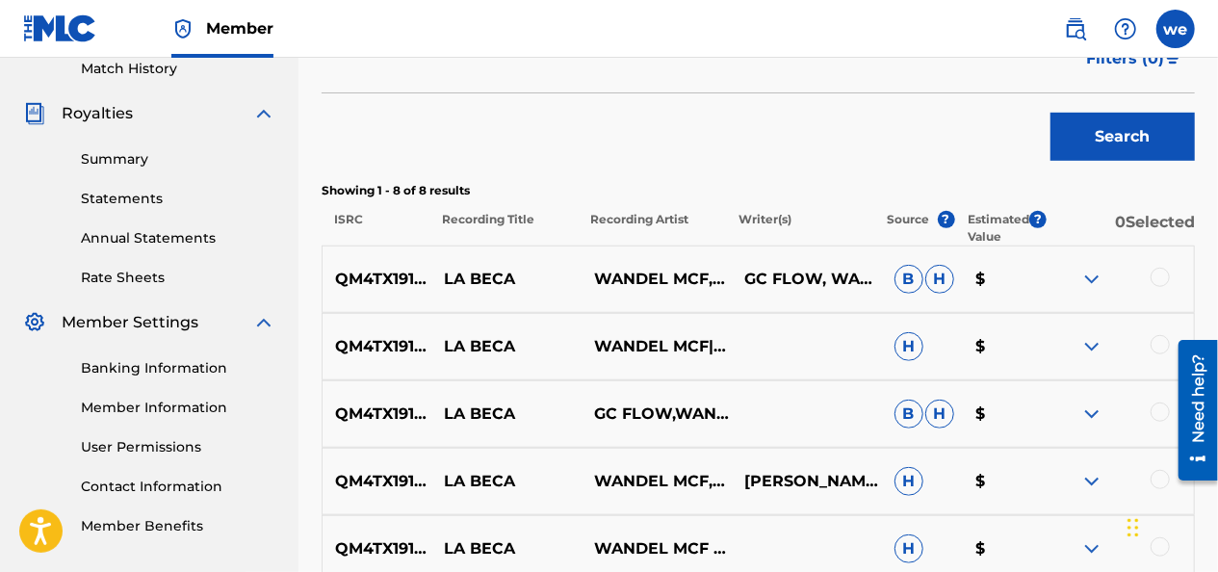
scroll to position [654, 0]
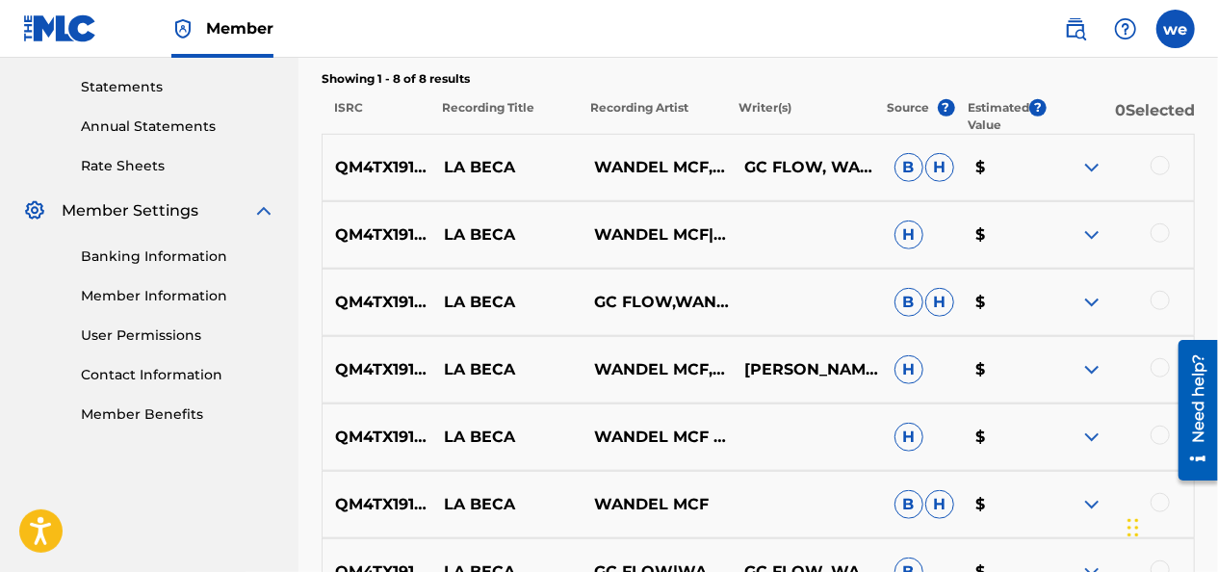
click at [1162, 166] on div at bounding box center [1160, 165] width 19 height 19
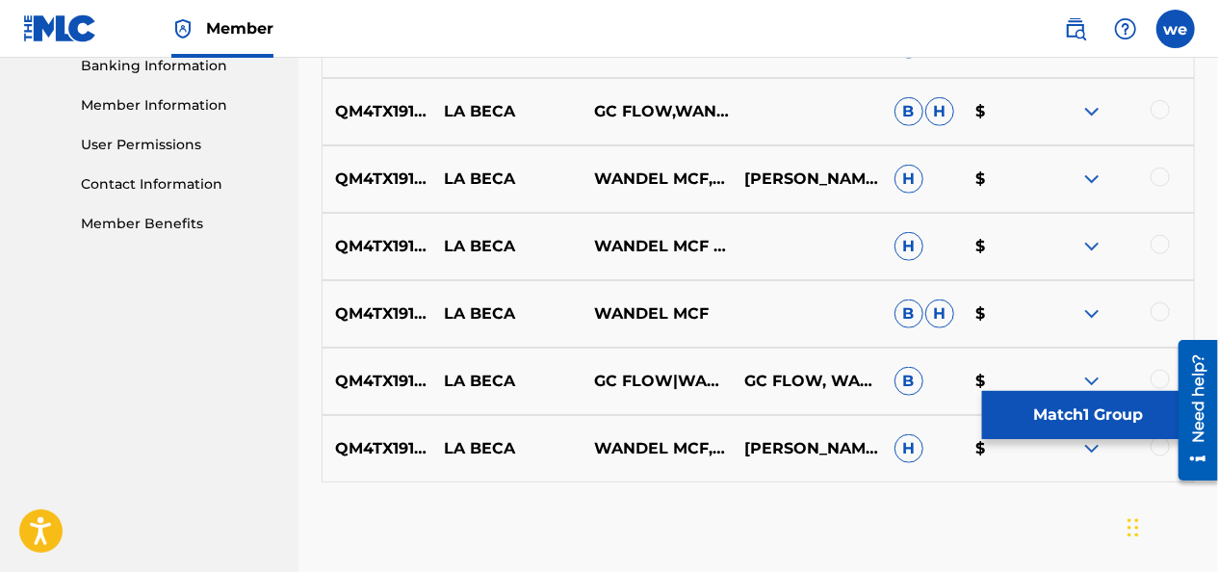
scroll to position [846, 0]
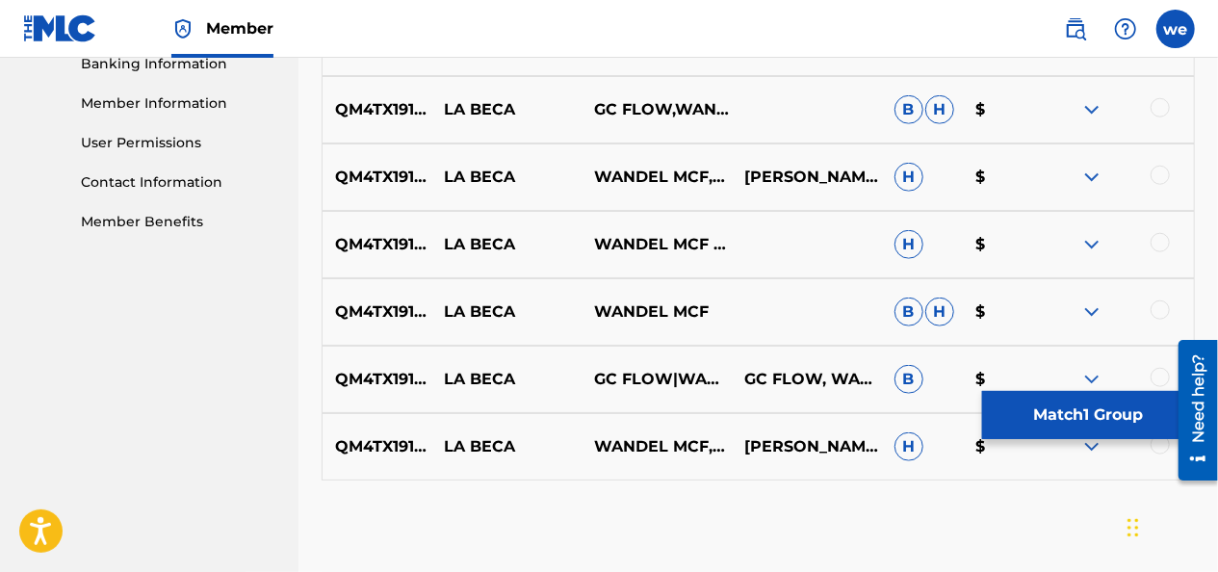
click at [1159, 173] on div at bounding box center [1160, 175] width 19 height 19
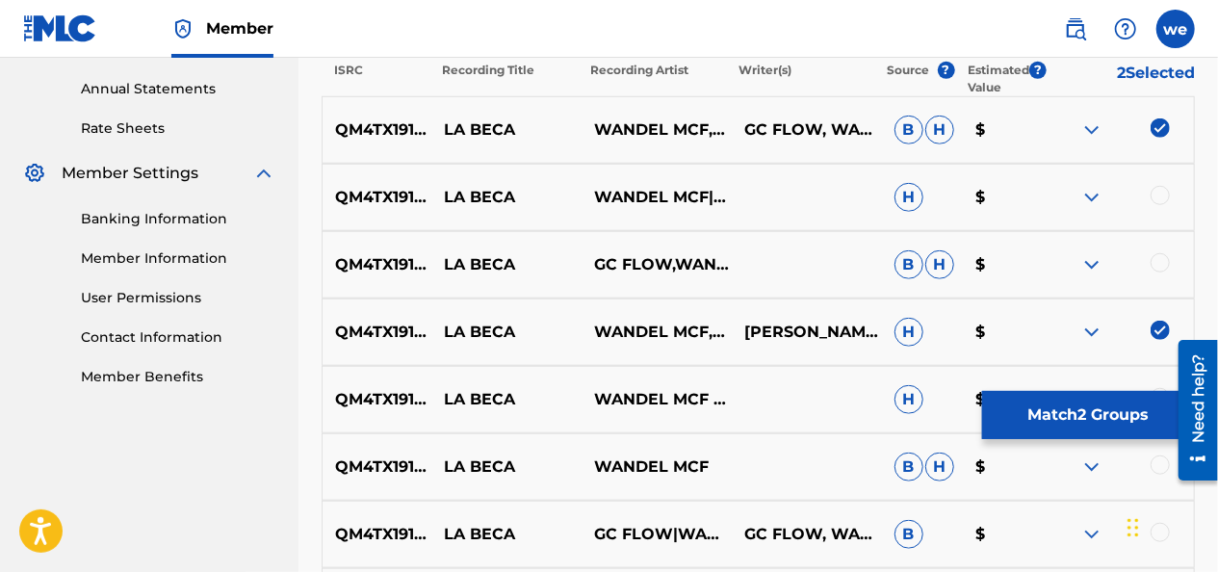
scroll to position [654, 0]
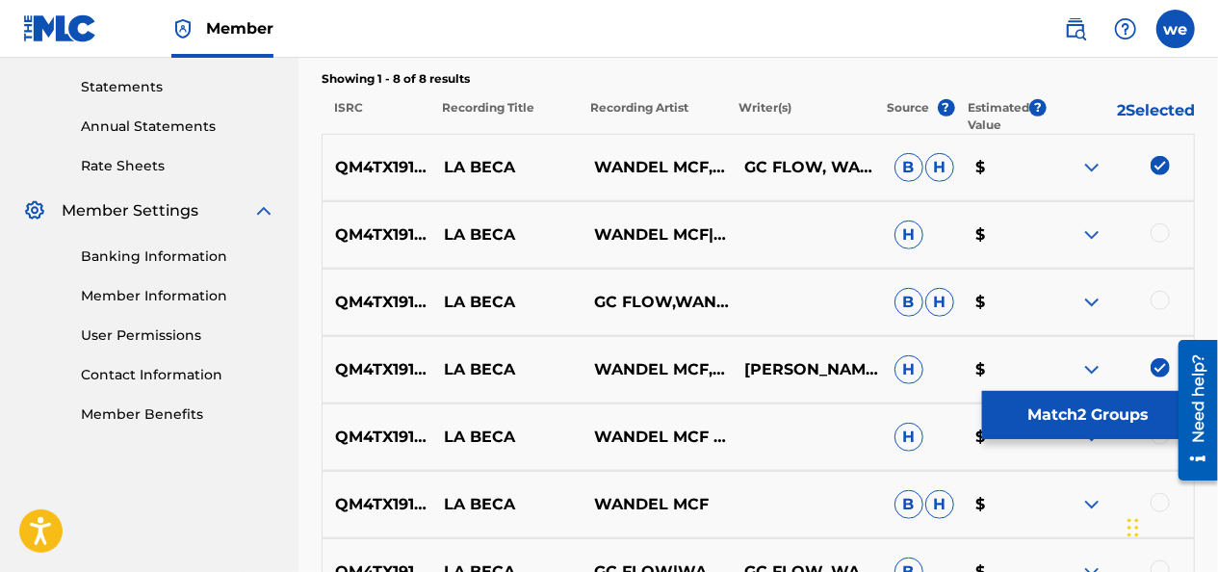
click at [1121, 428] on button "Match 2 Groups" at bounding box center [1088, 415] width 213 height 48
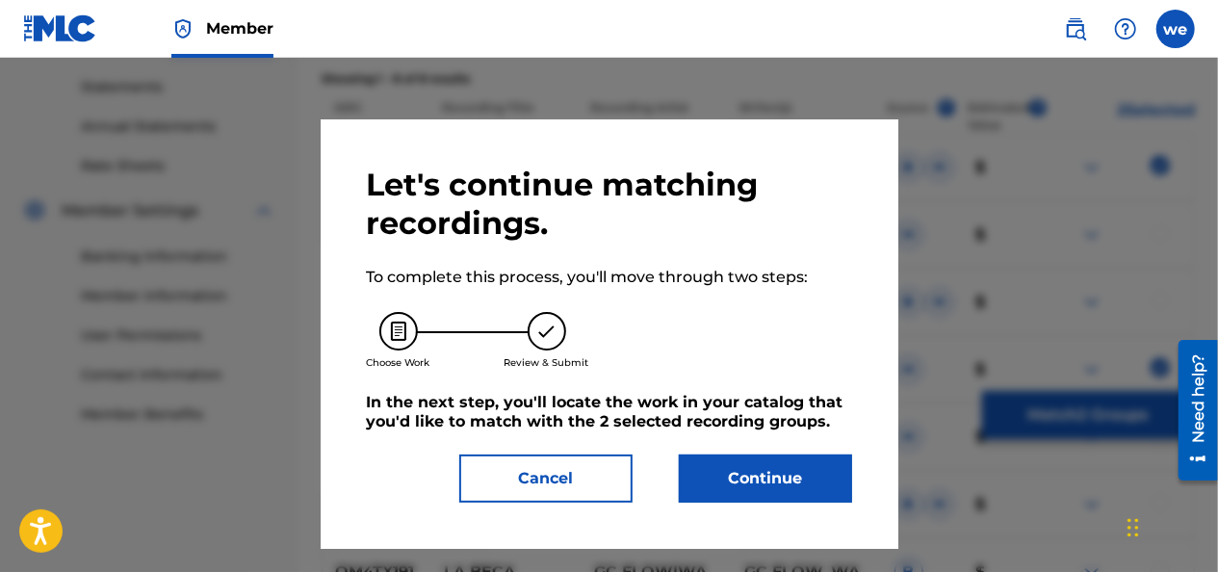
click at [602, 473] on button "Cancel" at bounding box center [545, 478] width 173 height 48
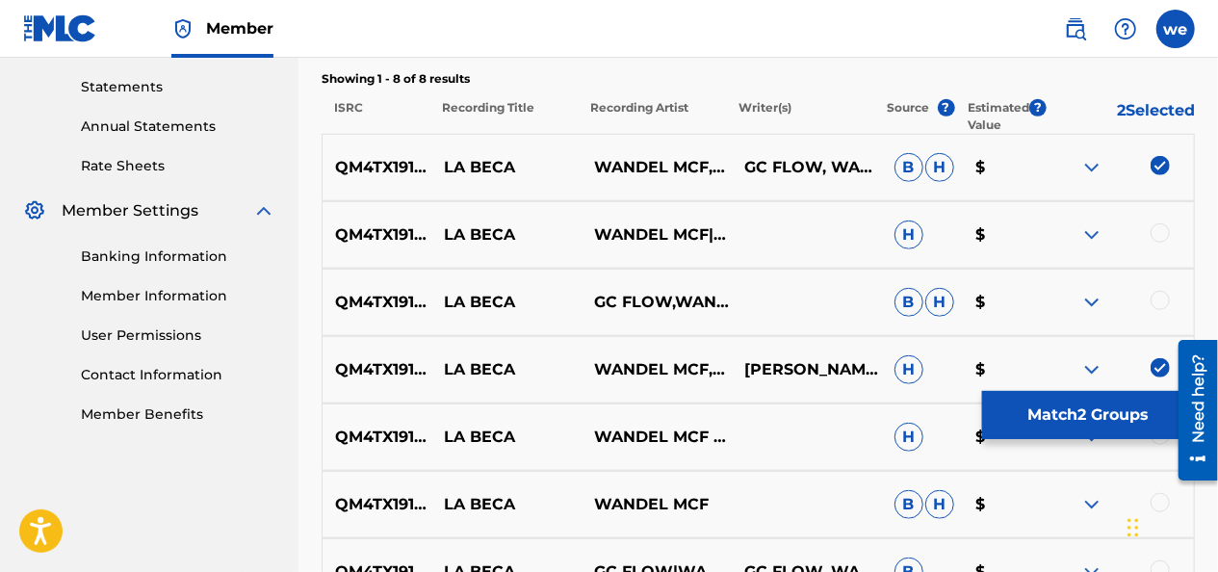
click at [1156, 231] on div at bounding box center [1160, 232] width 19 height 19
click at [1150, 302] on div at bounding box center [1119, 302] width 150 height 23
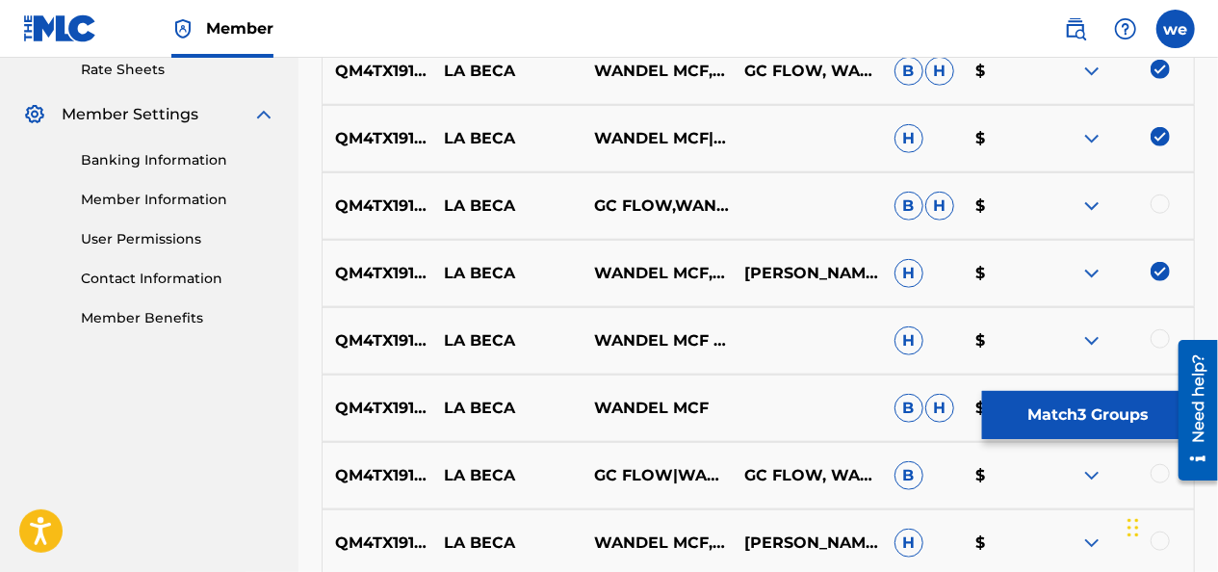
click at [1160, 201] on div at bounding box center [1160, 203] width 19 height 19
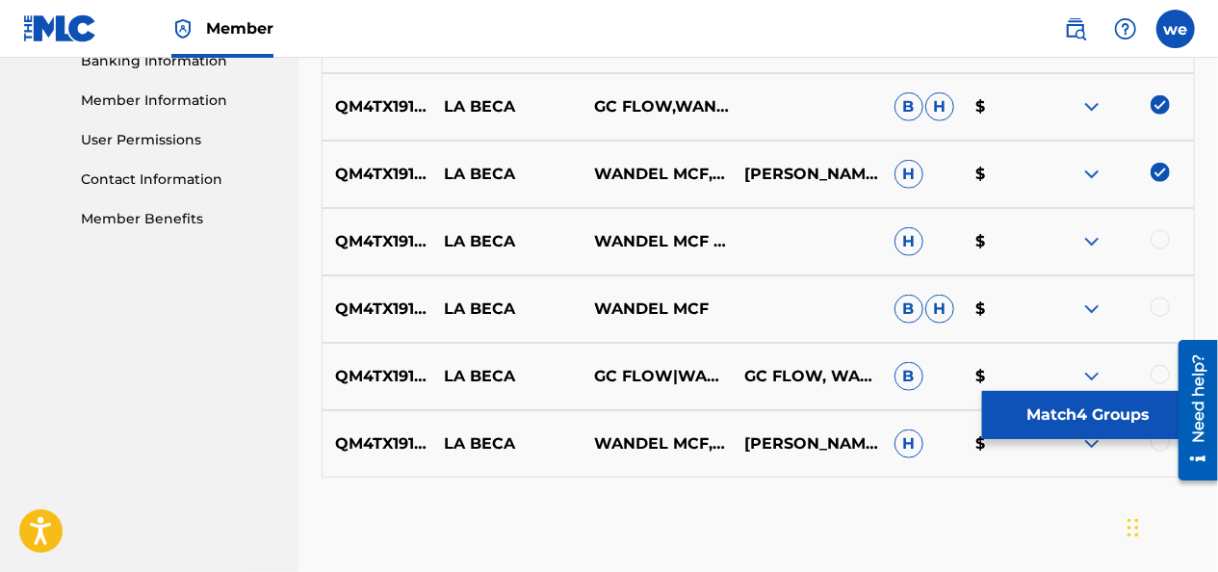
scroll to position [943, 0]
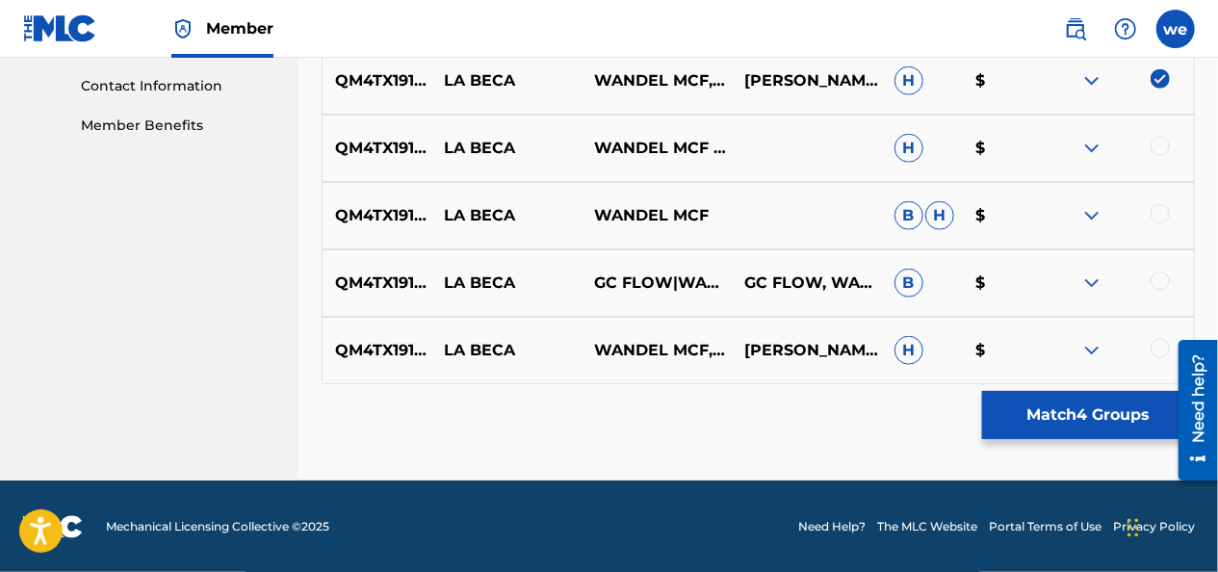
drag, startPoint x: 1161, startPoint y: 216, endPoint x: 1166, endPoint y: 187, distance: 29.3
click at [1162, 216] on div at bounding box center [1160, 213] width 19 height 19
click at [1165, 151] on div at bounding box center [1160, 146] width 19 height 19
drag, startPoint x: 1160, startPoint y: 276, endPoint x: 1164, endPoint y: 306, distance: 30.1
click at [1161, 276] on div at bounding box center [1160, 281] width 19 height 19
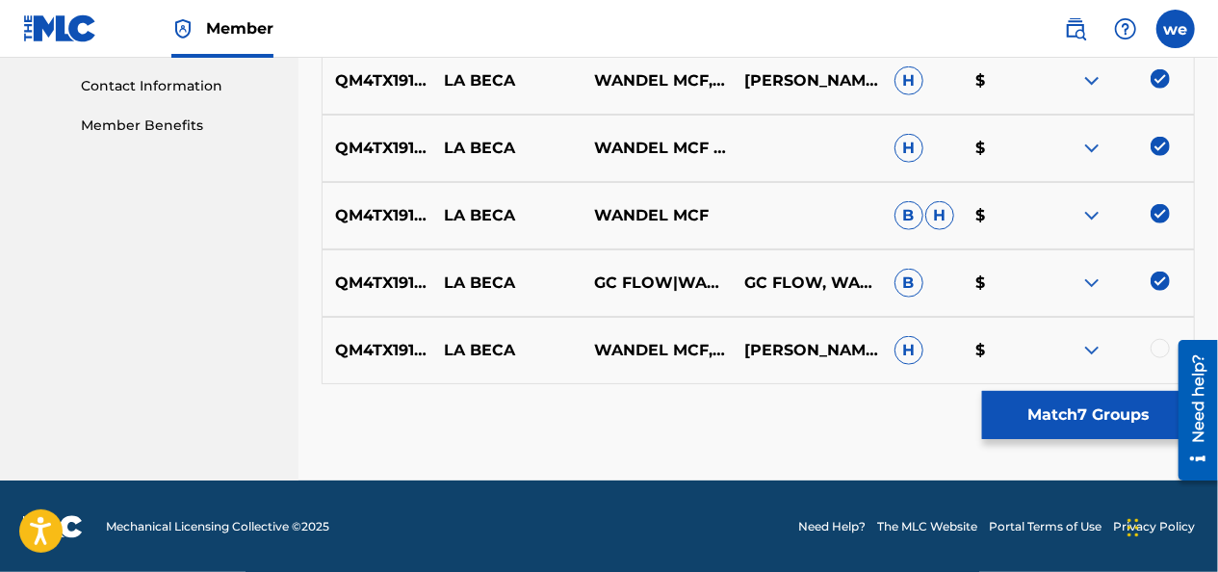
click at [1155, 341] on div at bounding box center [1160, 348] width 19 height 19
click at [1125, 422] on button "Match 8 Groups" at bounding box center [1088, 415] width 213 height 48
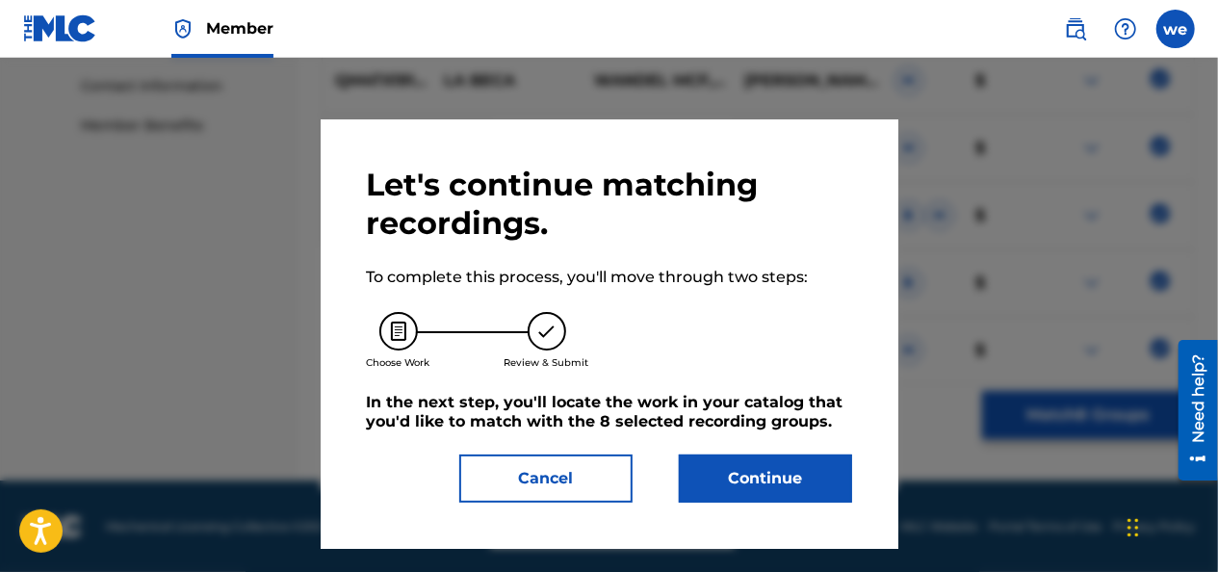
click at [722, 470] on button "Continue" at bounding box center [765, 478] width 173 height 48
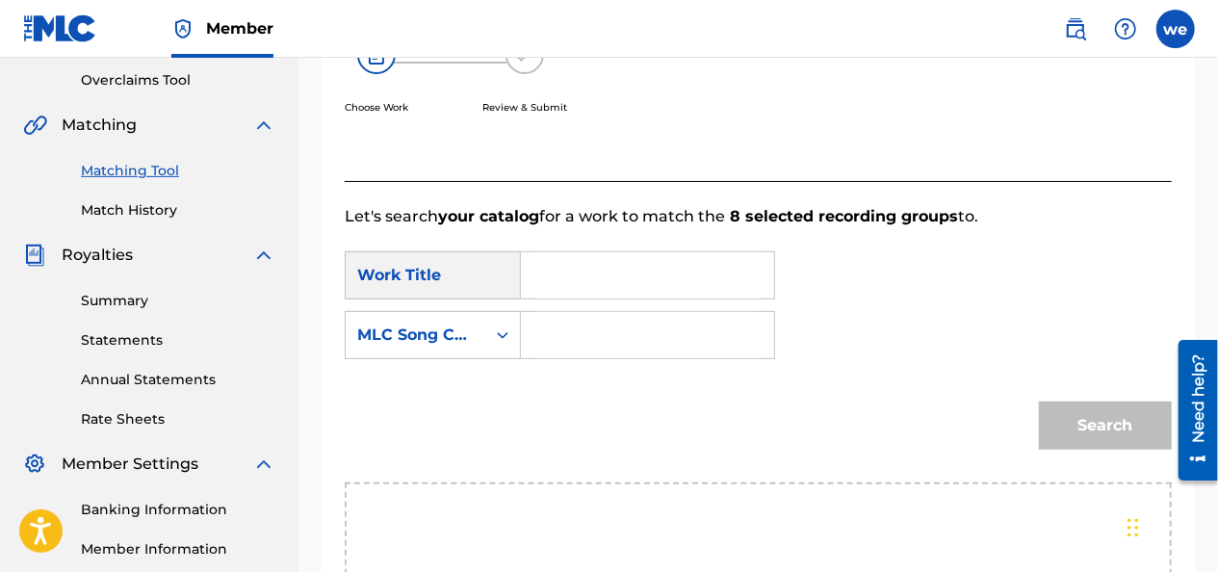
scroll to position [430, 0]
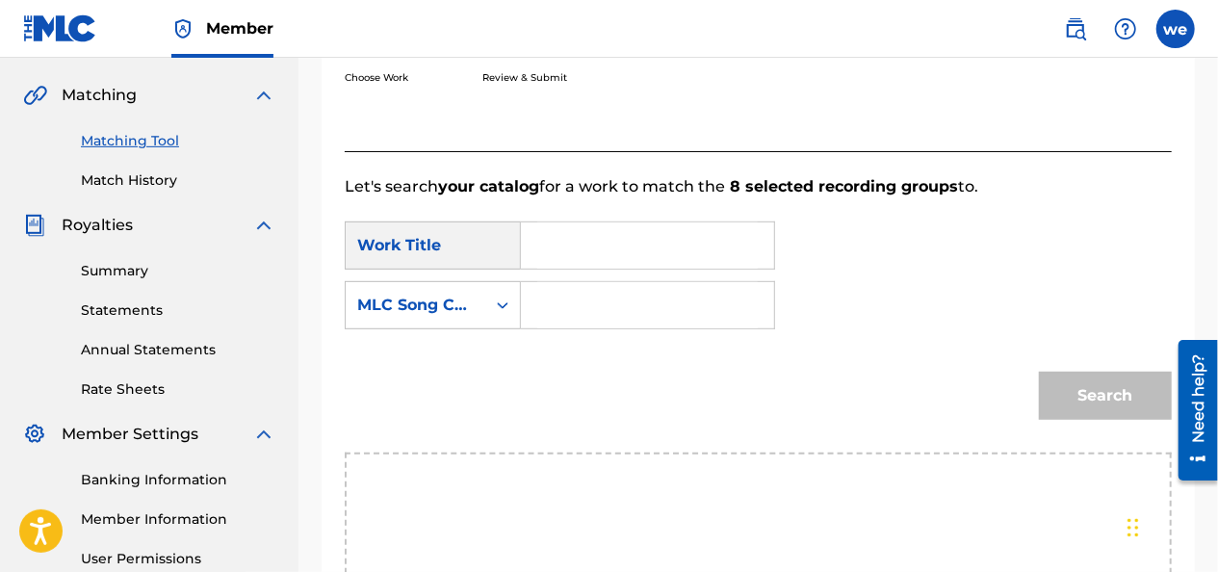
click at [561, 260] on input "Search Form" at bounding box center [647, 245] width 220 height 46
type input "la beca"
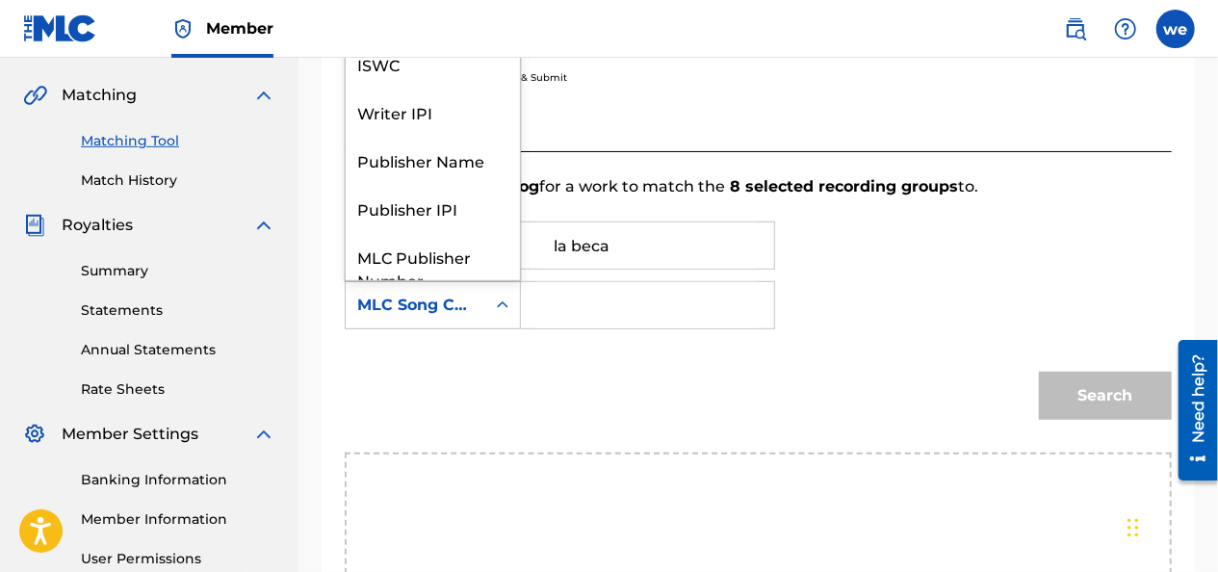
click at [499, 306] on icon "Search Form" at bounding box center [502, 305] width 19 height 19
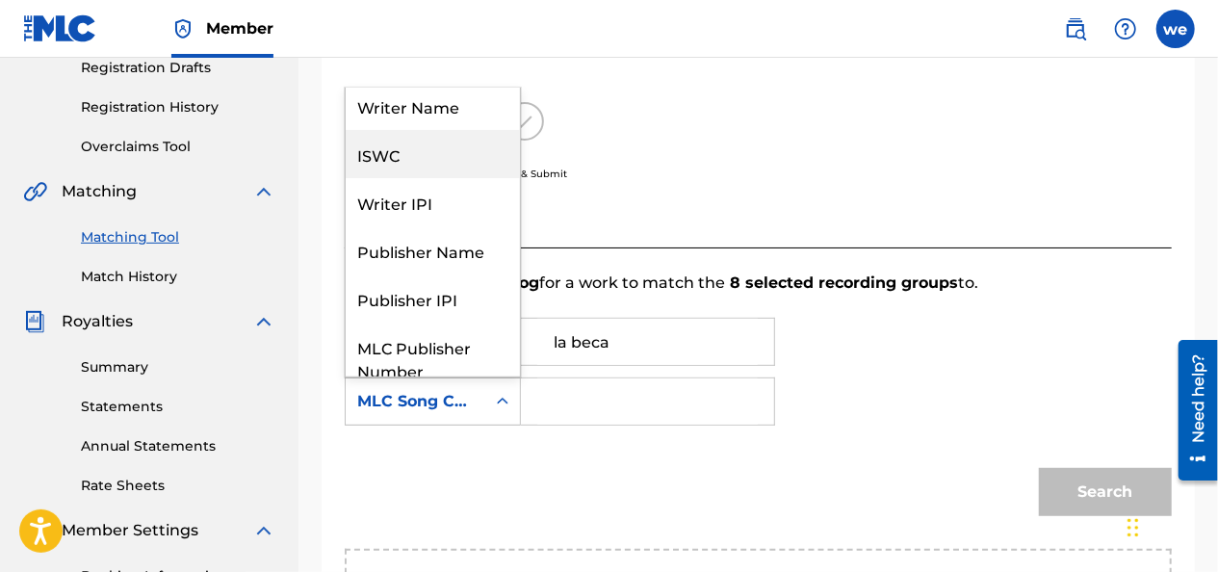
scroll to position [0, 0]
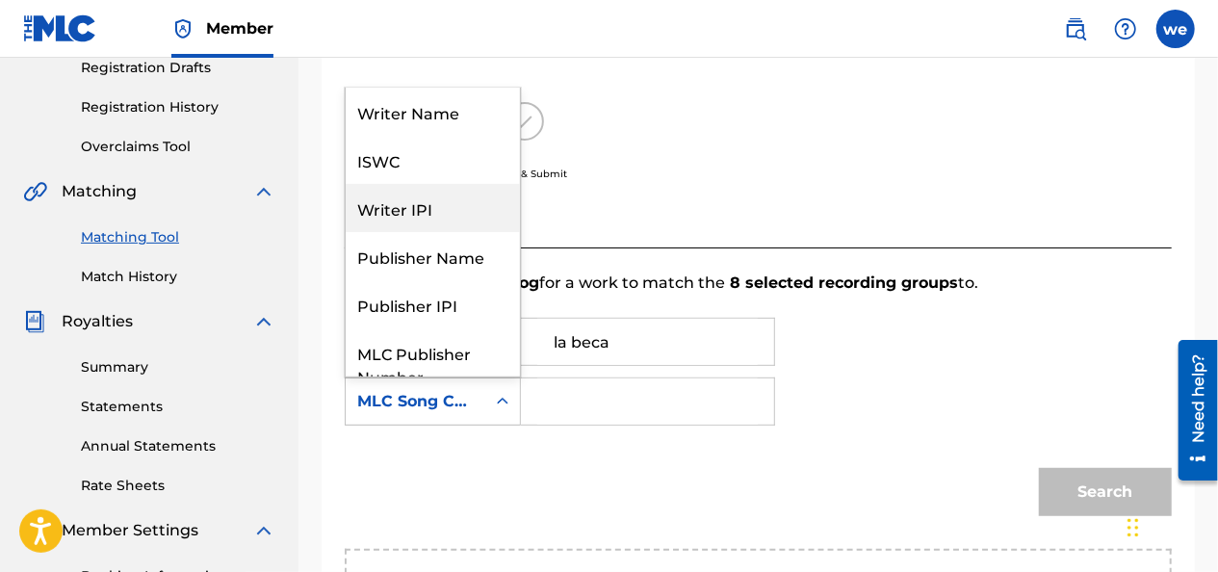
click at [456, 201] on div "Writer IPI" at bounding box center [433, 208] width 174 height 48
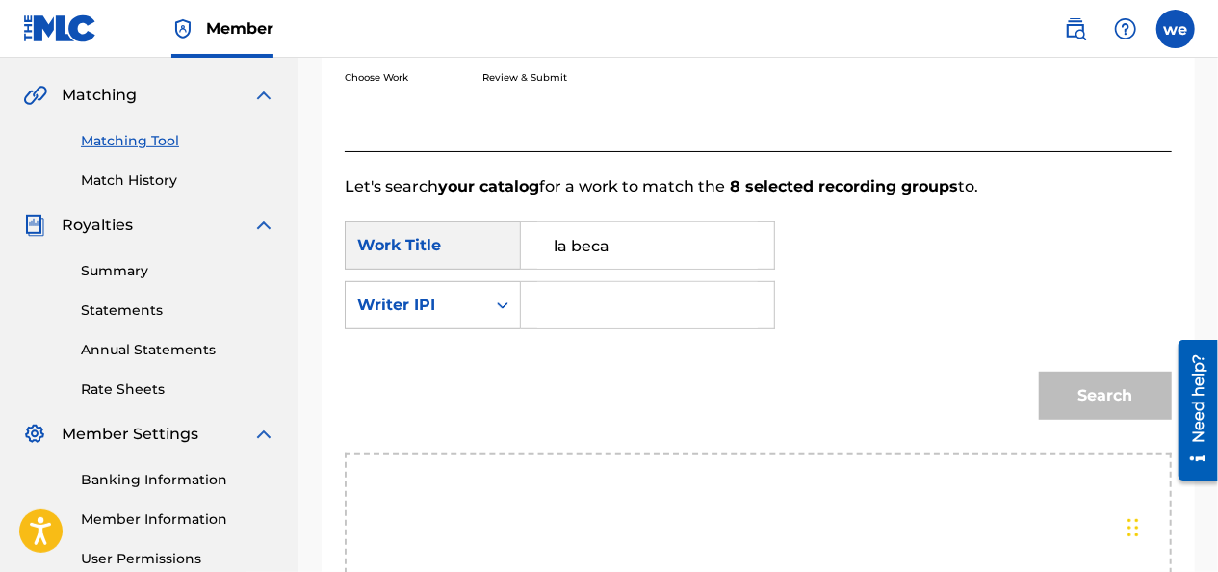
scroll to position [334, 0]
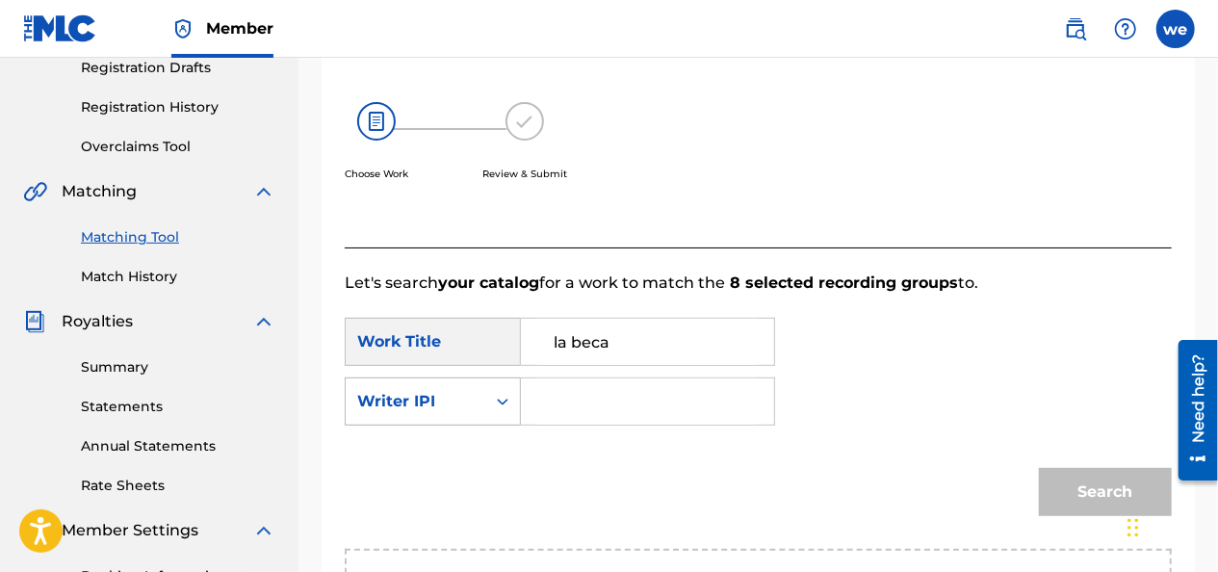
click at [453, 404] on div "Writer IPI" at bounding box center [415, 401] width 116 height 23
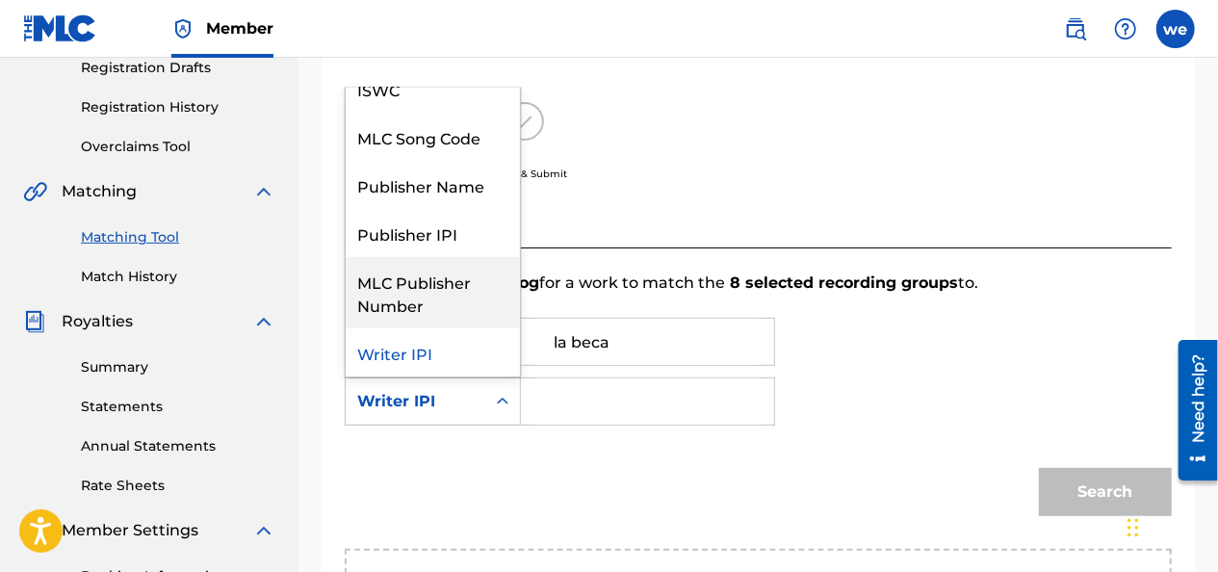
scroll to position [0, 0]
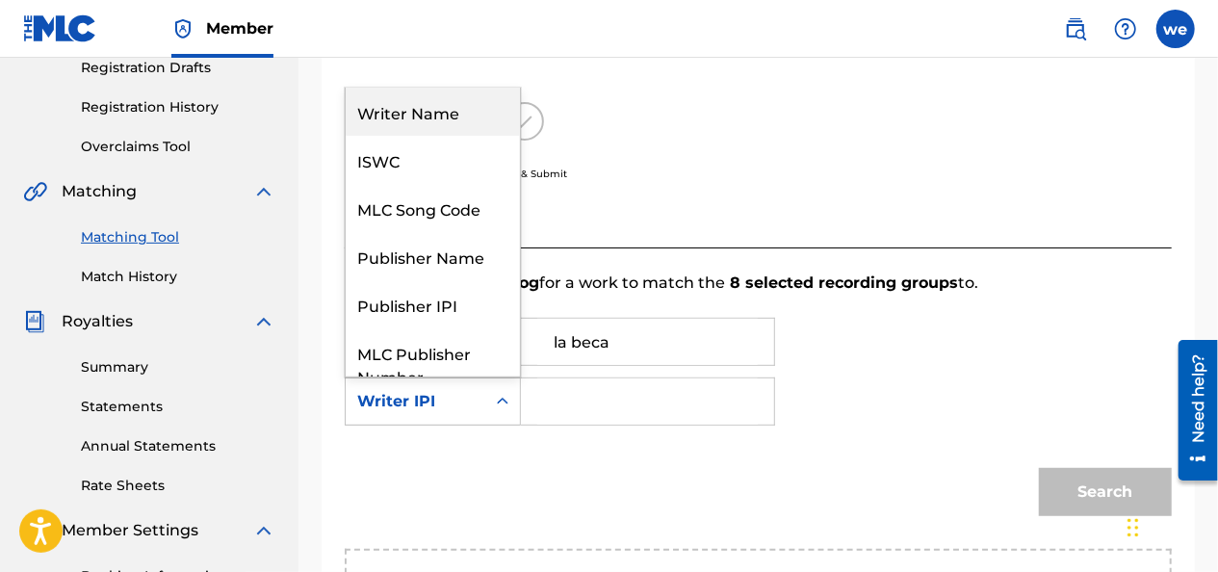
click at [436, 121] on div "Writer Name" at bounding box center [433, 112] width 174 height 48
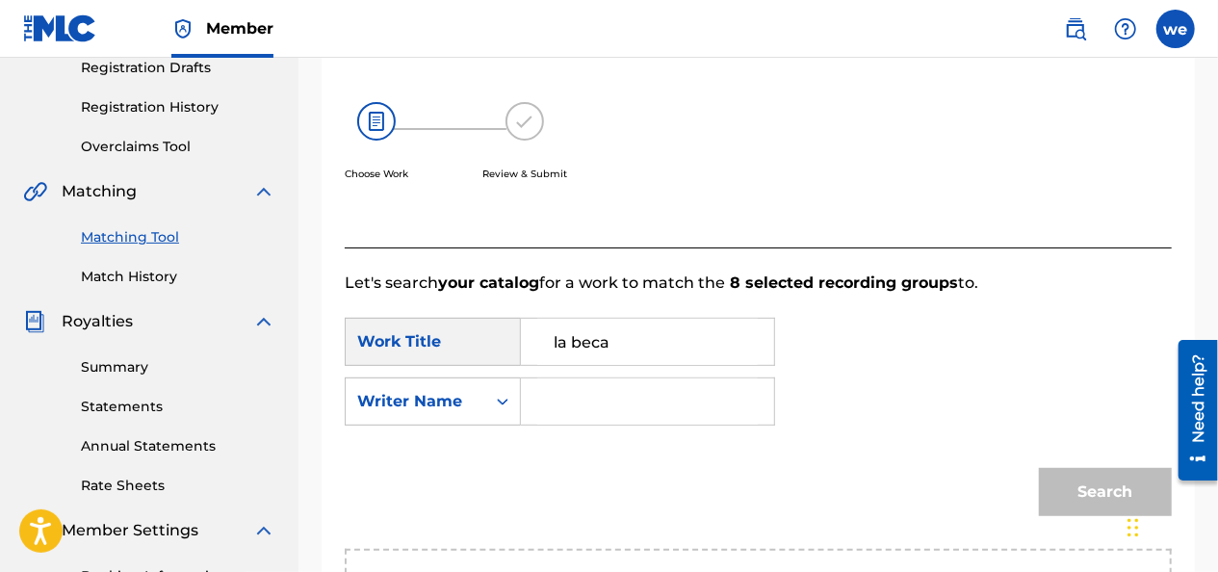
click at [565, 397] on input "Search Form" at bounding box center [647, 401] width 220 height 46
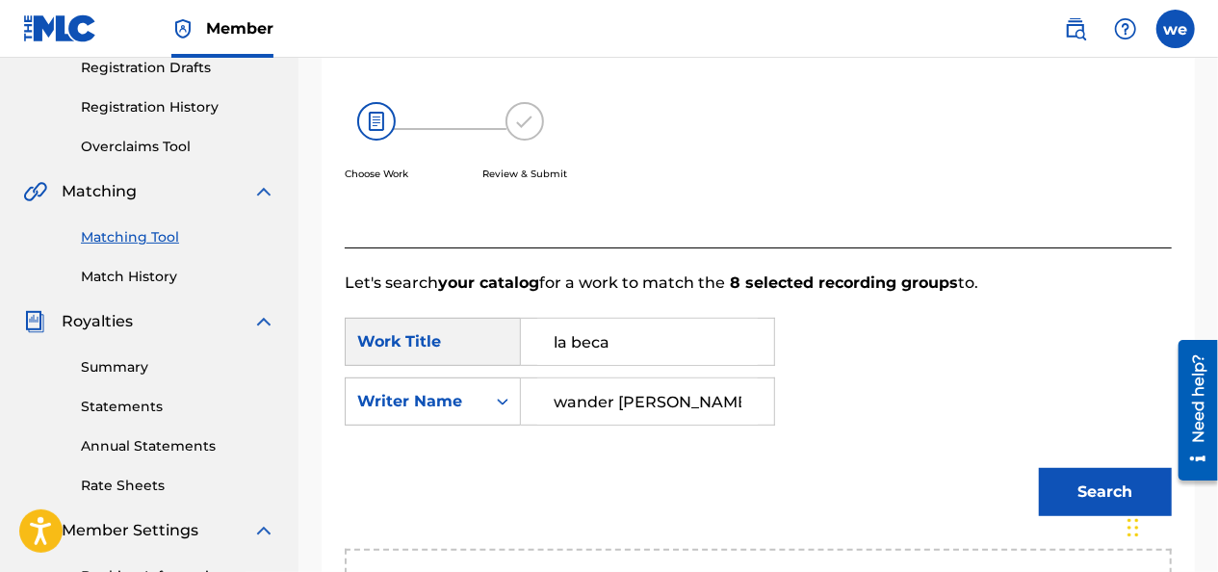
click at [853, 333] on div "SearchWithCriteria4a6d7e8e-af3b-4aee-adfc-99a8402d86f4 Work Title la beca Searc…" at bounding box center [758, 377] width 827 height 119
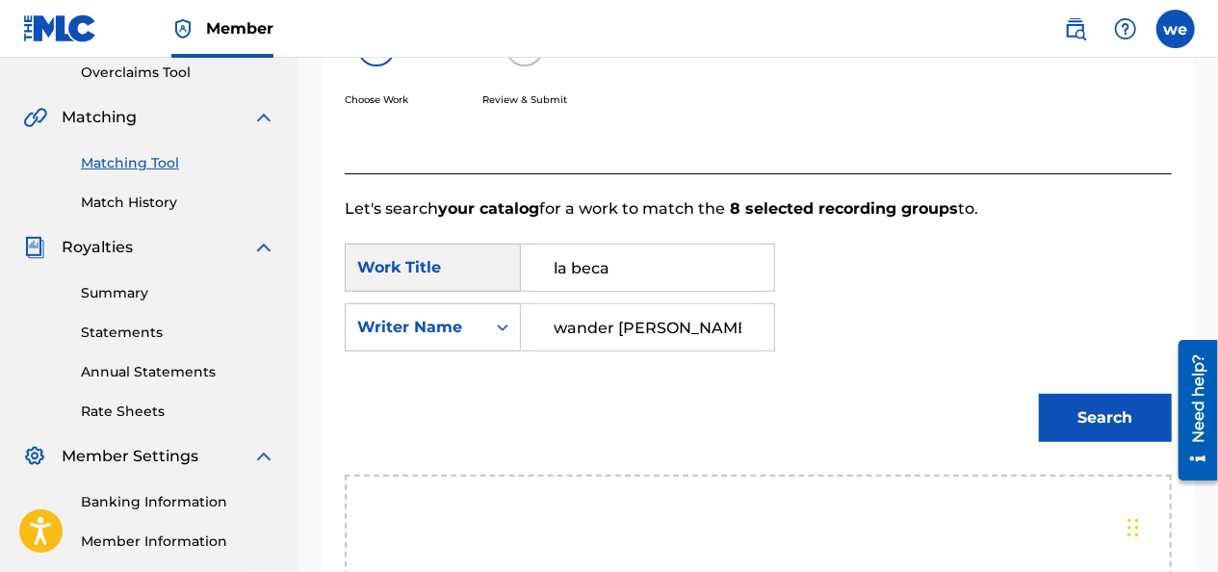
scroll to position [527, 0]
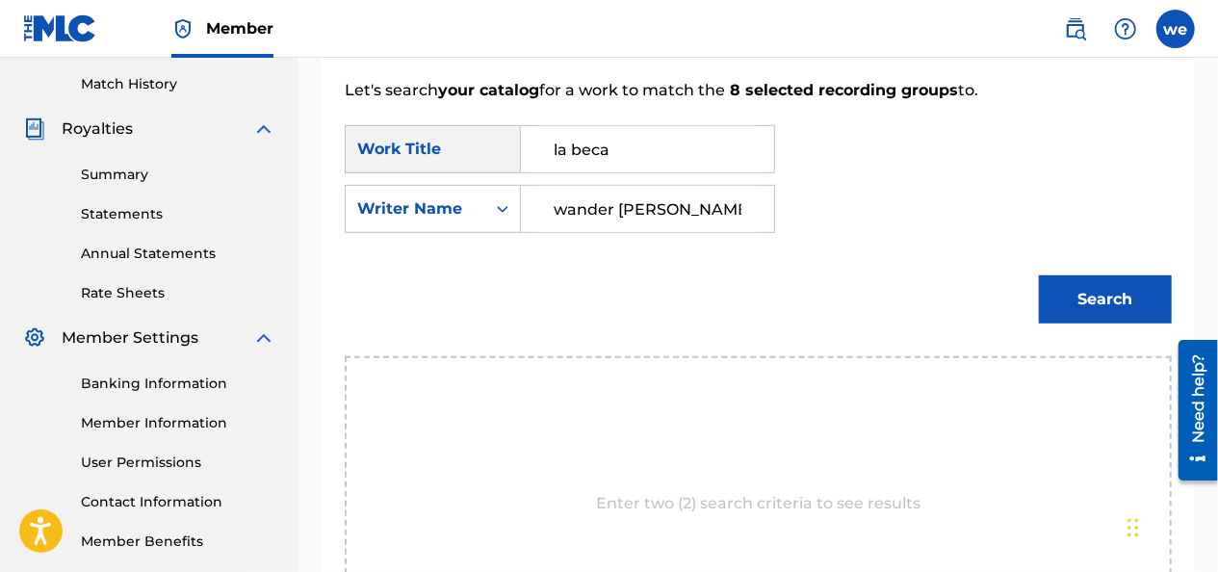
click at [1074, 302] on button "Search" at bounding box center [1105, 299] width 133 height 48
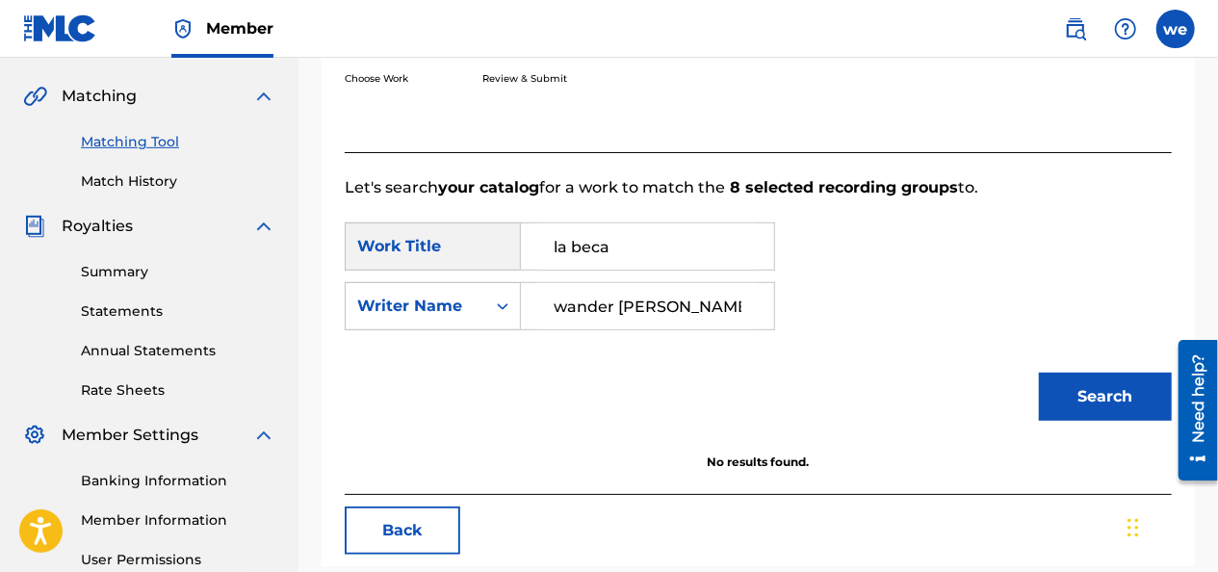
scroll to position [526, 0]
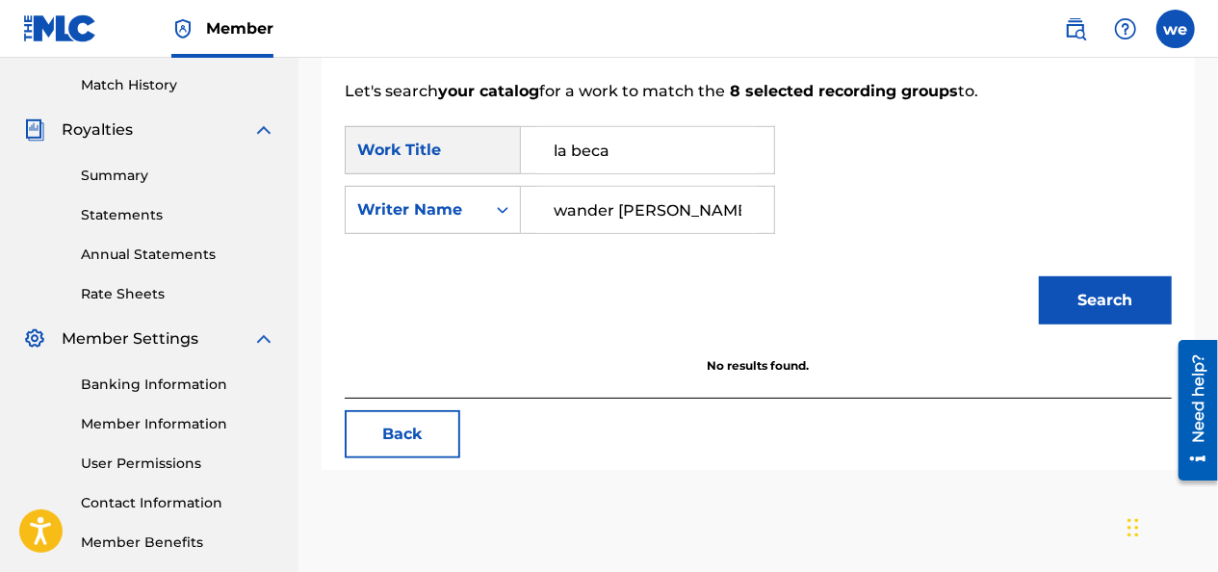
drag, startPoint x: 719, startPoint y: 208, endPoint x: 685, endPoint y: 212, distance: 34.9
click at [685, 212] on input "wander [PERSON_NAME]" at bounding box center [647, 210] width 220 height 46
type input "[PERSON_NAME]"
click at [1075, 293] on button "Search" at bounding box center [1105, 300] width 133 height 48
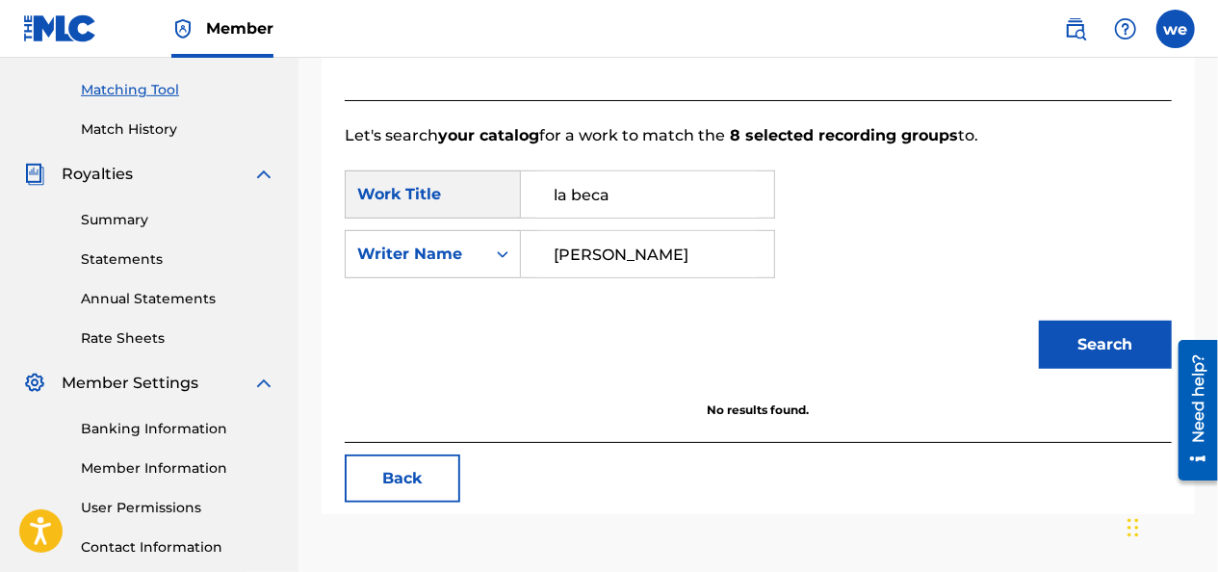
scroll to position [578, 0]
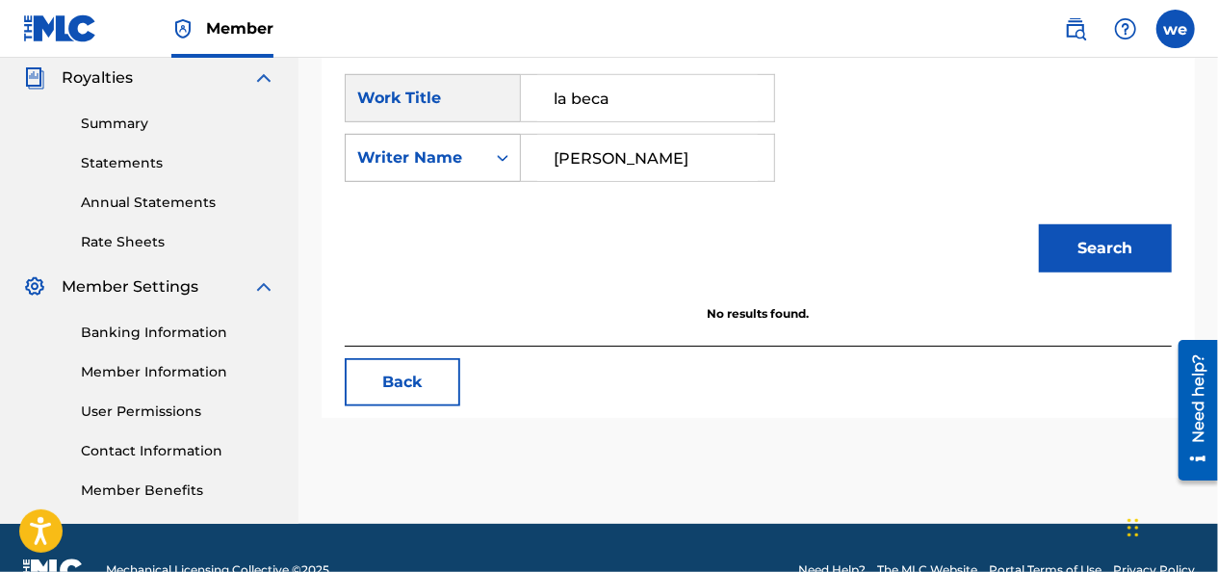
click at [495, 154] on icon "Search Form" at bounding box center [502, 157] width 19 height 19
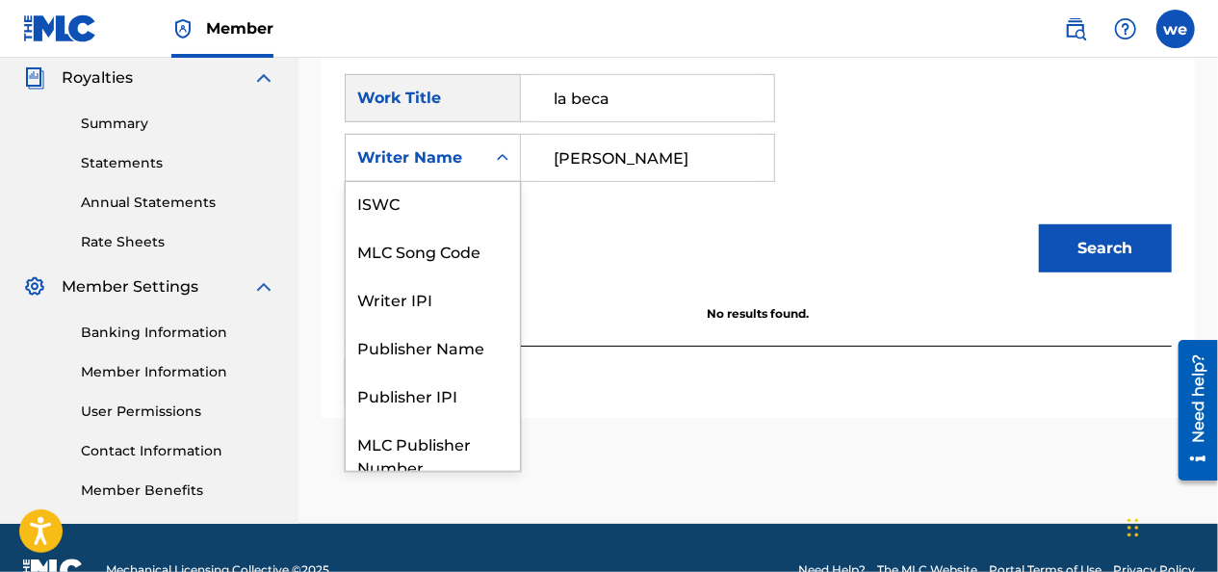
scroll to position [0, 0]
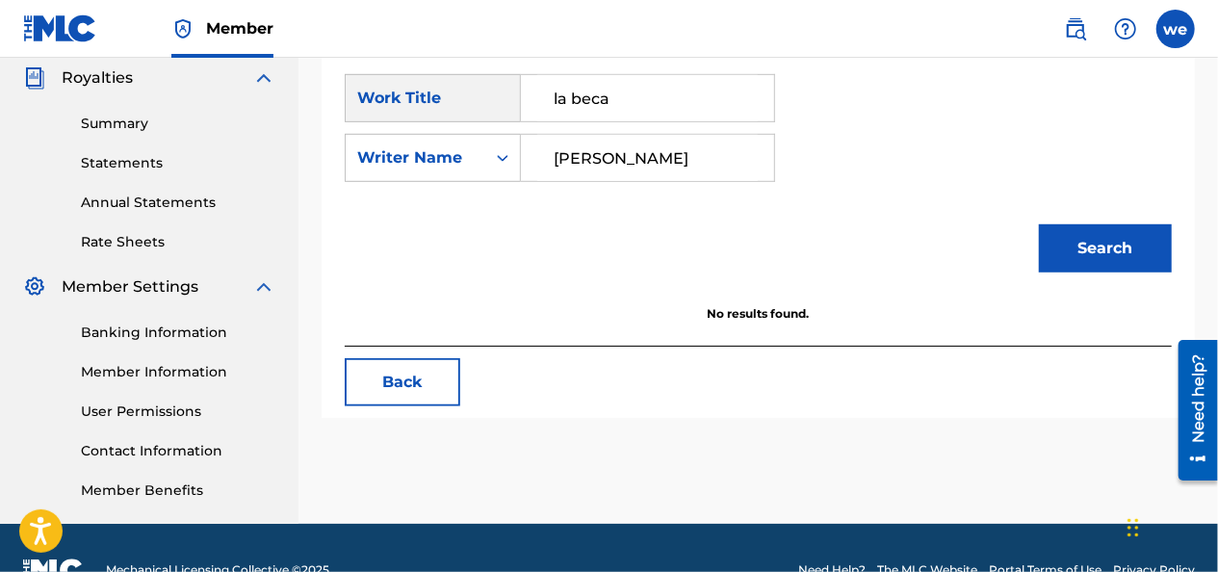
click at [582, 218] on div "Search" at bounding box center [758, 255] width 827 height 100
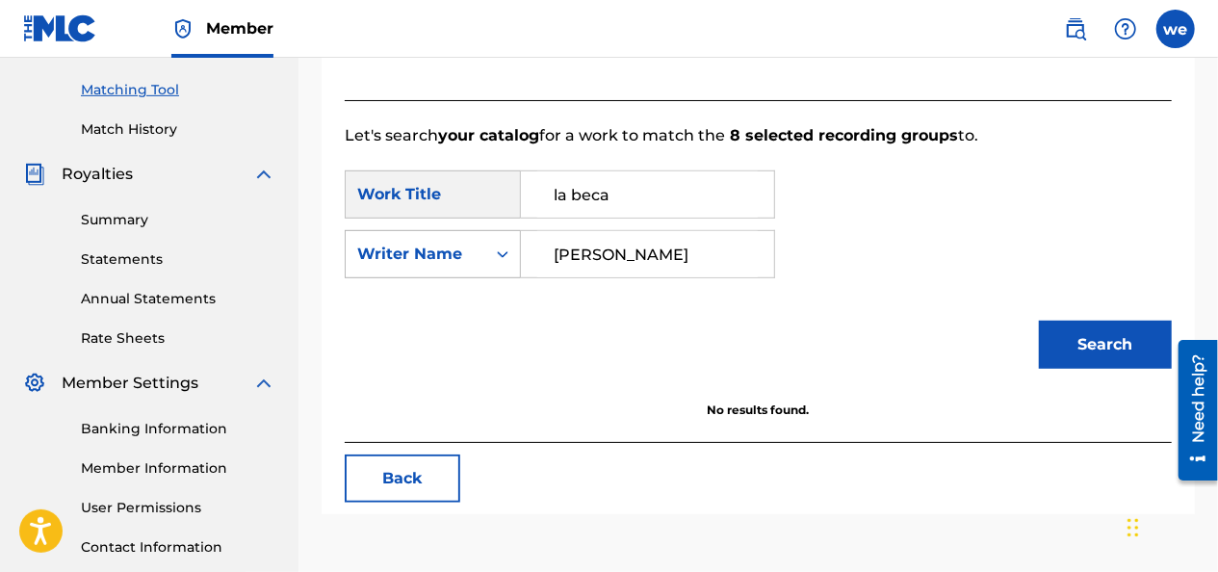
drag, startPoint x: 696, startPoint y: 255, endPoint x: 464, endPoint y: 254, distance: 232.0
click at [464, 254] on div "SearchWithCriteriaae610cf2-c9ec-4bb3-b925-47198562e9b5 Writer Name [PERSON_NAME]" at bounding box center [560, 254] width 430 height 48
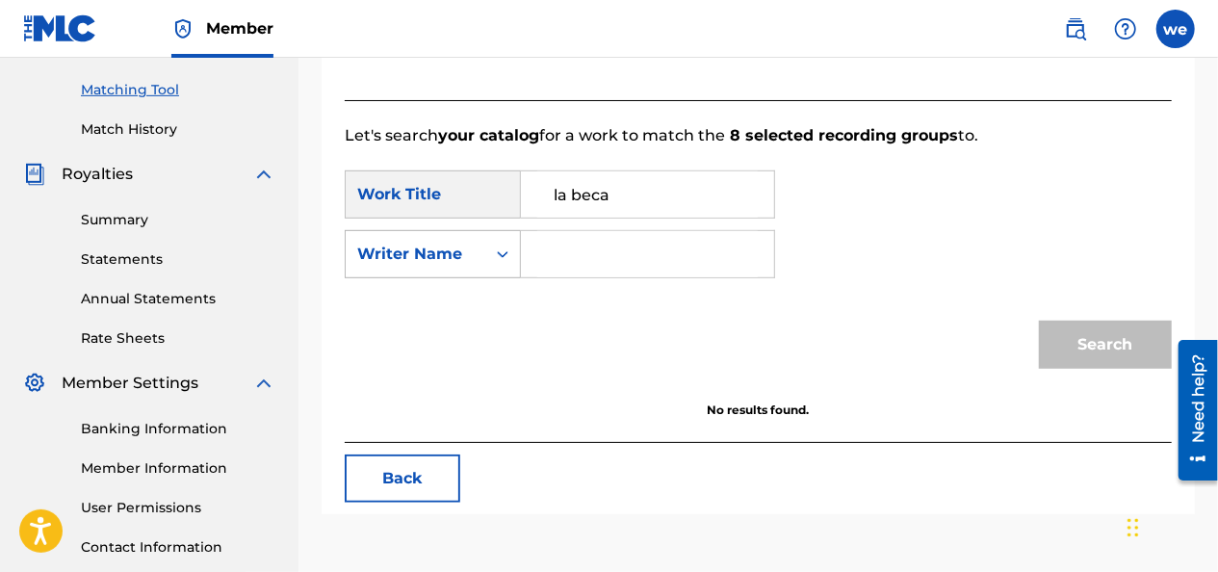
click at [451, 270] on div "Writer Name" at bounding box center [416, 254] width 140 height 37
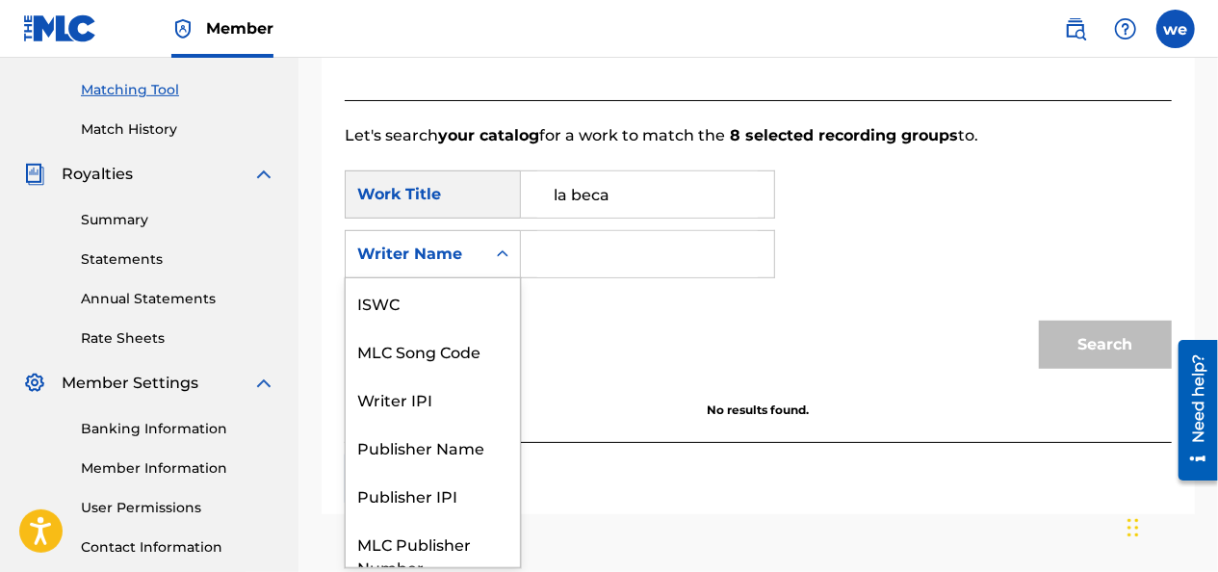
scroll to position [71, 0]
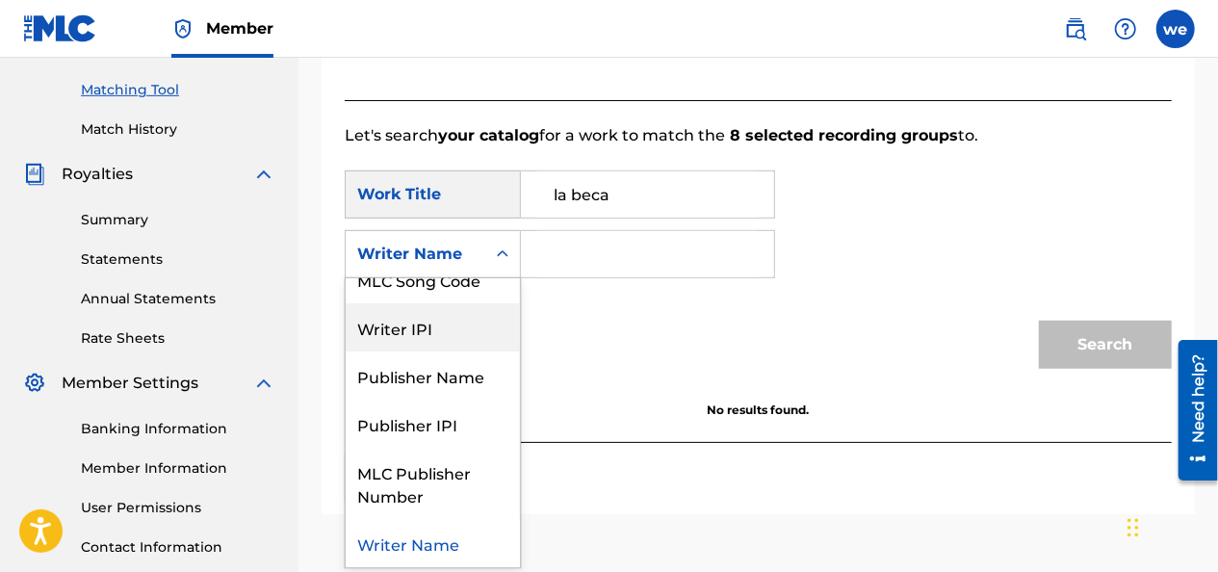
click at [462, 329] on div "Writer IPI" at bounding box center [433, 327] width 174 height 48
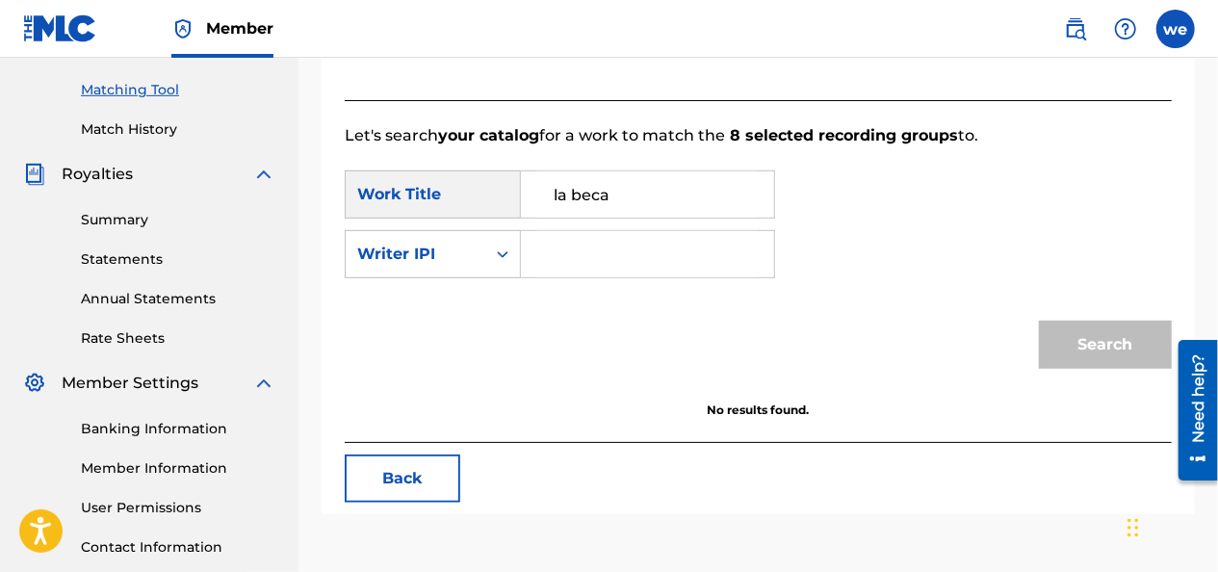
paste input "01135942459"
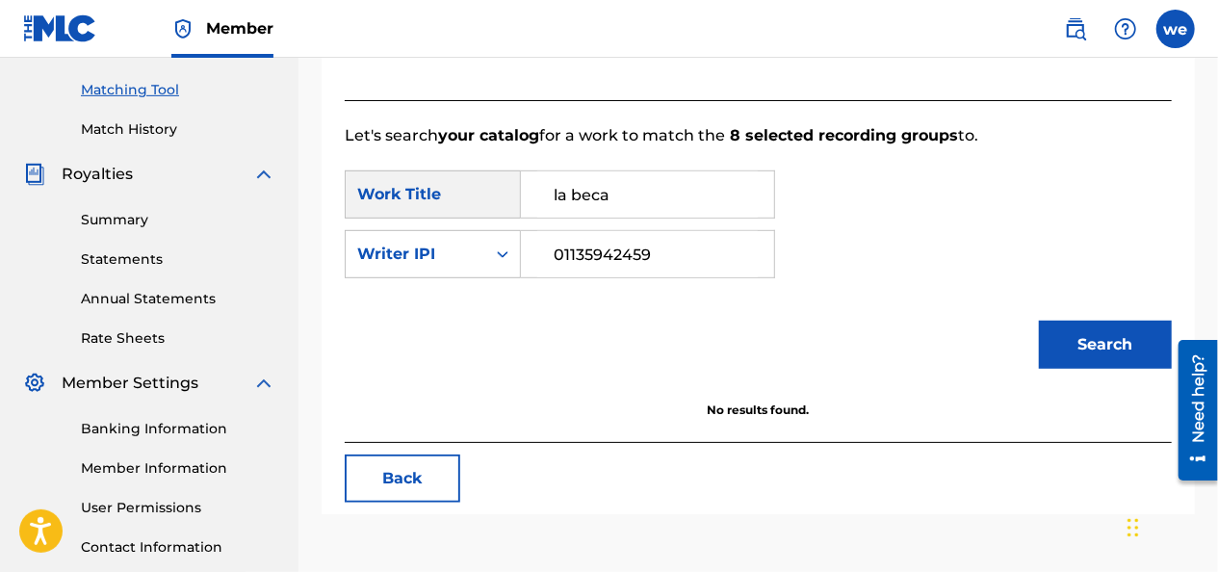
type input "01135942459"
click at [1081, 338] on button "Search" at bounding box center [1105, 345] width 133 height 48
click at [483, 261] on div "Writer IPI" at bounding box center [416, 254] width 140 height 37
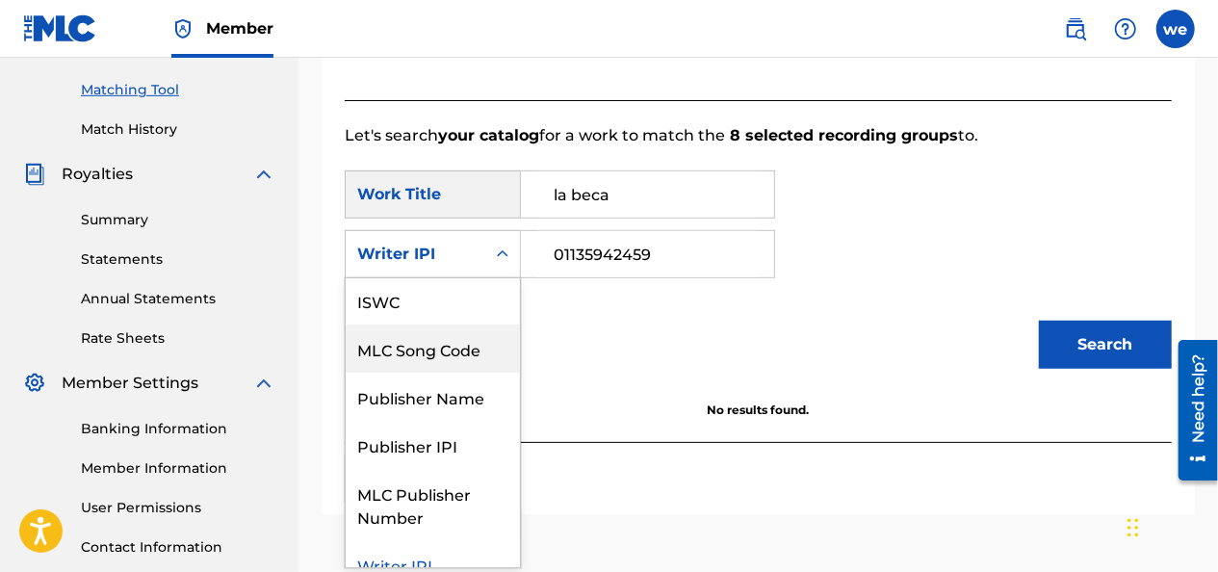
scroll to position [34, 0]
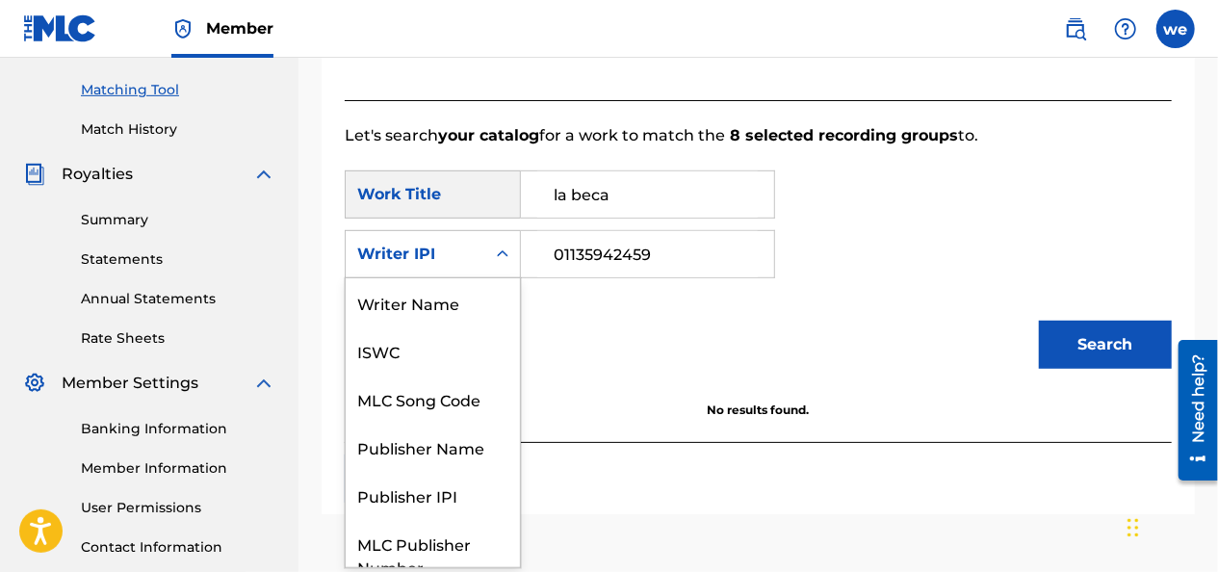
click at [454, 250] on div "Writer IPI" at bounding box center [415, 254] width 116 height 23
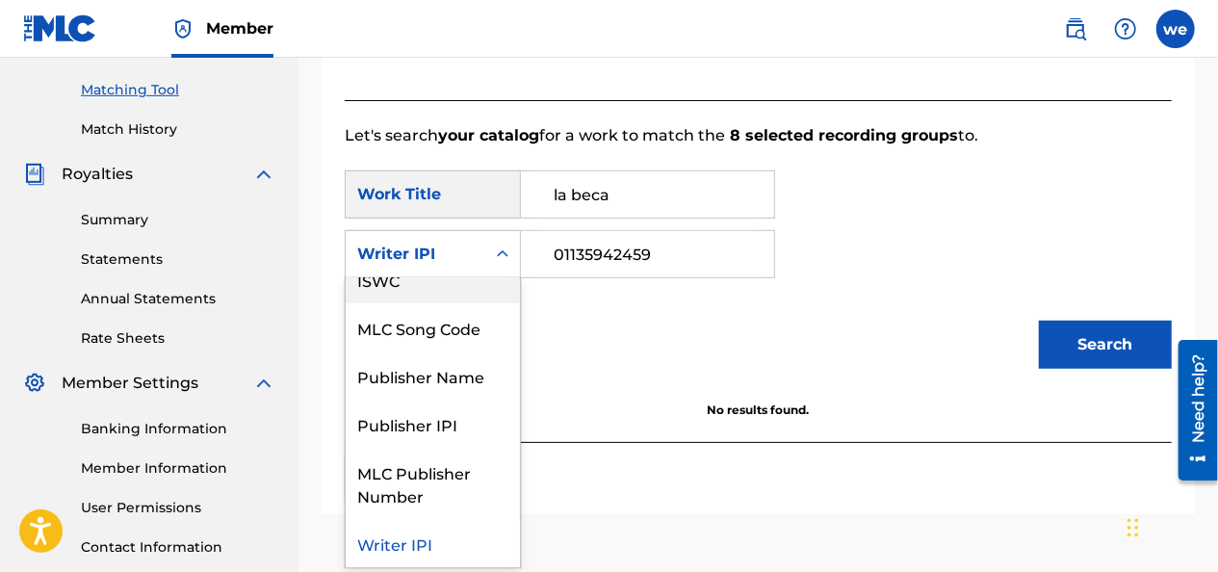
click at [448, 287] on div "ISWC" at bounding box center [433, 279] width 174 height 48
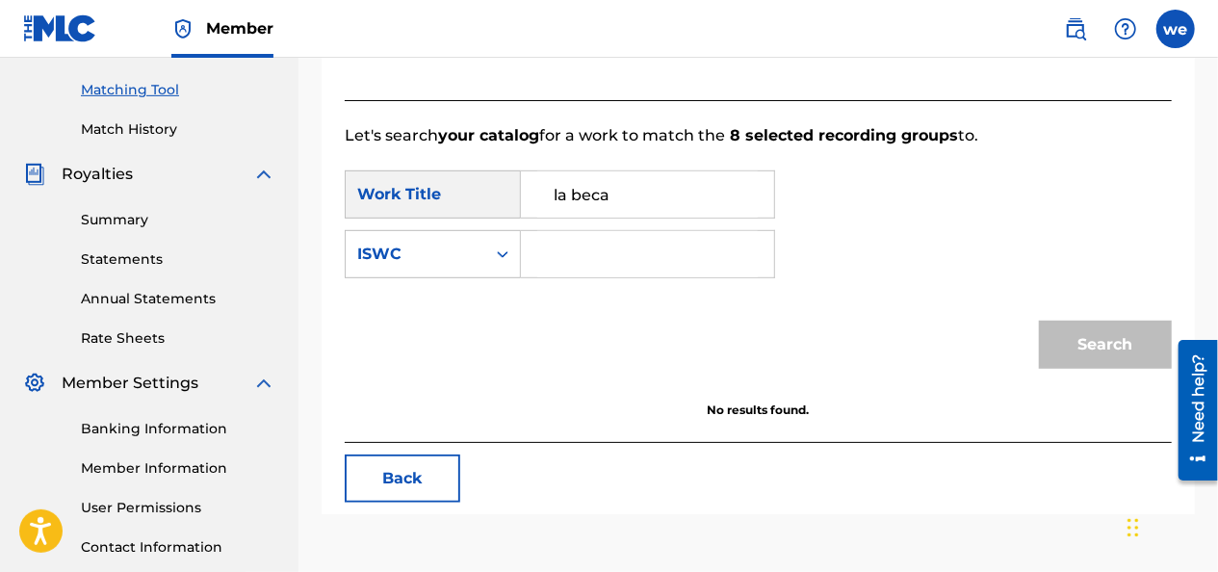
paste input "T-309.836.569-2"
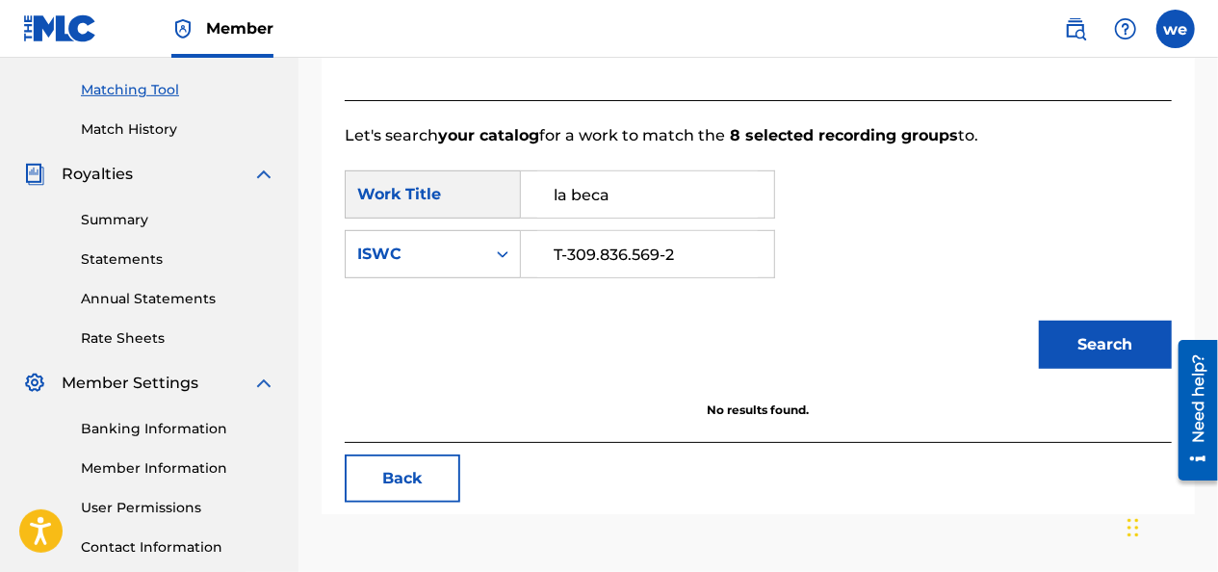
type input "T-309.836.569-2"
click at [1073, 337] on button "Search" at bounding box center [1105, 345] width 133 height 48
click at [433, 254] on div "ISWC" at bounding box center [415, 254] width 116 height 23
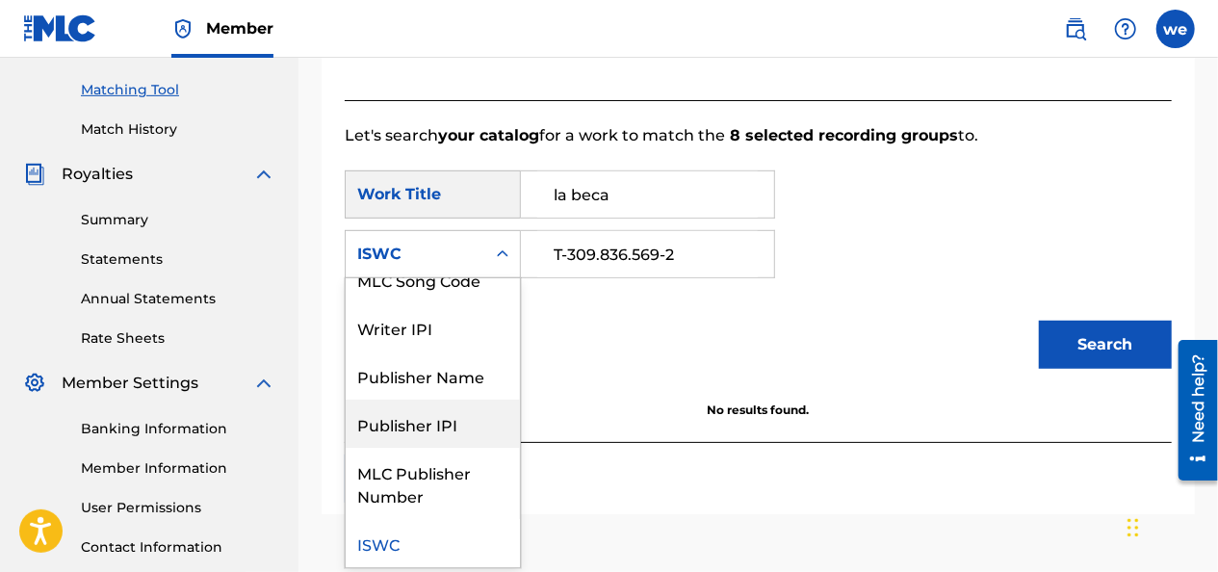
click at [470, 422] on div "Publisher IPI" at bounding box center [433, 424] width 174 height 48
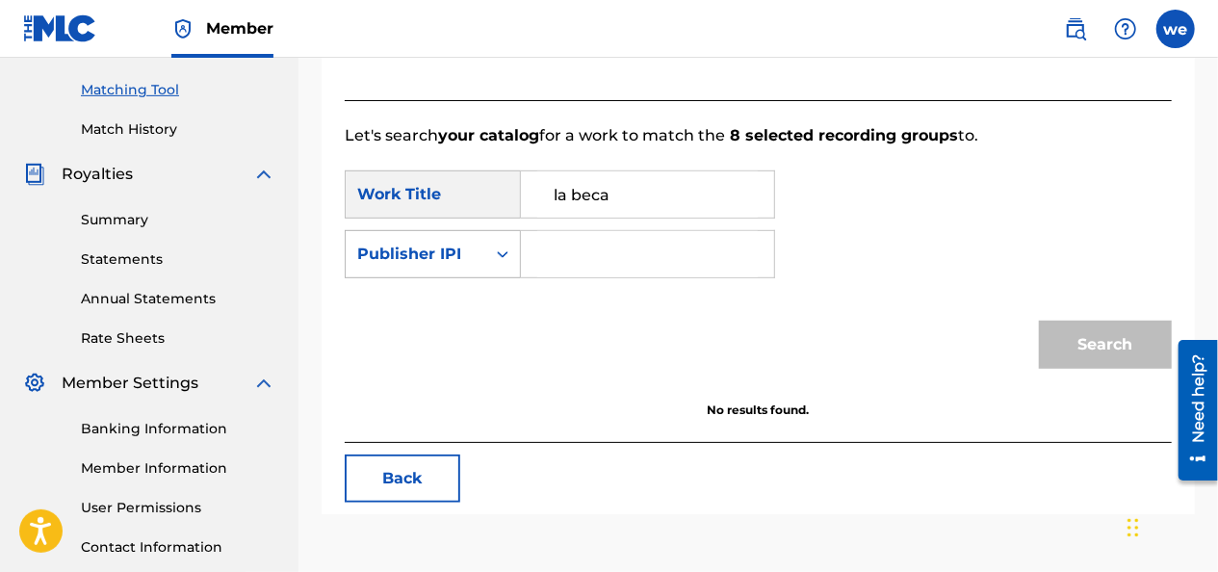
click at [503, 260] on icon "Search Form" at bounding box center [502, 254] width 19 height 19
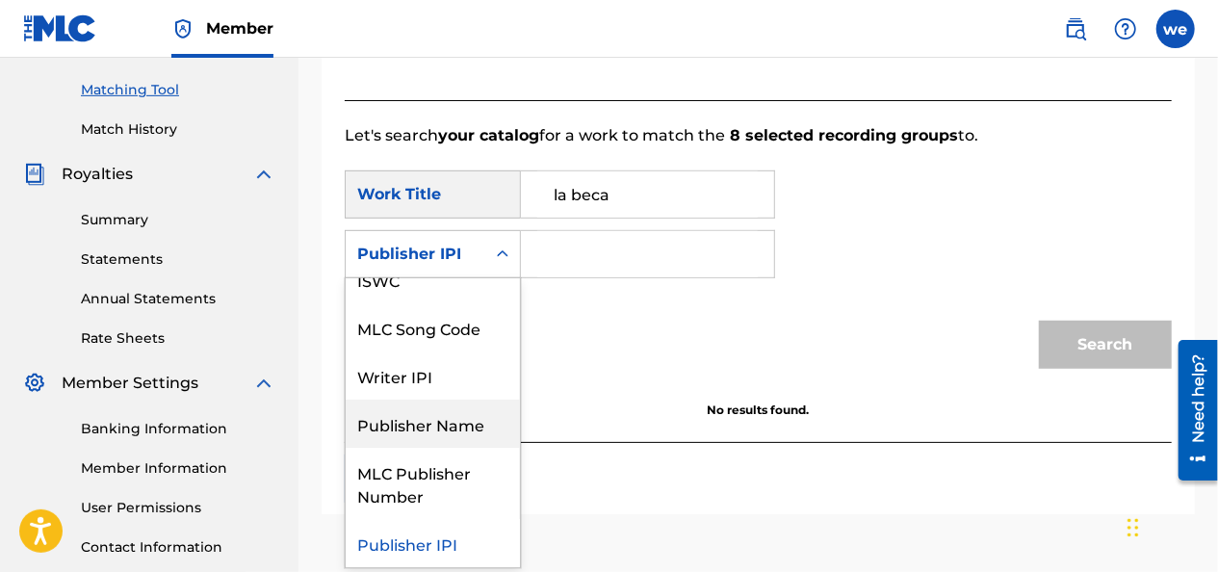
click at [470, 425] on div "Publisher Name" at bounding box center [433, 424] width 174 height 48
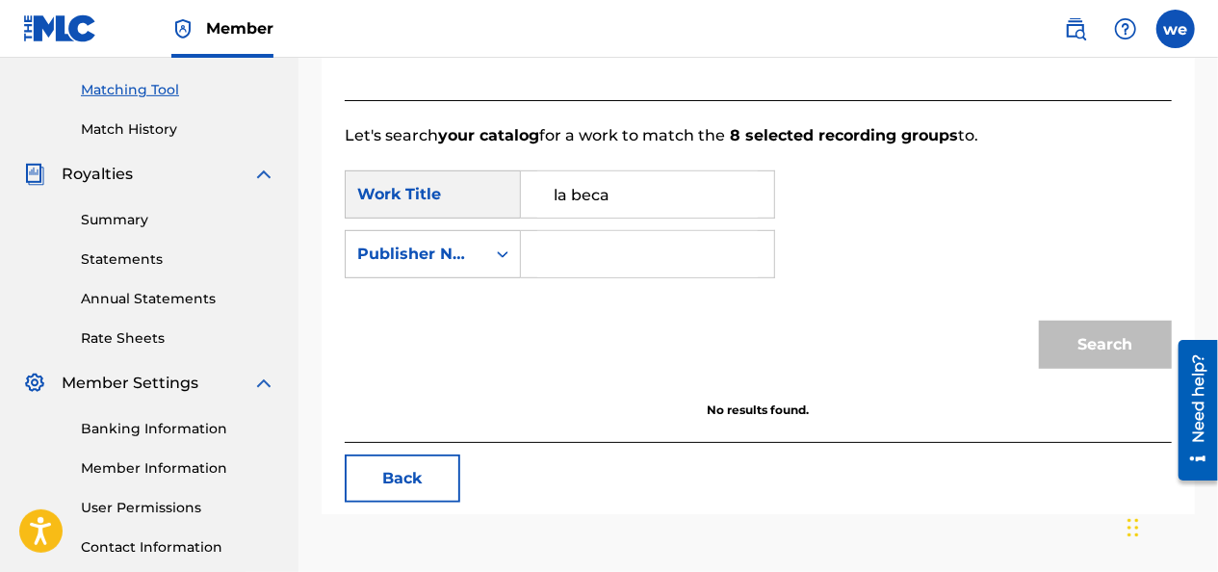
click at [556, 259] on input "Search Form" at bounding box center [647, 254] width 220 height 46
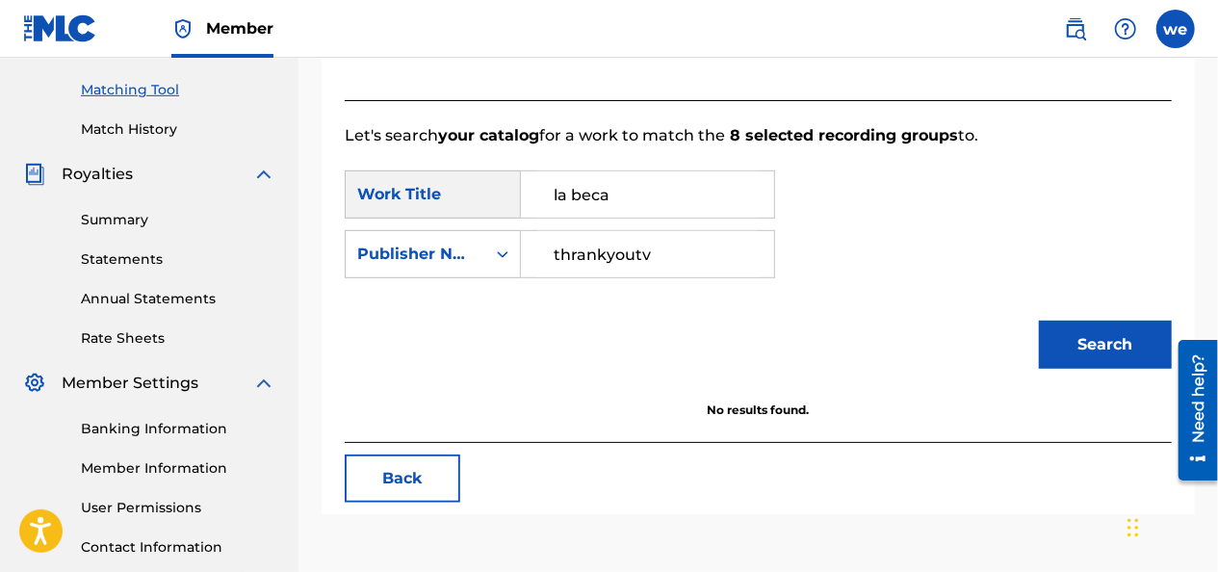
click at [1071, 334] on button "Search" at bounding box center [1105, 345] width 133 height 48
click at [574, 258] on input "thrankyoutv" at bounding box center [647, 254] width 220 height 46
click at [1097, 339] on button "Search" at bounding box center [1105, 345] width 133 height 48
click at [568, 260] on input "thankyoutv" at bounding box center [647, 254] width 220 height 46
type input "thrankyoutv"
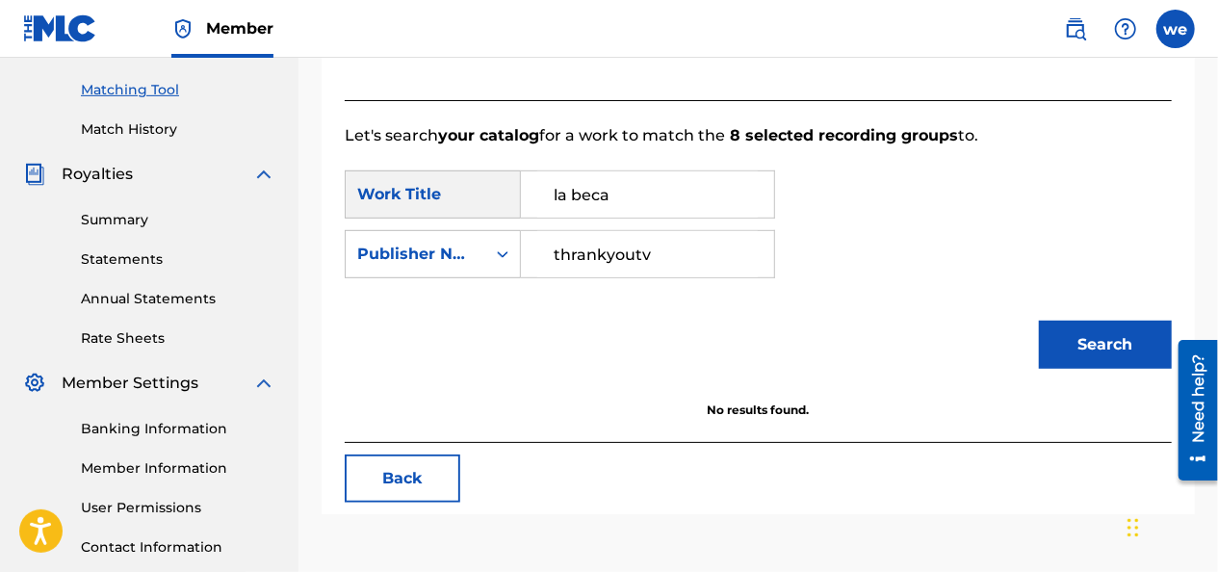
click at [1075, 356] on button "Search" at bounding box center [1105, 345] width 133 height 48
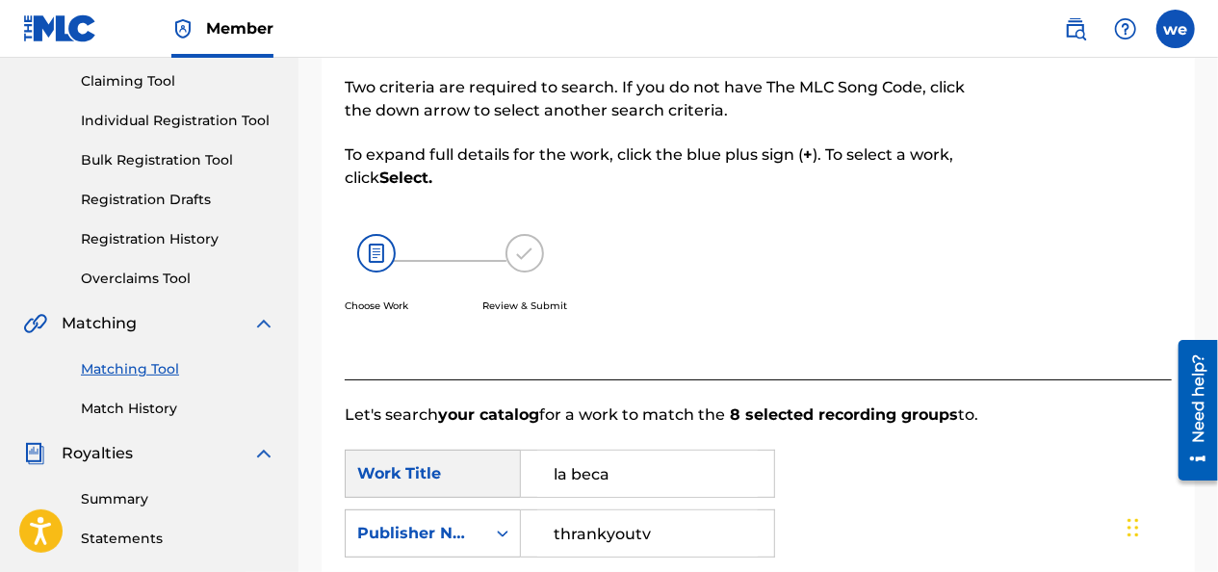
scroll to position [96, 0]
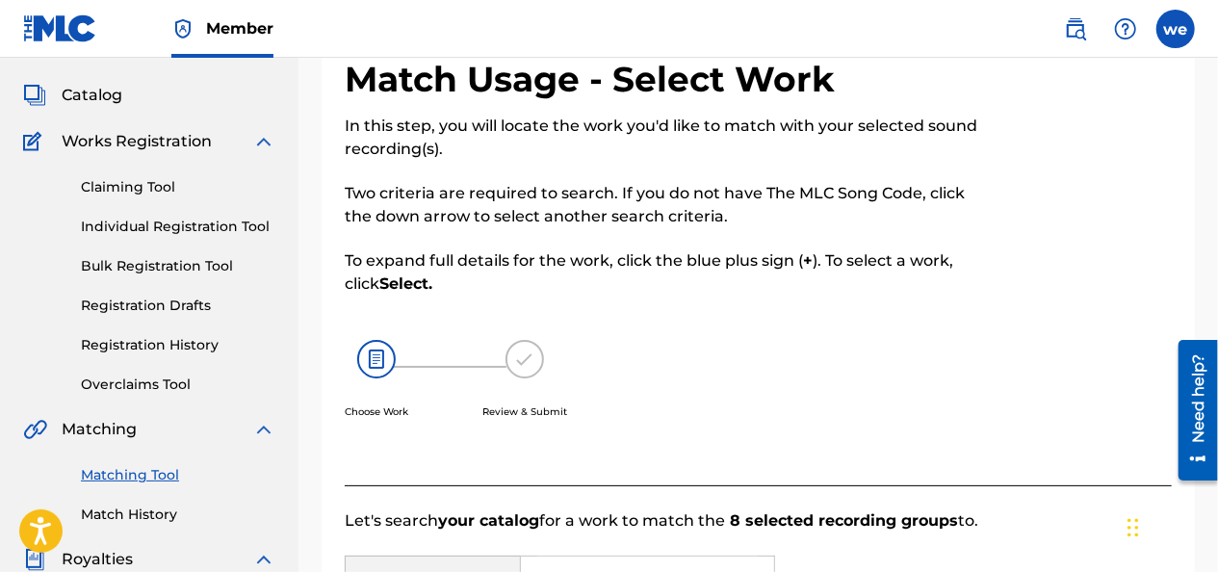
click at [136, 516] on link "Match History" at bounding box center [178, 514] width 194 height 20
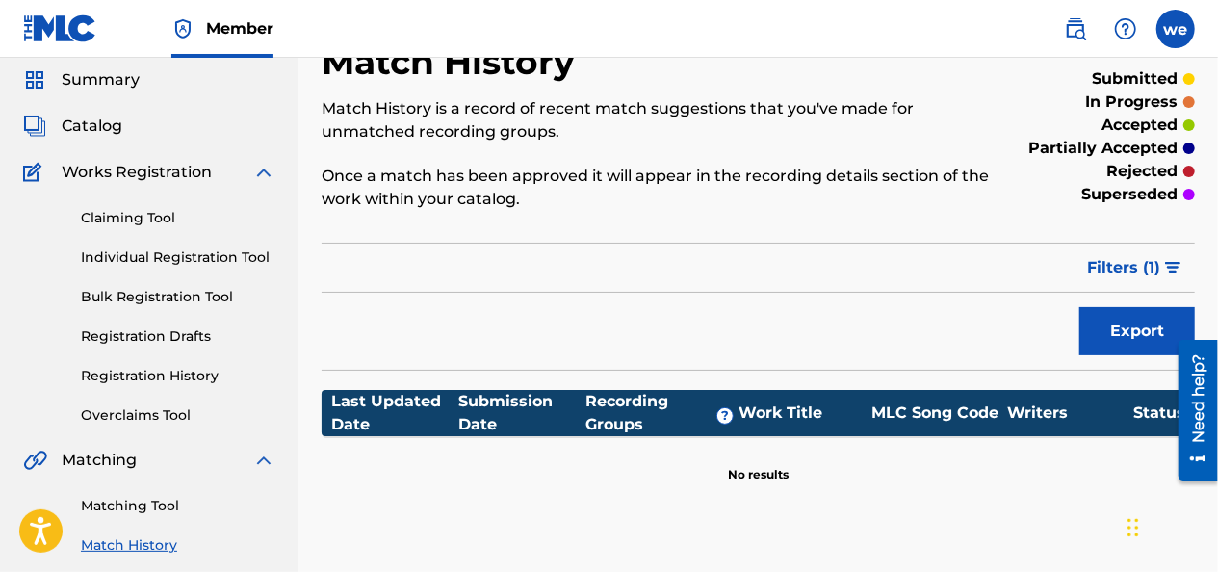
scroll to position [96, 0]
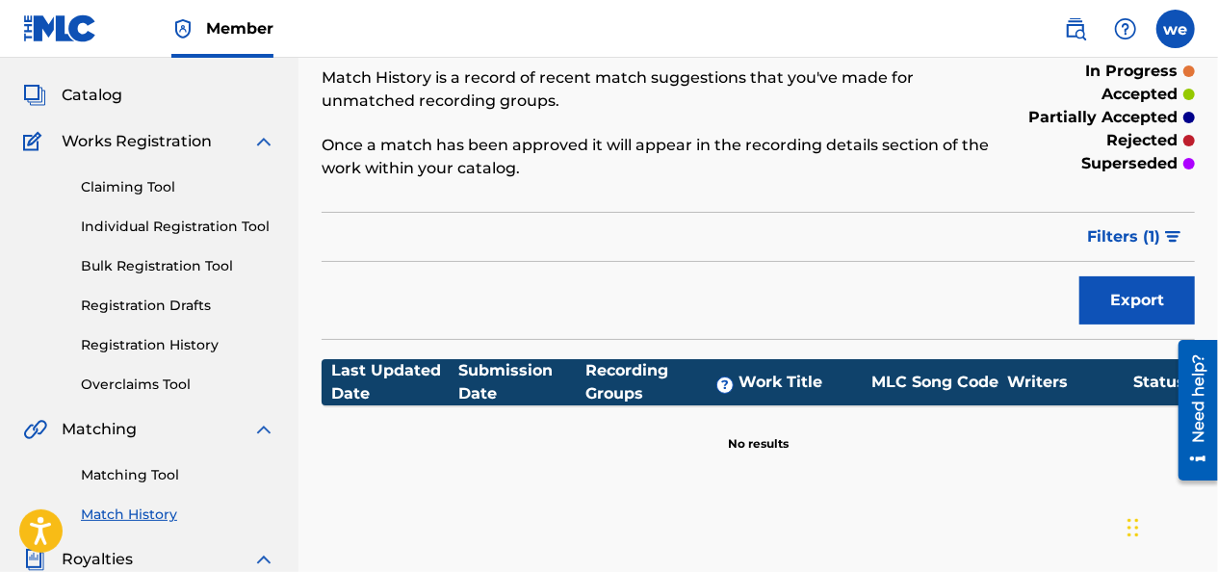
click at [123, 474] on link "Matching Tool" at bounding box center [178, 475] width 194 height 20
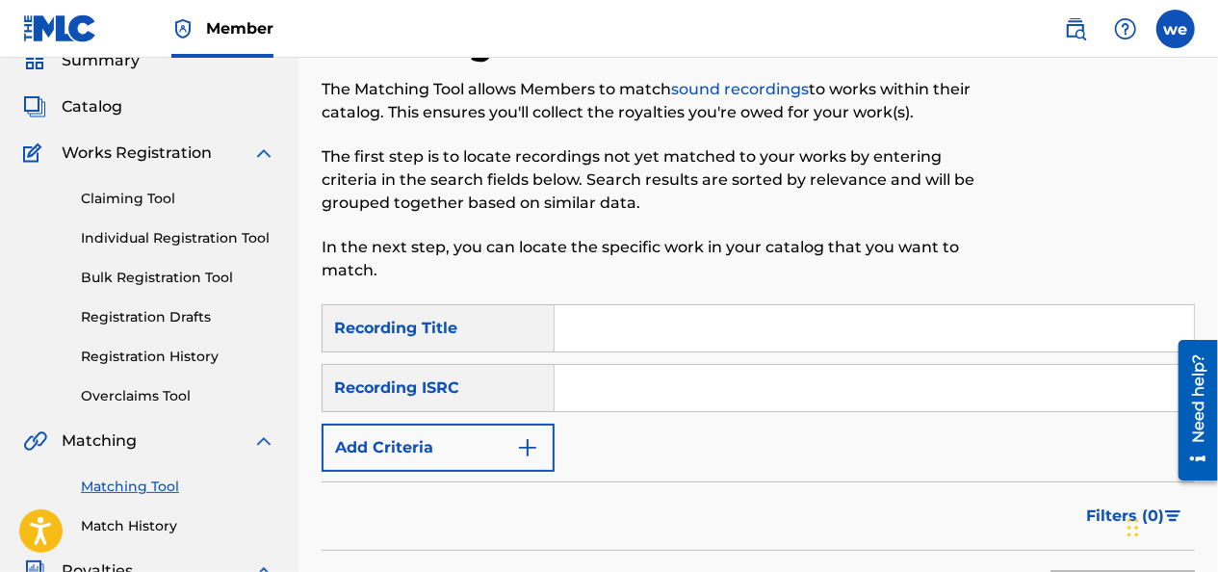
scroll to position [193, 0]
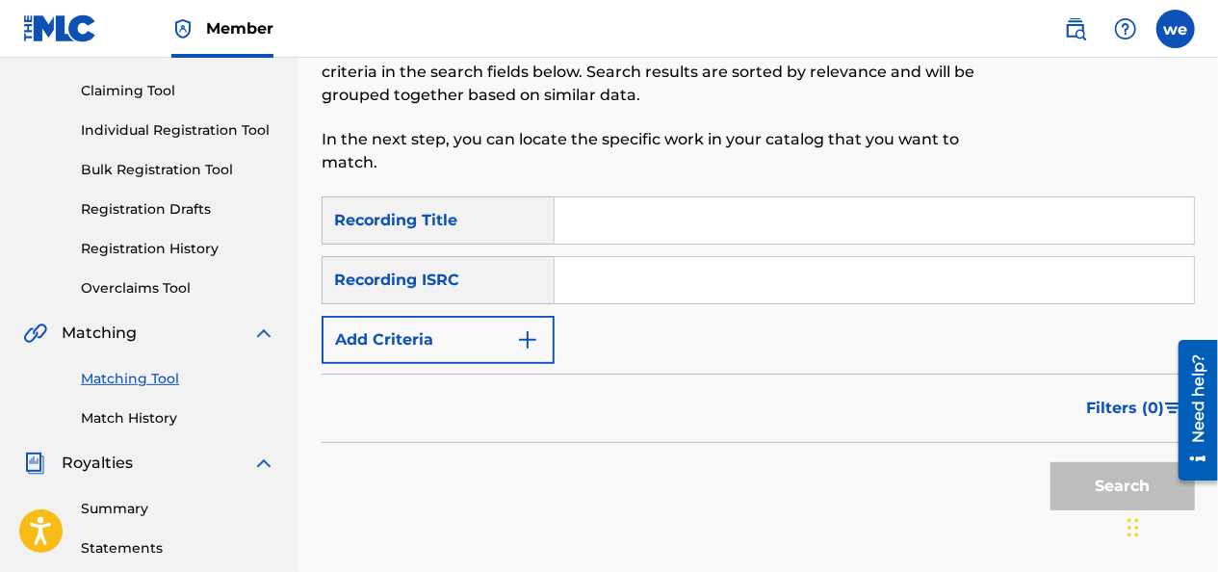
click at [665, 223] on input "Search Form" at bounding box center [874, 220] width 639 height 46
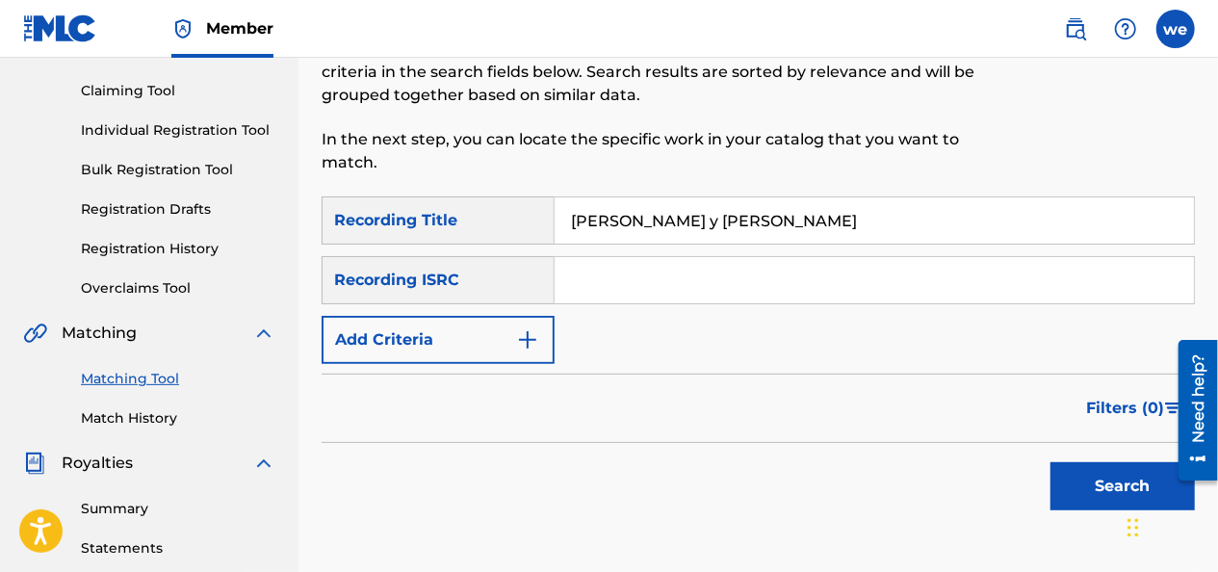
type input "[PERSON_NAME] y [PERSON_NAME]"
paste input "QZES52230398"
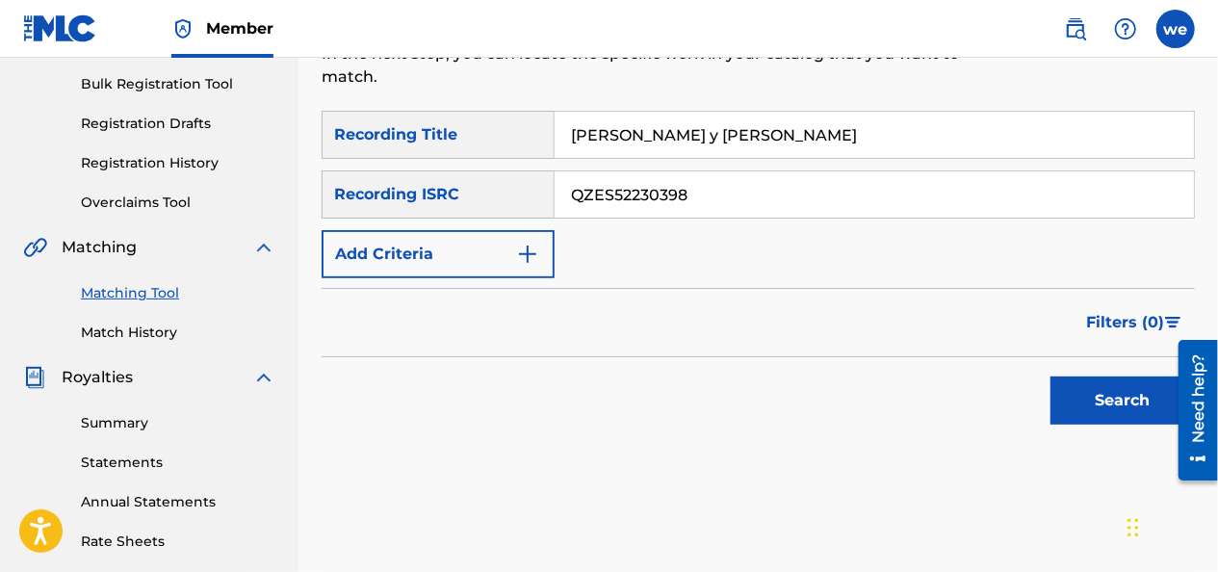
scroll to position [385, 0]
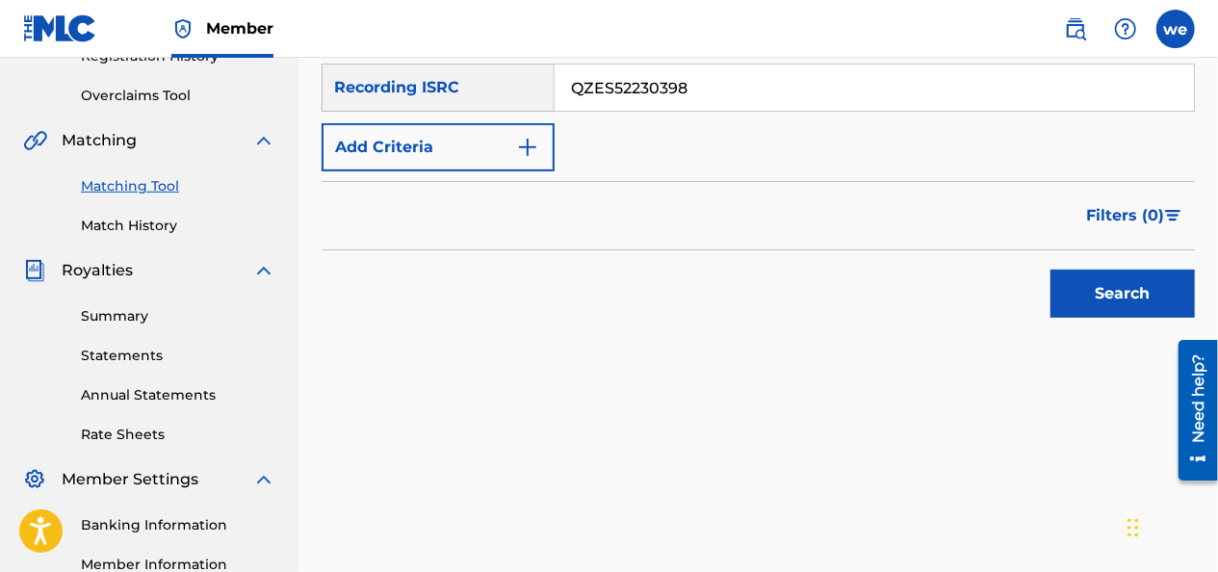
type input "QZES52230398"
click at [1105, 295] on button "Search" at bounding box center [1122, 294] width 144 height 48
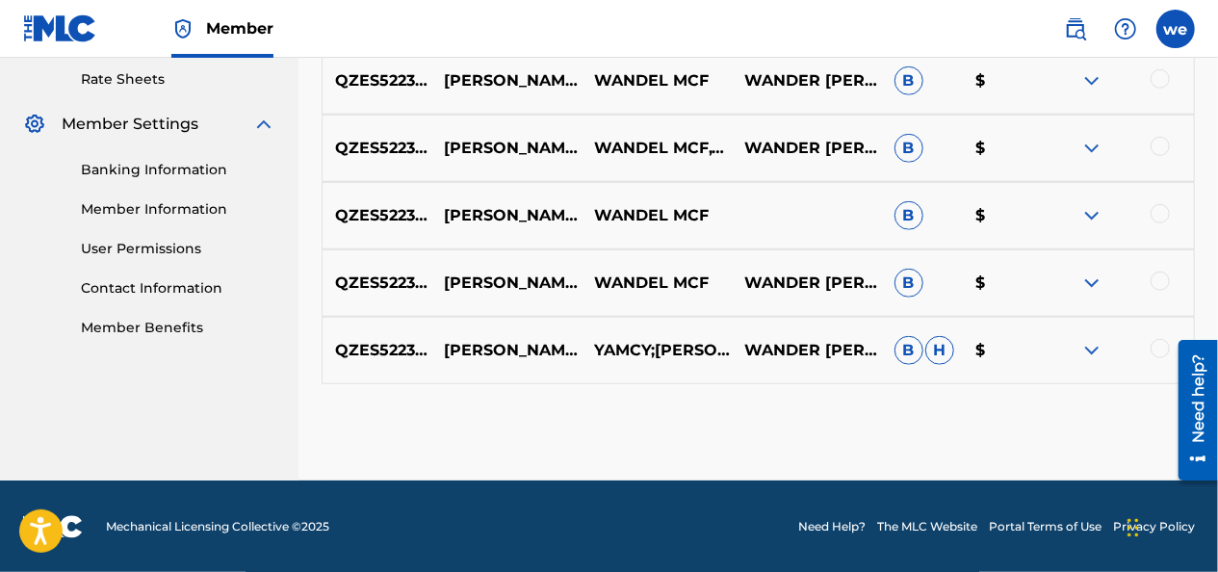
scroll to position [644, 0]
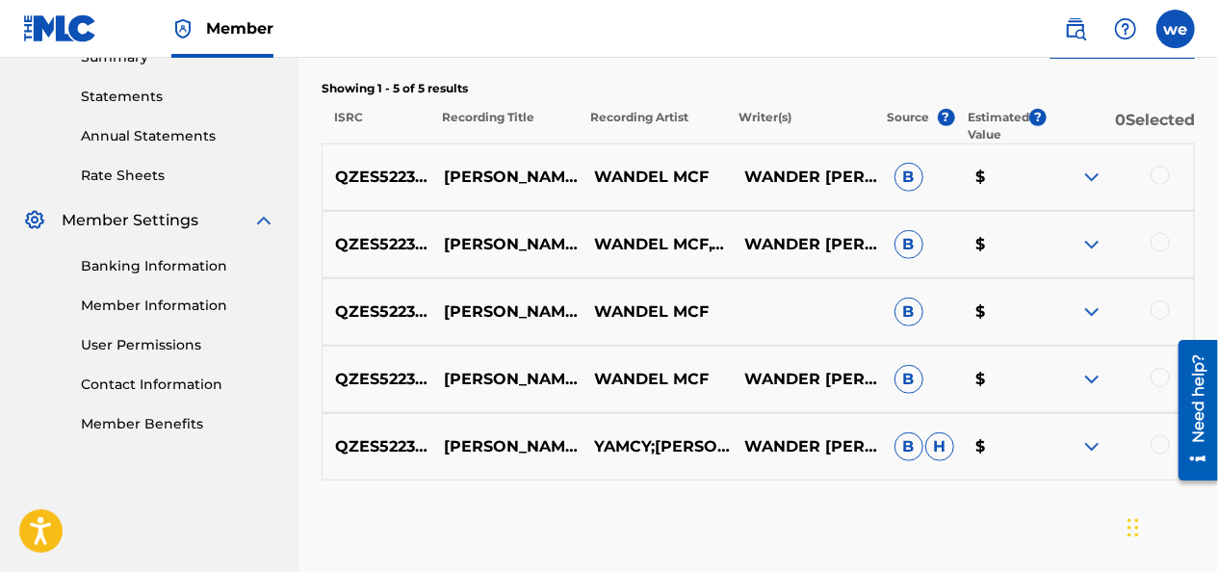
click at [1095, 175] on img at bounding box center [1091, 177] width 23 height 23
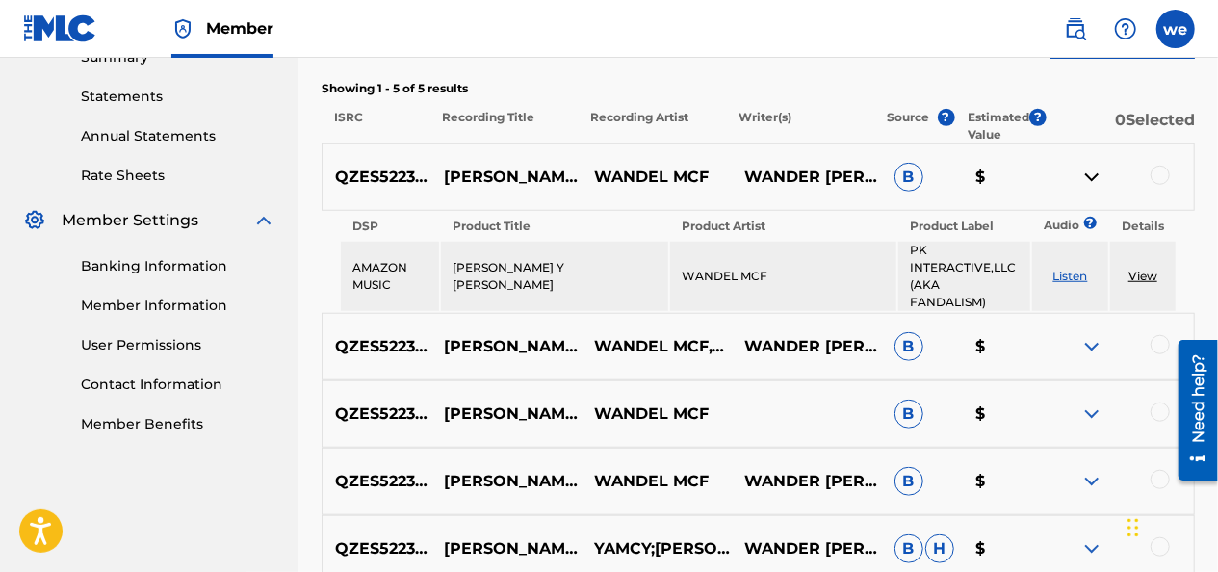
click at [1091, 335] on img at bounding box center [1091, 346] width 23 height 23
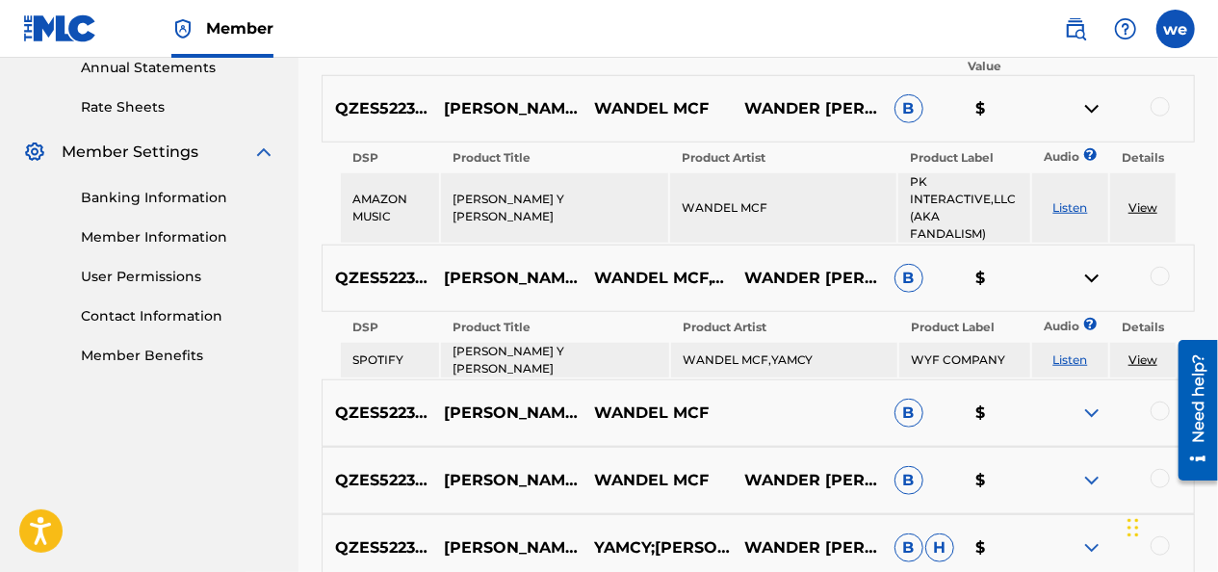
scroll to position [740, 0]
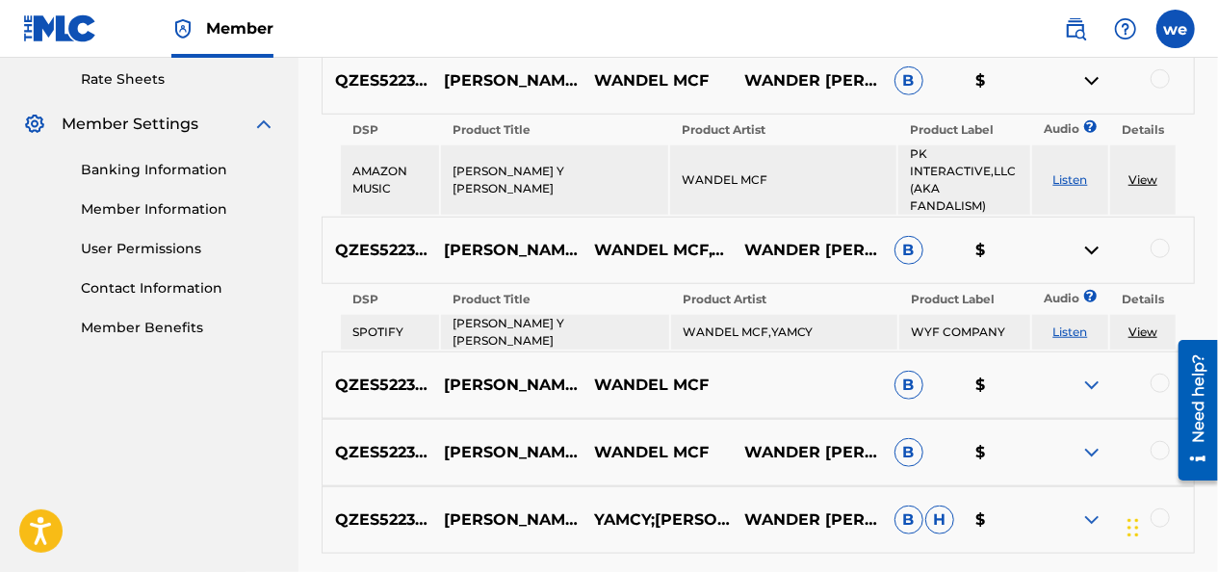
click at [1096, 374] on img at bounding box center [1091, 385] width 23 height 23
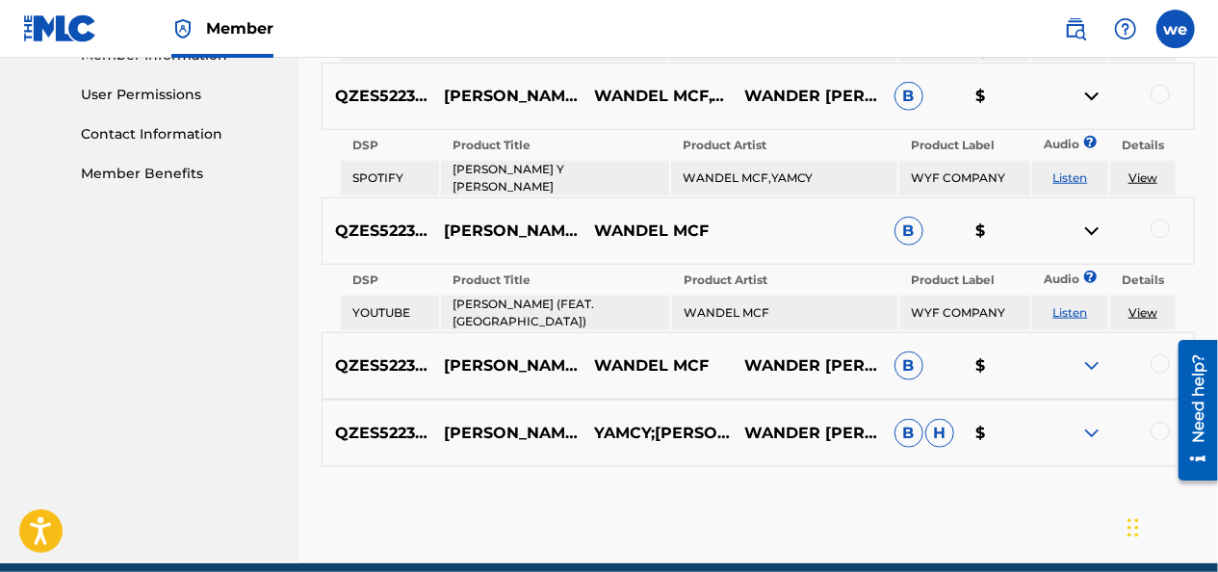
scroll to position [933, 0]
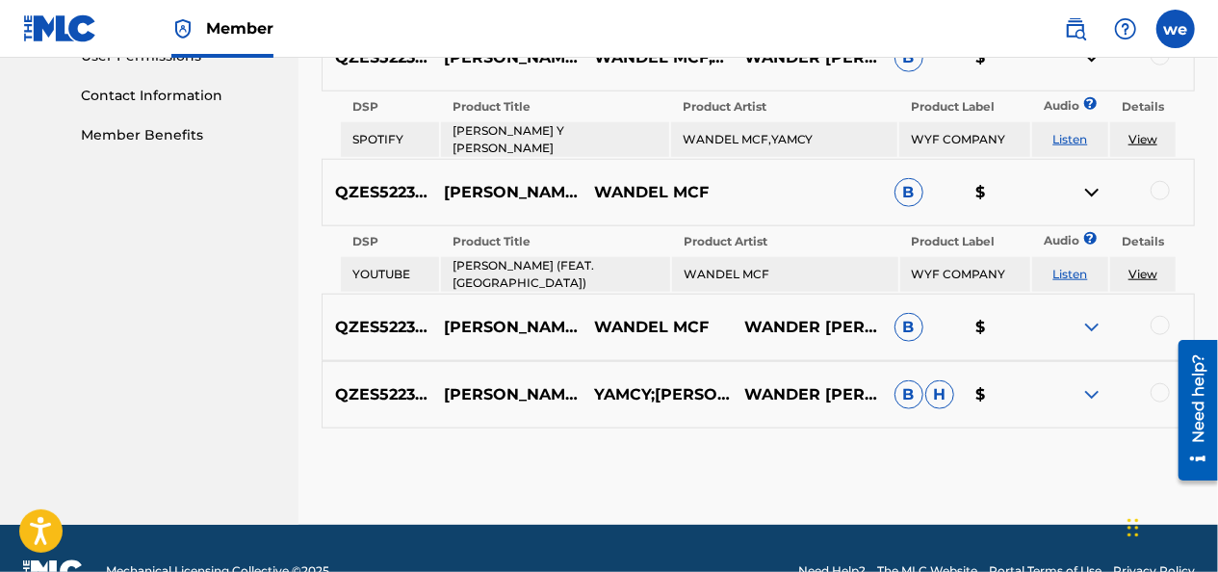
click at [1089, 316] on img at bounding box center [1091, 327] width 23 height 23
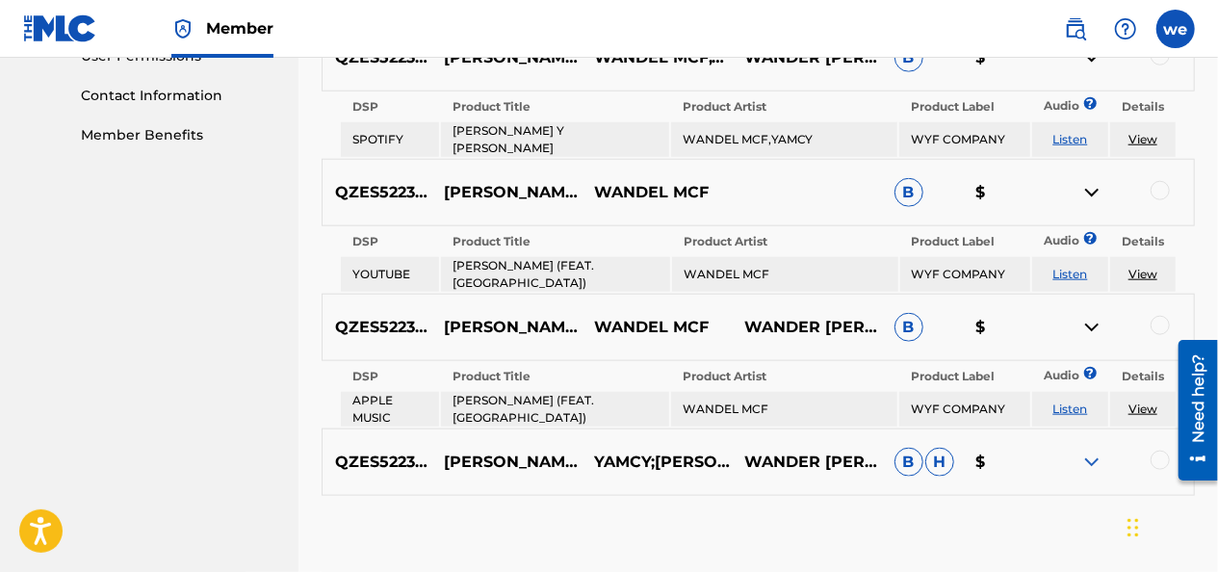
click at [1084, 451] on img at bounding box center [1091, 462] width 23 height 23
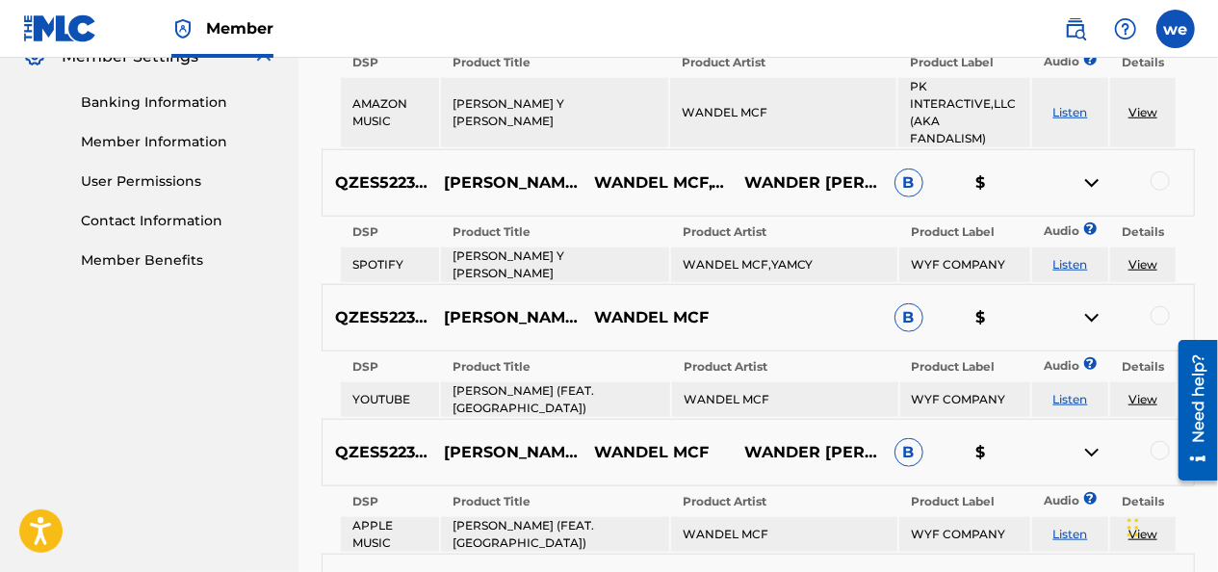
scroll to position [711, 0]
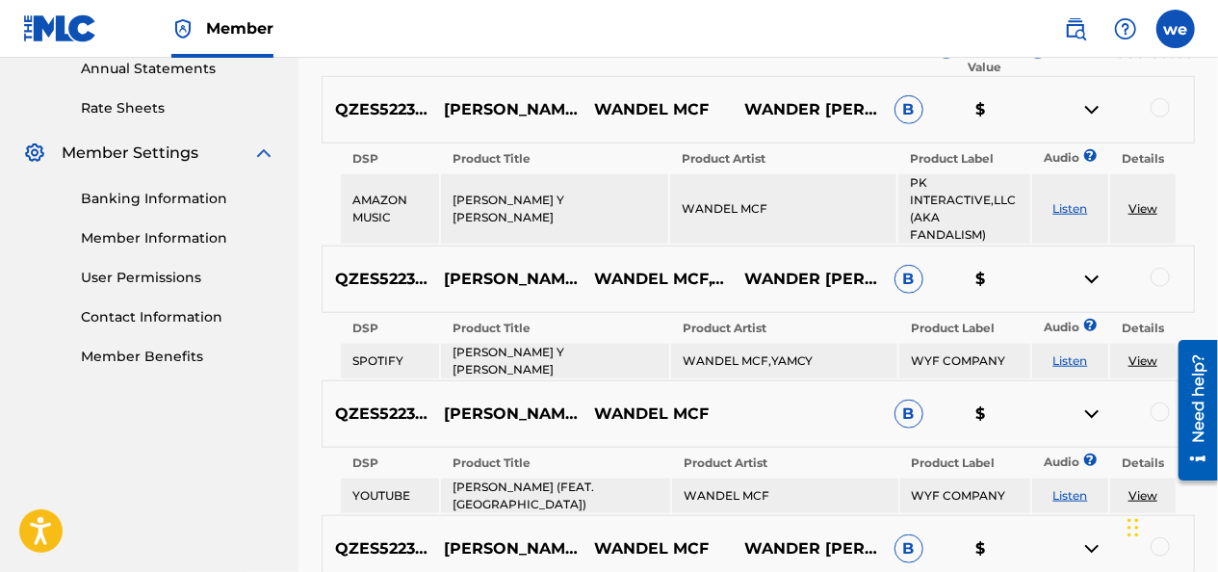
click at [1155, 402] on div at bounding box center [1160, 411] width 19 height 19
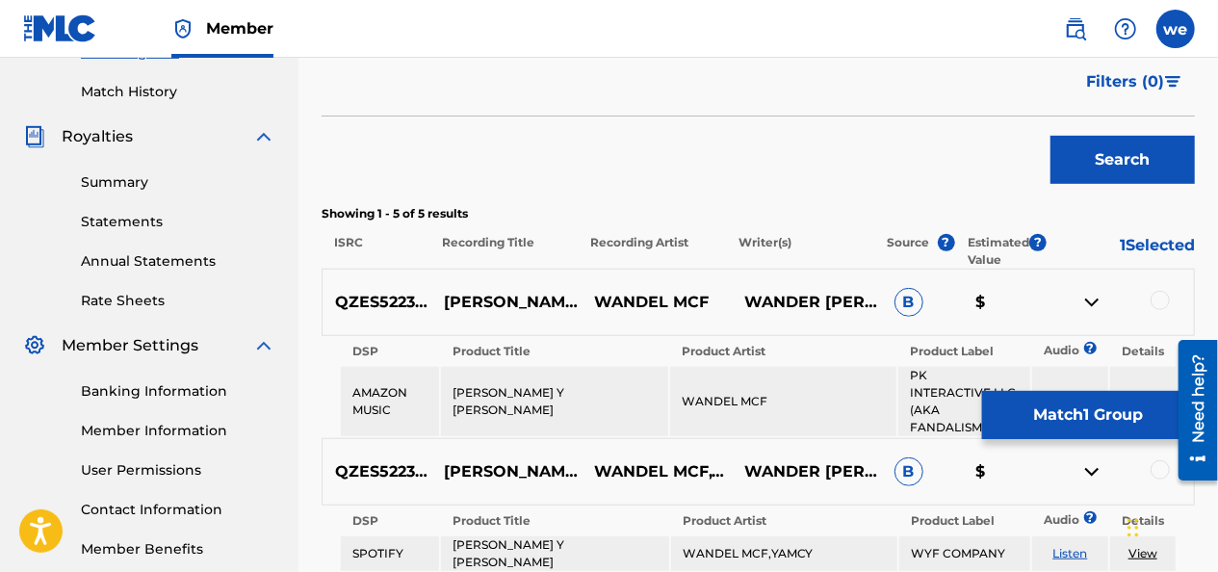
scroll to position [615, 0]
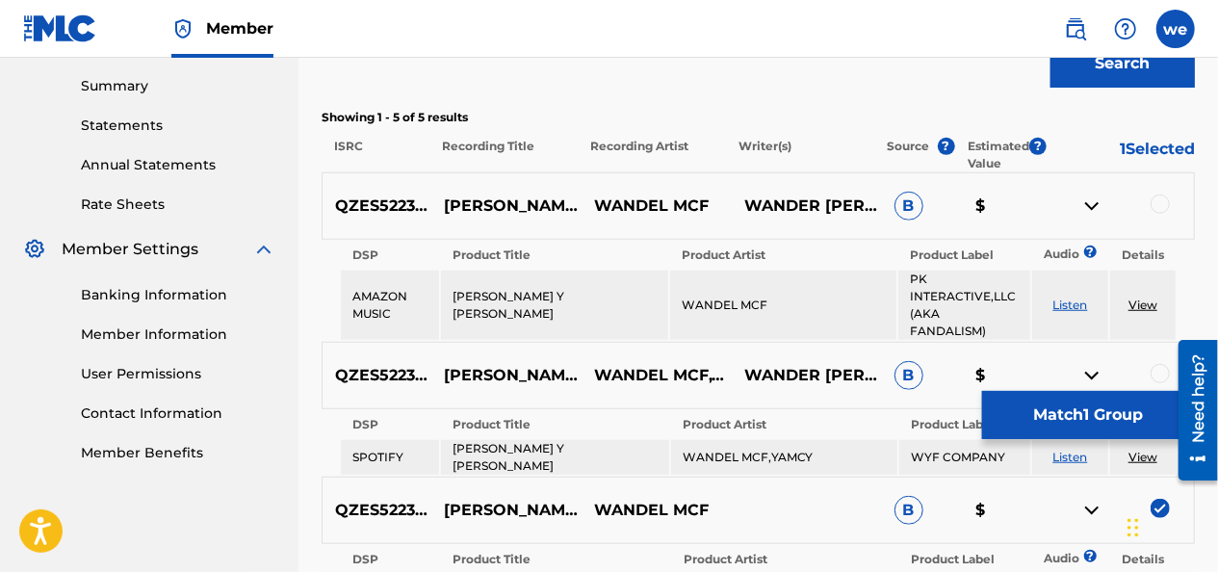
click at [1154, 201] on div at bounding box center [1160, 203] width 19 height 19
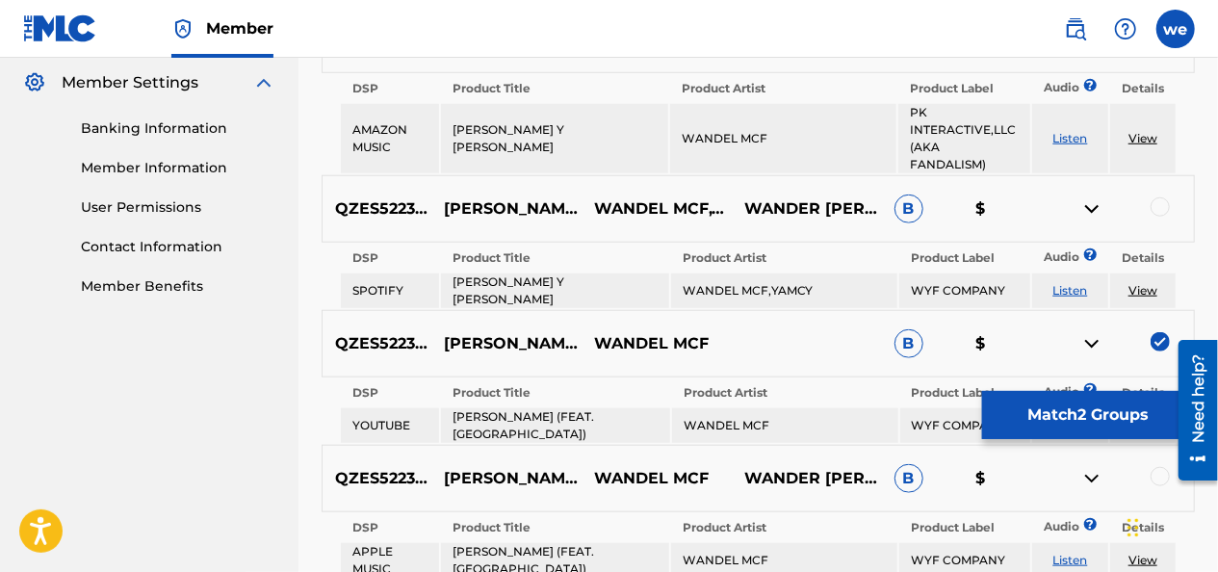
scroll to position [808, 0]
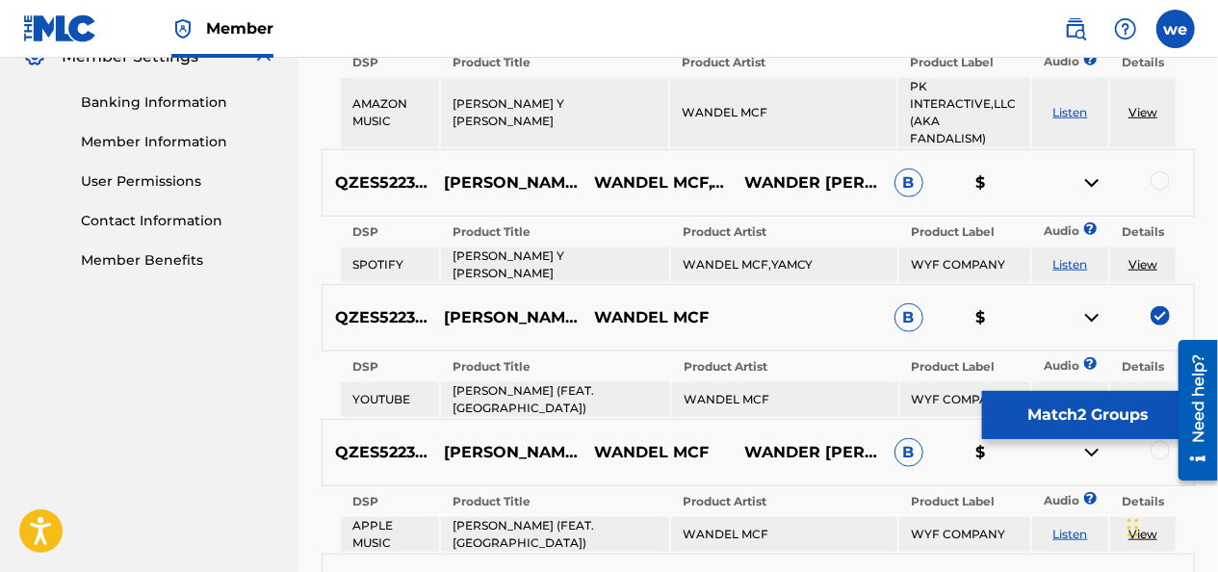
click at [1153, 257] on link "View" at bounding box center [1142, 264] width 29 height 14
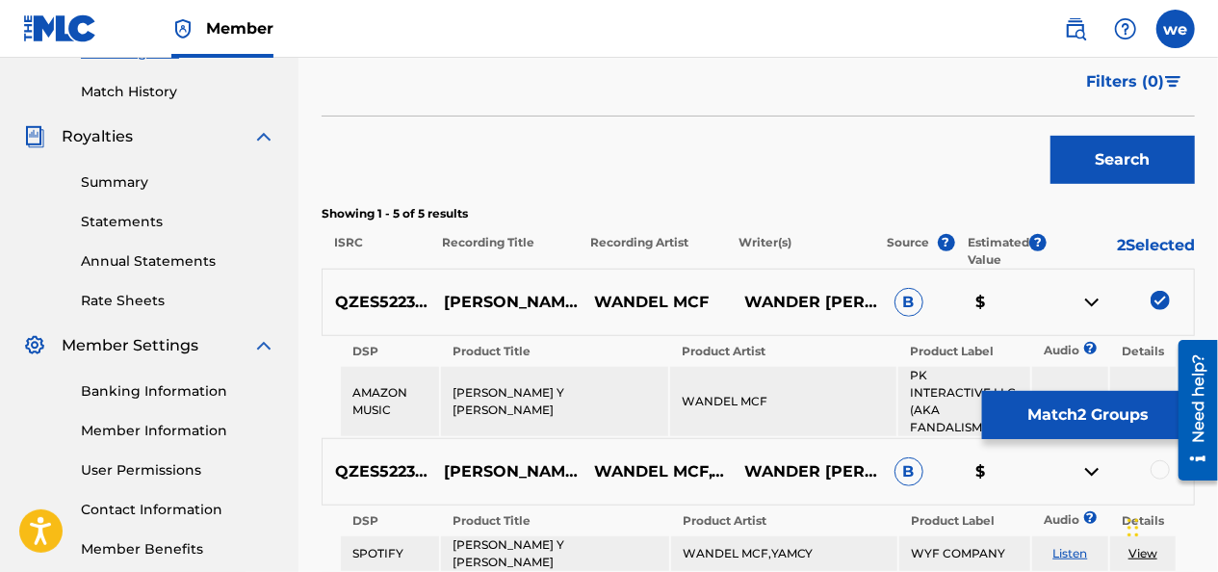
scroll to position [711, 0]
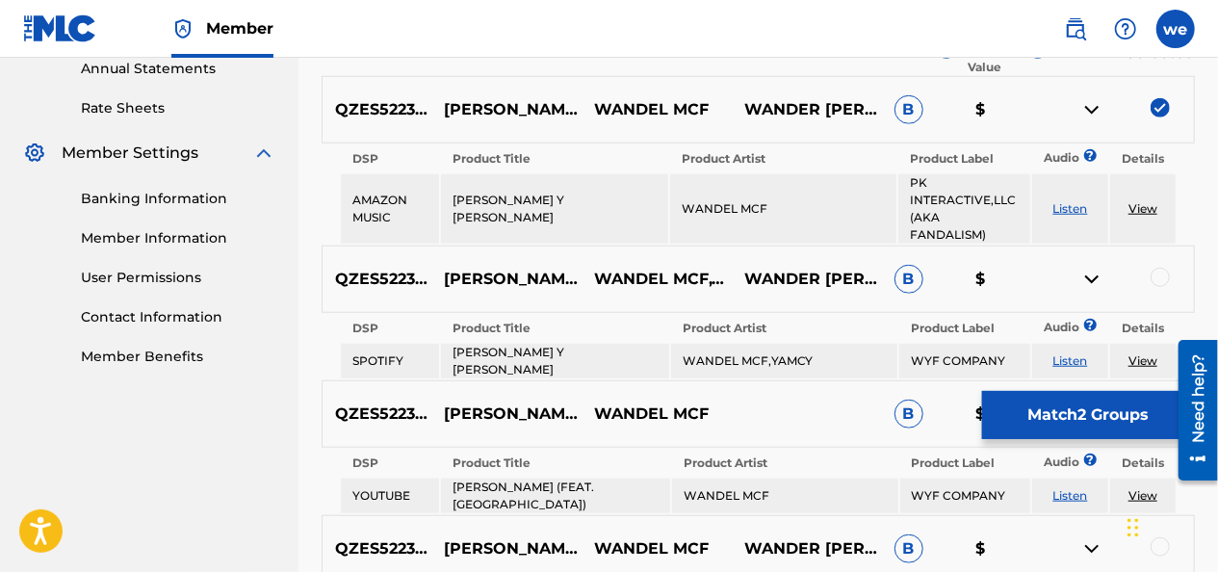
click at [1168, 268] on div at bounding box center [1160, 277] width 19 height 19
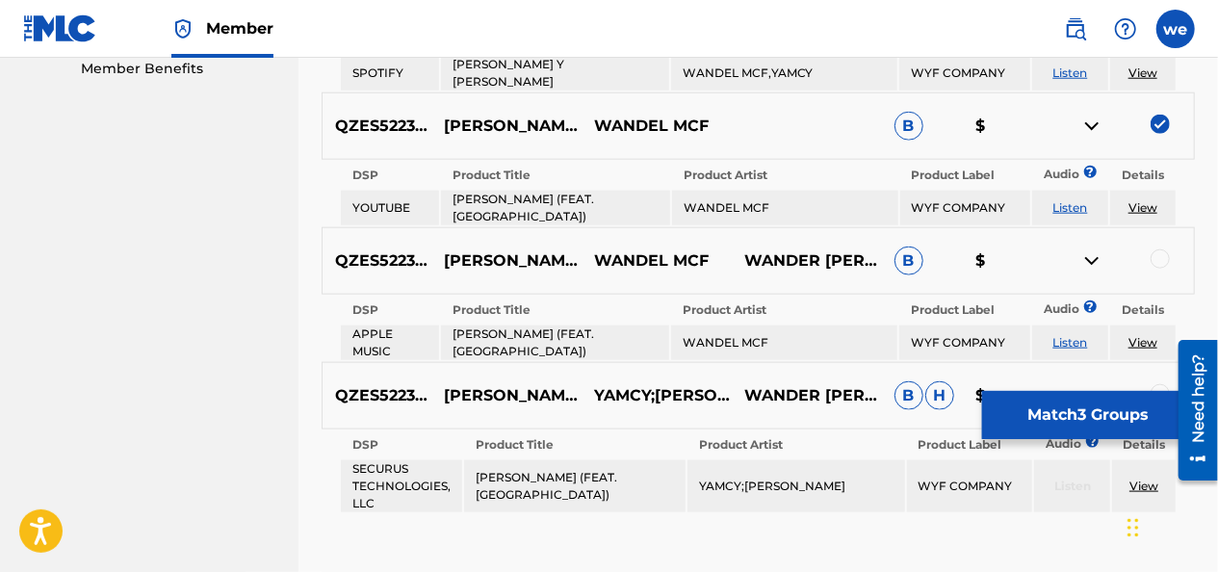
scroll to position [1000, 0]
click at [1165, 248] on div at bounding box center [1160, 257] width 19 height 19
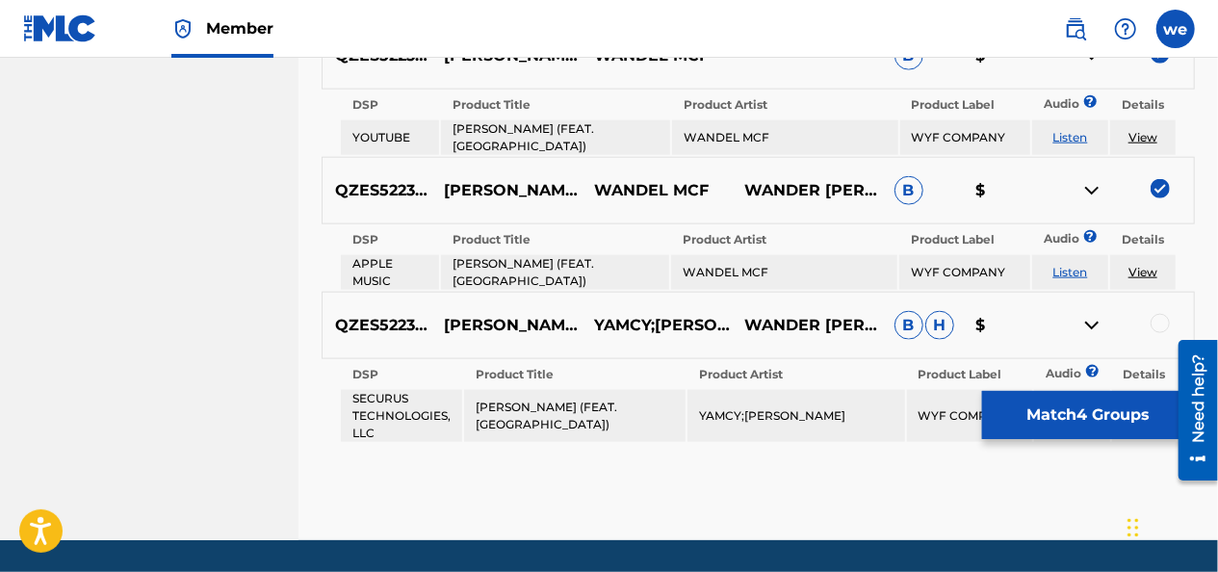
scroll to position [1097, 0]
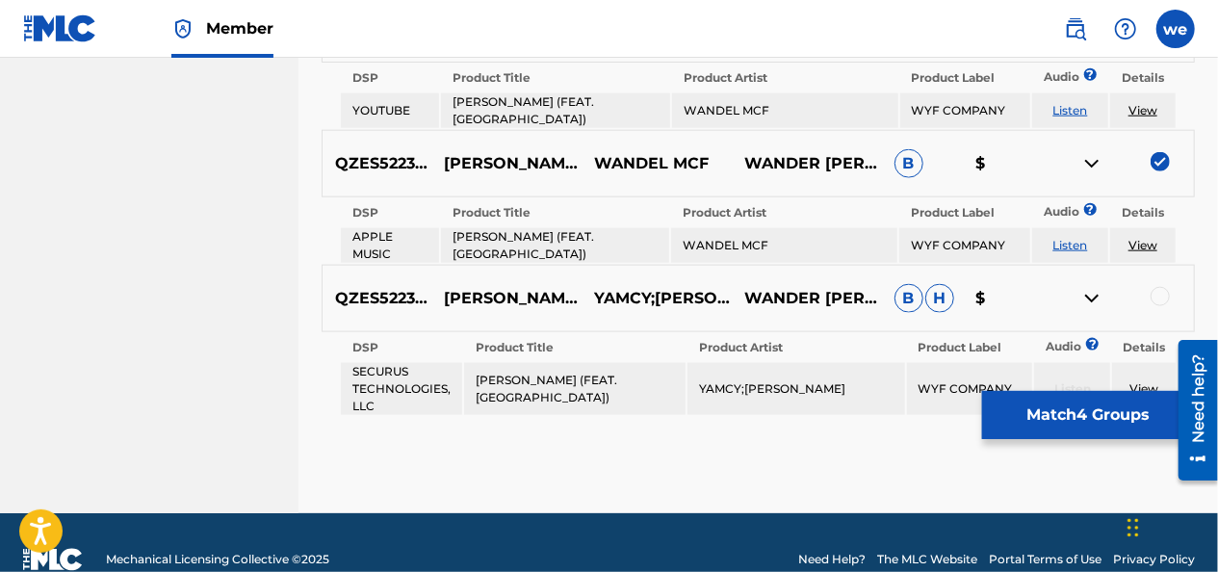
click at [1161, 287] on div at bounding box center [1160, 296] width 19 height 19
click at [1105, 412] on button "Match 5 Groups" at bounding box center [1088, 415] width 213 height 48
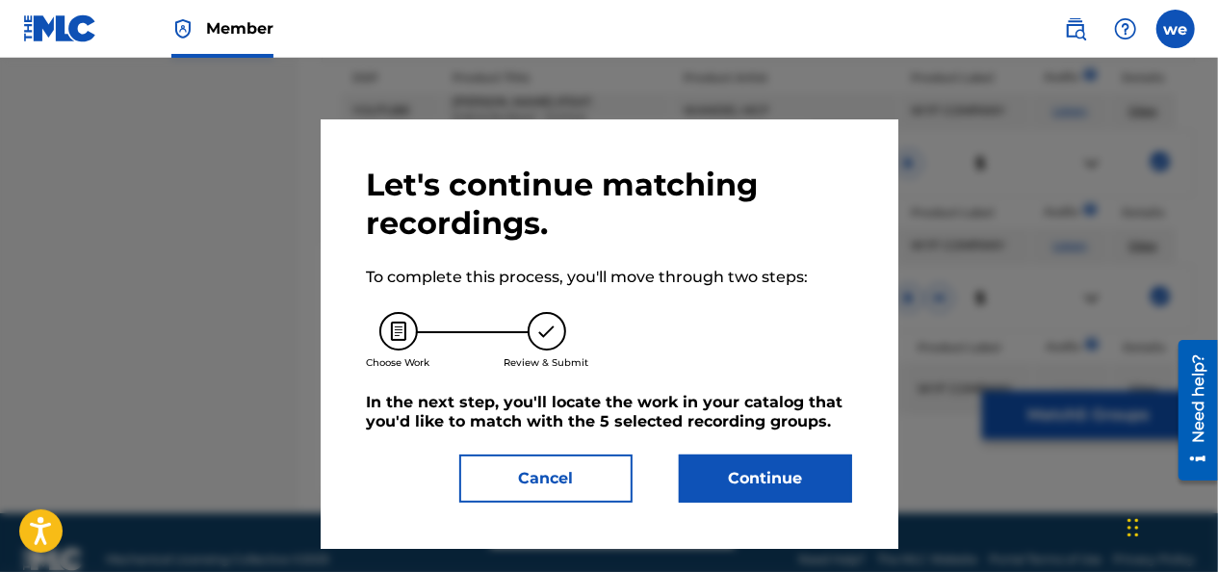
click at [762, 481] on button "Continue" at bounding box center [765, 478] width 173 height 48
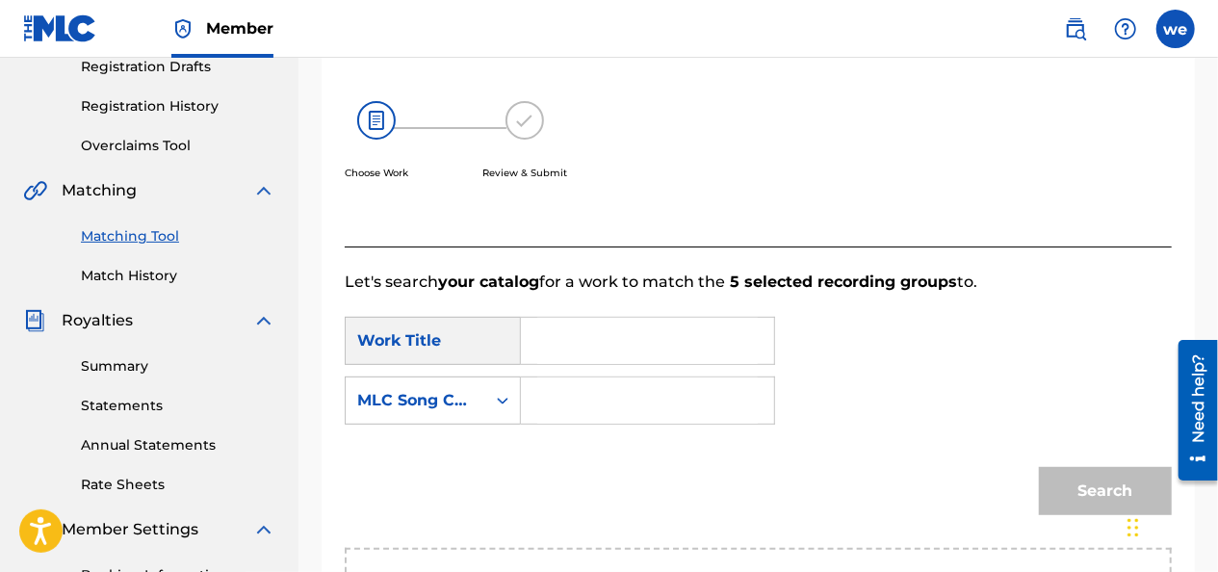
scroll to position [334, 0]
click at [543, 346] on input "Search Form" at bounding box center [647, 342] width 220 height 46
type input "[PERSON_NAME] y [PERSON_NAME]"
click at [489, 414] on div "Search Form" at bounding box center [502, 401] width 35 height 35
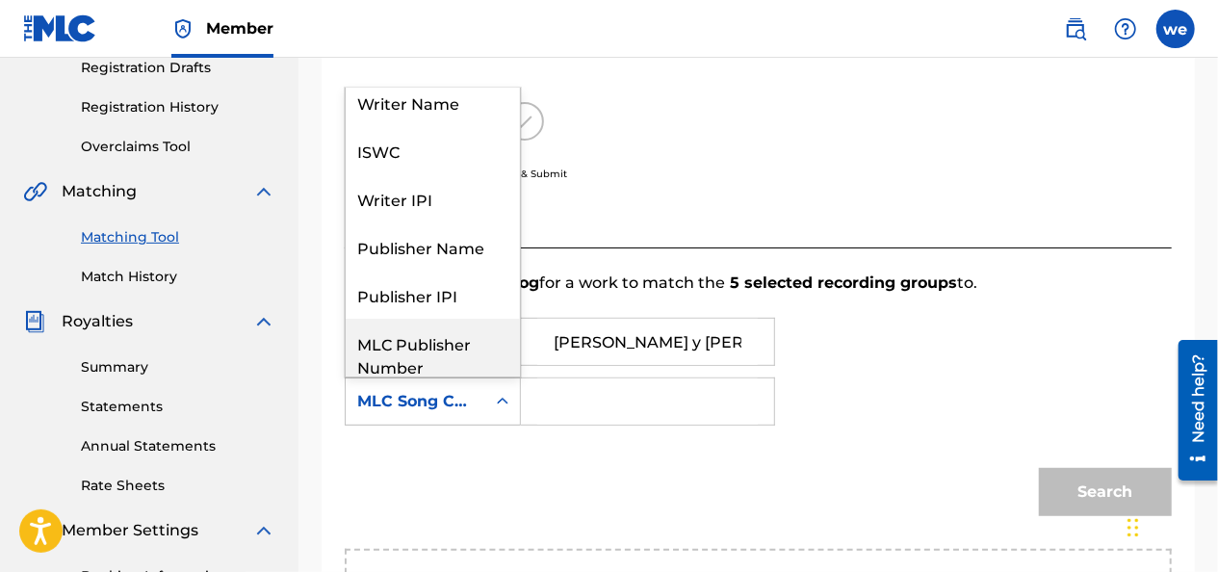
scroll to position [0, 0]
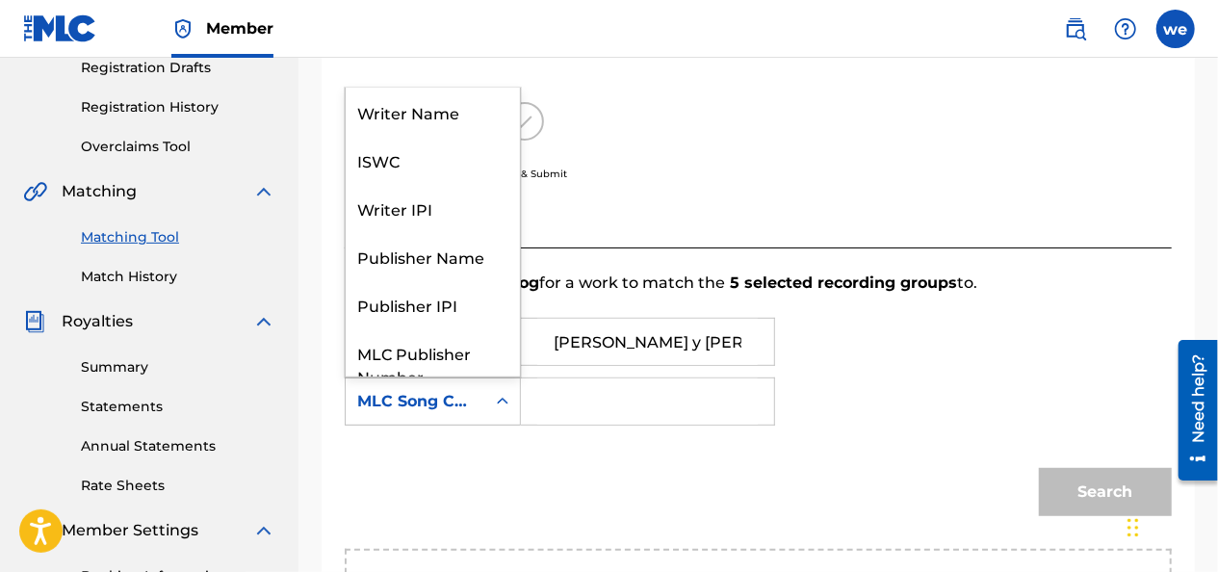
click at [451, 410] on div "MLC Song Code" at bounding box center [415, 401] width 116 height 23
click at [454, 107] on div "Writer Name" at bounding box center [433, 112] width 174 height 48
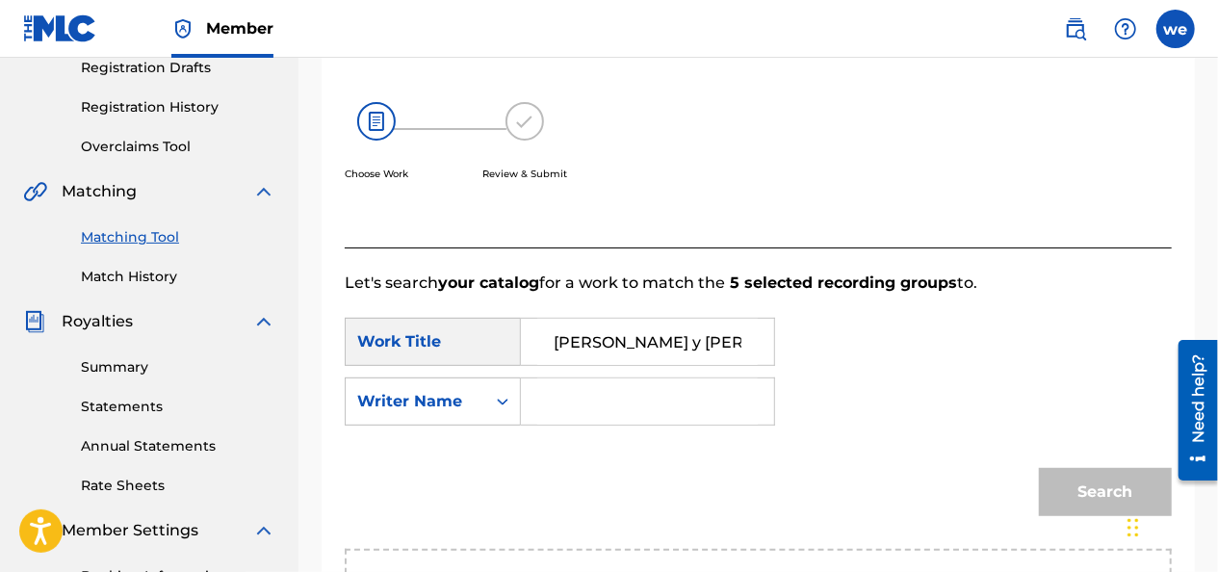
click at [562, 409] on input "Search Form" at bounding box center [647, 401] width 220 height 46
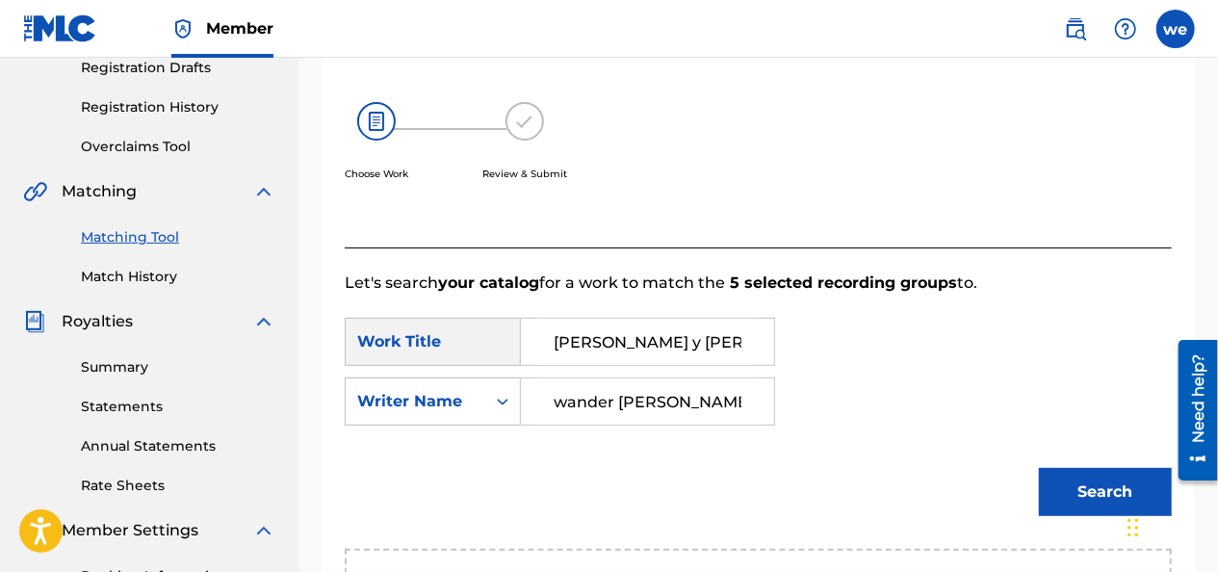
type input "wander [PERSON_NAME]"
click at [1129, 502] on div "Chat Widget" at bounding box center [1170, 525] width 96 height 92
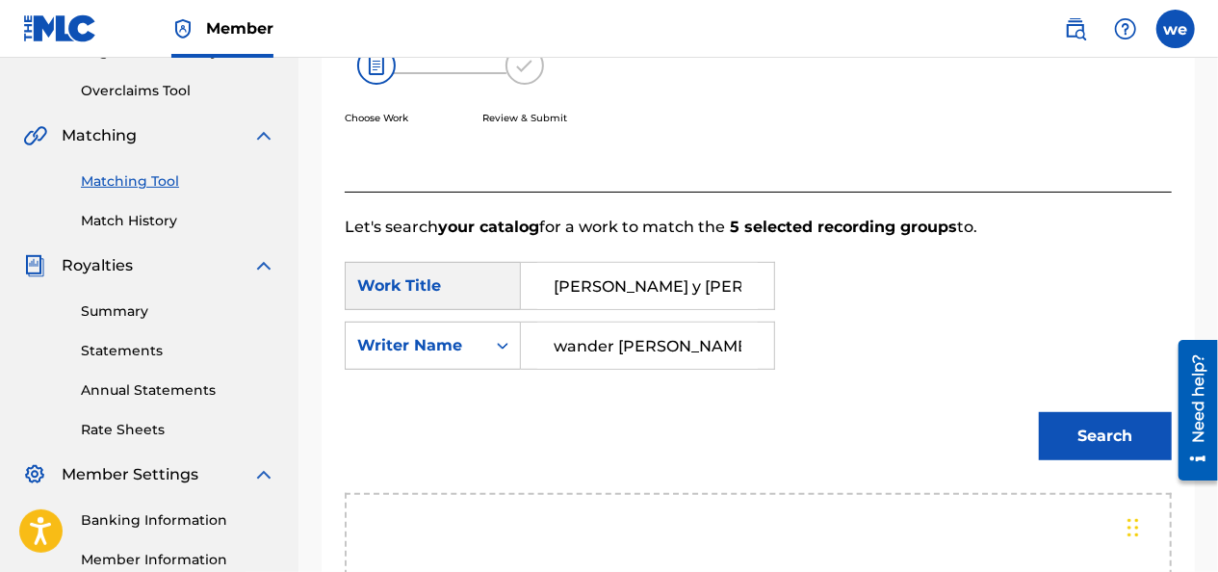
scroll to position [430, 0]
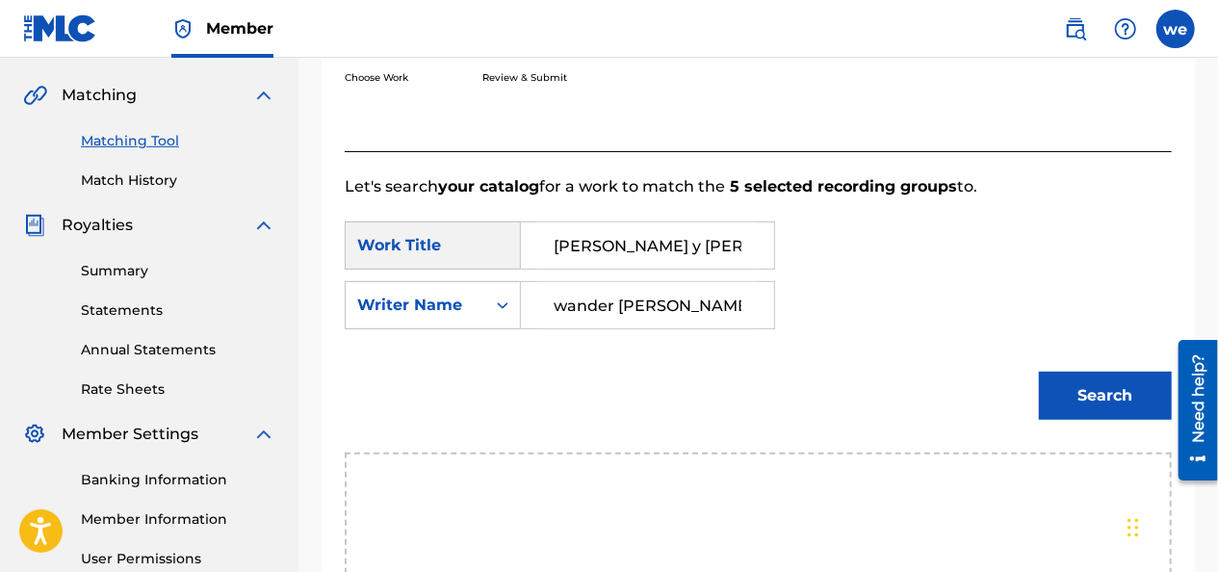
click at [1082, 393] on button "Search" at bounding box center [1105, 396] width 133 height 48
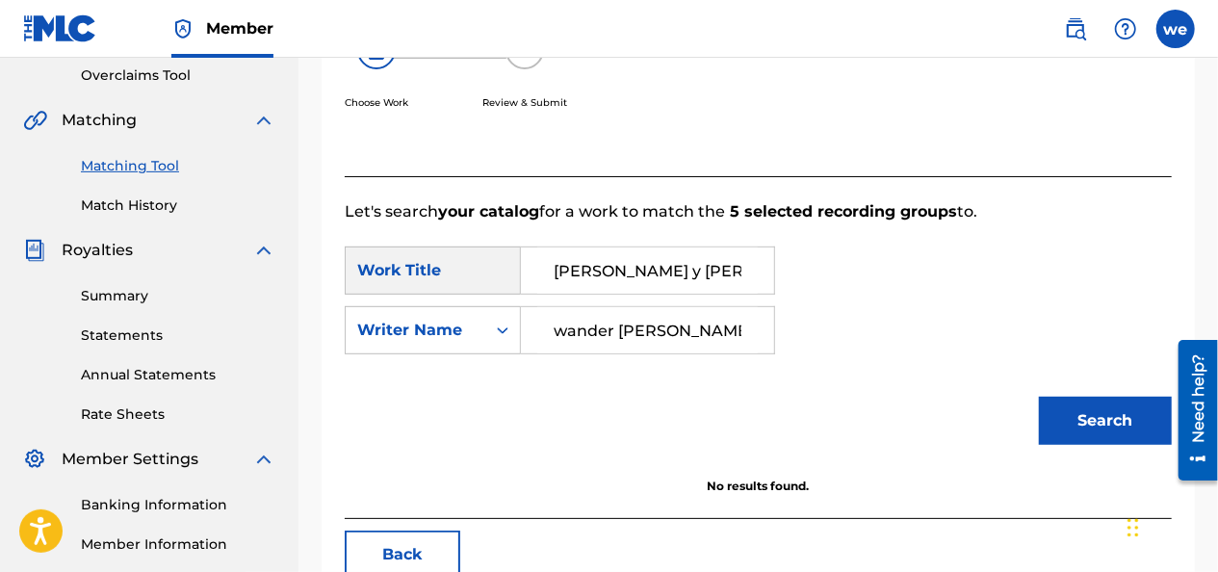
scroll to position [403, 0]
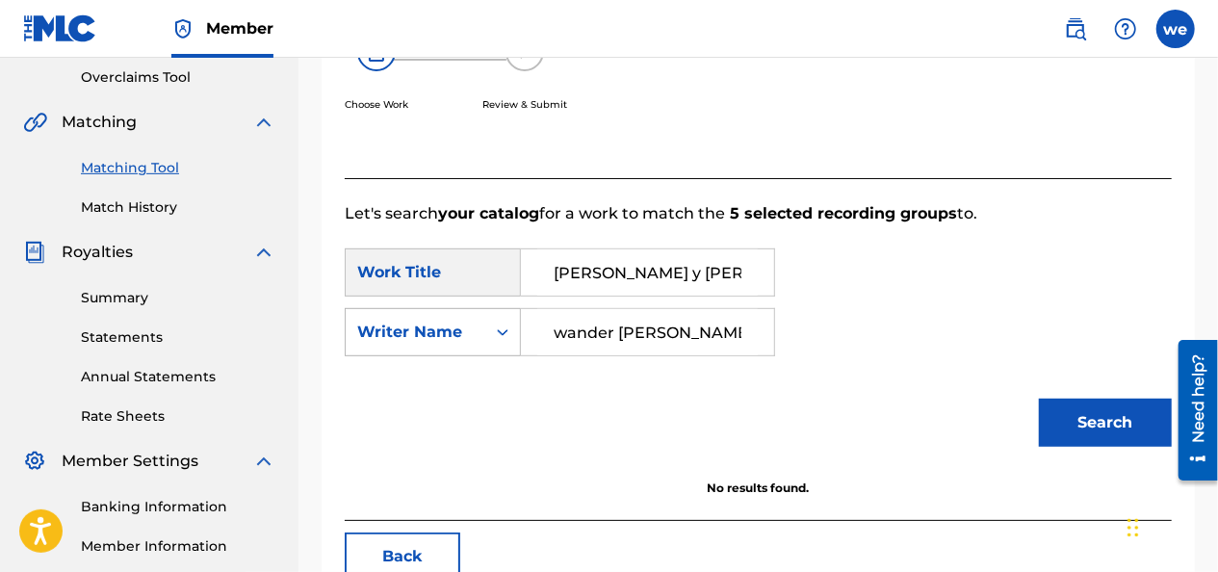
click at [469, 341] on div "Writer Name" at bounding box center [415, 332] width 116 height 23
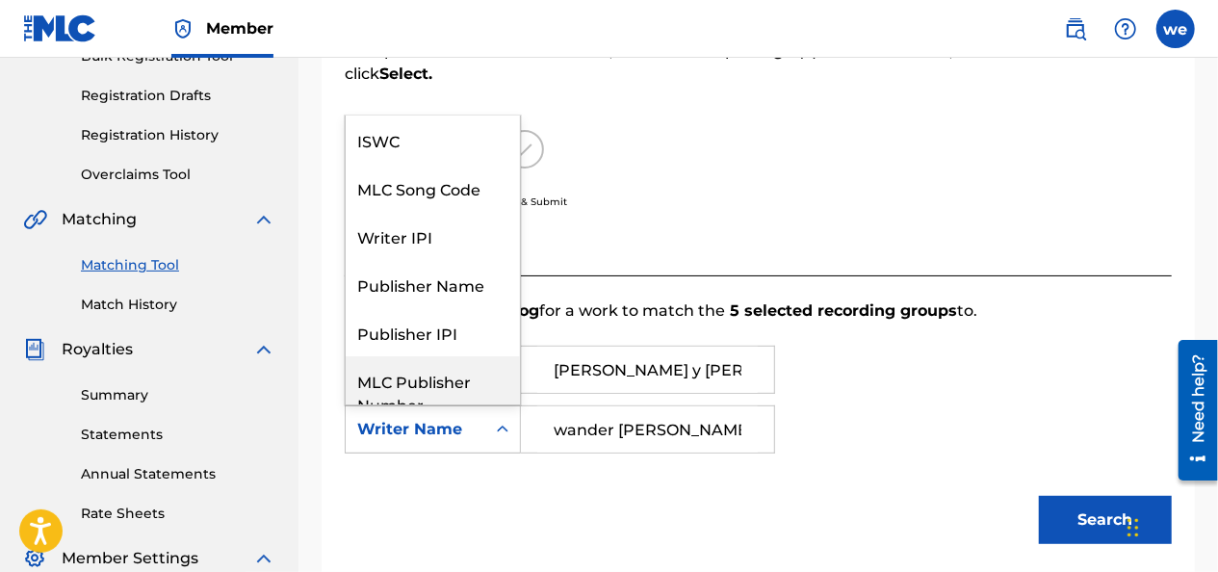
scroll to position [211, 0]
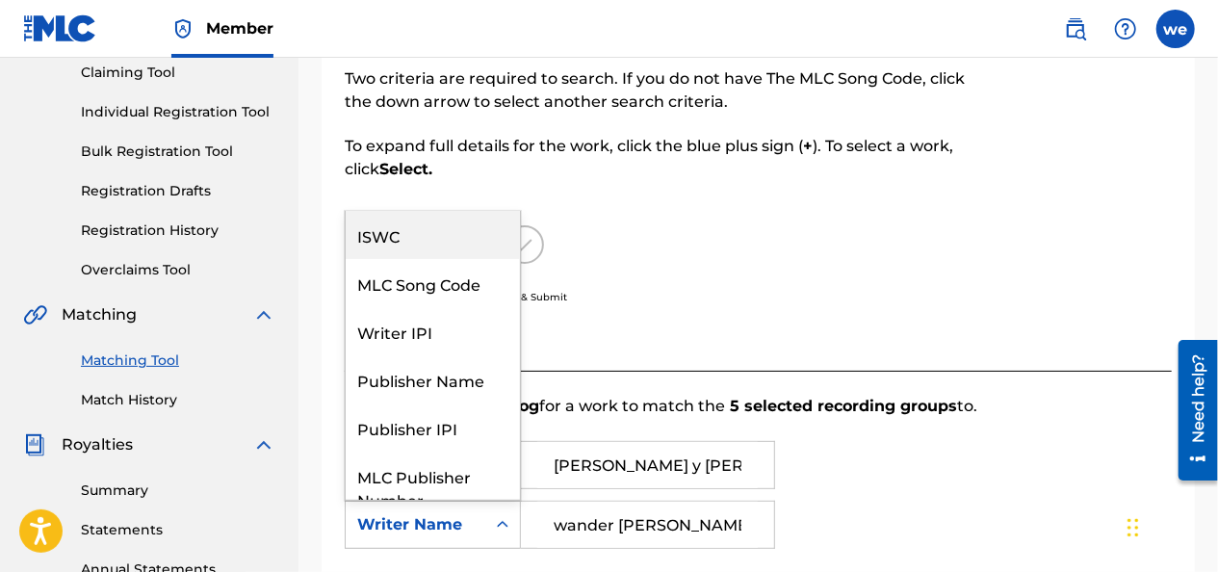
click at [441, 243] on div "ISWC" at bounding box center [433, 235] width 174 height 48
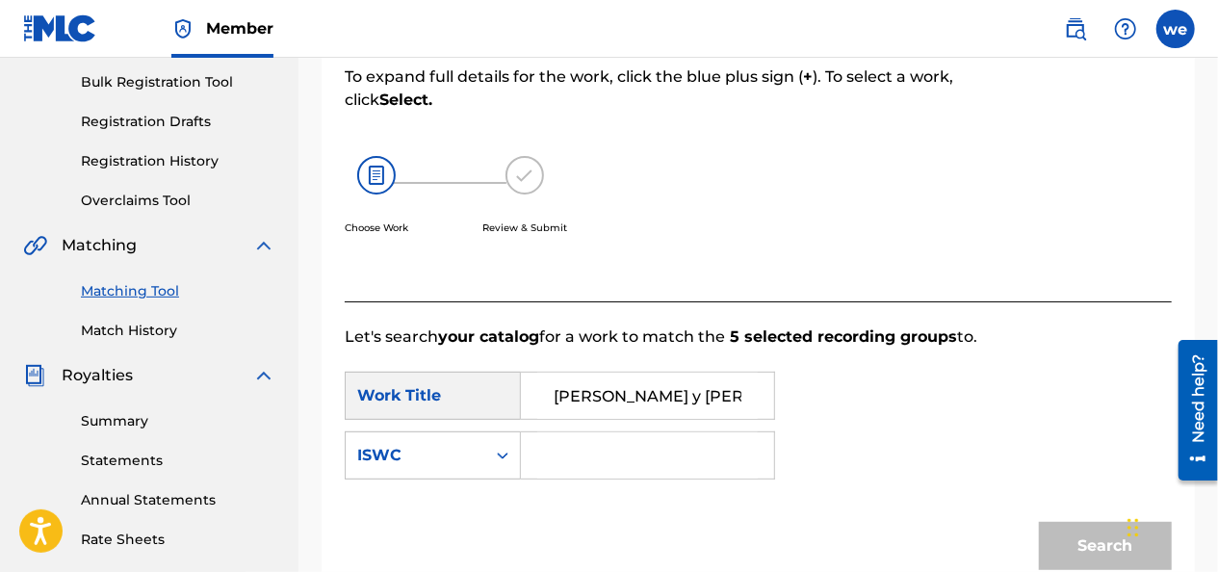
scroll to position [307, 0]
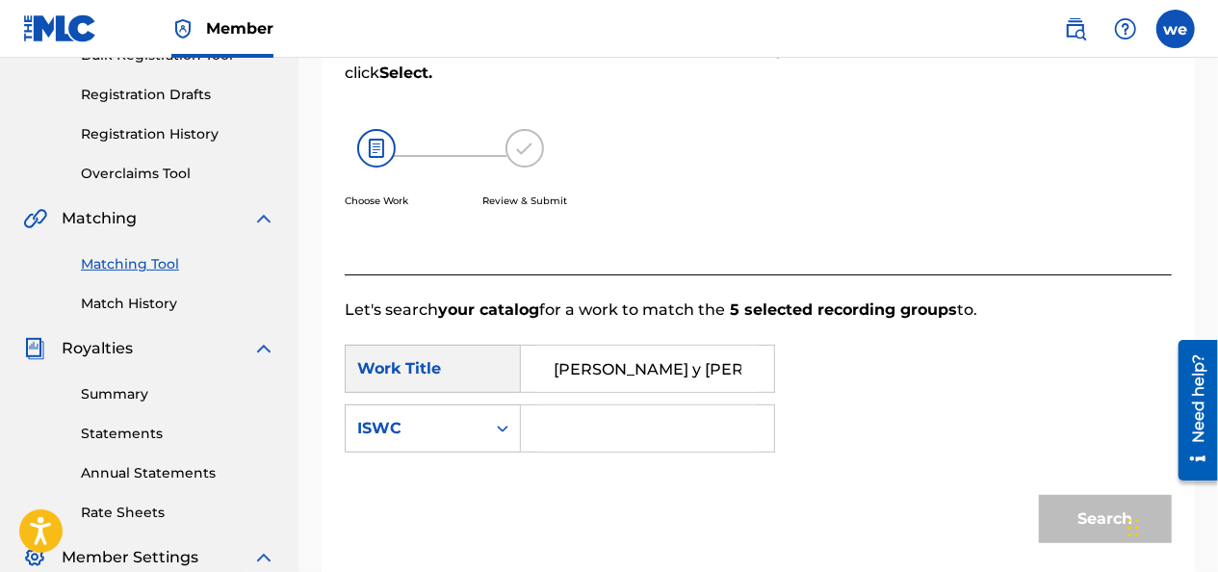
paste input "T-309.538.769-8"
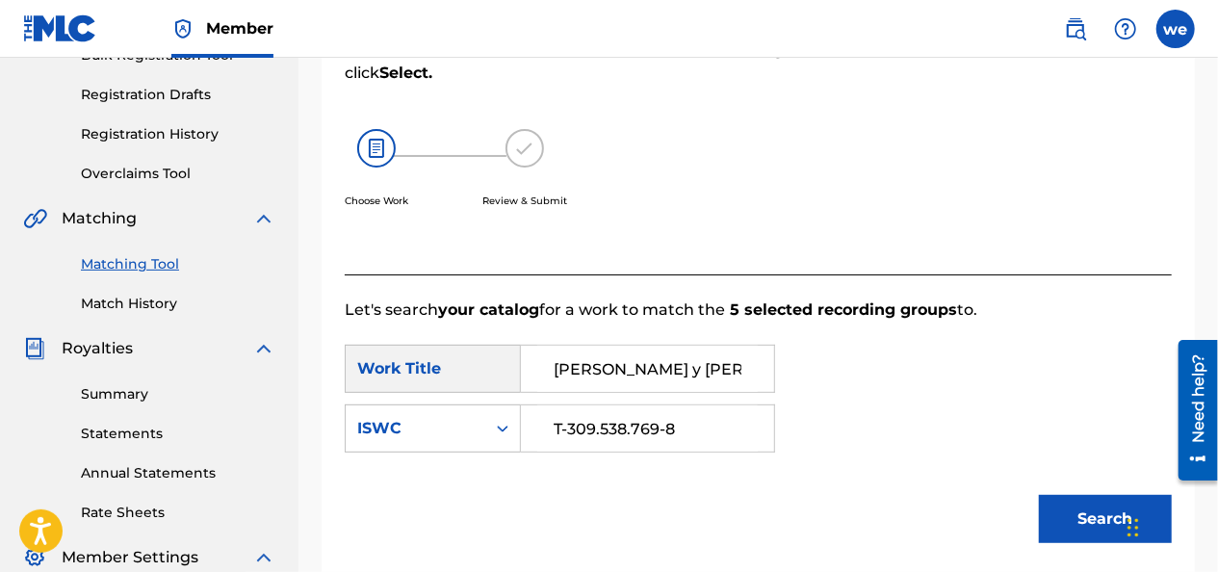
type input "T-309.538.769-8"
click at [1069, 504] on button "Search" at bounding box center [1105, 519] width 133 height 48
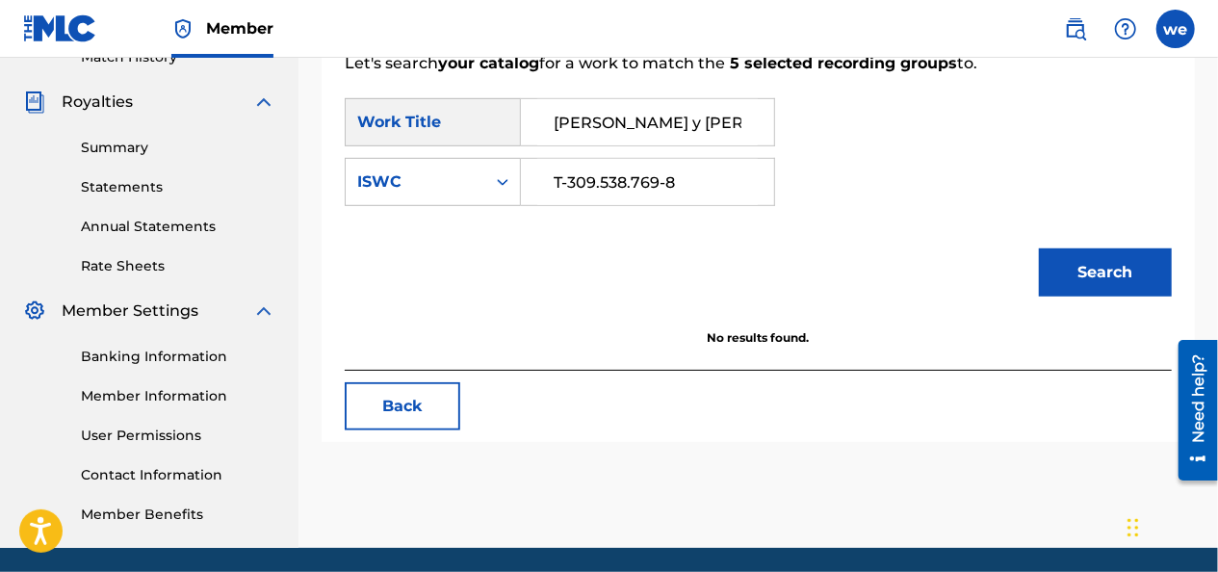
scroll to position [596, 0]
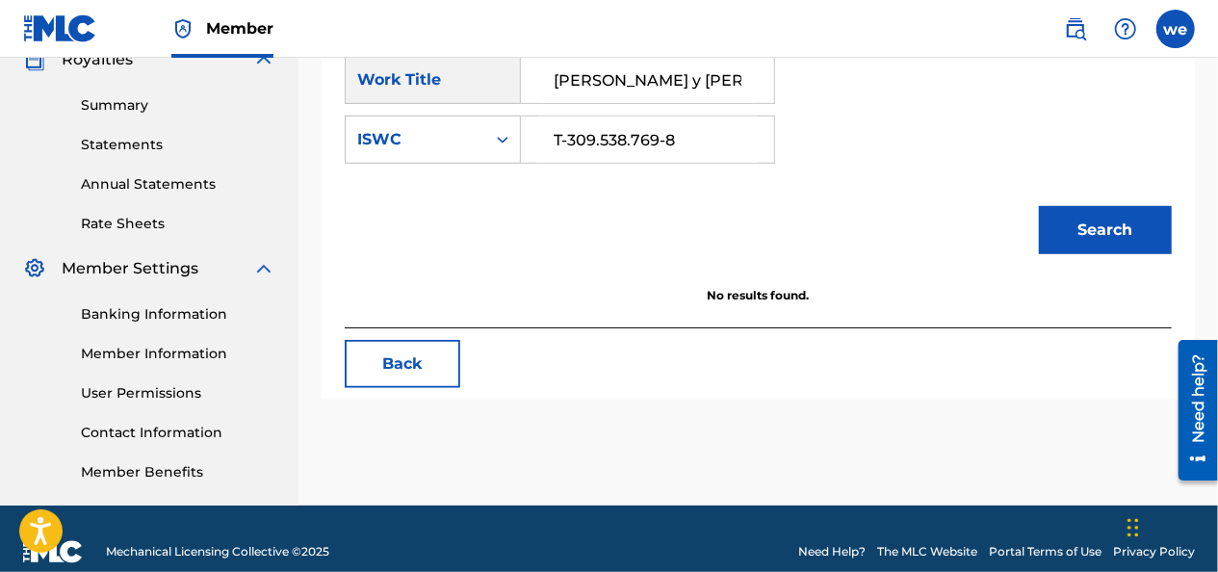
drag, startPoint x: 1074, startPoint y: 245, endPoint x: 1065, endPoint y: 243, distance: 9.8
click at [1074, 244] on button "Search" at bounding box center [1105, 230] width 133 height 48
click at [1101, 221] on button "Search" at bounding box center [1105, 230] width 133 height 48
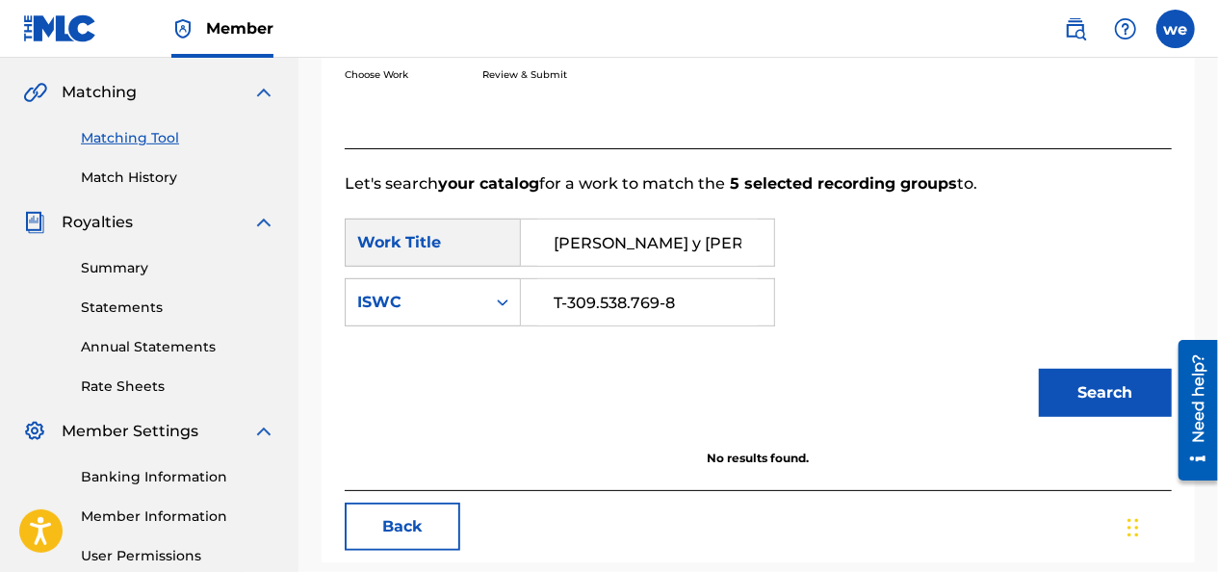
scroll to position [403, 0]
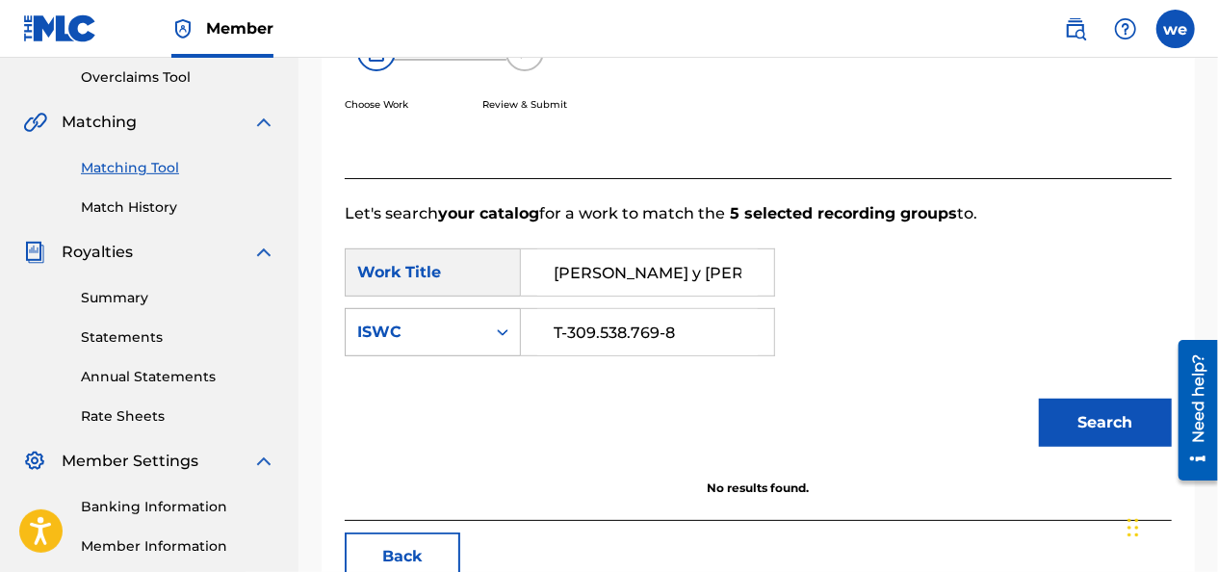
click at [440, 341] on div "ISWC" at bounding box center [415, 332] width 116 height 23
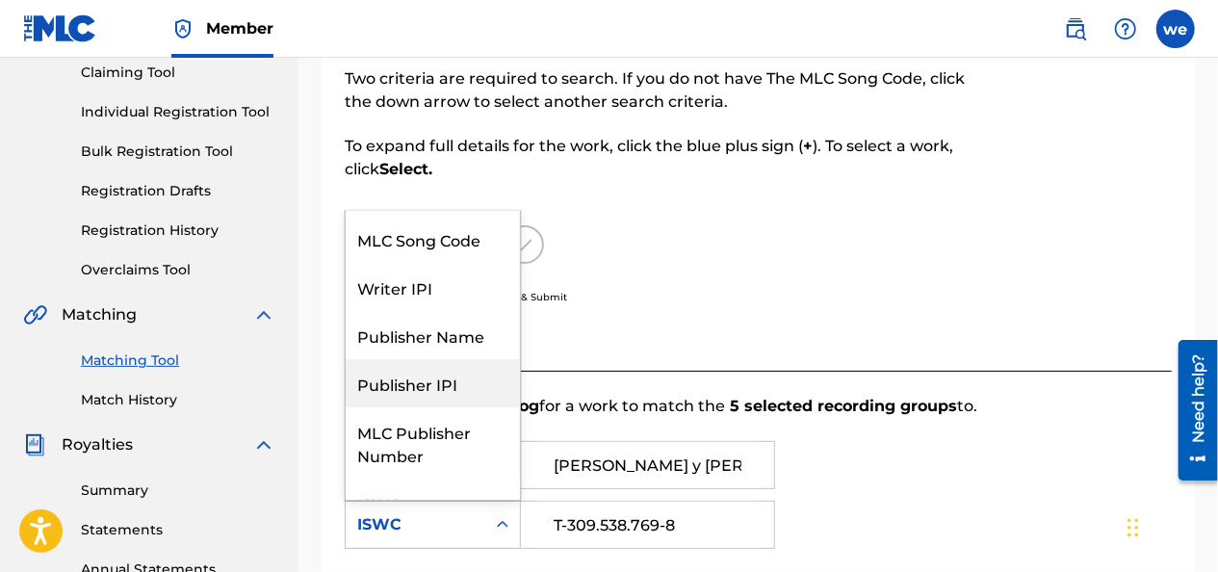
scroll to position [33, 0]
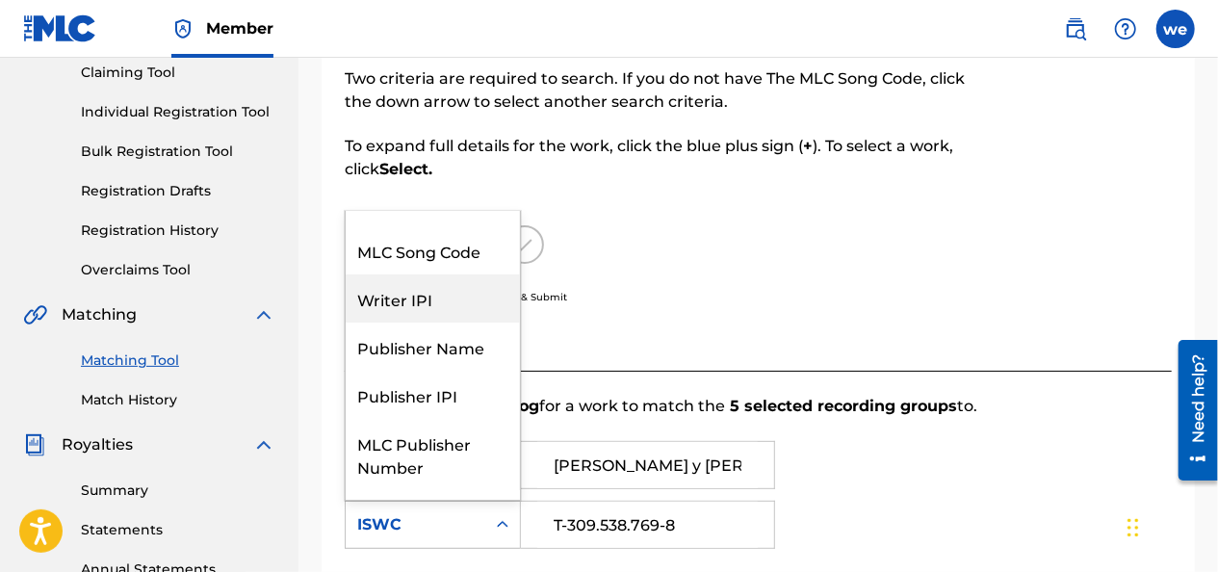
click at [443, 286] on div "Writer IPI" at bounding box center [433, 298] width 174 height 48
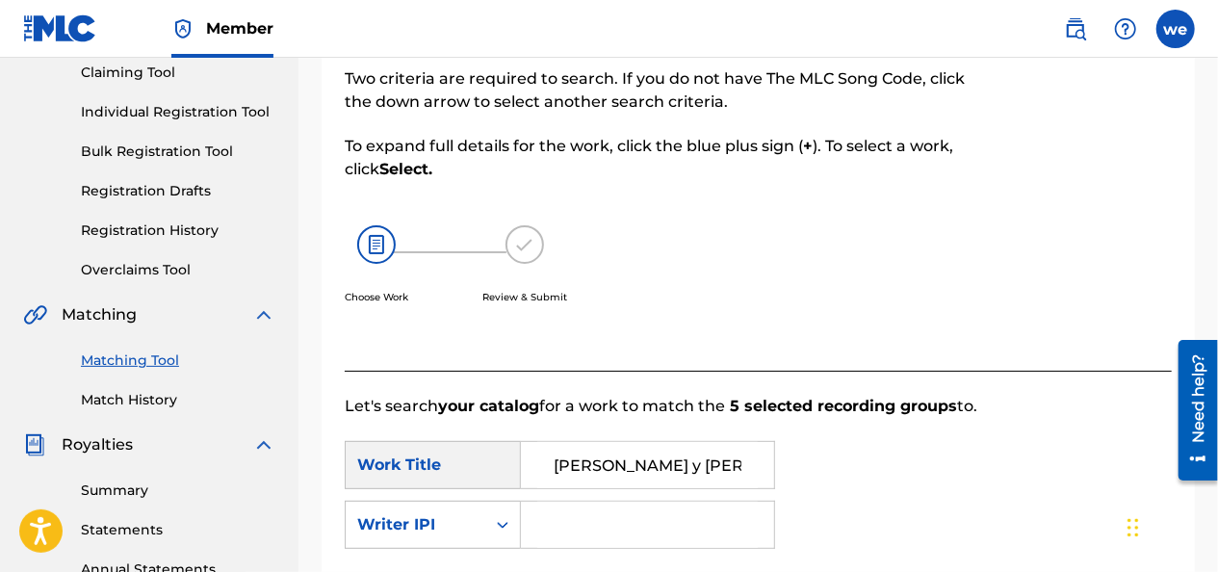
paste input "01135942459"
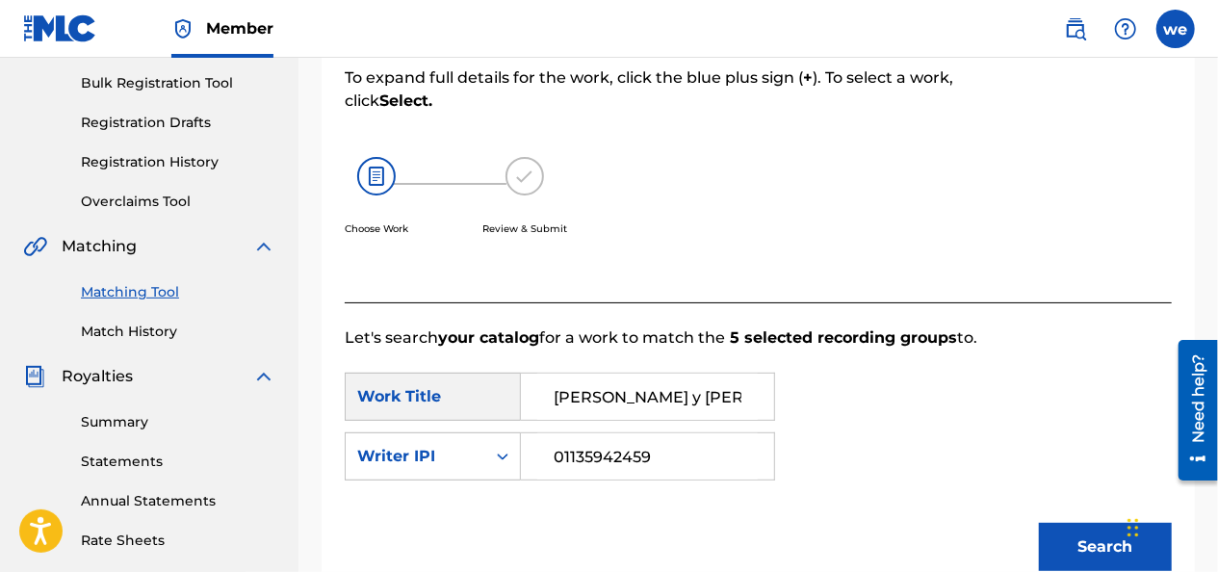
scroll to position [403, 0]
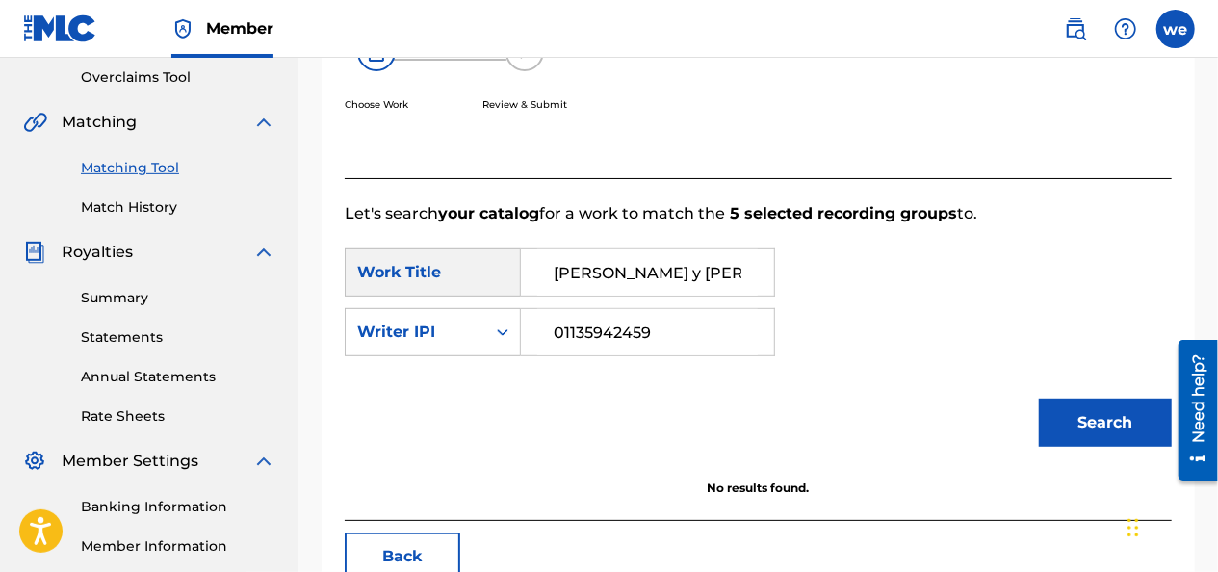
type input "01135942459"
click at [1090, 412] on button "Search" at bounding box center [1105, 423] width 133 height 48
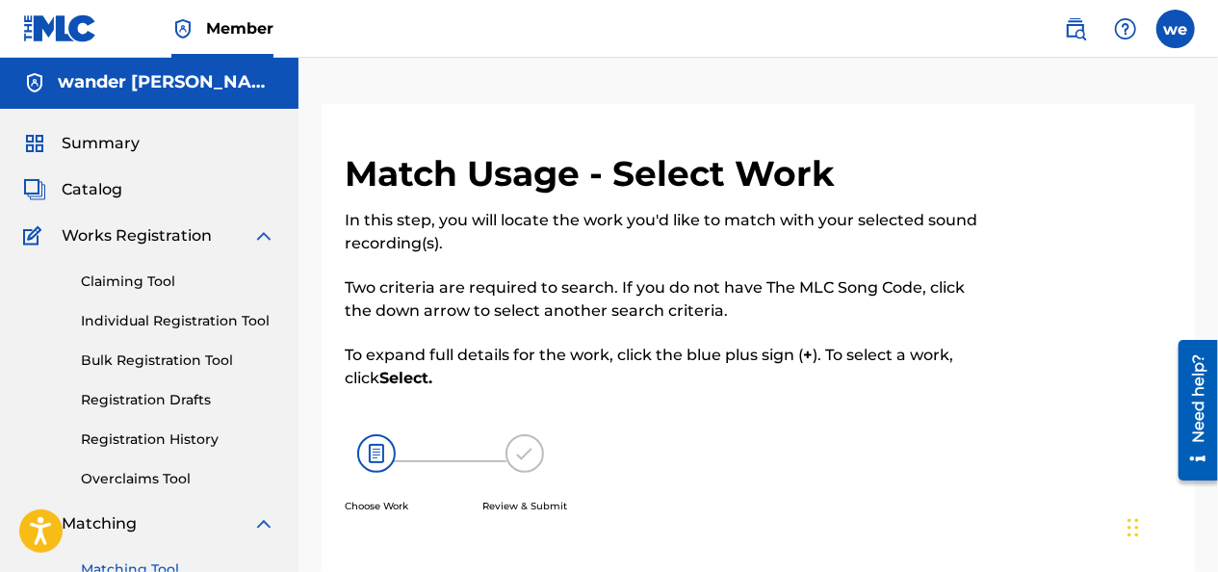
scroll to position [0, 0]
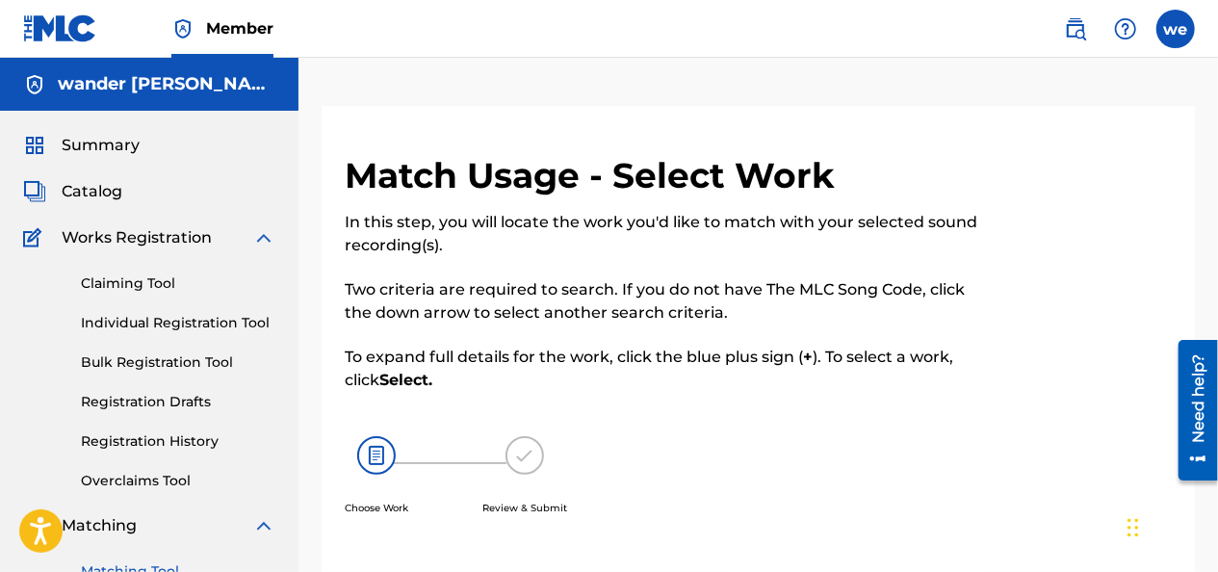
click at [99, 75] on h5 "wander [PERSON_NAME]" at bounding box center [167, 84] width 218 height 22
click at [75, 140] on span "Summary" at bounding box center [101, 145] width 78 height 23
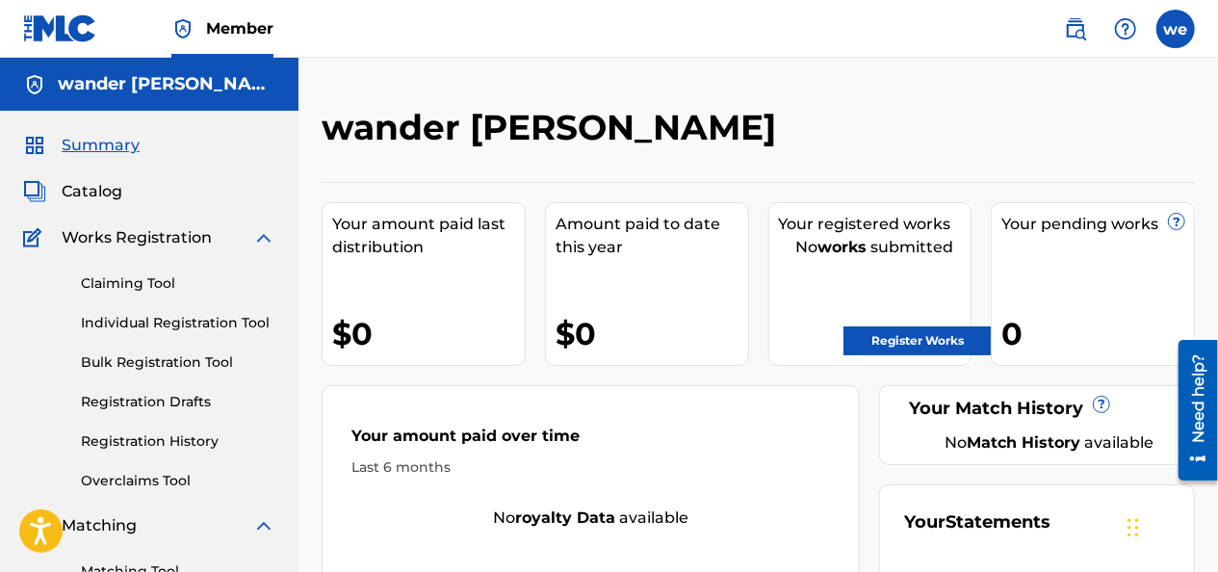
scroll to position [96, 0]
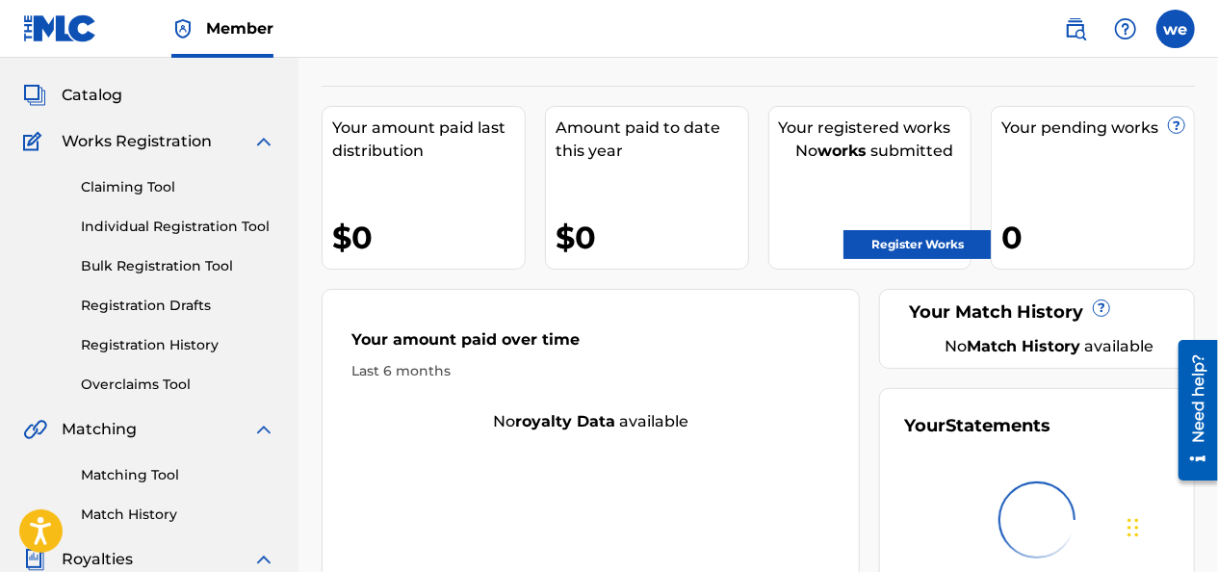
click at [148, 352] on link "Registration History" at bounding box center [178, 345] width 194 height 20
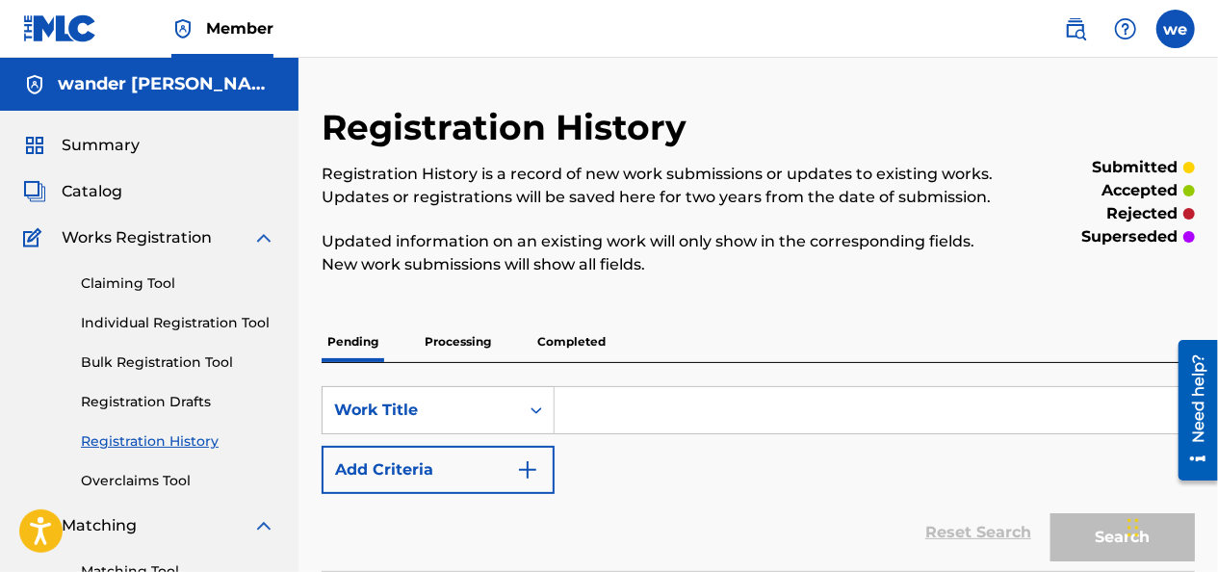
click at [143, 68] on div "wander [PERSON_NAME]" at bounding box center [149, 84] width 298 height 53
click at [58, 32] on img at bounding box center [60, 28] width 74 height 28
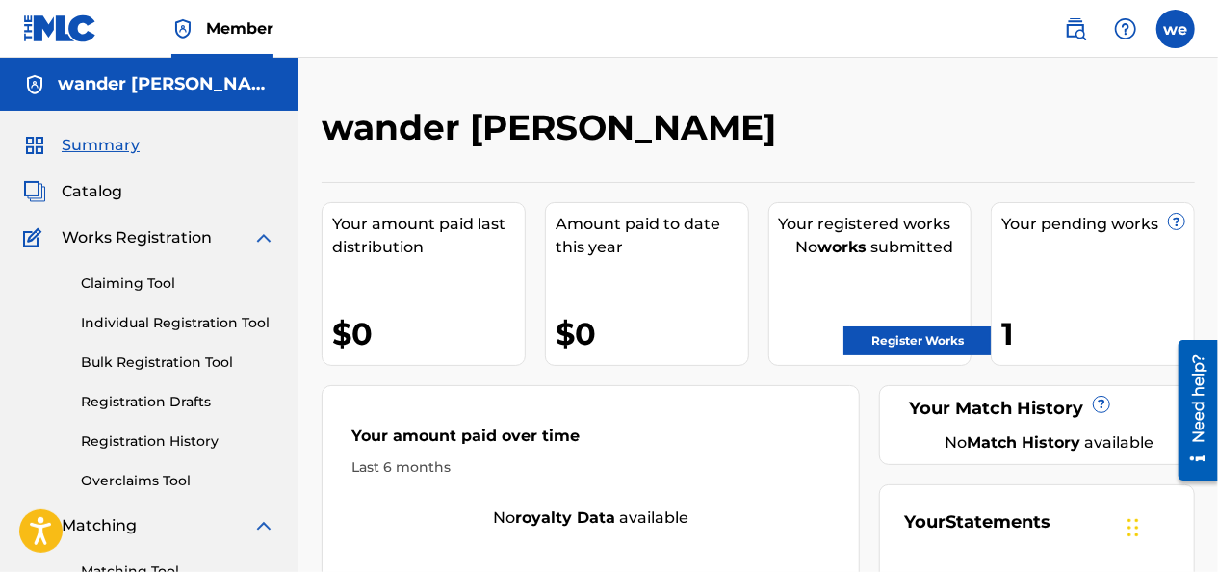
click at [886, 341] on link "Register Works" at bounding box center [917, 340] width 148 height 29
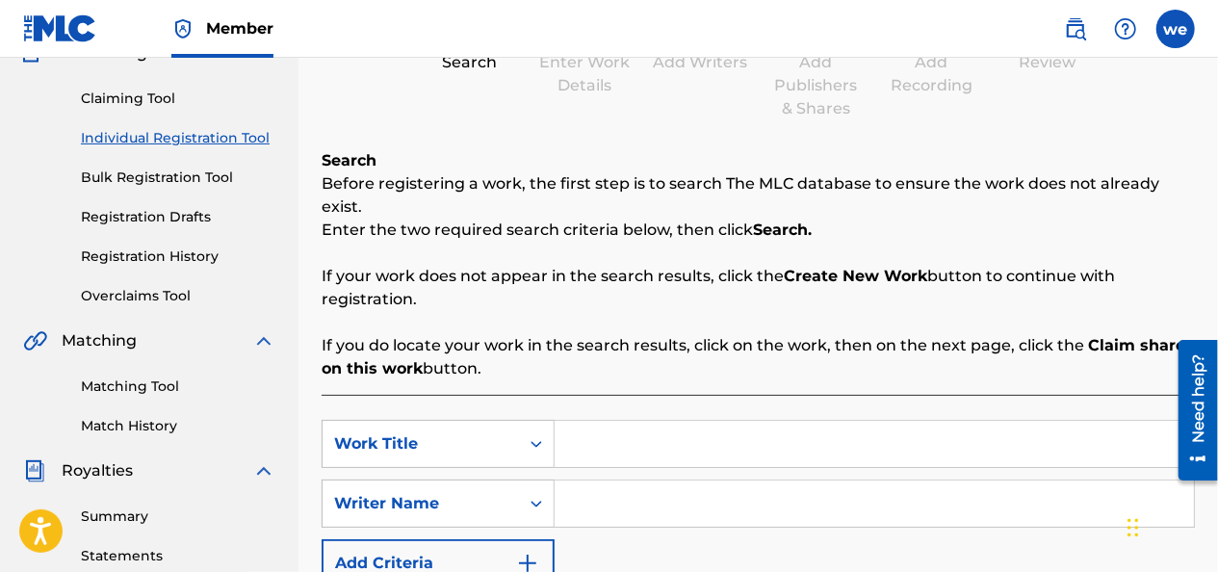
scroll to position [289, 0]
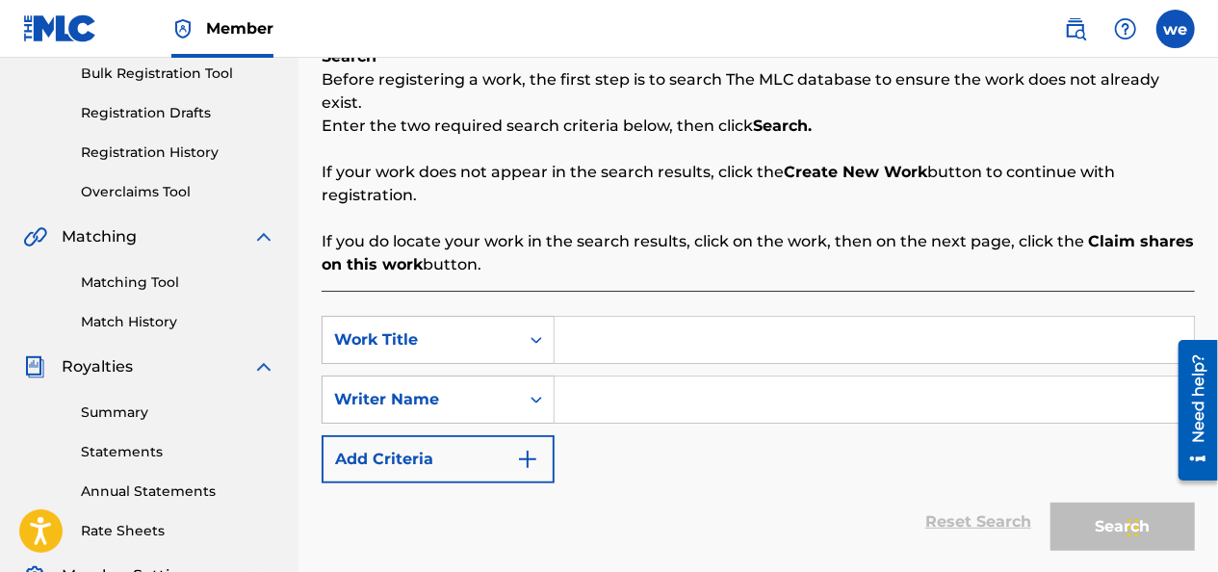
click at [624, 338] on input "Search Form" at bounding box center [874, 340] width 639 height 46
type input "el desorden"
click at [612, 376] on input "Search Form" at bounding box center [874, 399] width 639 height 46
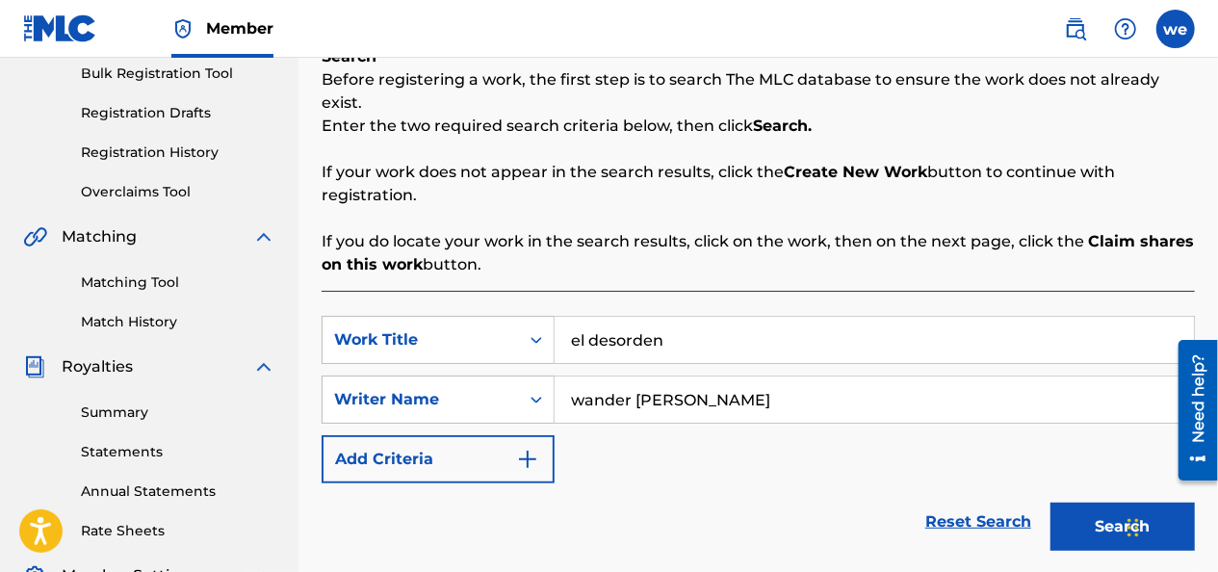
type input "wander [PERSON_NAME]"
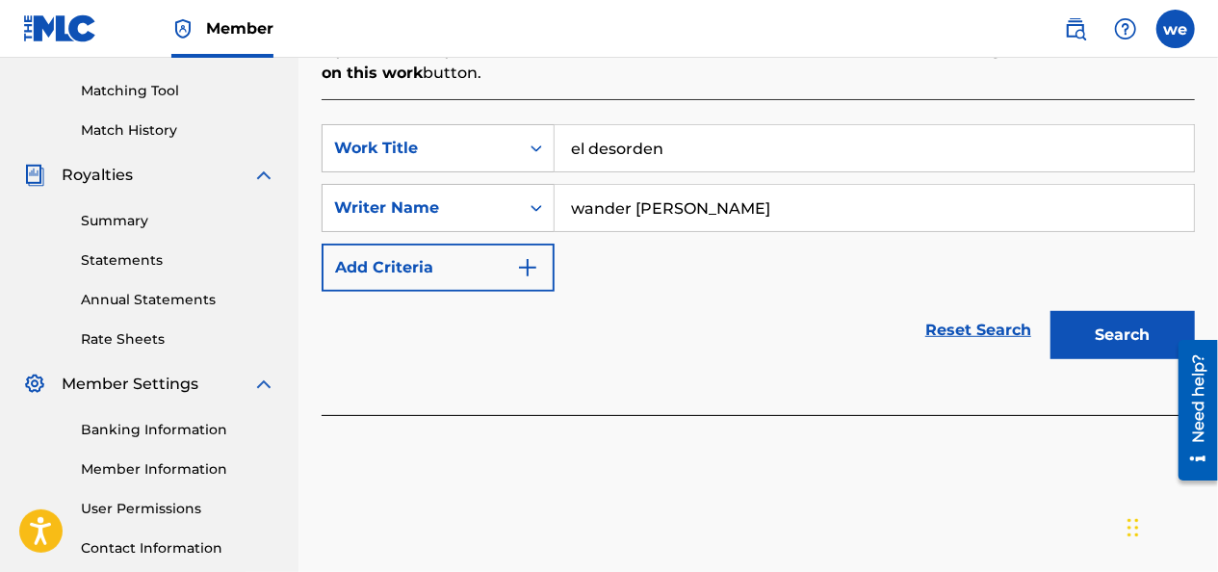
scroll to position [481, 0]
click at [1090, 317] on button "Search" at bounding box center [1122, 334] width 144 height 48
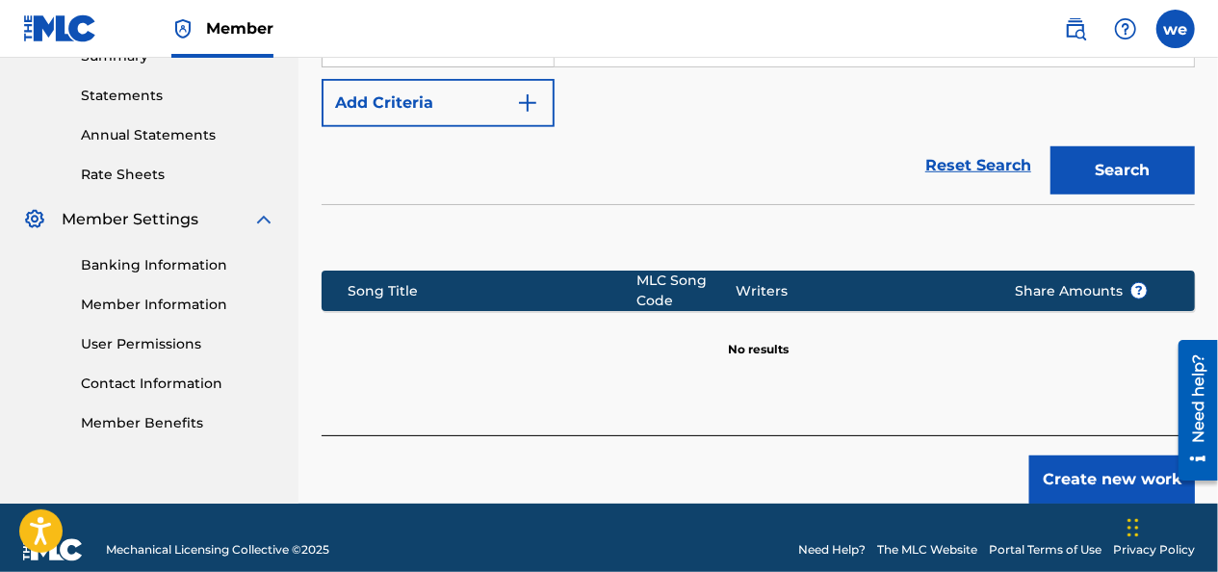
click at [1097, 456] on button "Create new work" at bounding box center [1112, 479] width 166 height 48
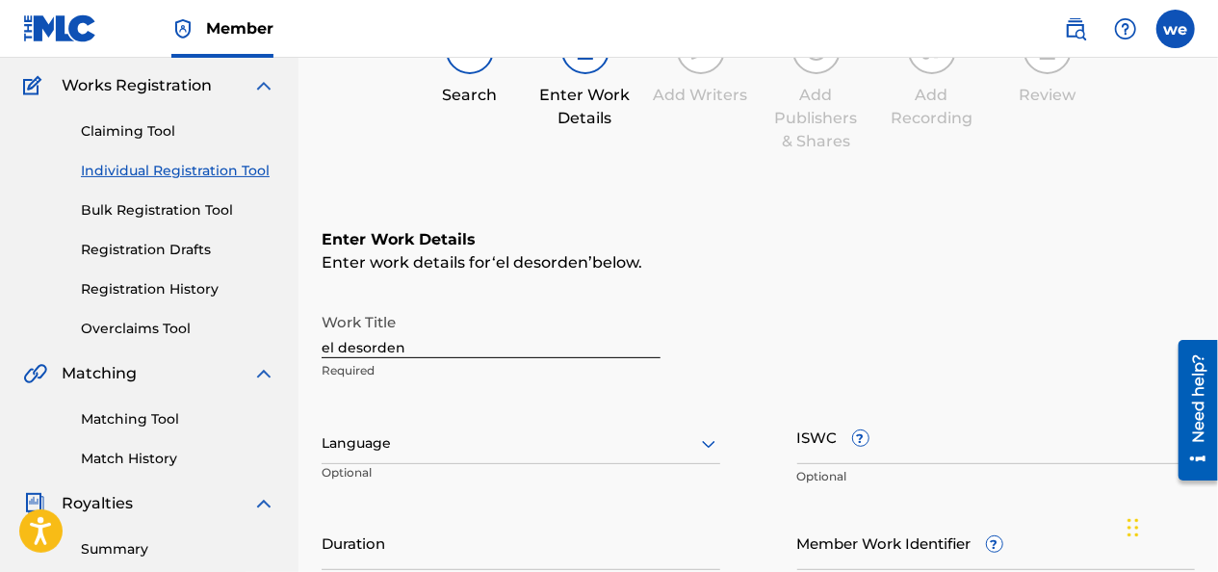
scroll to position [248, 0]
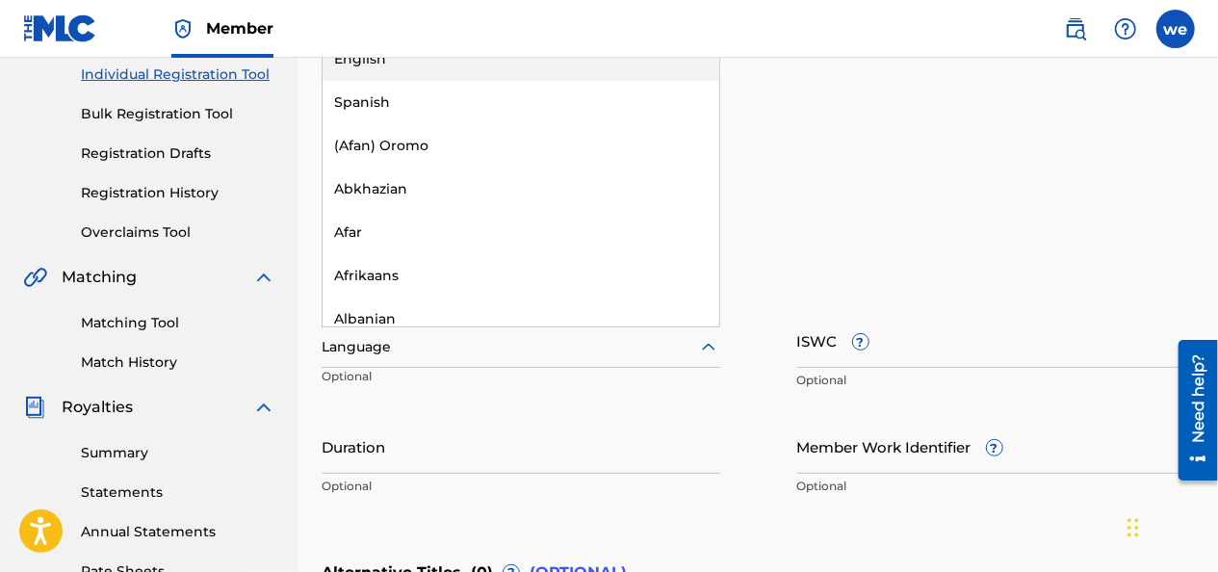
click at [382, 352] on div at bounding box center [521, 347] width 399 height 24
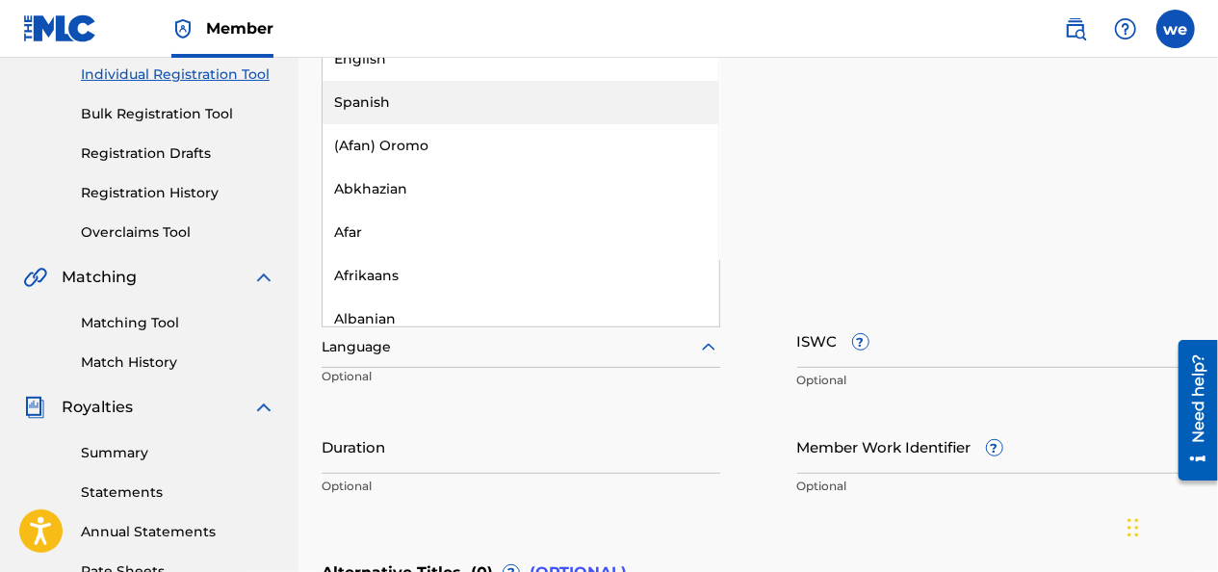
click at [366, 101] on div "Spanish" at bounding box center [521, 102] width 397 height 43
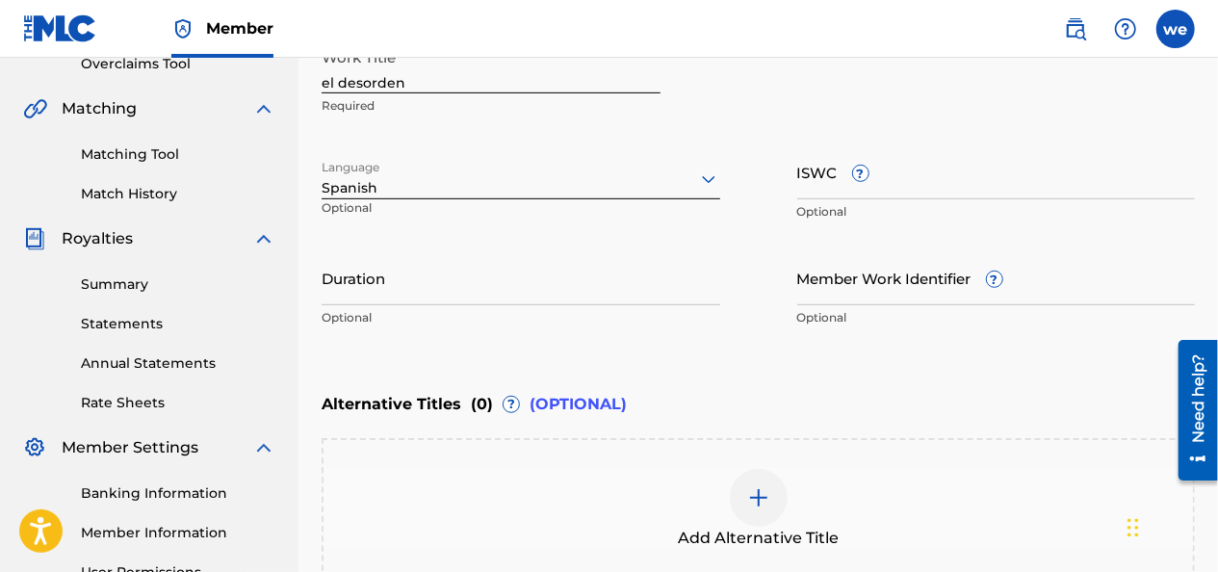
scroll to position [441, 0]
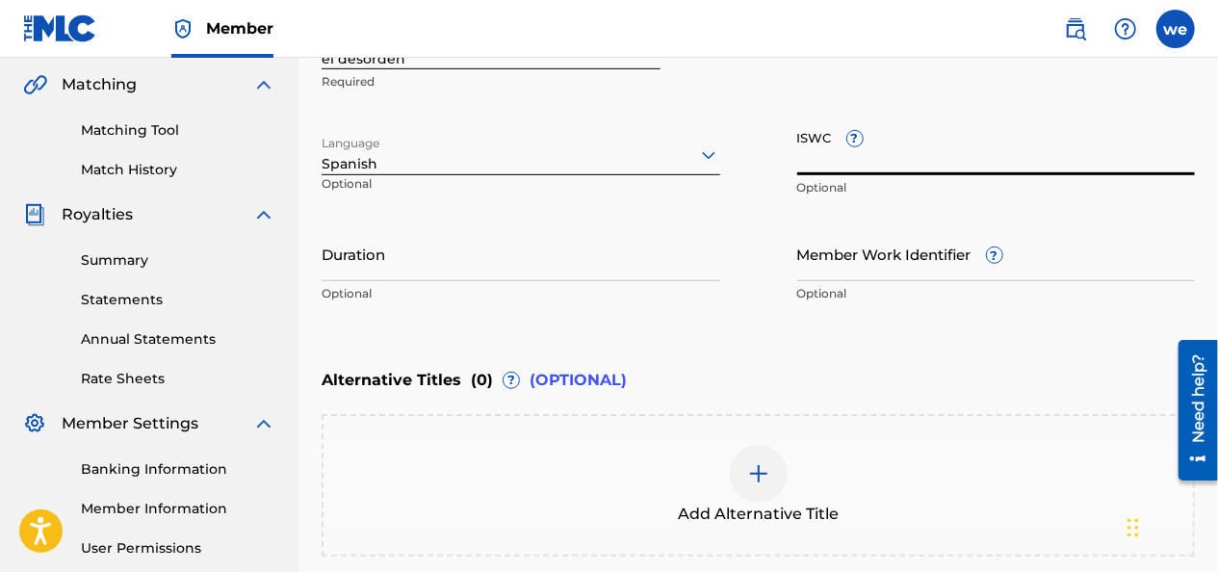
paste input "T-309.543.788-6"
type input "T-309.543.788-6"
click at [364, 264] on input "Duration" at bounding box center [521, 253] width 399 height 55
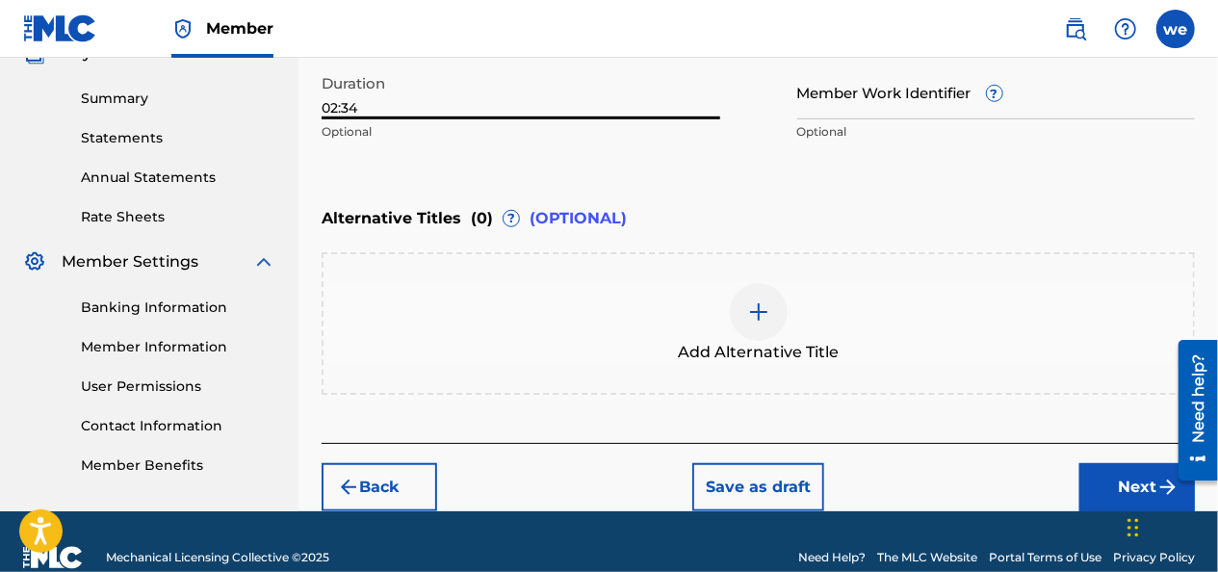
scroll to position [634, 0]
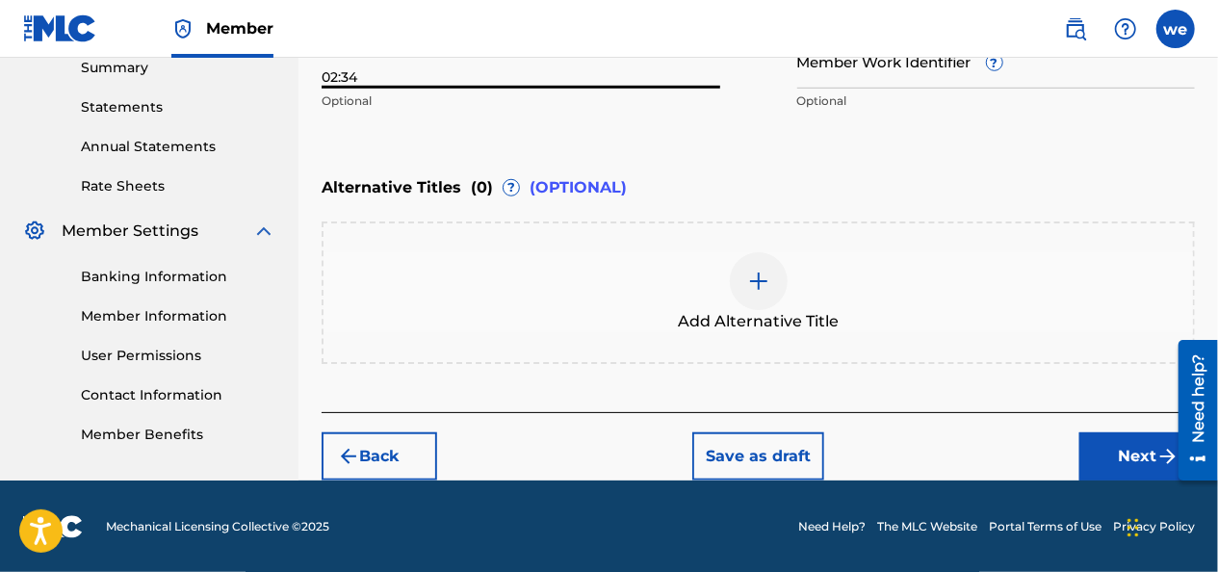
type input "02:34"
click at [761, 276] on img at bounding box center [758, 281] width 23 height 23
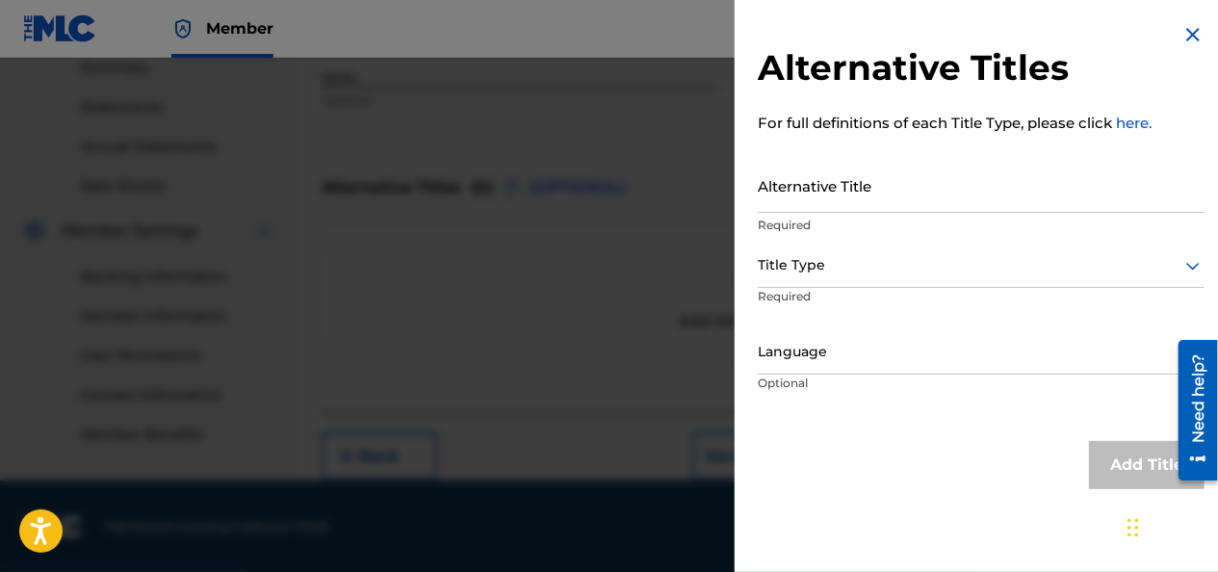
click at [817, 200] on input "Alternative Title" at bounding box center [981, 185] width 447 height 55
paste input "El Desorden - wandel MCF (VIDEO OFICIAL) By@SandyGraphSB"
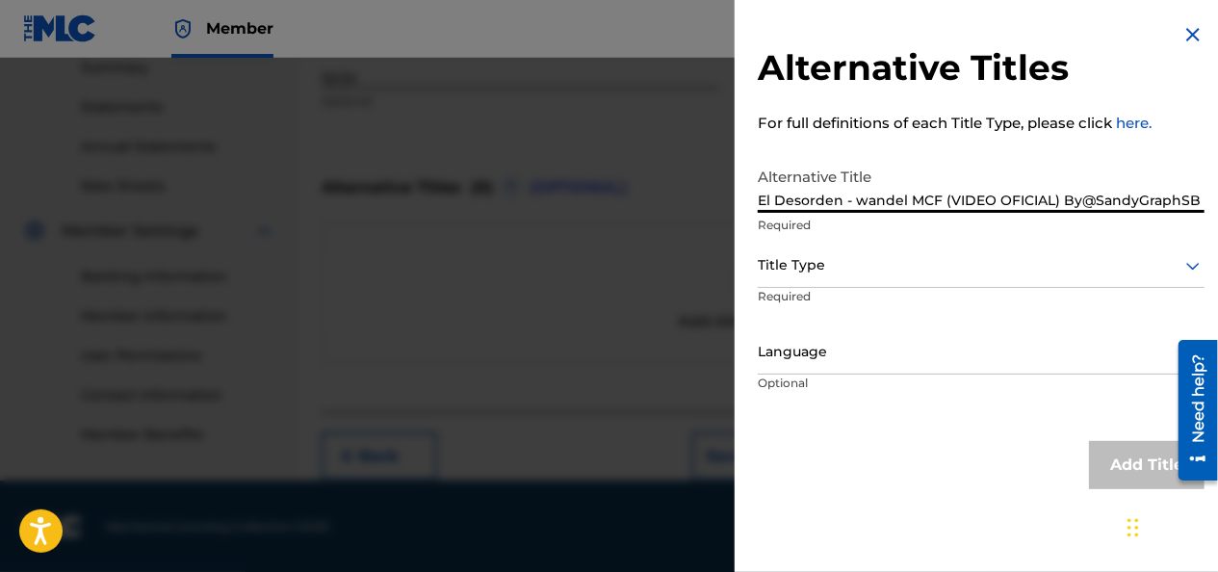
type input "El Desorden - wandel MCF (VIDEO OFICIAL) By@SandyGraphSB"
click at [822, 272] on div at bounding box center [981, 265] width 447 height 24
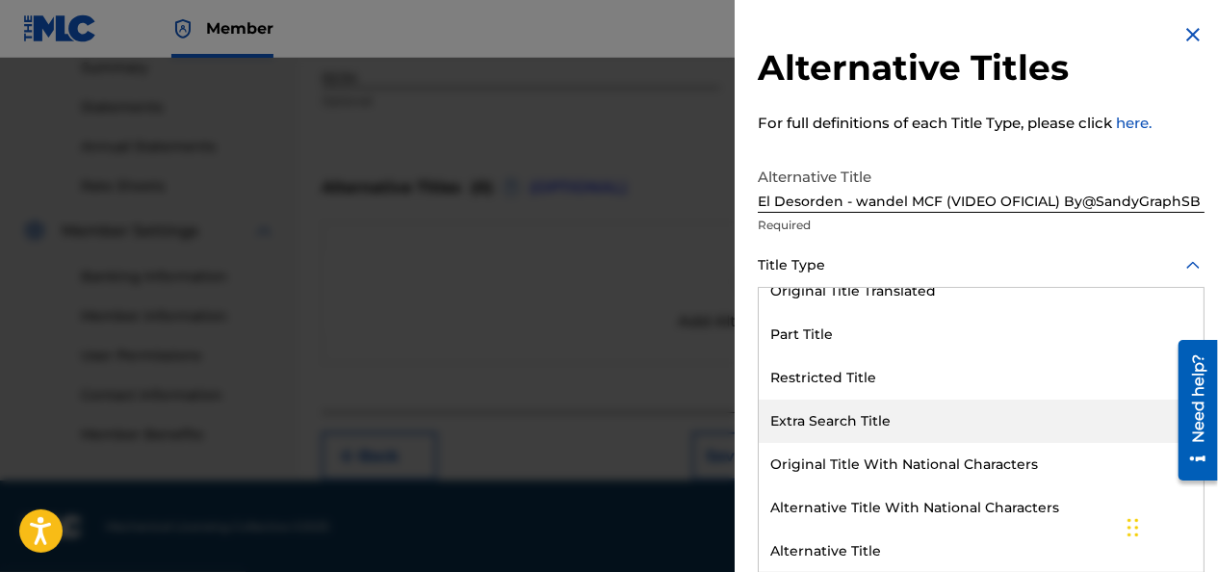
scroll to position [193, 0]
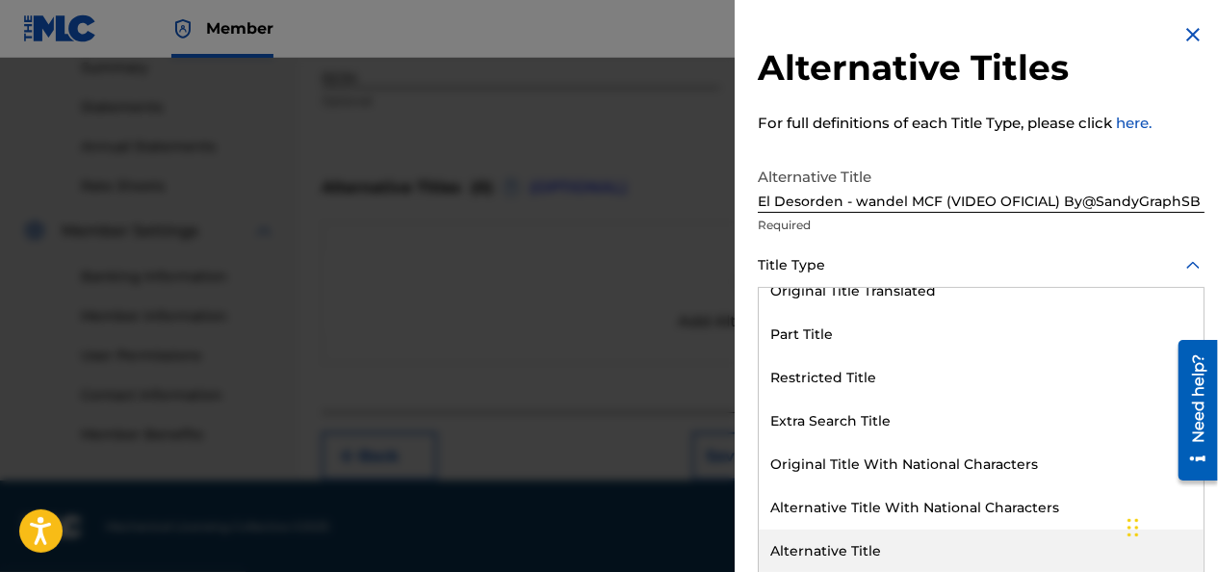
click at [855, 548] on div "Alternative Title" at bounding box center [981, 551] width 445 height 43
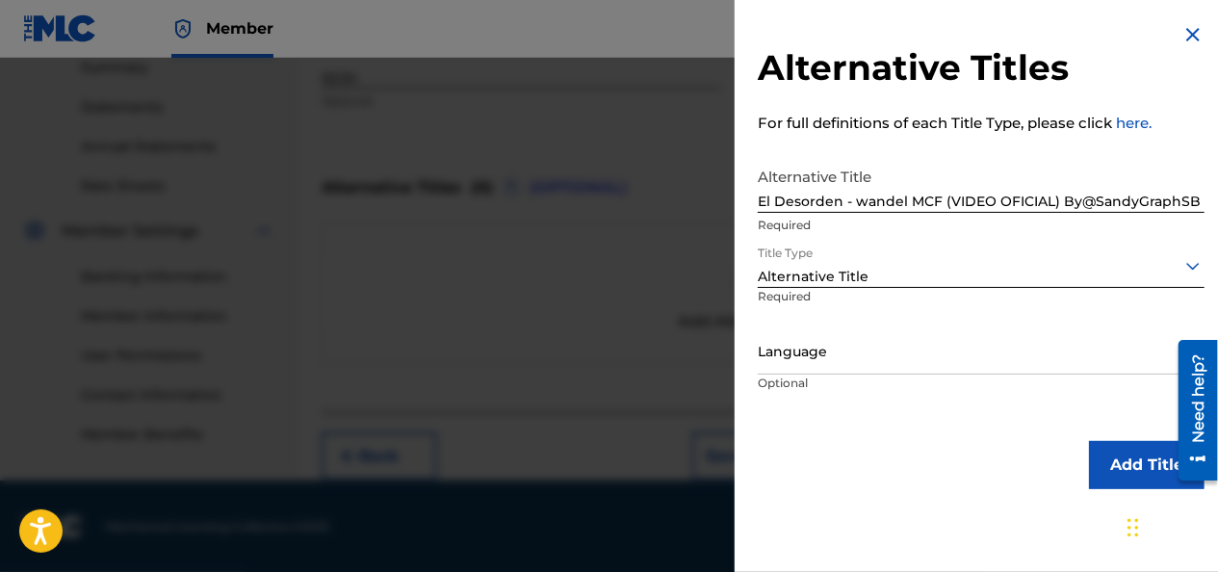
scroll to position [0, 0]
click at [816, 354] on div at bounding box center [981, 352] width 447 height 24
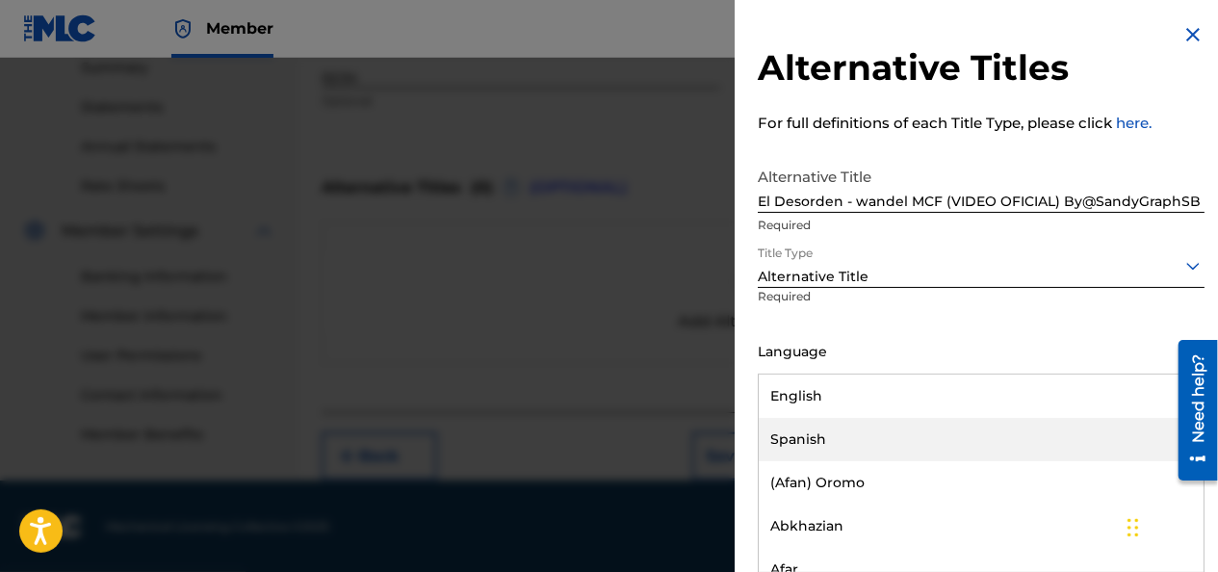
drag, startPoint x: 813, startPoint y: 437, endPoint x: 848, endPoint y: 441, distance: 35.8
click at [815, 437] on div "Spanish" at bounding box center [981, 439] width 445 height 43
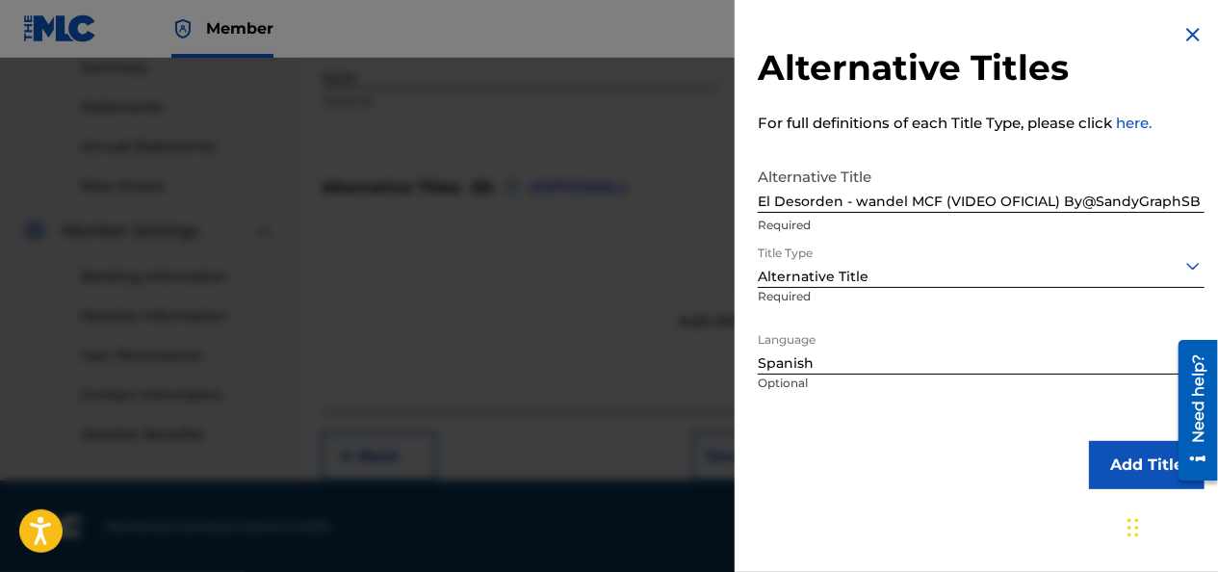
click at [1107, 464] on button "Add Title" at bounding box center [1147, 465] width 116 height 48
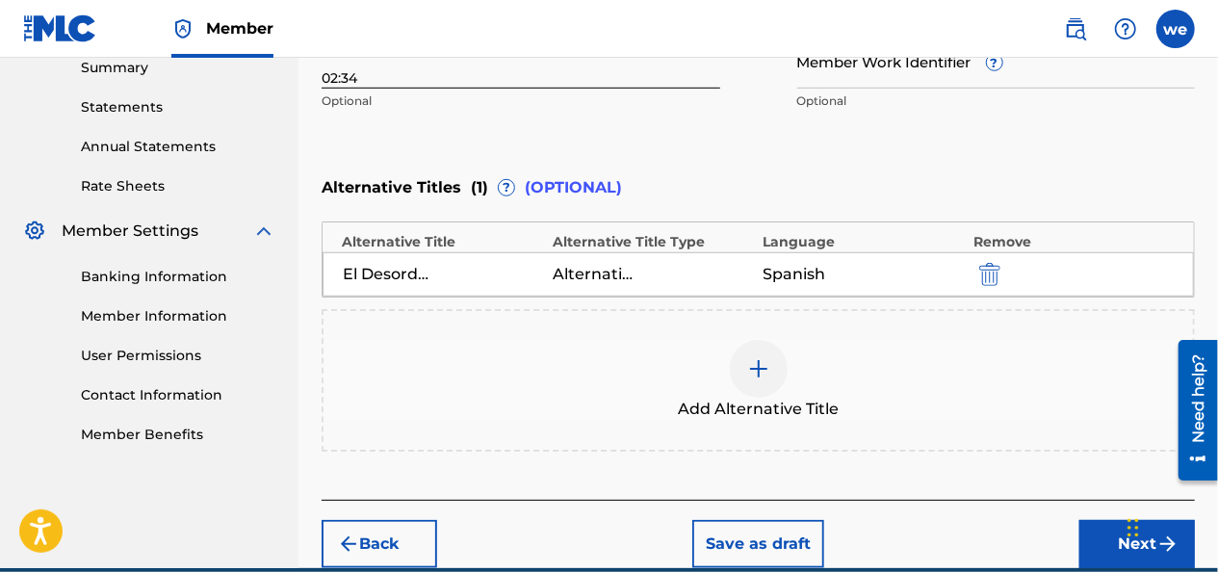
click at [1117, 539] on button "Next" at bounding box center [1137, 544] width 116 height 48
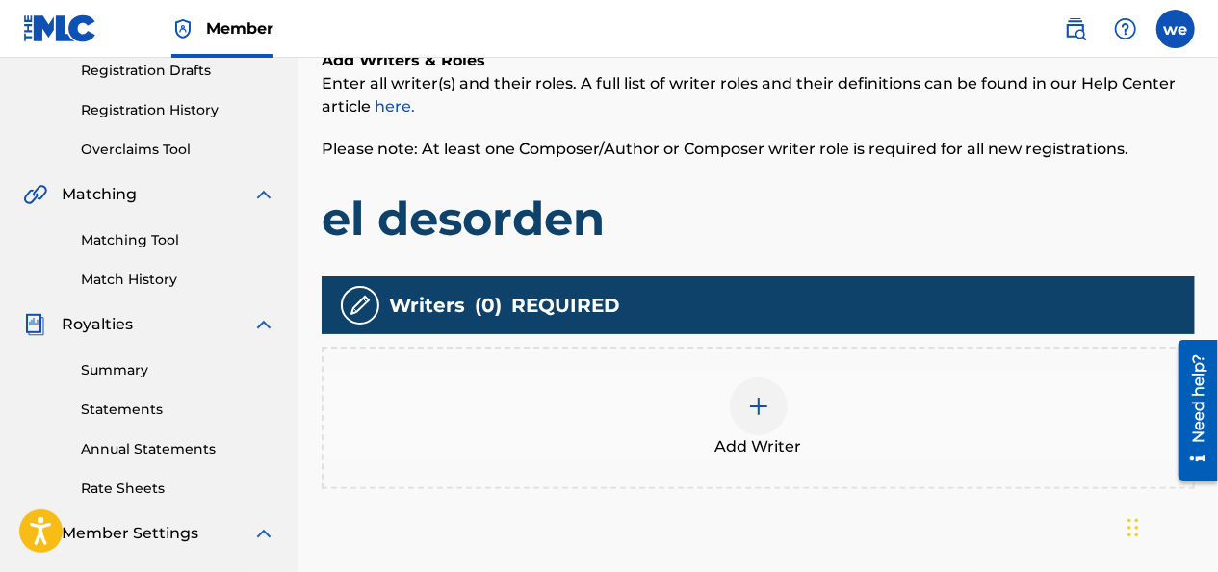
scroll to position [375, 0]
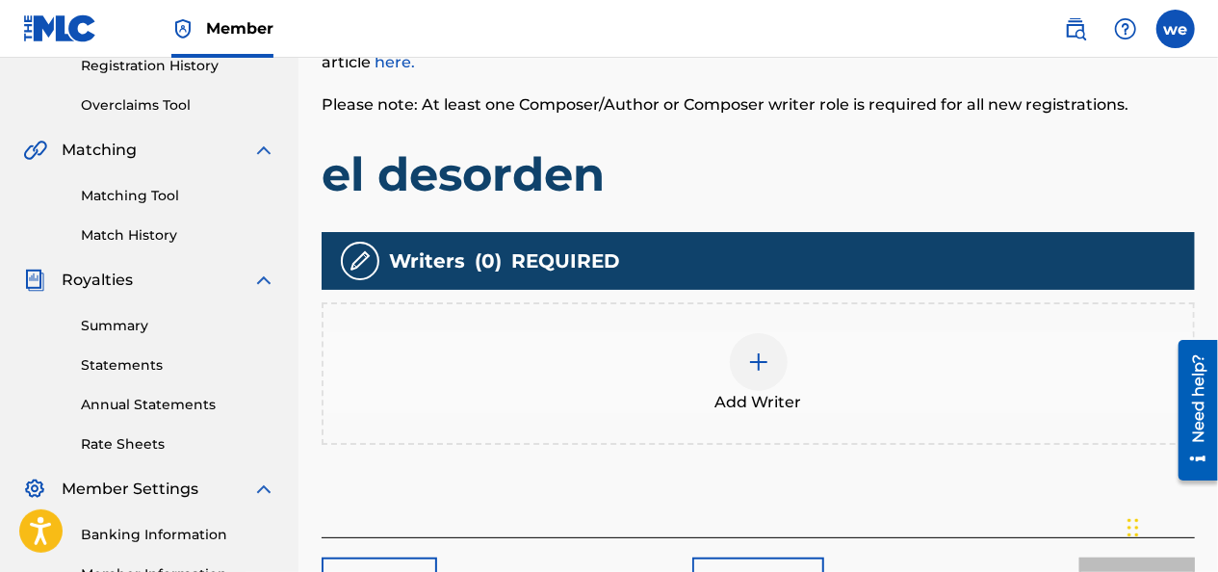
click at [759, 374] on div at bounding box center [759, 362] width 58 height 58
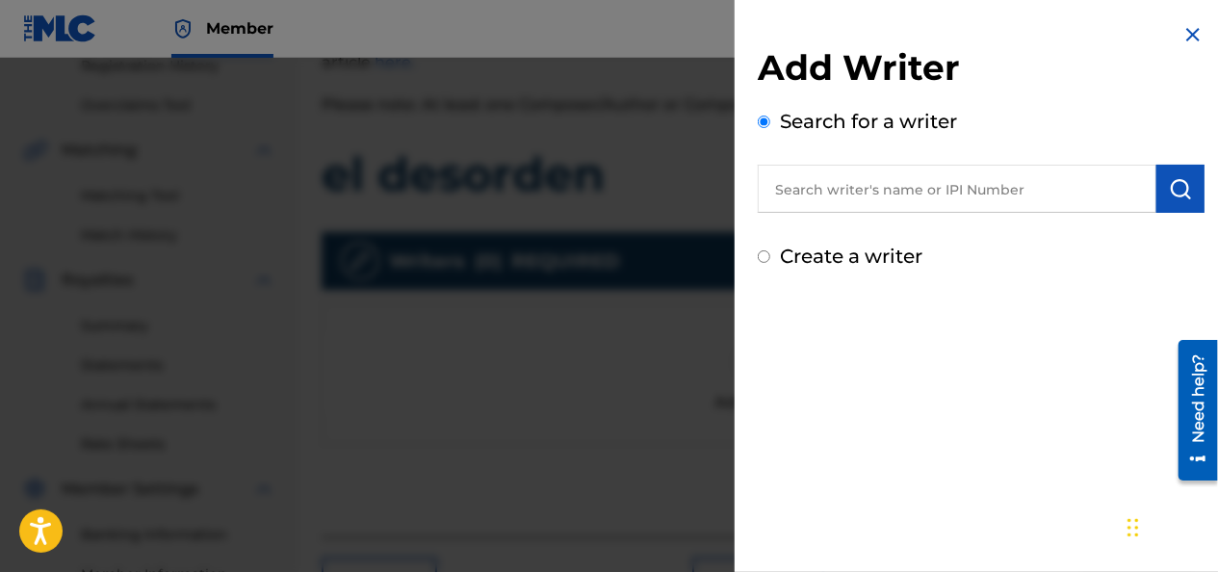
click at [821, 201] on input "text" at bounding box center [957, 189] width 399 height 48
type input "wander [PERSON_NAME]"
click at [1180, 187] on img "submit" at bounding box center [1180, 188] width 23 height 23
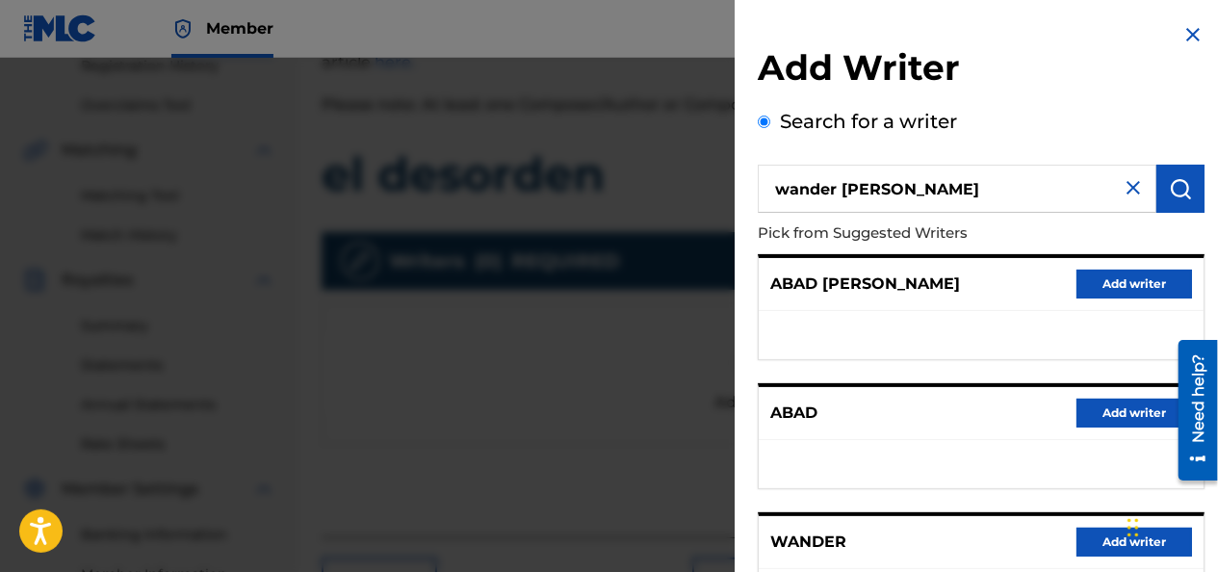
scroll to position [0, 0]
drag, startPoint x: 998, startPoint y: 194, endPoint x: 660, endPoint y: 178, distance: 338.3
click at [660, 178] on div "Add Writer Search for a writer wander [PERSON_NAME] from Suggested Writers [PER…" at bounding box center [609, 315] width 1218 height 514
paste input "01135942459"
type input "01135942459"
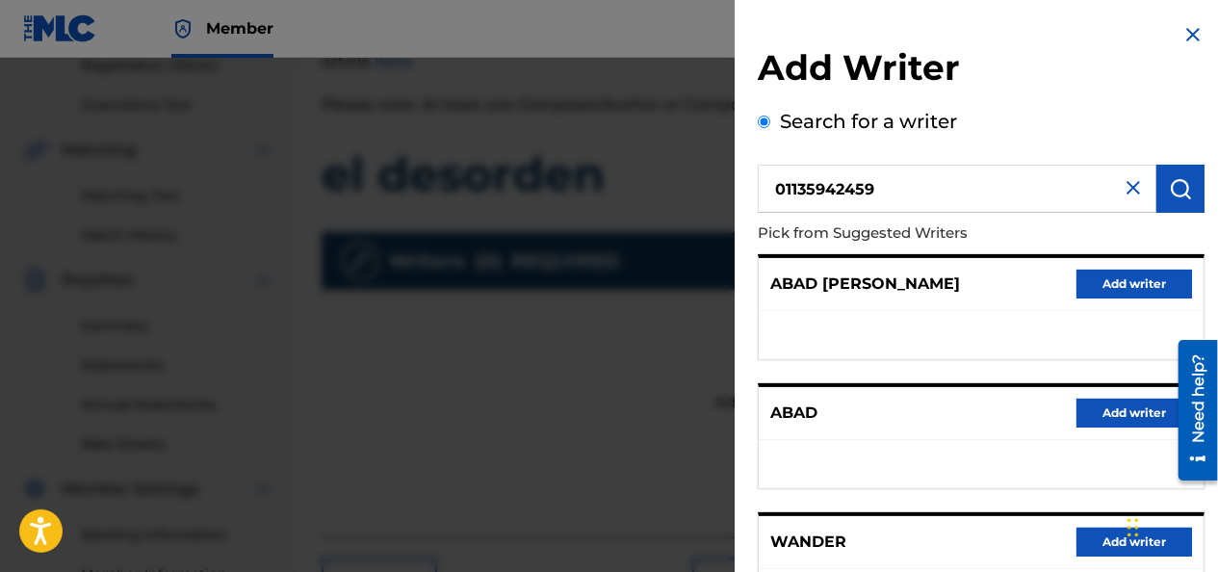
click at [1169, 187] on img "submit" at bounding box center [1180, 188] width 23 height 23
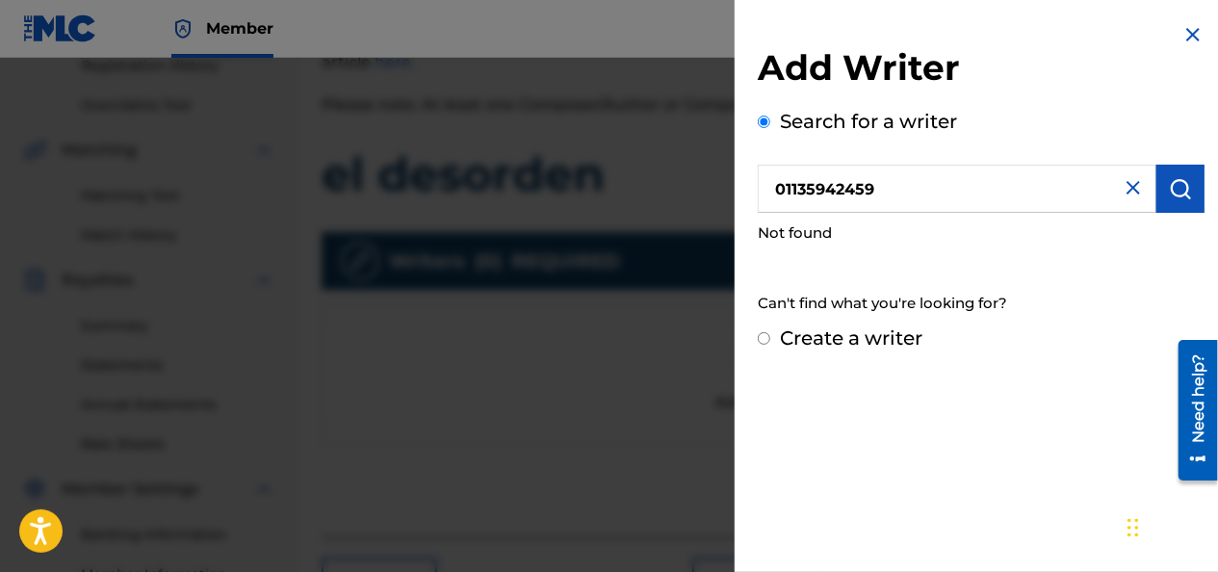
click at [1132, 191] on img at bounding box center [1133, 187] width 23 height 23
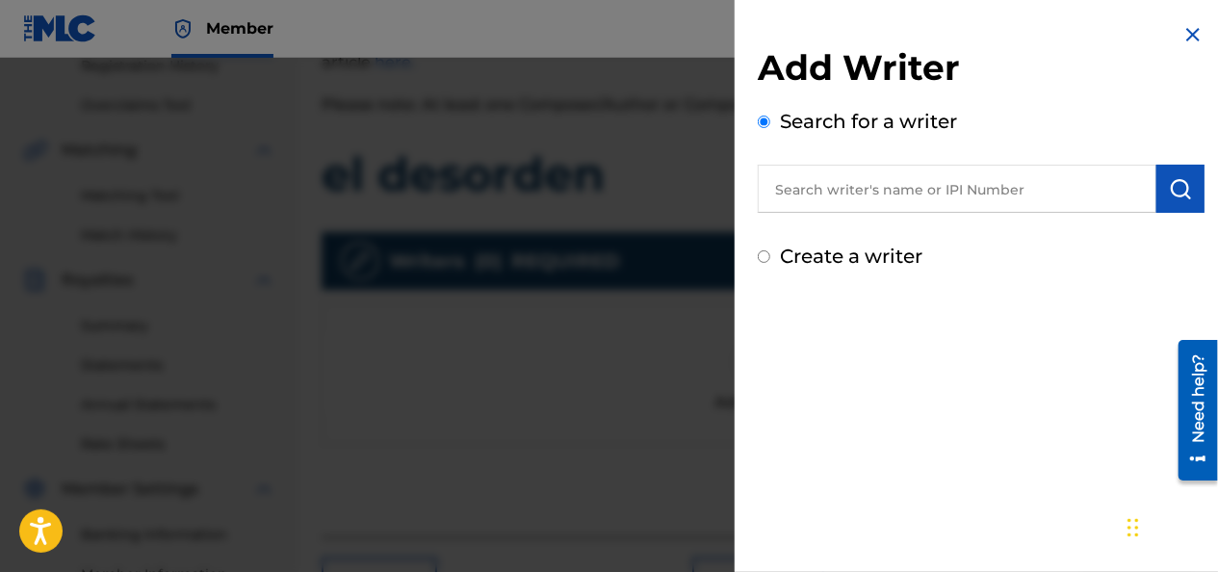
click at [980, 196] on input "text" at bounding box center [957, 189] width 399 height 48
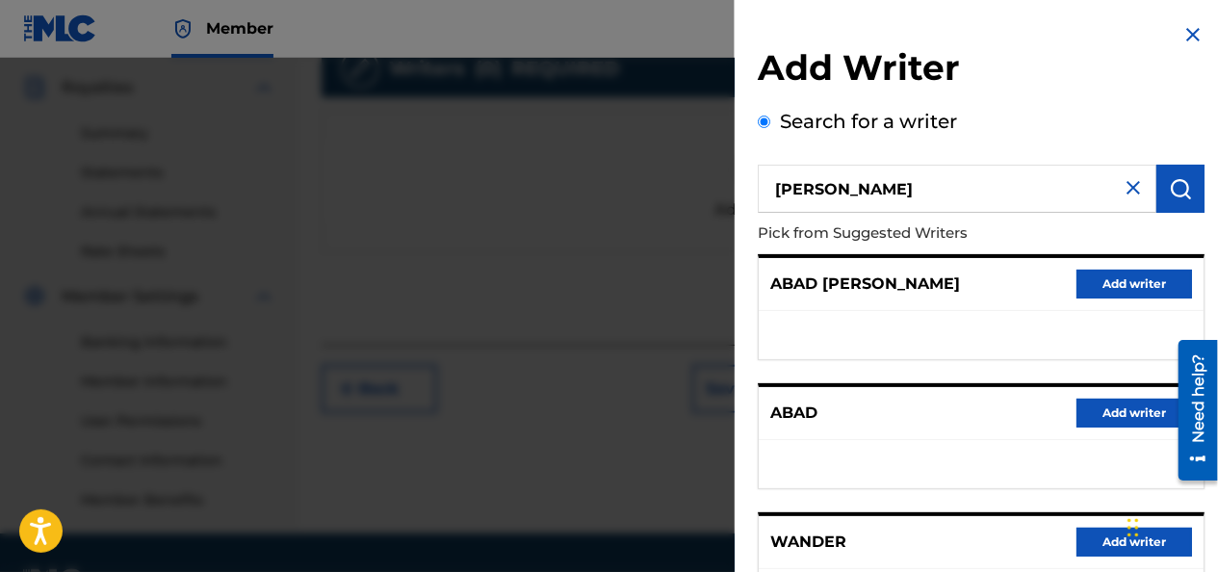
drag, startPoint x: 892, startPoint y: 194, endPoint x: 660, endPoint y: 215, distance: 232.0
click at [692, 212] on div "Add Writer Search for a writer [PERSON_NAME] wander Pick from Suggested Writers…" at bounding box center [609, 315] width 1218 height 514
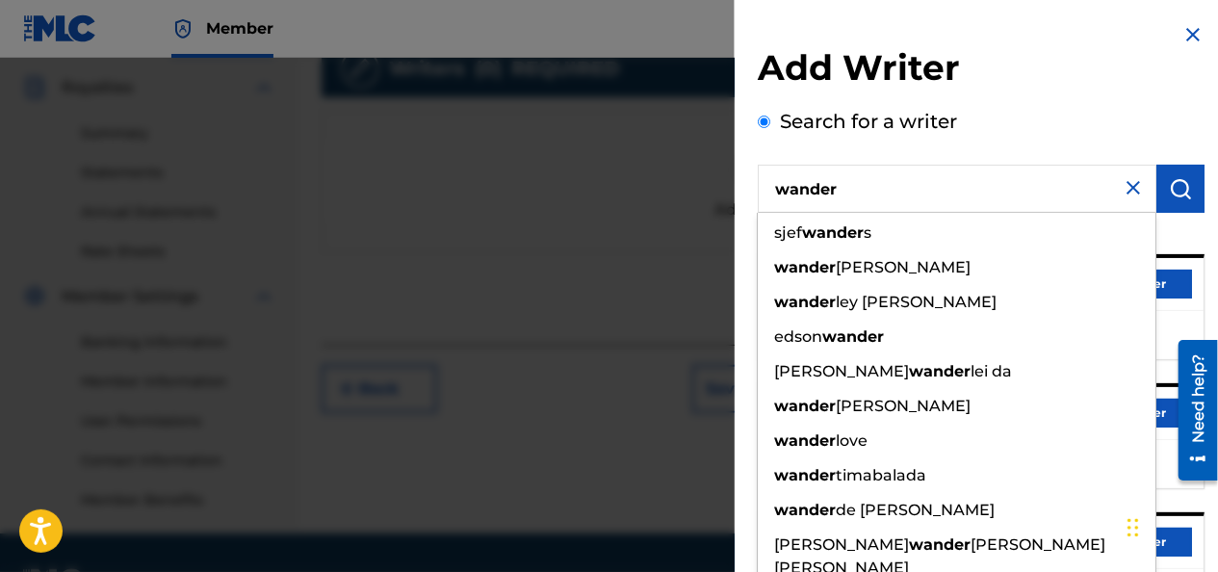
click at [899, 194] on input "wander" at bounding box center [957, 189] width 399 height 48
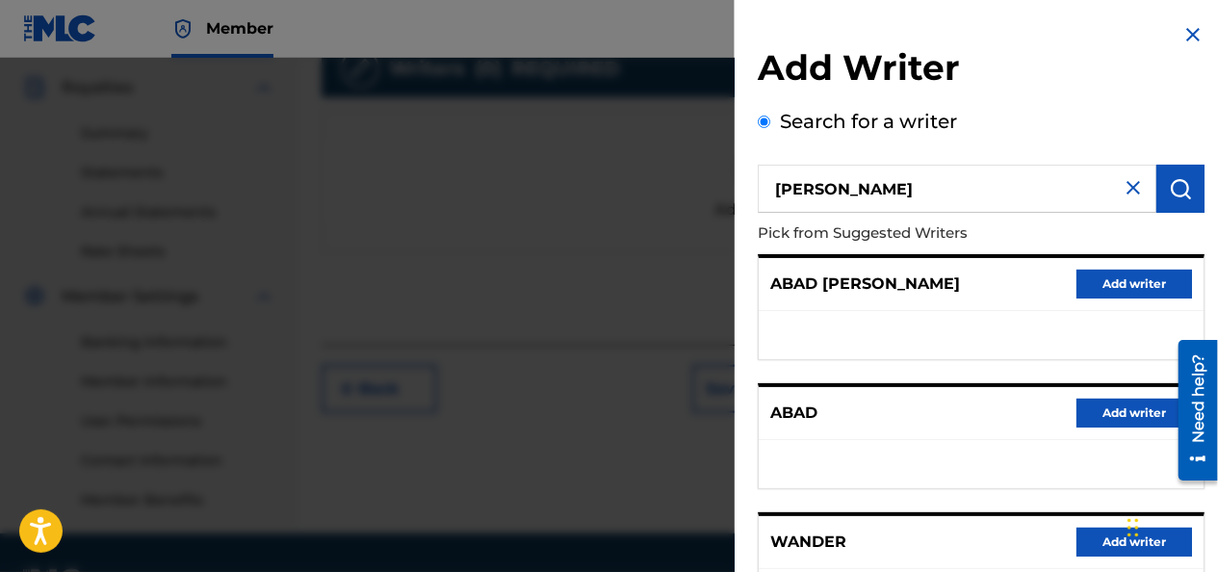
type input "[PERSON_NAME]"
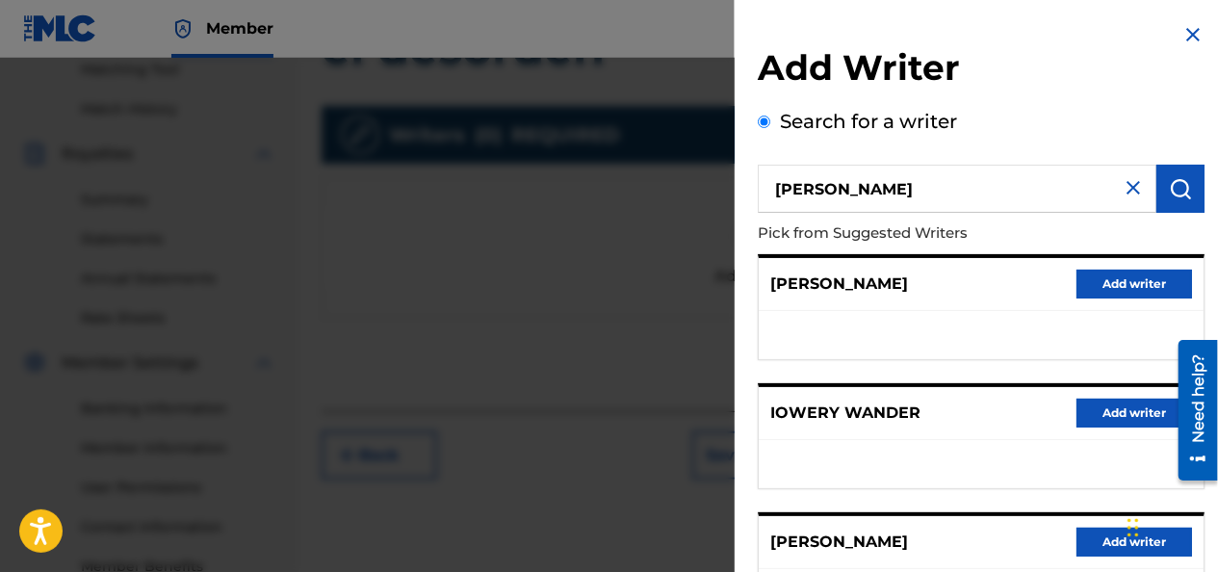
scroll to position [472, 0]
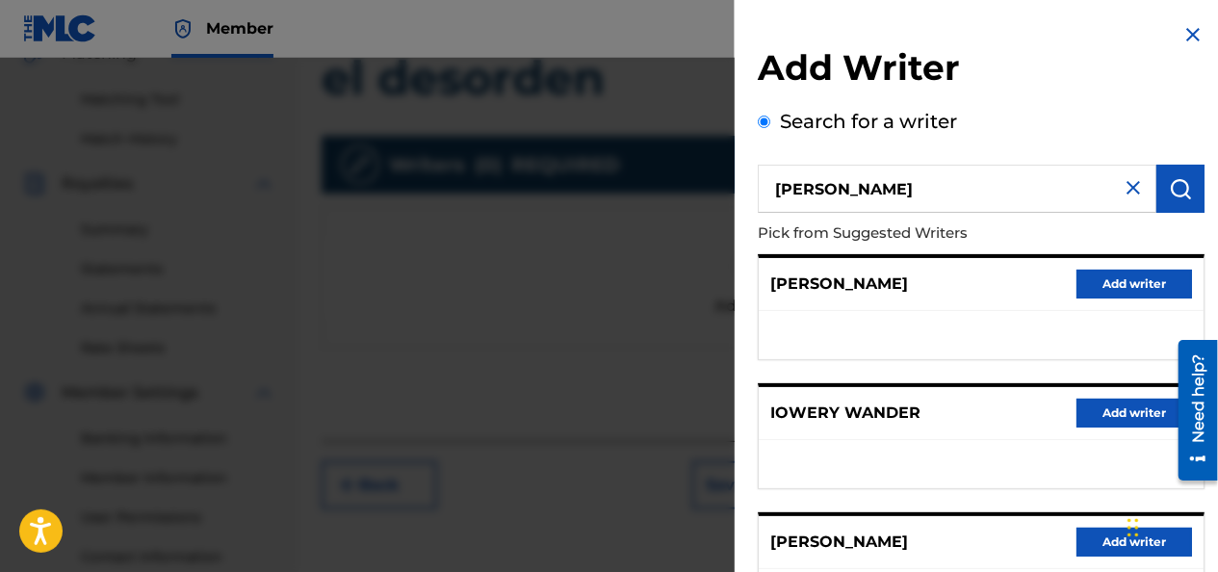
click at [1193, 27] on img at bounding box center [1192, 34] width 23 height 23
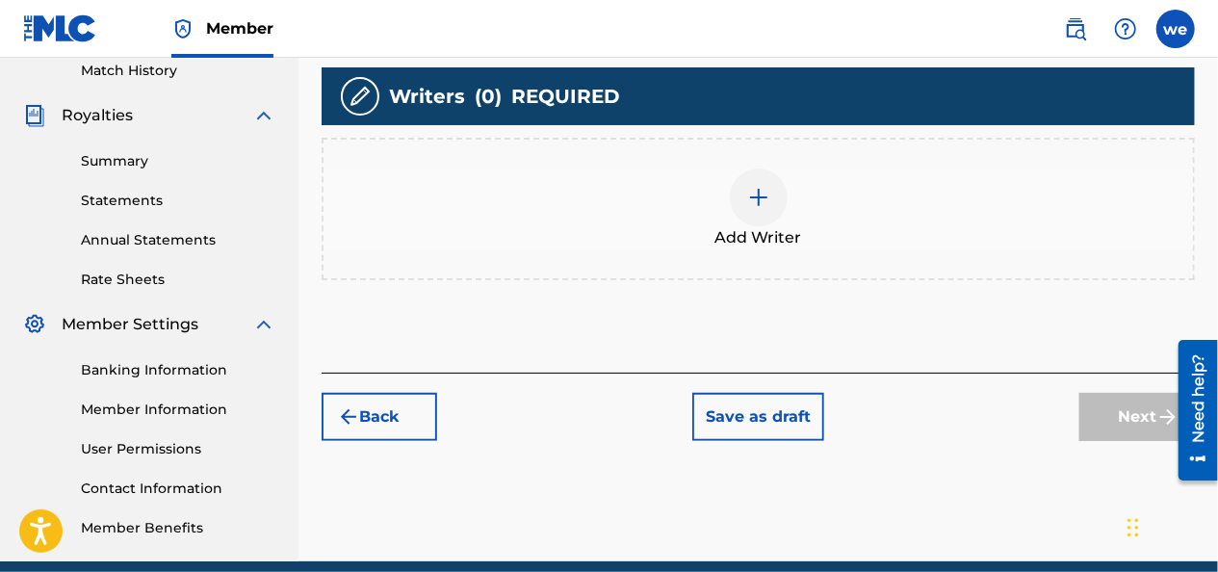
scroll to position [568, 0]
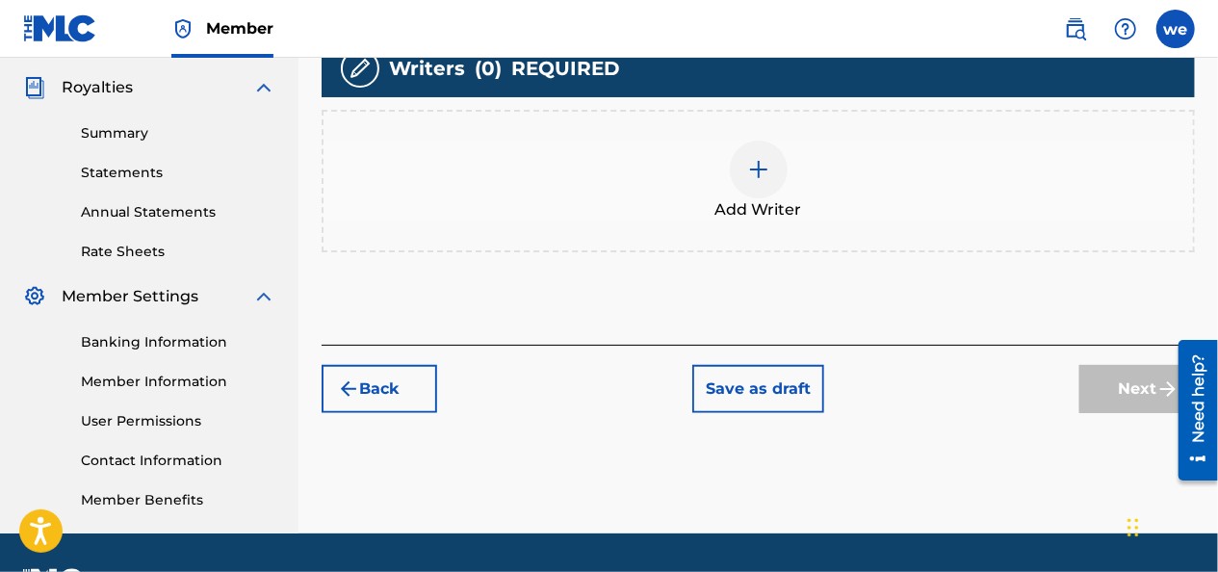
click at [749, 185] on div at bounding box center [759, 170] width 58 height 58
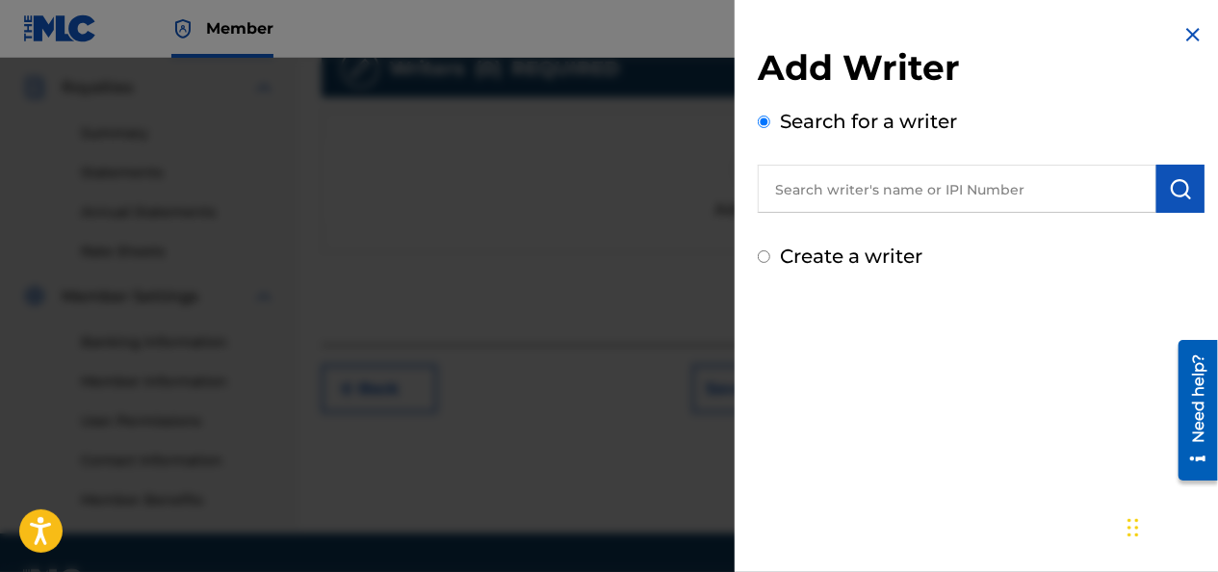
click at [768, 256] on input "Create a writer" at bounding box center [764, 256] width 13 height 13
radio input "false"
radio input "true"
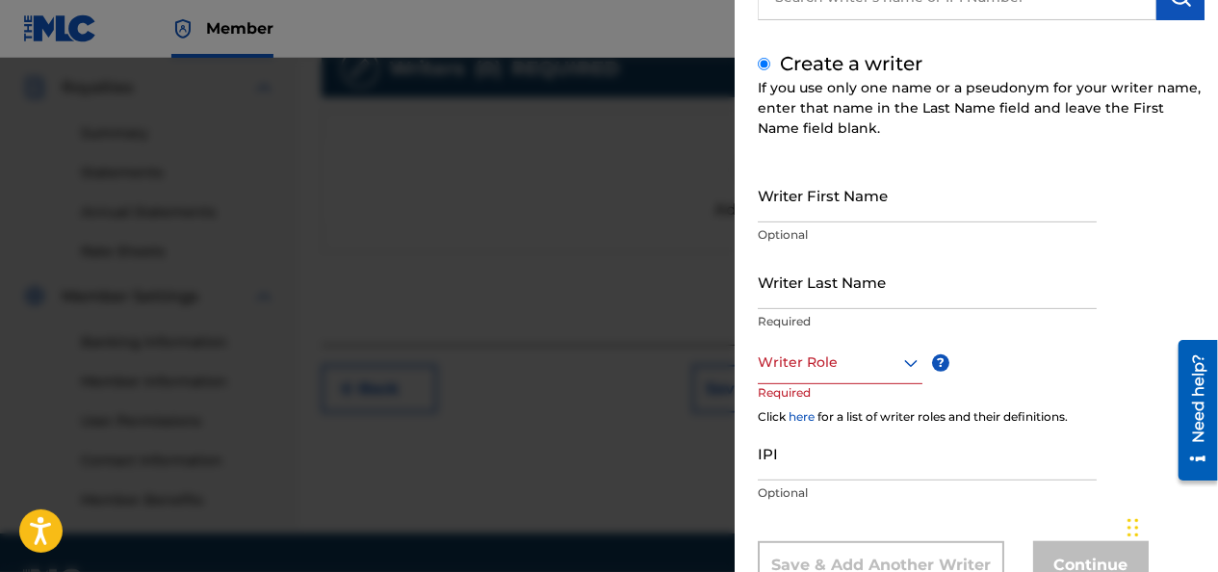
scroll to position [166, 0]
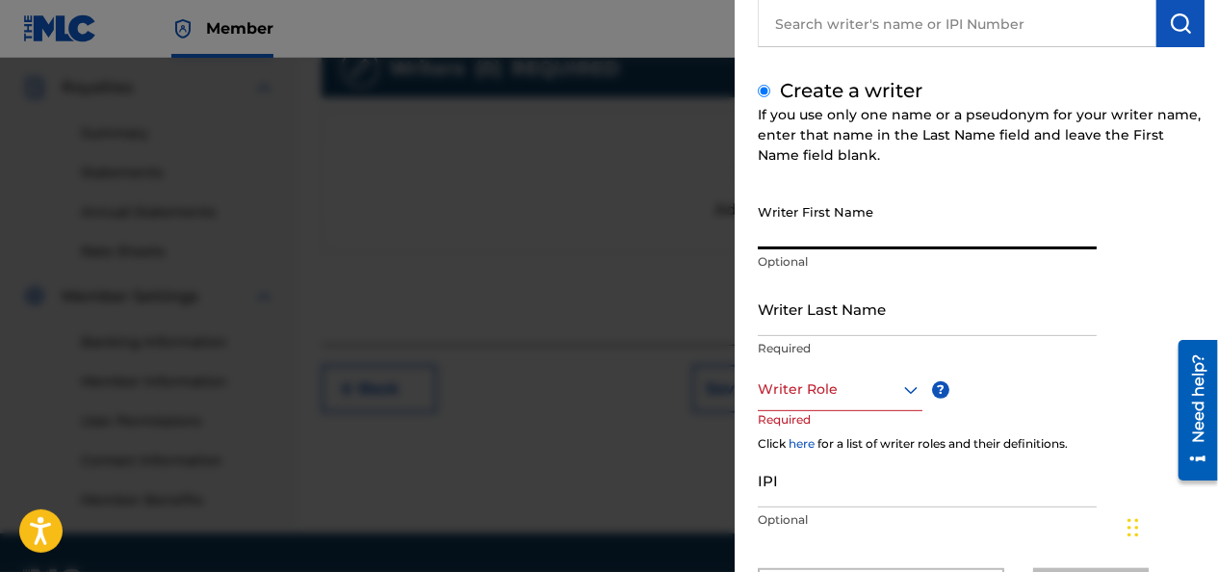
click at [831, 232] on input "Writer First Name" at bounding box center [927, 221] width 339 height 55
type input "wander"
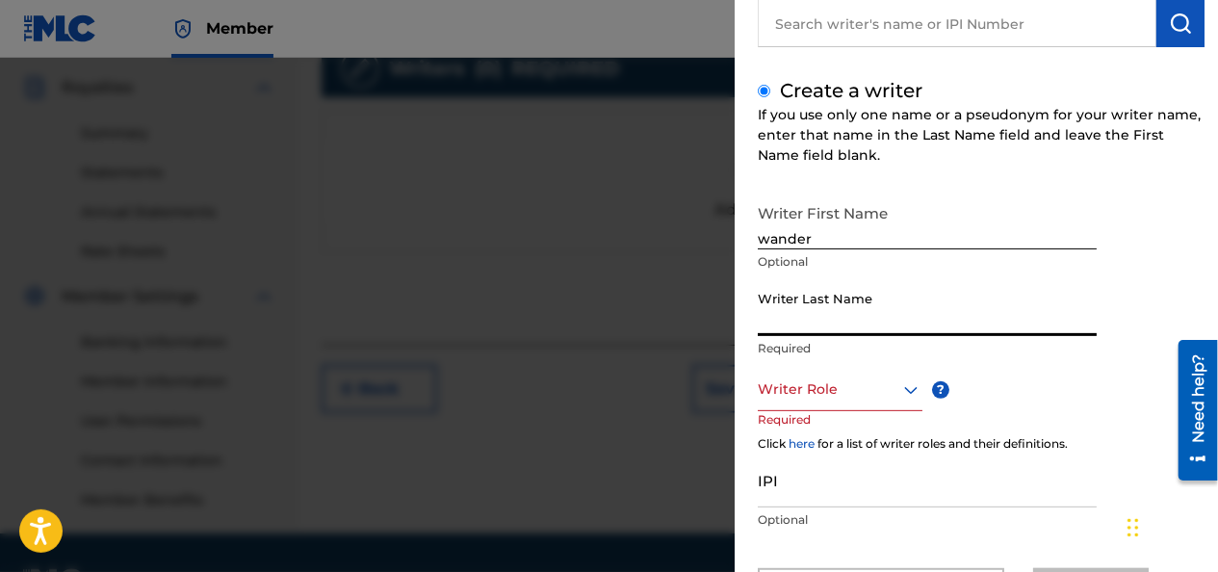
click at [853, 323] on input "Writer Last Name" at bounding box center [927, 308] width 339 height 55
type input "[PERSON_NAME]"
click at [815, 390] on div at bounding box center [840, 389] width 165 height 24
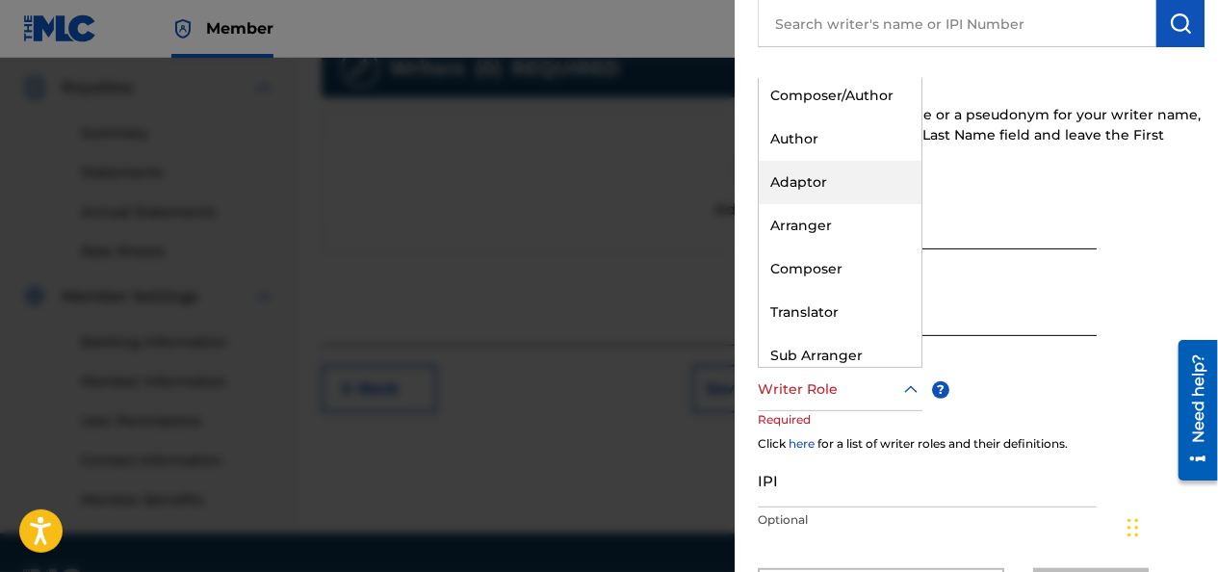
scroll to position [0, 0]
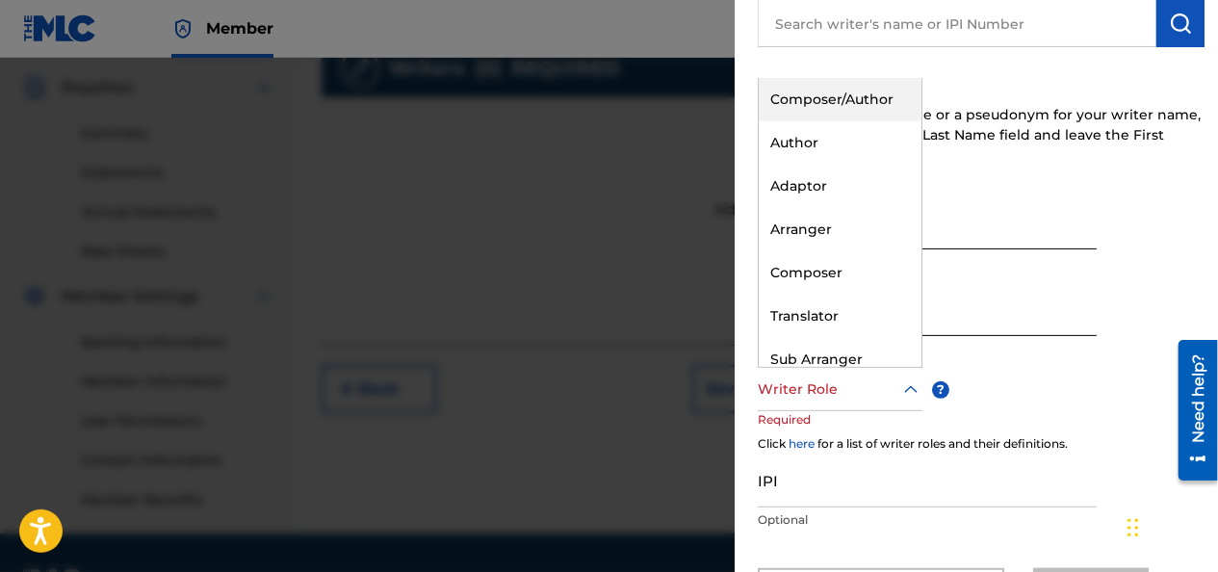
click at [849, 108] on div "Composer/Author" at bounding box center [840, 99] width 163 height 43
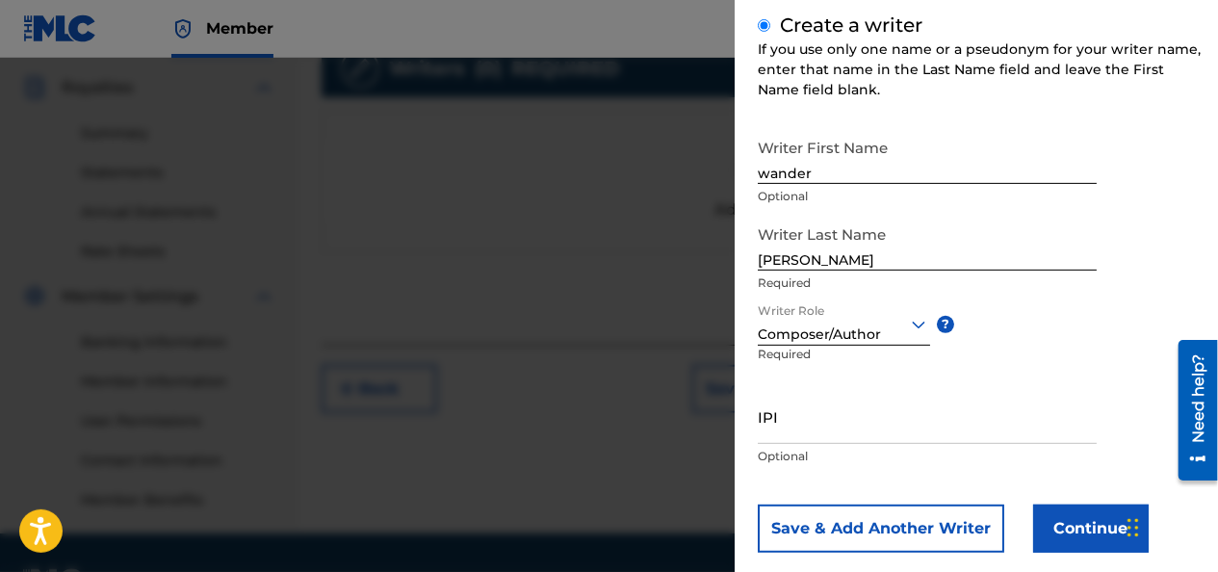
scroll to position [262, 0]
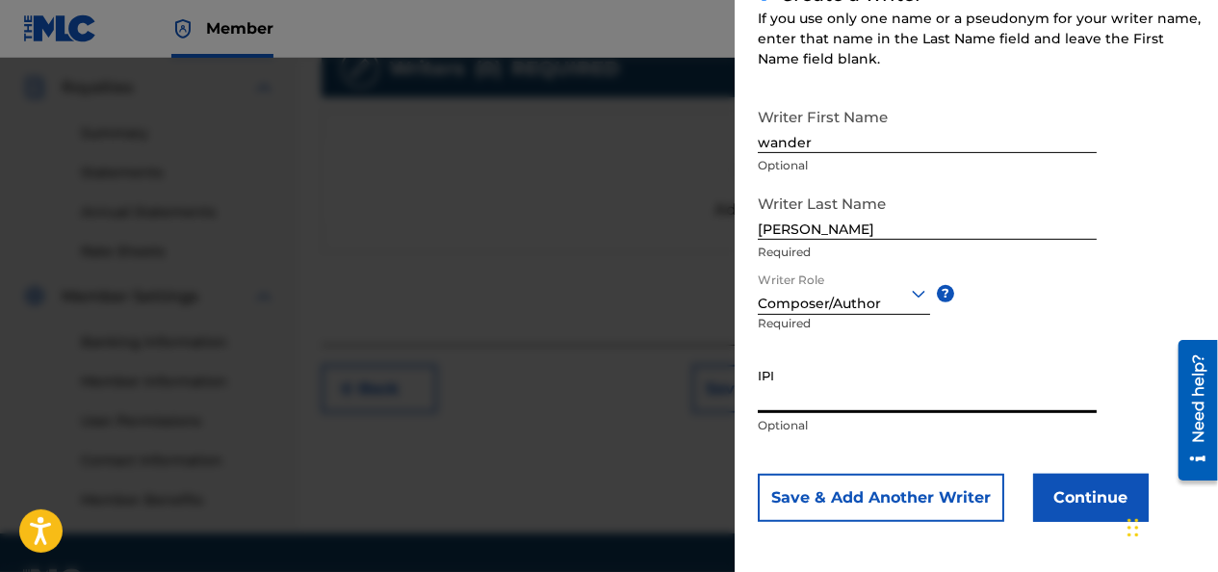
paste input "01135942459"
type input "01135942459"
click at [1084, 499] on button "Continue" at bounding box center [1091, 498] width 116 height 48
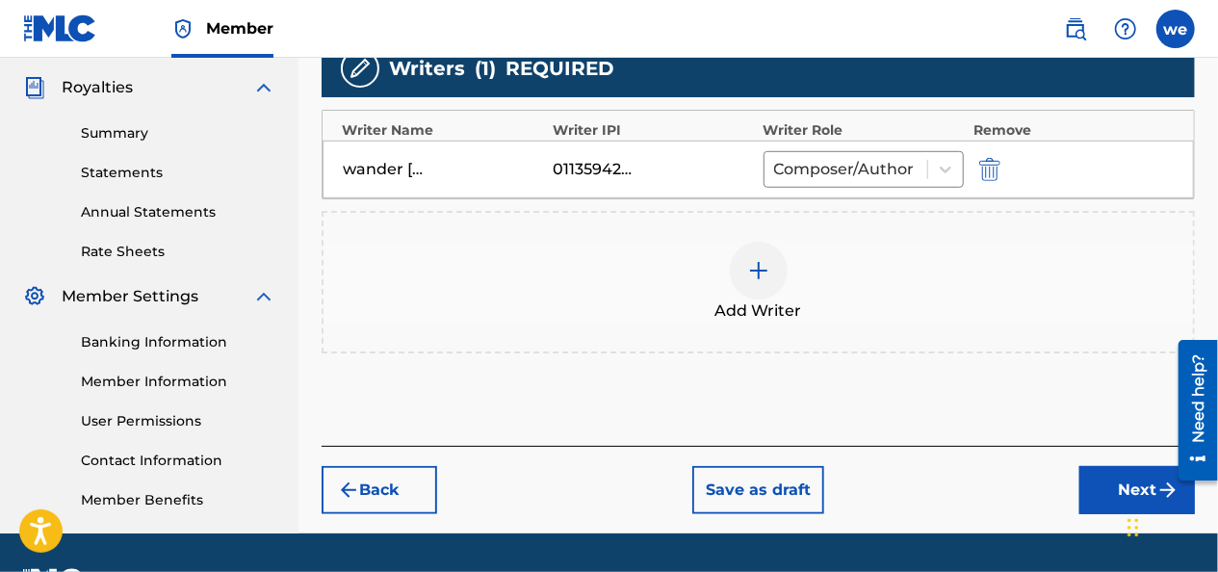
click at [1107, 481] on button "Next" at bounding box center [1137, 490] width 116 height 48
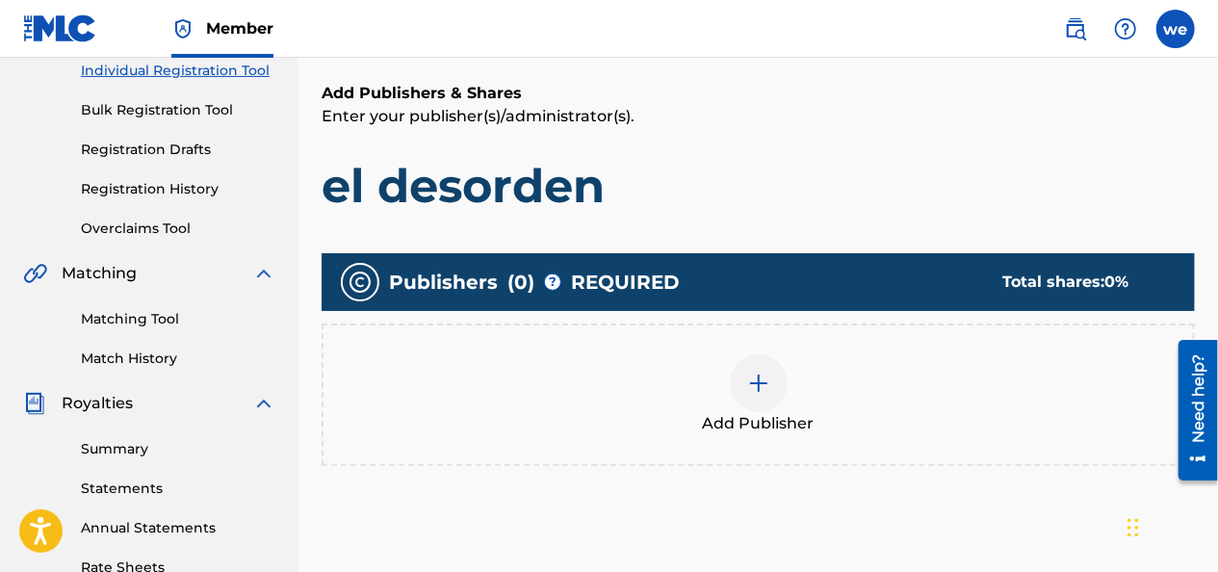
scroll to position [279, 0]
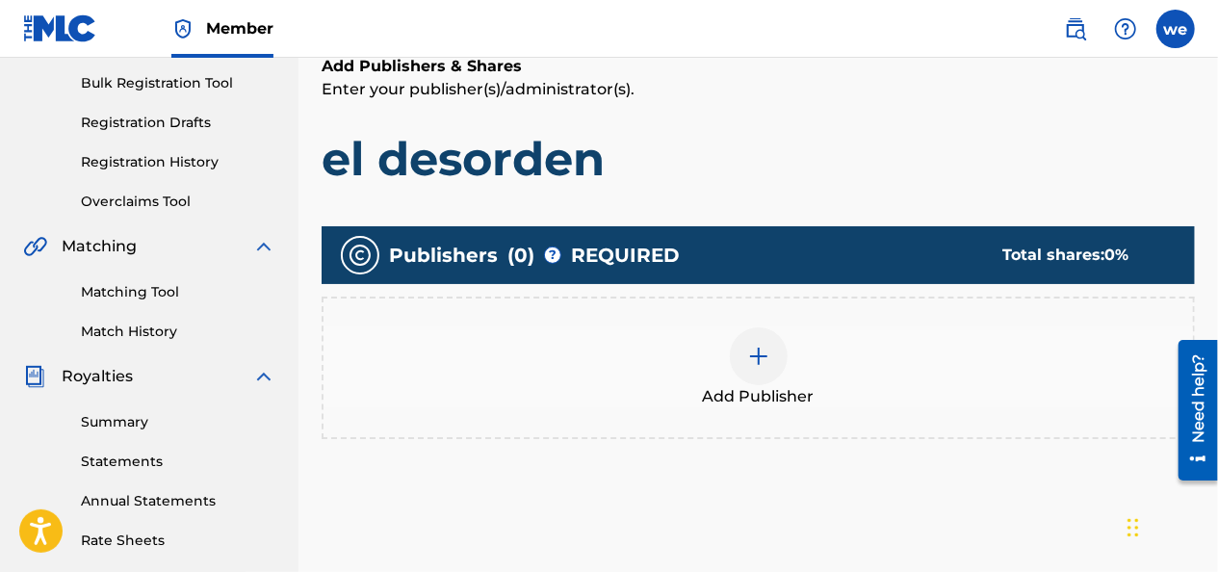
click at [772, 362] on div at bounding box center [759, 356] width 58 height 58
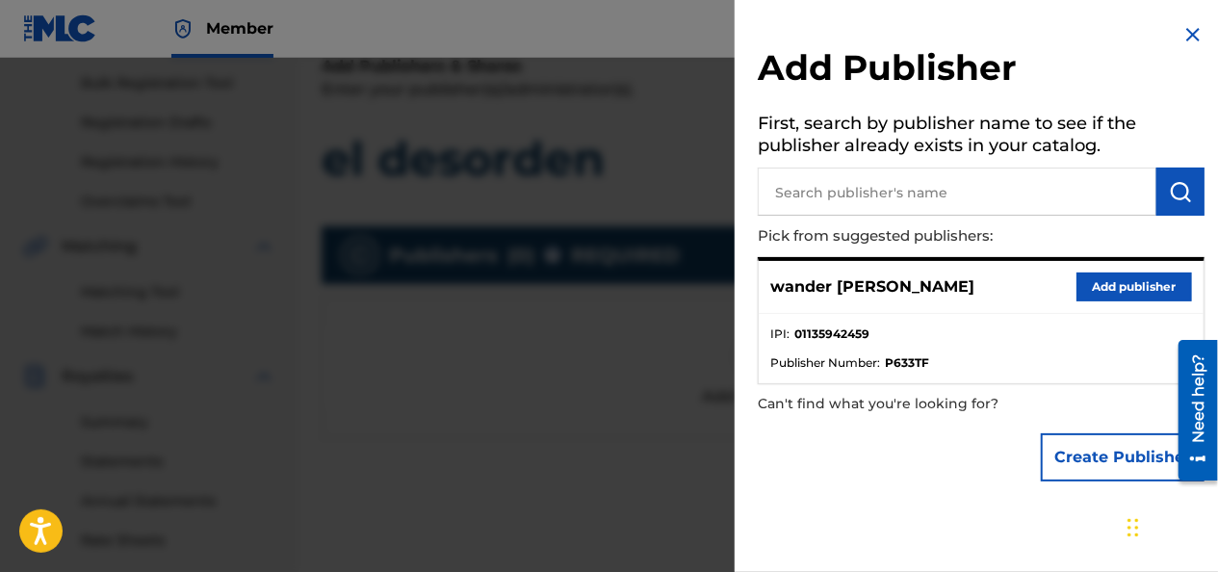
click at [1098, 291] on button "Add publisher" at bounding box center [1134, 286] width 116 height 29
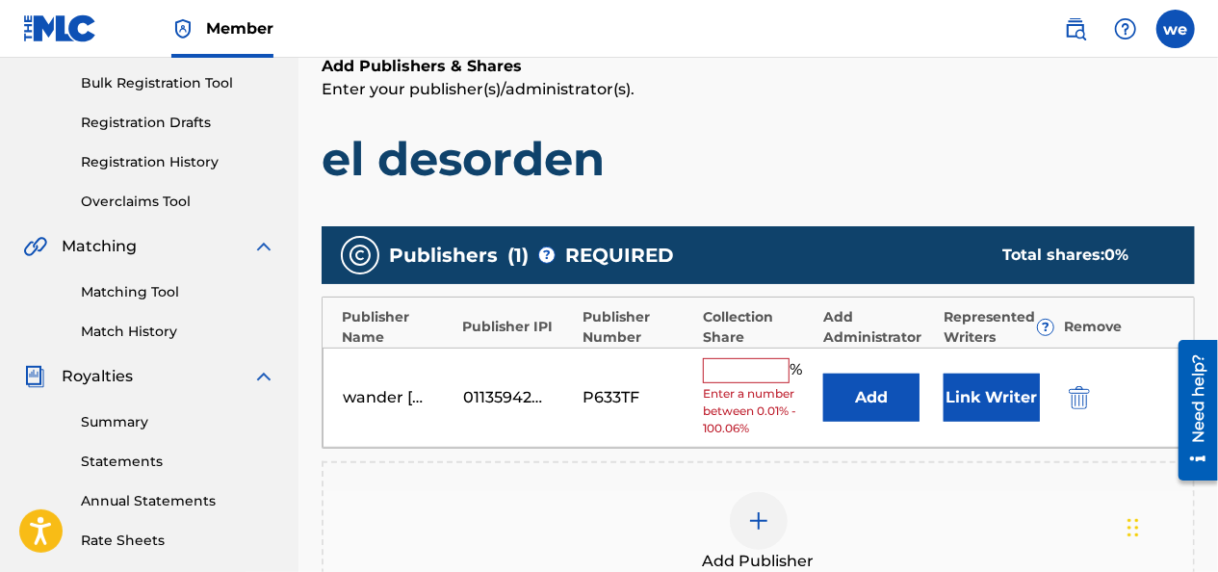
click at [732, 373] on input "text" at bounding box center [746, 370] width 87 height 25
type input "100"
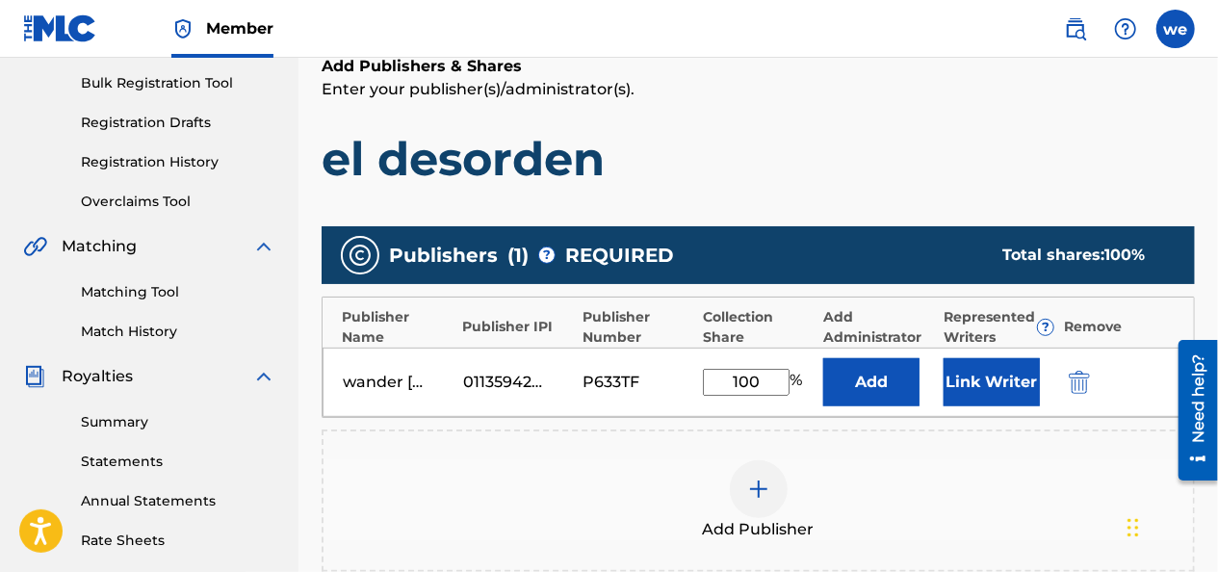
click at [961, 375] on button "Link Writer" at bounding box center [992, 382] width 96 height 48
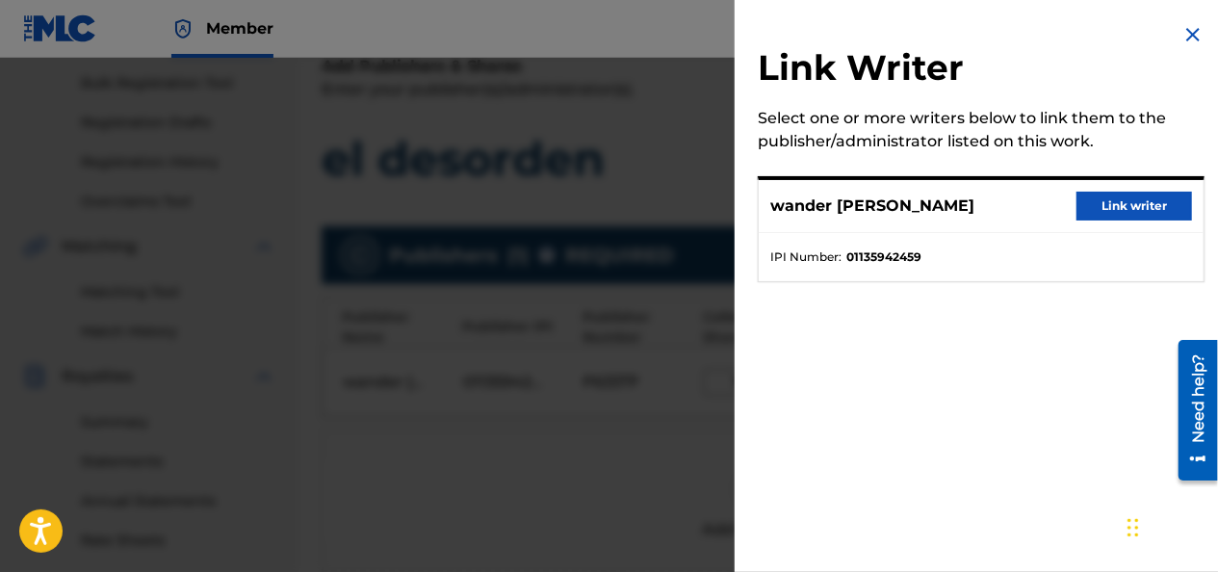
click at [1111, 206] on button "Link writer" at bounding box center [1134, 206] width 116 height 29
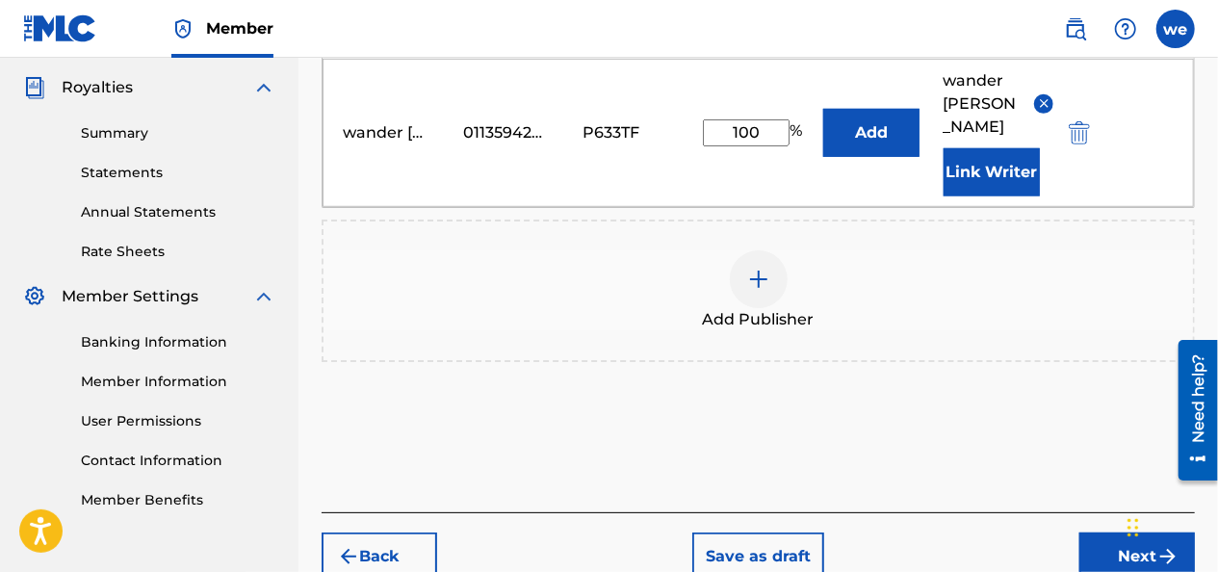
scroll to position [664, 0]
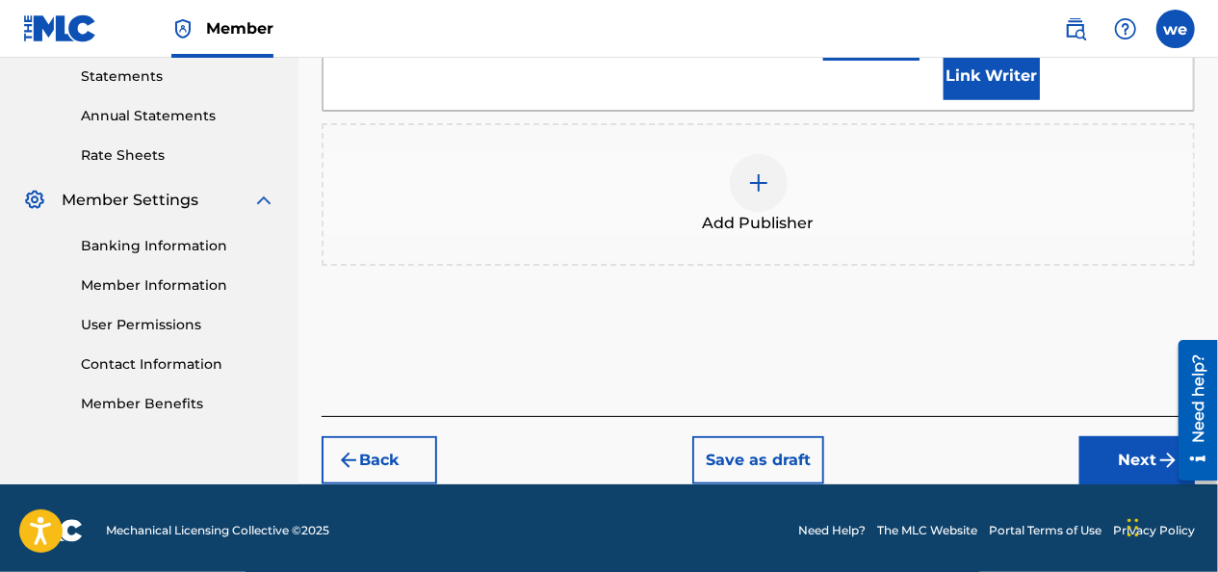
click at [1114, 460] on button "Next" at bounding box center [1137, 460] width 116 height 48
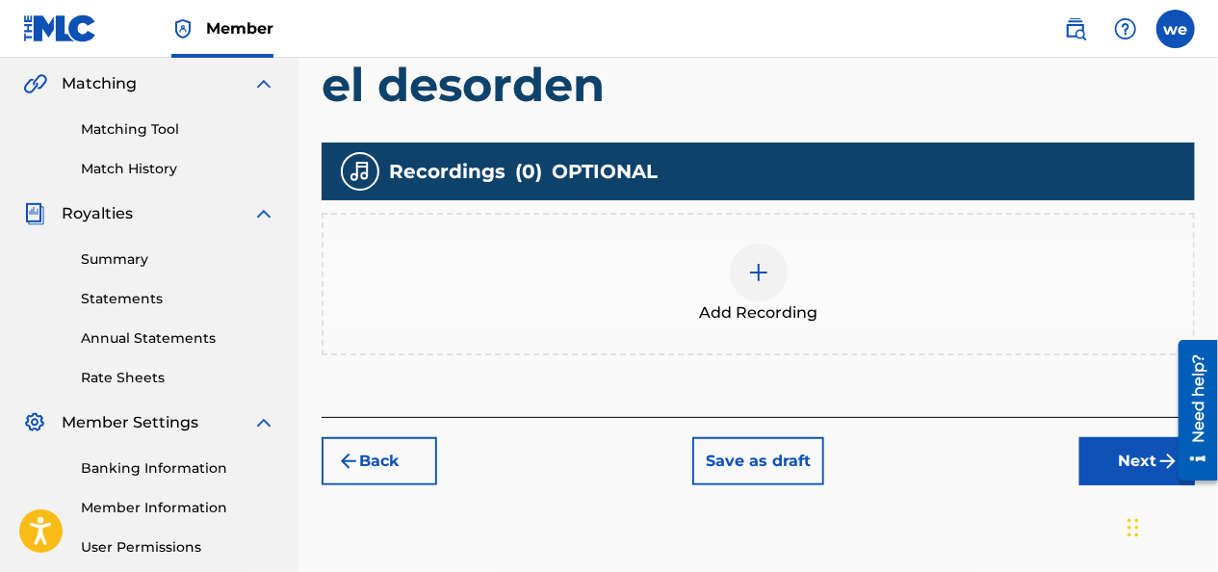
scroll to position [472, 0]
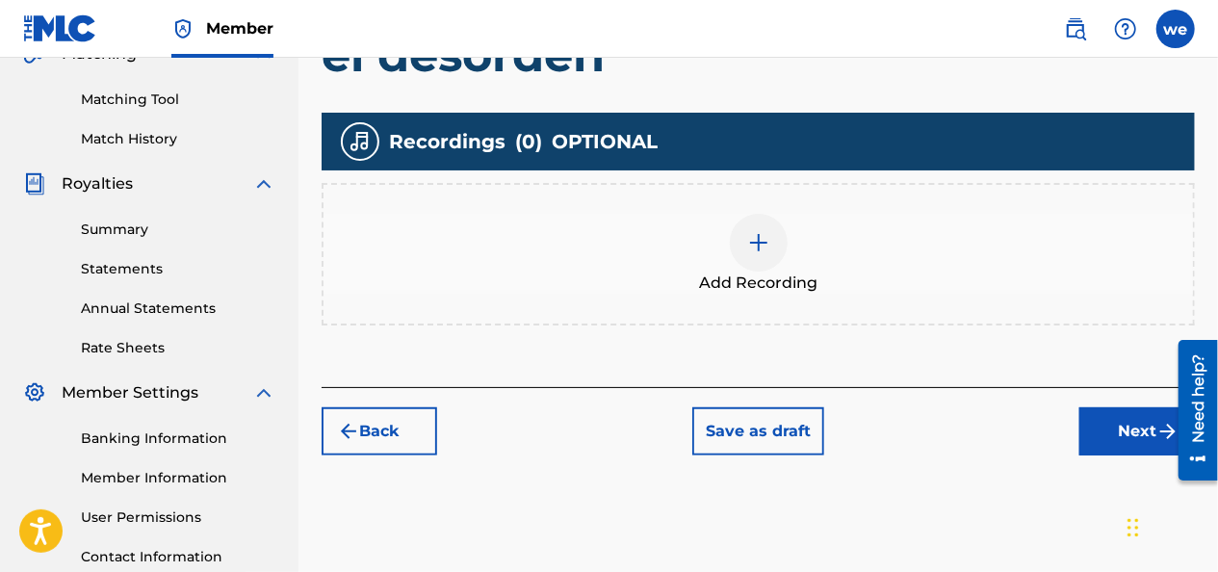
click at [763, 237] on img at bounding box center [758, 242] width 23 height 23
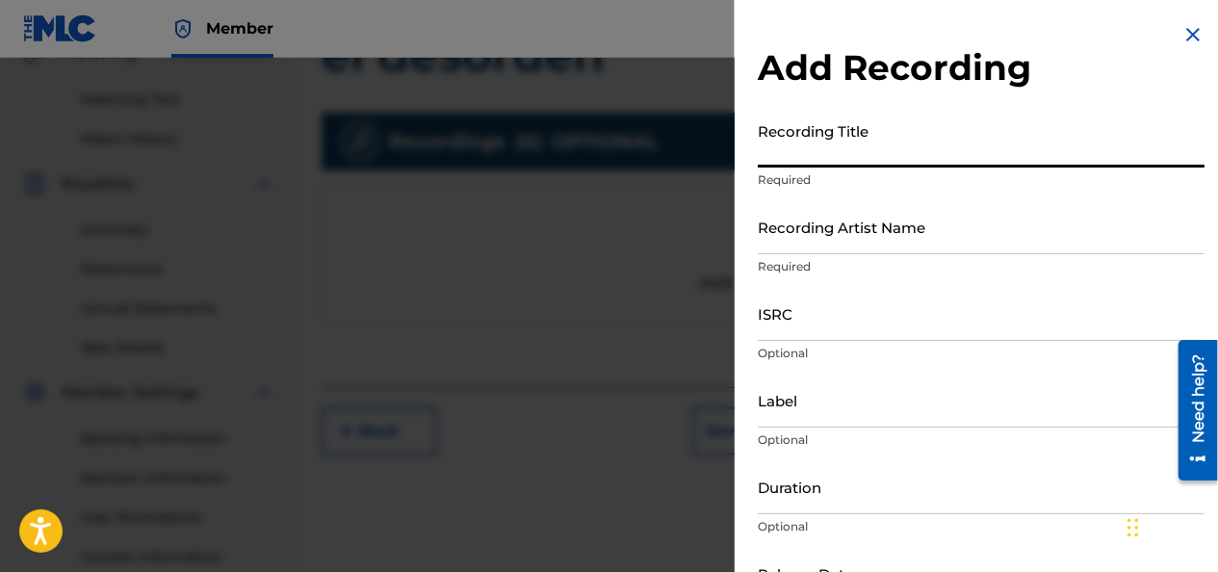
click at [798, 149] on input "Recording Title" at bounding box center [981, 140] width 447 height 55
type input "el desorden"
click at [818, 254] on div "Recording Artist Name Required" at bounding box center [981, 242] width 447 height 87
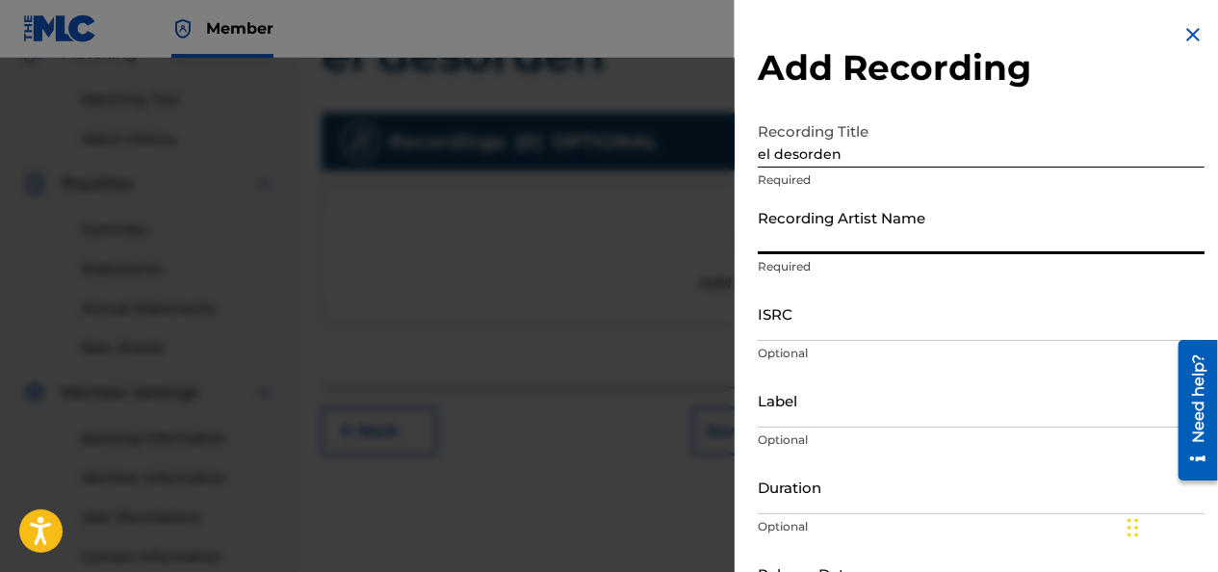
click at [819, 244] on input "Recording Artist Name" at bounding box center [981, 226] width 447 height 55
type input "Wandel MCF"
type input "02:37"
type input "[DATE]"
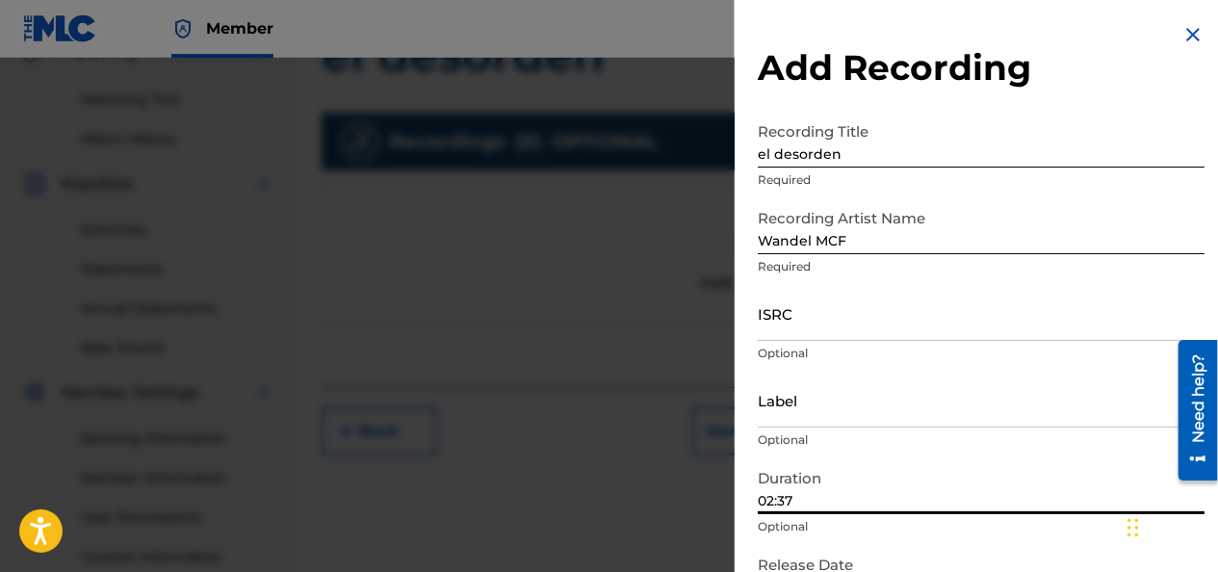
drag, startPoint x: 803, startPoint y: 504, endPoint x: 787, endPoint y: 509, distance: 17.4
click at [787, 509] on input "02:37" at bounding box center [981, 486] width 447 height 55
type input "02:34"
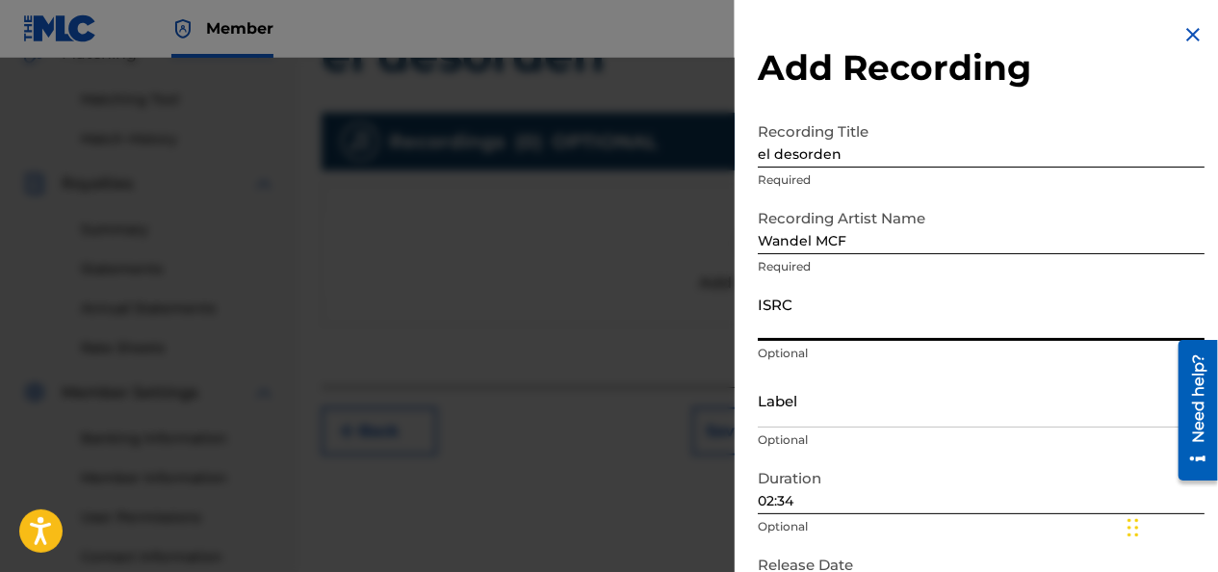
paste input "QZES82130170"
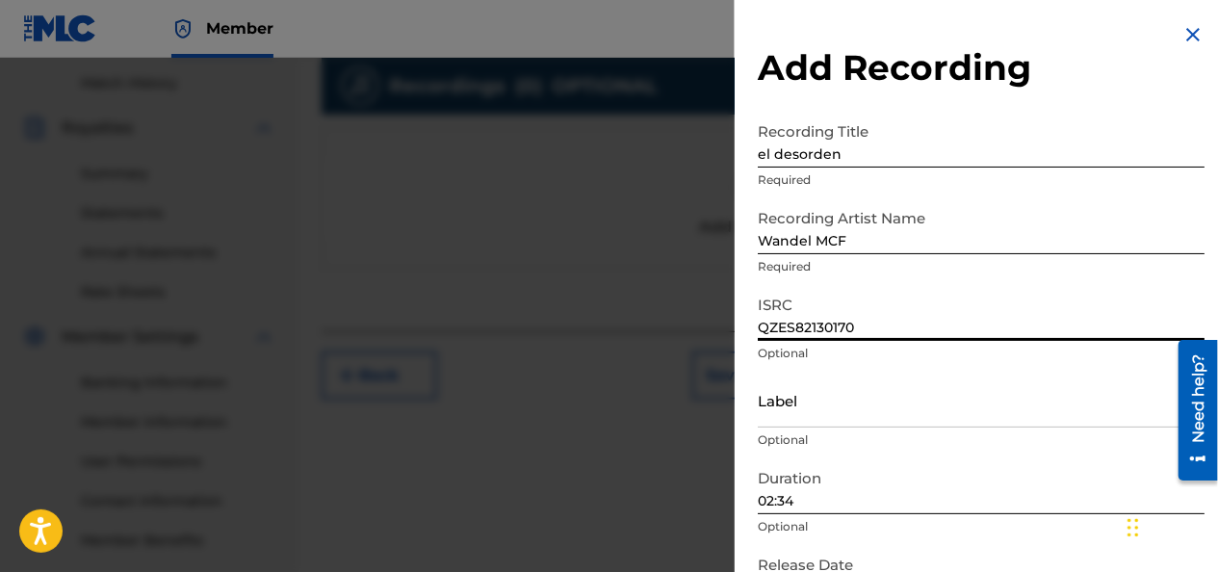
scroll to position [568, 0]
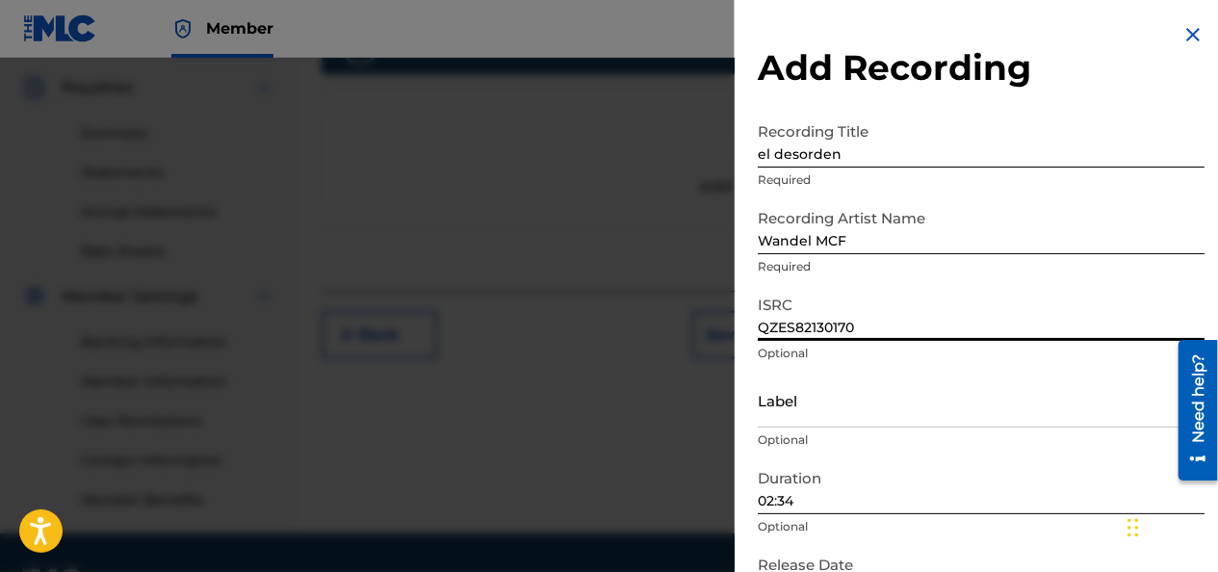
type input "QZES82130170"
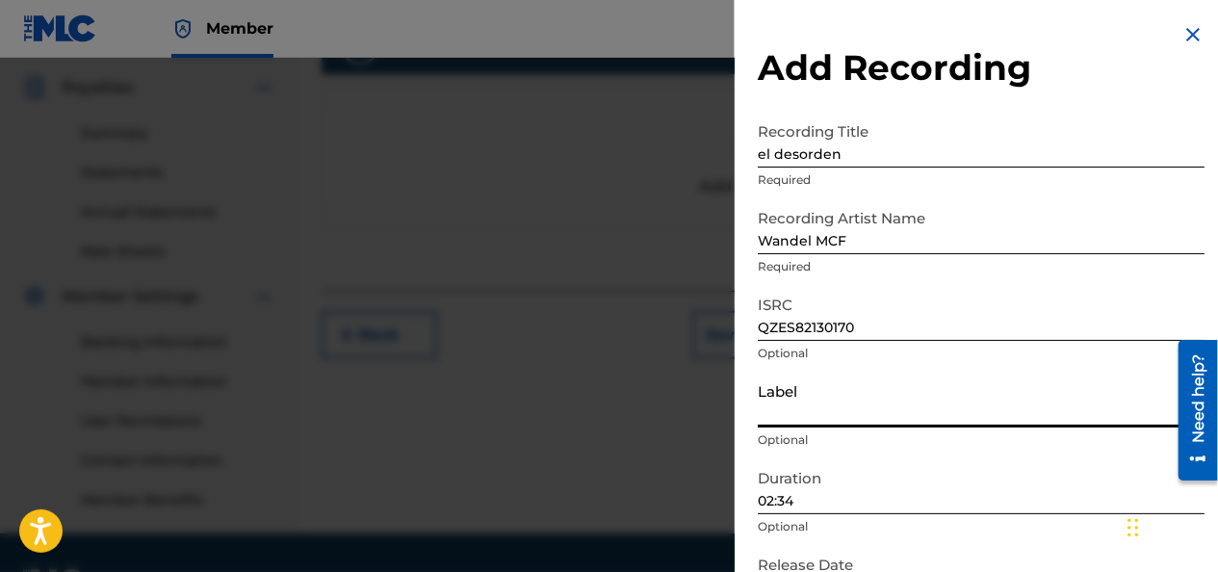
click at [809, 412] on input "Label" at bounding box center [981, 400] width 447 height 55
type input "wyf company"
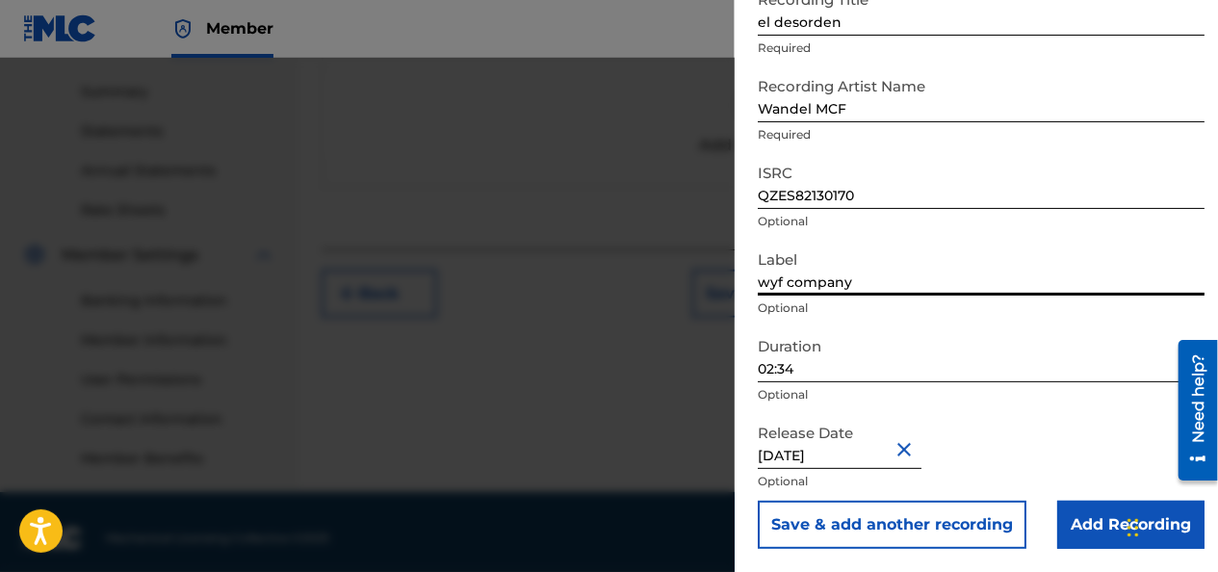
scroll to position [622, 0]
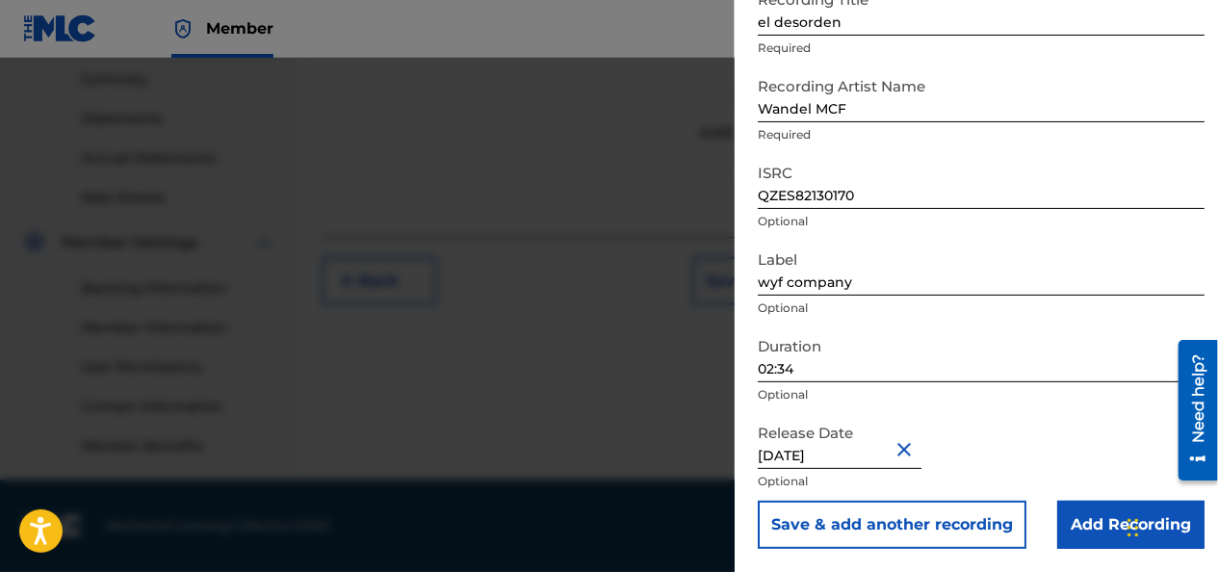
click at [915, 451] on button "Close" at bounding box center [907, 449] width 29 height 59
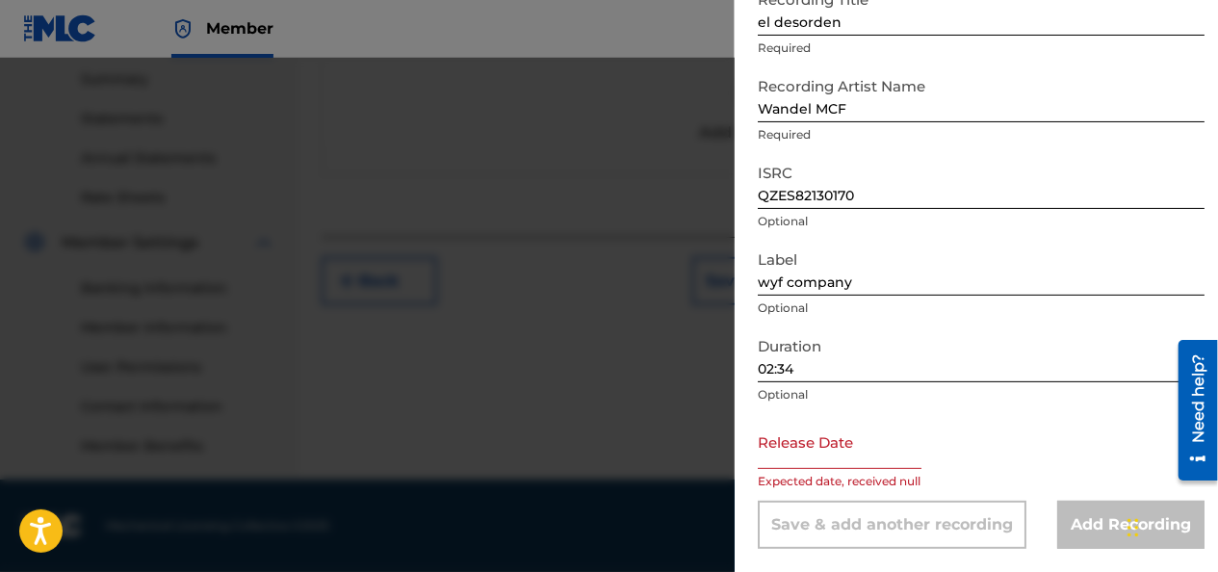
click at [972, 458] on div "Release Date Expected date, received null" at bounding box center [981, 457] width 447 height 87
select select "7"
select select "2025"
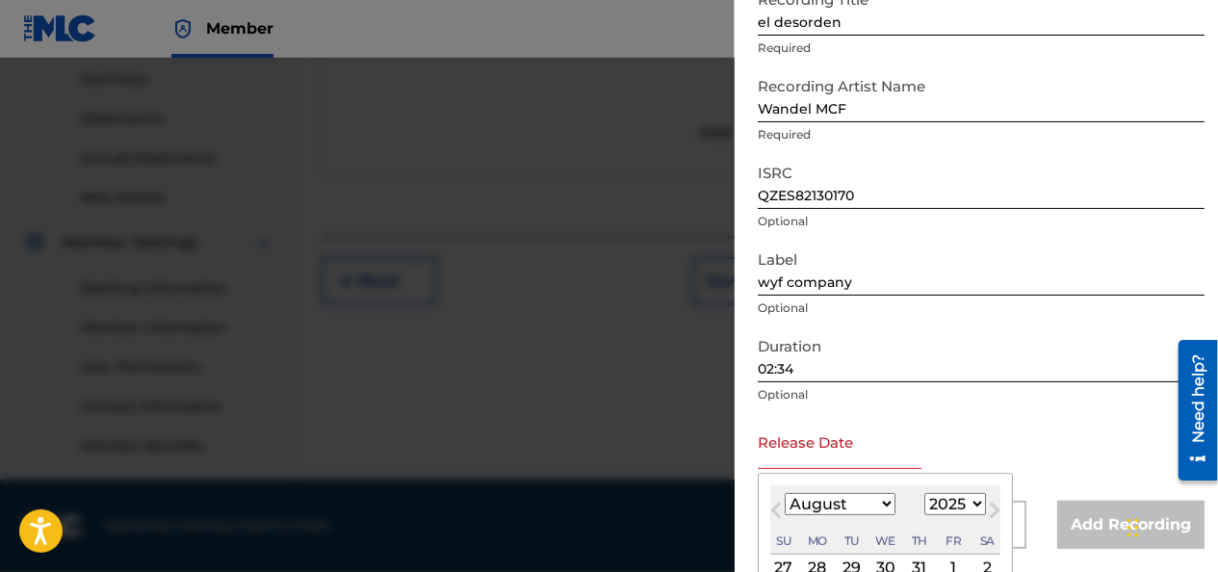
drag, startPoint x: 913, startPoint y: 443, endPoint x: 894, endPoint y: 440, distance: 18.5
click at [909, 442] on input "text" at bounding box center [840, 441] width 164 height 55
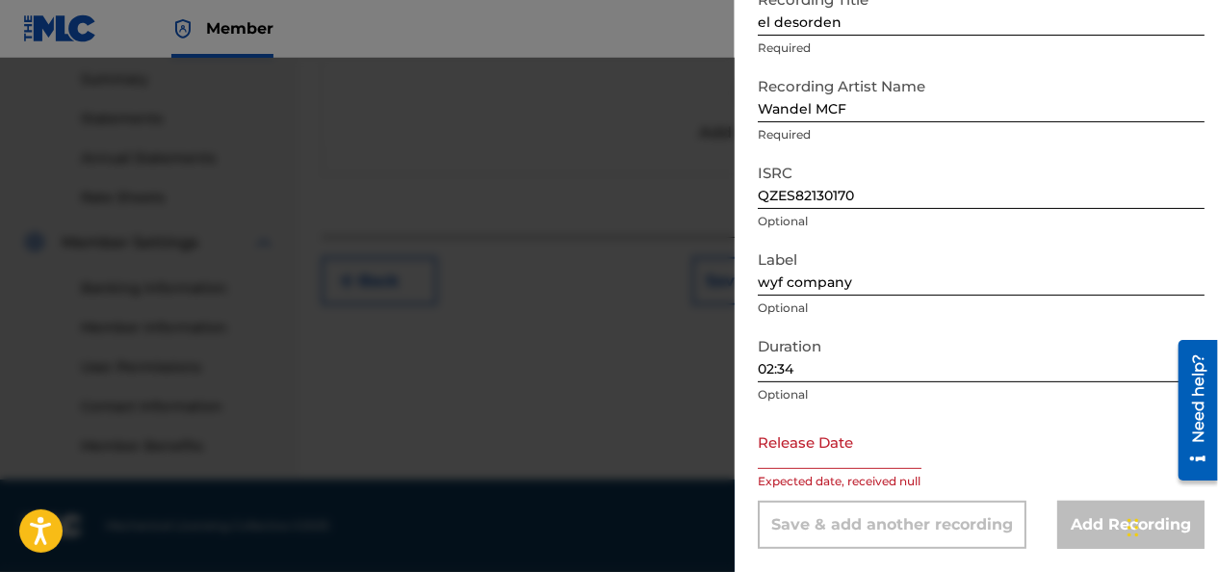
click at [1001, 430] on div "Release Date Expected date, received null" at bounding box center [981, 457] width 447 height 87
click at [803, 453] on input "text" at bounding box center [840, 441] width 164 height 55
select select "7"
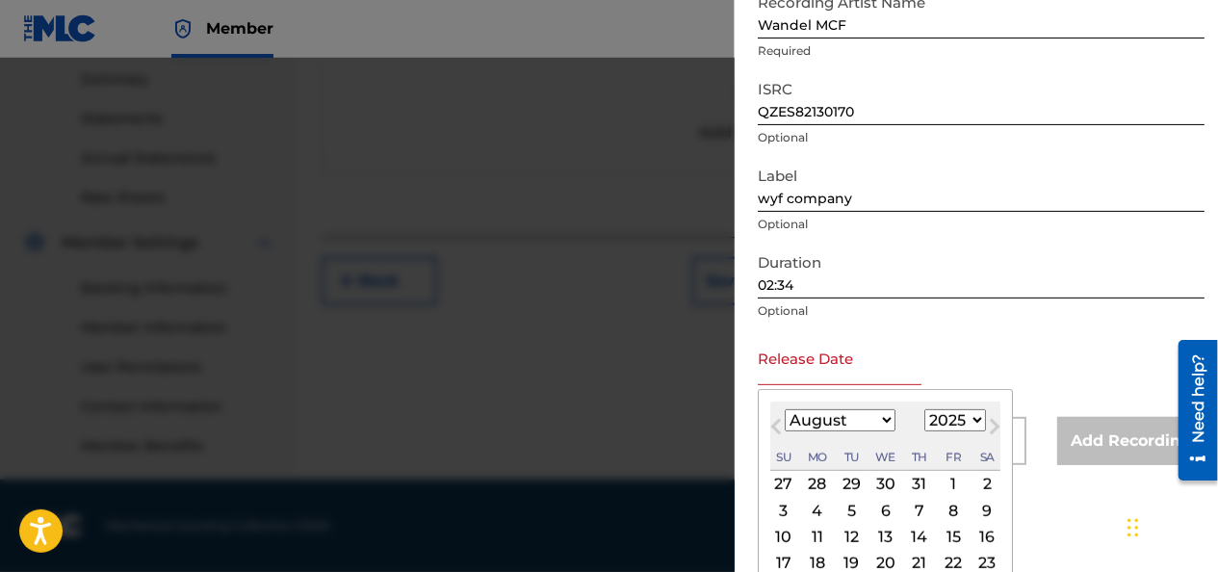
scroll to position [310, 0]
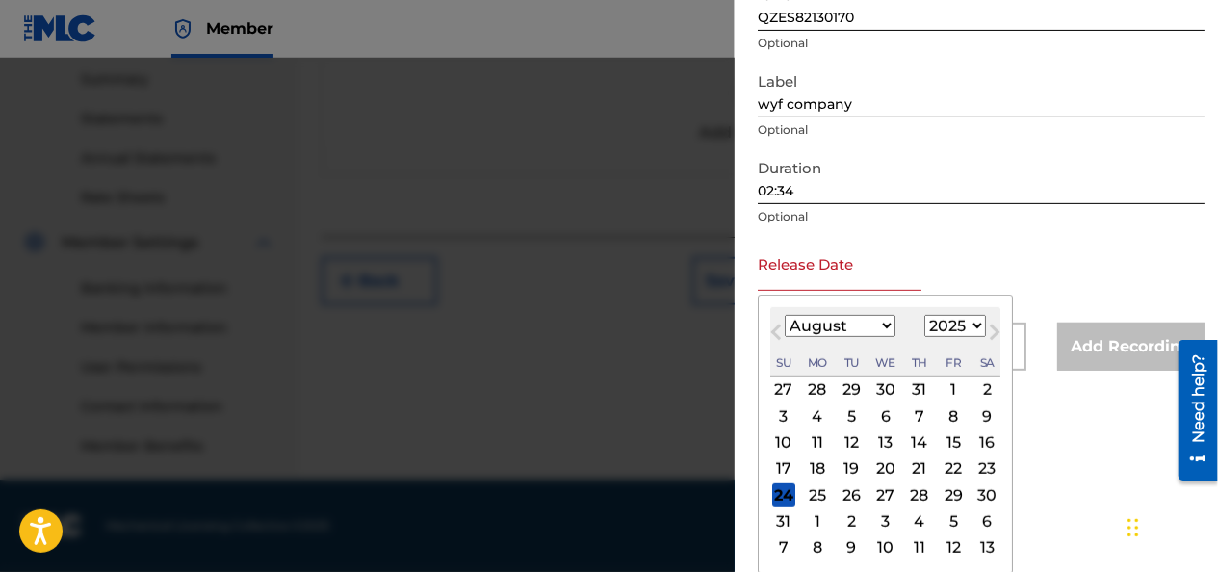
click at [941, 316] on select "1899 1900 1901 1902 1903 1904 1905 1906 1907 1908 1909 1910 1911 1912 1913 1914…" at bounding box center [955, 326] width 62 height 22
select select "2021"
click at [924, 337] on select "1899 1900 1901 1902 1903 1904 1905 1906 1907 1908 1909 1910 1911 1912 1913 1914…" at bounding box center [955, 326] width 62 height 22
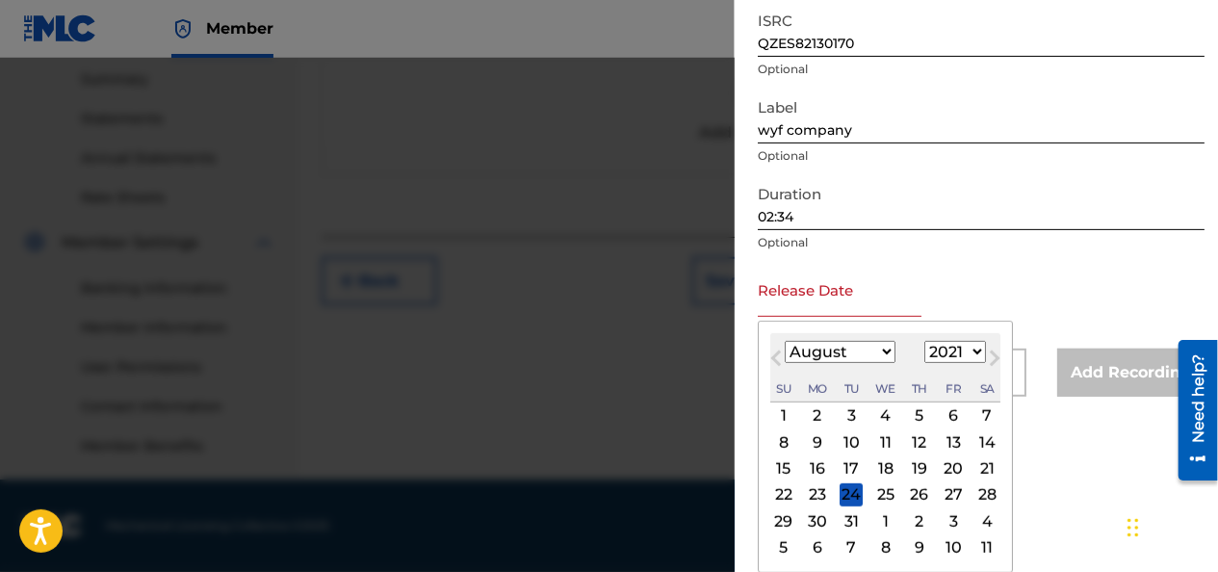
click at [843, 355] on select "January February March April May June July August September October November De…" at bounding box center [840, 352] width 111 height 22
select select "3"
click at [785, 341] on select "January February March April May June July August September October November De…" at bounding box center [840, 352] width 111 height 22
click at [876, 448] on div "7" at bounding box center [885, 441] width 23 height 23
type input "[DATE]"
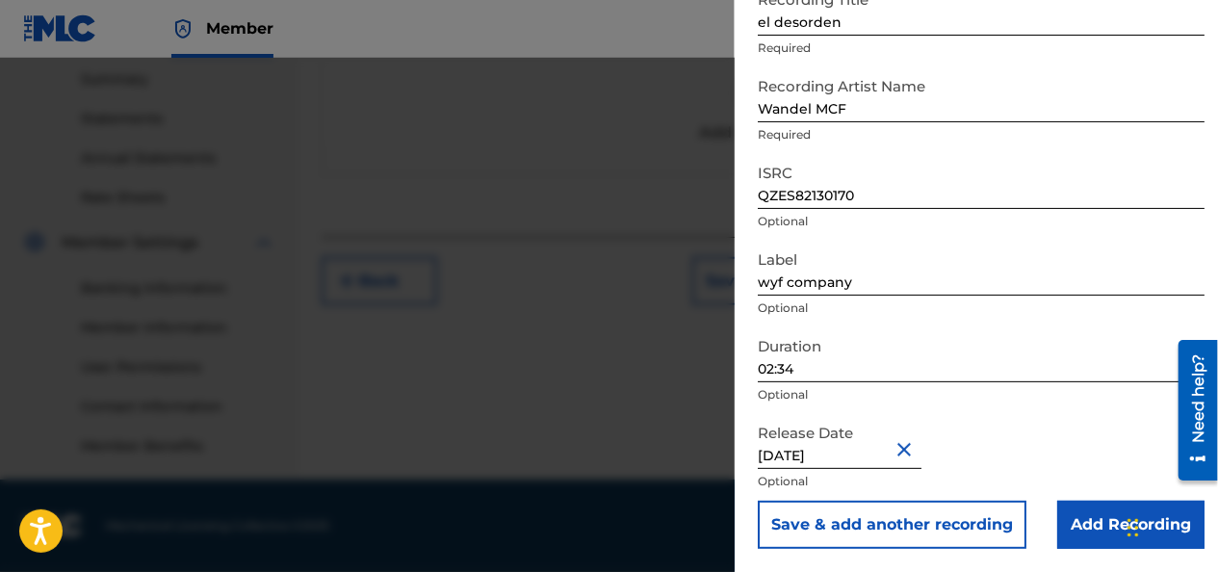
scroll to position [132, 0]
click at [1097, 518] on input "Add Recording" at bounding box center [1130, 525] width 147 height 48
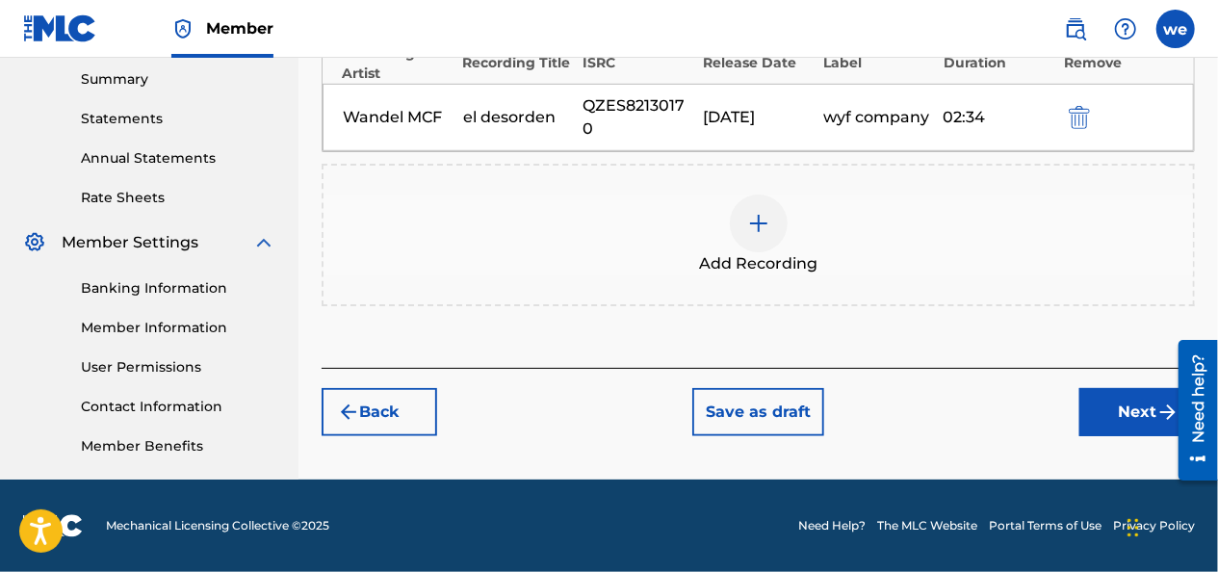
click at [1117, 426] on button "Next" at bounding box center [1137, 412] width 116 height 48
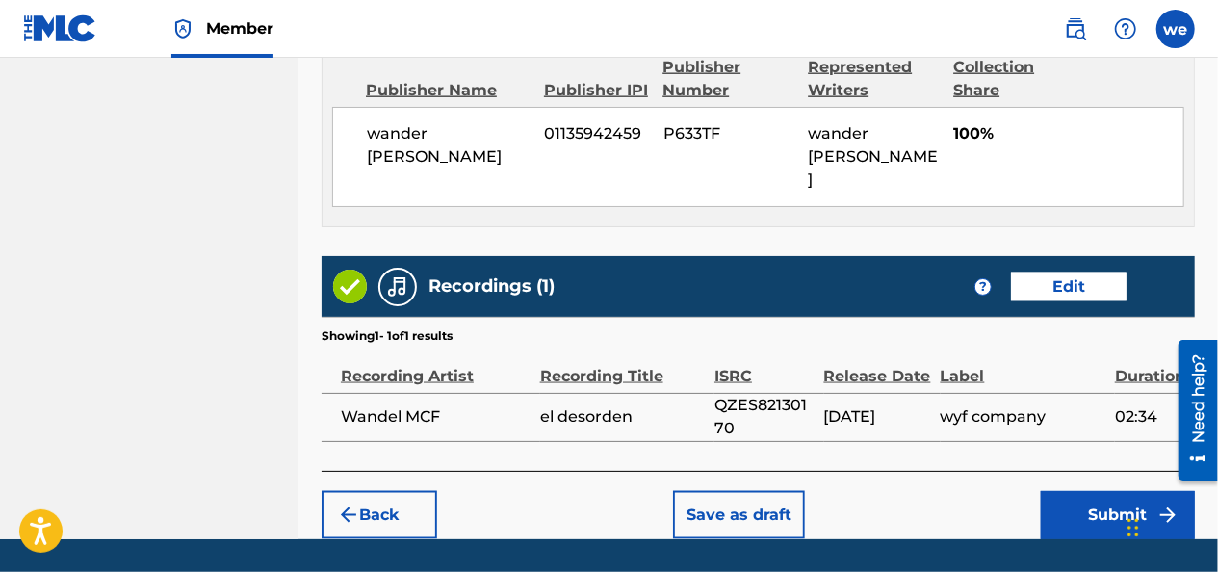
scroll to position [1274, 0]
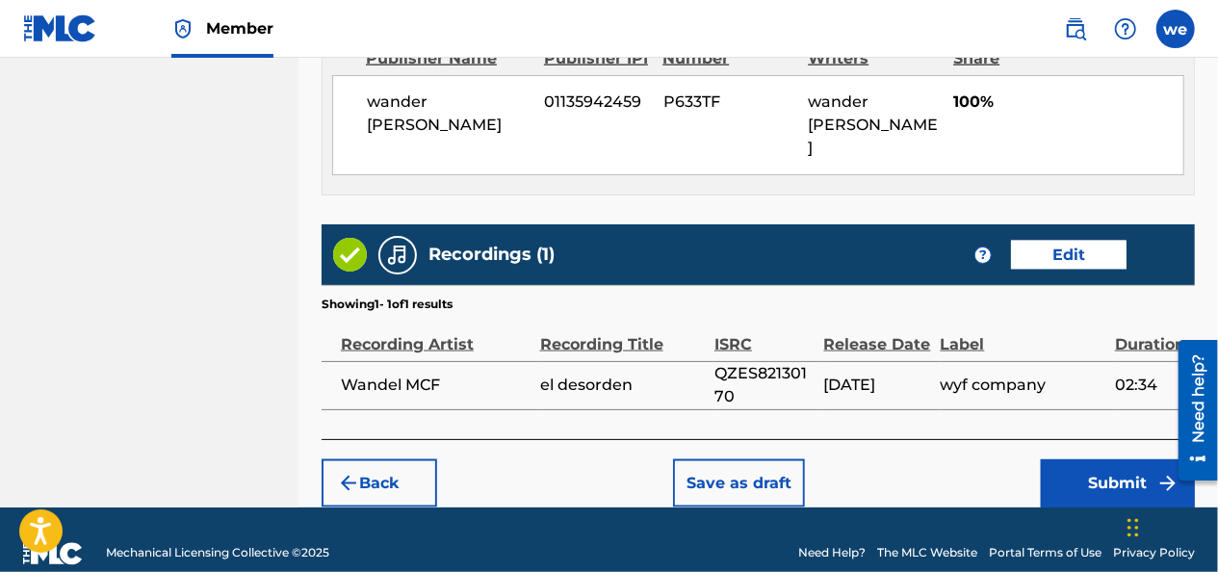
click at [1113, 459] on button "Submit" at bounding box center [1118, 483] width 154 height 48
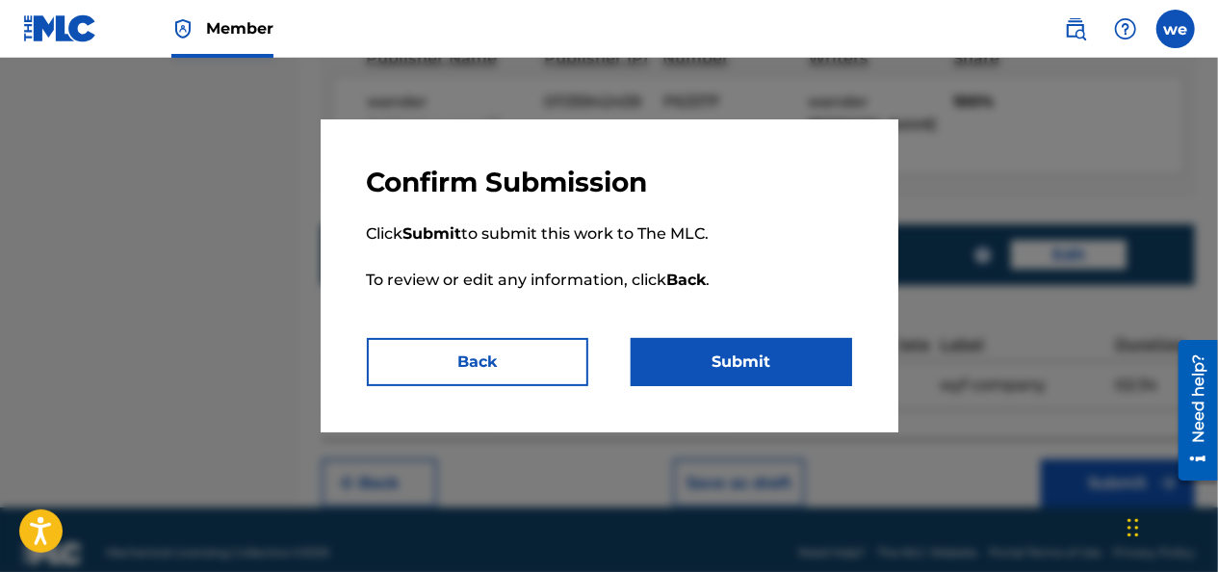
click at [759, 376] on button "Submit" at bounding box center [741, 362] width 221 height 48
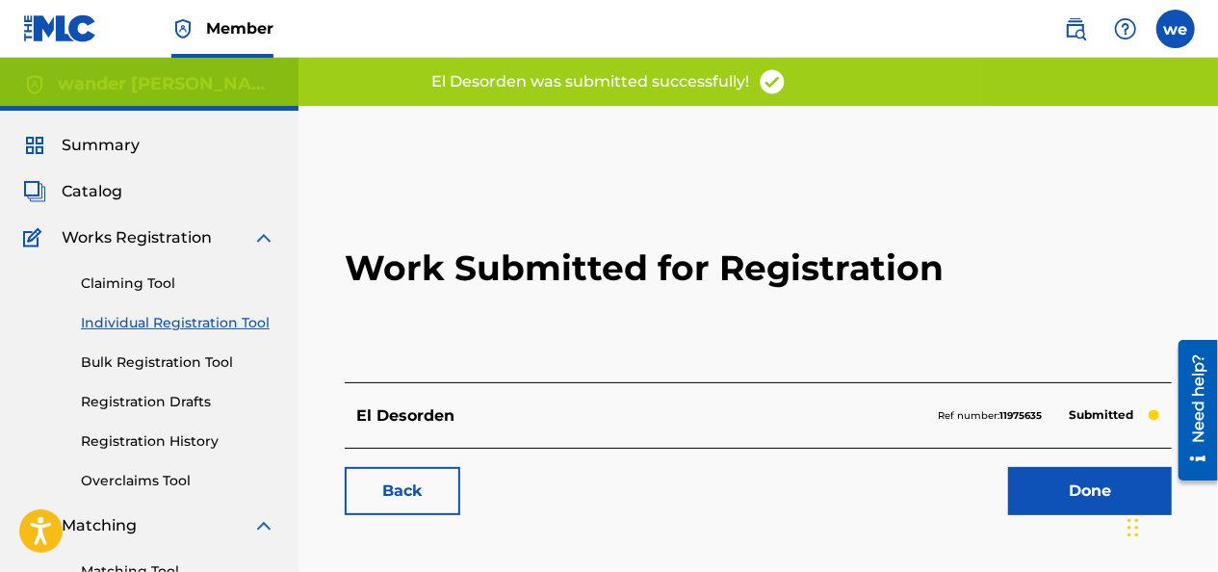
click at [1085, 491] on link "Done" at bounding box center [1090, 491] width 164 height 48
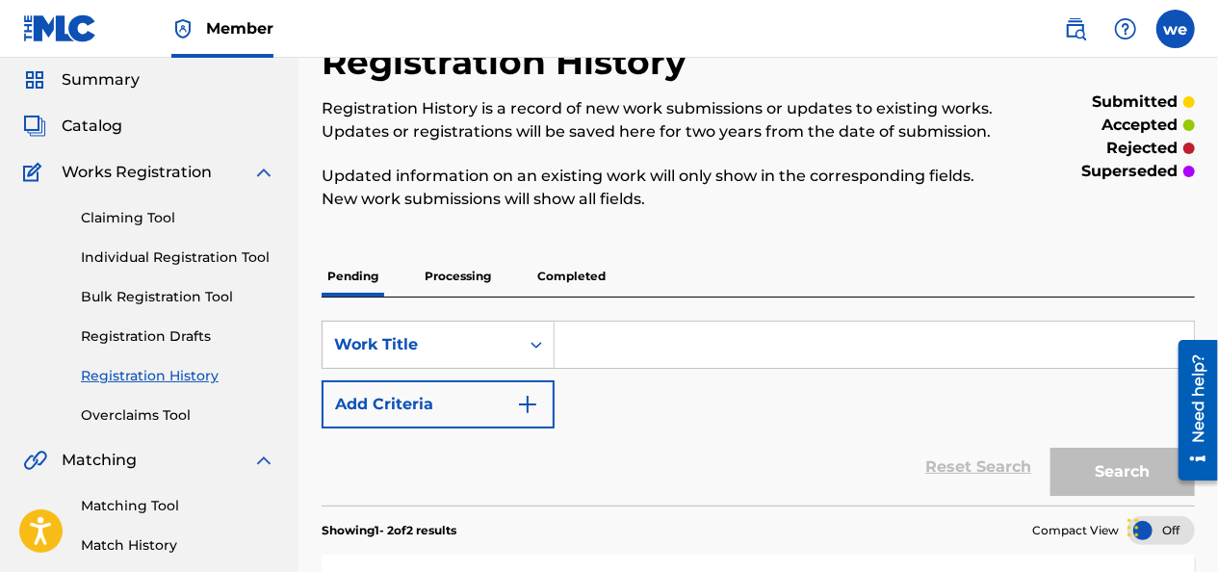
scroll to position [96, 0]
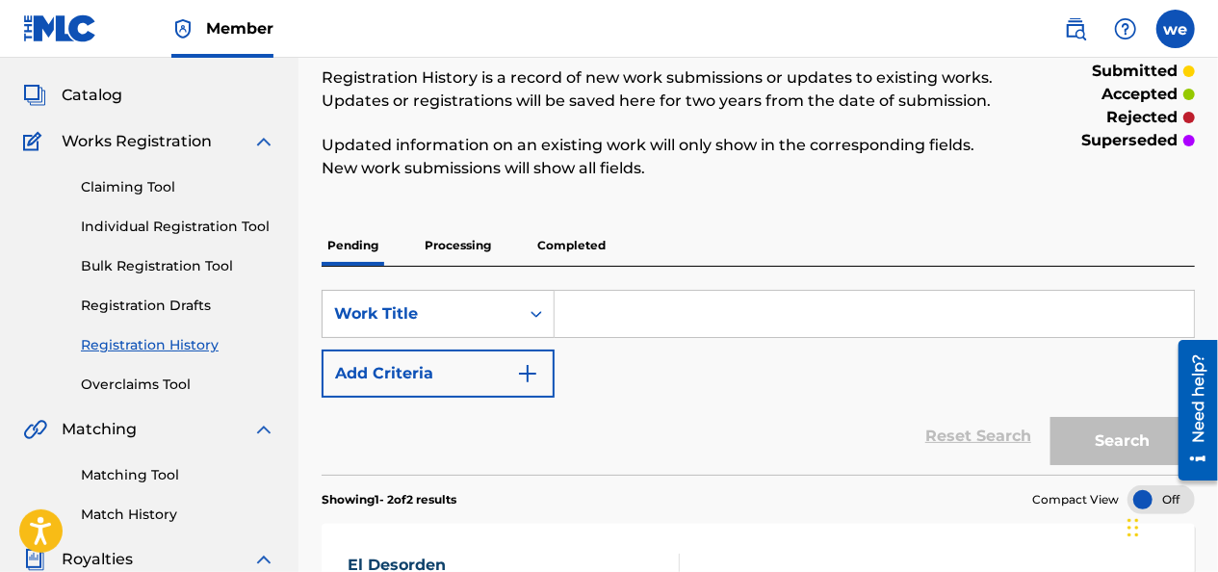
click at [441, 255] on p "Processing" at bounding box center [458, 245] width 78 height 40
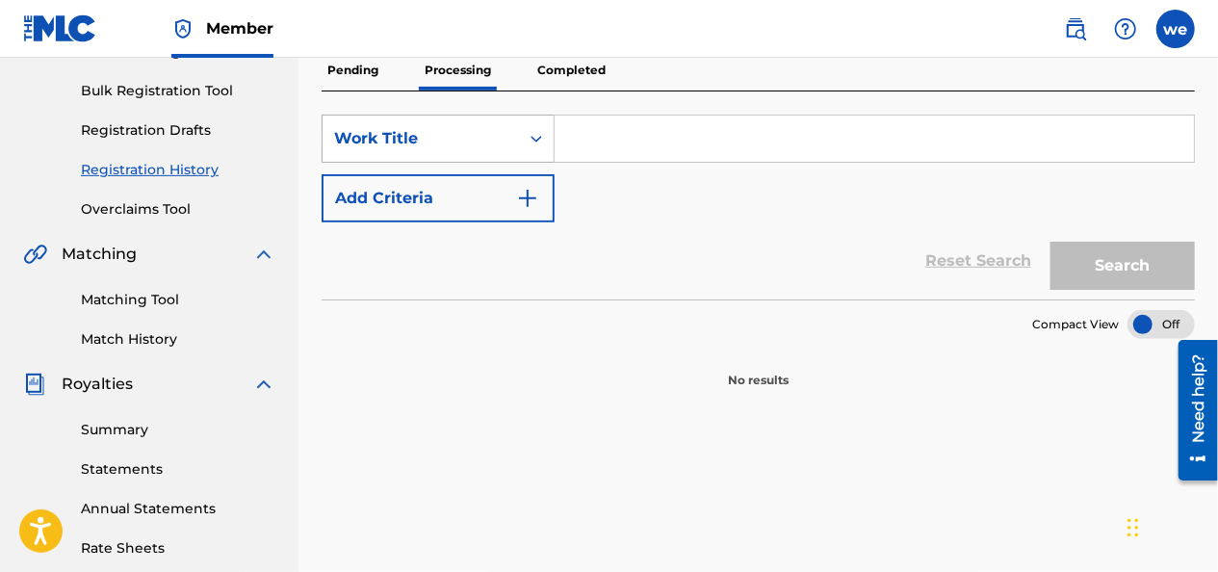
scroll to position [193, 0]
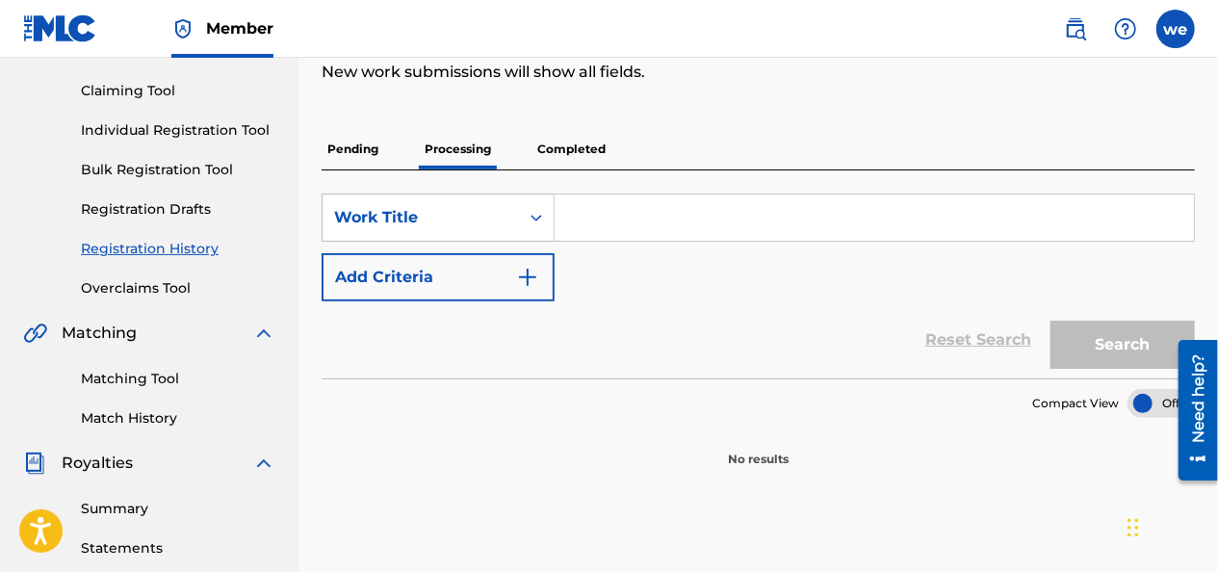
click at [551, 151] on p "Completed" at bounding box center [571, 149] width 80 height 40
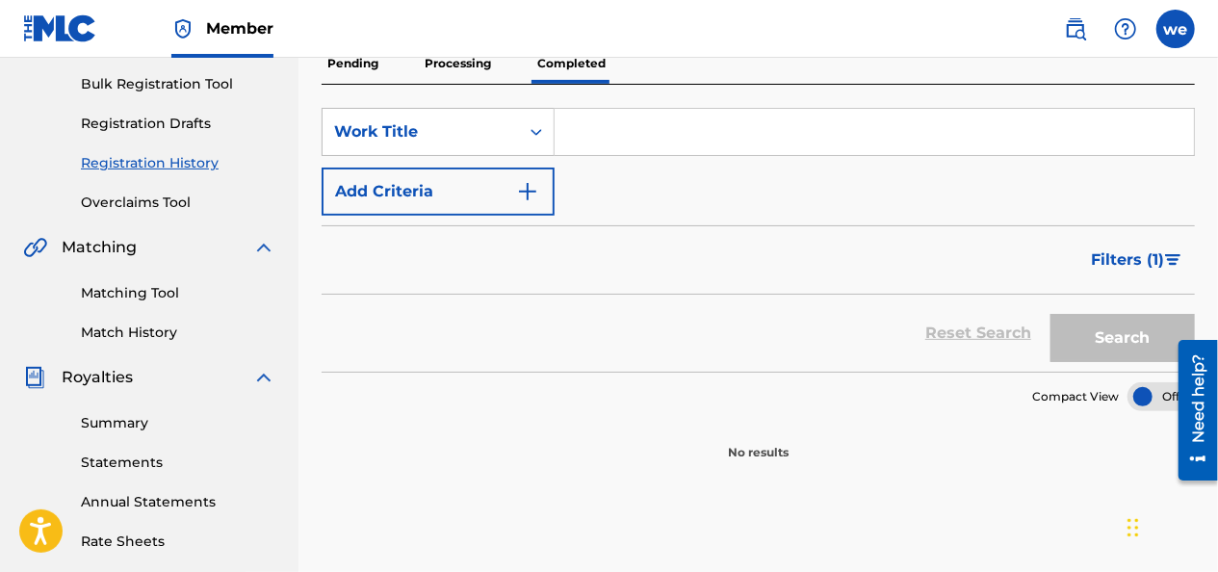
scroll to position [96, 0]
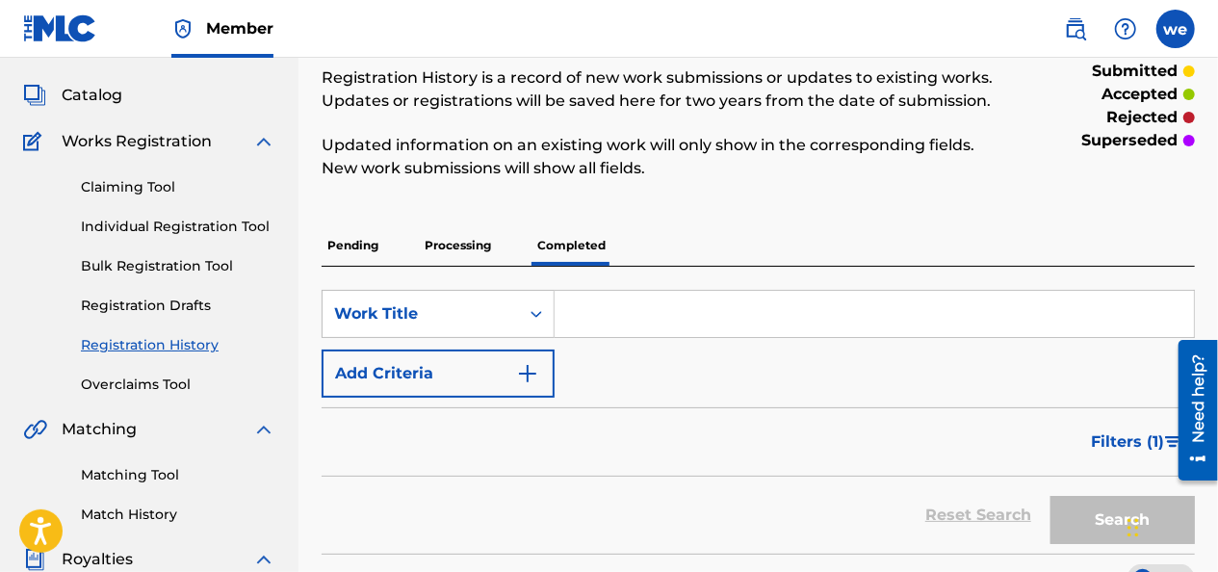
click at [363, 251] on p "Pending" at bounding box center [353, 245] width 63 height 40
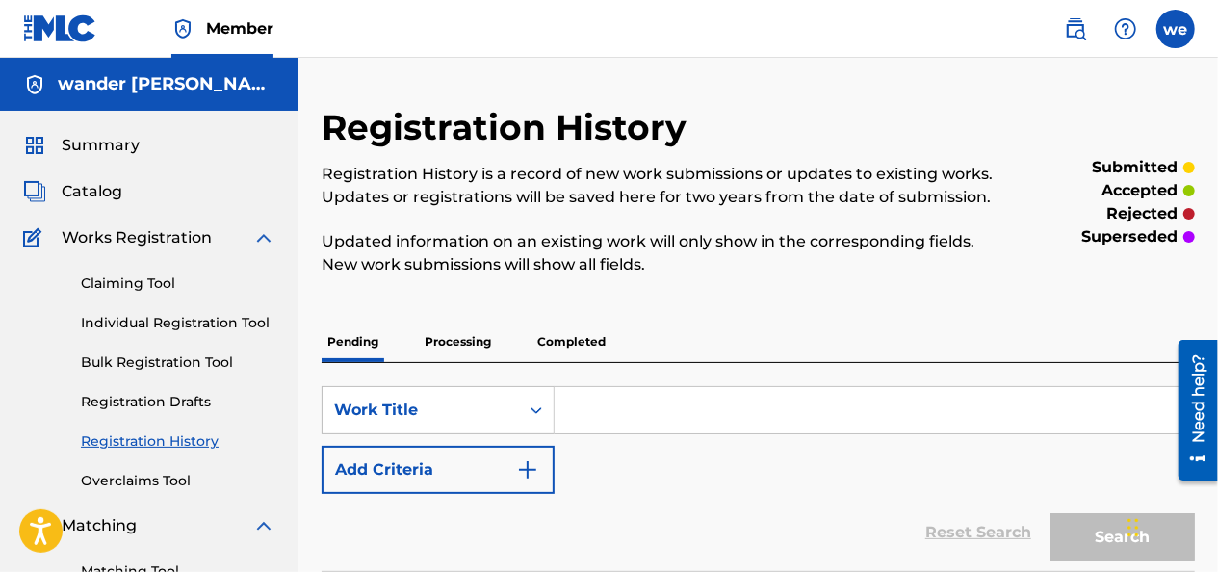
click at [97, 134] on span "Summary" at bounding box center [101, 145] width 78 height 23
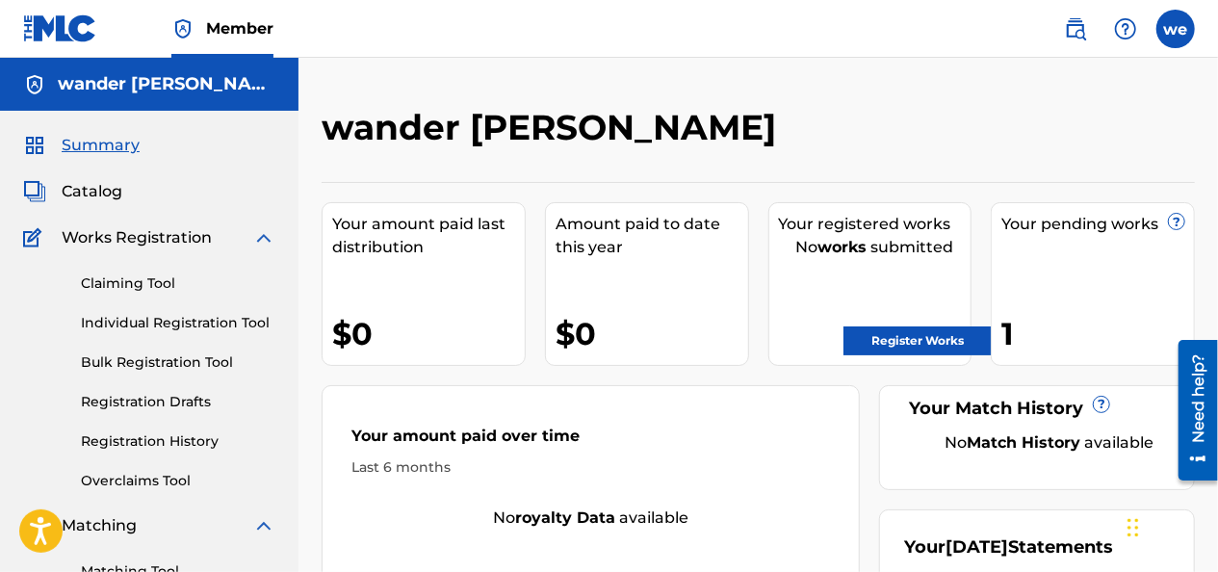
click at [893, 343] on link "Register Works" at bounding box center [917, 340] width 148 height 29
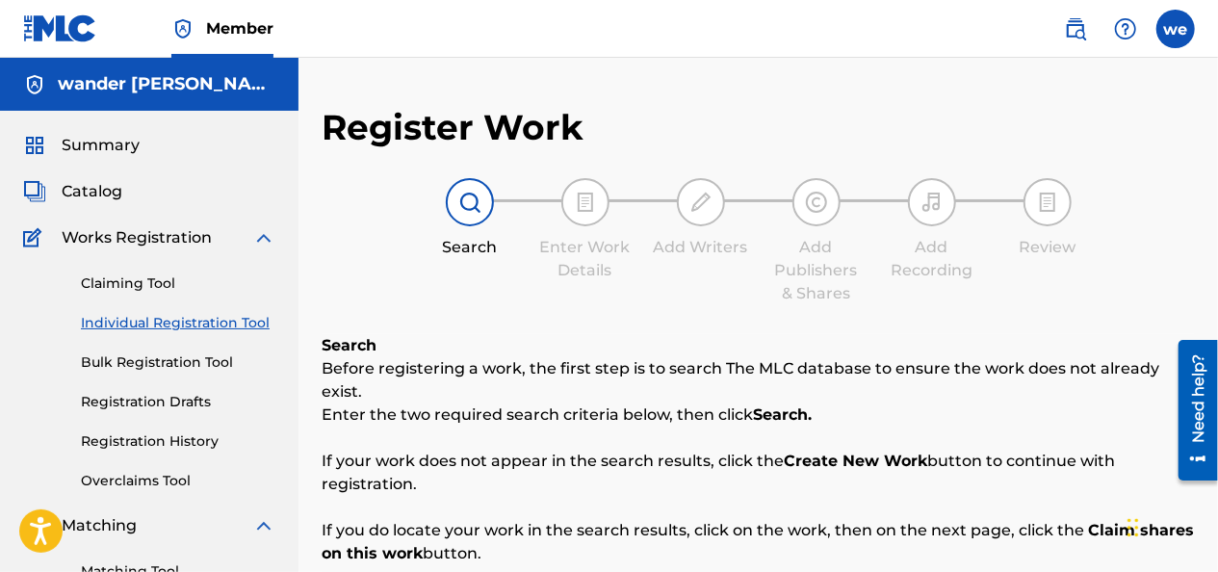
scroll to position [289, 0]
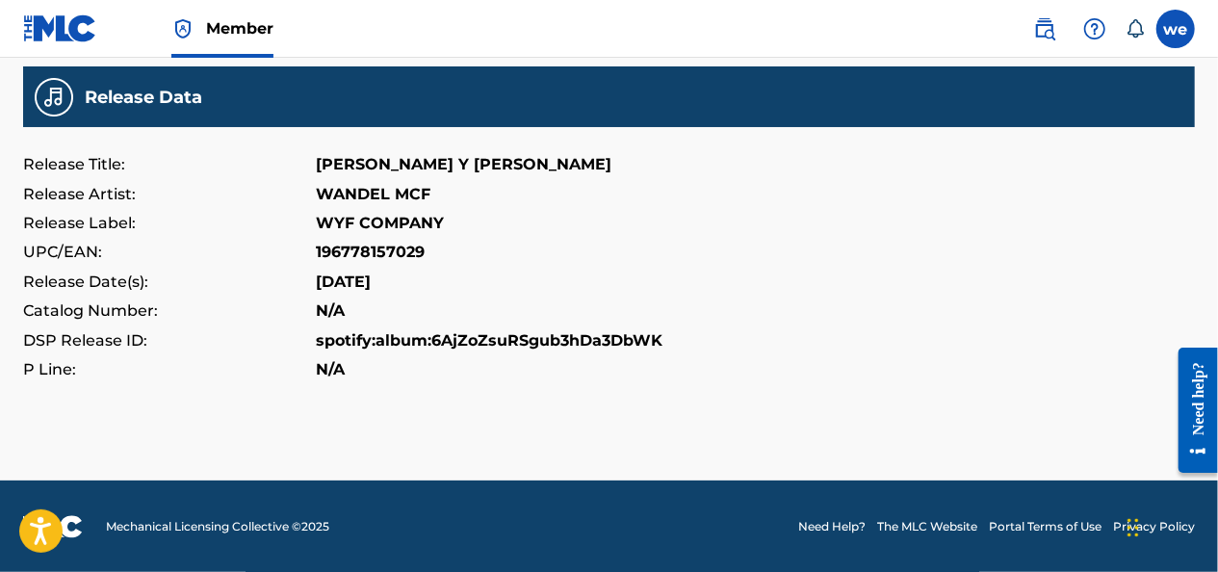
scroll to position [786, 0]
